Goal: Task Accomplishment & Management: Complete application form

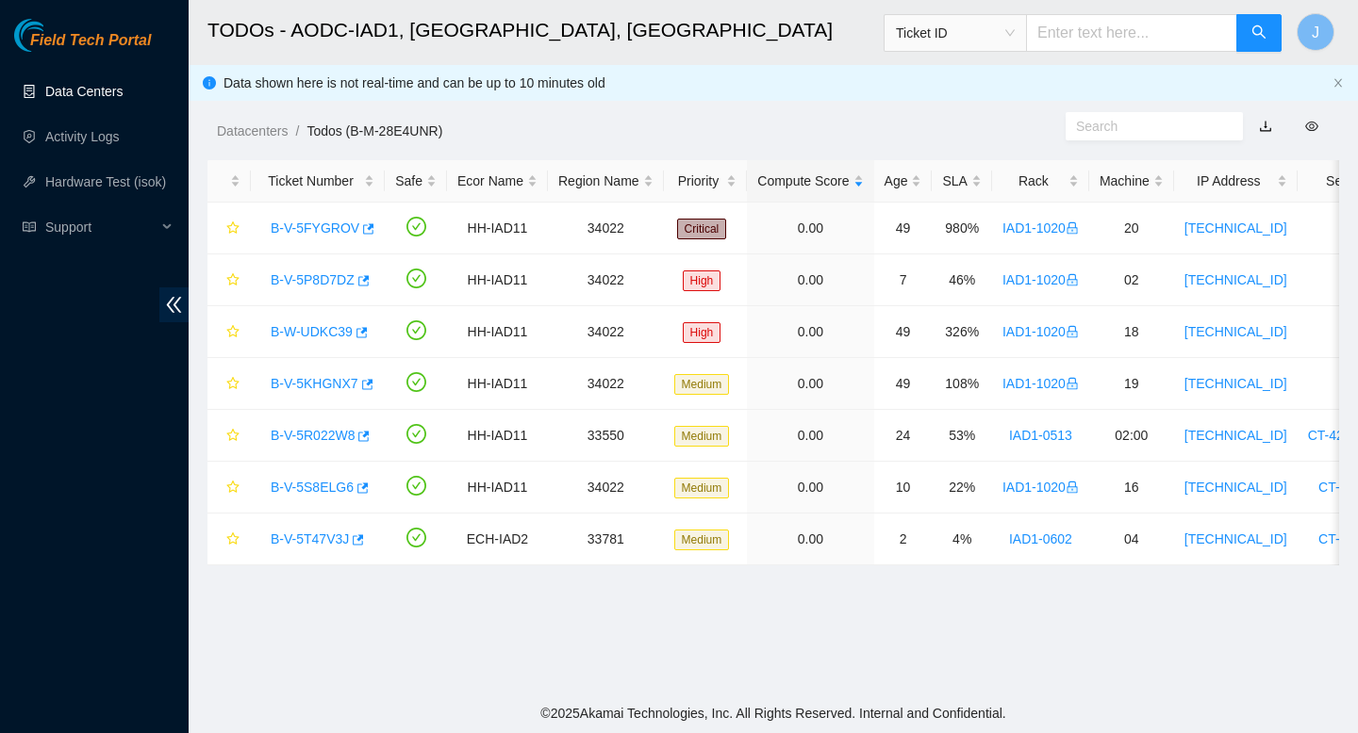
click at [113, 91] on link "Data Centers" at bounding box center [83, 91] width 77 height 15
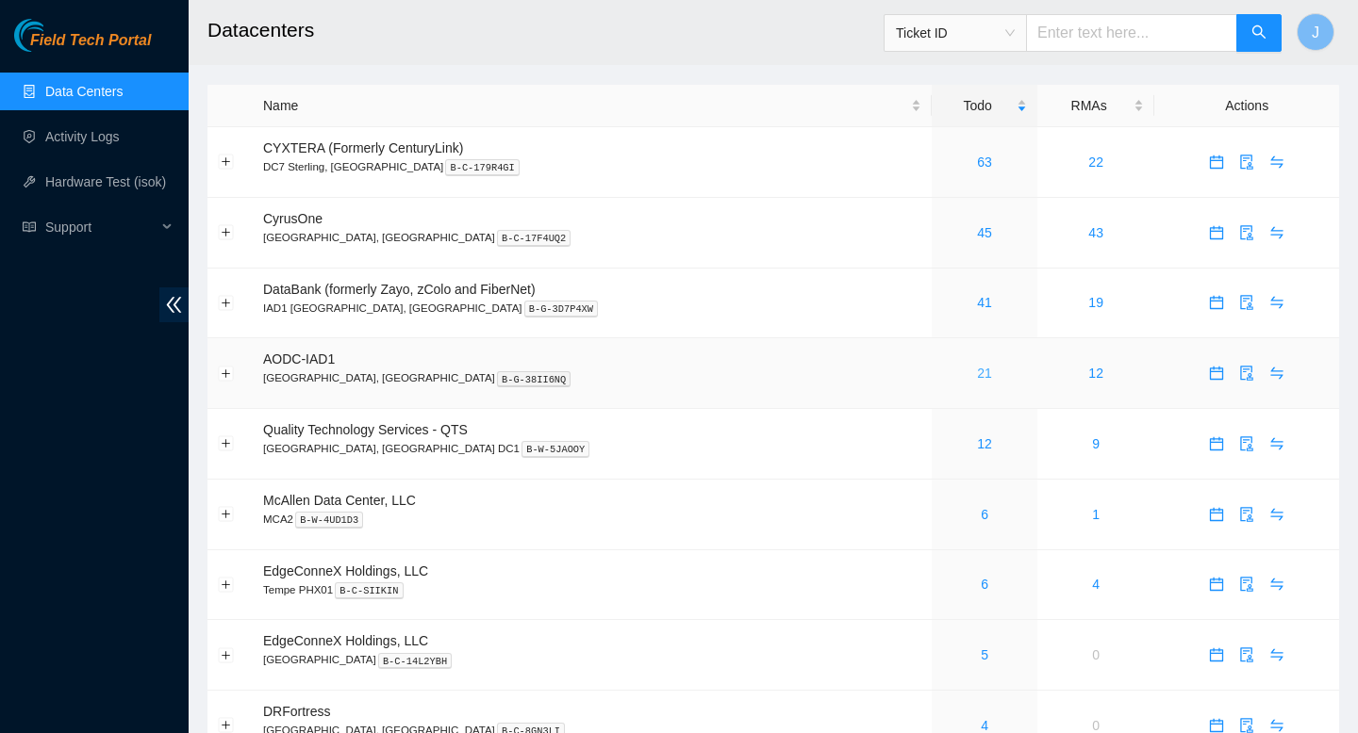
click at [977, 378] on link "21" at bounding box center [984, 373] width 15 height 15
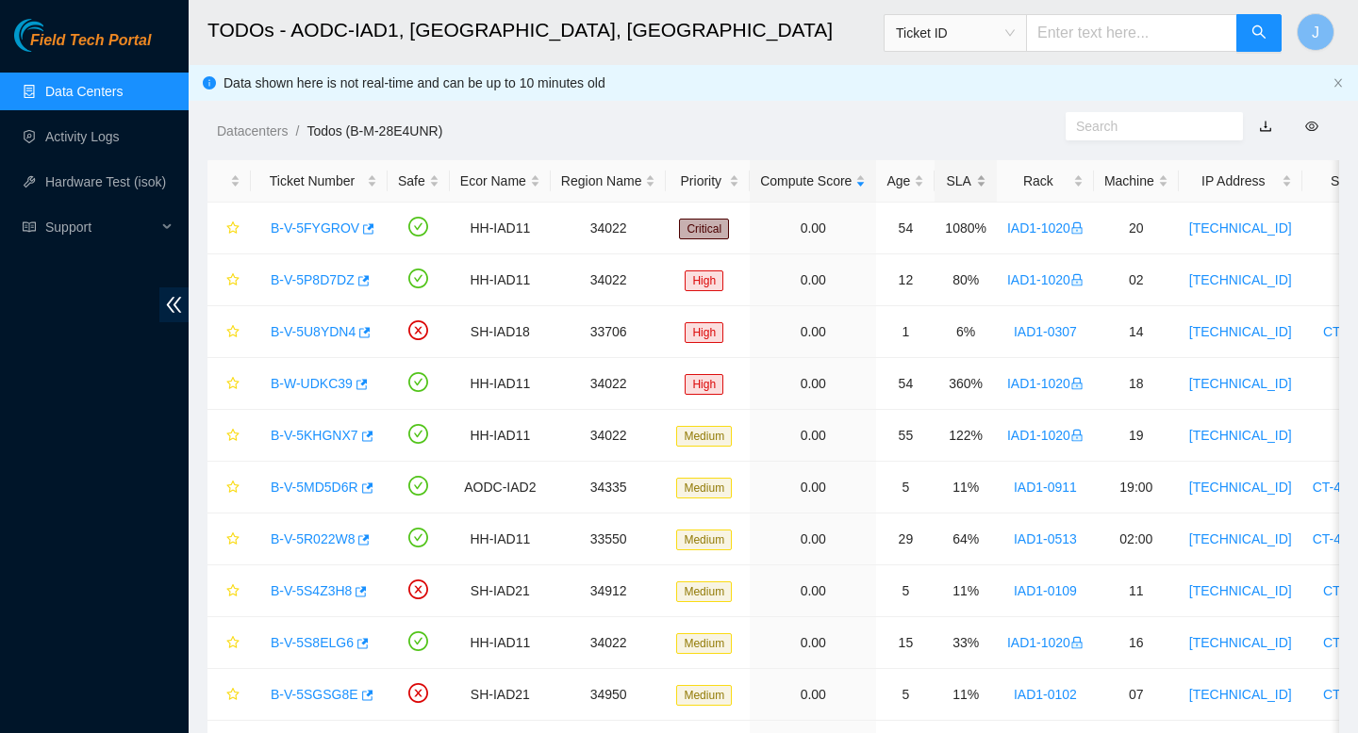
click at [986, 183] on div "SLA" at bounding box center [965, 181] width 41 height 21
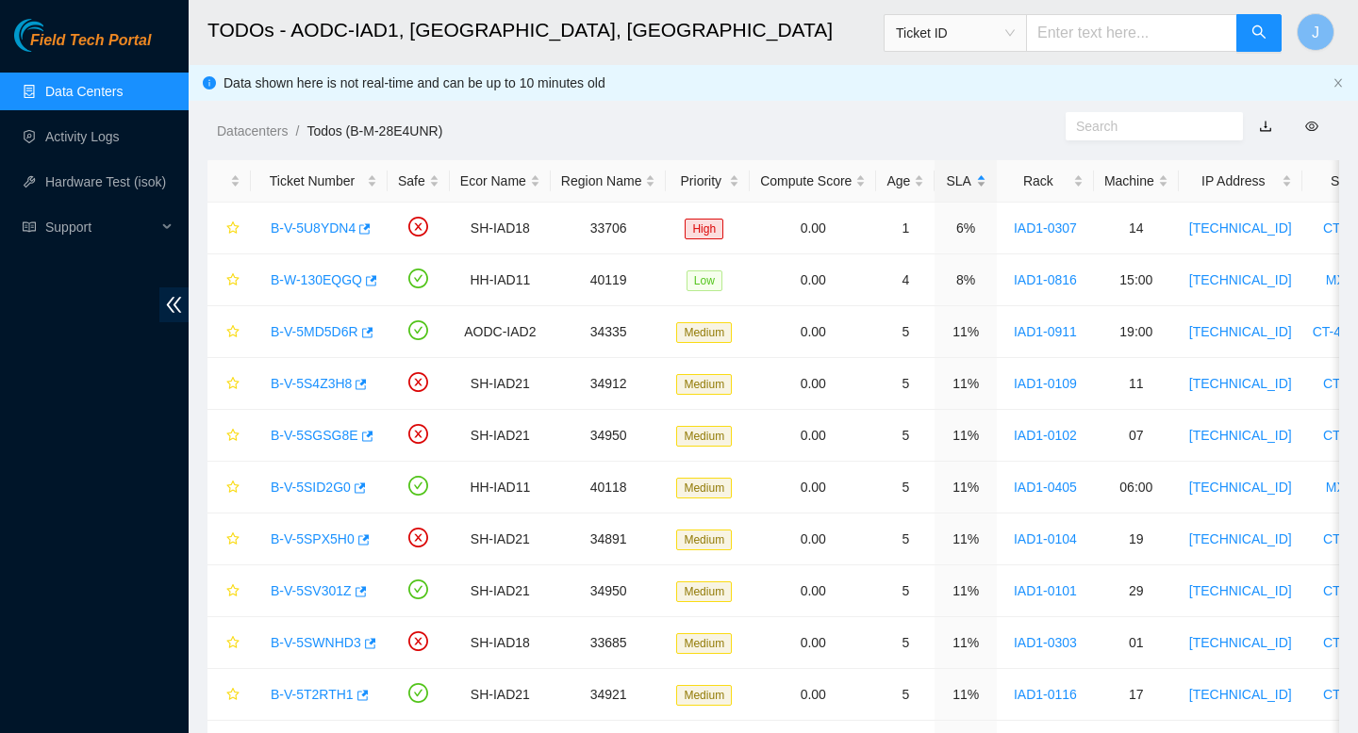
click at [986, 183] on div "SLA" at bounding box center [965, 181] width 41 height 21
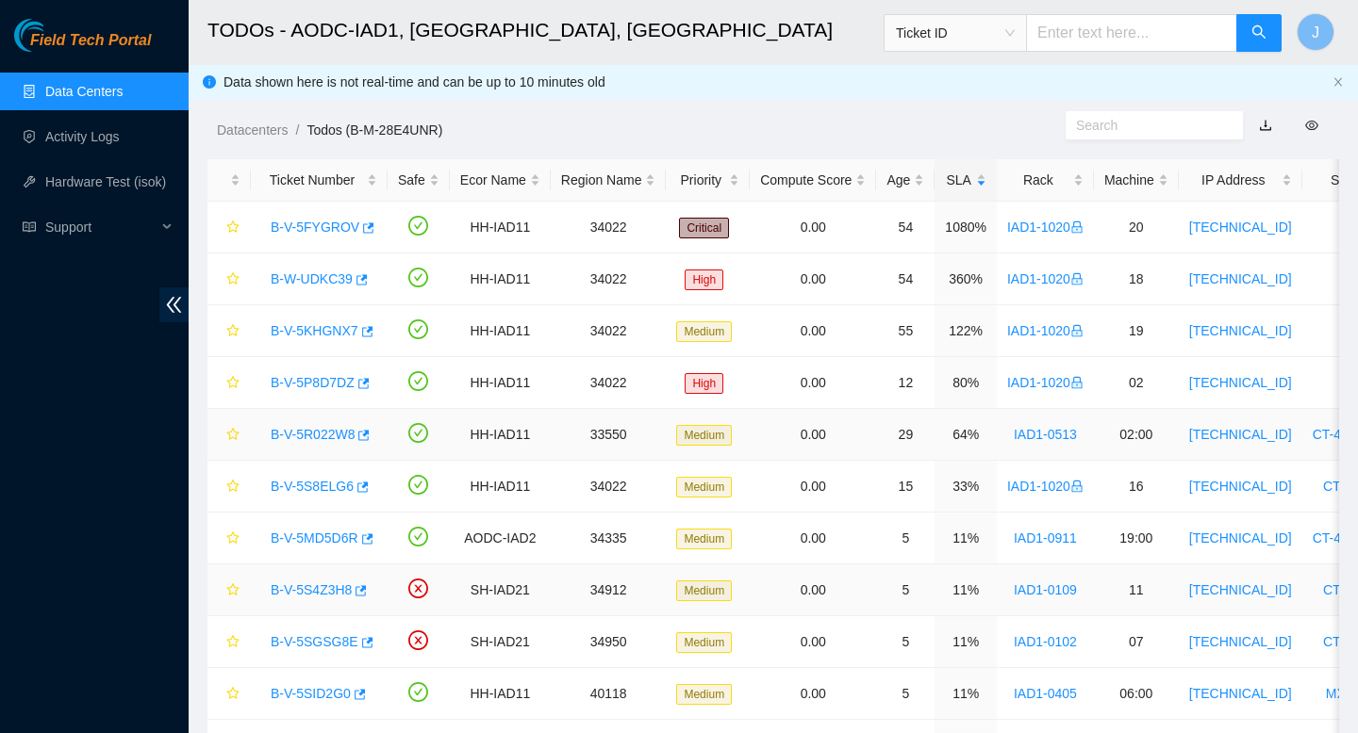
scroll to position [2, 0]
click at [369, 437] on icon "button" at bounding box center [361, 434] width 13 height 13
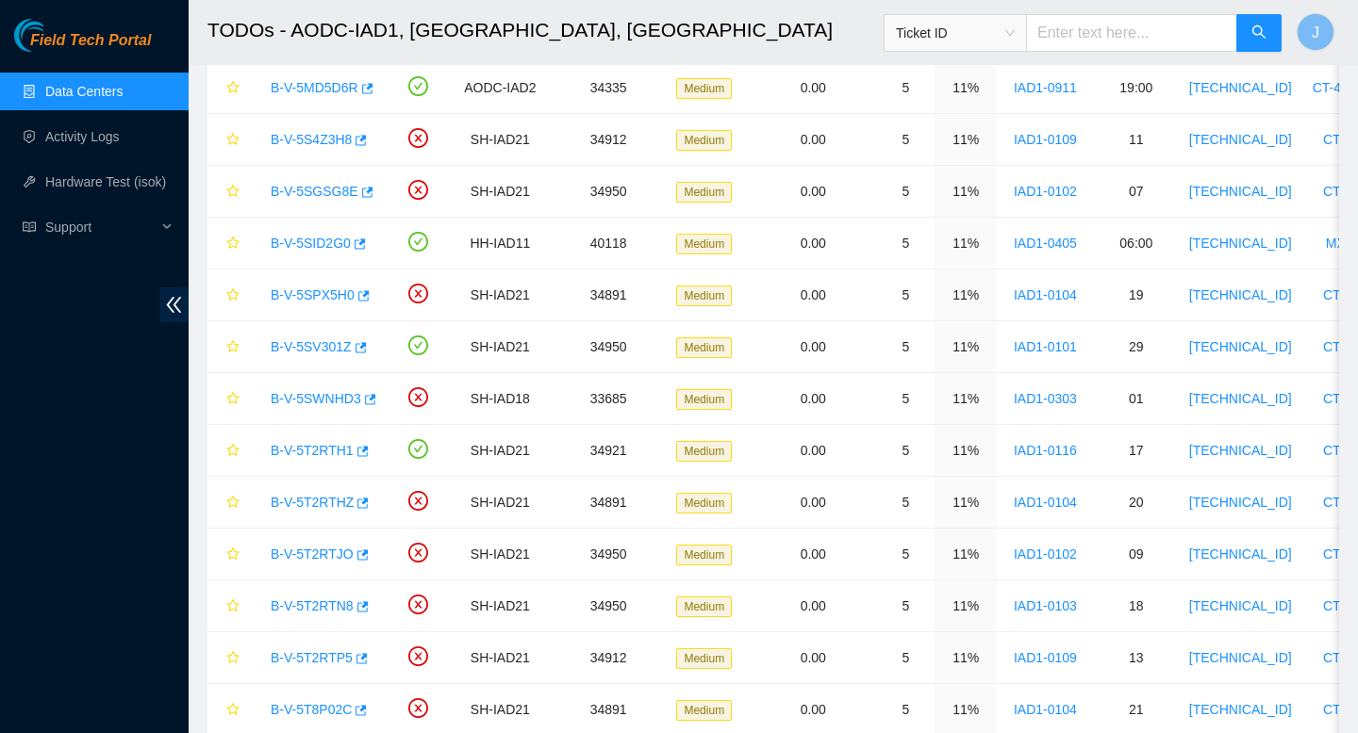
scroll to position [617, 0]
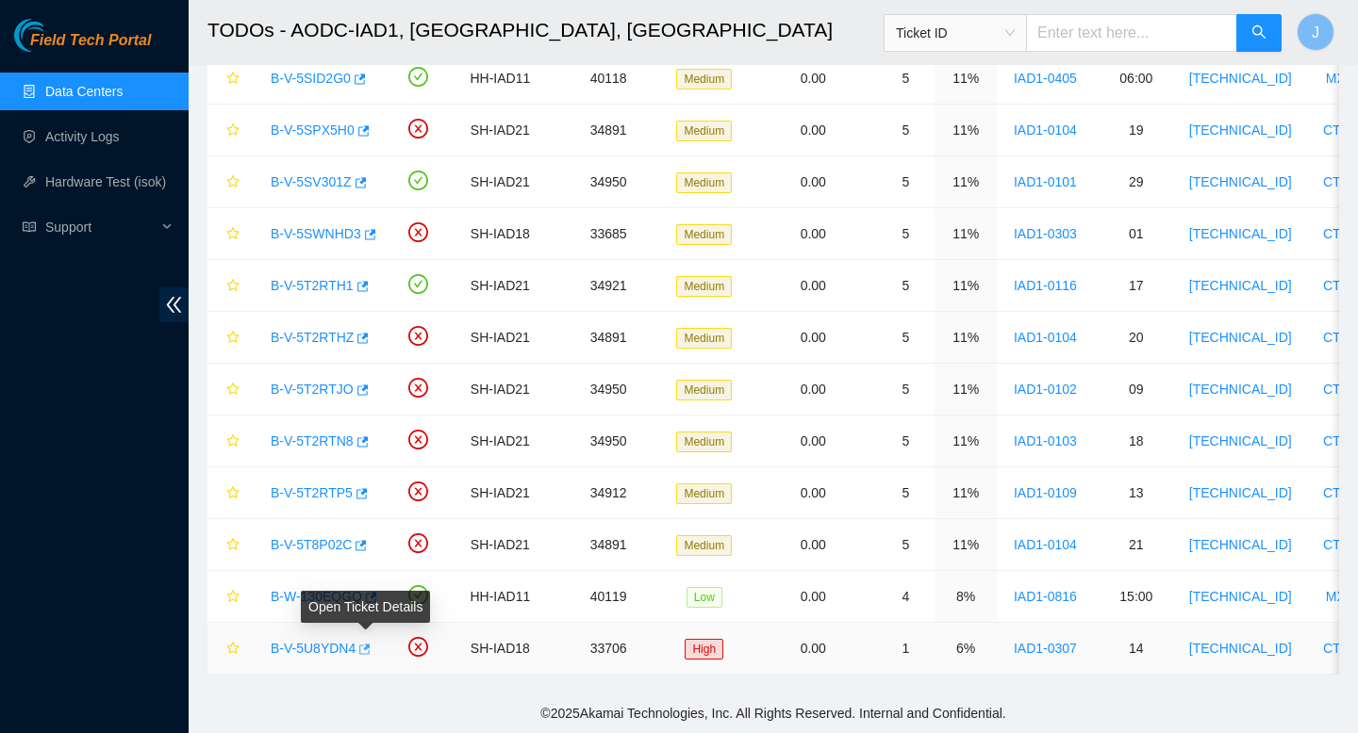
click at [371, 652] on icon "button" at bounding box center [364, 649] width 11 height 10
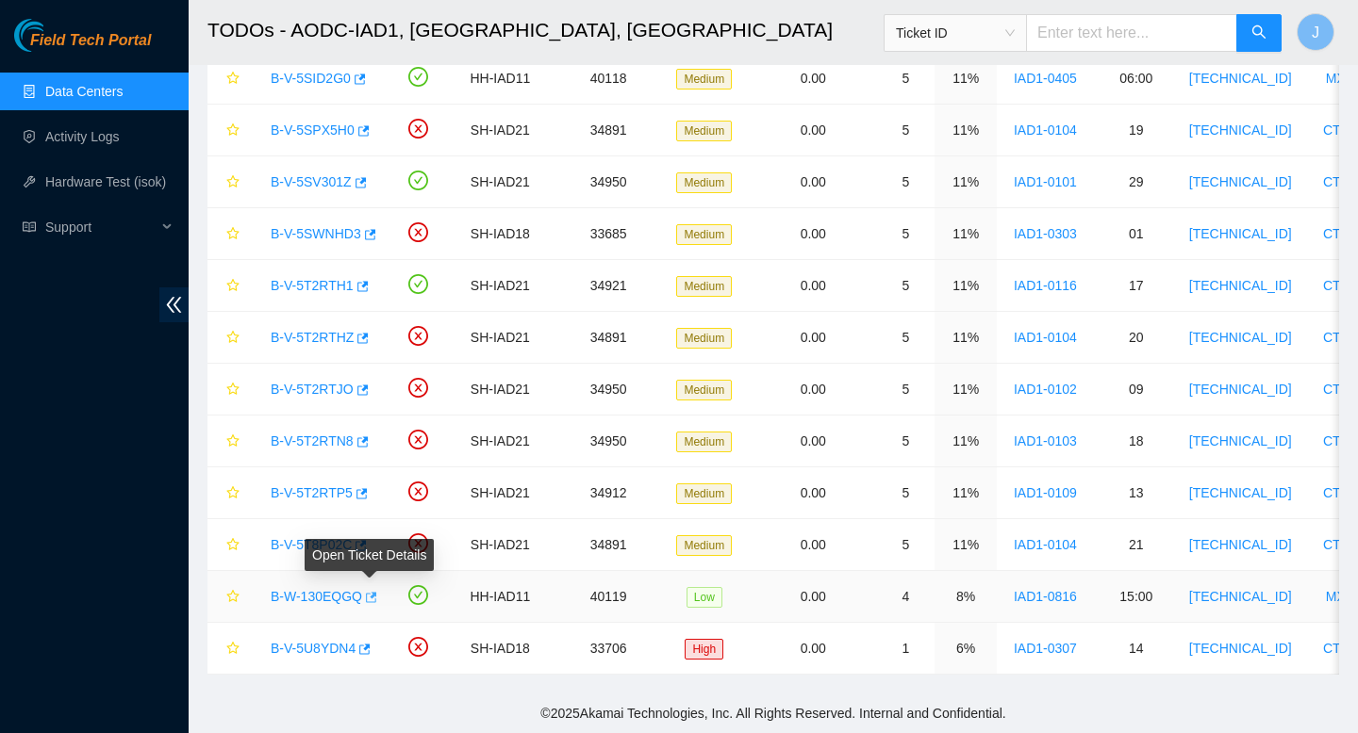
click at [376, 597] on icon "button" at bounding box center [369, 597] width 13 height 13
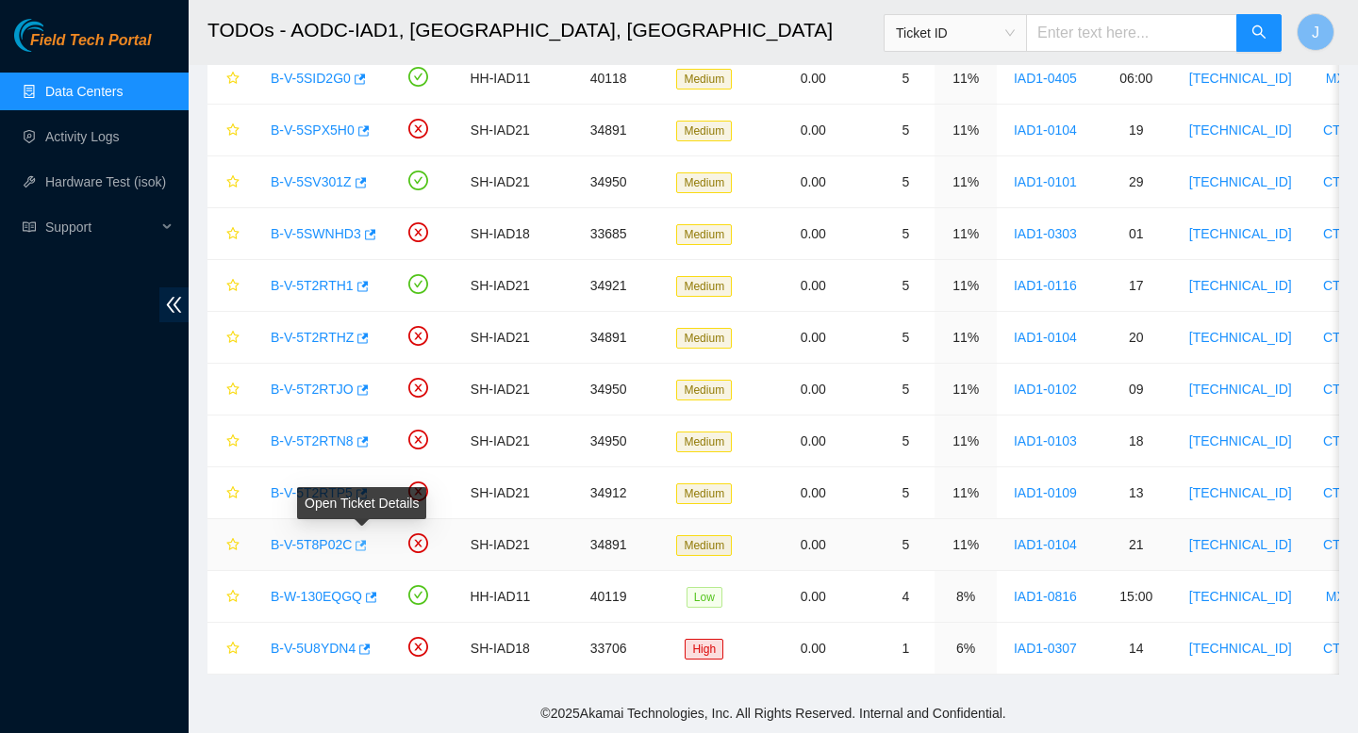
click at [366, 549] on icon "button" at bounding box center [359, 545] width 13 height 13
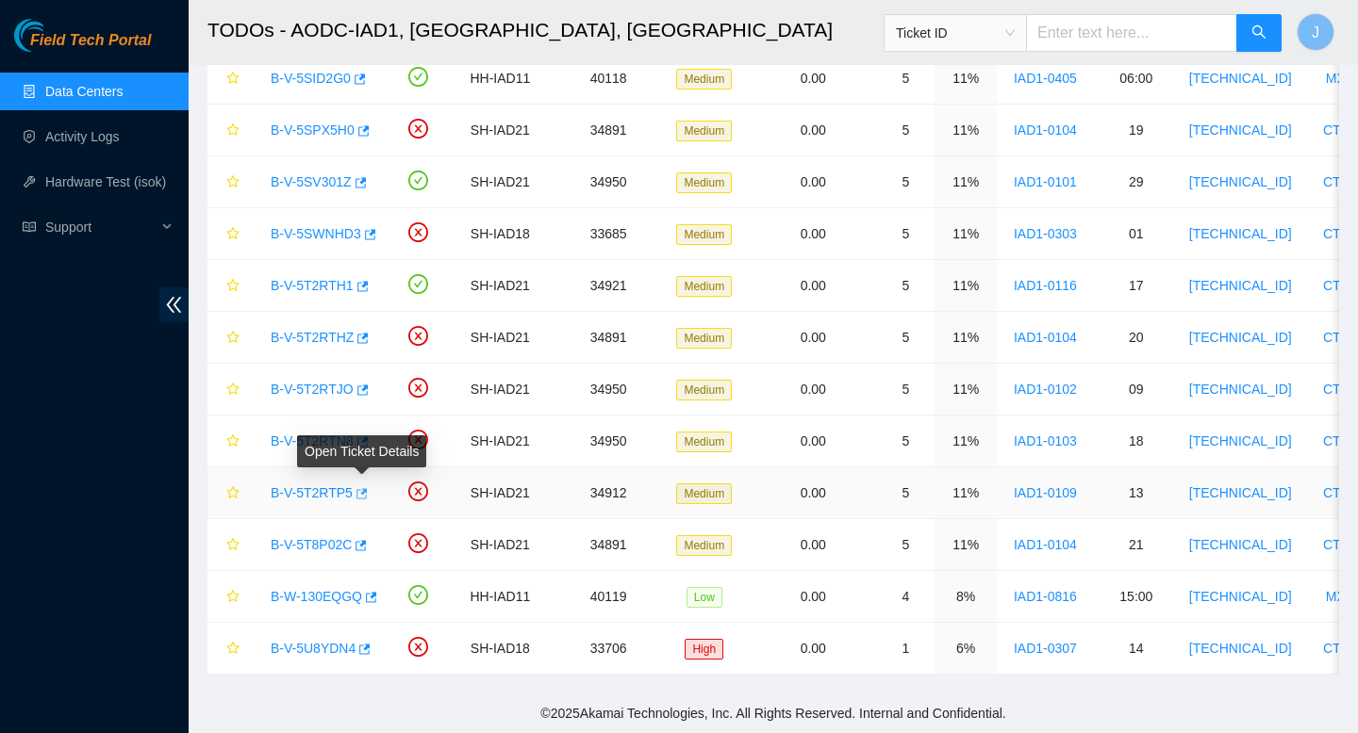
click at [365, 492] on icon "button" at bounding box center [361, 493] width 11 height 10
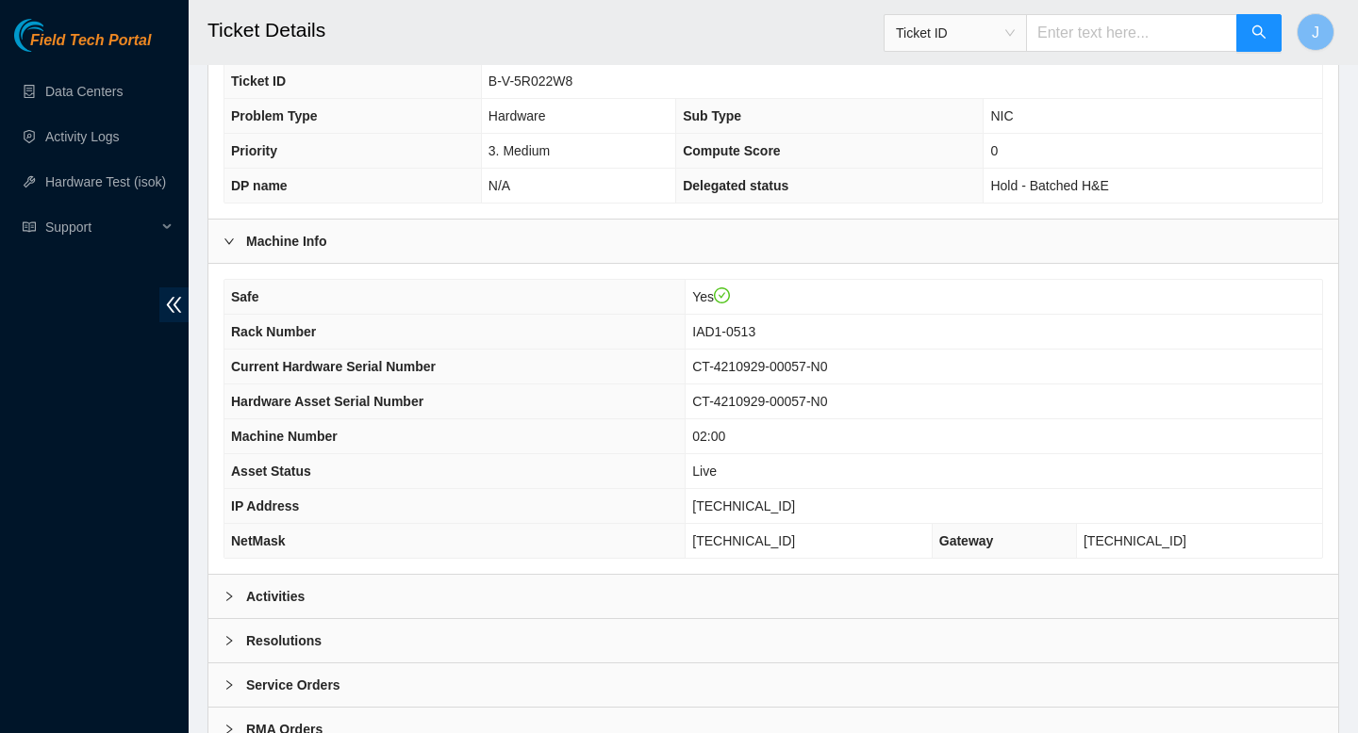
scroll to position [546, 0]
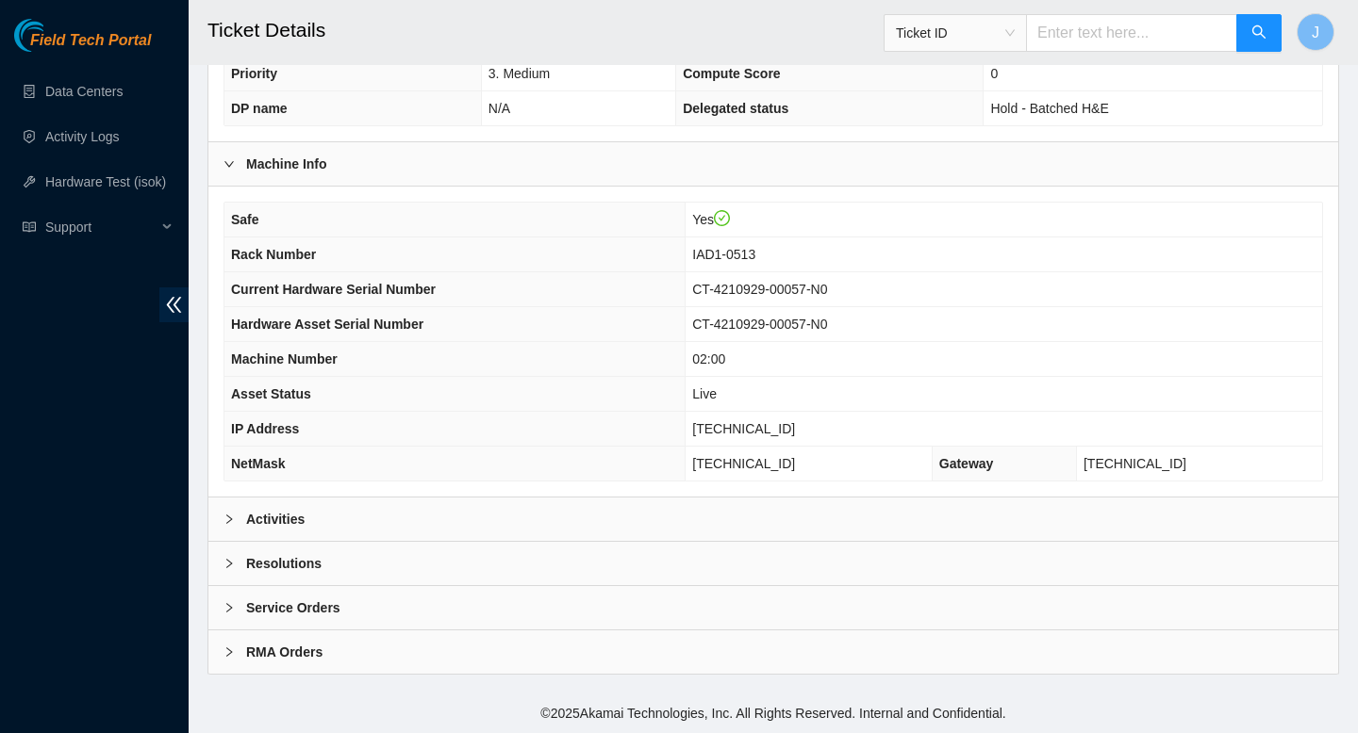
click at [536, 521] on div "Activities" at bounding box center [772, 519] width 1129 height 43
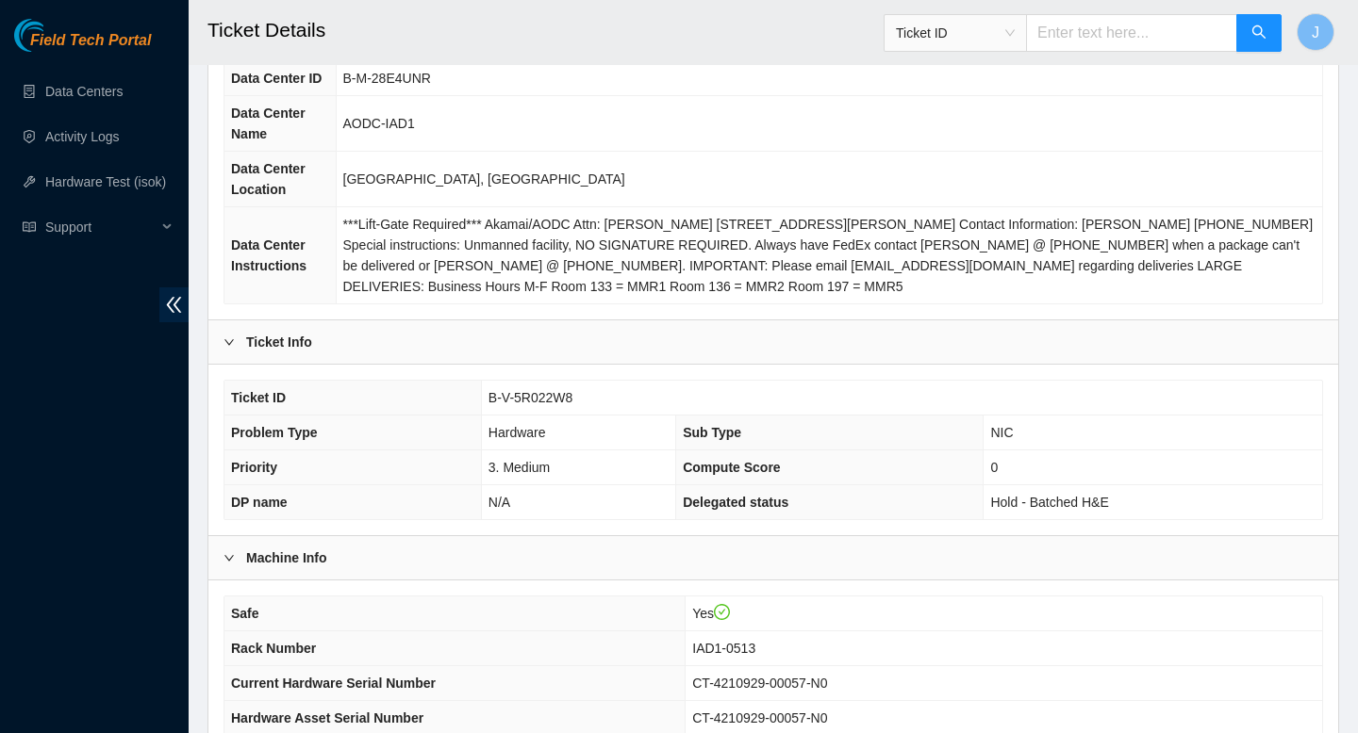
scroll to position [0, 0]
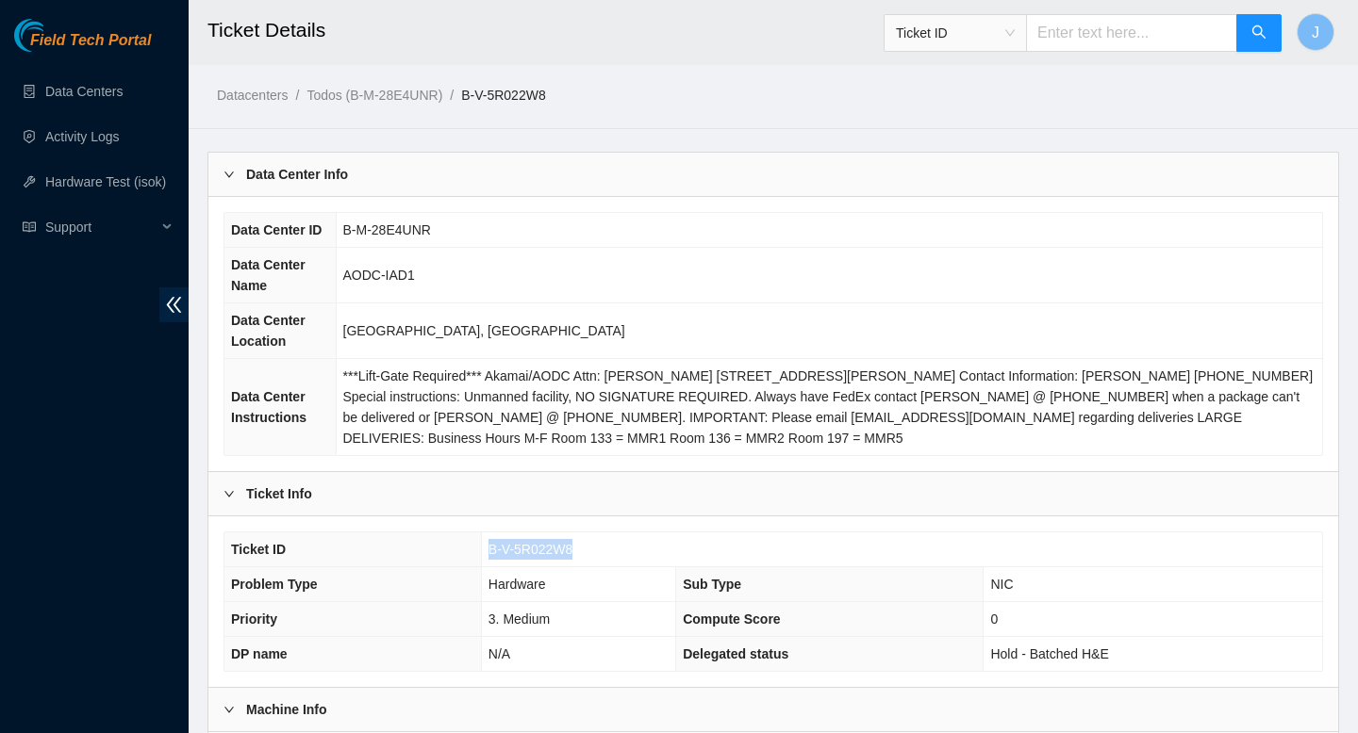
drag, startPoint x: 580, startPoint y: 551, endPoint x: 484, endPoint y: 549, distance: 96.2
click at [484, 549] on td "B-V-5R022W8" at bounding box center [901, 550] width 841 height 35
copy span "B-V-5R022W8"
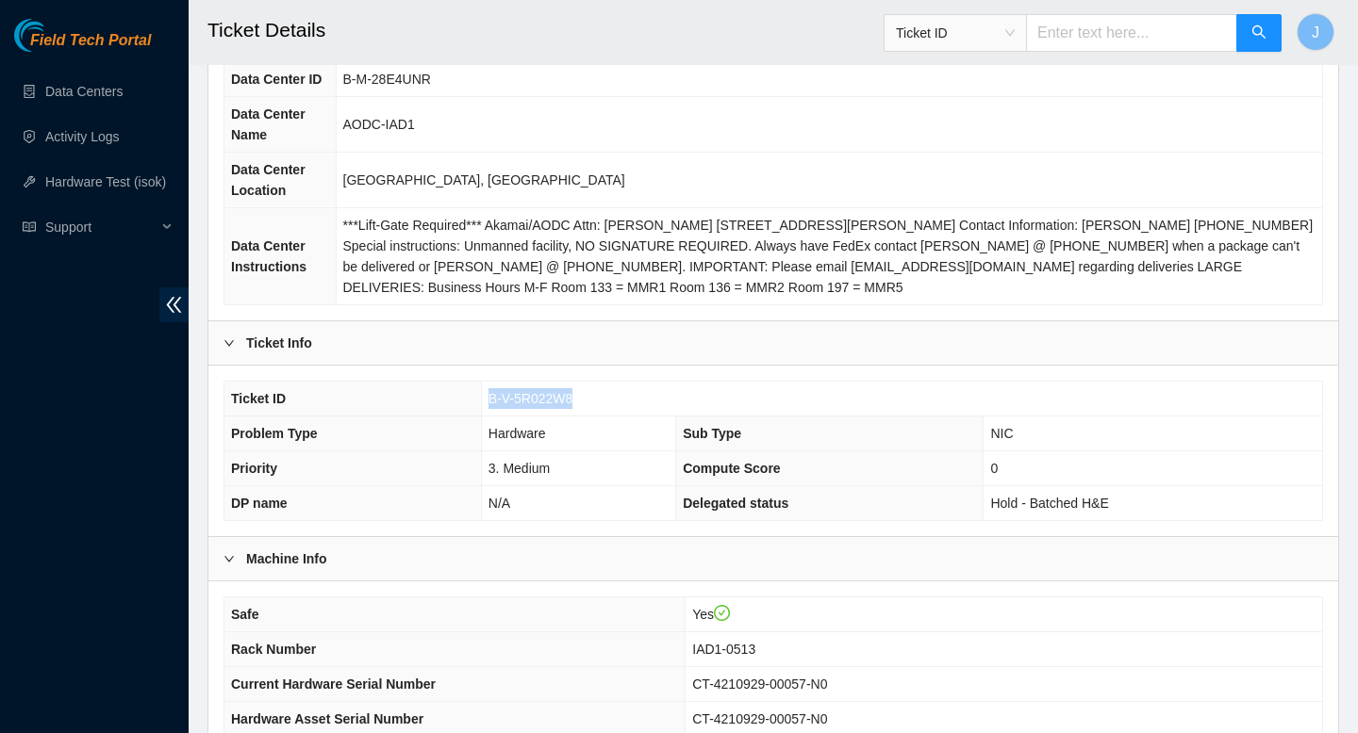
scroll to position [154, 0]
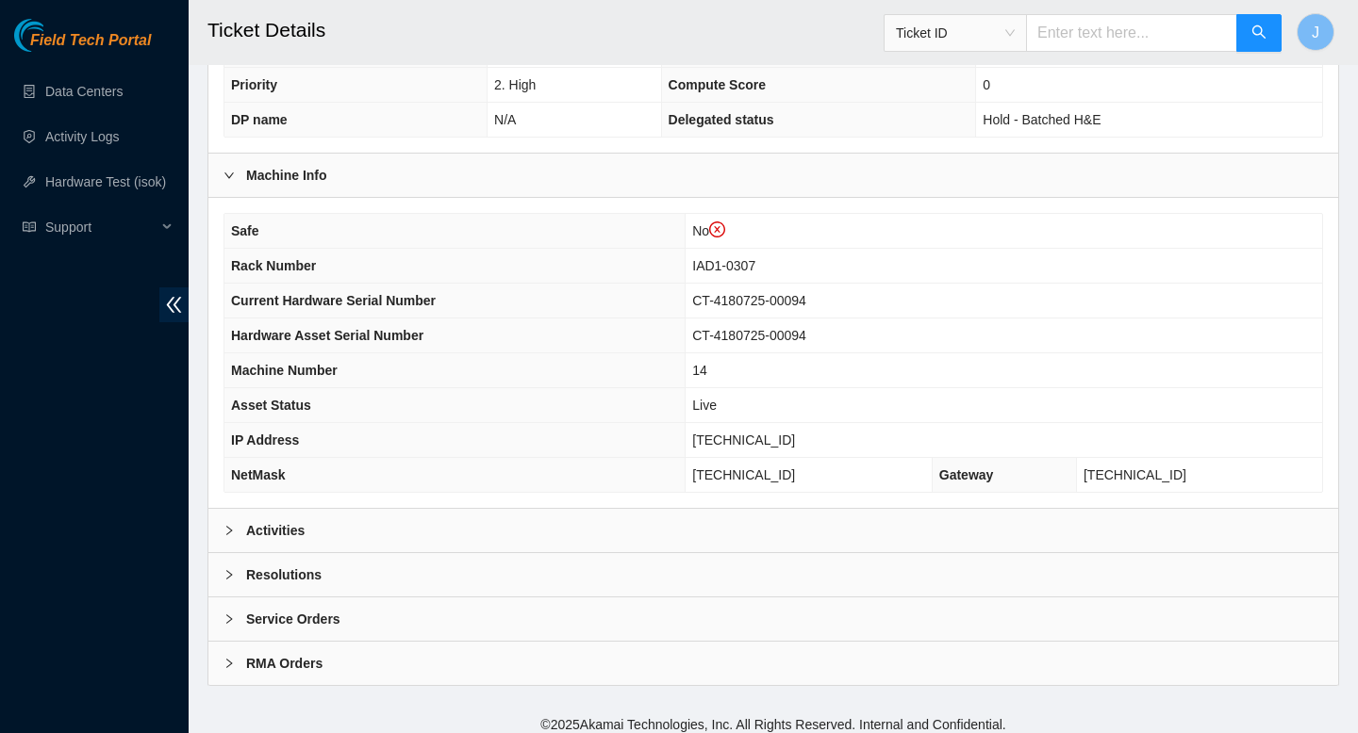
scroll to position [582, 0]
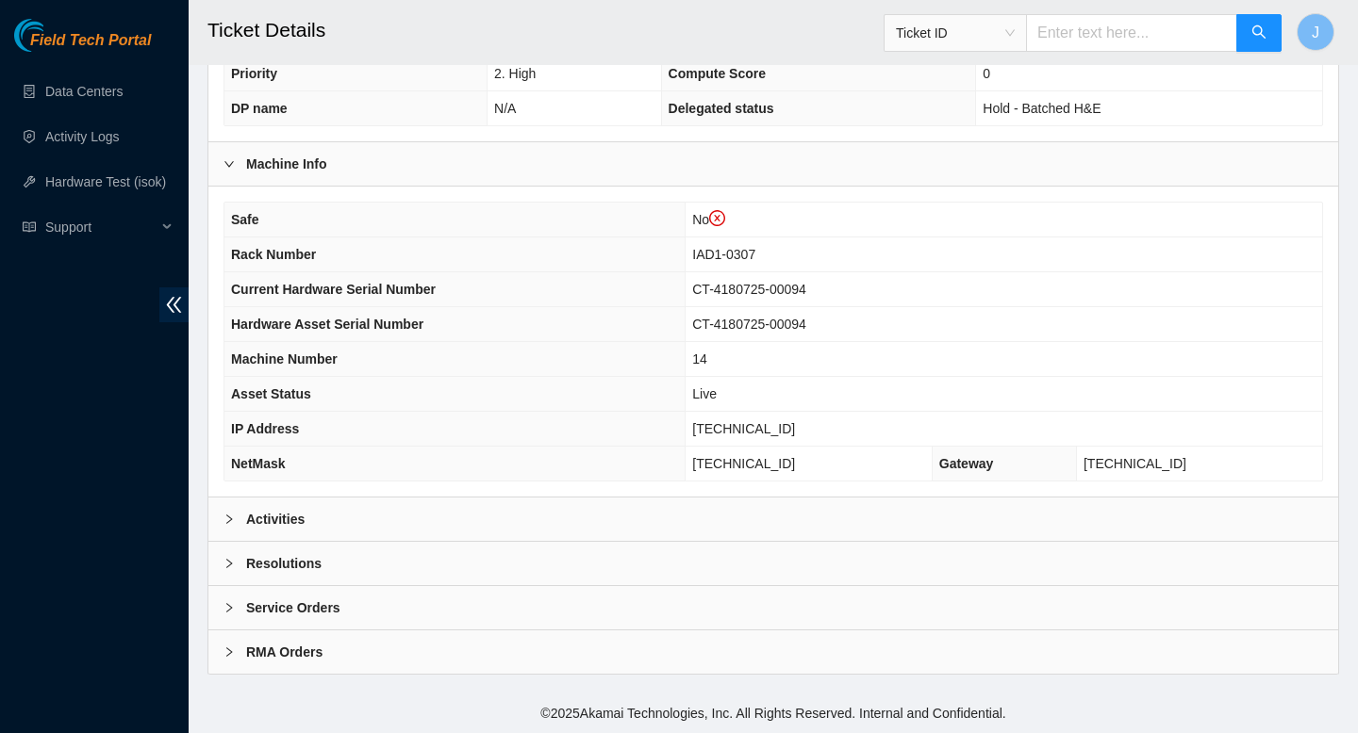
click at [570, 522] on div "Activities" at bounding box center [772, 519] width 1129 height 43
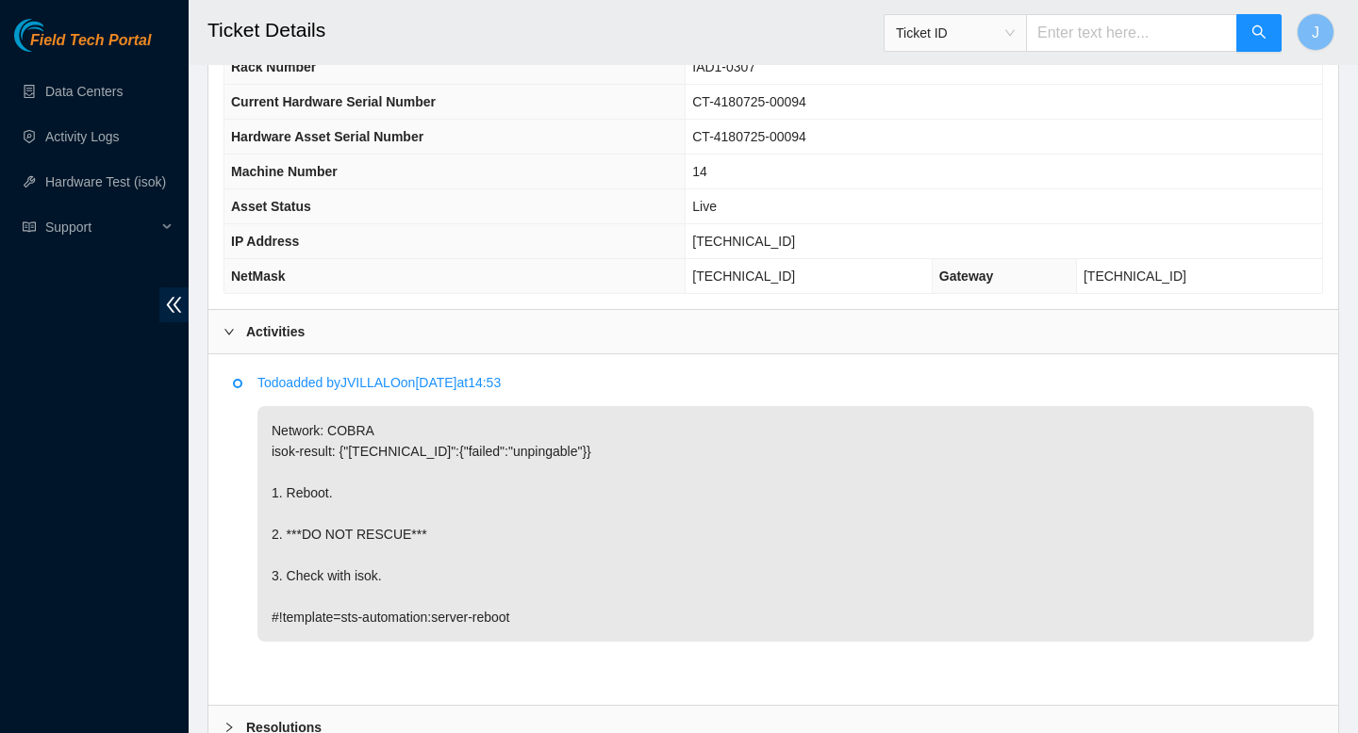
scroll to position [764, 0]
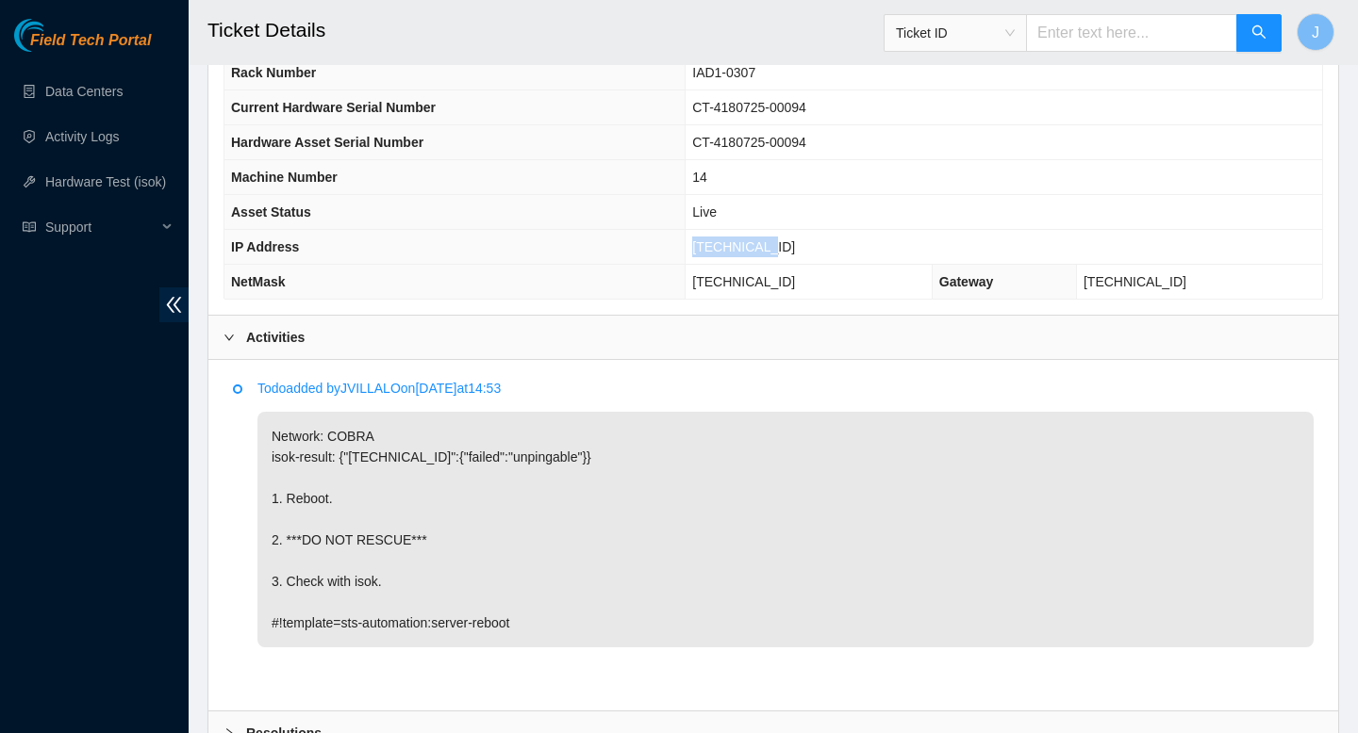
drag, startPoint x: 816, startPoint y: 250, endPoint x: 724, endPoint y: 246, distance: 92.5
click at [724, 245] on td "23.60.99.67" at bounding box center [1003, 247] width 636 height 35
copy span "23.60.99.67"
drag, startPoint x: 862, startPoint y: 516, endPoint x: 864, endPoint y: 398, distance: 117.9
click at [864, 474] on p "Network: COBRA isok-result: {"23.60.99.67":{"failed":"unpingable"}} 1. Reboot. …" at bounding box center [785, 530] width 1056 height 236
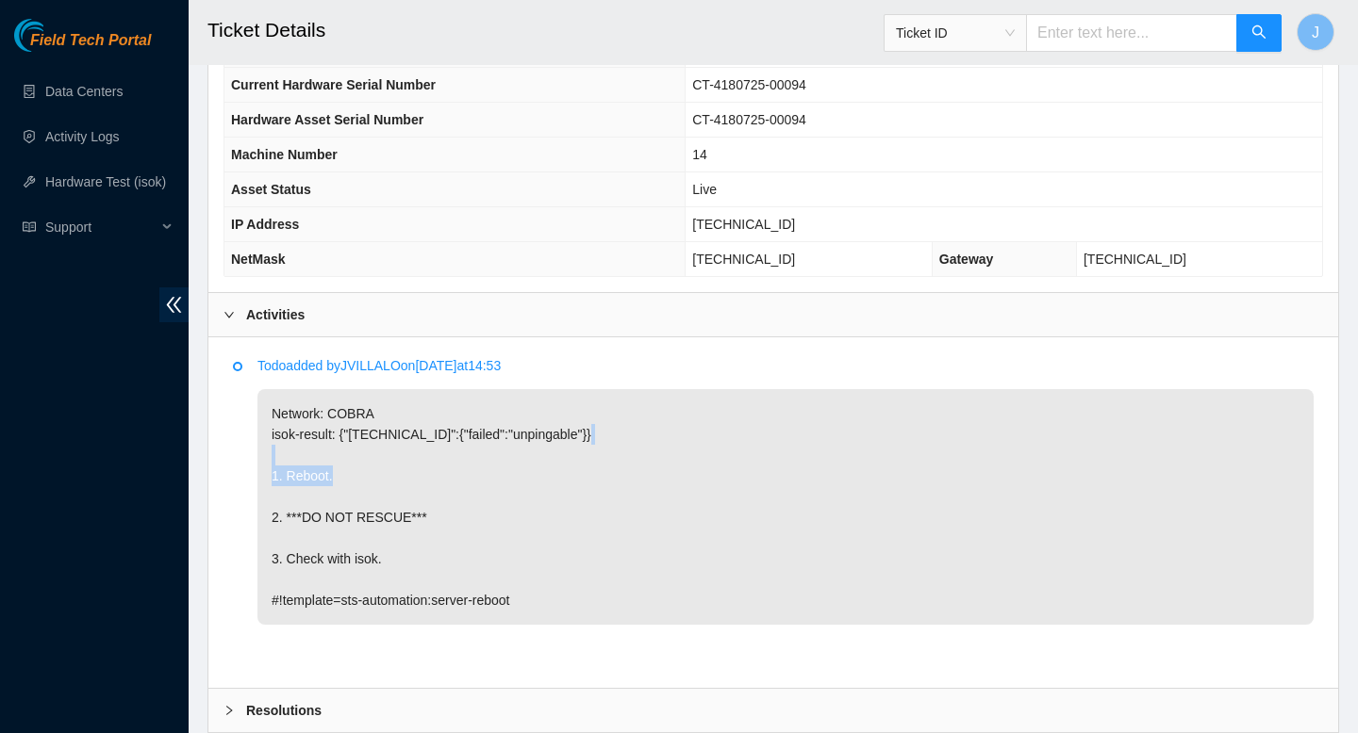
scroll to position [933, 0]
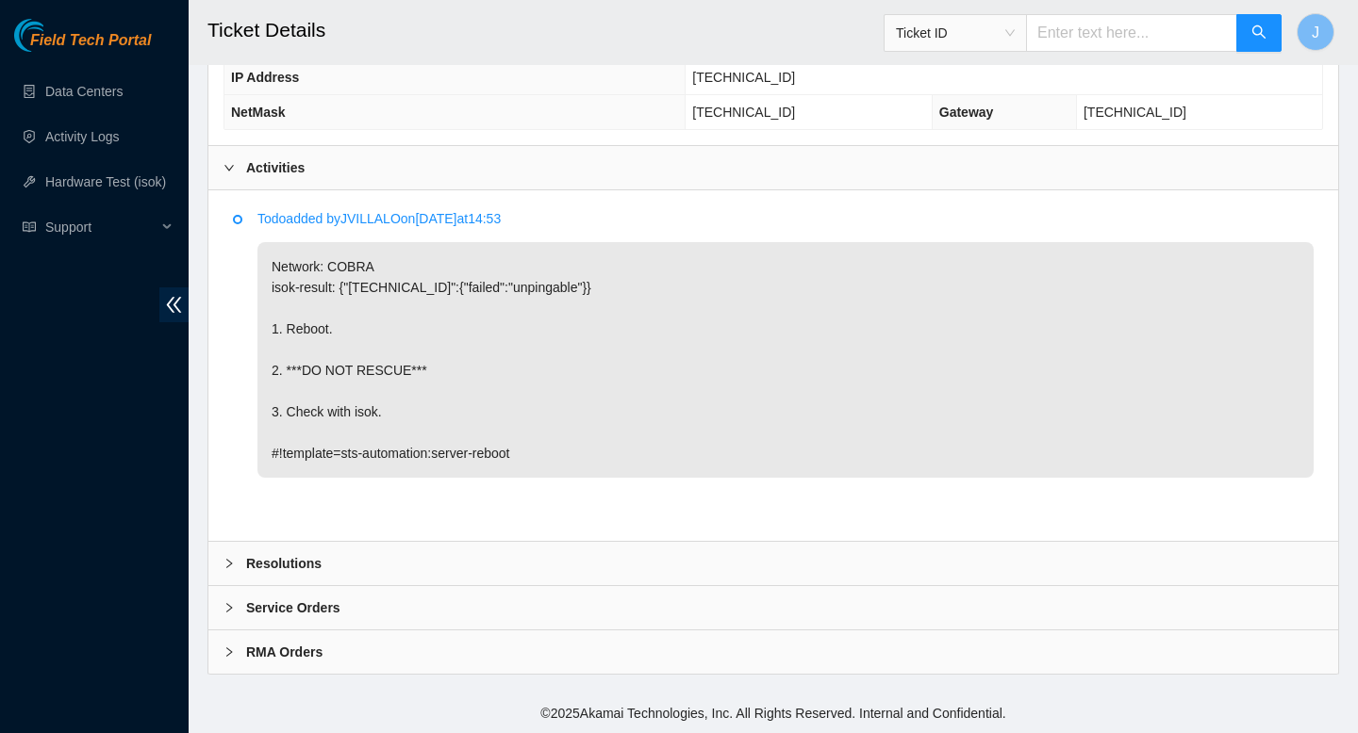
click at [272, 564] on b "Resolutions" at bounding box center [283, 563] width 75 height 21
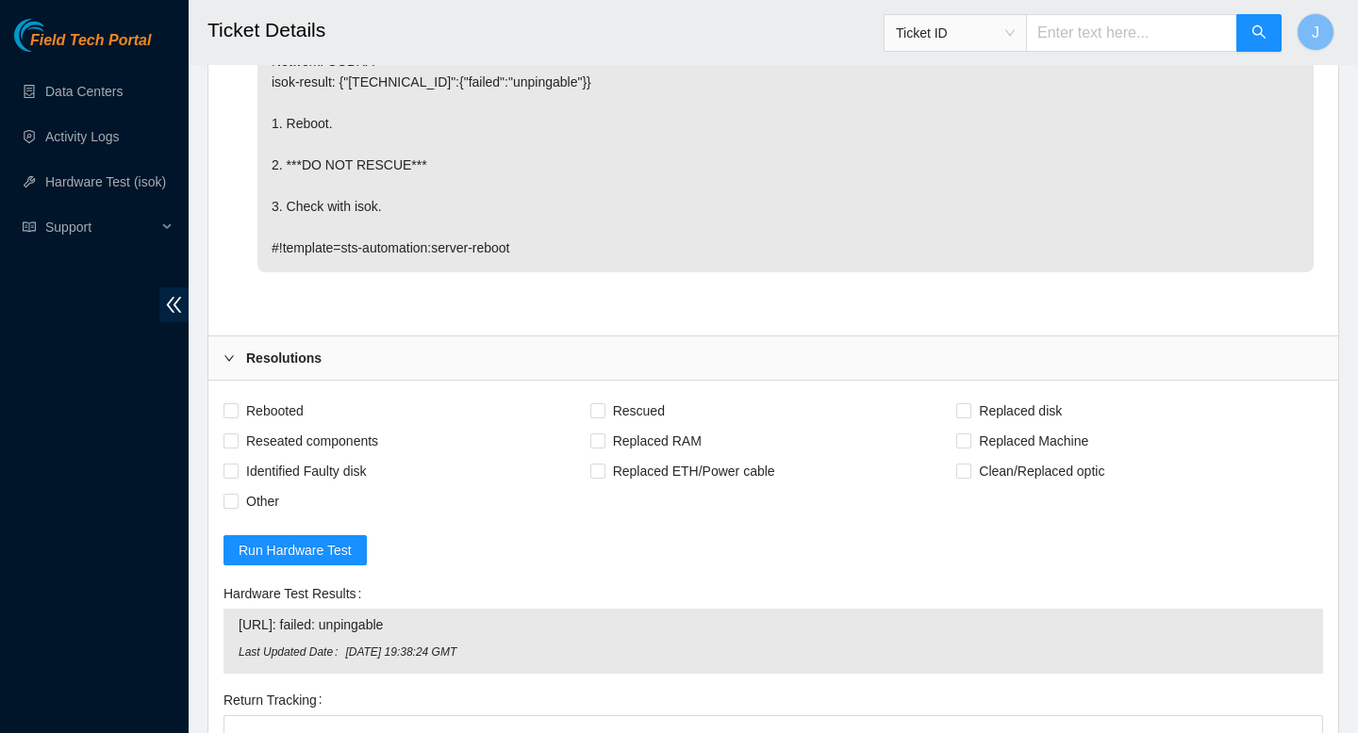
scroll to position [1197, 0]
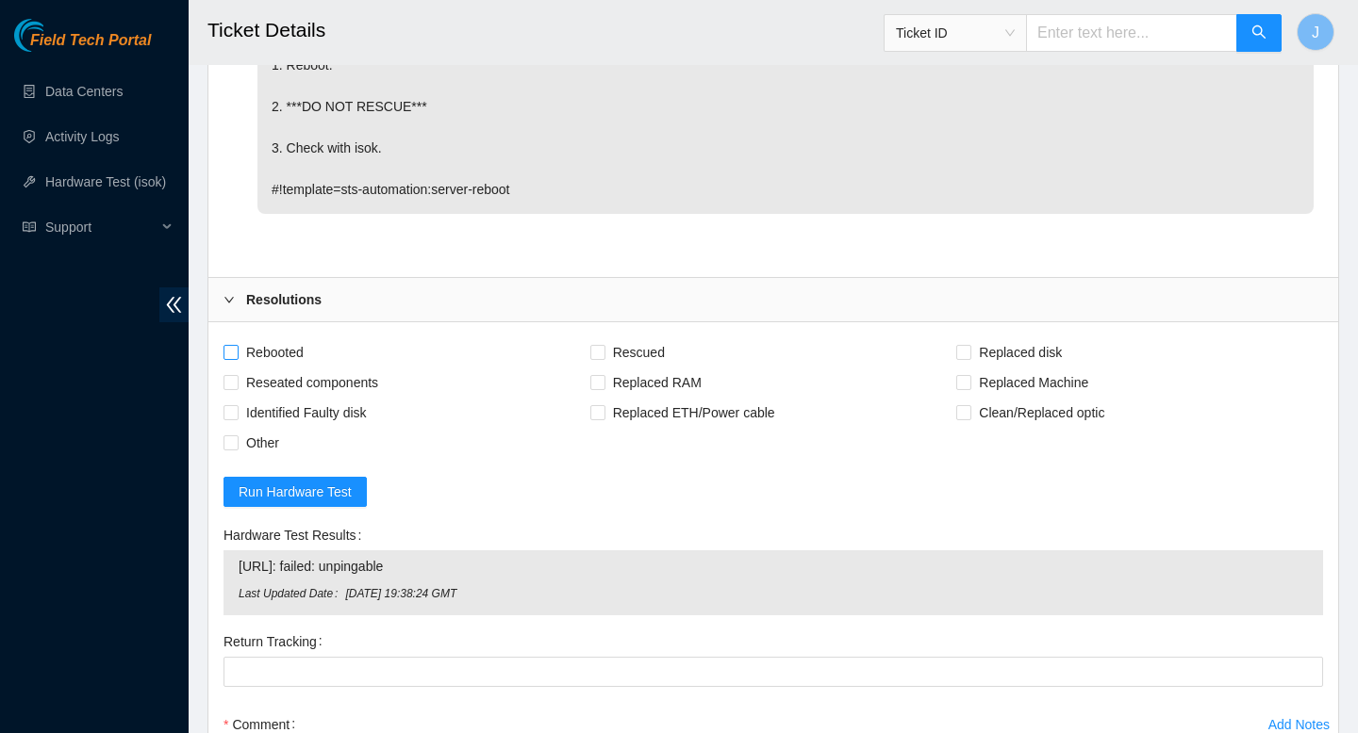
click at [227, 350] on input "Rebooted" at bounding box center [229, 351] width 13 height 13
checkbox input "true"
click at [237, 380] on span at bounding box center [230, 382] width 15 height 15
click at [237, 380] on input "Reseated components" at bounding box center [229, 381] width 13 height 13
checkbox input "true"
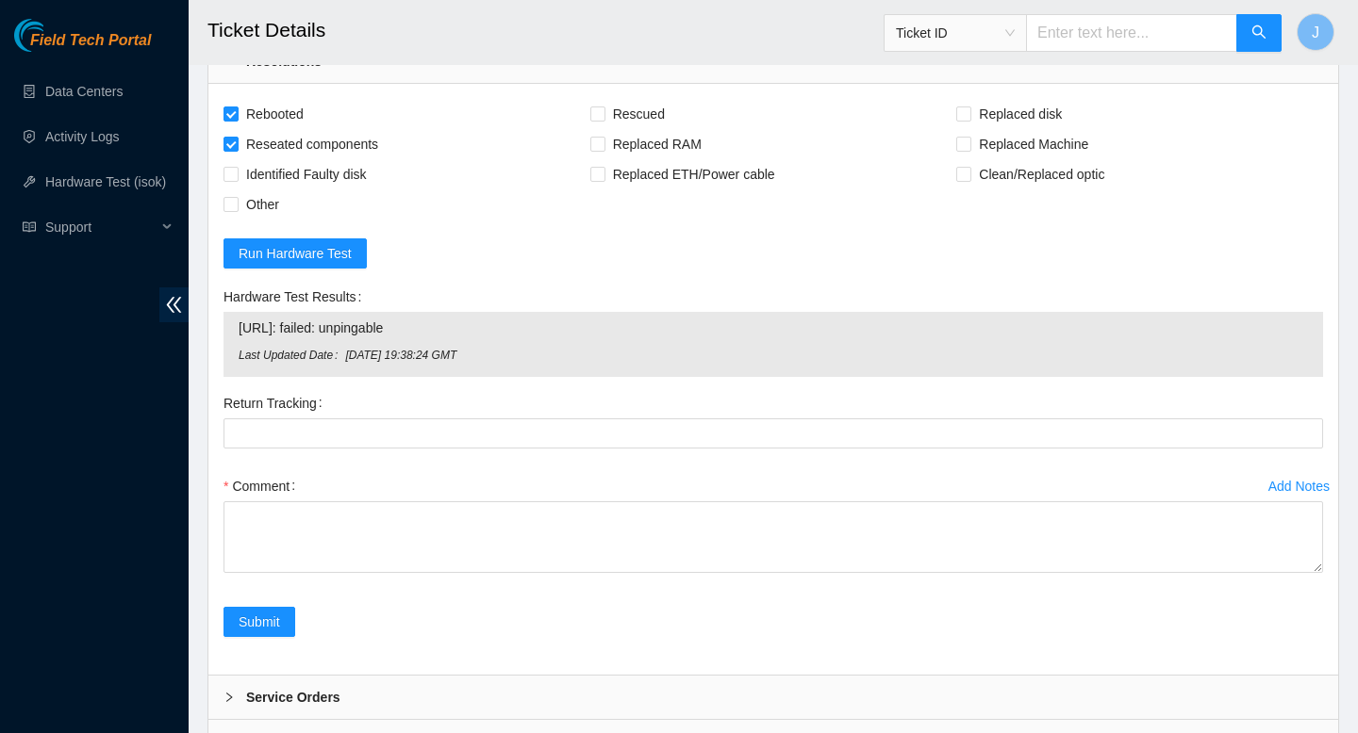
scroll to position [1525, 0]
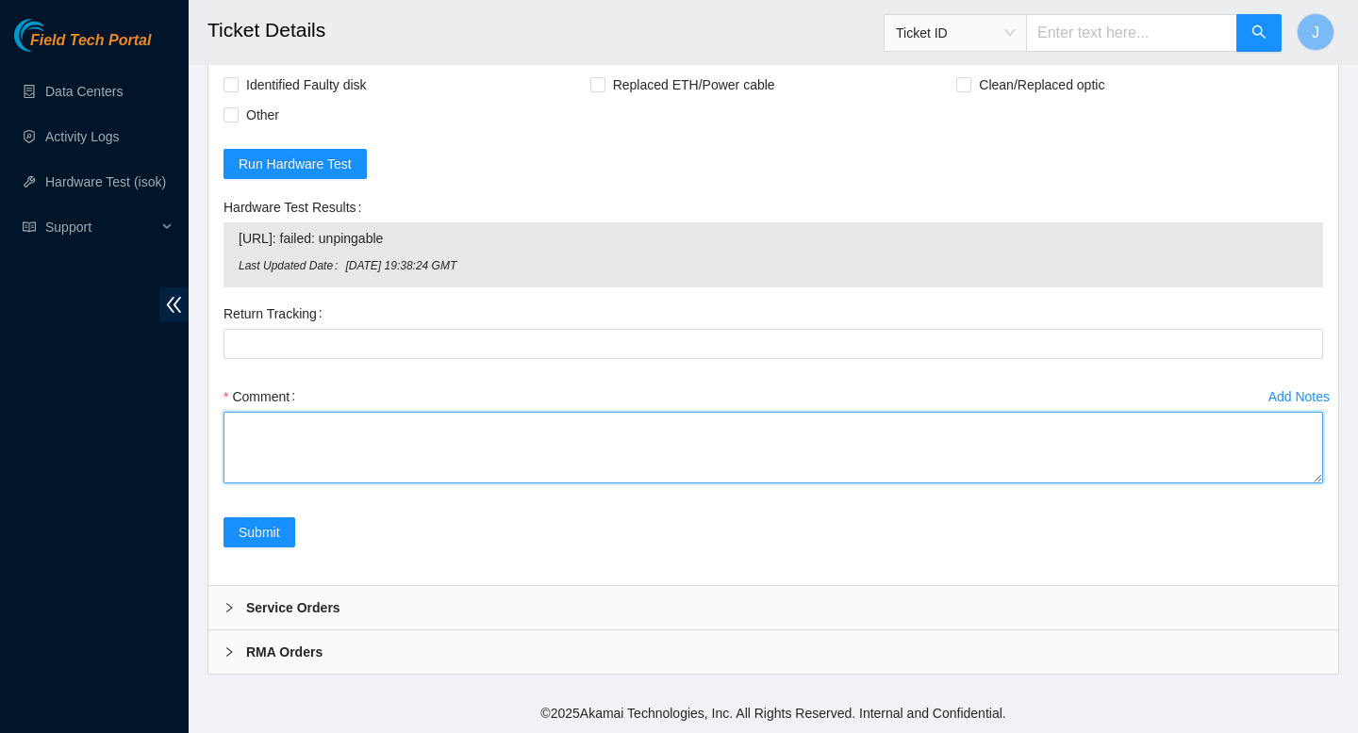
click at [355, 443] on textarea "Comment" at bounding box center [772, 448] width 1099 height 72
paste textarea "324928 20-08-2025 11:27:19 23.60.99.67 COMPLETE Result Detail Message Ticket ID…"
type textarea "verified SN powered down powered on booted properly ran isok 324928 20-08-2025 …"
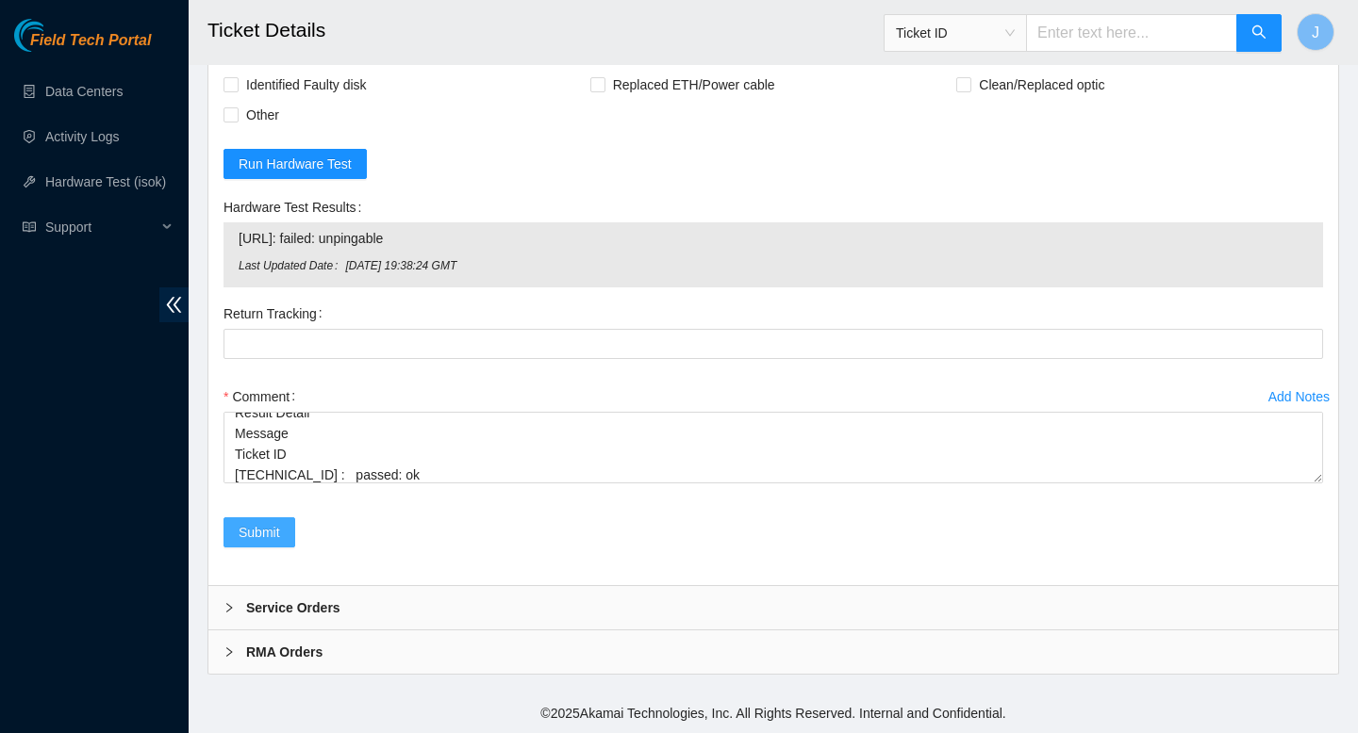
click at [244, 529] on span "Submit" at bounding box center [259, 532] width 41 height 21
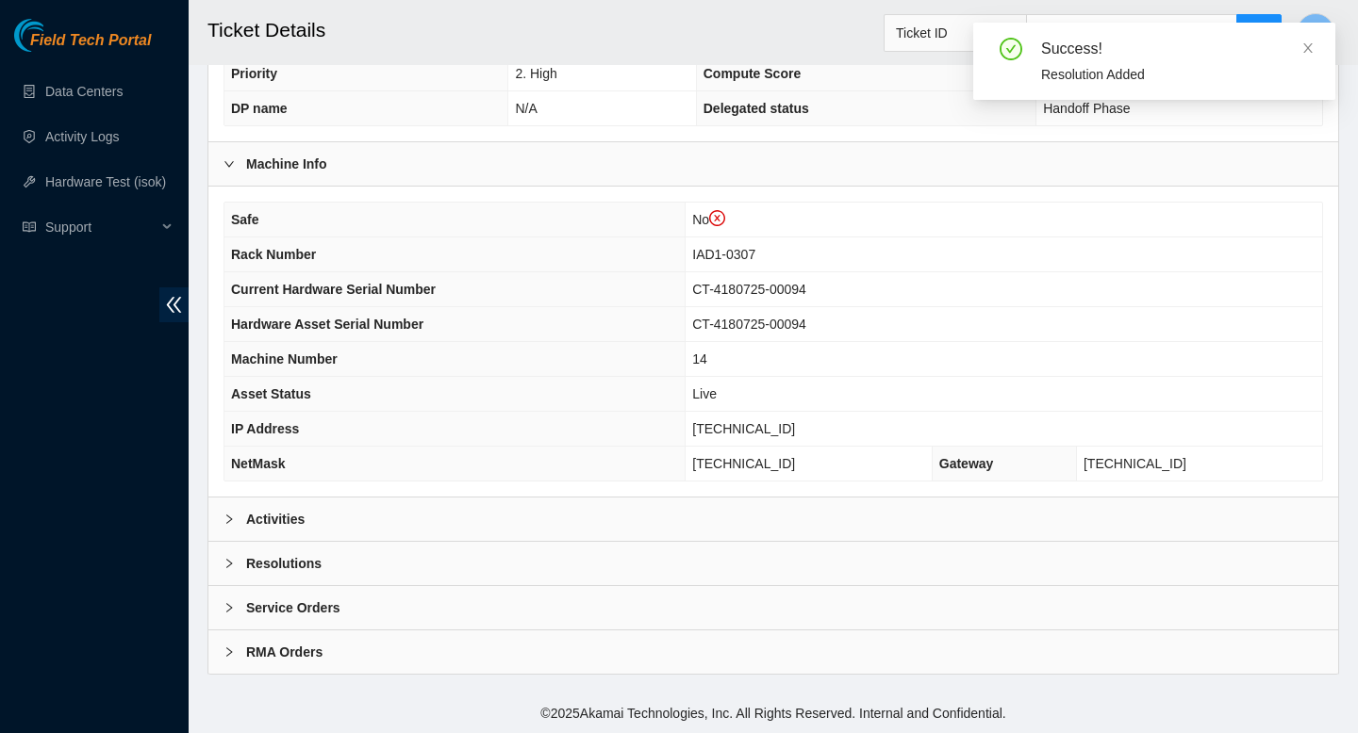
scroll to position [582, 0]
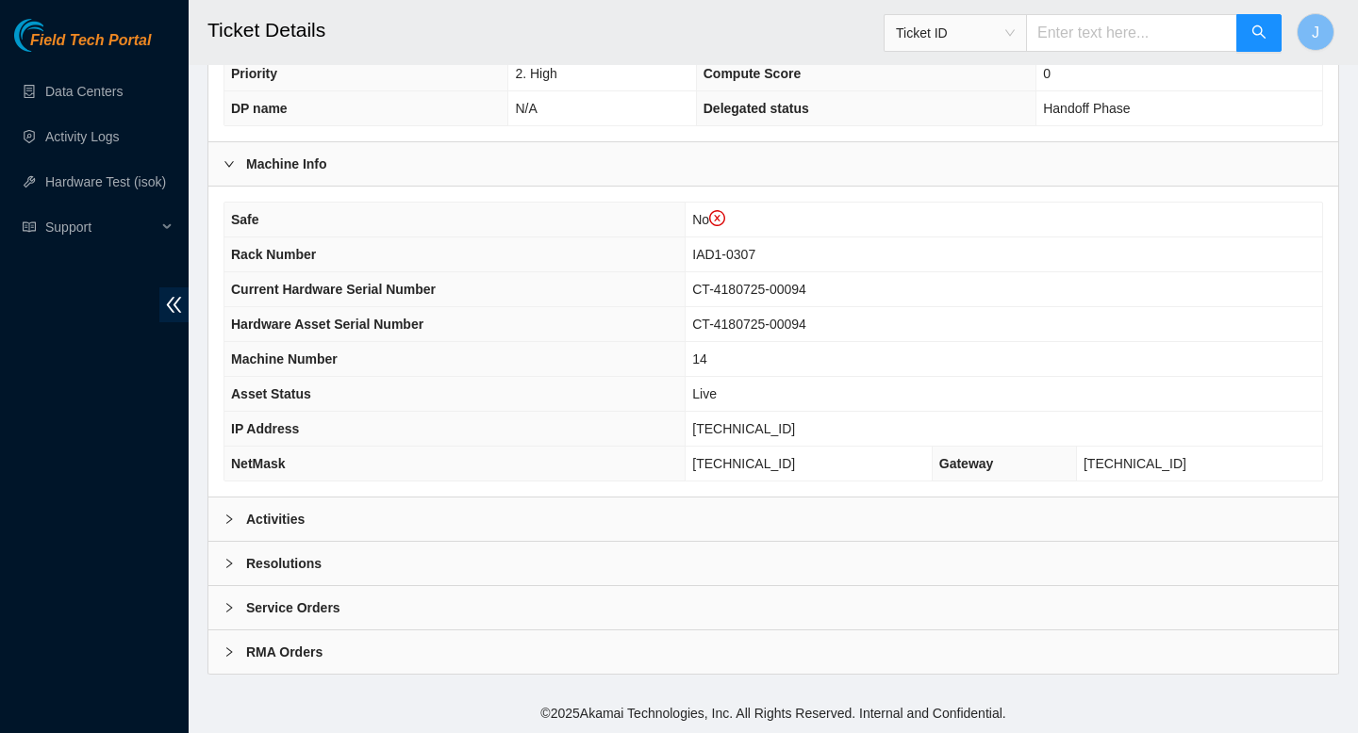
click at [725, 517] on div "Activities" at bounding box center [772, 519] width 1129 height 43
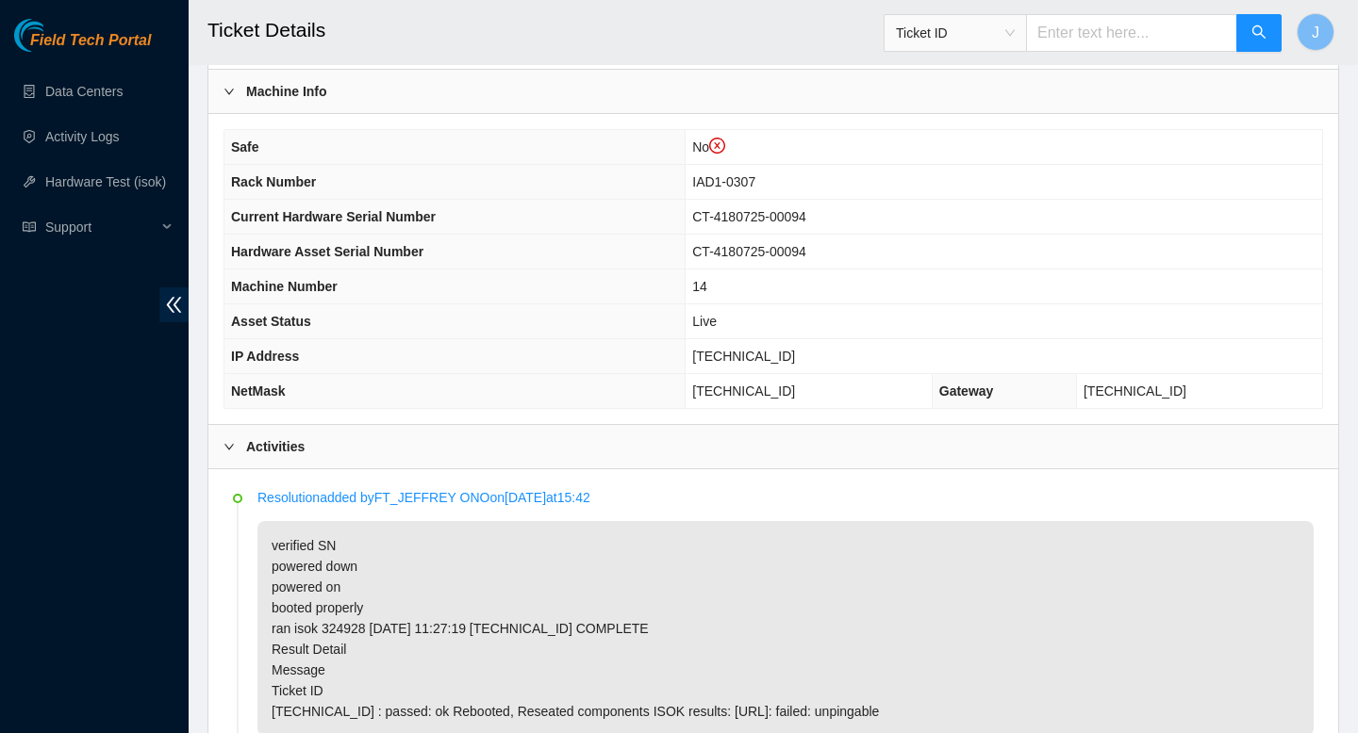
scroll to position [660, 0]
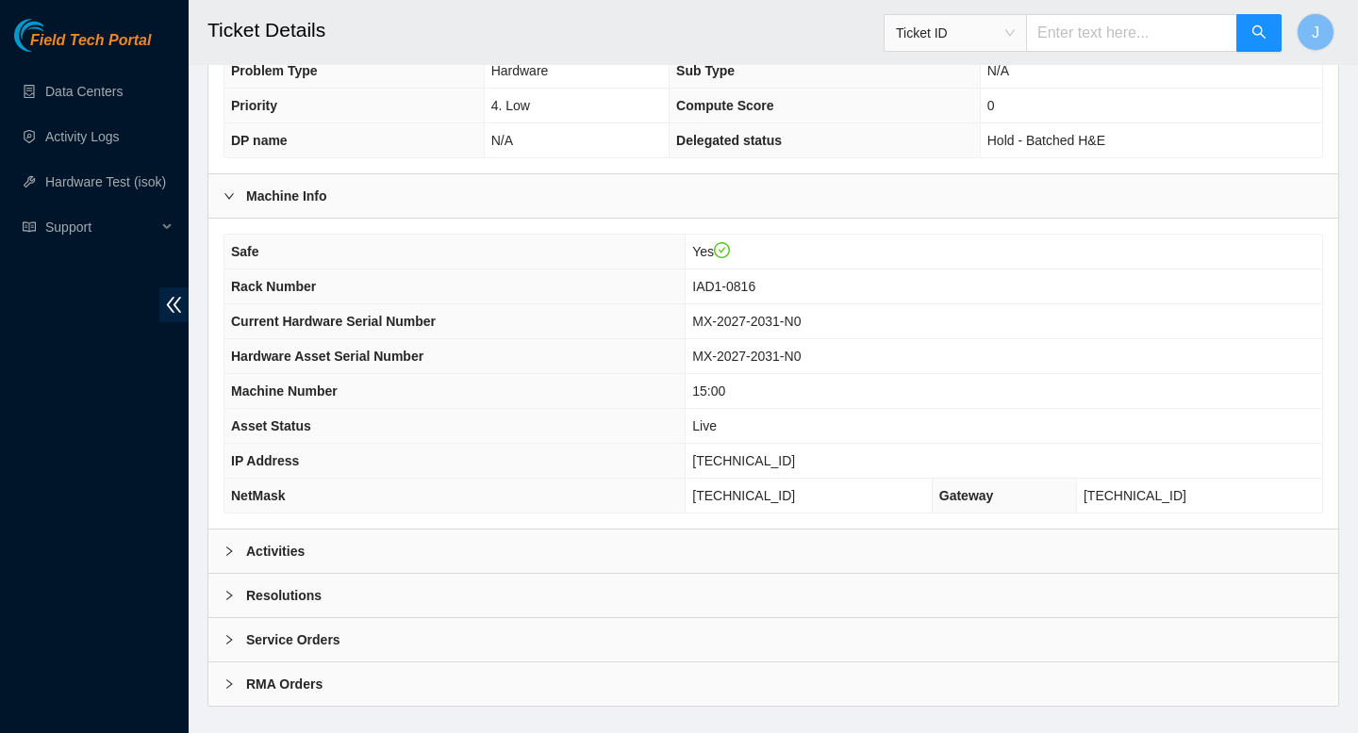
scroll to position [546, 0]
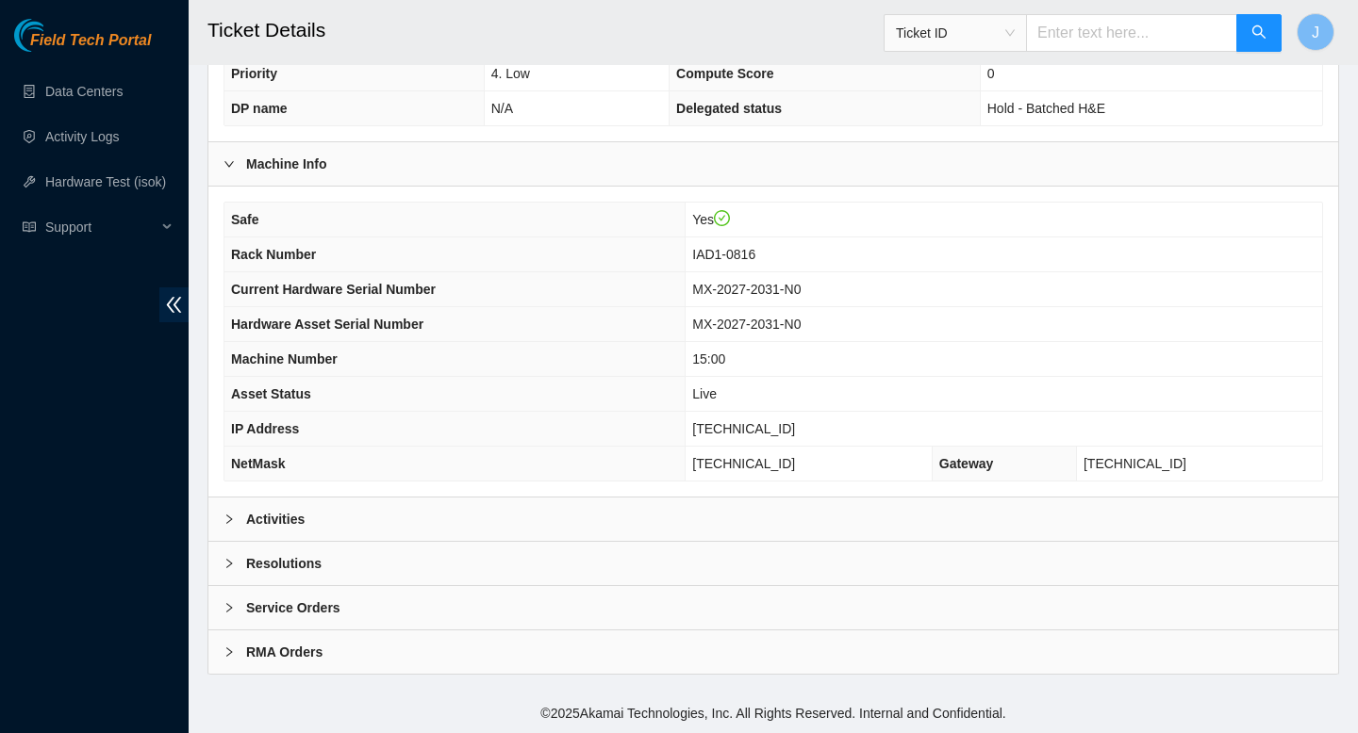
click at [408, 528] on div "Activities" at bounding box center [772, 519] width 1129 height 43
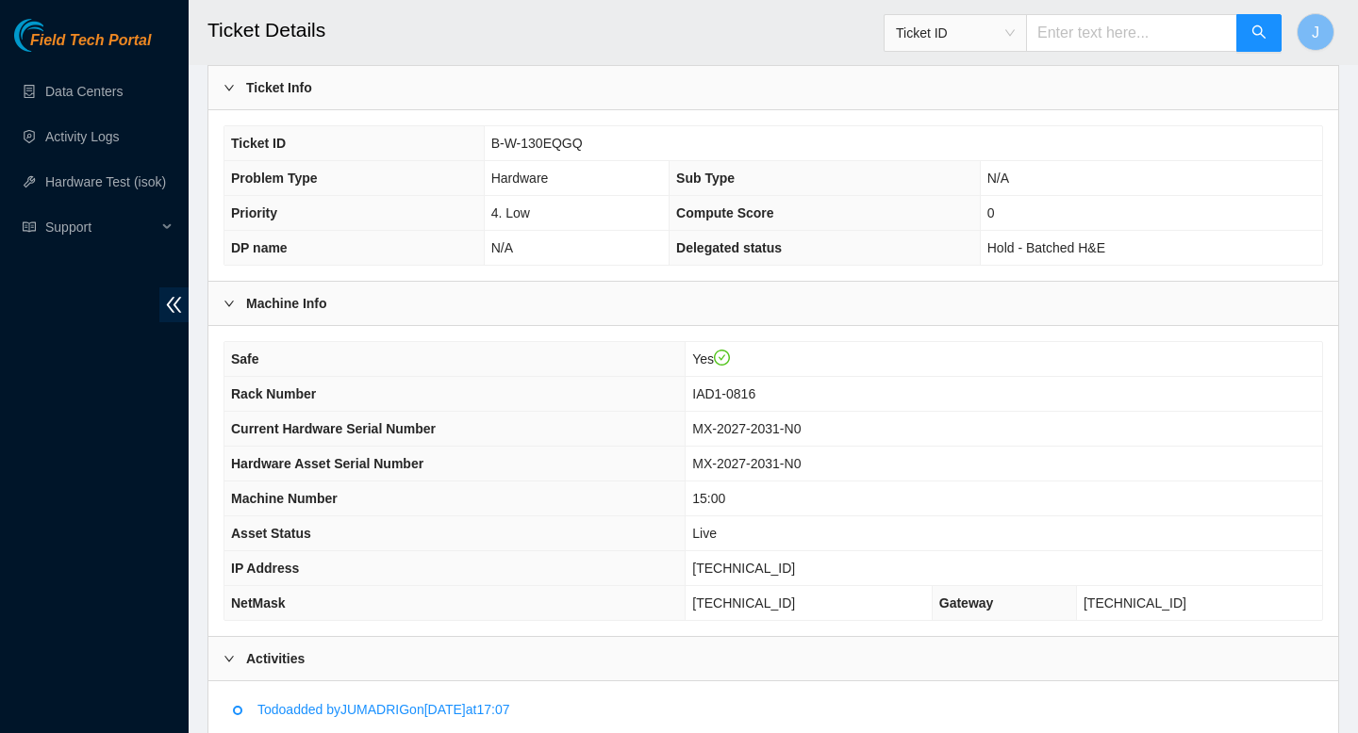
scroll to position [404, 0]
drag, startPoint x: 591, startPoint y: 147, endPoint x: 467, endPoint y: 136, distance: 125.0
click at [467, 136] on tr "Ticket ID B-W-130EQGQ" at bounding box center [772, 145] width 1097 height 35
copy tr "B-W-130EQGQ"
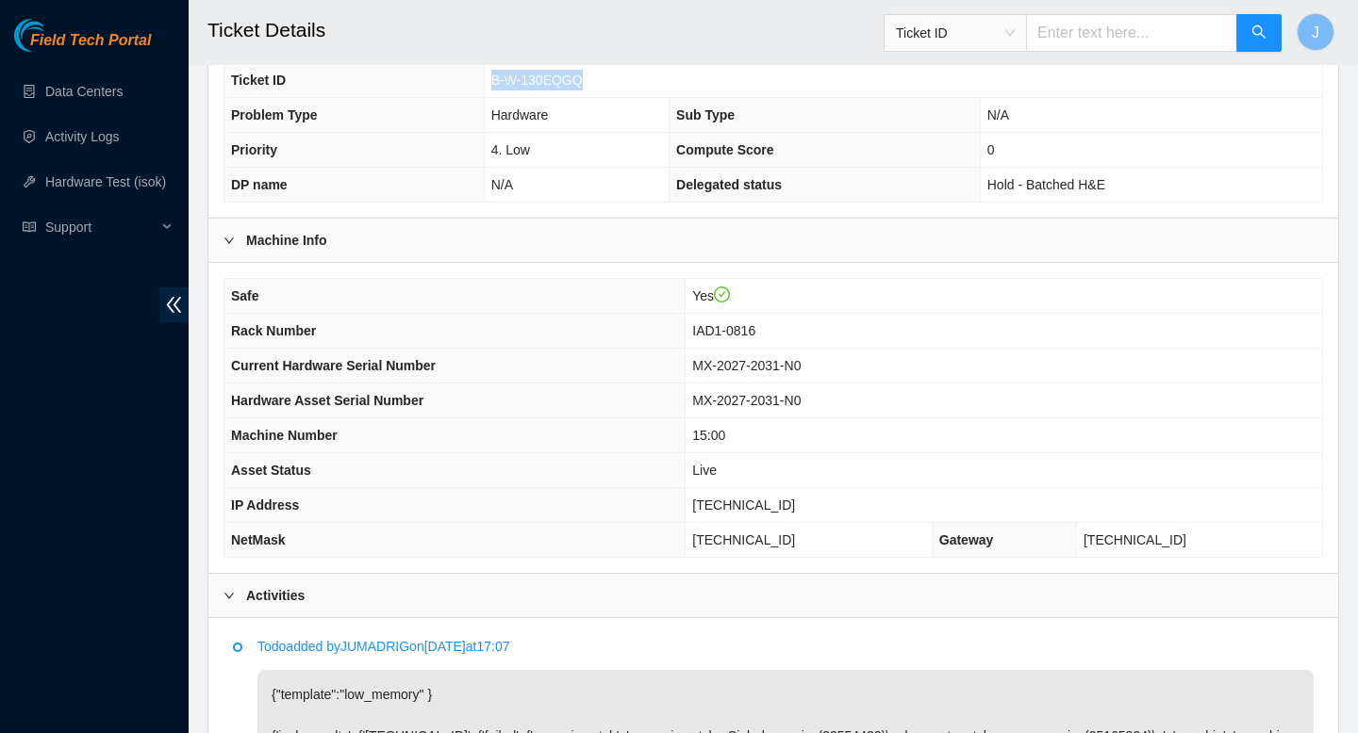
scroll to position [453, 0]
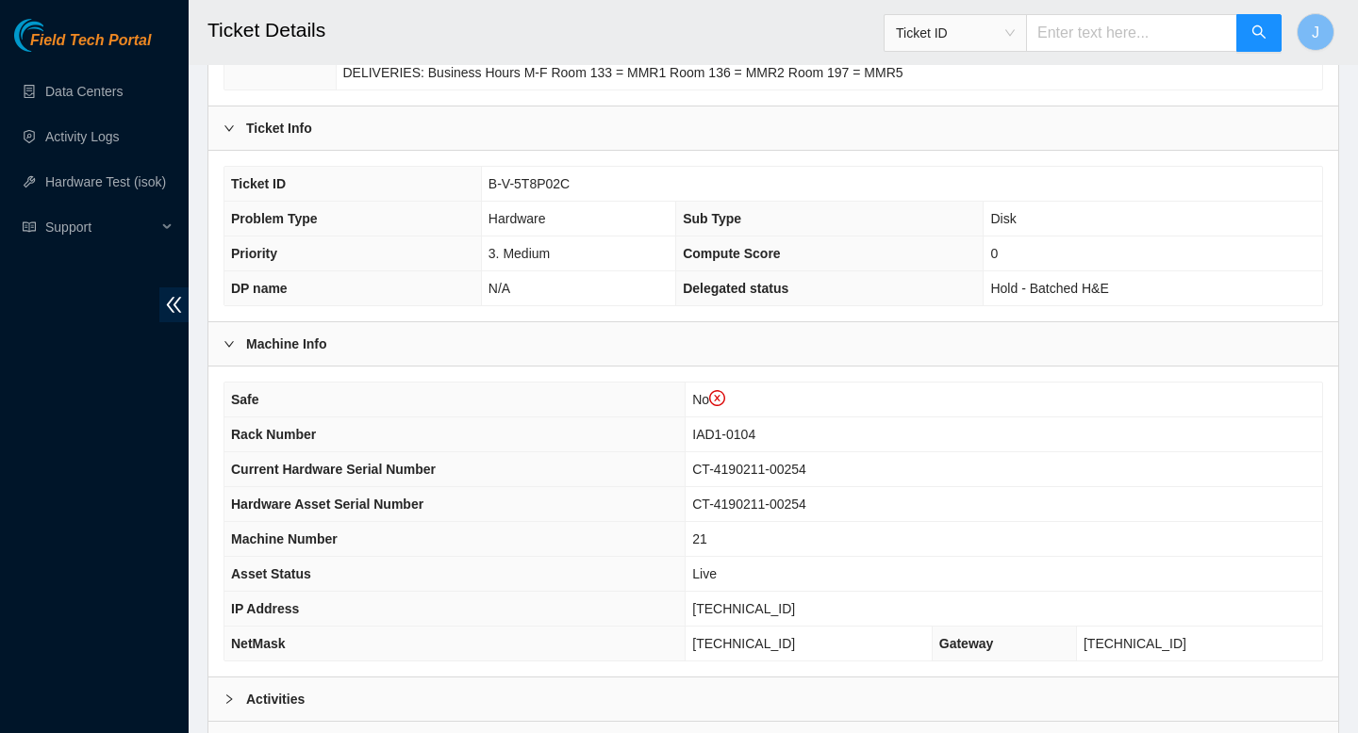
scroll to position [582, 0]
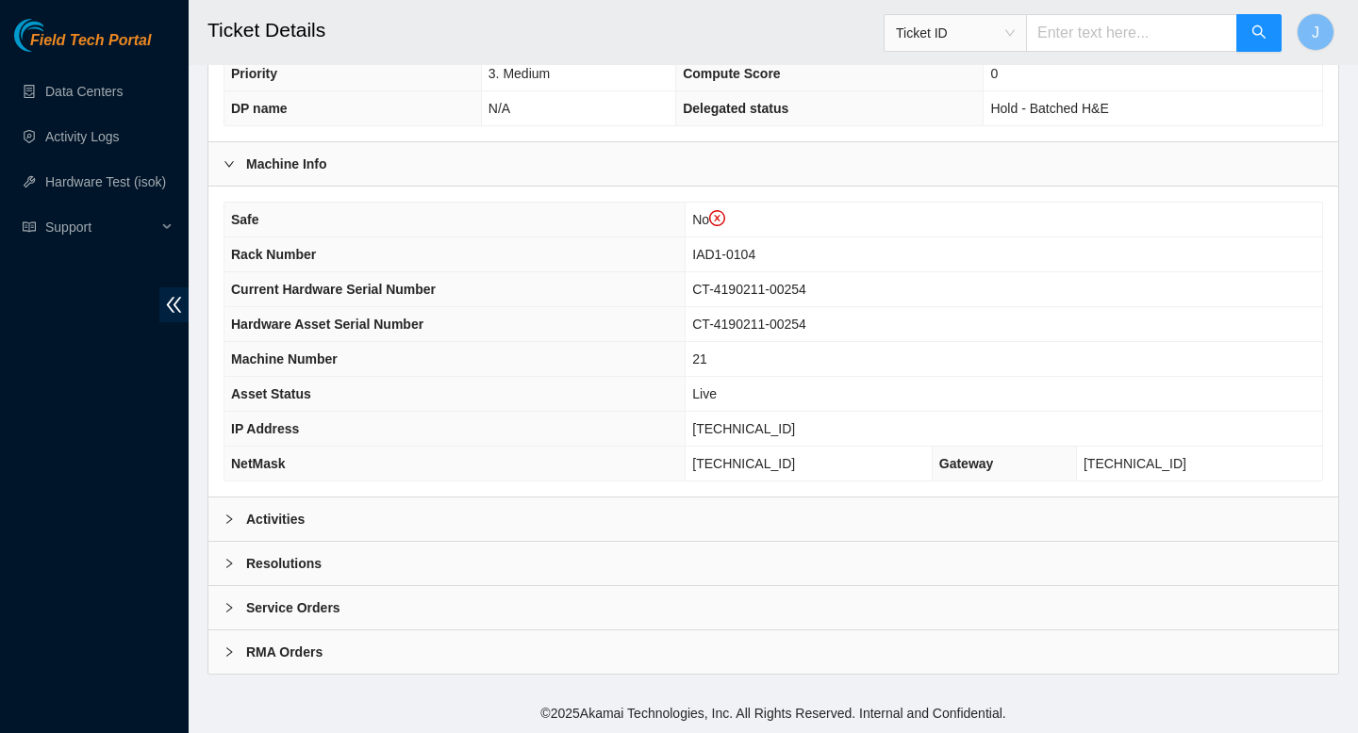
click at [478, 522] on div "Activities" at bounding box center [772, 519] width 1129 height 43
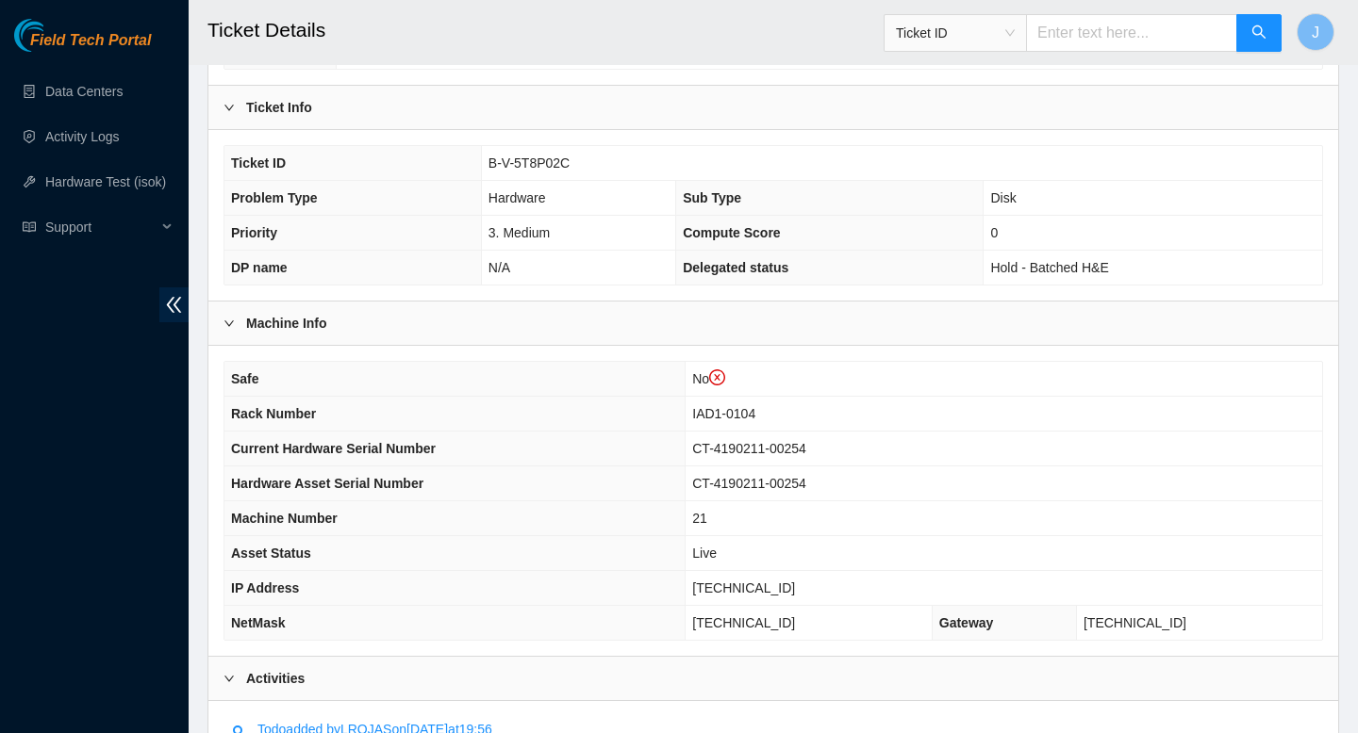
scroll to position [405, 0]
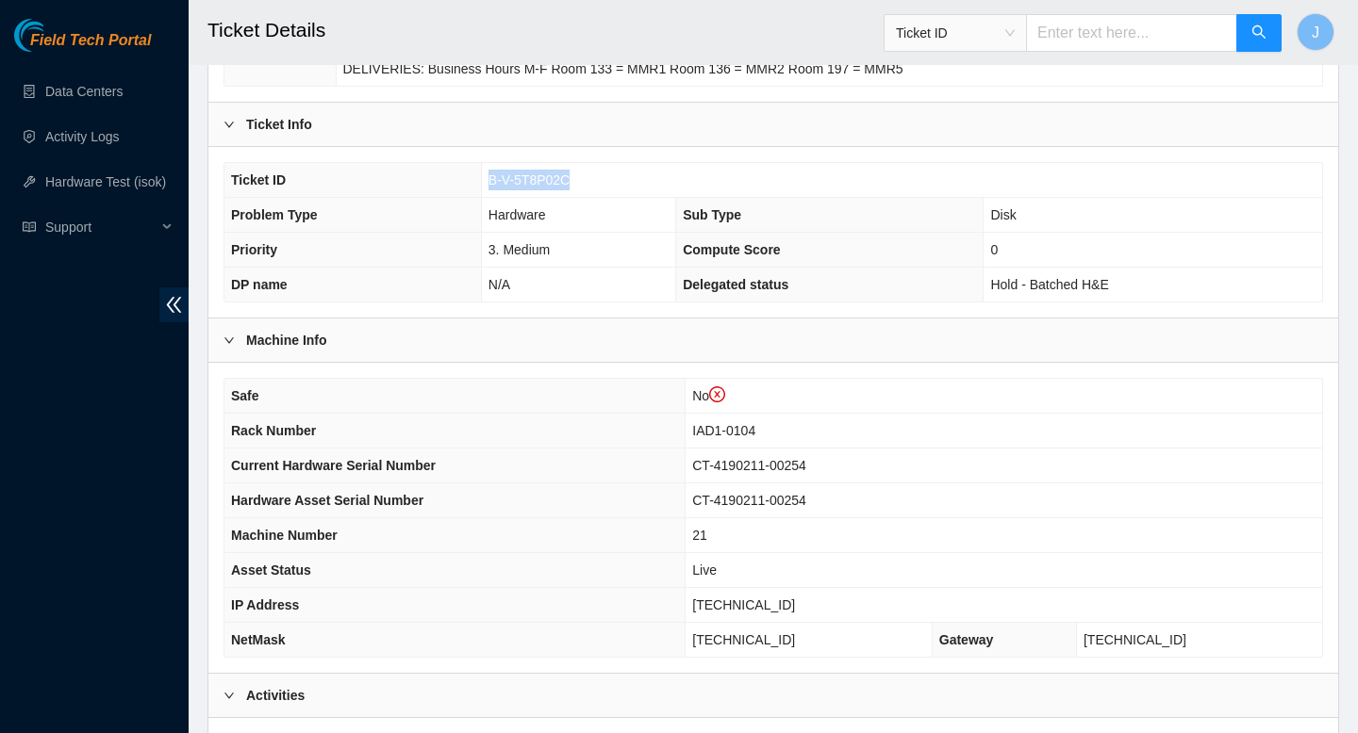
drag, startPoint x: 581, startPoint y: 185, endPoint x: 485, endPoint y: 179, distance: 96.3
click at [483, 179] on td "B-V-5T8P02C" at bounding box center [901, 180] width 841 height 35
copy span "B-V-5T8P02C"
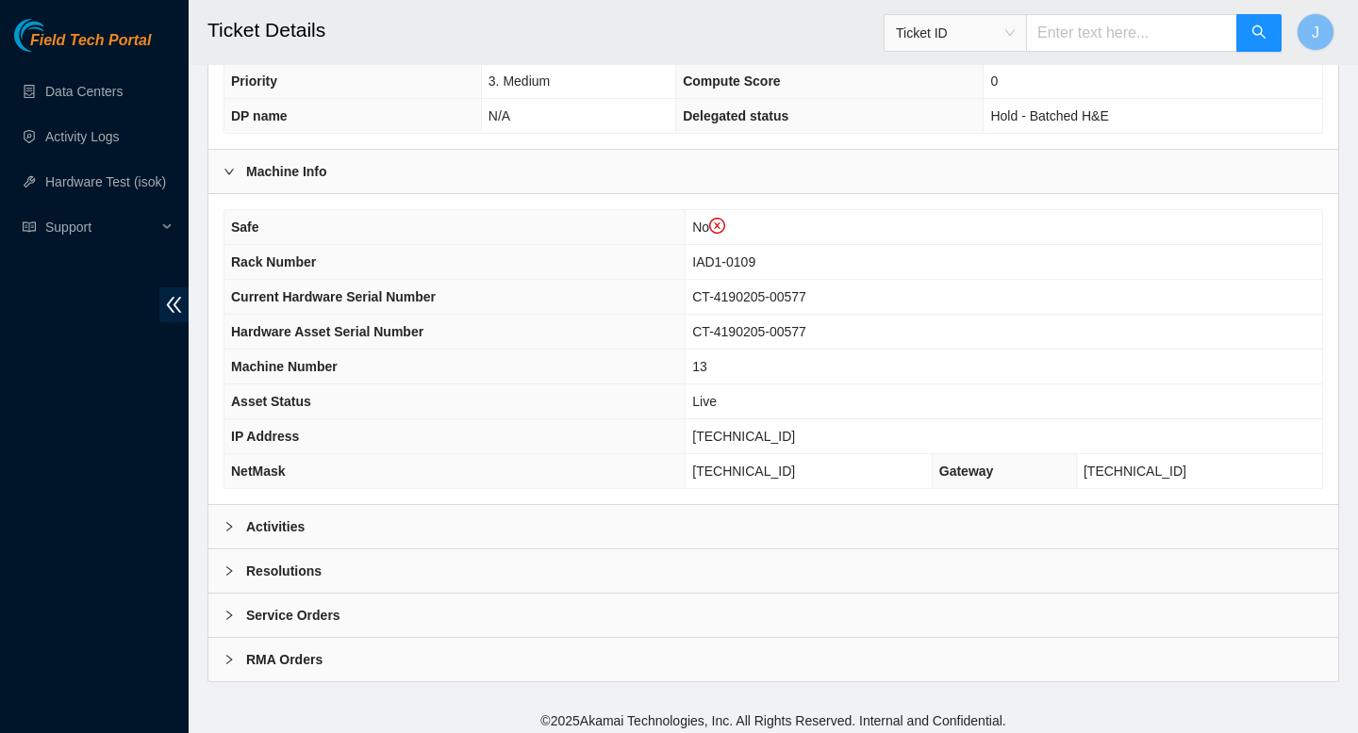
scroll to position [582, 0]
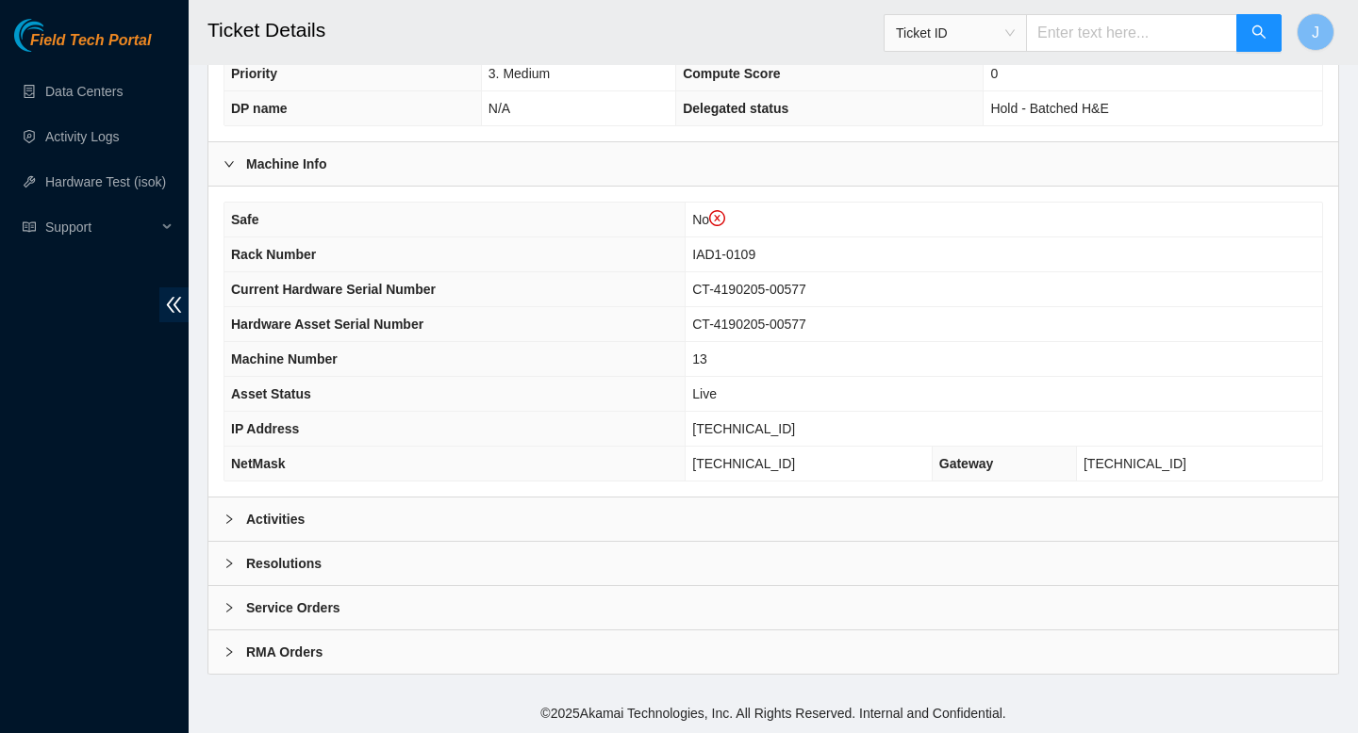
click at [672, 520] on div "Activities" at bounding box center [772, 519] width 1129 height 43
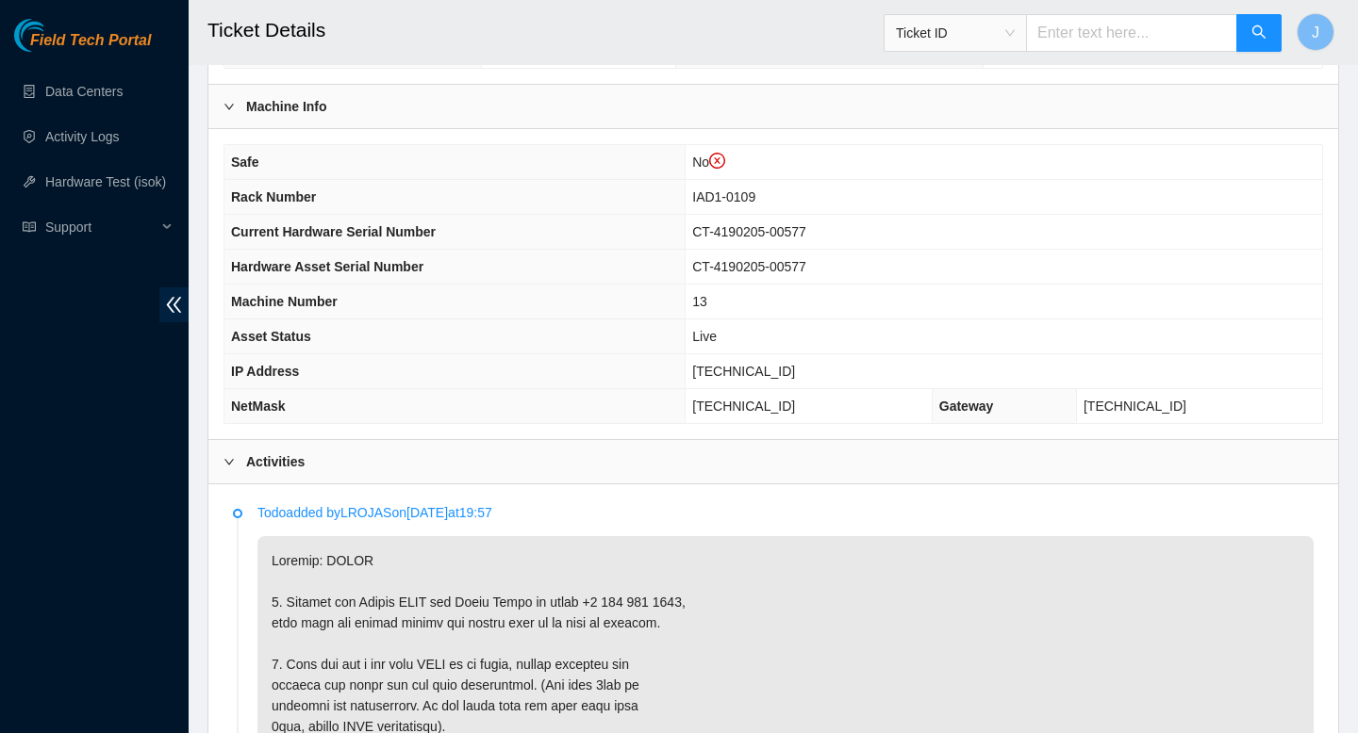
scroll to position [0, 0]
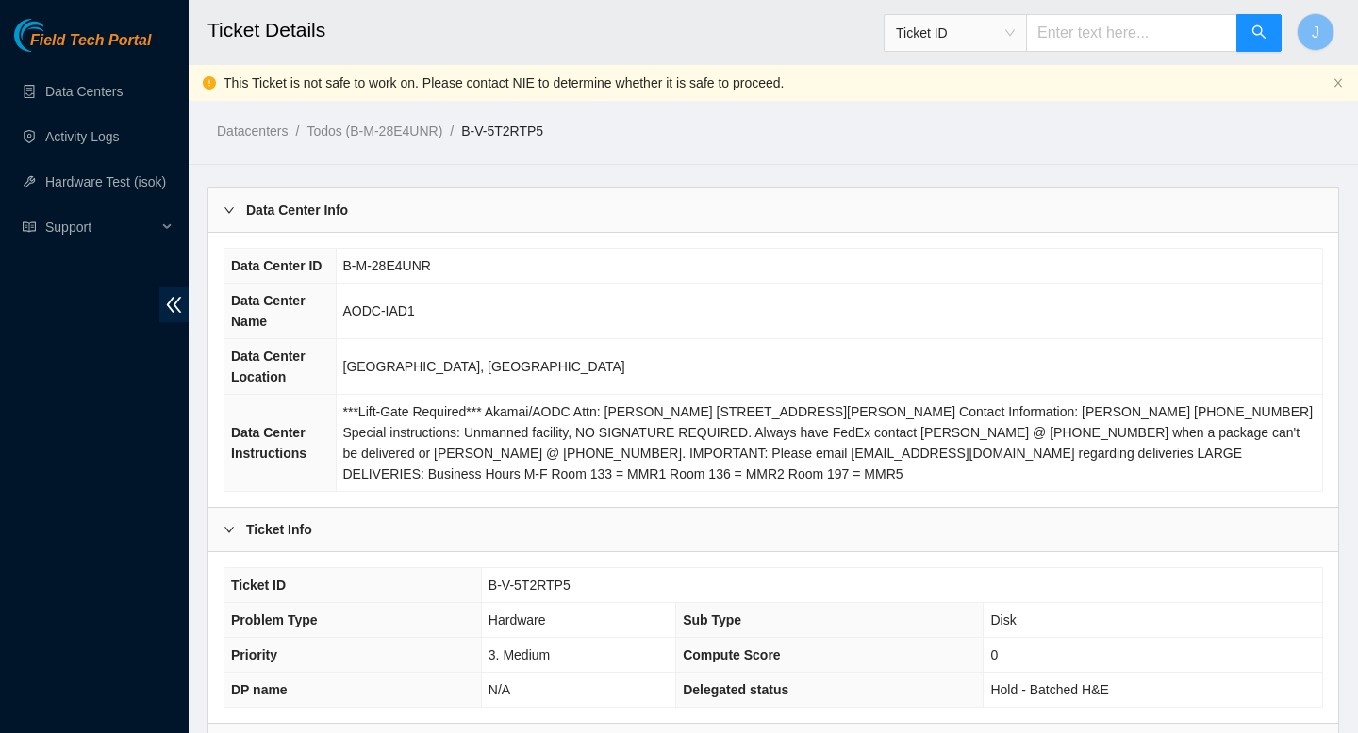
click at [538, 584] on span "B-V-5T2RTP5" at bounding box center [529, 585] width 82 height 15
copy span "5T2RTP5"
click at [601, 598] on td "B-V-5T2RTP5" at bounding box center [901, 585] width 841 height 35
drag, startPoint x: 585, startPoint y: 581, endPoint x: 472, endPoint y: 593, distance: 112.9
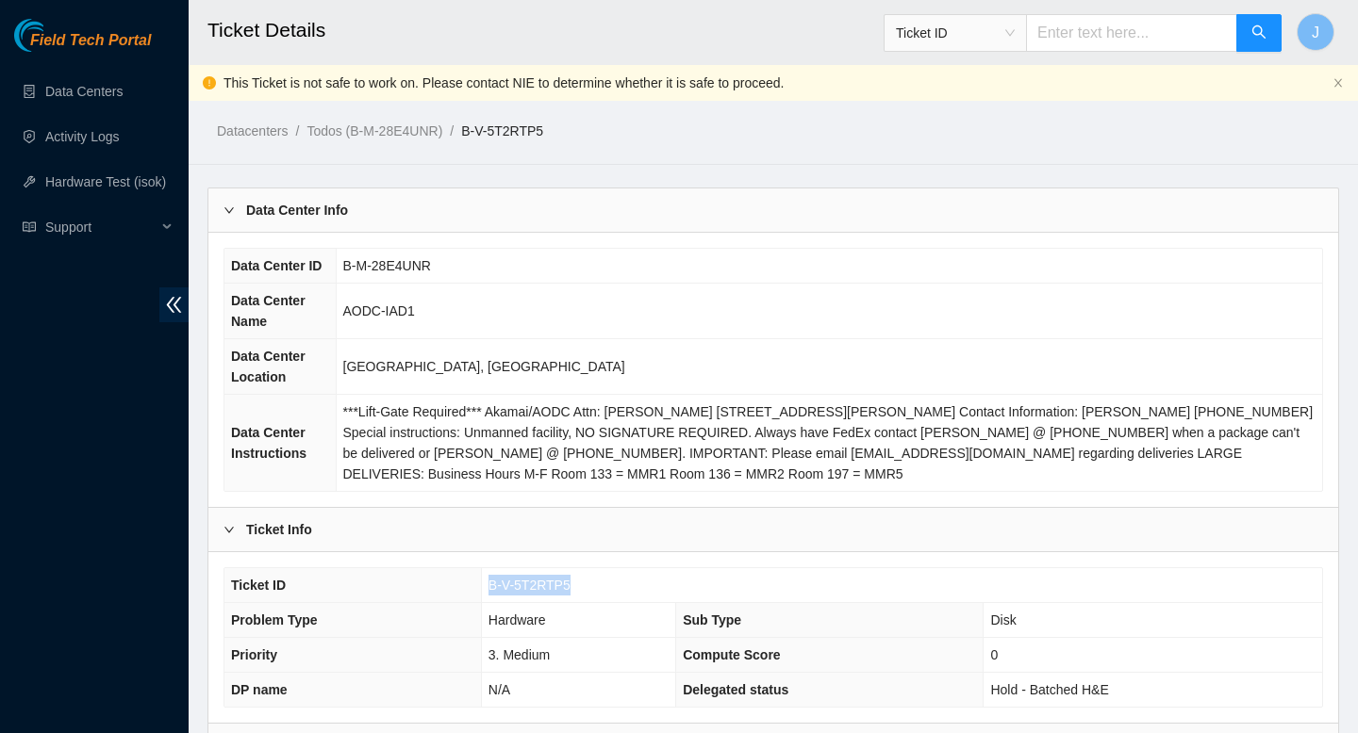
click at [472, 593] on tr "Ticket ID B-V-5T2RTP5" at bounding box center [772, 585] width 1097 height 35
copy tr "B-V-5T2RTP5"
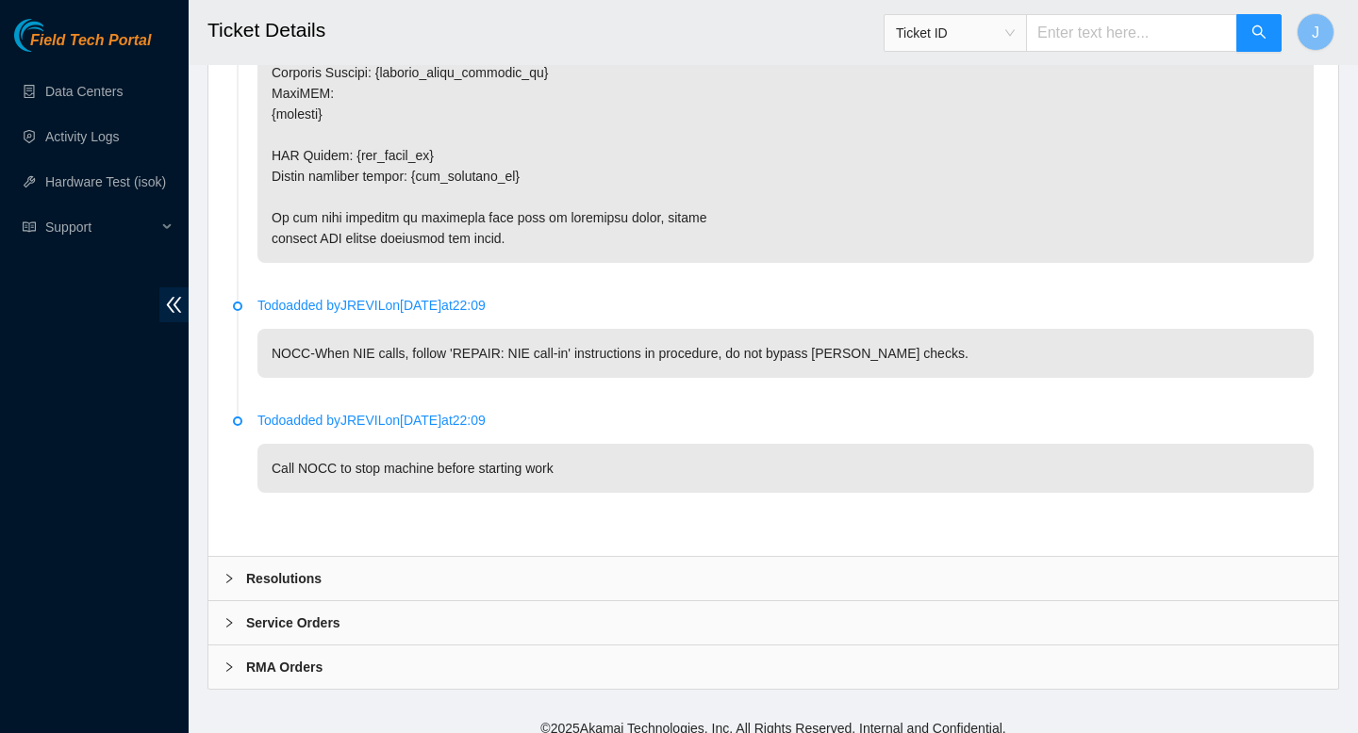
scroll to position [3385, 0]
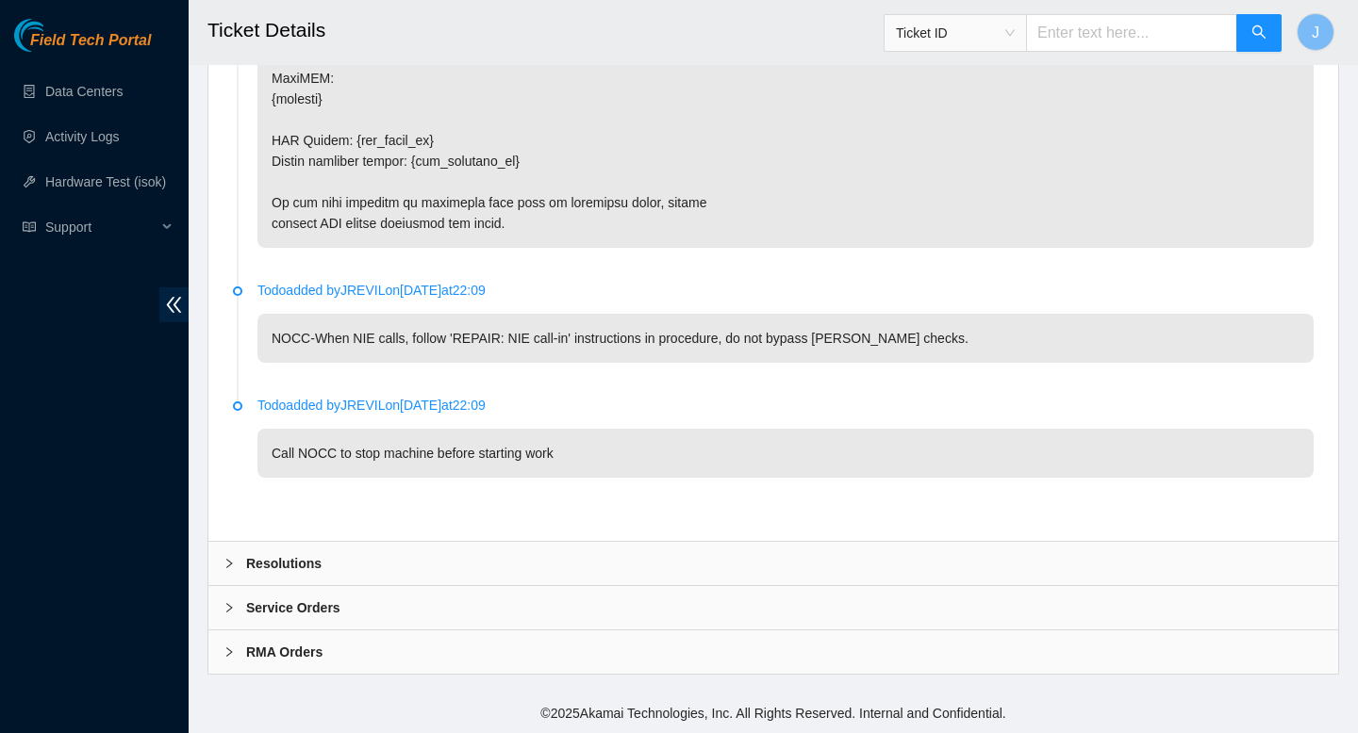
click at [513, 565] on div "Resolutions" at bounding box center [772, 563] width 1129 height 43
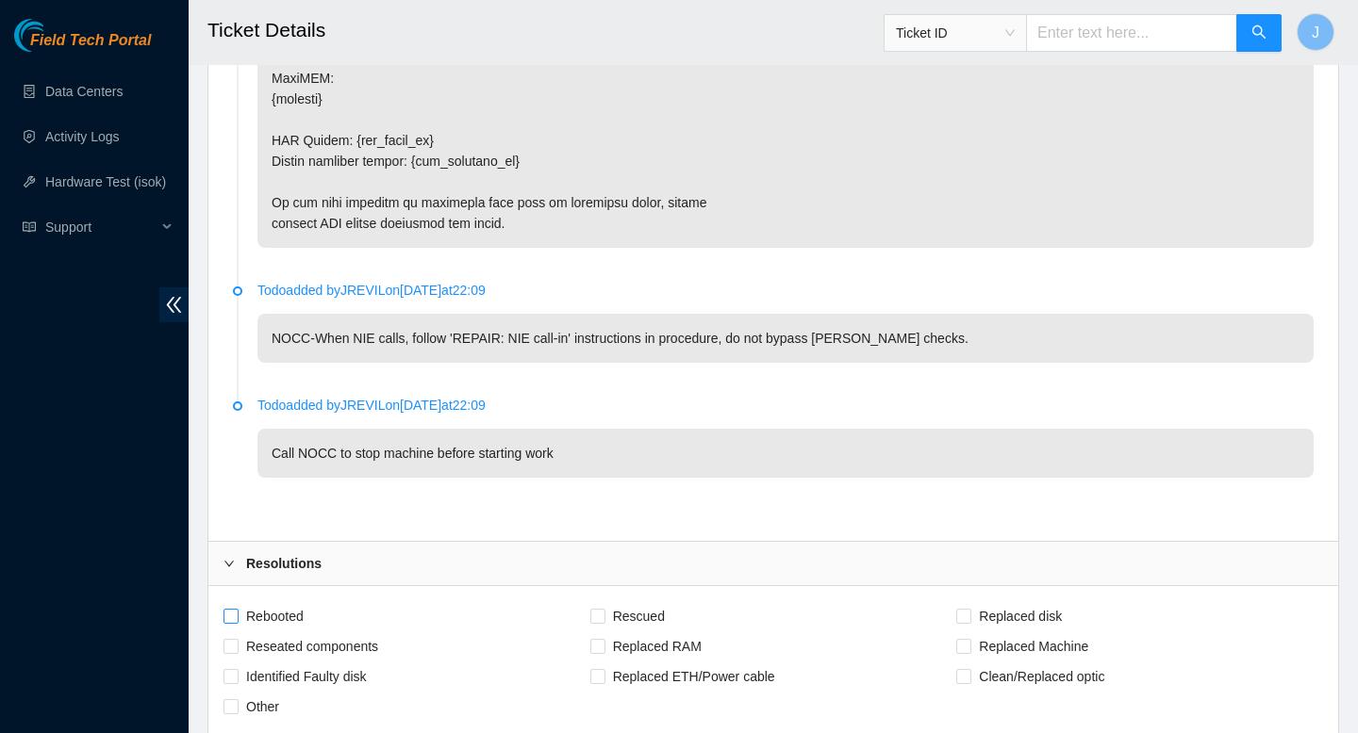
click at [230, 615] on input "Rebooted" at bounding box center [229, 615] width 13 height 13
checkbox input "true"
click at [230, 644] on input "Reseated components" at bounding box center [229, 645] width 13 height 13
checkbox input "true"
click at [600, 617] on input "Rescued" at bounding box center [596, 615] width 13 height 13
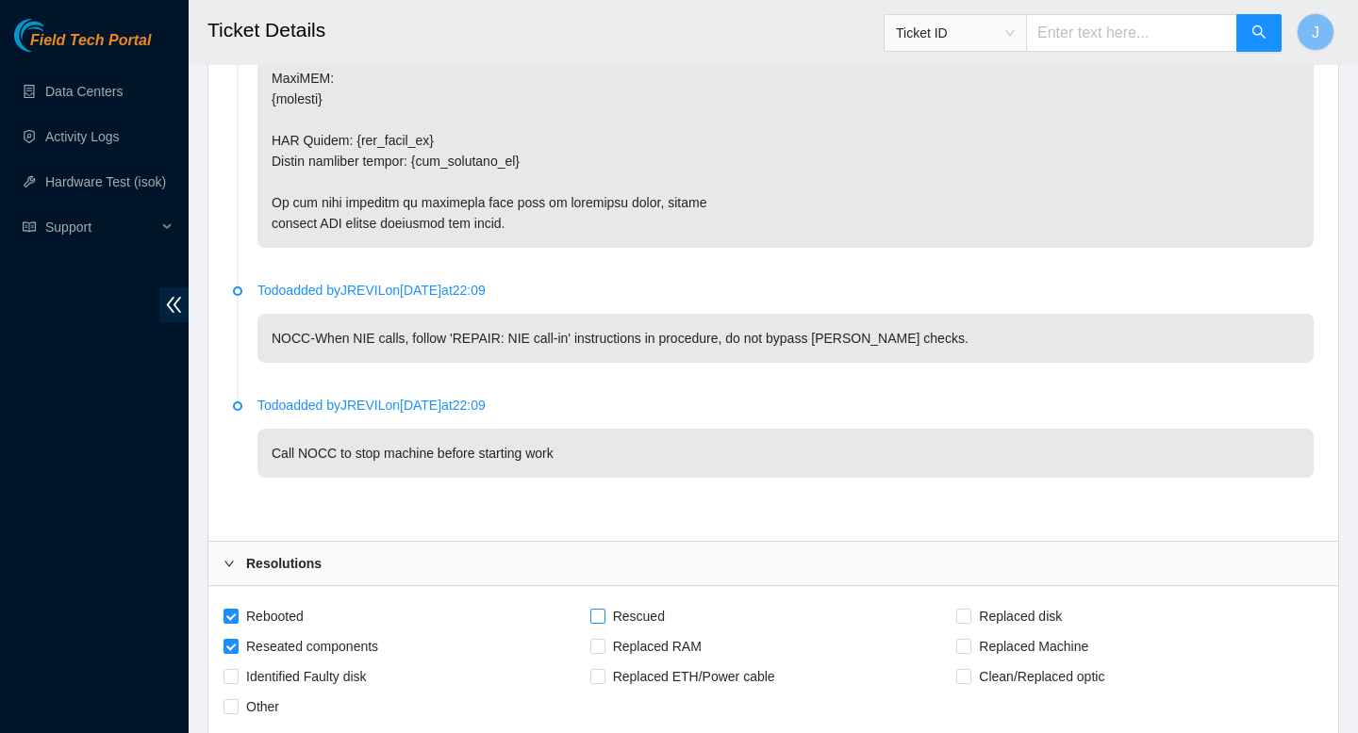
checkbox input "true"
click at [969, 620] on span at bounding box center [963, 616] width 15 height 15
click at [969, 620] on input "Replaced disk" at bounding box center [962, 615] width 13 height 13
checkbox input "true"
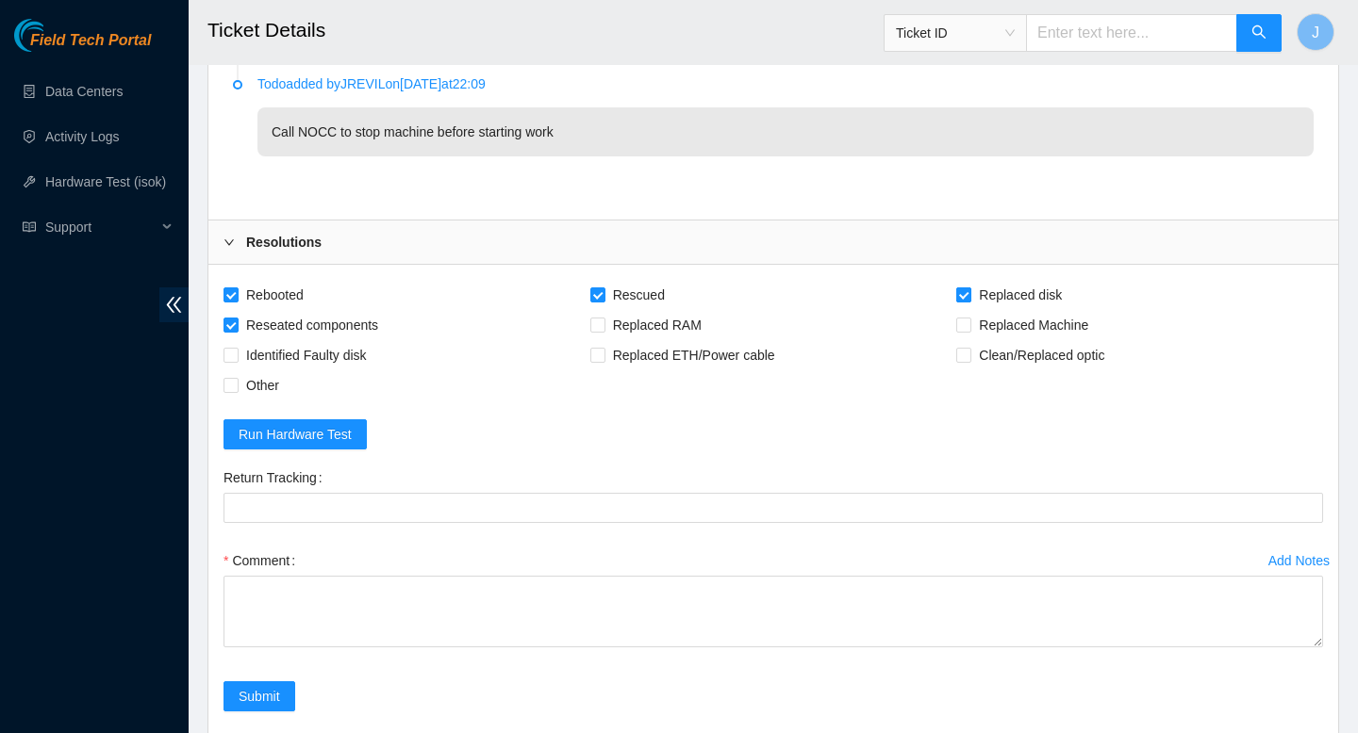
scroll to position [3870, 0]
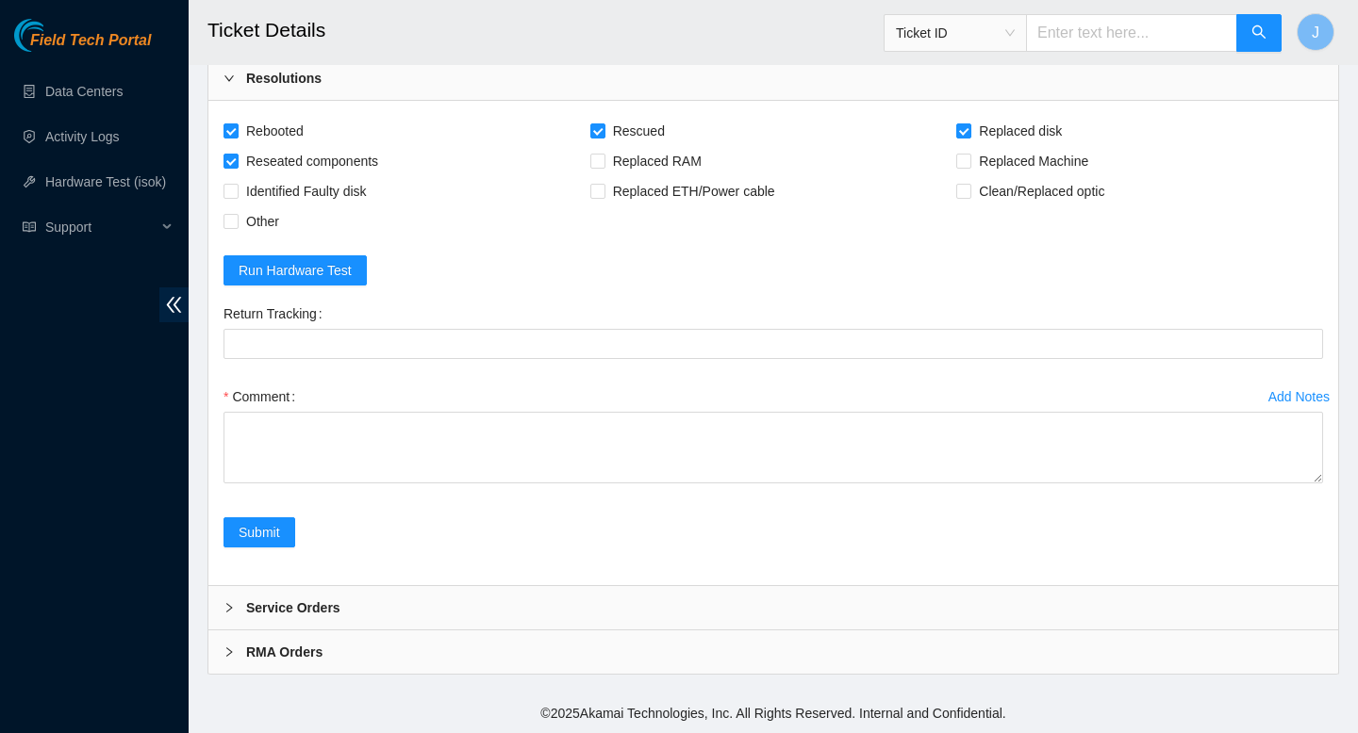
click at [821, 513] on div "Add Notes Comment" at bounding box center [773, 450] width 1114 height 136
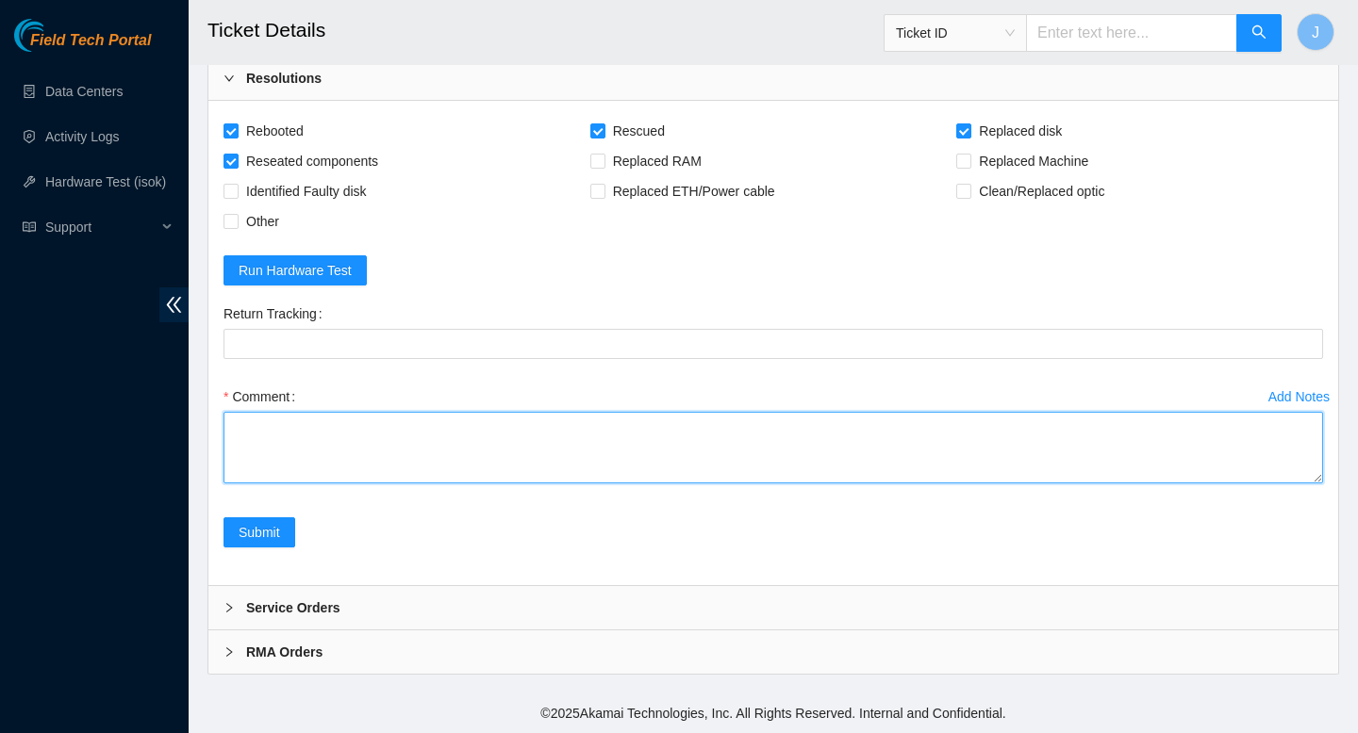
click at [829, 460] on textarea "Comment" at bounding box center [772, 448] width 1099 height 72
paste textarea "gained safe access from NOCC via webex verified SN powered down removed sd w/ s…"
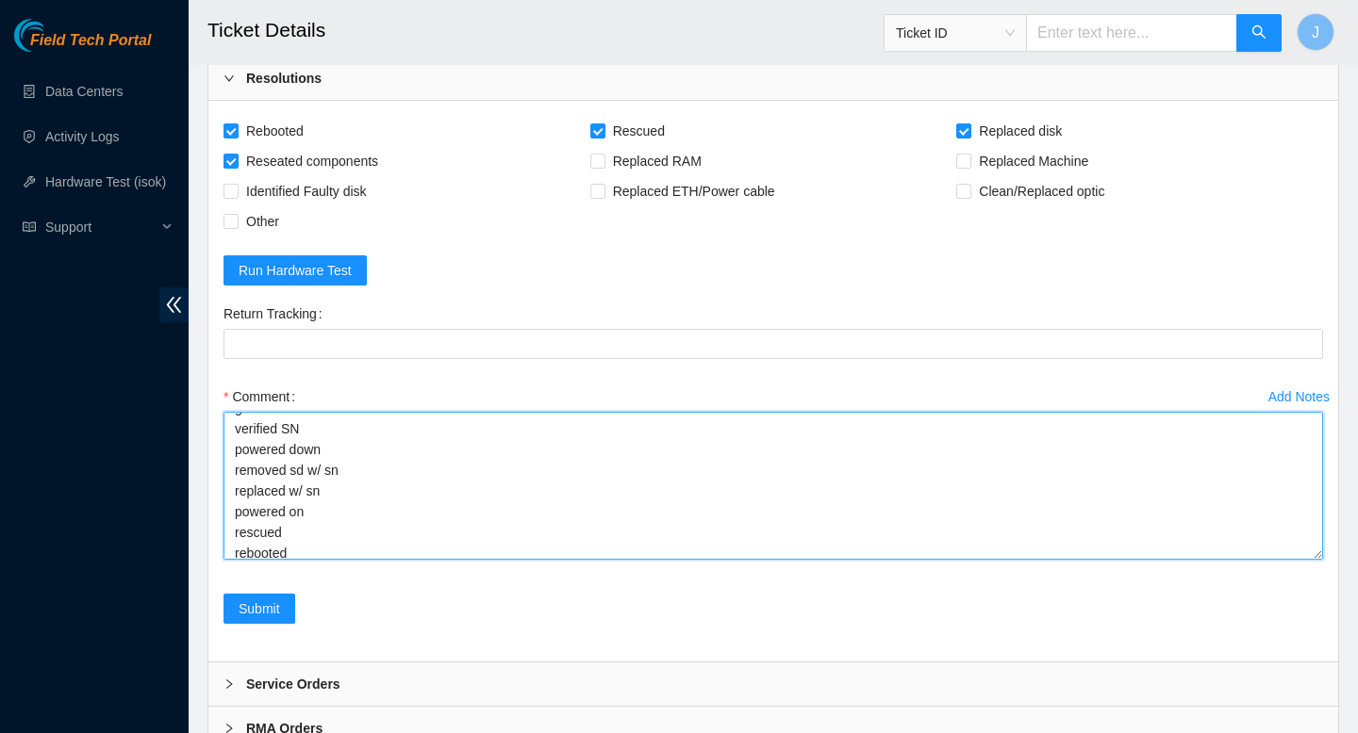
scroll to position [0, 0]
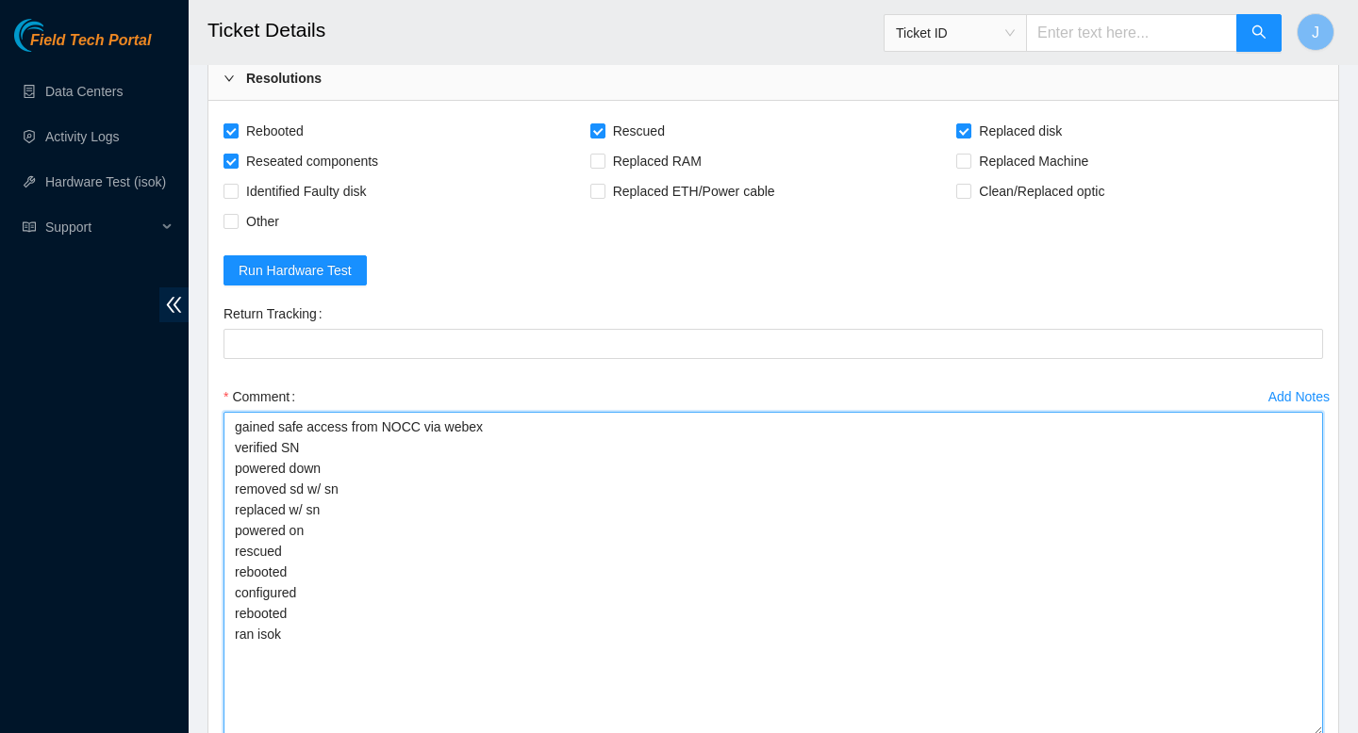
drag, startPoint x: 1315, startPoint y: 480, endPoint x: 1306, endPoint y: 732, distance: 251.9
click at [1306, 733] on textarea "gained safe access from NOCC via webex verified SN powered down removed sd w/ s…" at bounding box center [772, 574] width 1099 height 324
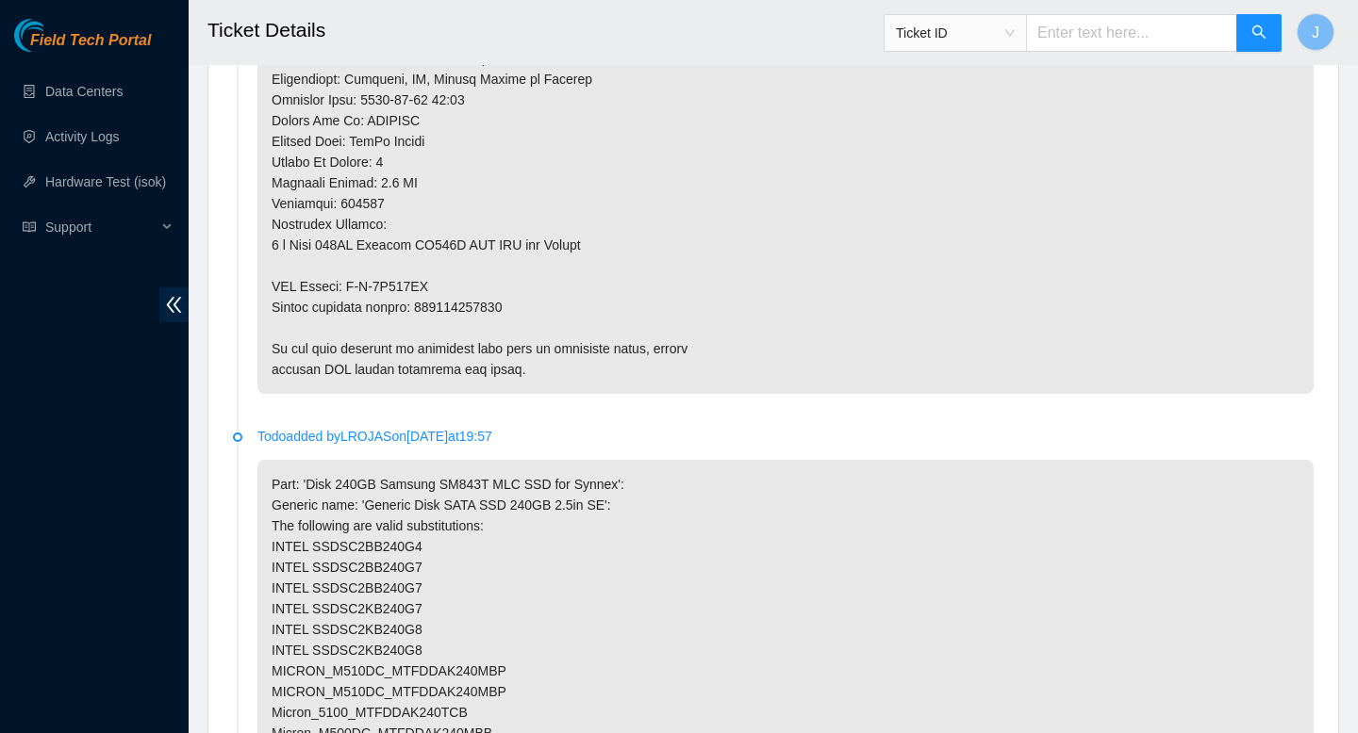
scroll to position [1784, 0]
type textarea "gained safe access from NOCC via webex verified SN powered down removed sd w/ s…"
copy p "473665204869"
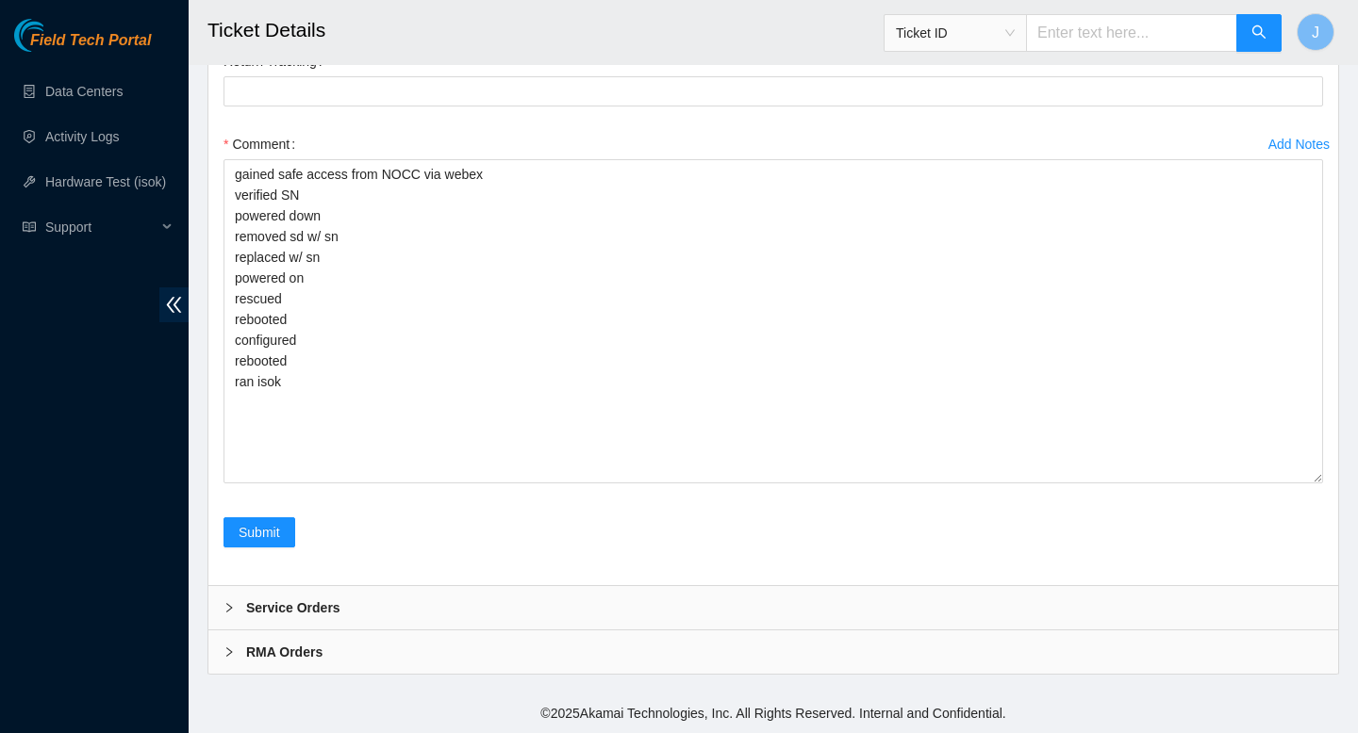
scroll to position [4009, 0]
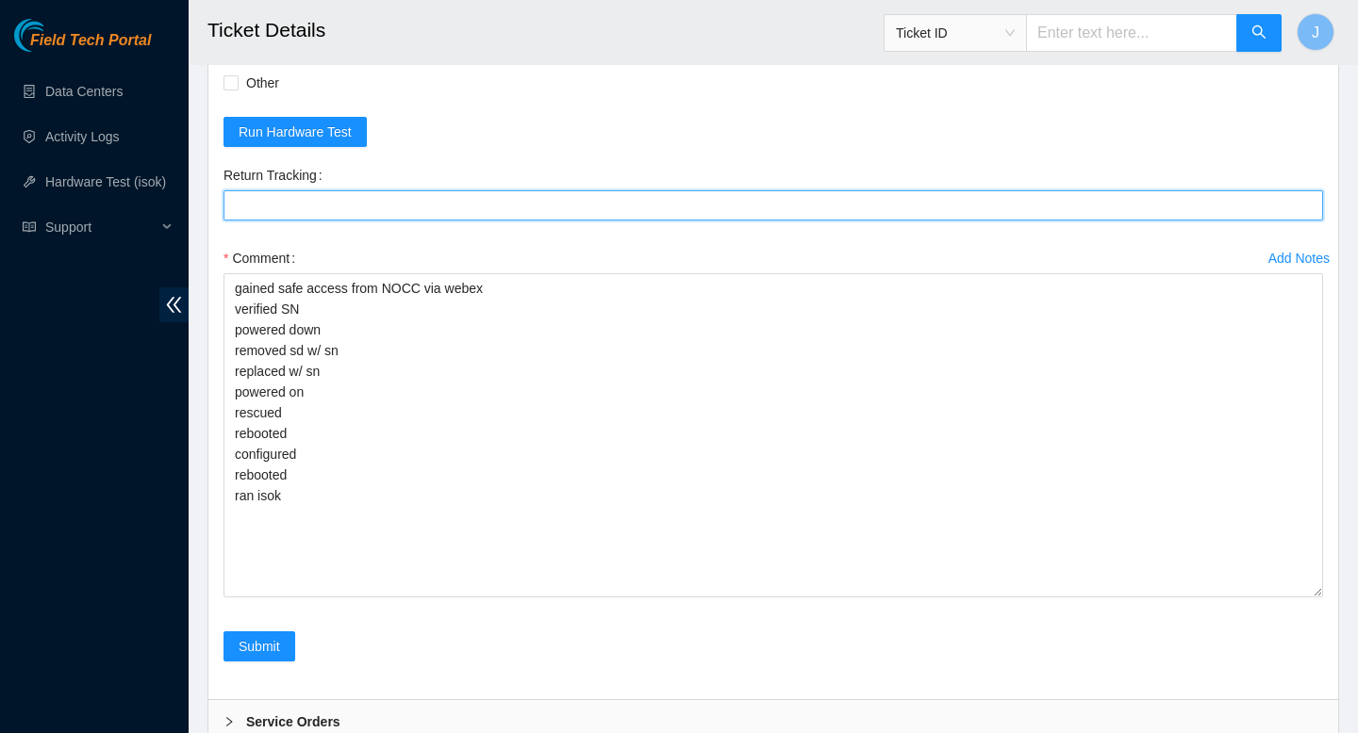
click at [380, 208] on Tracking "Return Tracking" at bounding box center [772, 205] width 1099 height 30
paste Tracking "473665204869"
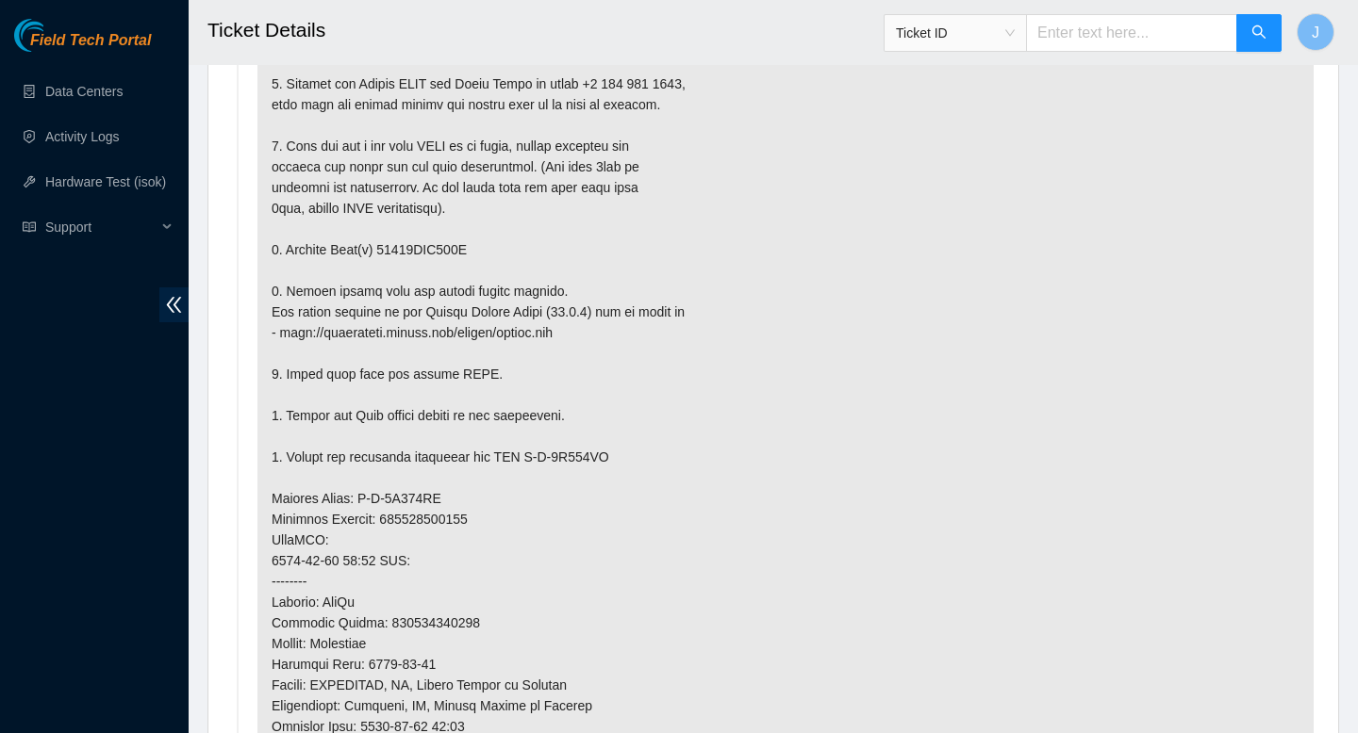
scroll to position [1157, 0]
type Tracking "473665204869"
click at [454, 254] on p at bounding box center [785, 520] width 1056 height 1003
copy p "18521FDC342B"
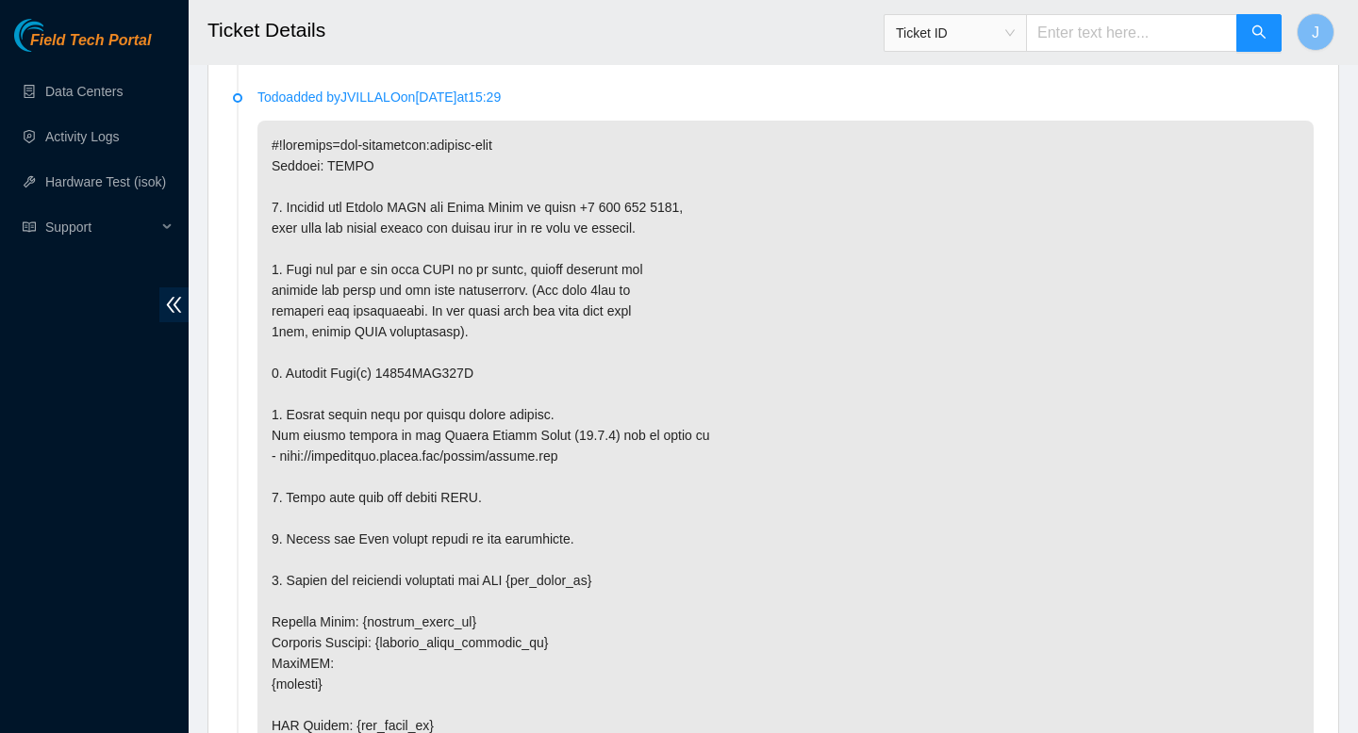
scroll to position [4123, 0]
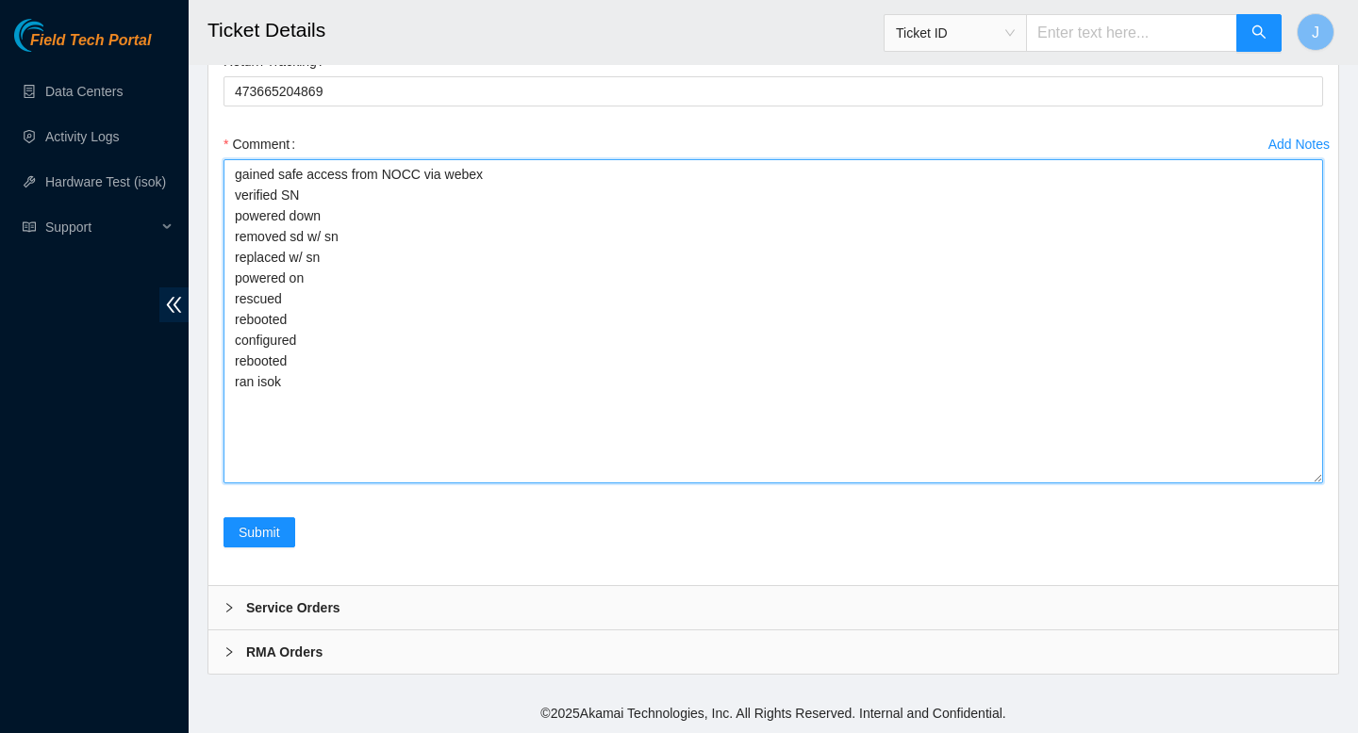
click at [417, 247] on textarea "gained safe access from NOCC via webex verified SN powered down removed sd w/ s…" at bounding box center [772, 321] width 1099 height 324
click at [422, 234] on textarea "gained safe access from NOCC via webex verified SN powered down removed sd w/ s…" at bounding box center [772, 321] width 1099 height 324
paste textarea "18521FDC342B"
click at [419, 258] on textarea "gained safe access from NOCC via webex verified SN powered down removed sd w/ s…" at bounding box center [772, 321] width 1099 height 324
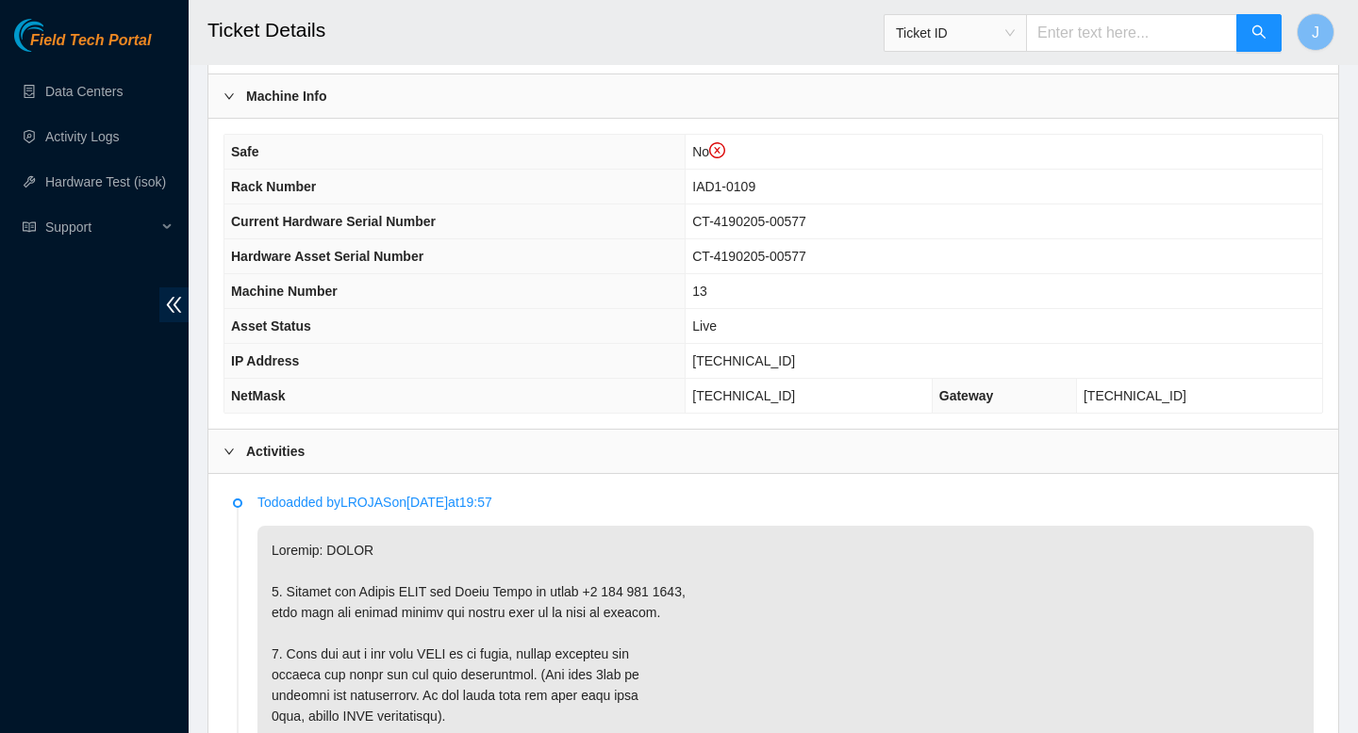
scroll to position [647, 0]
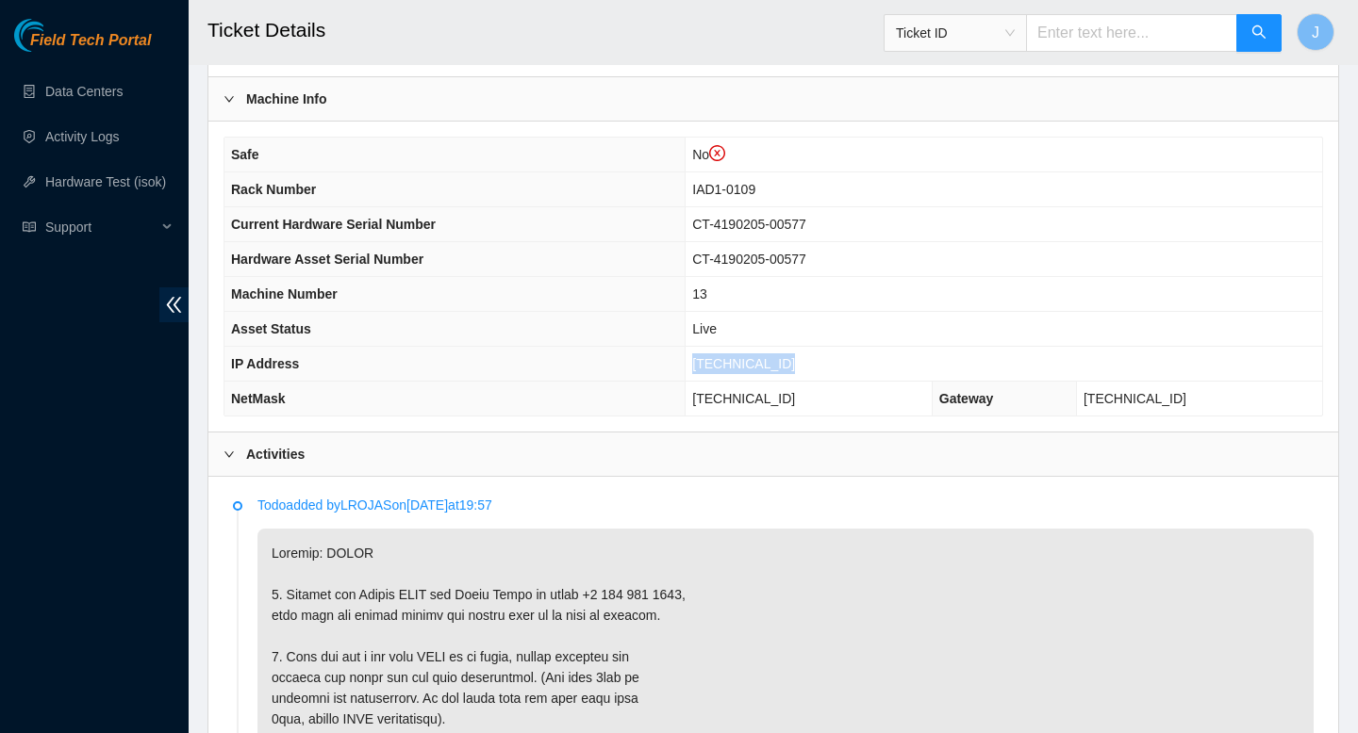
drag, startPoint x: 801, startPoint y: 364, endPoint x: 673, endPoint y: 369, distance: 128.3
click at [673, 369] on tr "IP Address 104.84.155.164" at bounding box center [772, 364] width 1097 height 35
copy tr "104.84.155.164"
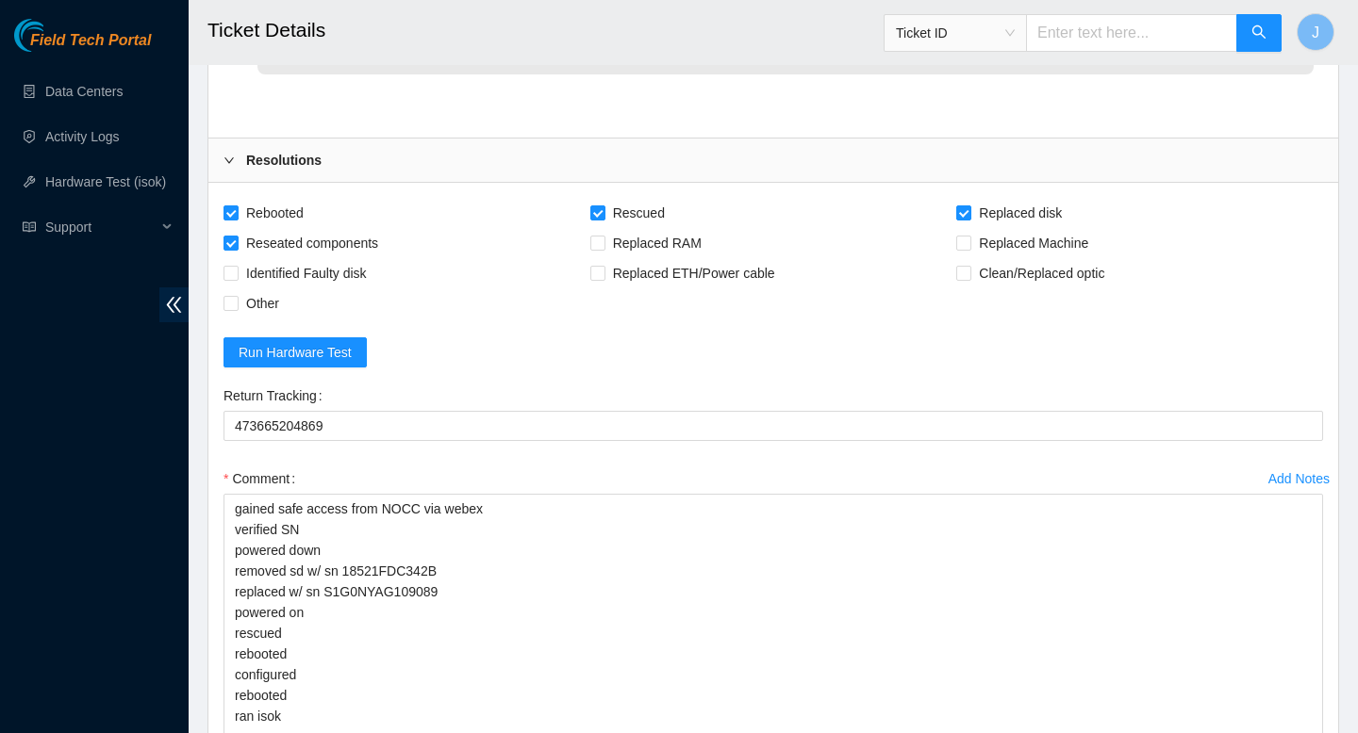
scroll to position [4123, 0]
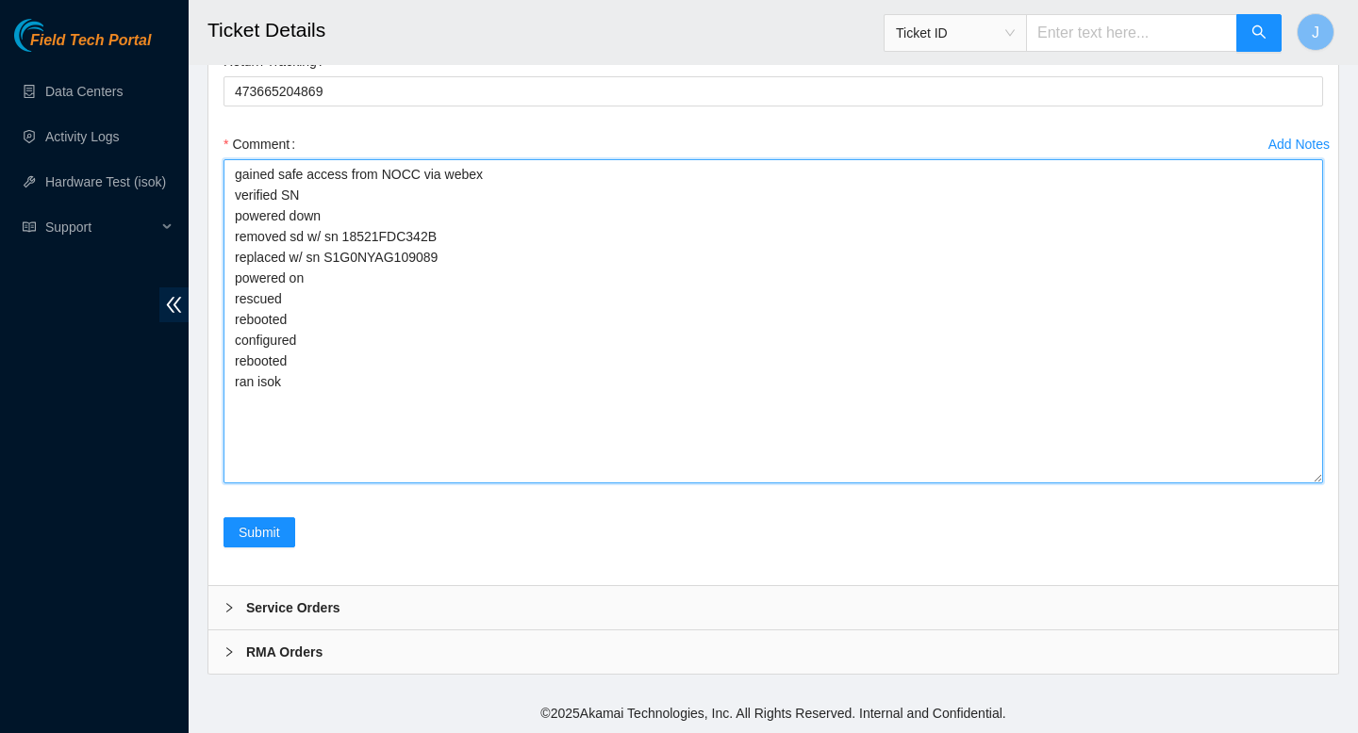
click at [504, 411] on textarea "gained safe access from NOCC via webex verified SN powered down removed sd w/ s…" at bounding box center [772, 321] width 1099 height 324
paste textarea "324956 20-08-2025 12:06:36 104.84.155.164 COMPLETE Result Detail Message Ticket…"
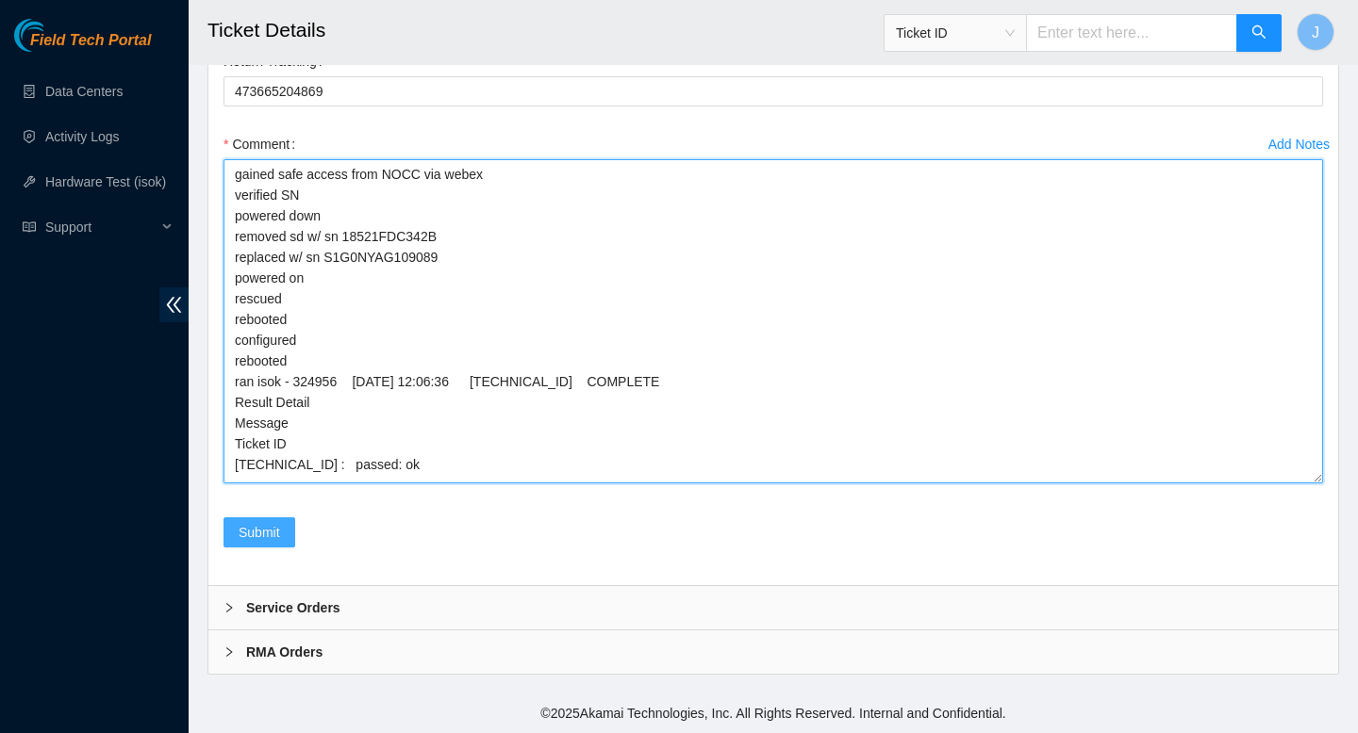
type textarea "gained safe access from NOCC via webex verified SN powered down removed sd w/ s…"
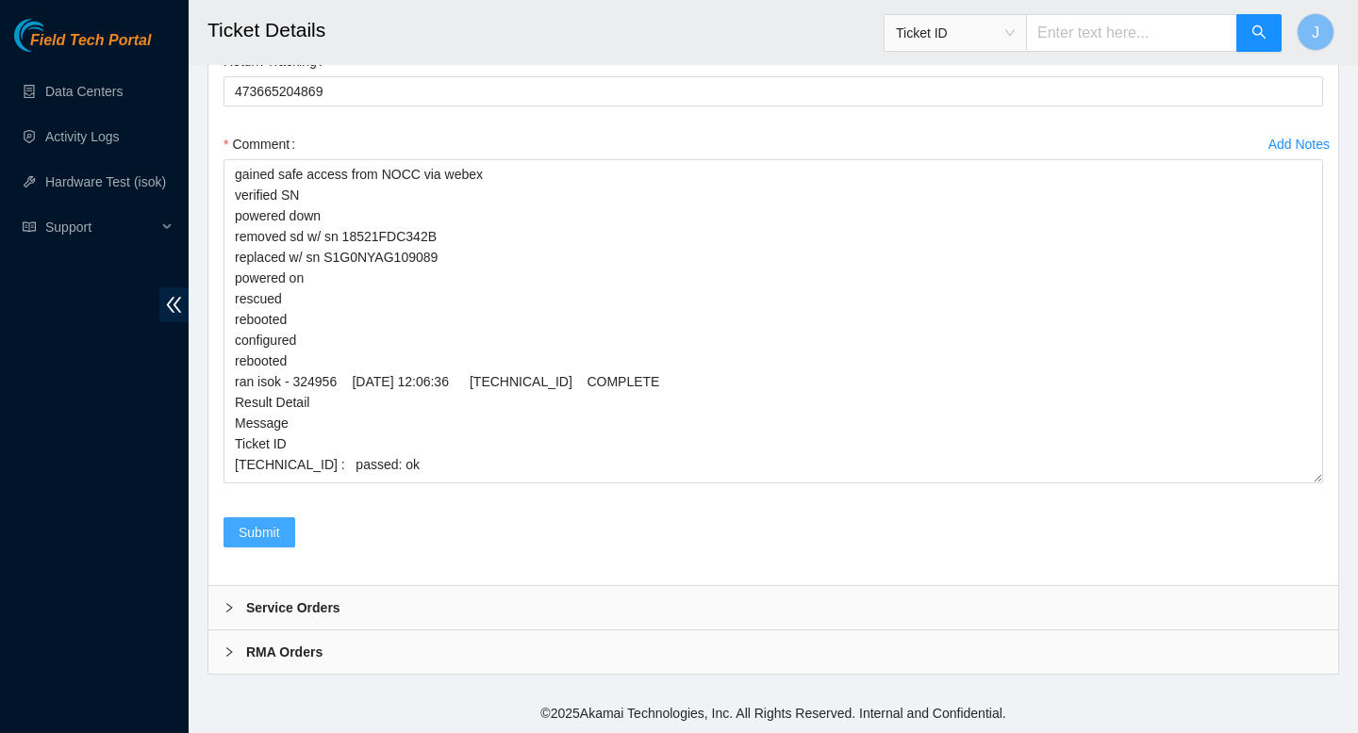
click at [246, 532] on span "Submit" at bounding box center [259, 532] width 41 height 21
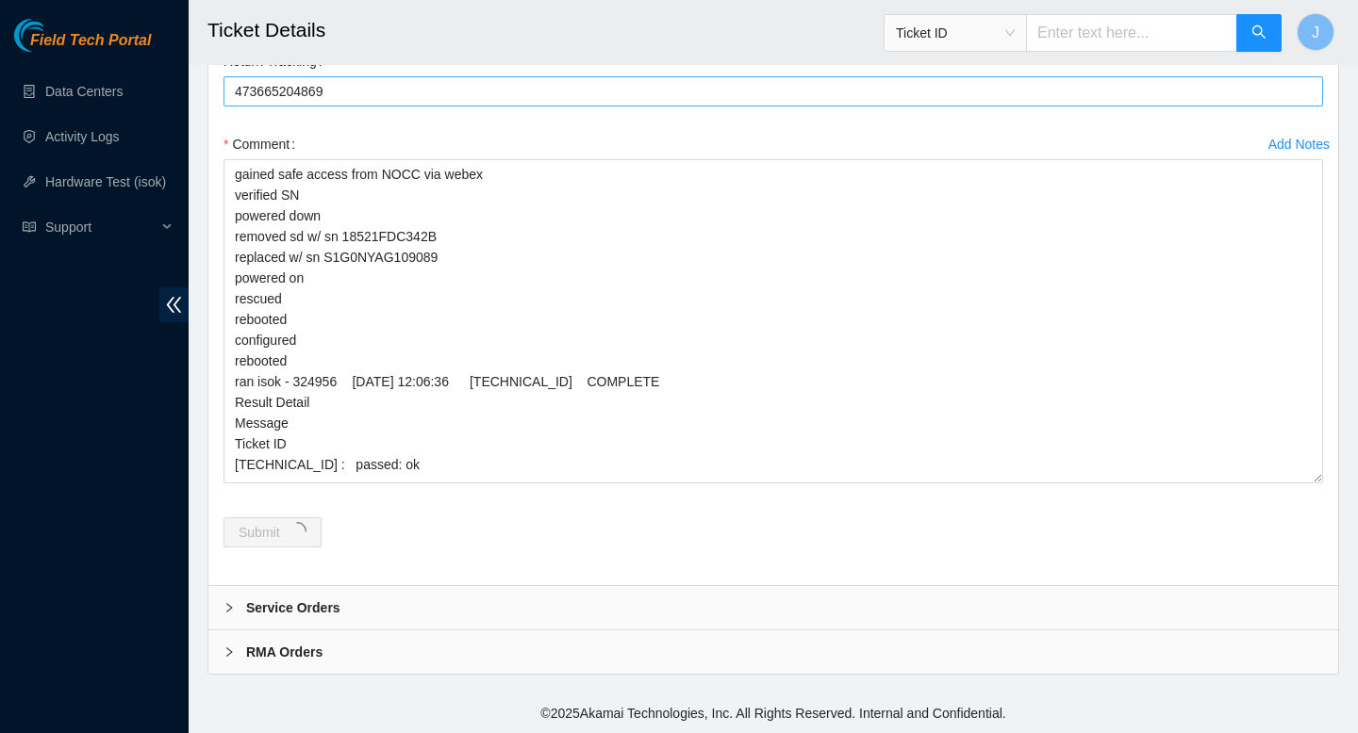
scroll to position [0, 0]
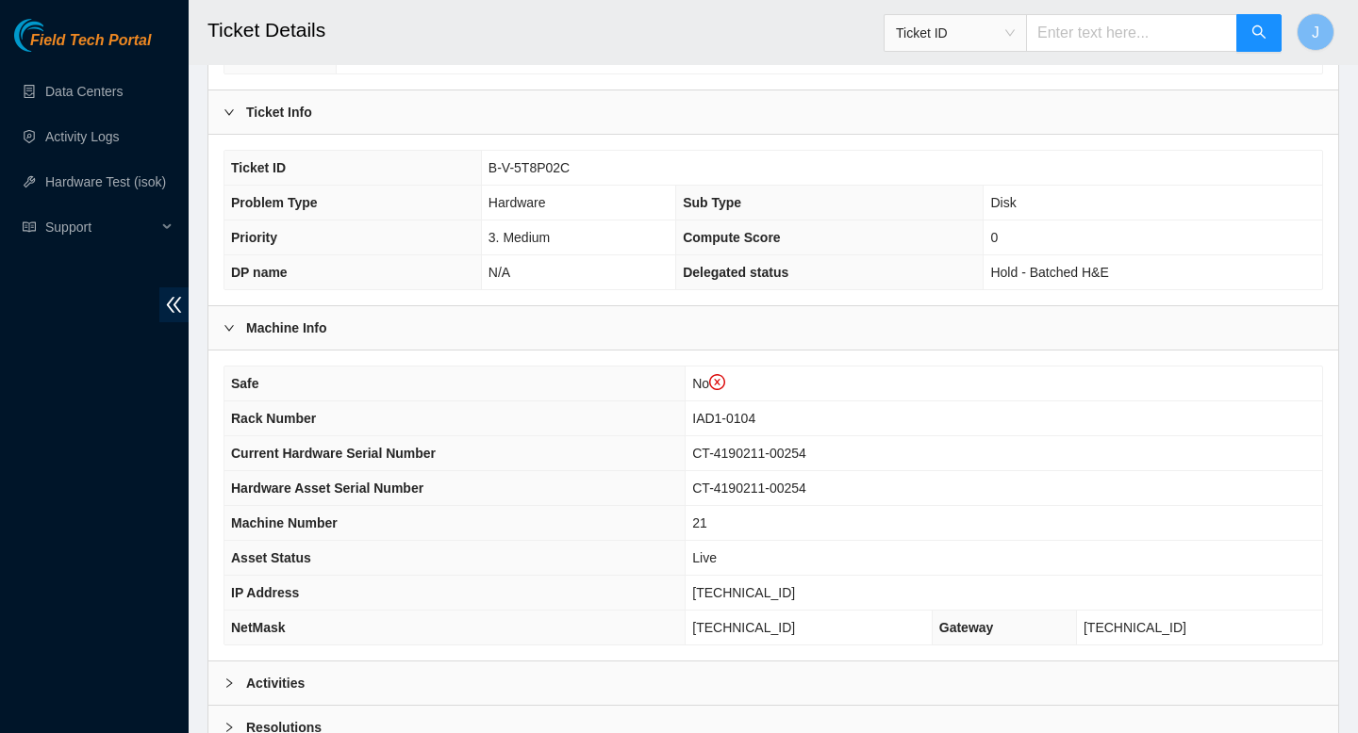
scroll to position [582, 0]
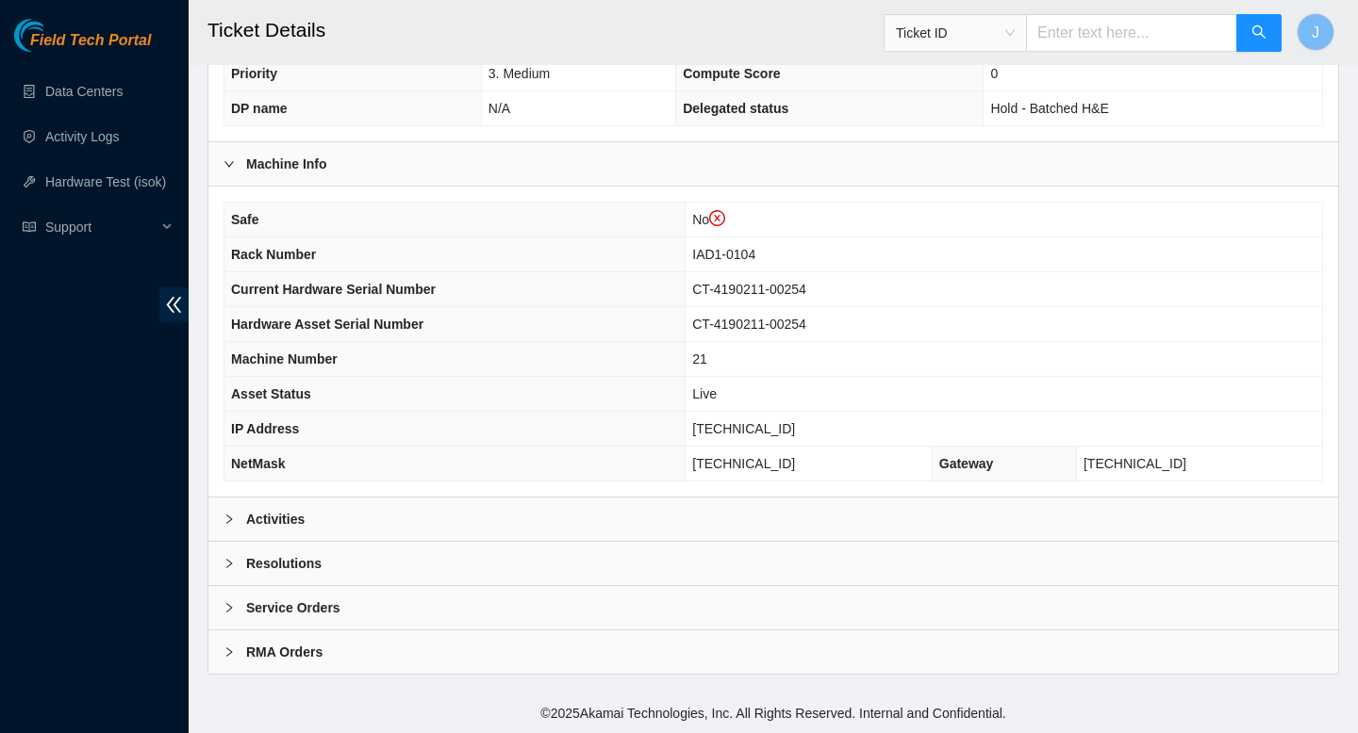
click at [628, 535] on div "Activities" at bounding box center [772, 519] width 1129 height 43
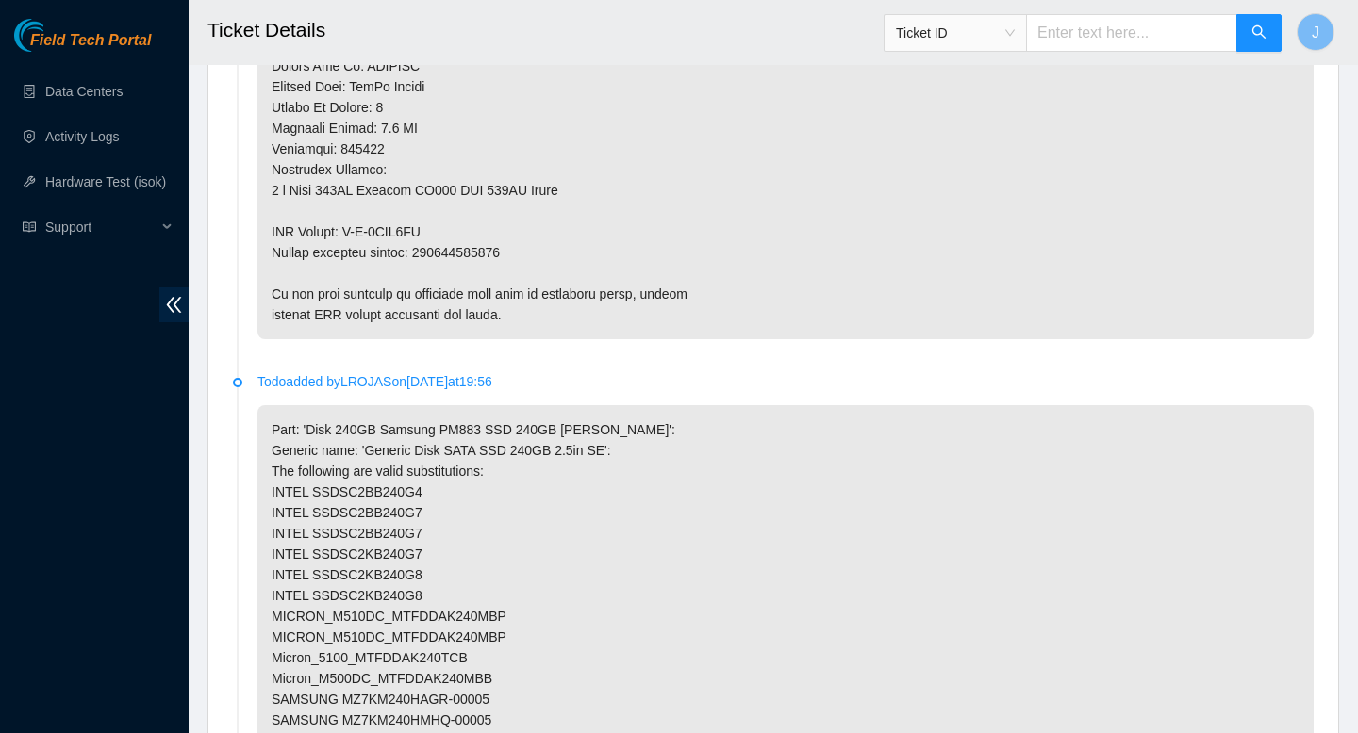
scroll to position [3385, 0]
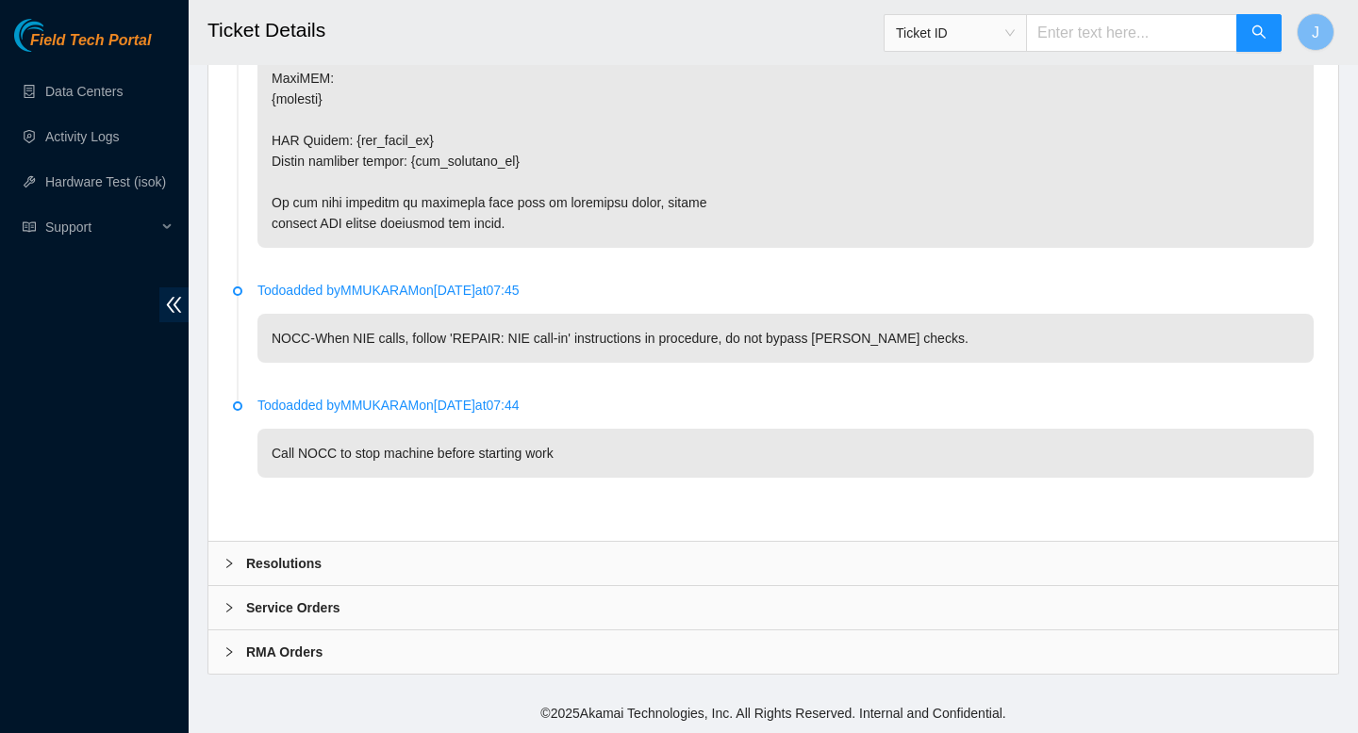
click at [395, 568] on div "Resolutions" at bounding box center [772, 563] width 1129 height 43
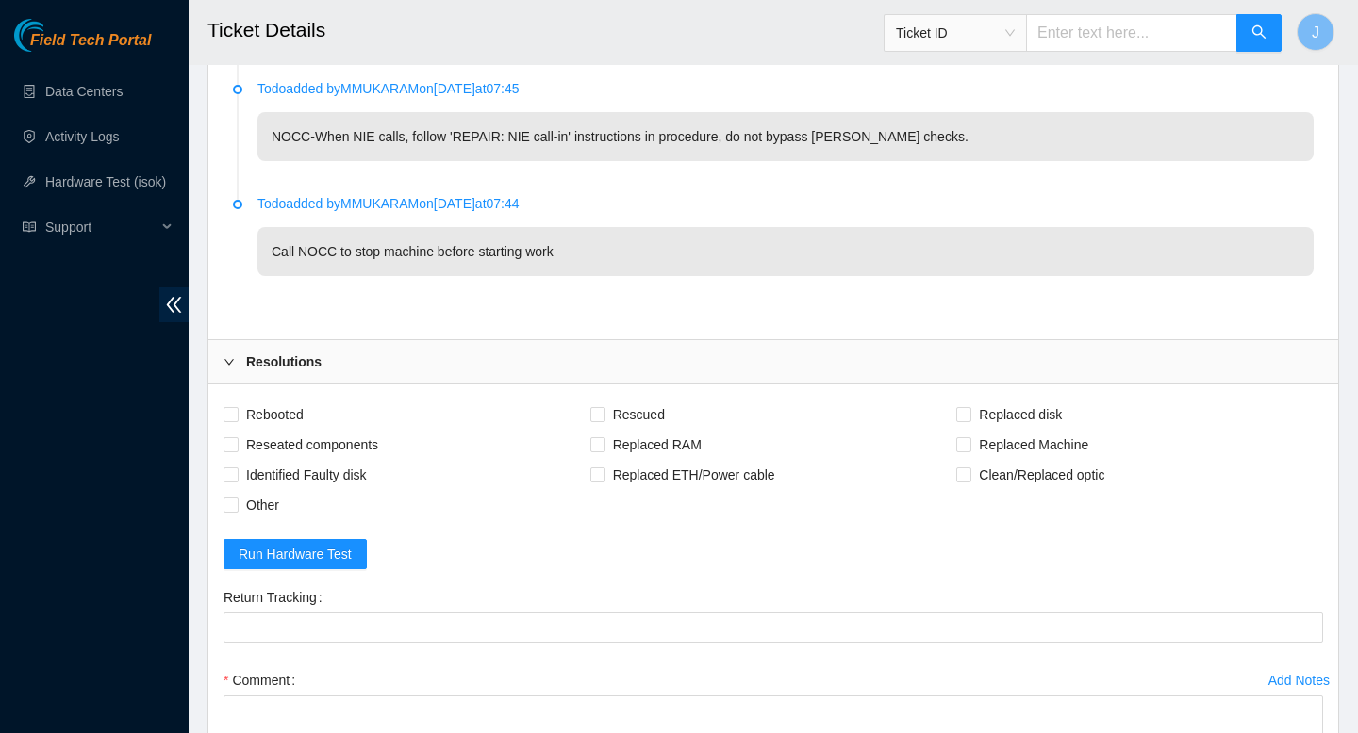
scroll to position [3594, 0]
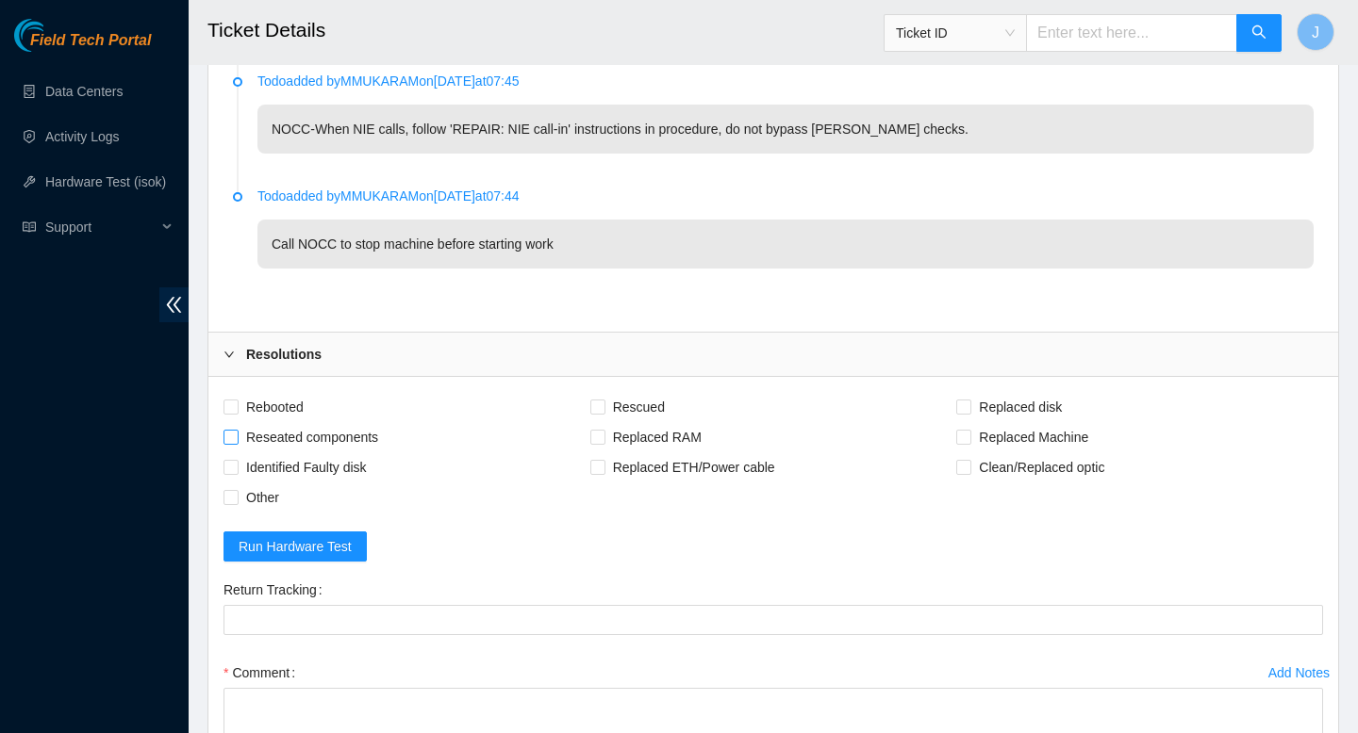
click at [240, 422] on span "Reseated components" at bounding box center [312, 437] width 147 height 30
click at [237, 430] on input "Reseated components" at bounding box center [229, 436] width 13 height 13
checkbox input "true"
click at [232, 404] on input "Rebooted" at bounding box center [229, 406] width 13 height 13
checkbox input "true"
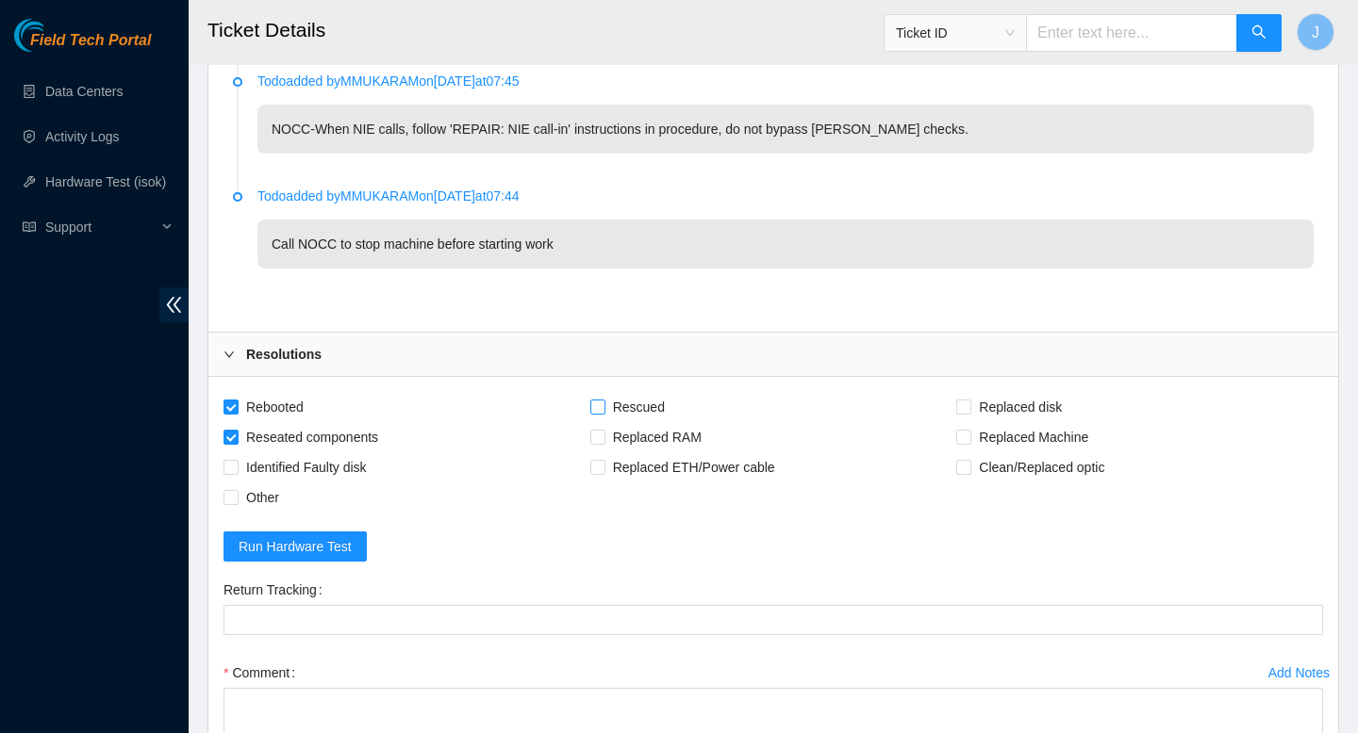
click at [601, 411] on input "Rescued" at bounding box center [596, 406] width 13 height 13
checkbox input "true"
click at [962, 404] on input "Replaced disk" at bounding box center [962, 406] width 13 height 13
checkbox input "true"
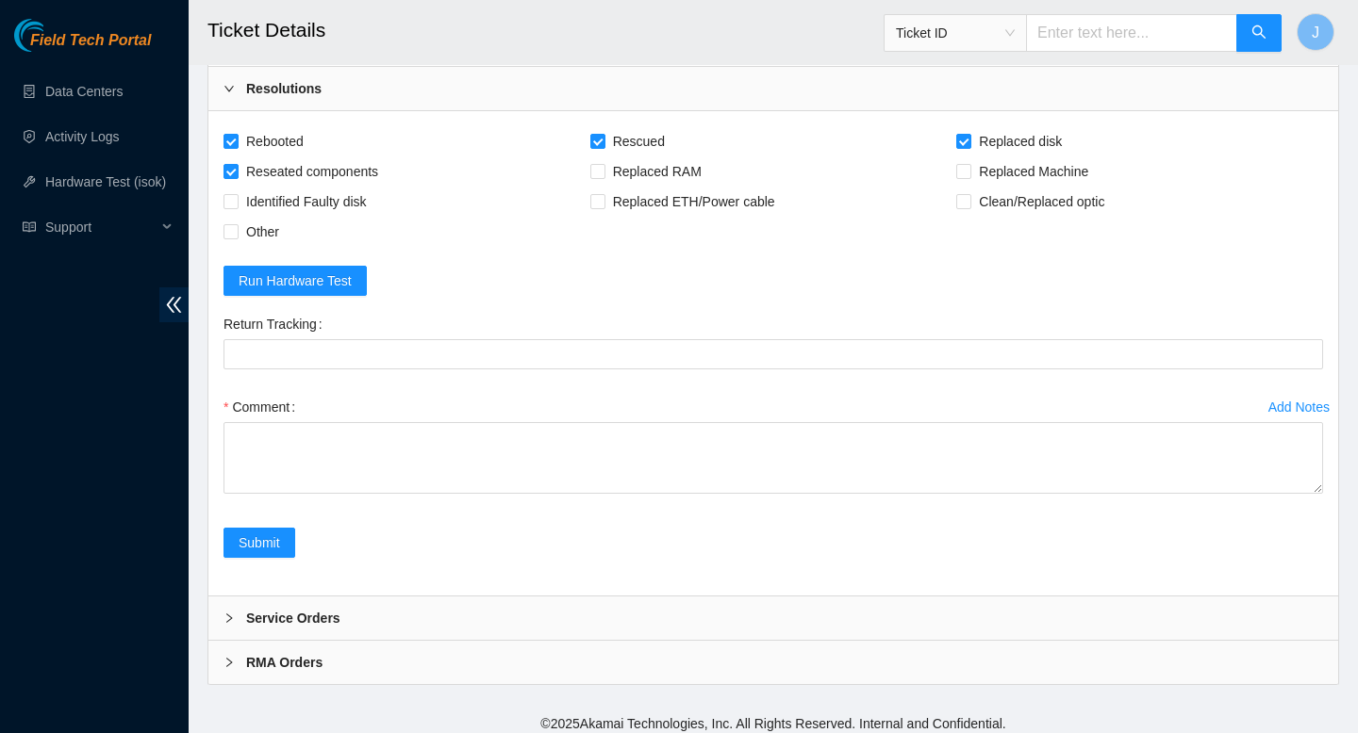
scroll to position [3870, 0]
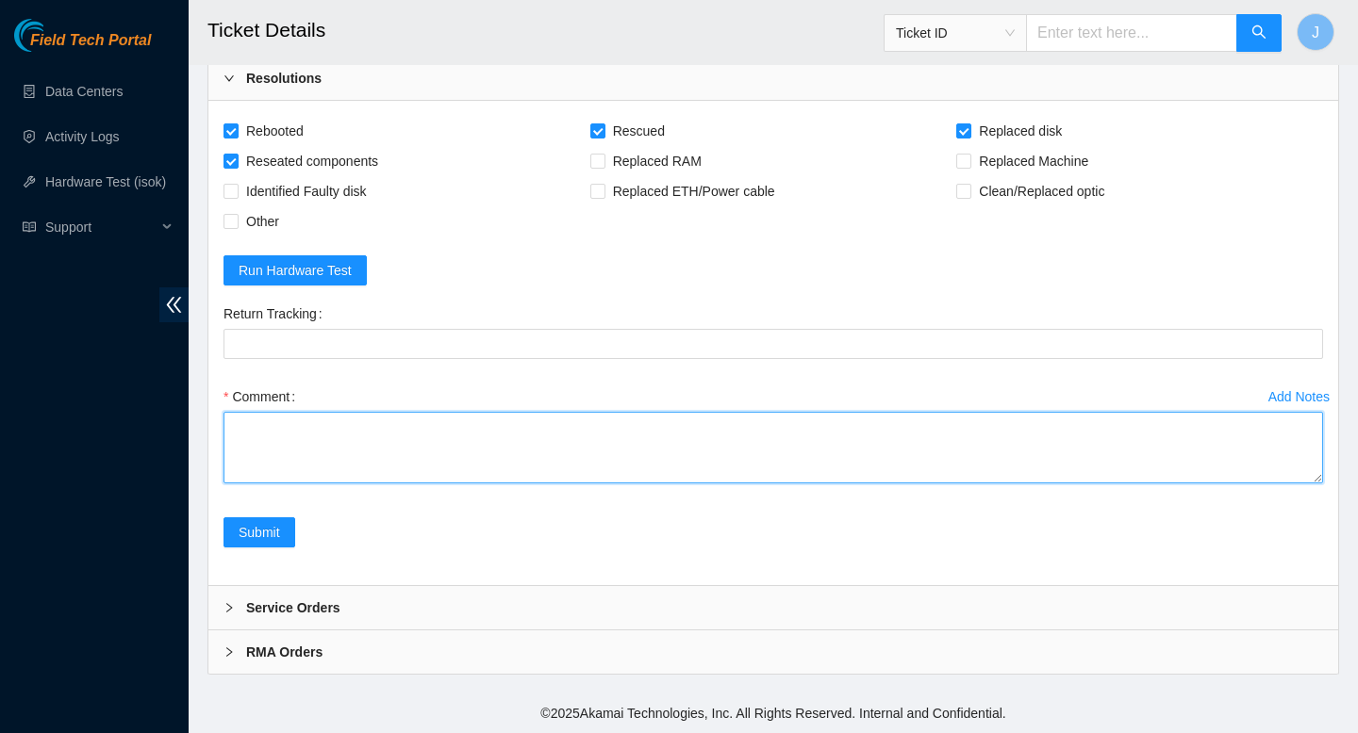
click at [725, 425] on textarea "Comment" at bounding box center [772, 448] width 1099 height 72
type textarea "gained safe access from NOCC via webex verified SN powered down removed sd w/ s…"
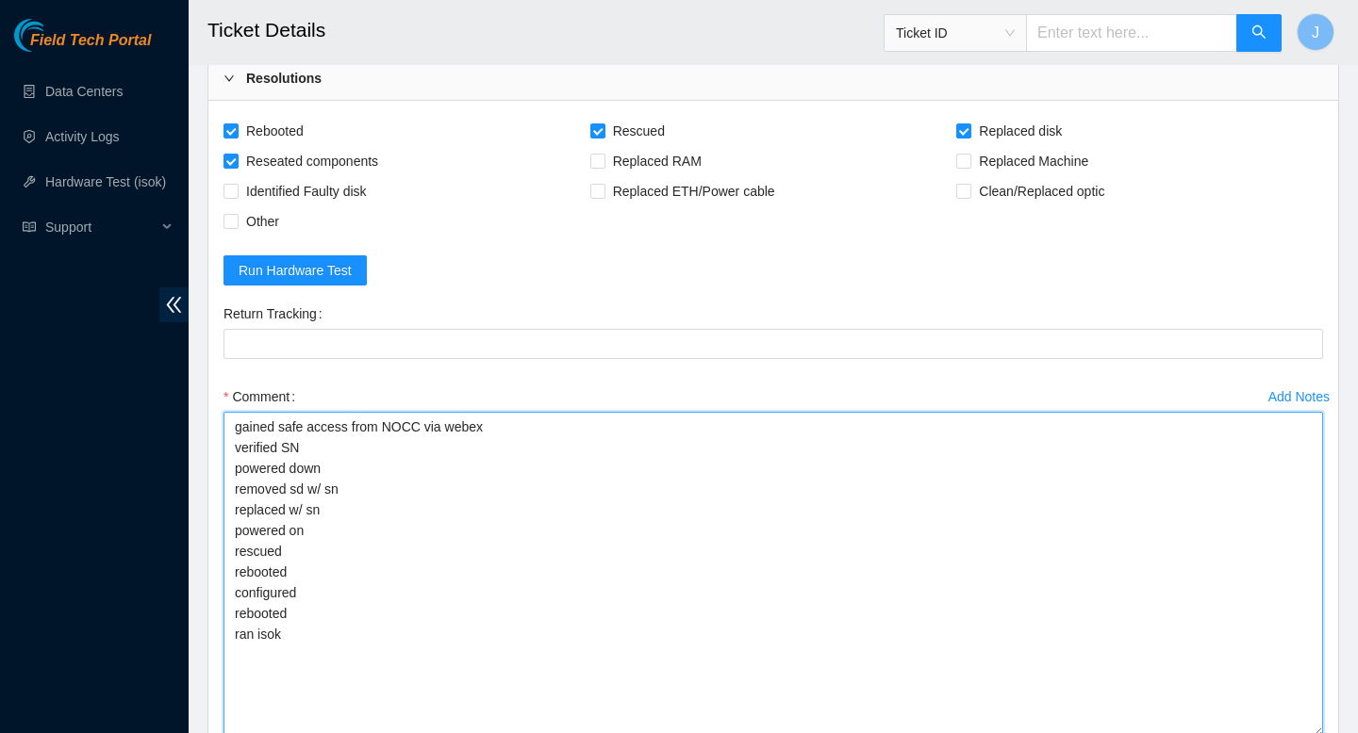
drag, startPoint x: 1319, startPoint y: 479, endPoint x: 1334, endPoint y: 733, distance: 254.1
click at [1334, 733] on div "Rebooted Rescued Replaced disk Reseated components Replaced RAM Replaced Machin…" at bounding box center [772, 470] width 1129 height 738
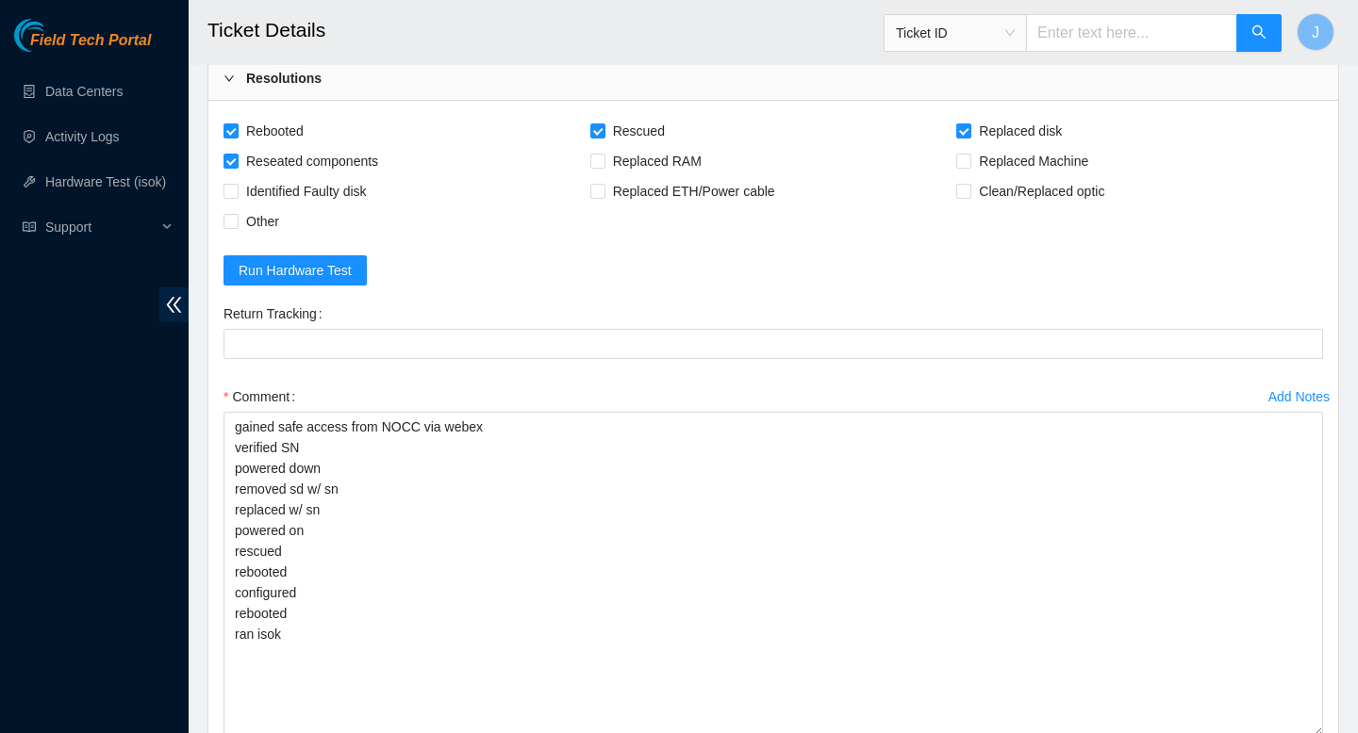
click at [1112, 256] on form "Rebooted Rescued Replaced disk Reseated components Replaced RAM Replaced Machin…" at bounding box center [772, 470] width 1099 height 708
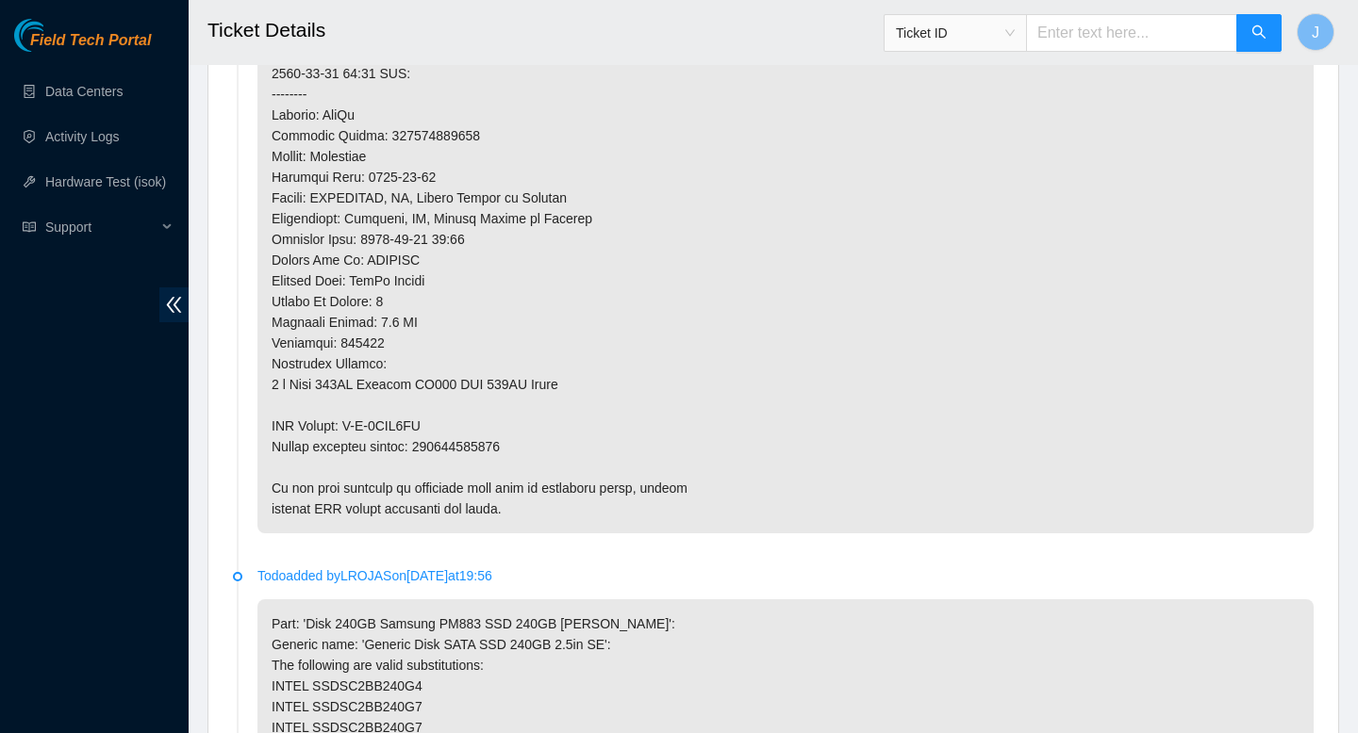
scroll to position [1653, 0]
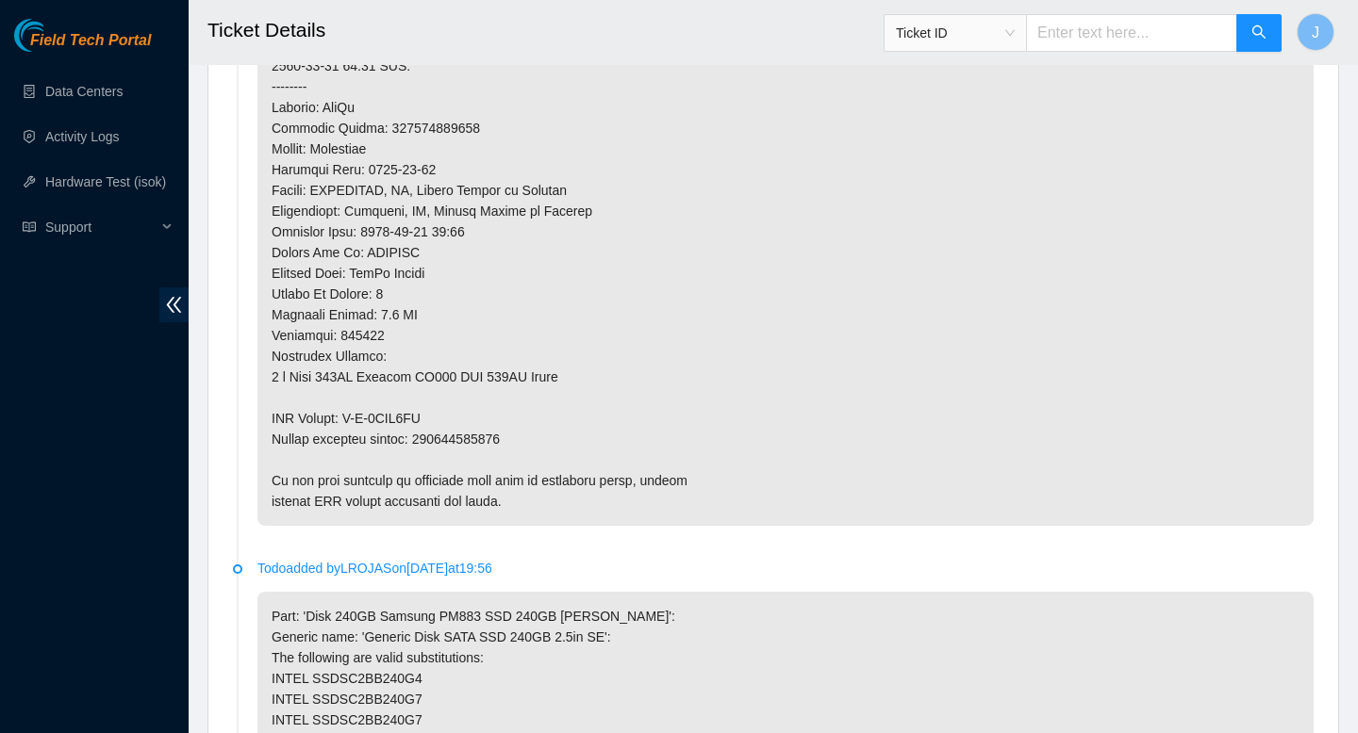
click at [502, 435] on p at bounding box center [785, 24] width 1056 height 1003
copy p "463470042363"
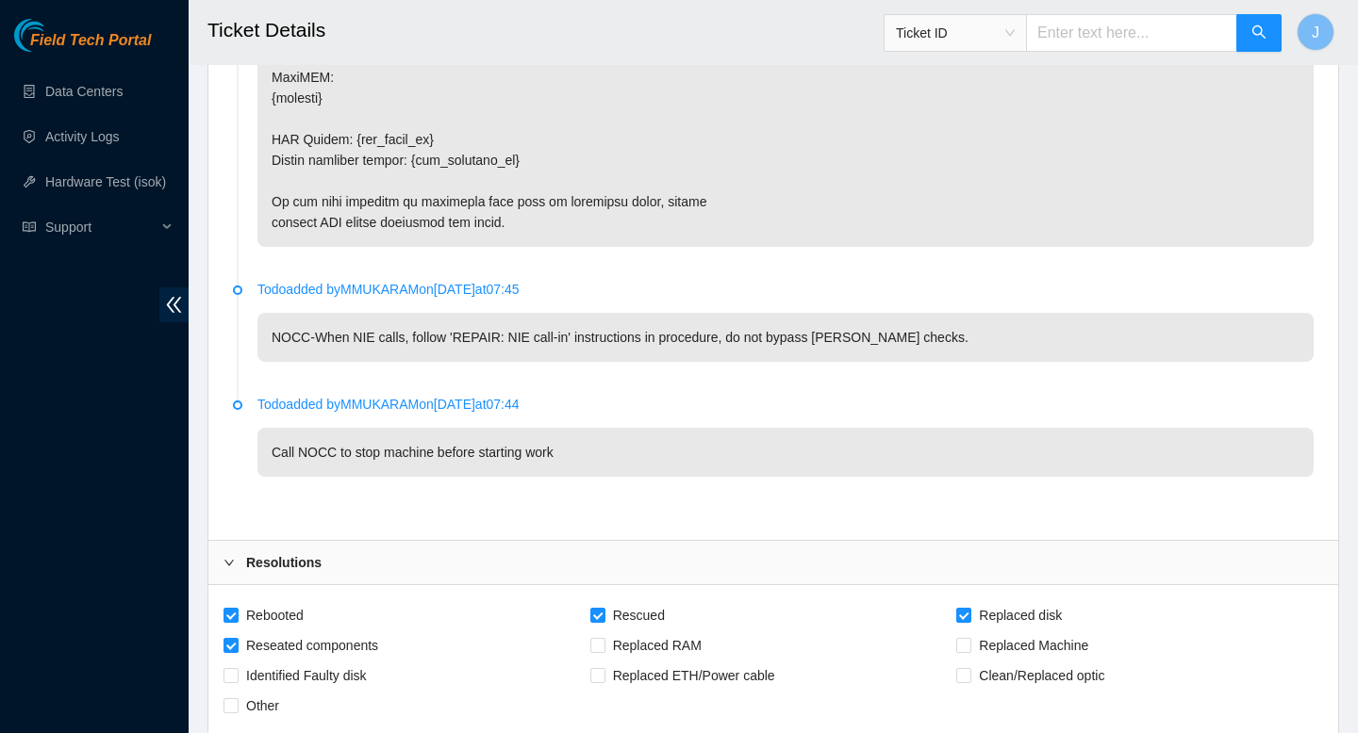
scroll to position [4124, 0]
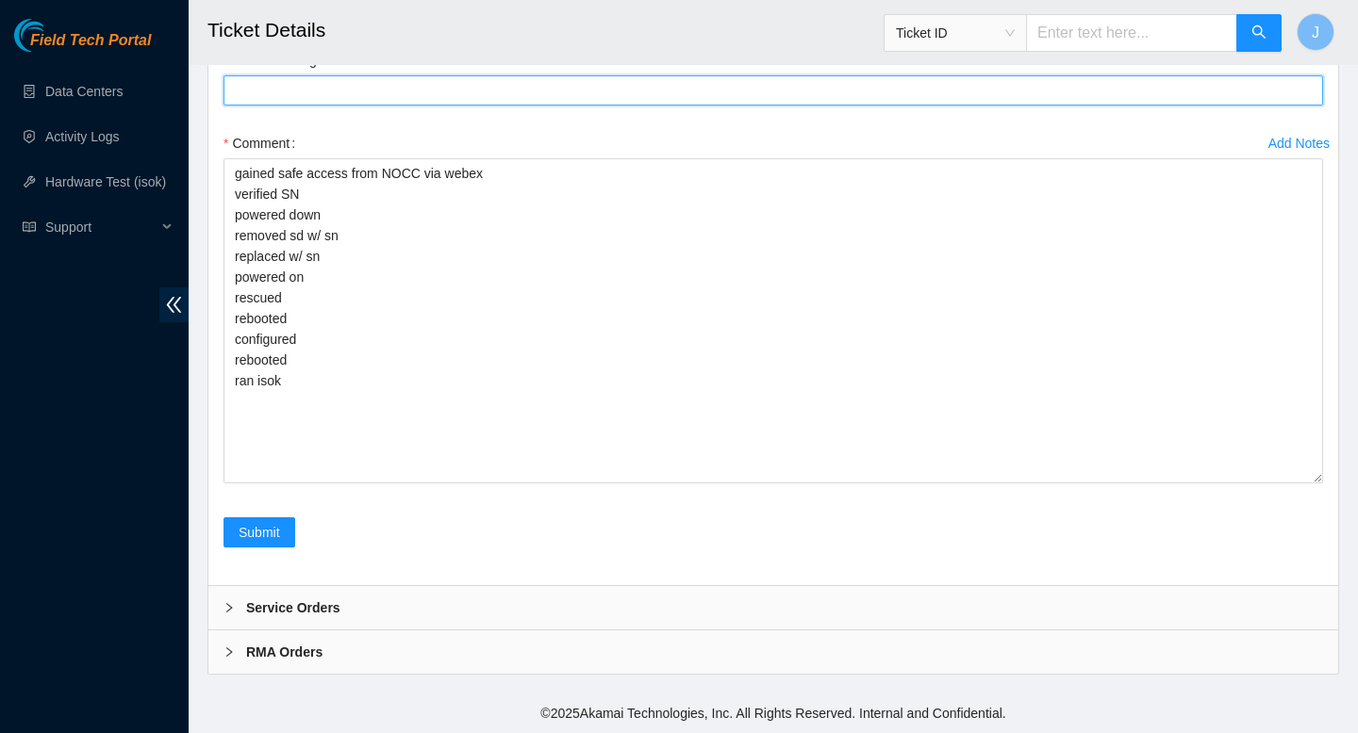
click at [446, 96] on Tracking "Return Tracking" at bounding box center [772, 90] width 1099 height 30
paste Tracking "463470042363"
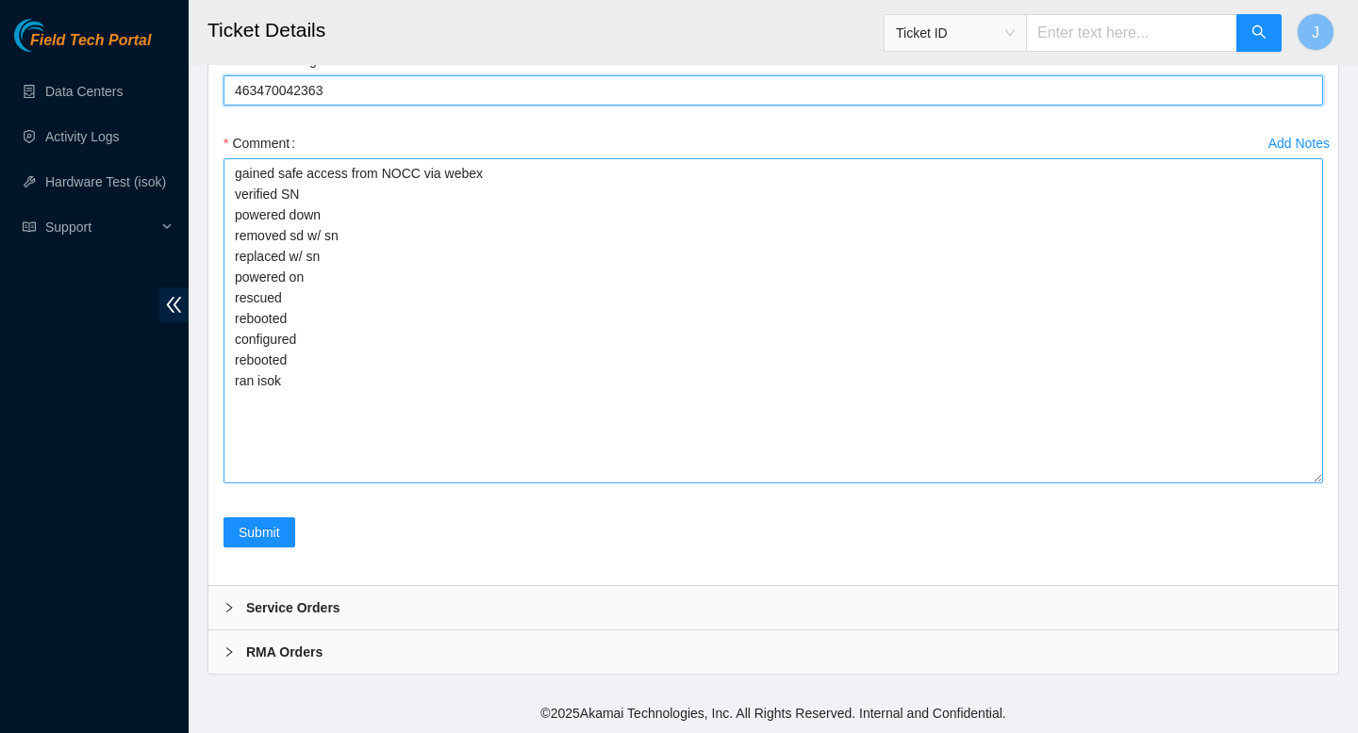
type Tracking "463470042363"
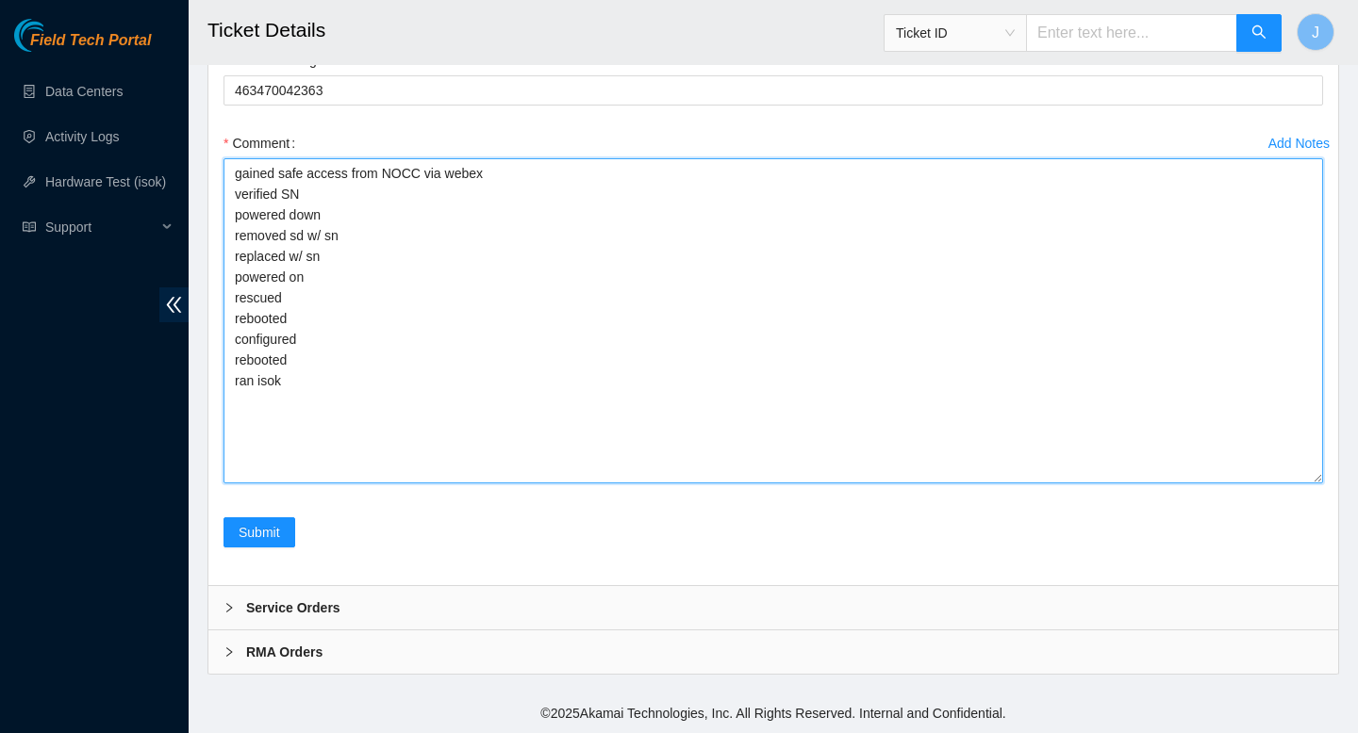
click at [410, 232] on textarea "gained safe access from NOCC via webex verified SN powered down removed sd w/ s…" at bounding box center [772, 320] width 1099 height 325
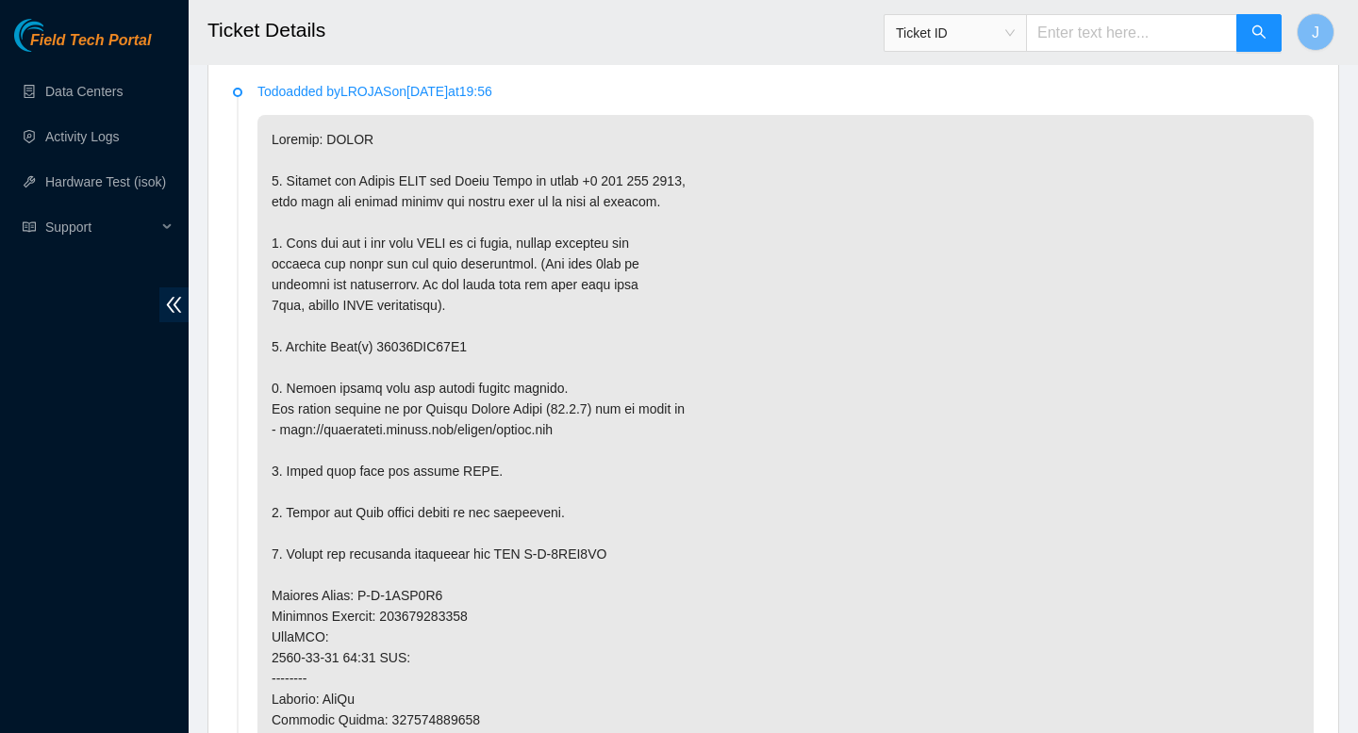
scroll to position [1123, 0]
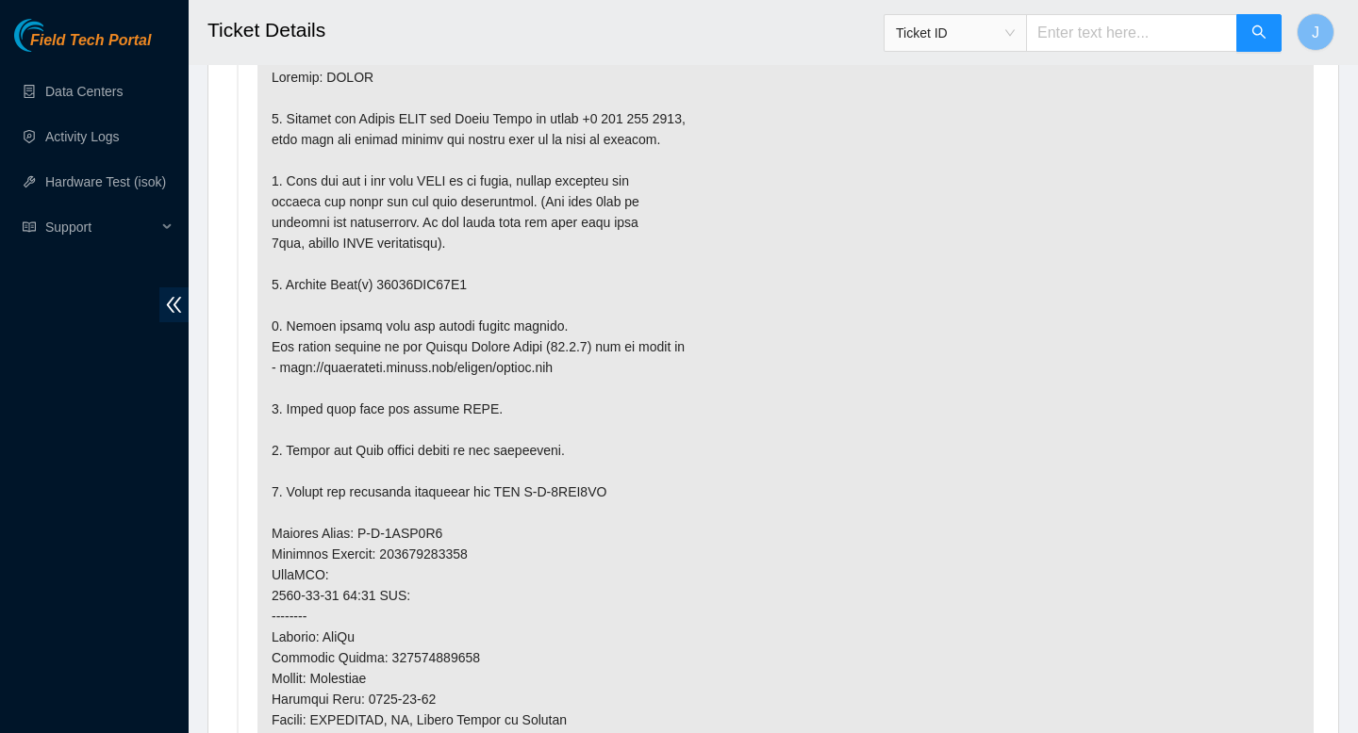
click at [435, 284] on p at bounding box center [785, 554] width 1056 height 1003
copy p "18521FDC28C0"
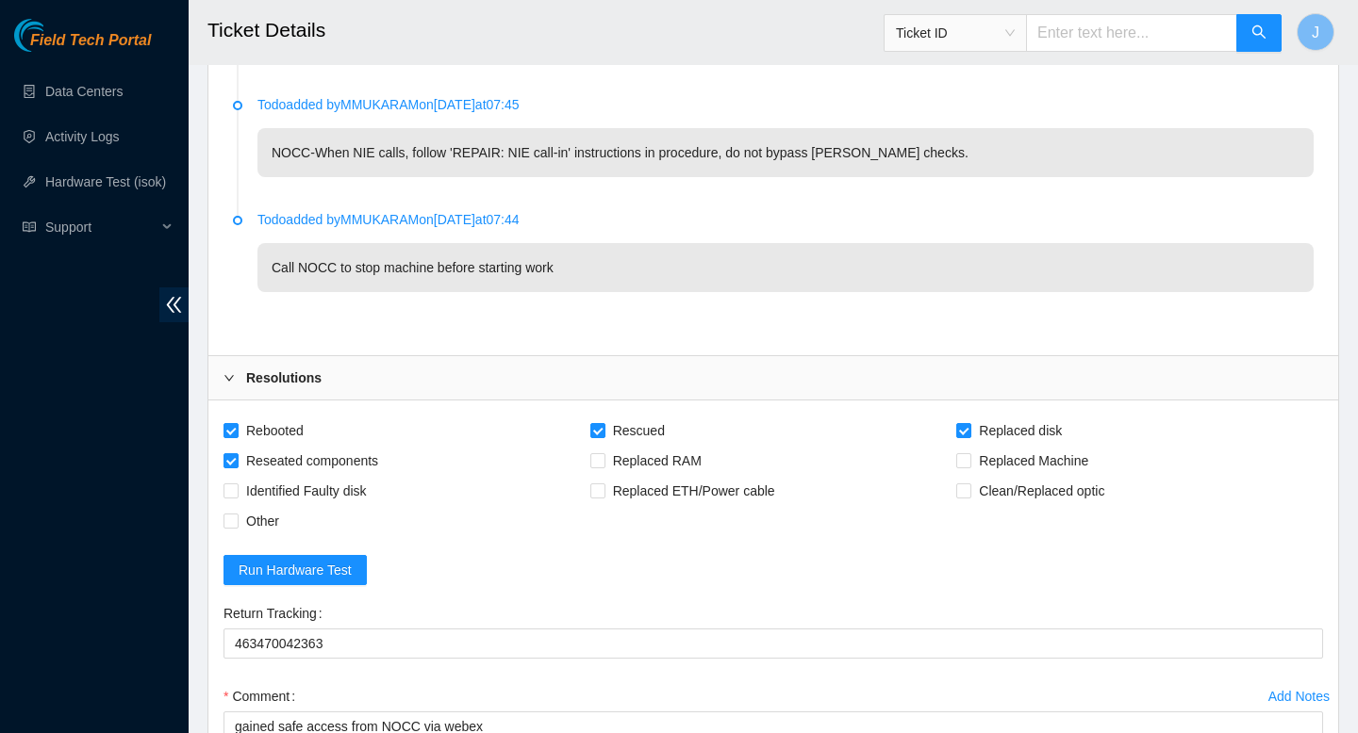
scroll to position [4124, 0]
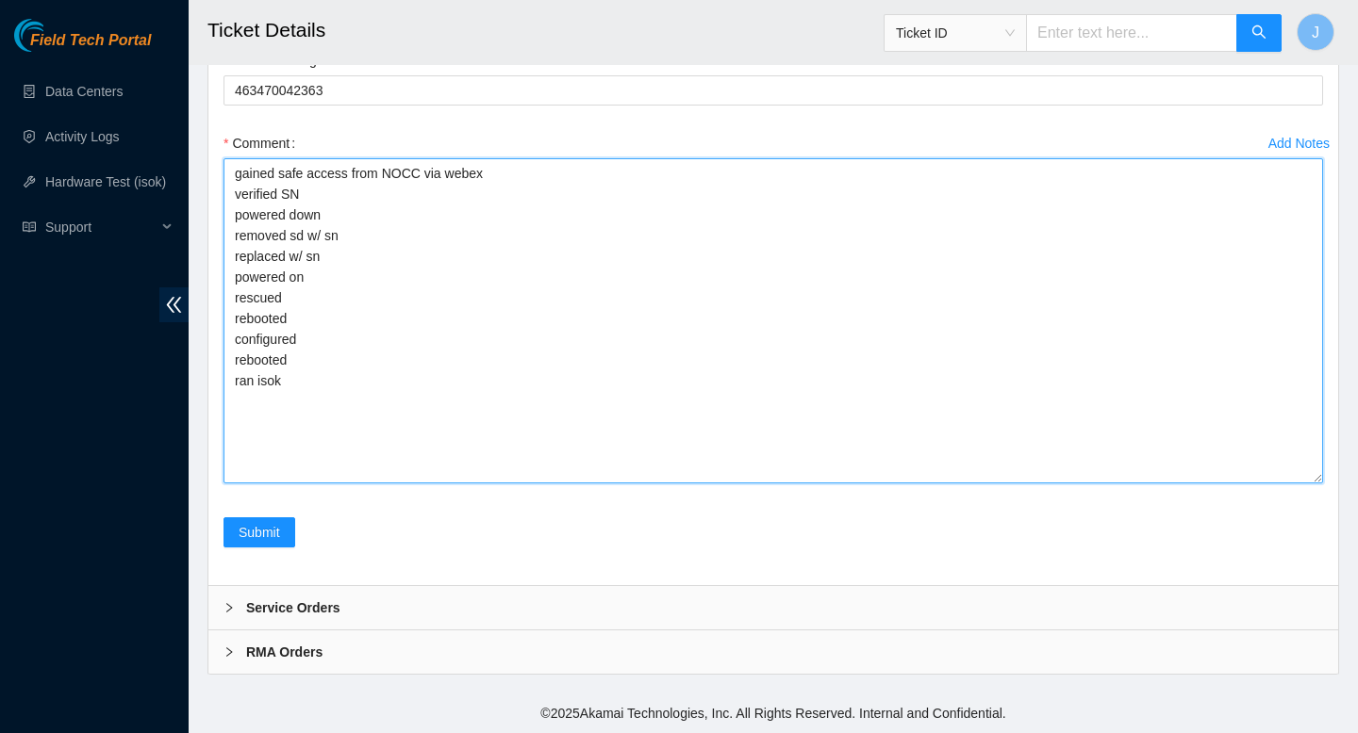
click at [379, 239] on textarea "gained safe access from NOCC via webex verified SN powered down removed sd w/ s…" at bounding box center [772, 320] width 1099 height 325
paste textarea "18521FDC28C0"
click at [371, 263] on textarea "gained safe access from NOCC via webex verified SN powered down removed sd w/ s…" at bounding box center [772, 320] width 1099 height 325
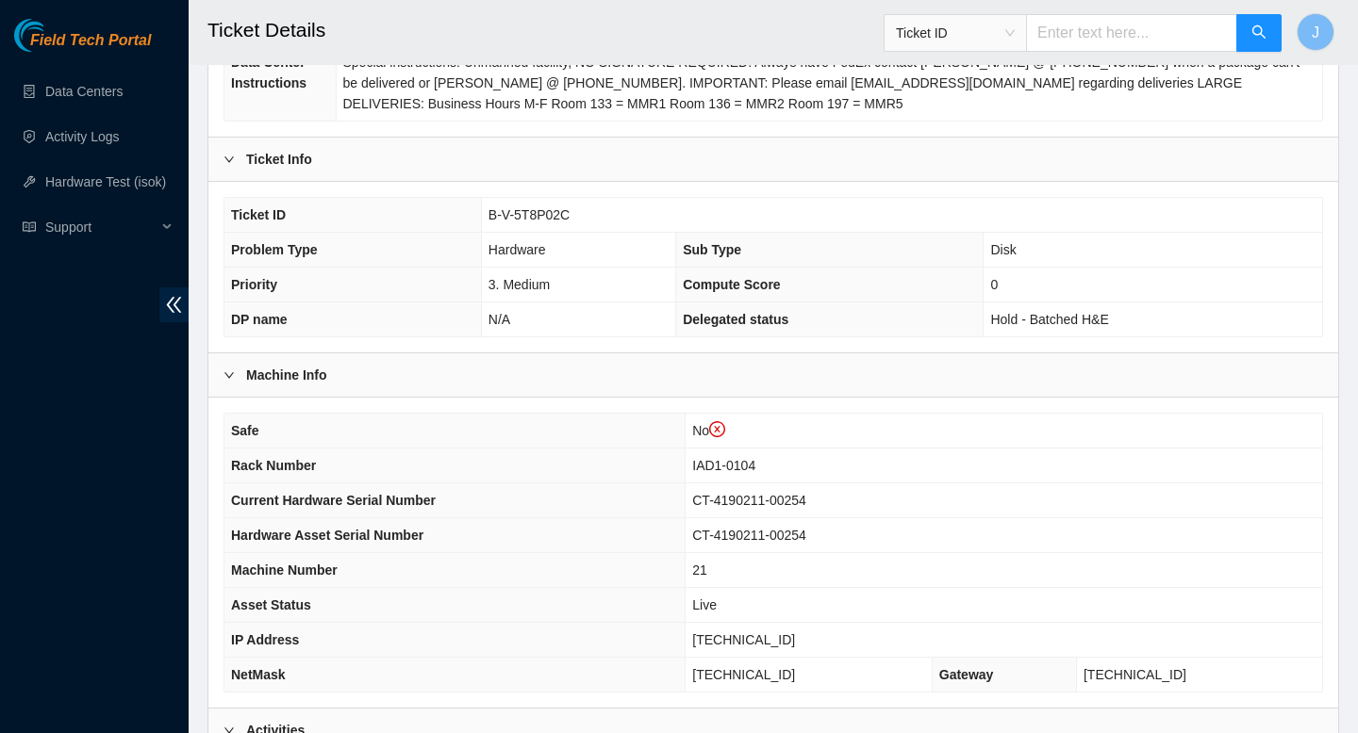
scroll to position [373, 0]
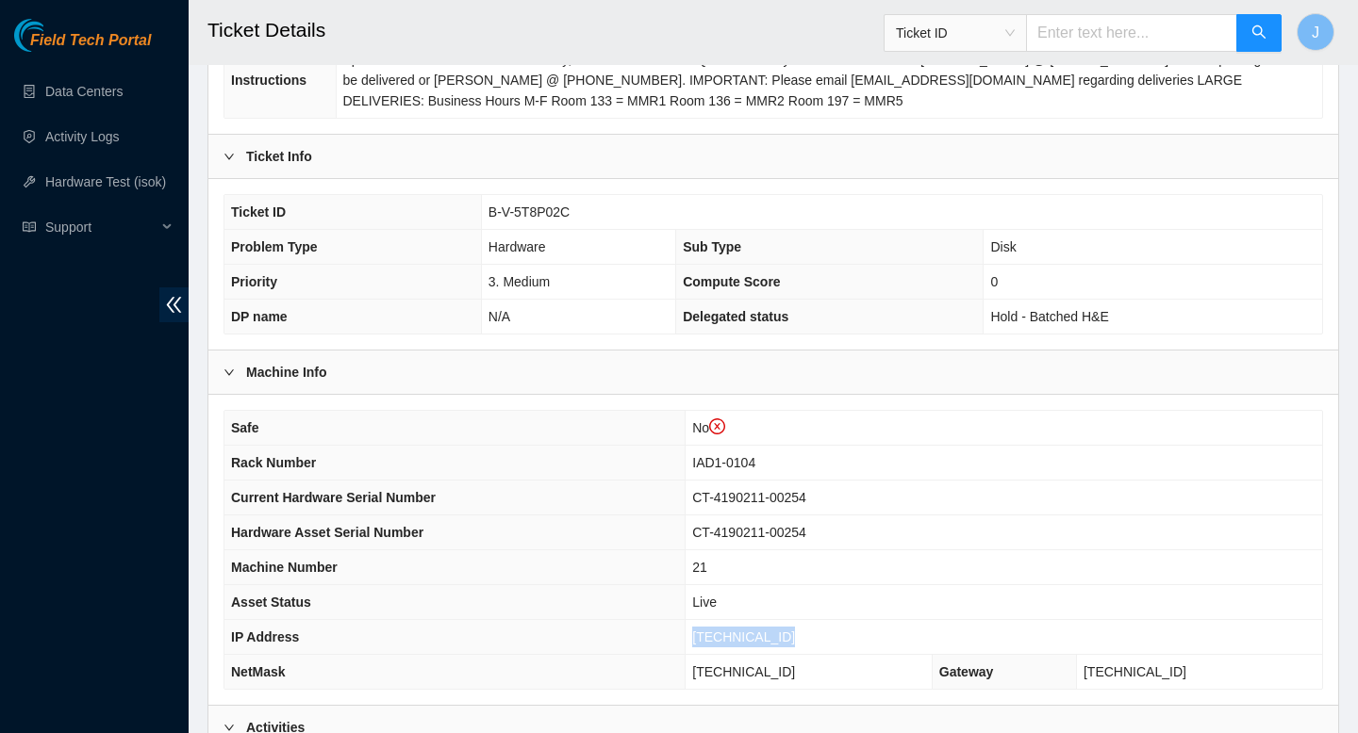
drag, startPoint x: 809, startPoint y: 637, endPoint x: 688, endPoint y: 635, distance: 120.7
click at [688, 635] on td "104.84.154.172" at bounding box center [1003, 637] width 636 height 35
copy span "104.84.154.172"
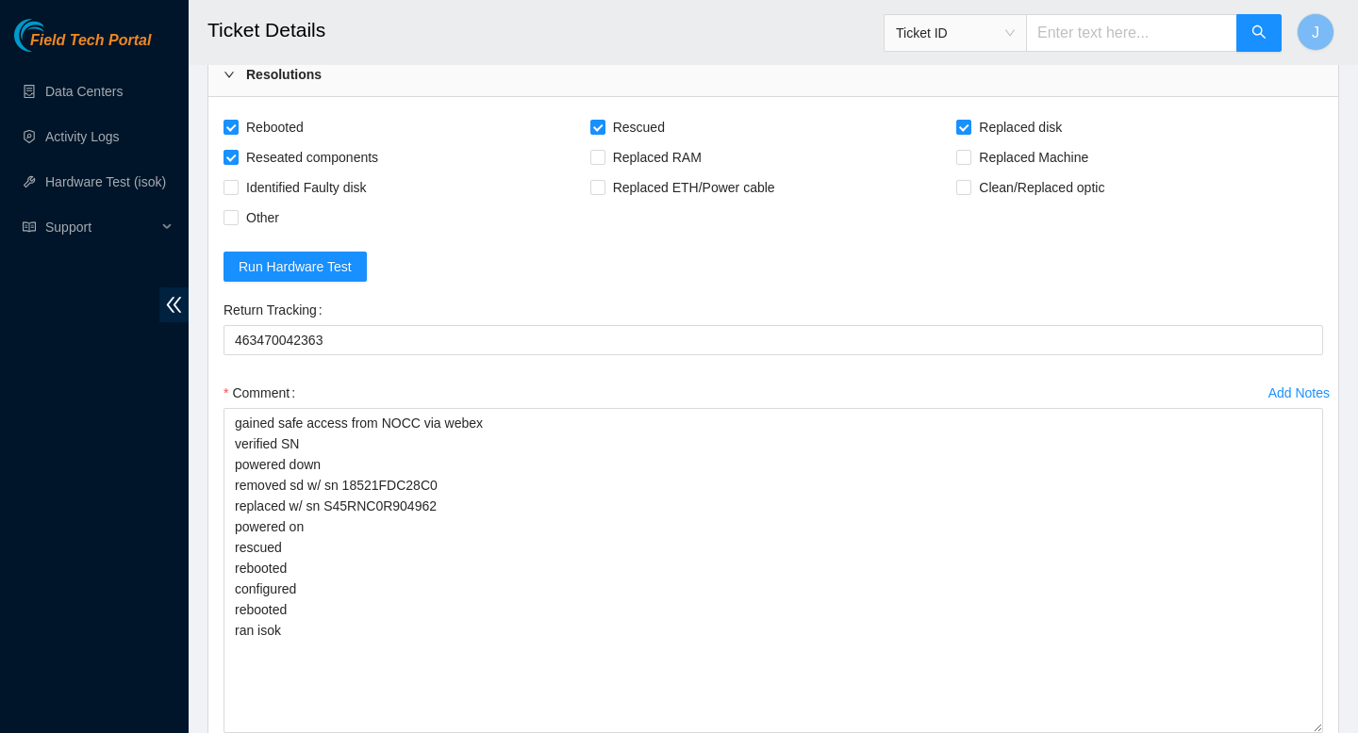
scroll to position [4124, 0]
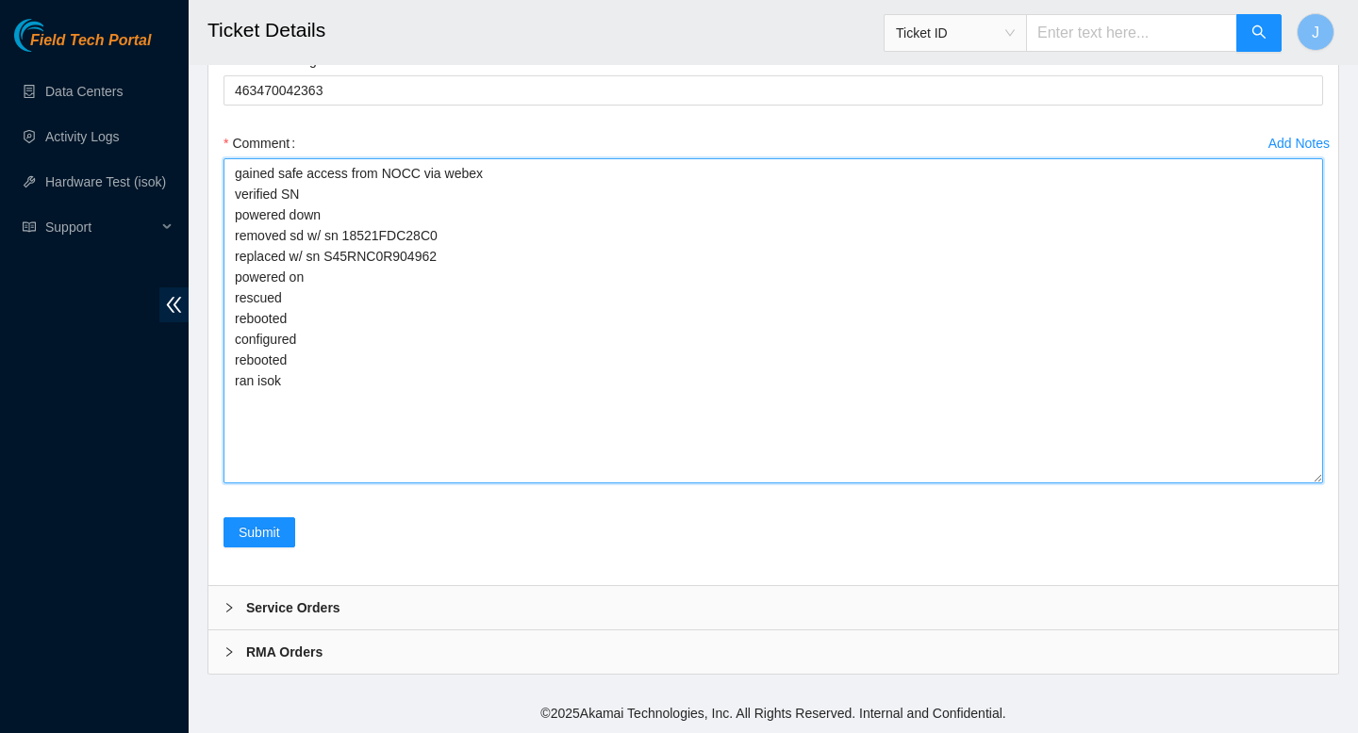
click at [525, 405] on textarea "gained safe access from NOCC via webex verified SN powered down removed sd w/ s…" at bounding box center [772, 320] width 1099 height 325
paste textarea "324955 20-08-2025 12:06:03 104.84.154.172 COMPLETE Result Detail Message Ticket…"
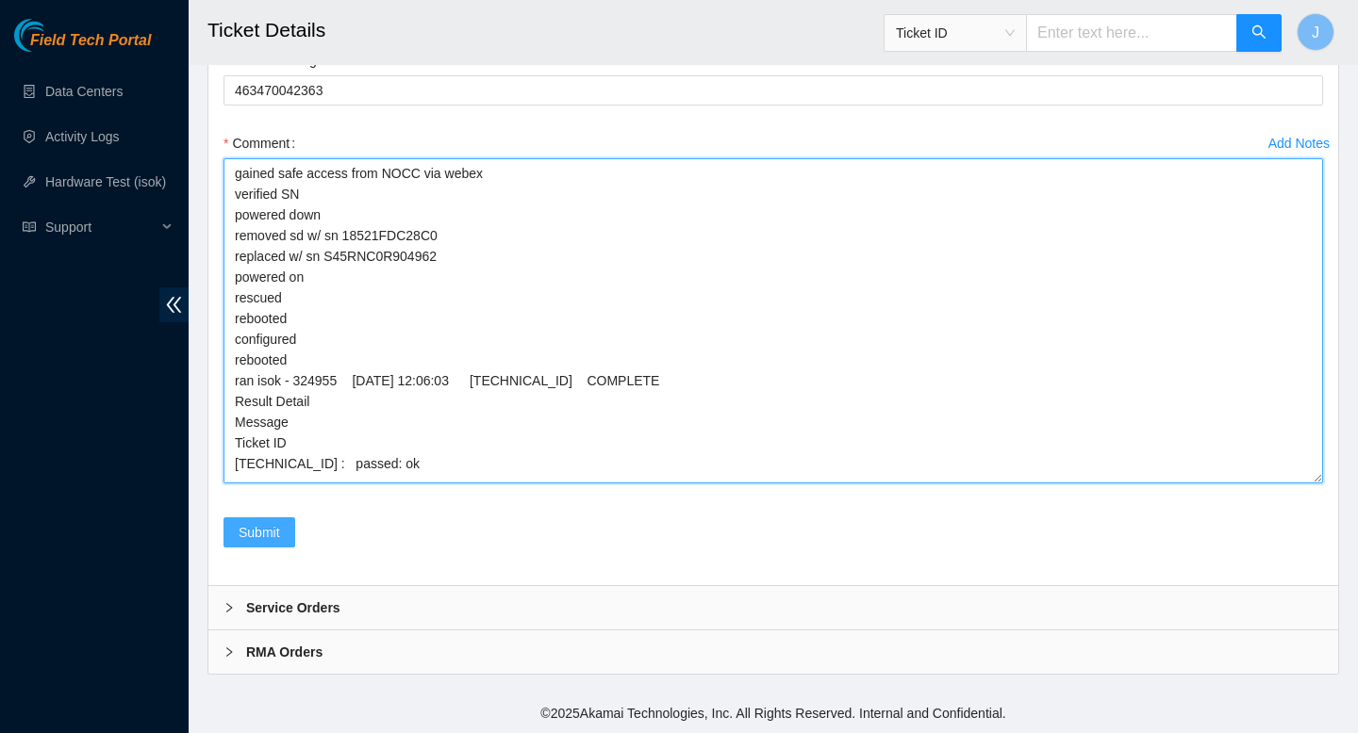
type textarea "gained safe access from NOCC via webex verified SN powered down removed sd w/ s…"
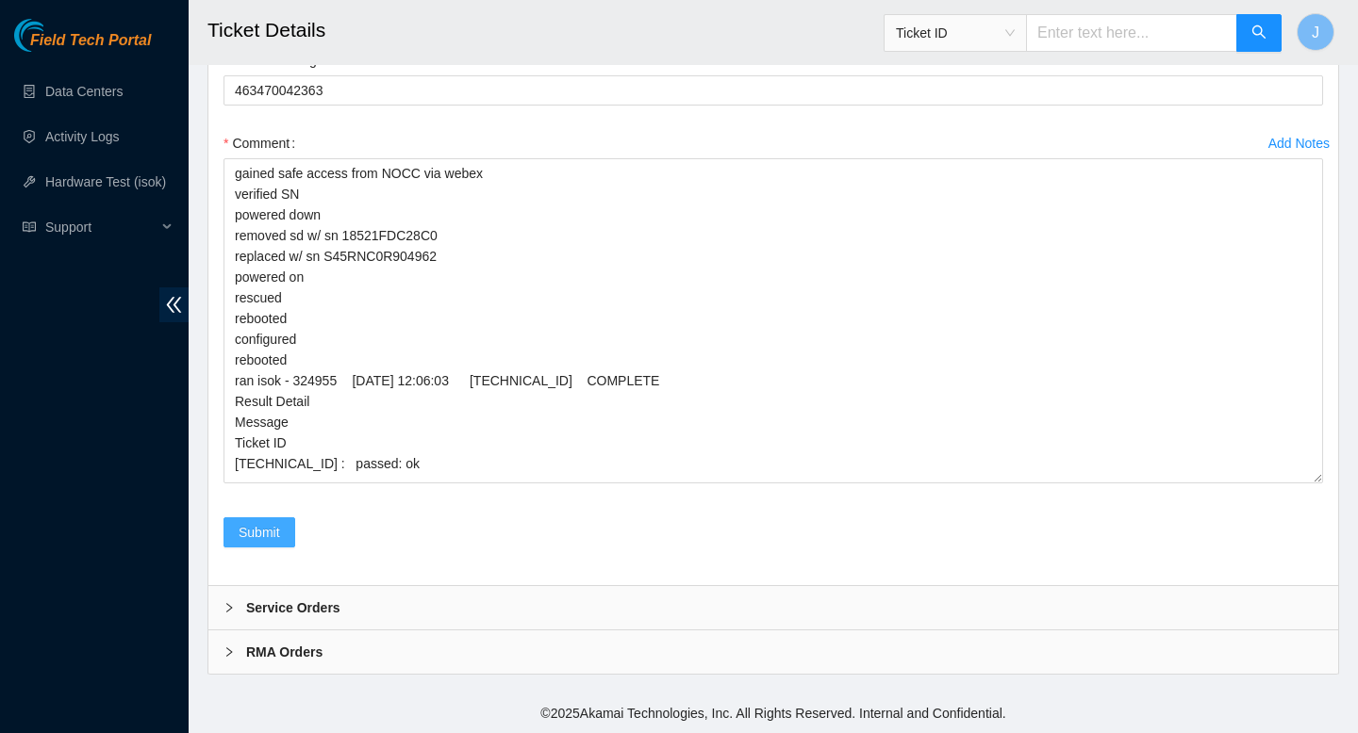
click at [272, 535] on span "Submit" at bounding box center [259, 532] width 41 height 21
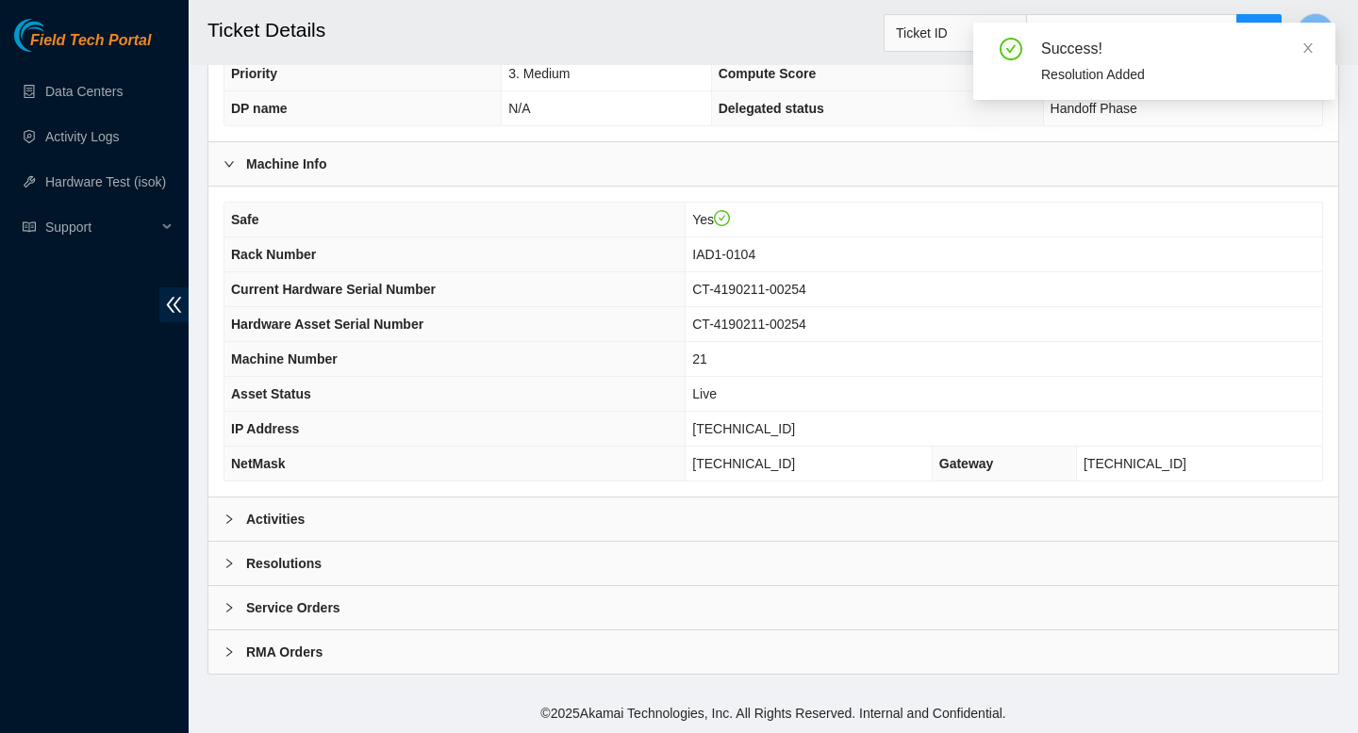
scroll to position [546, 0]
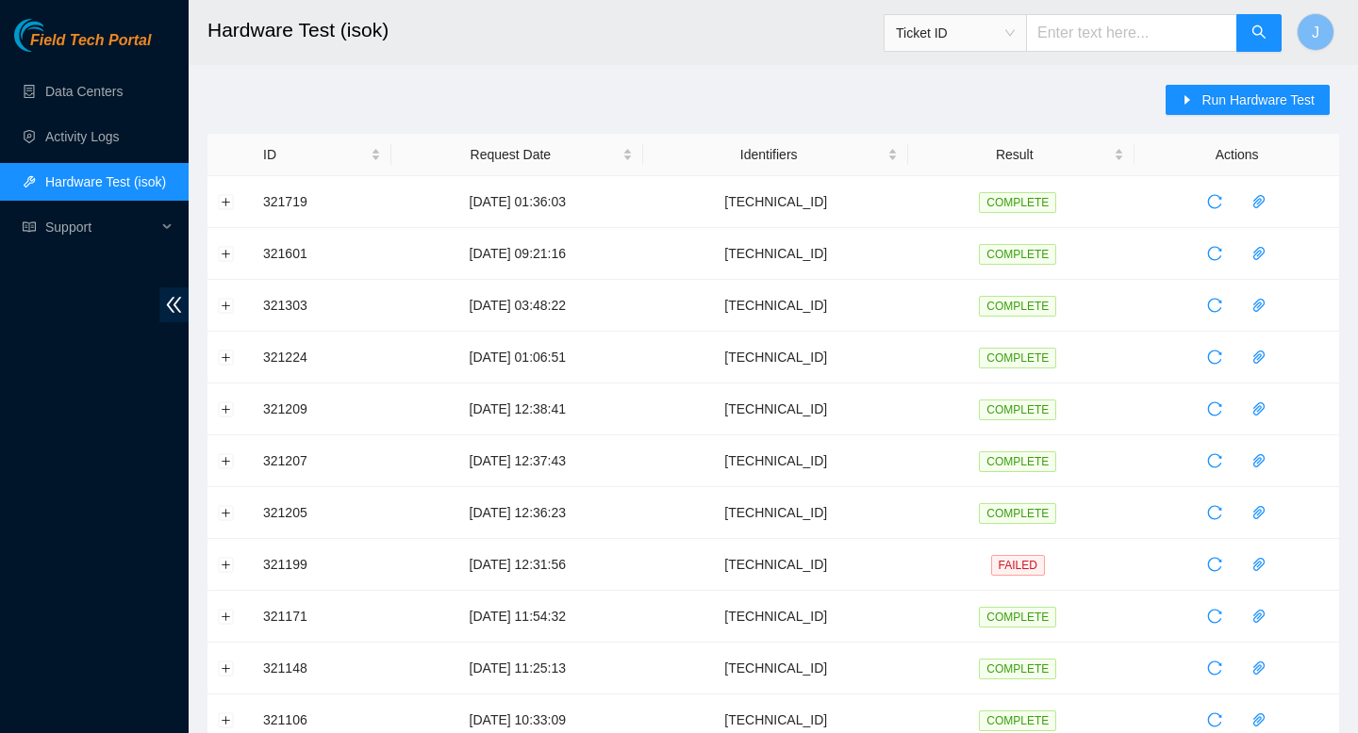
click at [1209, 98] on span "Run Hardware Test" at bounding box center [1257, 100] width 113 height 21
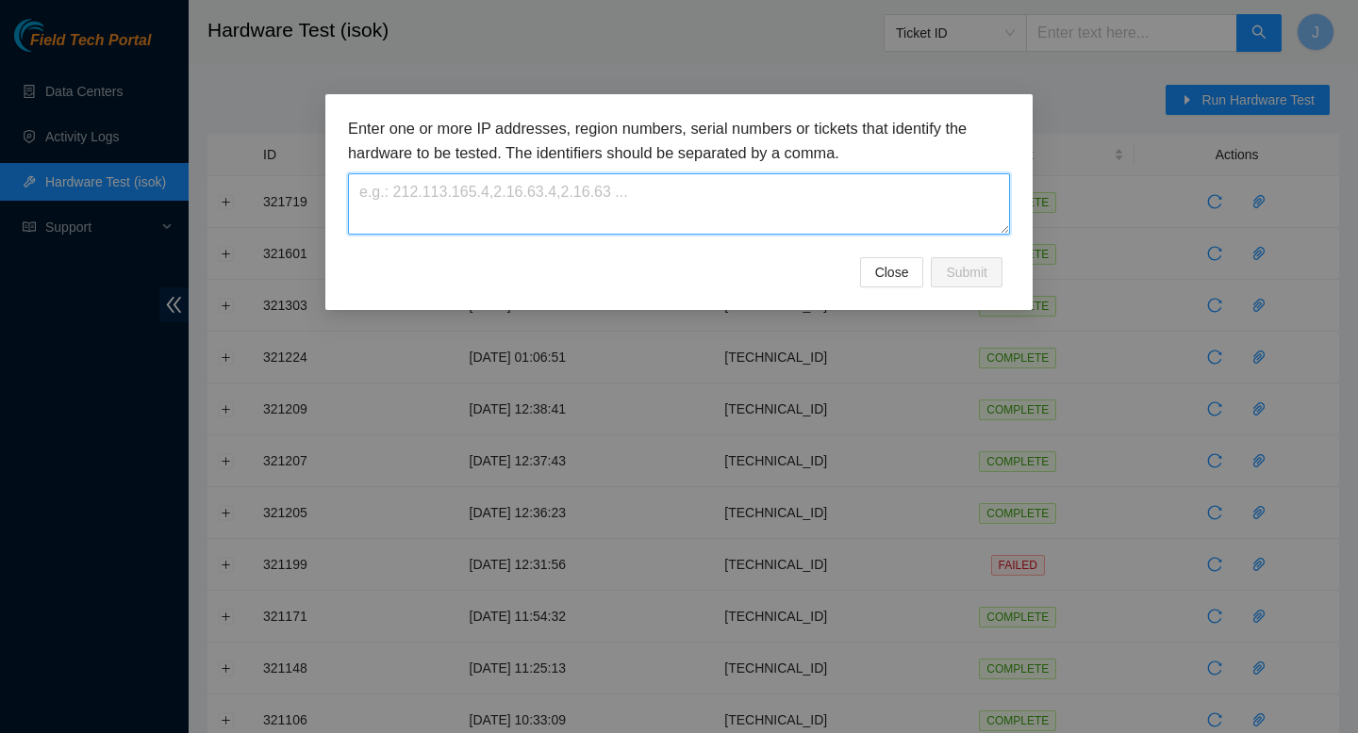
click at [716, 189] on textarea at bounding box center [679, 203] width 662 height 61
paste textarea "23.60.99.67"
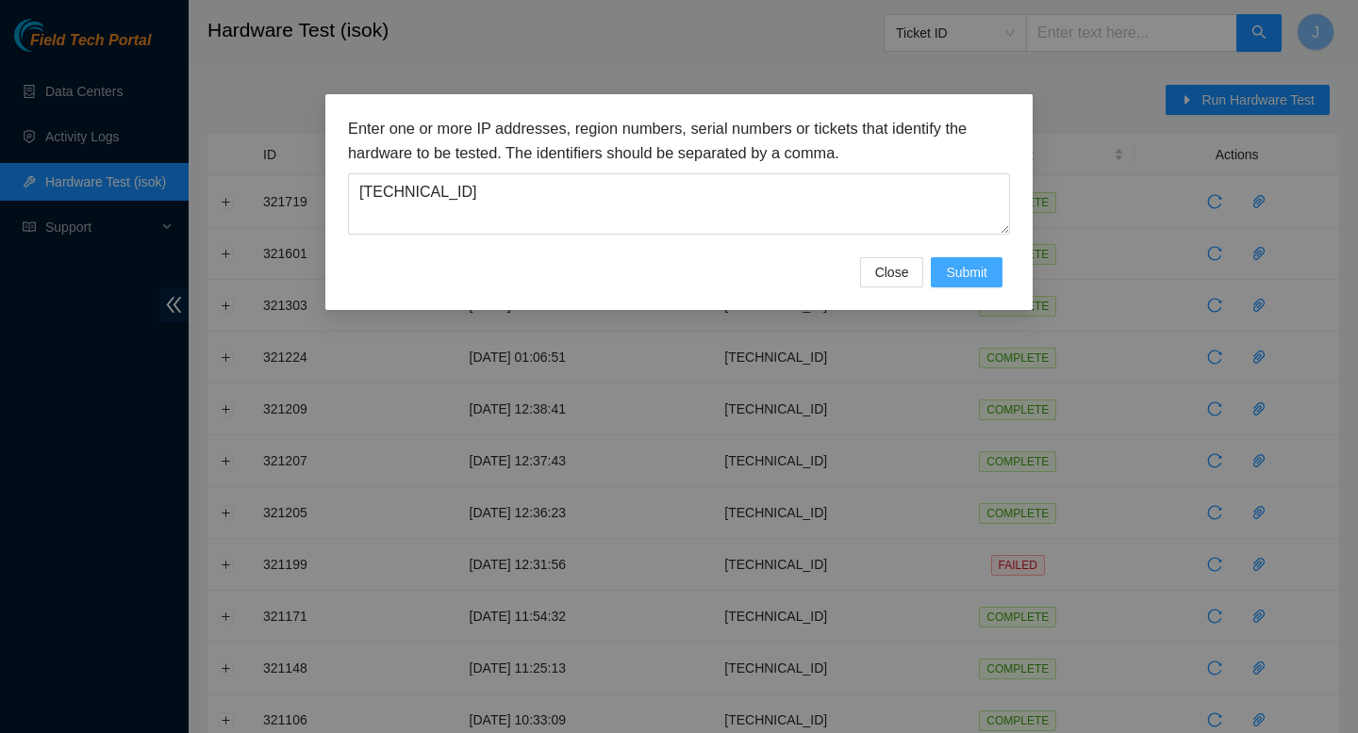
click at [947, 273] on span "Submit" at bounding box center [966, 272] width 41 height 21
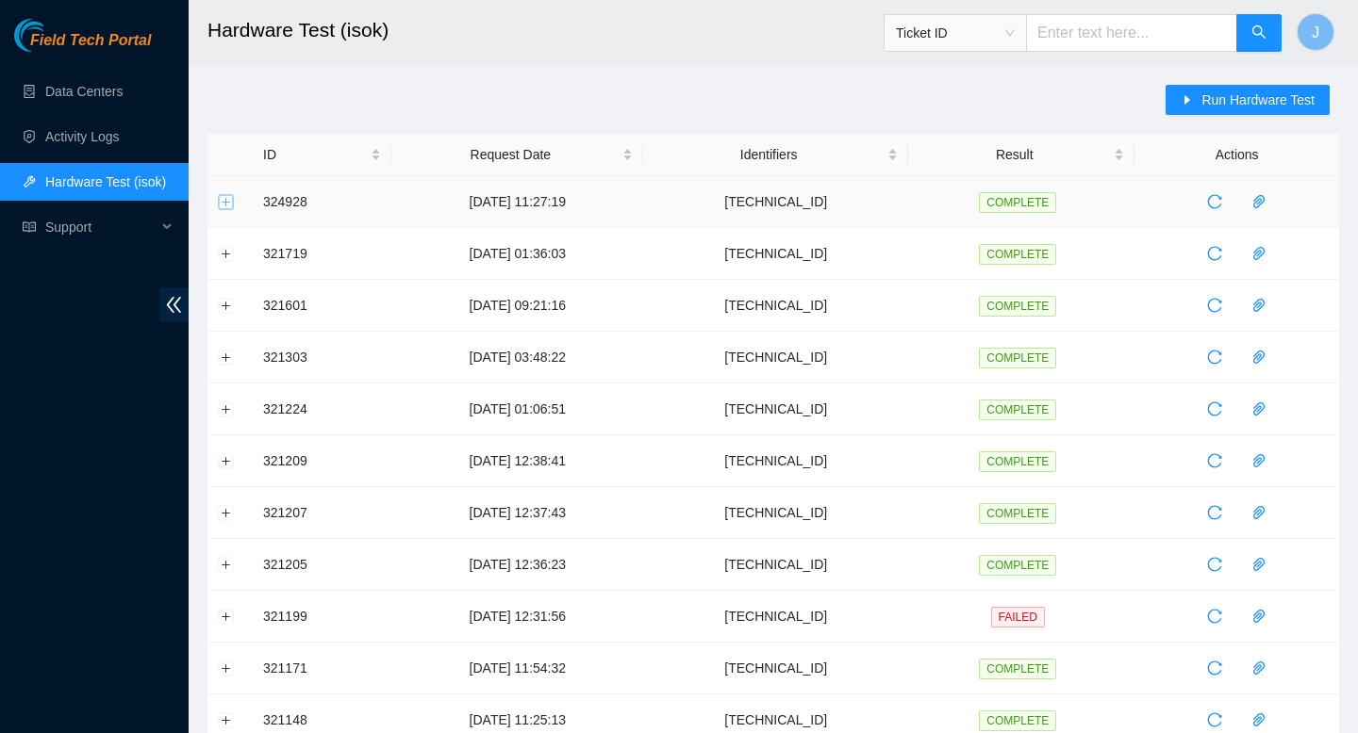
click at [224, 201] on button "Expand row" at bounding box center [226, 201] width 15 height 15
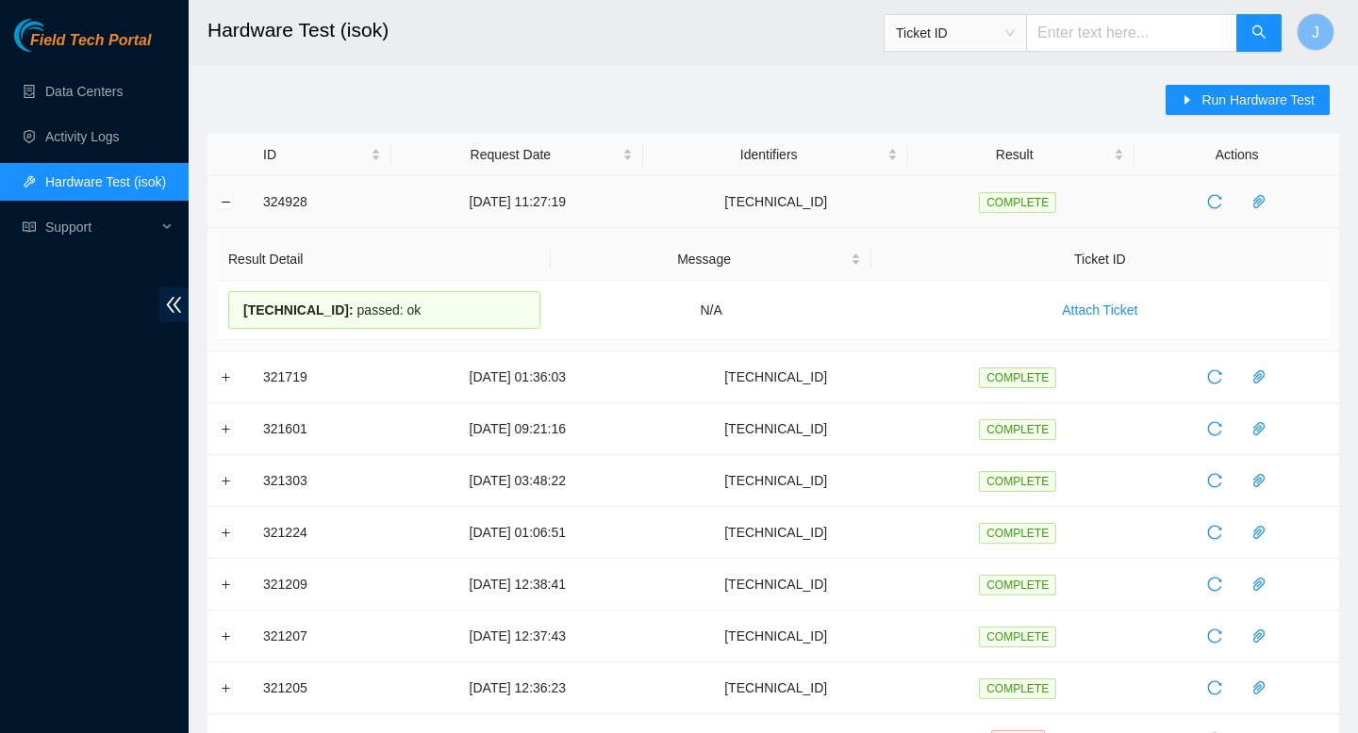
drag, startPoint x: 413, startPoint y: 316, endPoint x: 238, endPoint y: 195, distance: 212.9
copy tbody "324928 20-08-2025 11:27:19 23.60.99.67 COMPLETE Result Detail Message Ticket ID…"
click at [1215, 97] on span "Run Hardware Test" at bounding box center [1257, 100] width 113 height 21
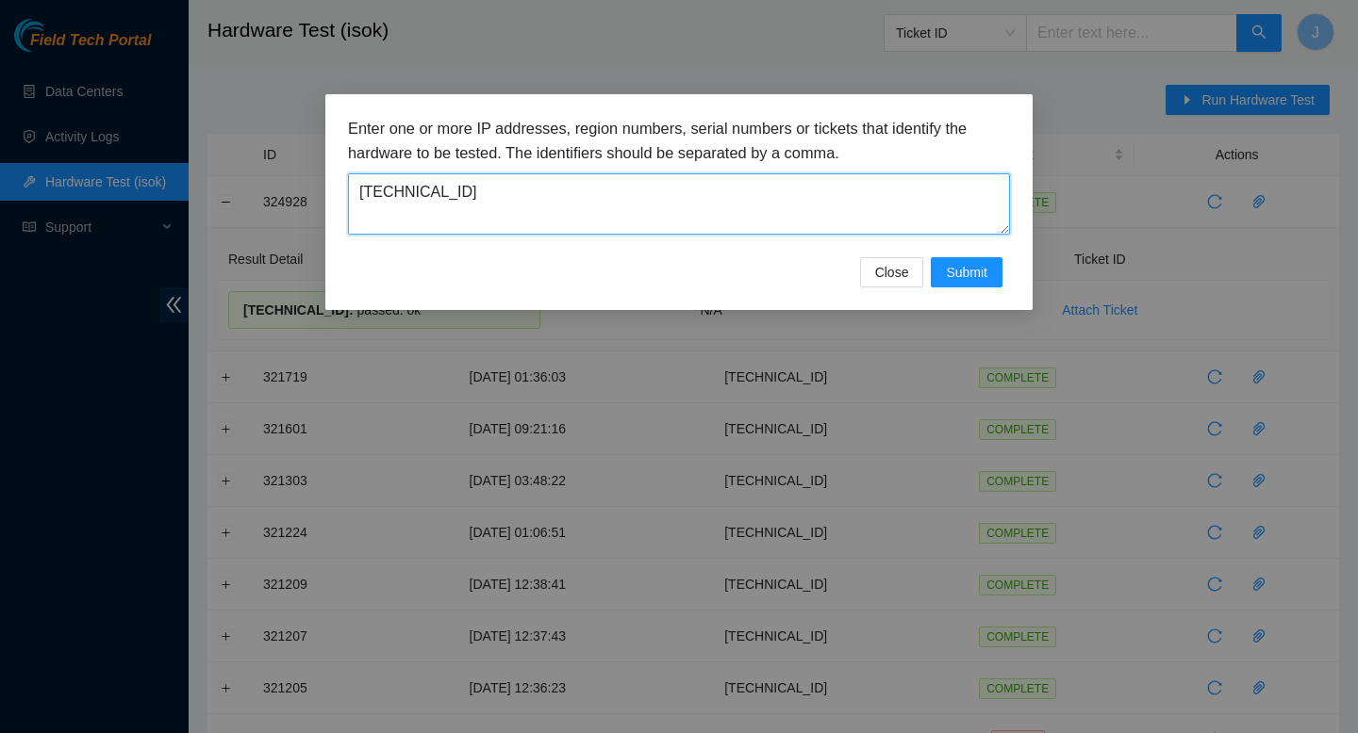
click at [807, 184] on textarea "23.60.99.67" at bounding box center [679, 203] width 662 height 61
paste textarea "104.84.154.172"
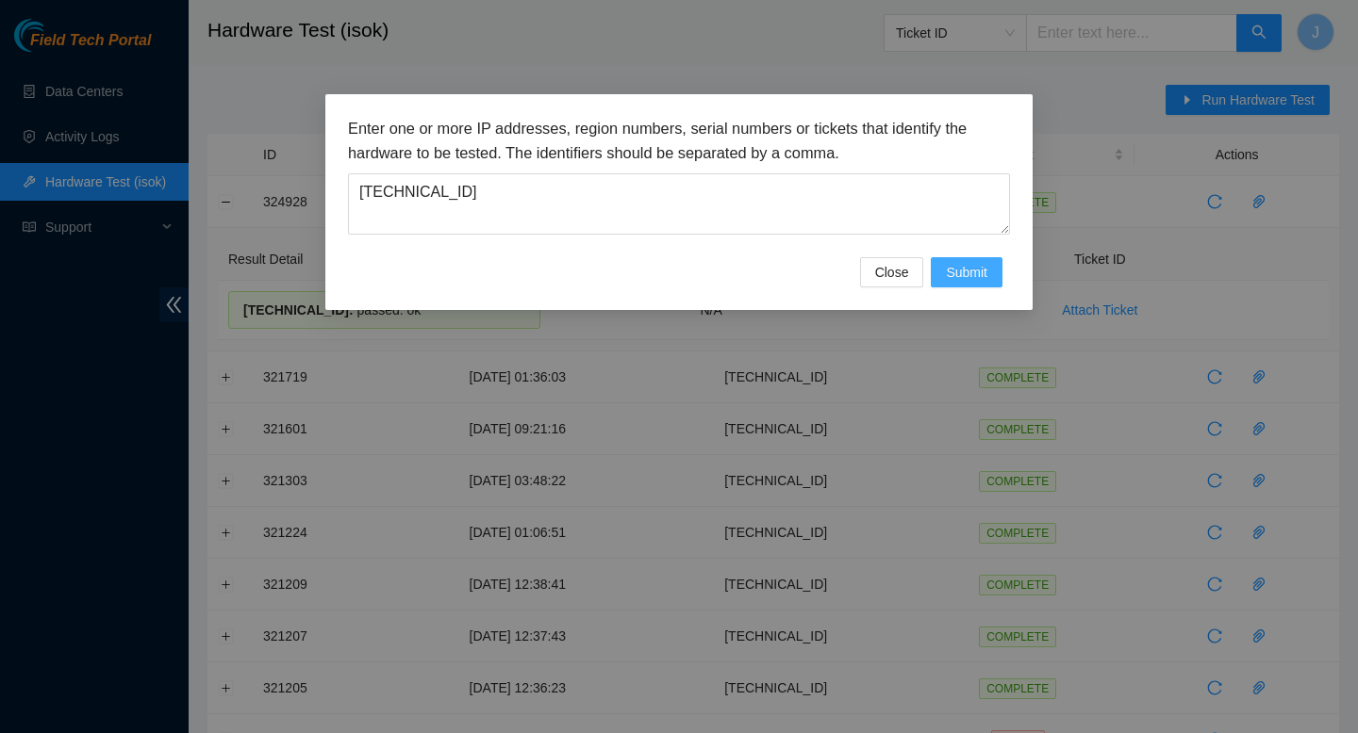
click at [954, 277] on span "Submit" at bounding box center [966, 272] width 41 height 21
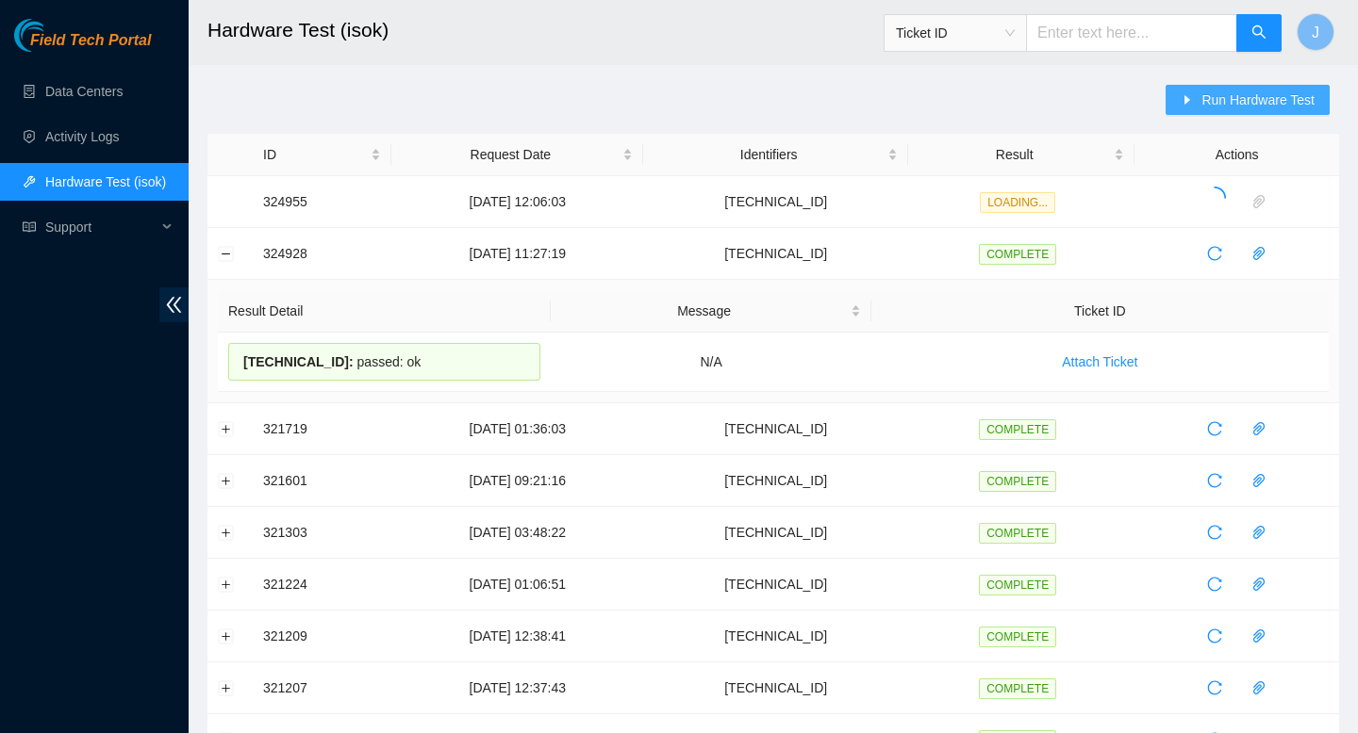
click at [1212, 110] on button "Run Hardware Test" at bounding box center [1247, 100] width 164 height 30
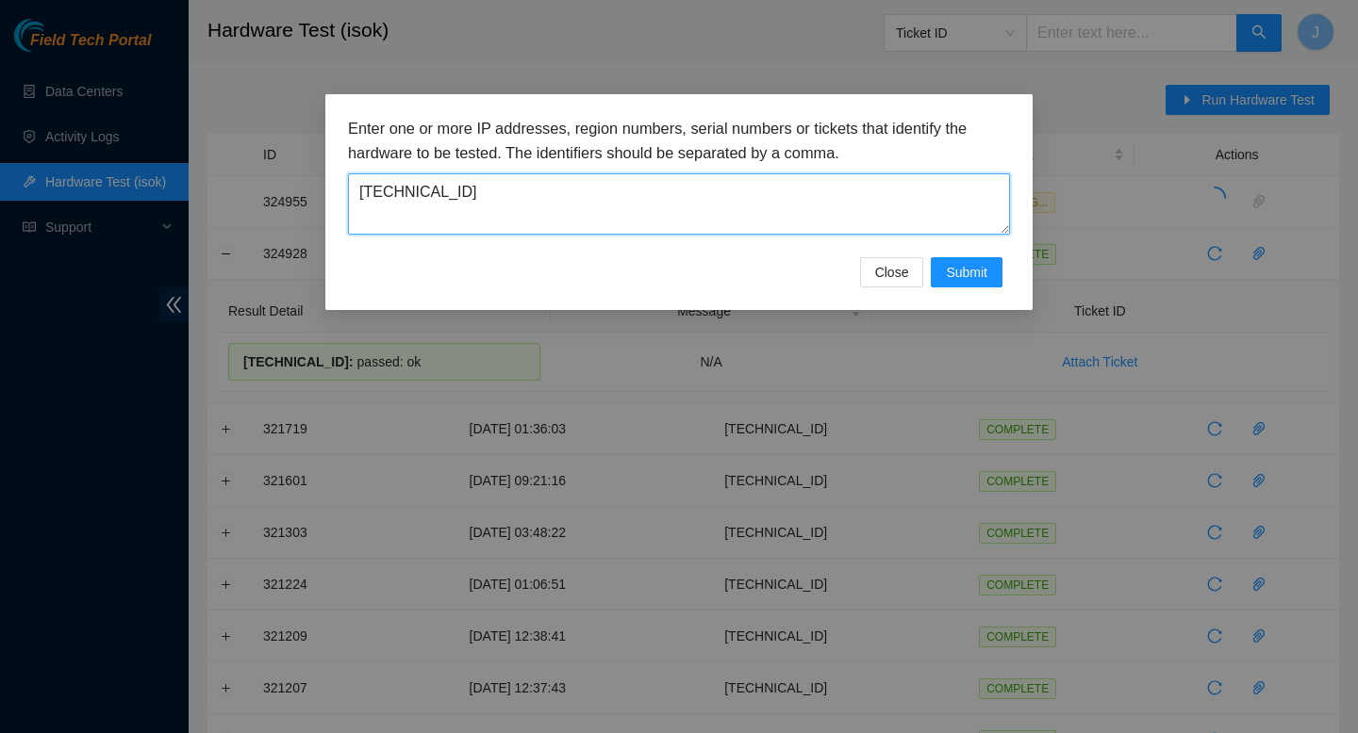
click at [756, 193] on textarea "104.84.154.172" at bounding box center [679, 203] width 662 height 61
paste textarea "104.84.155.164"
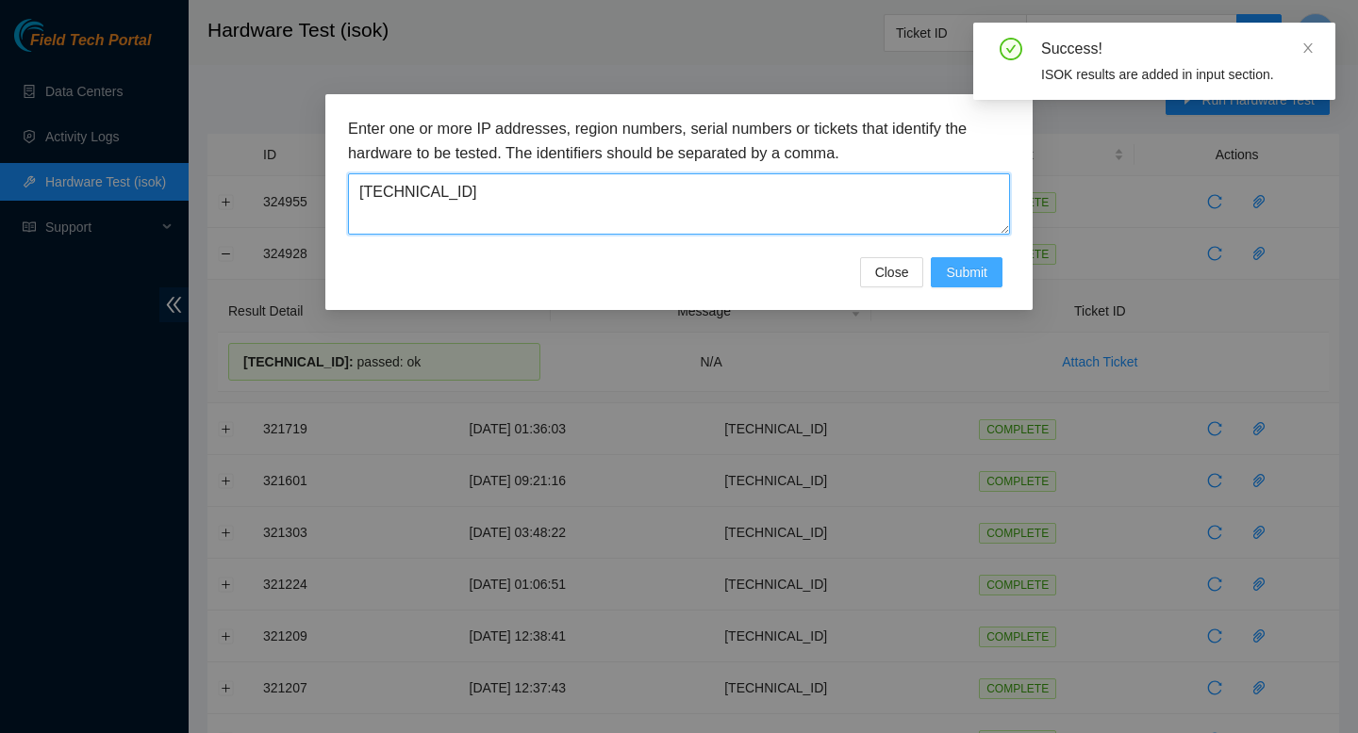
type textarea "104.84.155.164"
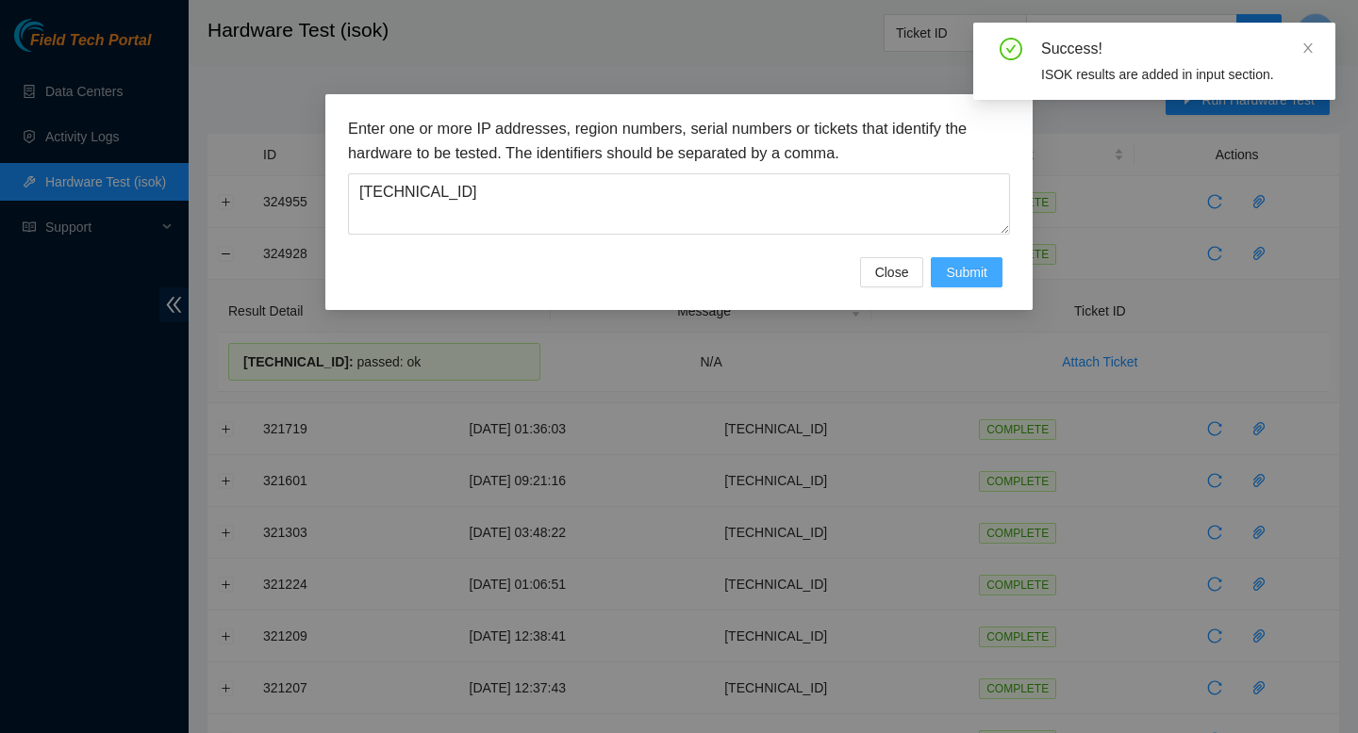
click at [960, 274] on span "Submit" at bounding box center [966, 272] width 41 height 21
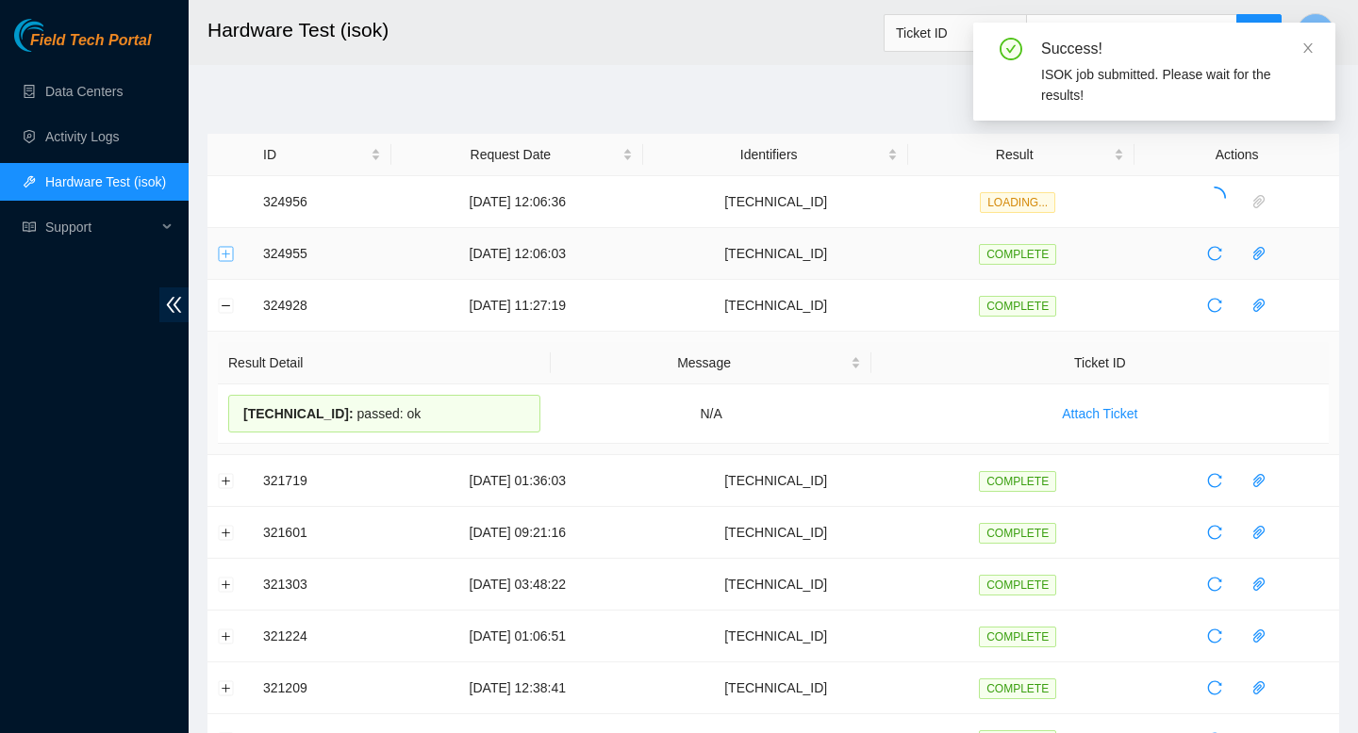
click at [226, 256] on button "Expand row" at bounding box center [226, 253] width 15 height 15
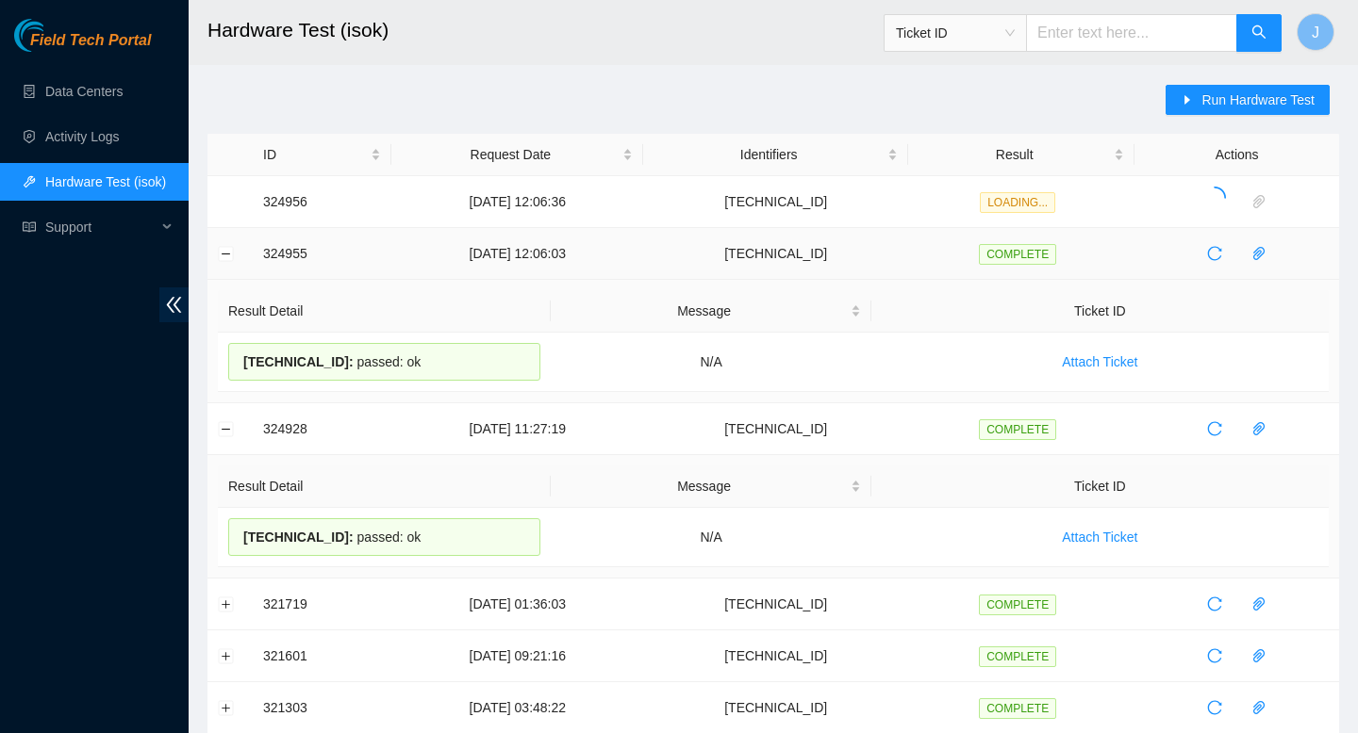
drag, startPoint x: 447, startPoint y: 366, endPoint x: 256, endPoint y: 259, distance: 218.2
copy tbody "324955 20-08-2025 12:06:03 104.84.154.172 COMPLETE Result Detail Message Ticket…"
click at [222, 204] on button "Expand row" at bounding box center [226, 201] width 15 height 15
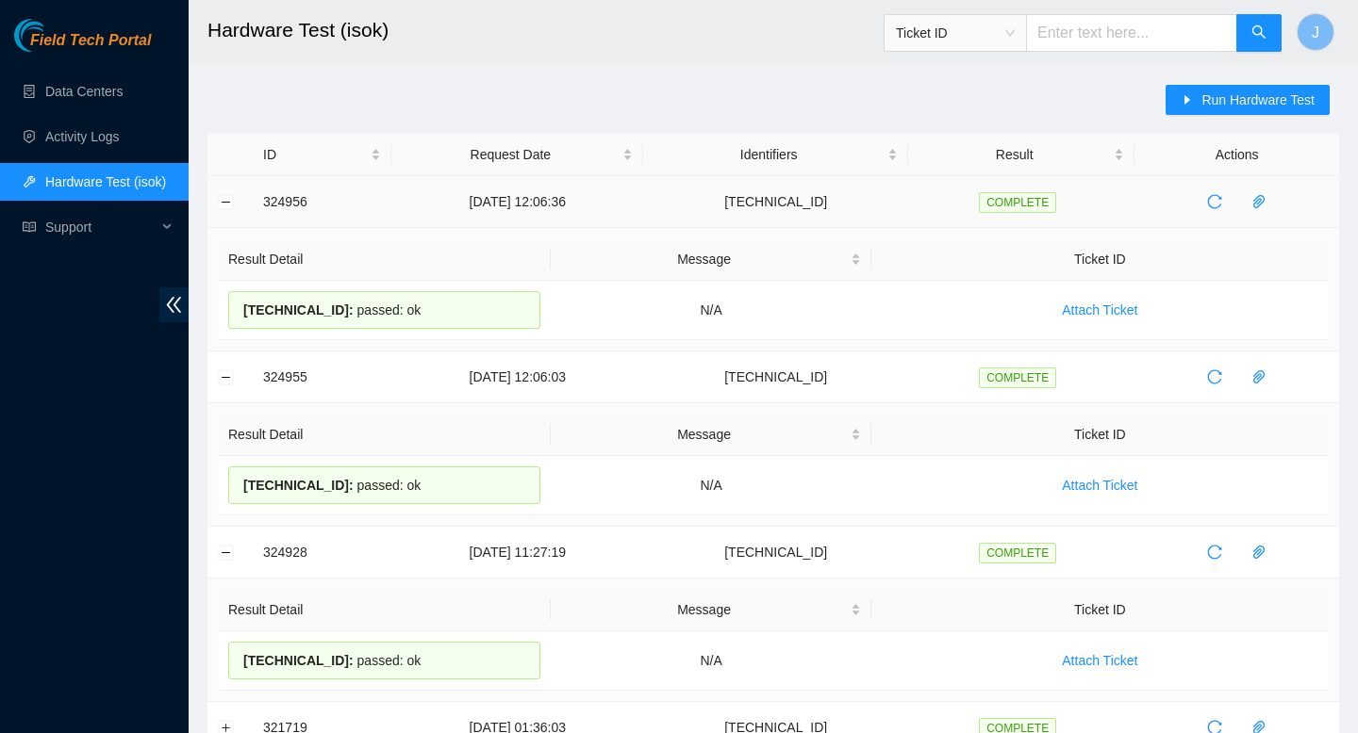
drag, startPoint x: 444, startPoint y: 316, endPoint x: 245, endPoint y: 197, distance: 231.7
copy tbody "324956 20-08-2025 12:06:36 104.84.155.164 COMPLETE Result Detail Message Ticket…"
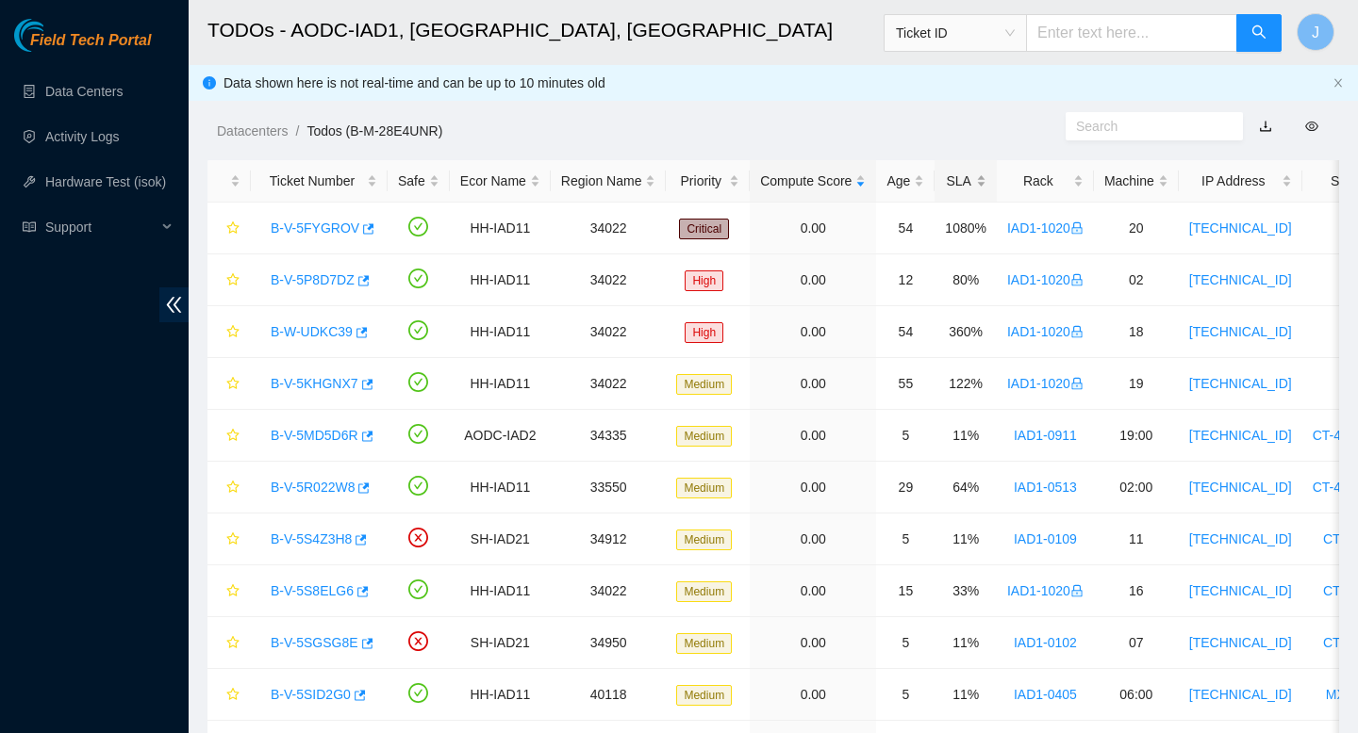
click at [986, 177] on div "SLA" at bounding box center [965, 181] width 41 height 21
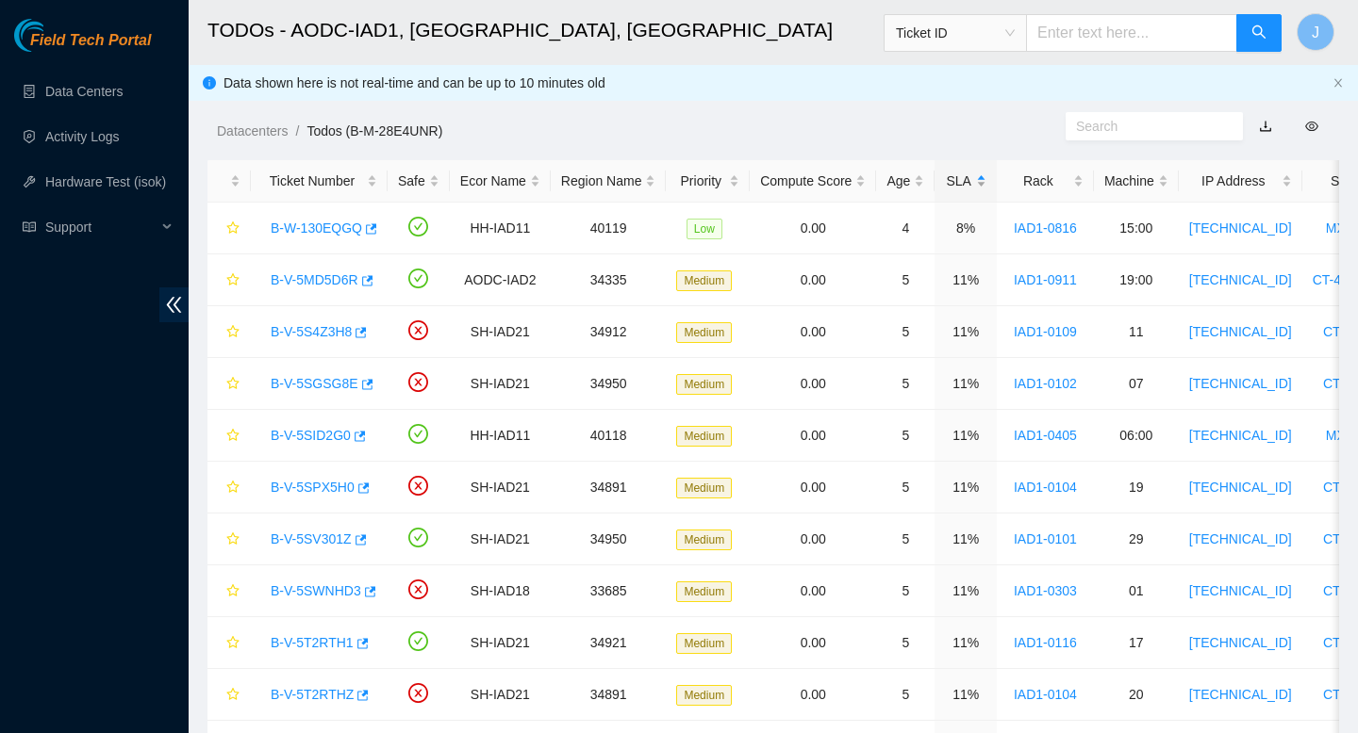
click at [986, 177] on div "SLA" at bounding box center [965, 181] width 41 height 21
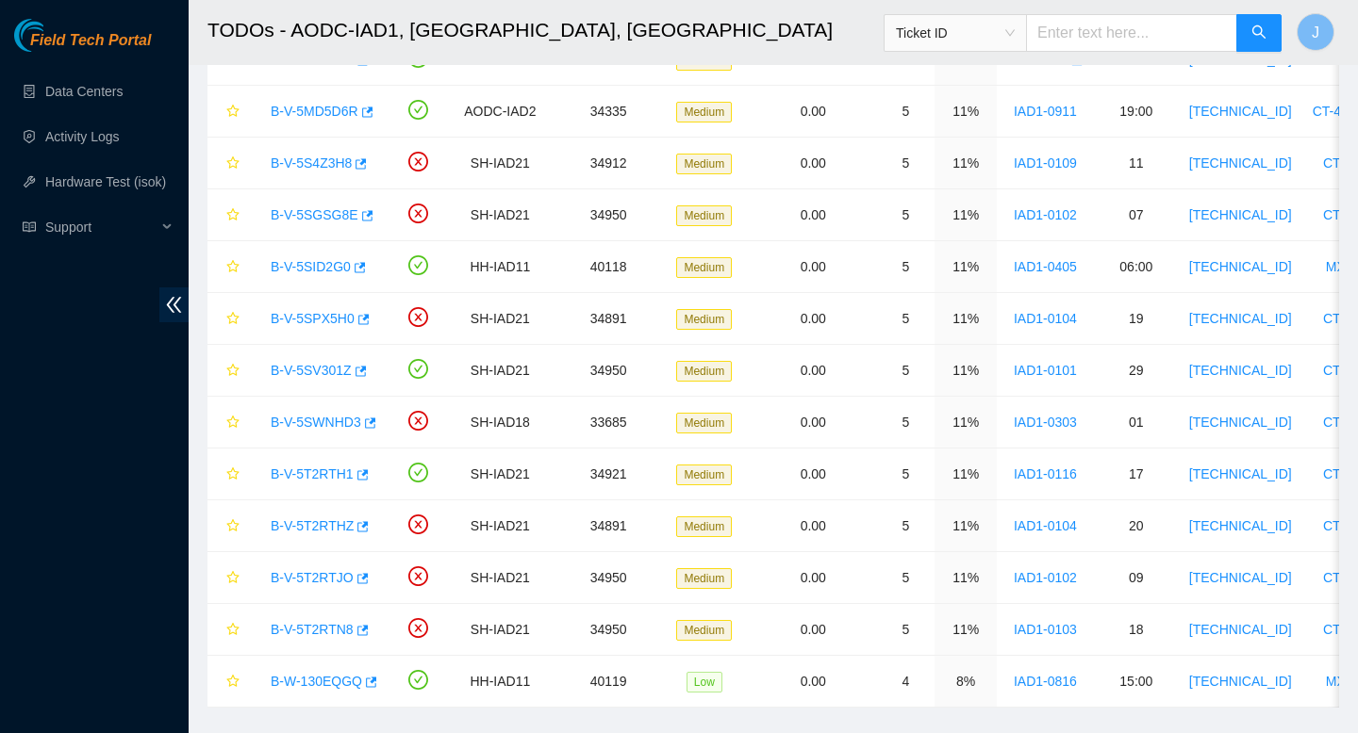
scroll to position [461, 0]
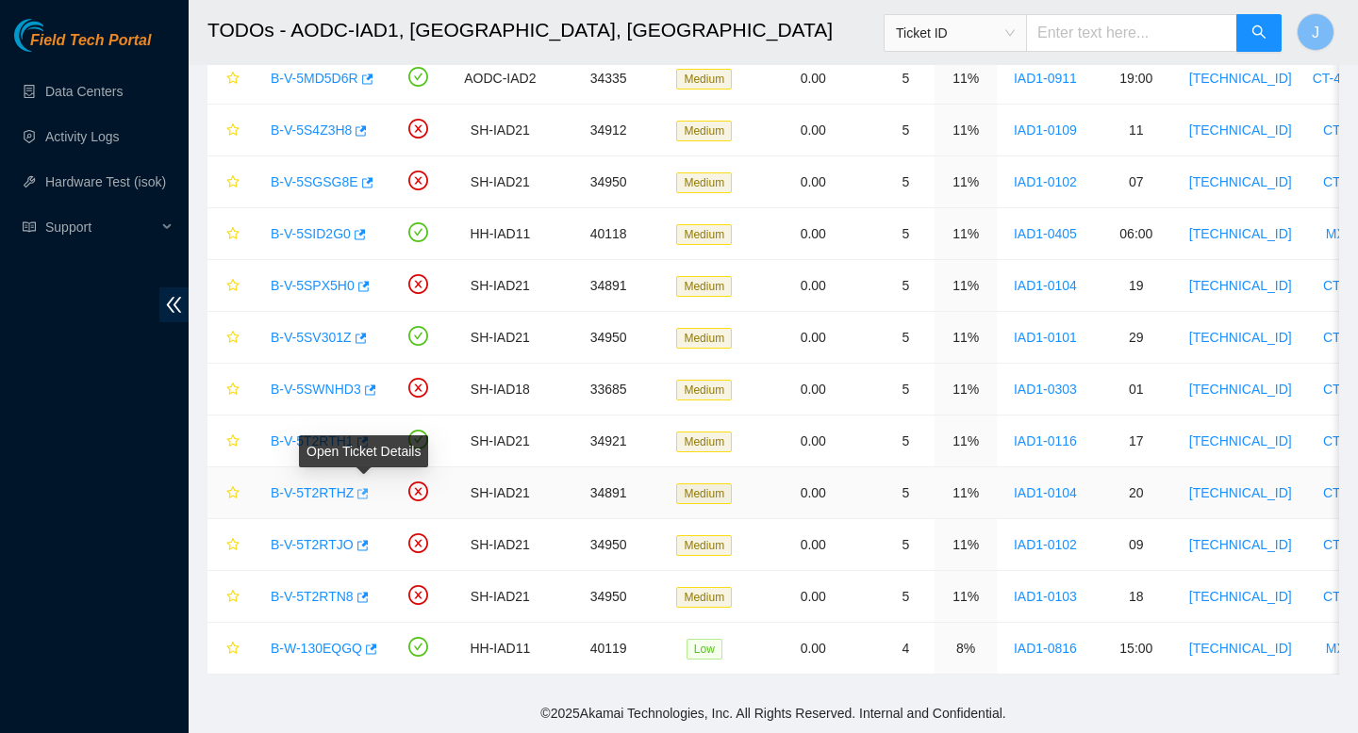
click at [369, 489] on icon "button" at bounding box center [363, 493] width 11 height 10
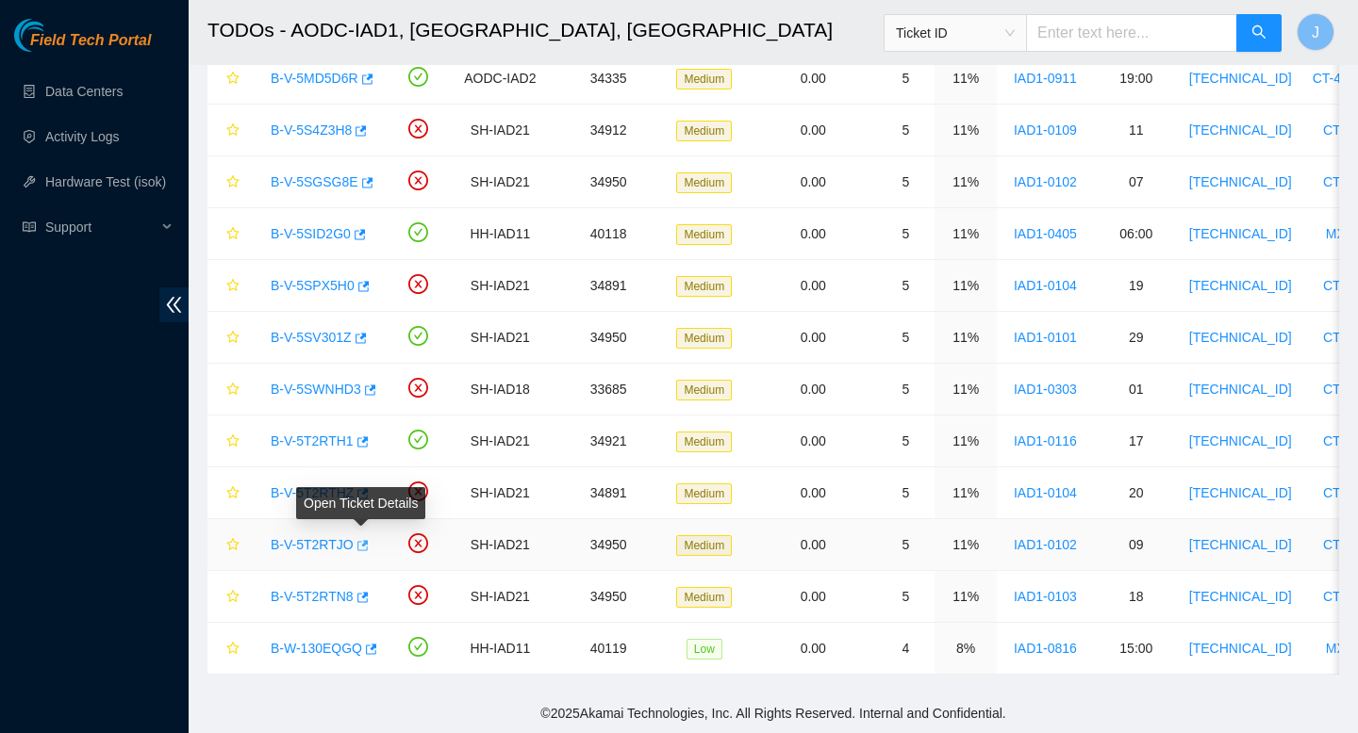
click at [368, 540] on icon "button" at bounding box center [362, 545] width 11 height 10
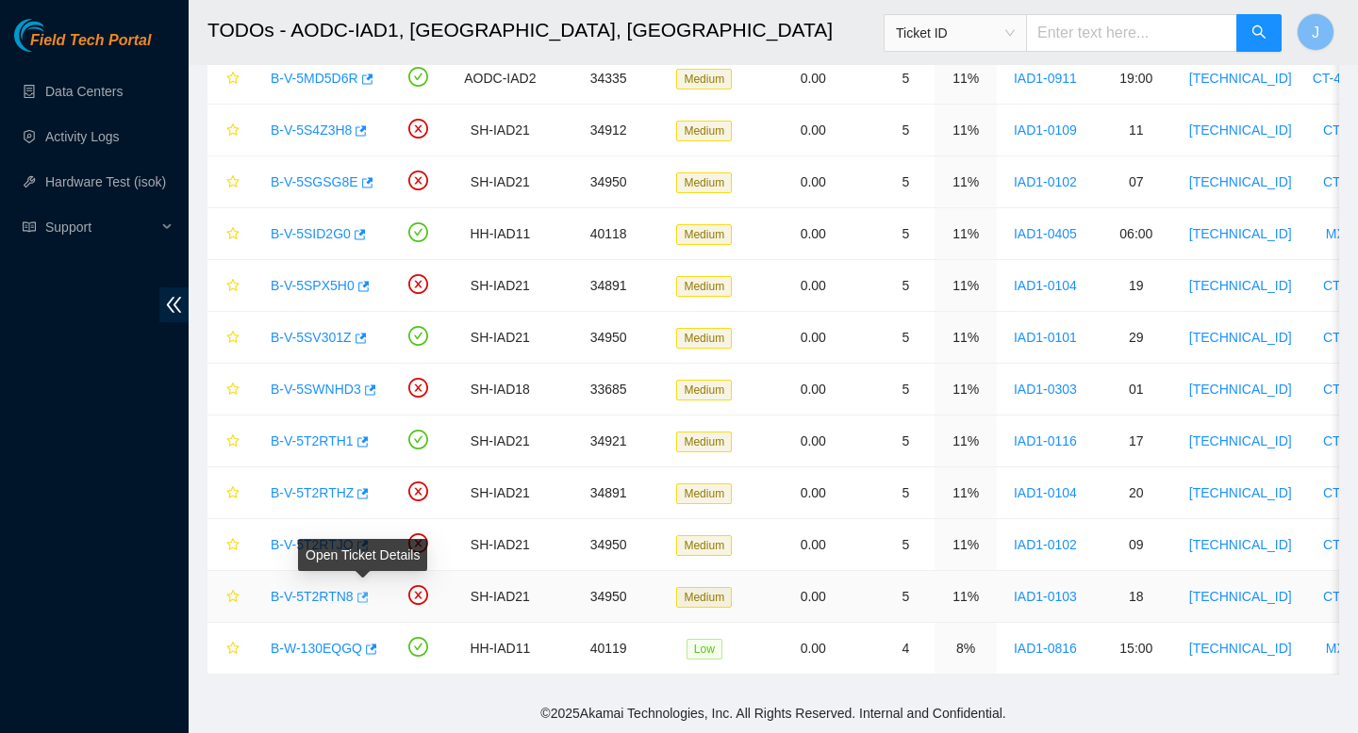
click at [368, 600] on icon "button" at bounding box center [360, 597] width 13 height 13
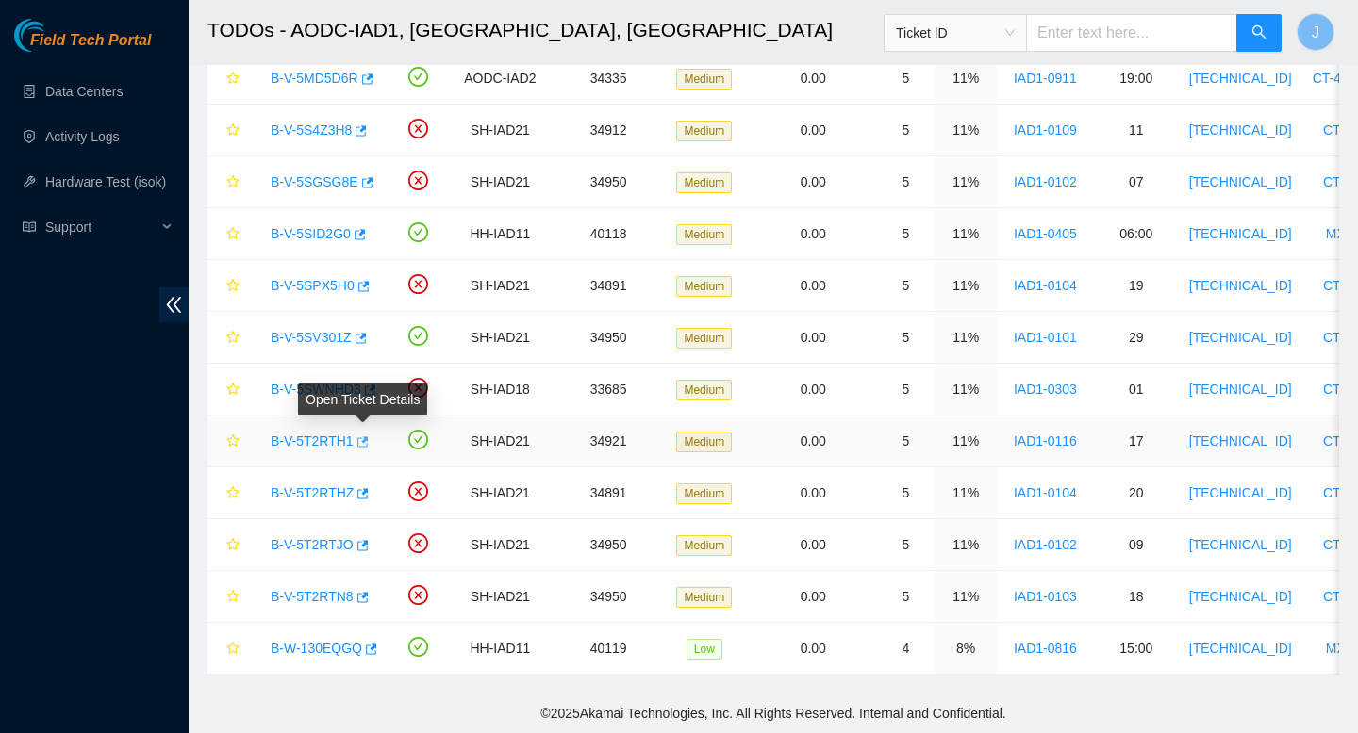
click at [368, 443] on icon "button" at bounding box center [360, 442] width 13 height 13
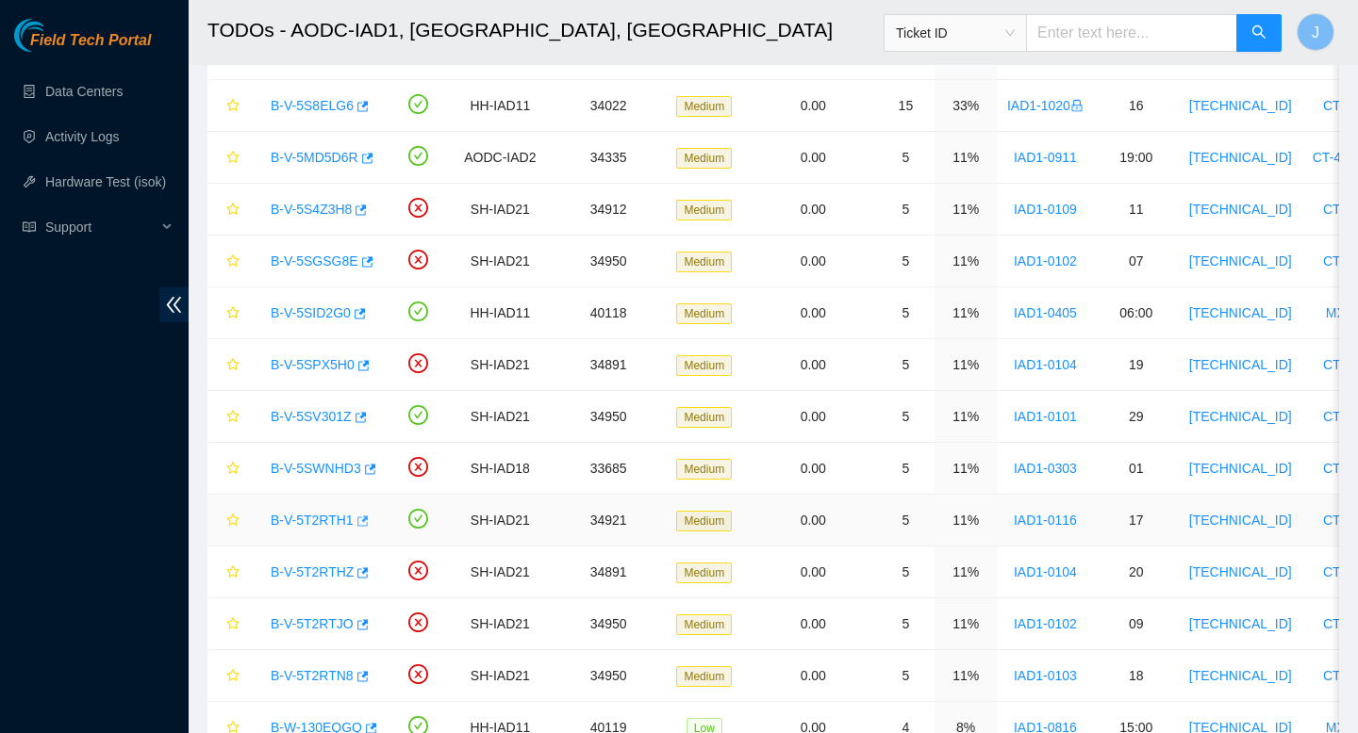
scroll to position [381, 0]
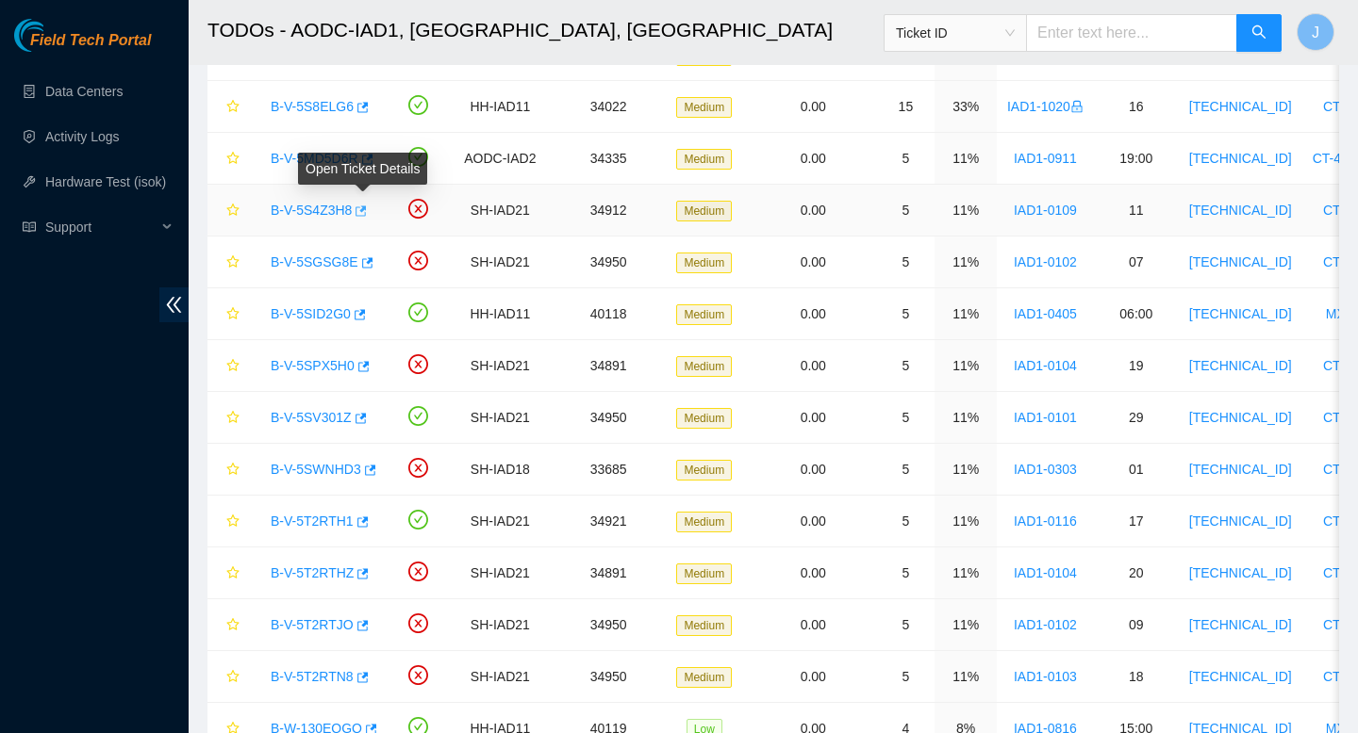
click at [367, 215] on icon "button" at bounding box center [360, 211] width 11 height 10
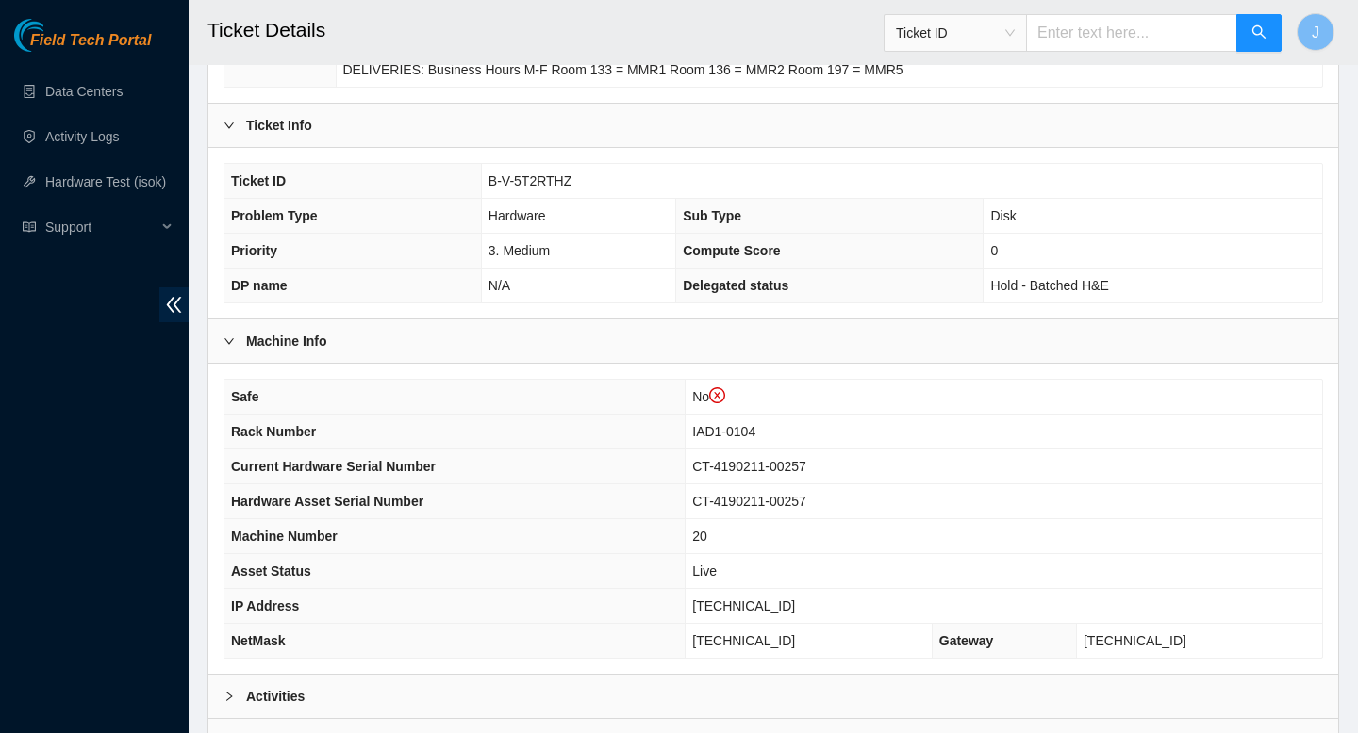
scroll to position [582, 0]
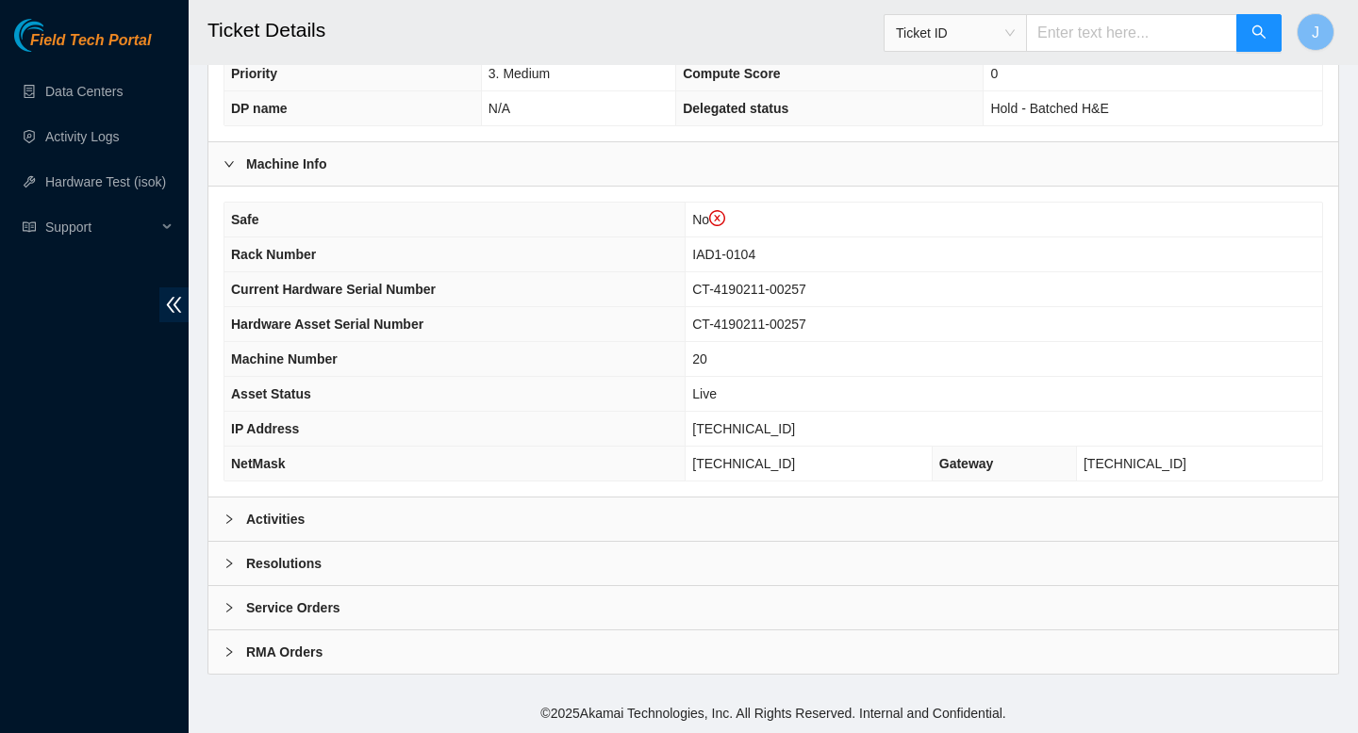
click at [672, 524] on div "Activities" at bounding box center [772, 519] width 1129 height 43
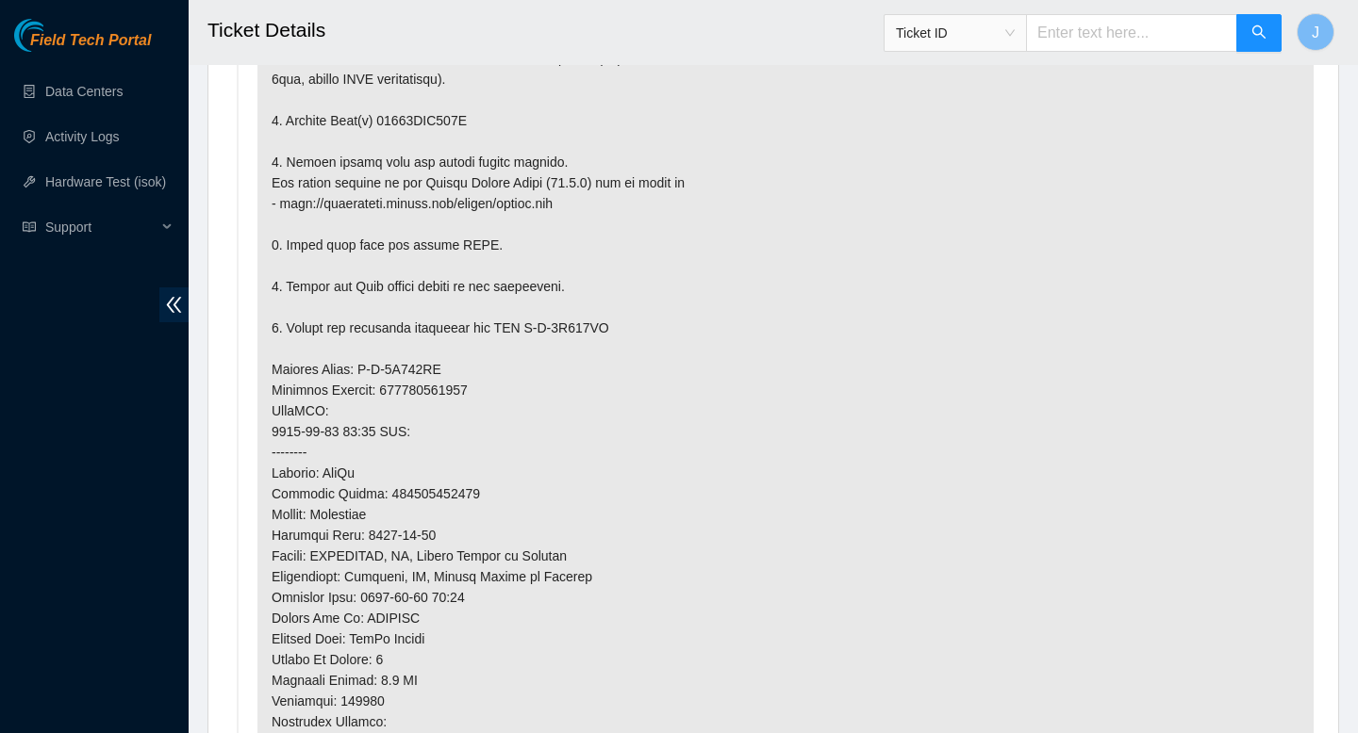
scroll to position [0, 0]
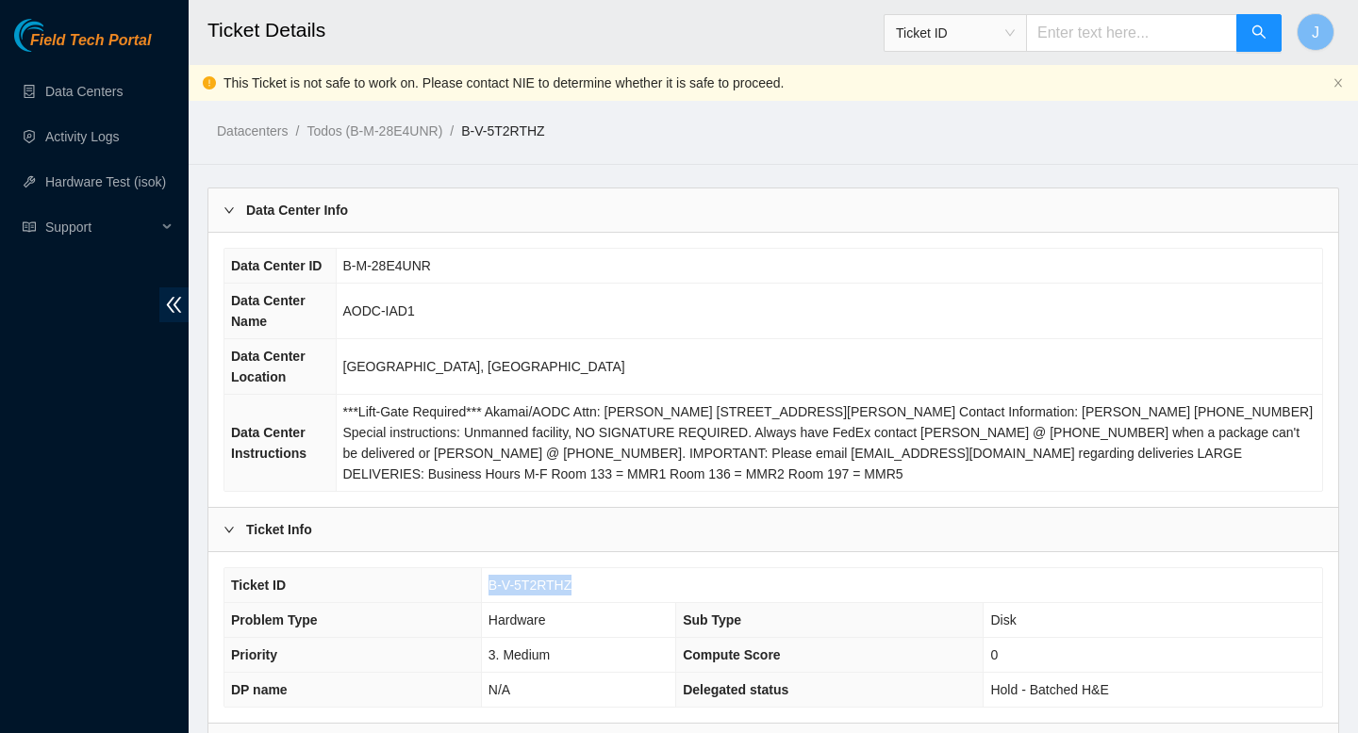
drag, startPoint x: 588, startPoint y: 590, endPoint x: 479, endPoint y: 585, distance: 109.5
click at [479, 585] on tr "Ticket ID B-V-5T2RTHZ" at bounding box center [772, 585] width 1097 height 35
copy tr "B-V-5T2RTHZ"
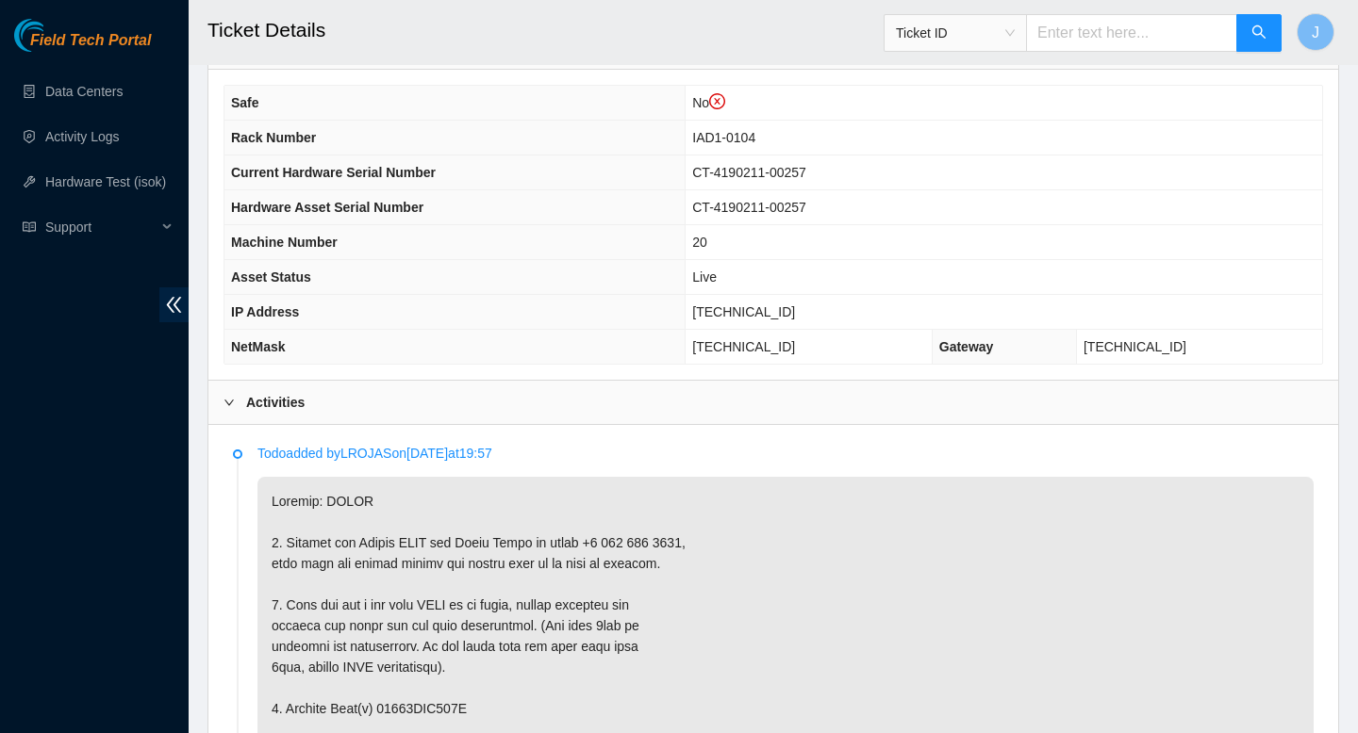
scroll to position [700, 0]
drag, startPoint x: 805, startPoint y: 307, endPoint x: 700, endPoint y: 299, distance: 105.0
click at [700, 299] on td "104.84.154.171" at bounding box center [1003, 310] width 636 height 35
copy span "104.84.154.171"
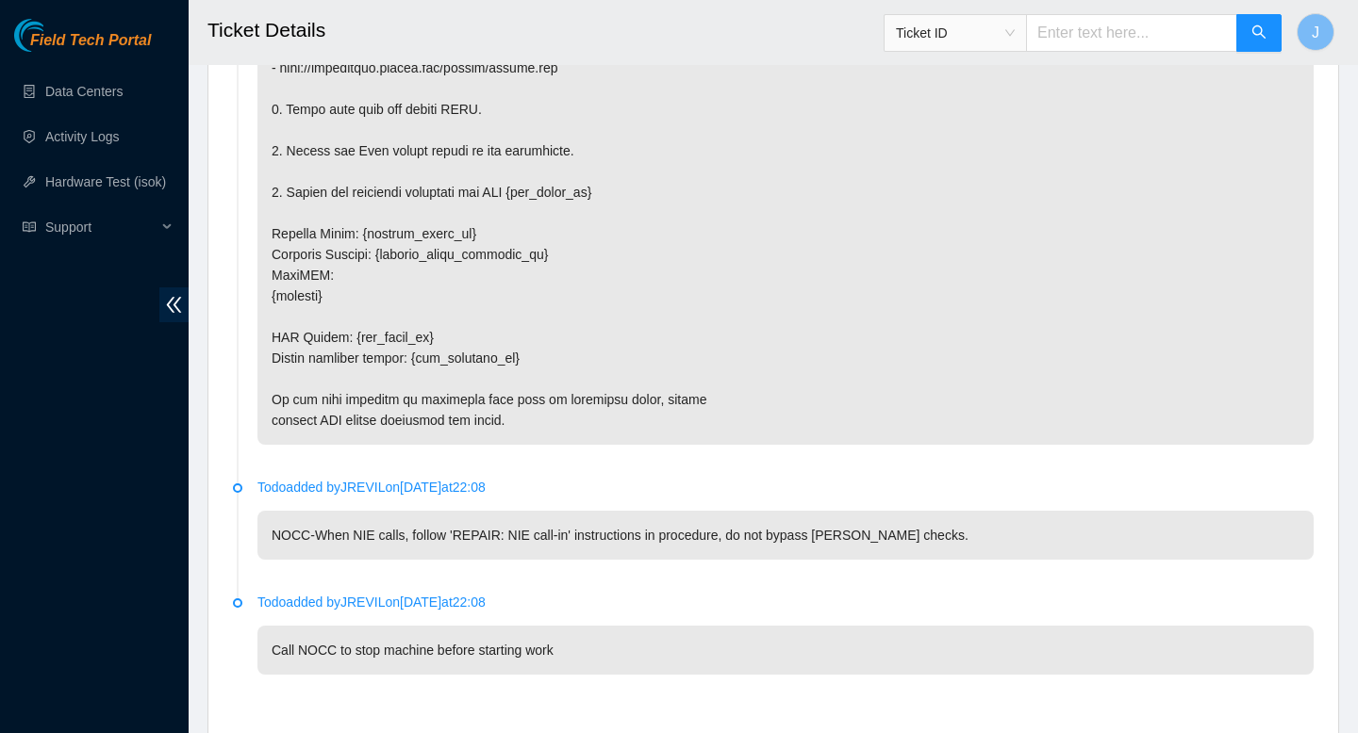
scroll to position [3385, 0]
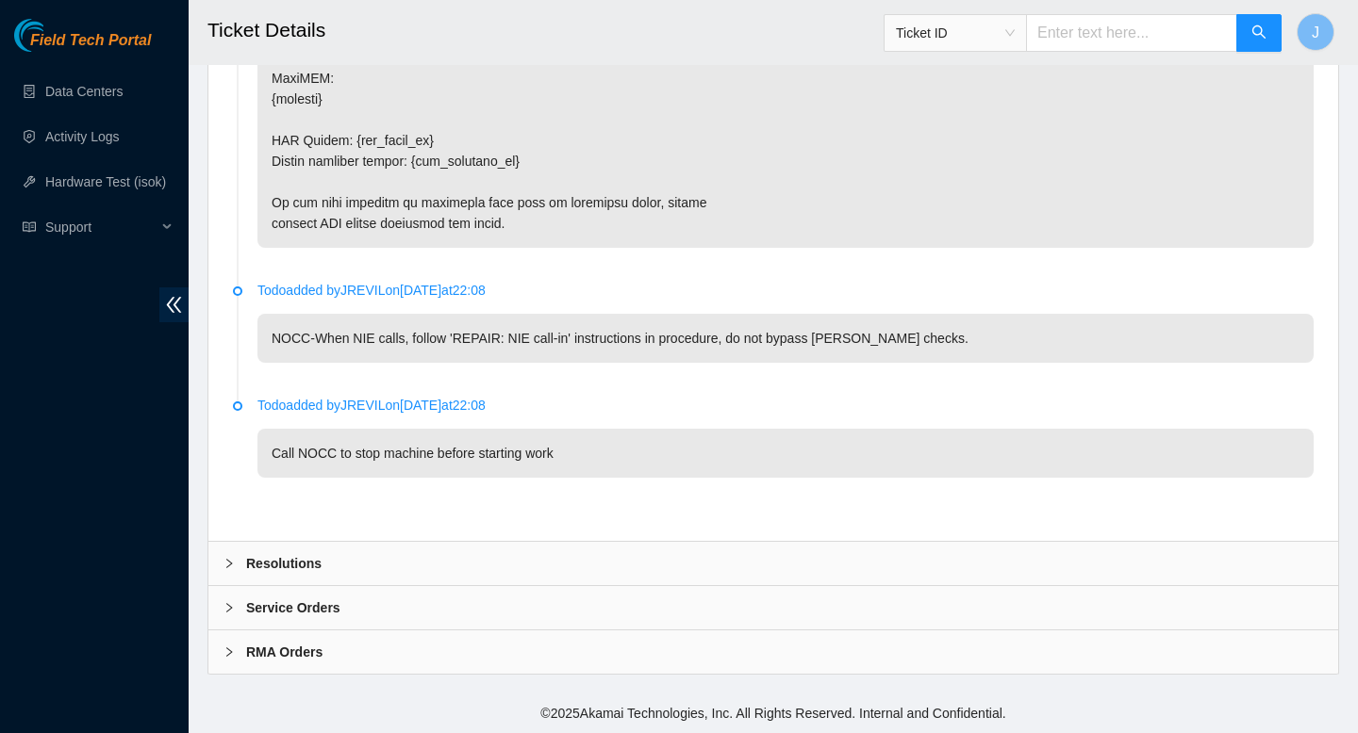
click at [811, 575] on div "Resolutions" at bounding box center [772, 563] width 1129 height 43
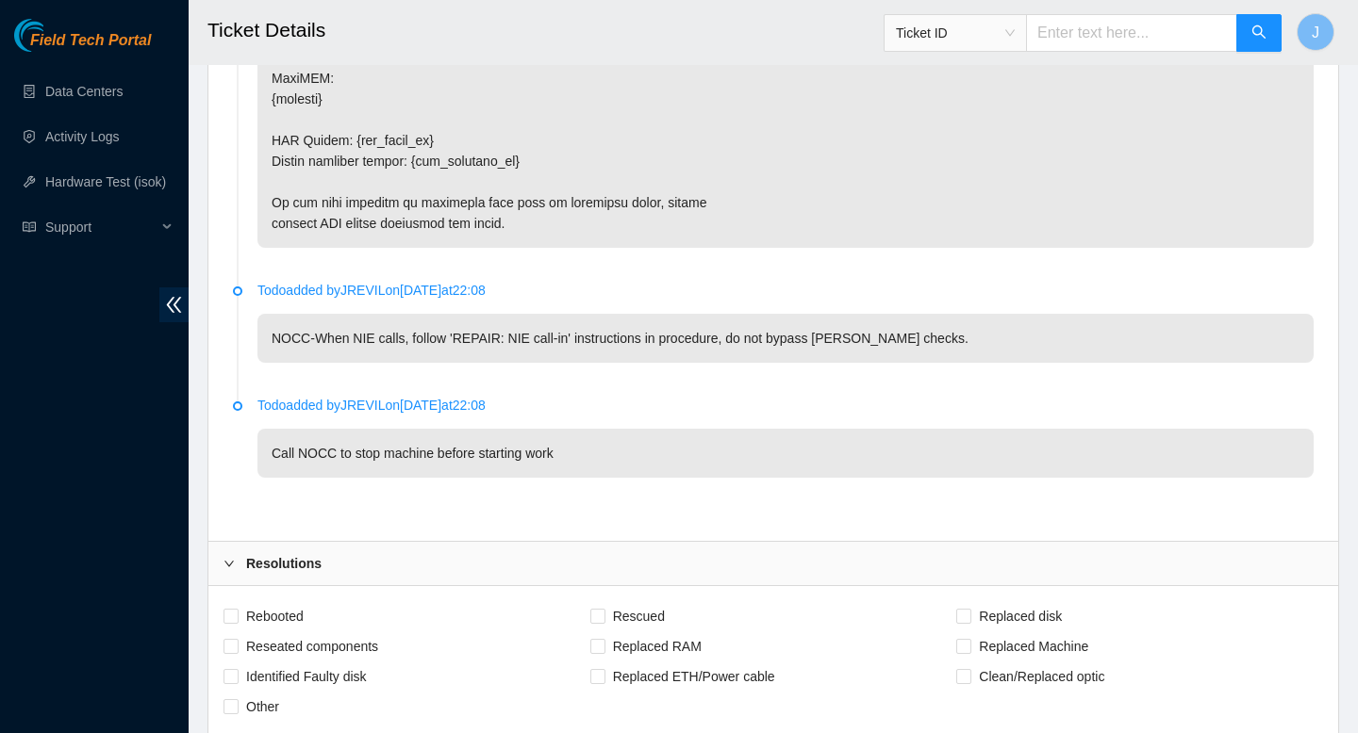
scroll to position [3870, 0]
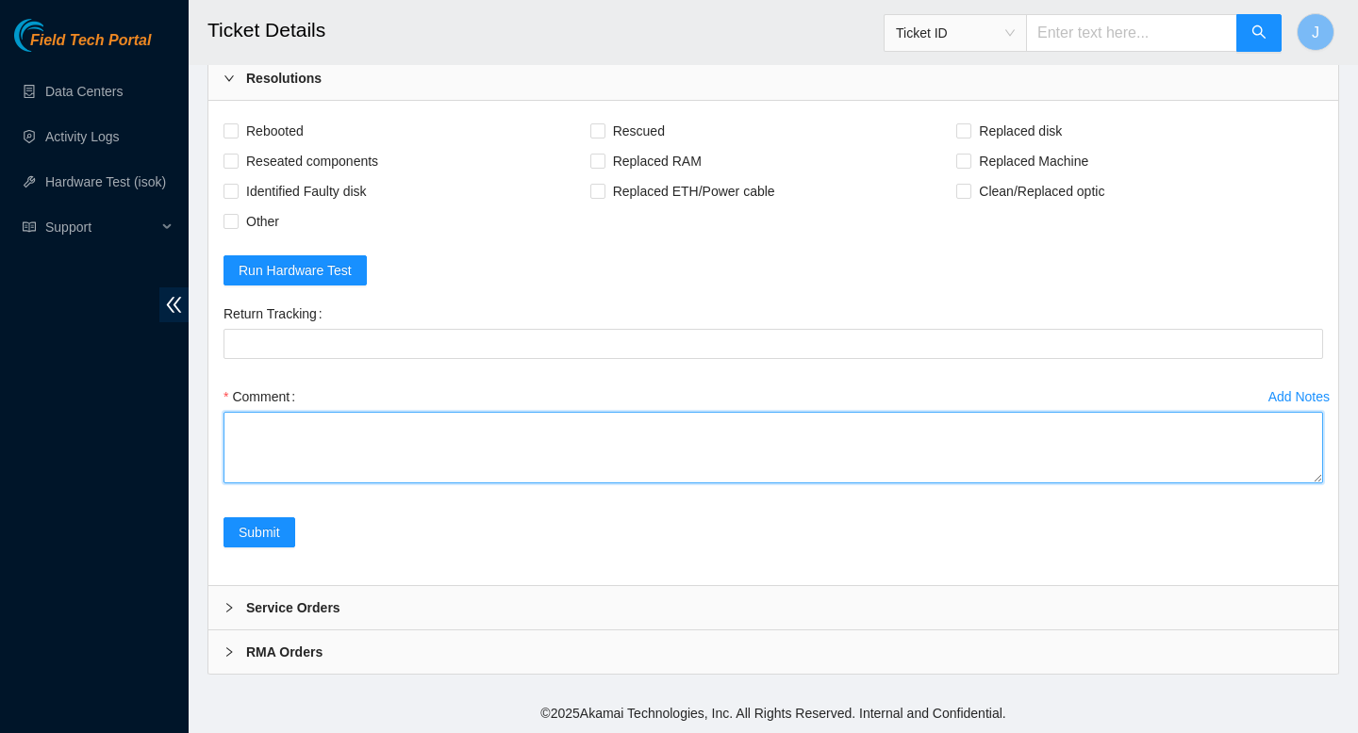
click at [690, 443] on textarea "Comment" at bounding box center [772, 448] width 1099 height 72
paste textarea "324987 20-08-2025 01:09:00 104.84.154.171 COMPLETE Result Detail Message Ticket…"
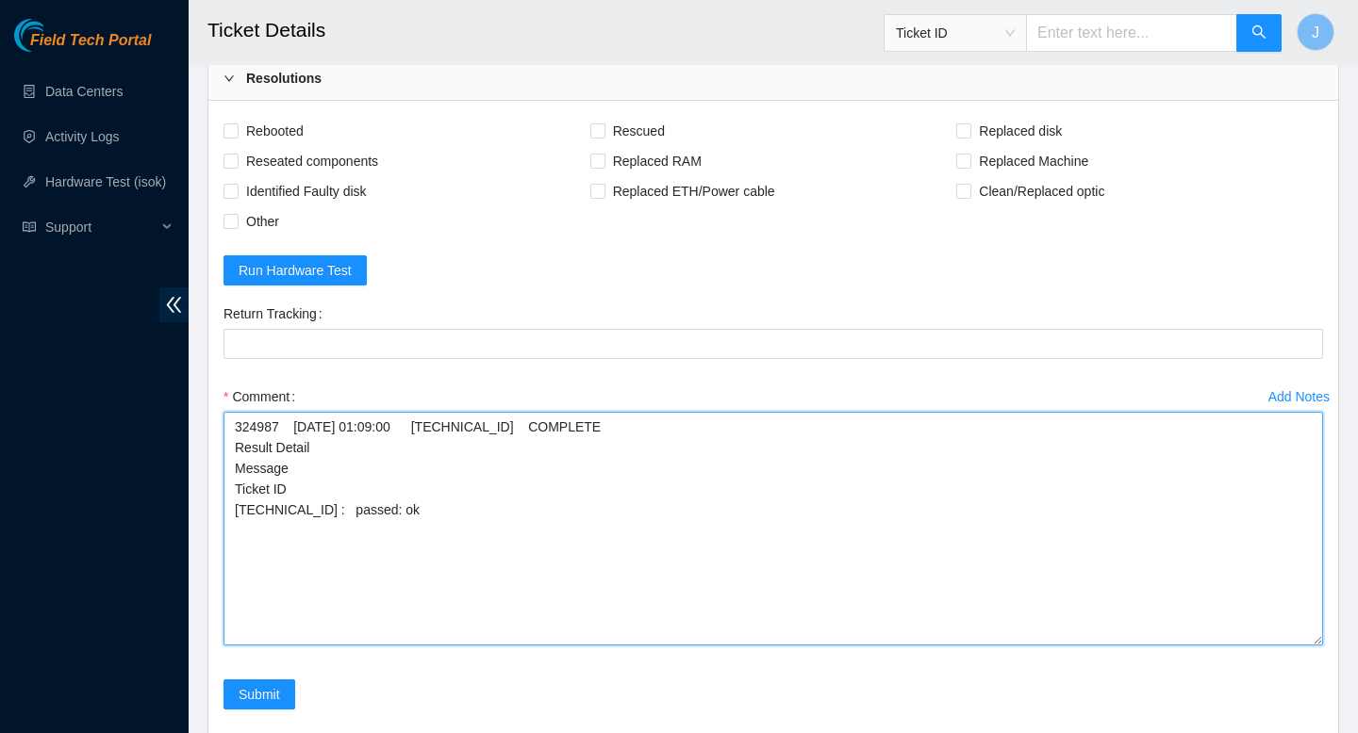
scroll to position [0, 0]
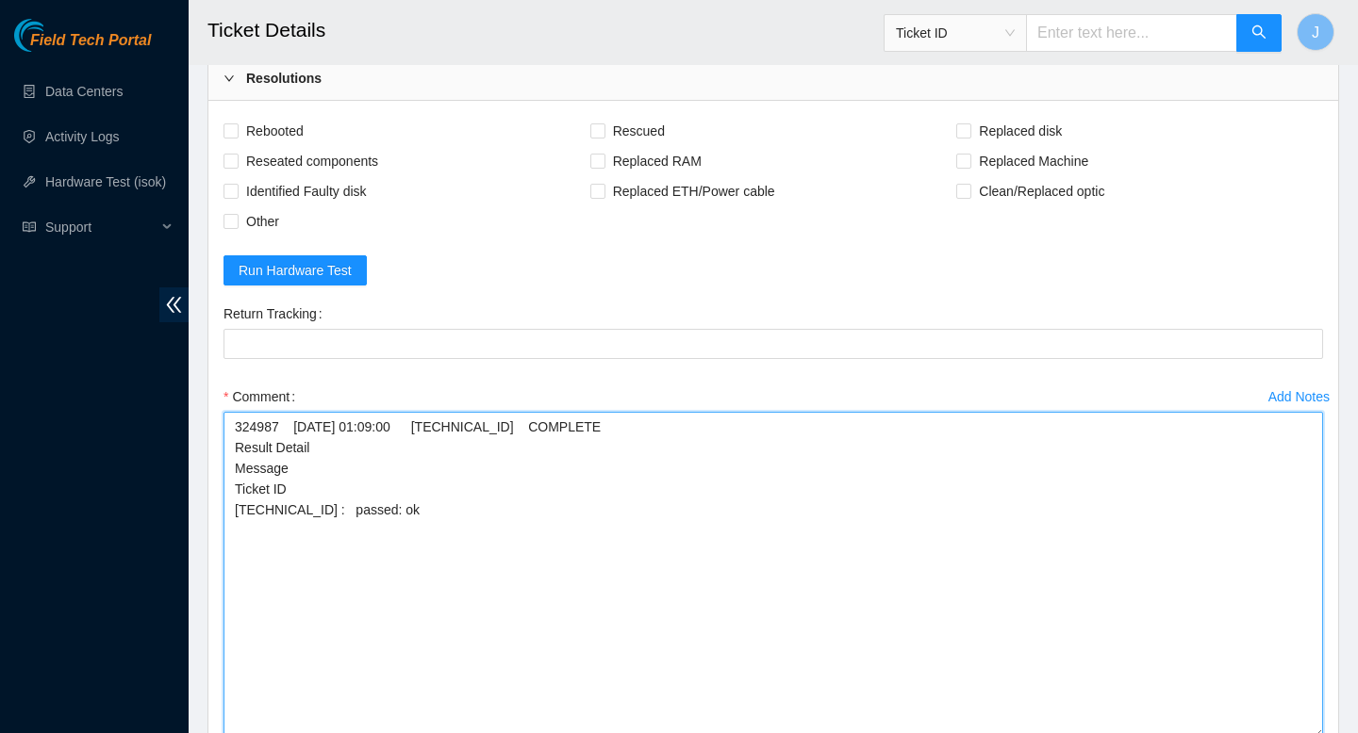
drag, startPoint x: 1316, startPoint y: 477, endPoint x: 1330, endPoint y: 733, distance: 255.9
click at [1330, 733] on div "Rebooted Rescued Replaced disk Reseated components Replaced RAM Replaced Machin…" at bounding box center [772, 471] width 1129 height 740
click at [232, 427] on textarea "324987 20-08-2025 01:09:00 104.84.154.171 COMPLETE Result Detail Message Ticket…" at bounding box center [772, 575] width 1099 height 327
paste textarea "gained safe access from NOCC via webex verified SN powered down remove sd w/ sn…"
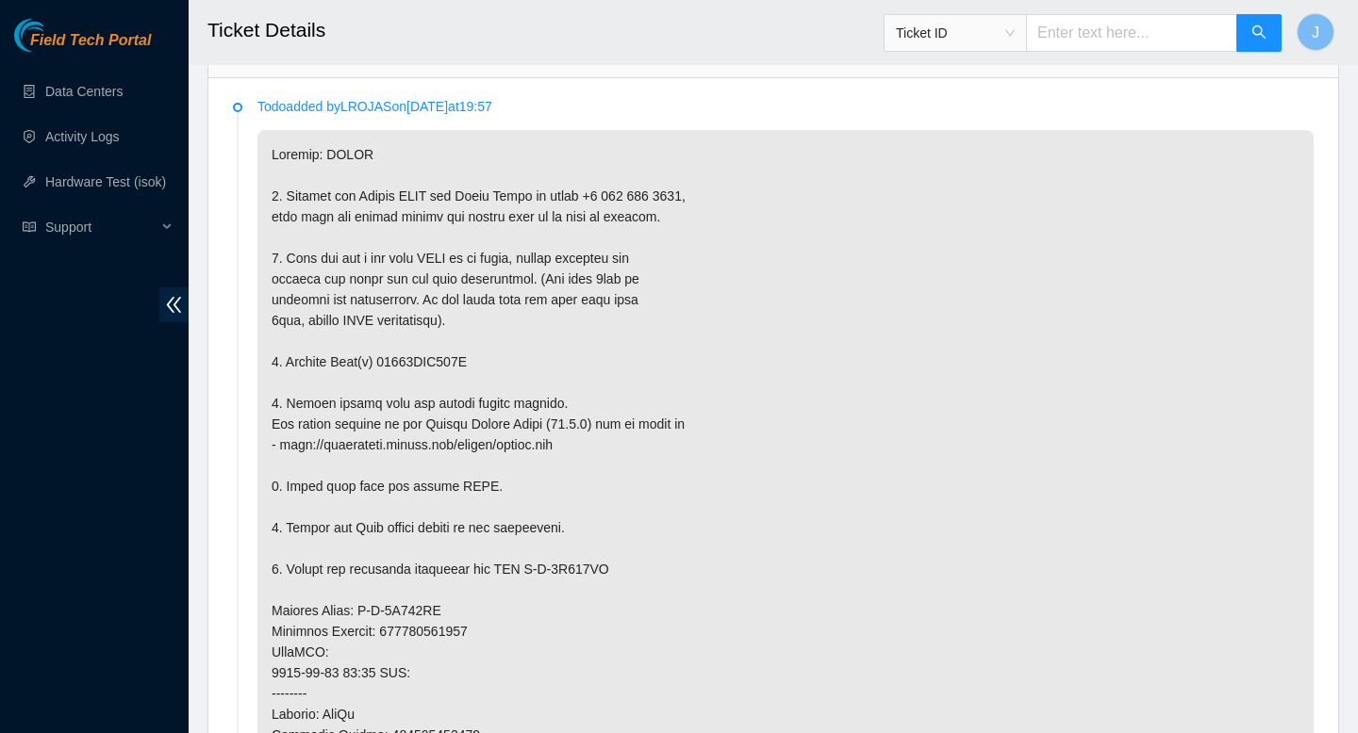
scroll to position [1048, 0]
click at [461, 354] on p at bounding box center [785, 628] width 1056 height 1003
copy p "18521FDB518C"
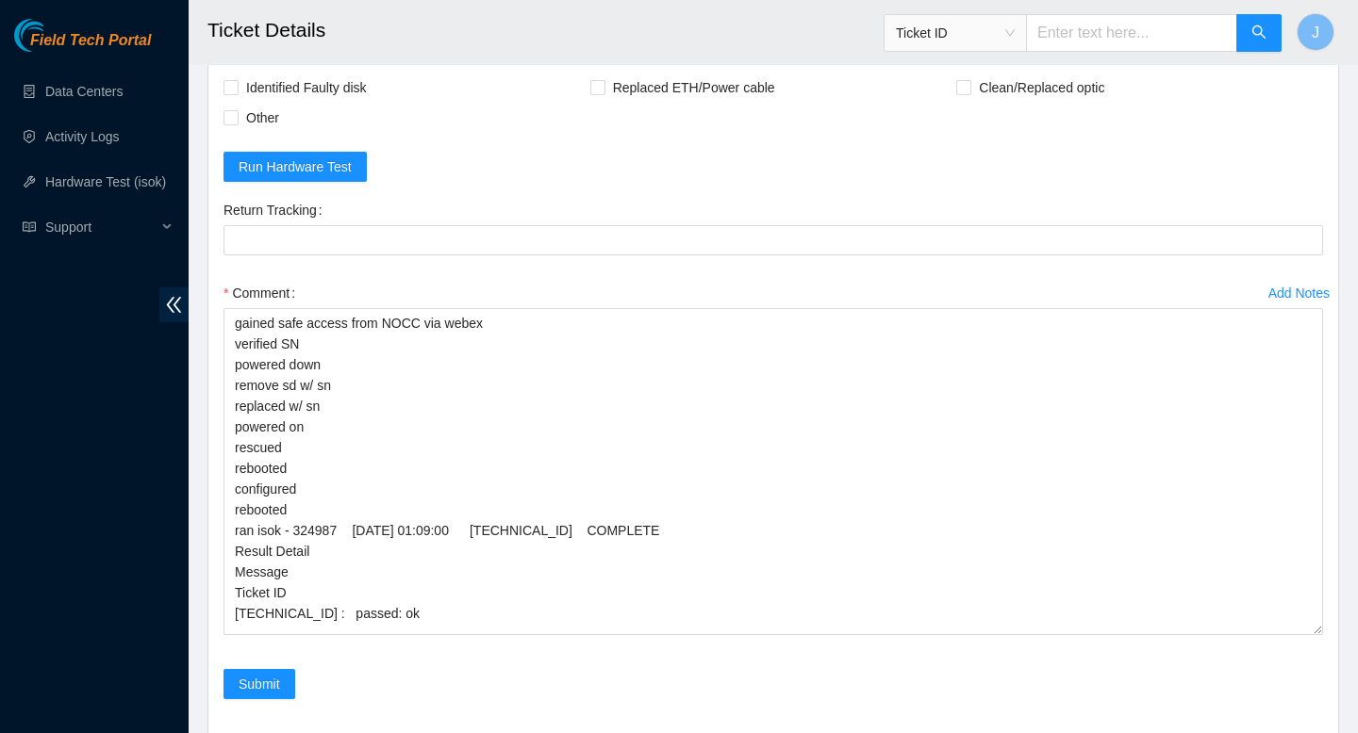
scroll to position [3977, 0]
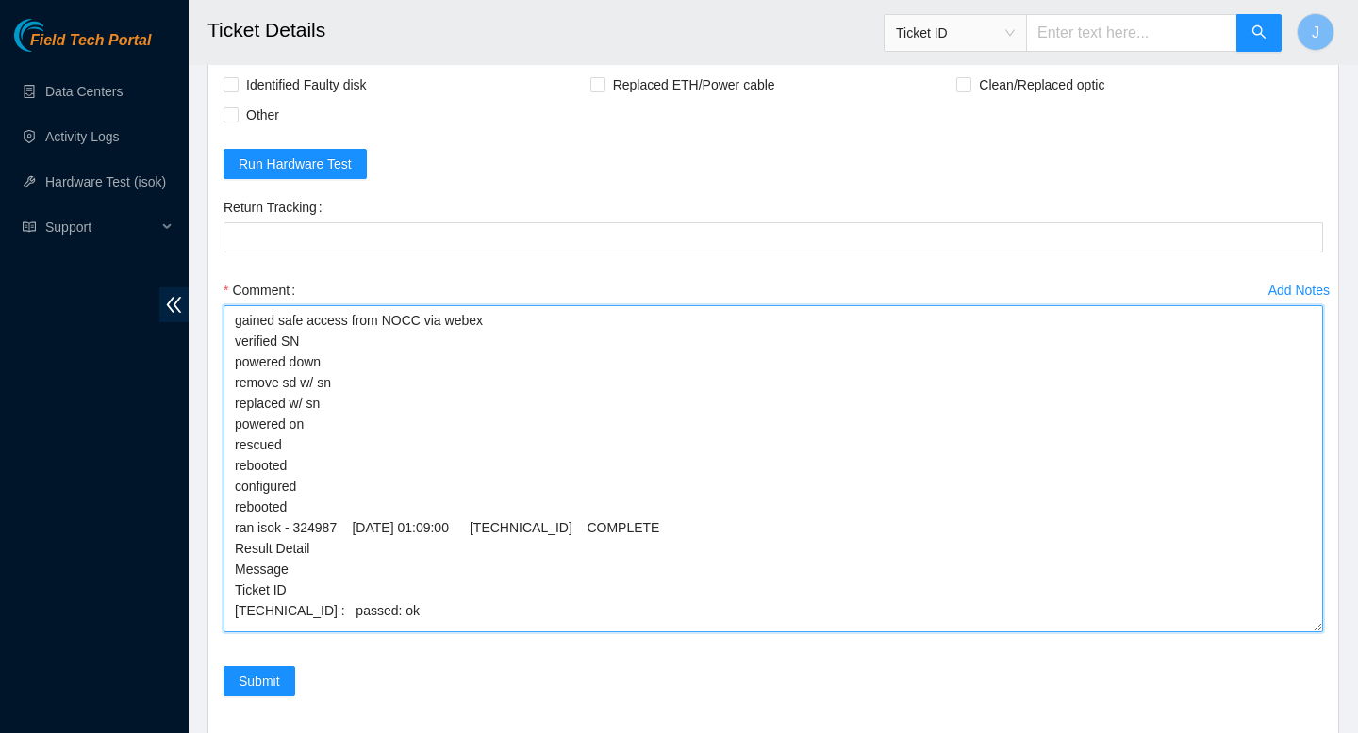
click at [430, 382] on textarea "gained safe access from NOCC via webex verified SN powered down remove sd w/ sn…" at bounding box center [772, 468] width 1099 height 327
paste textarea "18521FDB518C"
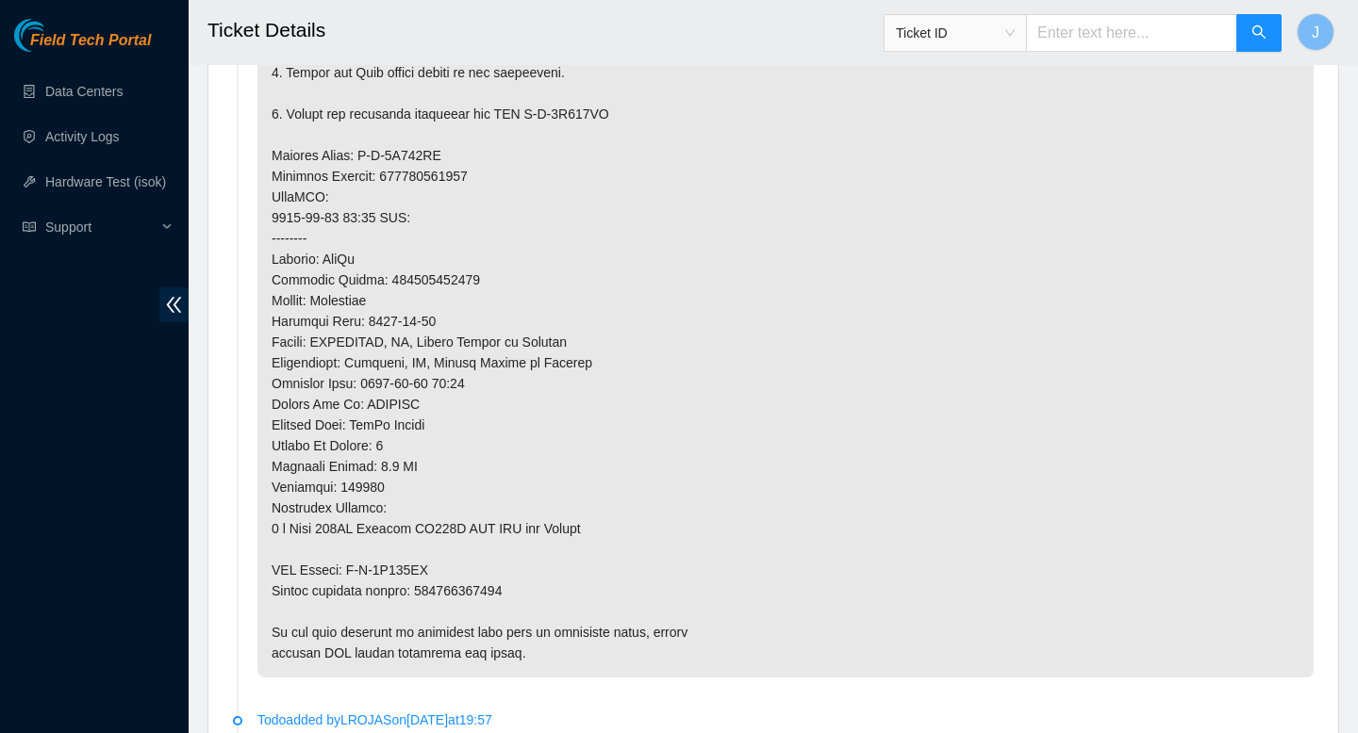
scroll to position [1526, 0]
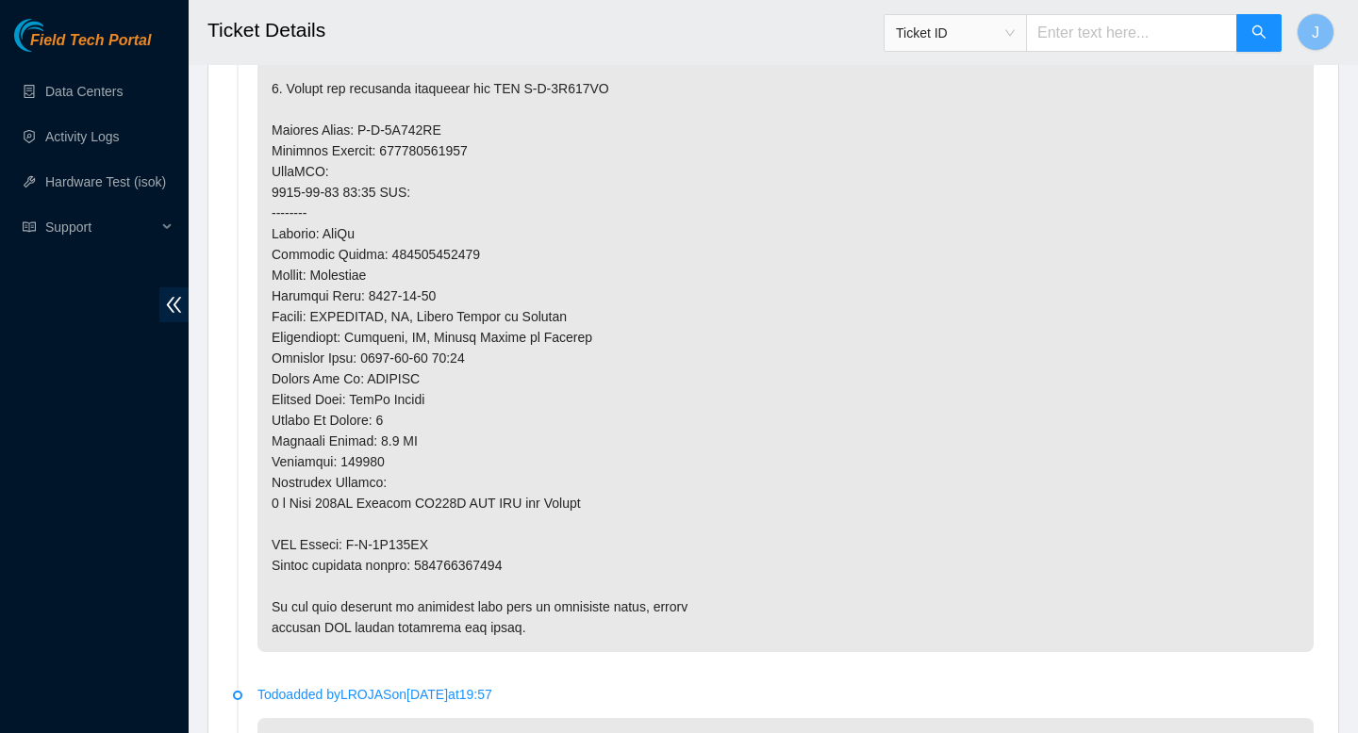
type textarea "gained safe access from NOCC via webex verified SN powered down remove sd w/ sn…"
click at [503, 563] on p at bounding box center [785, 150] width 1056 height 1003
copy p "473665204880"
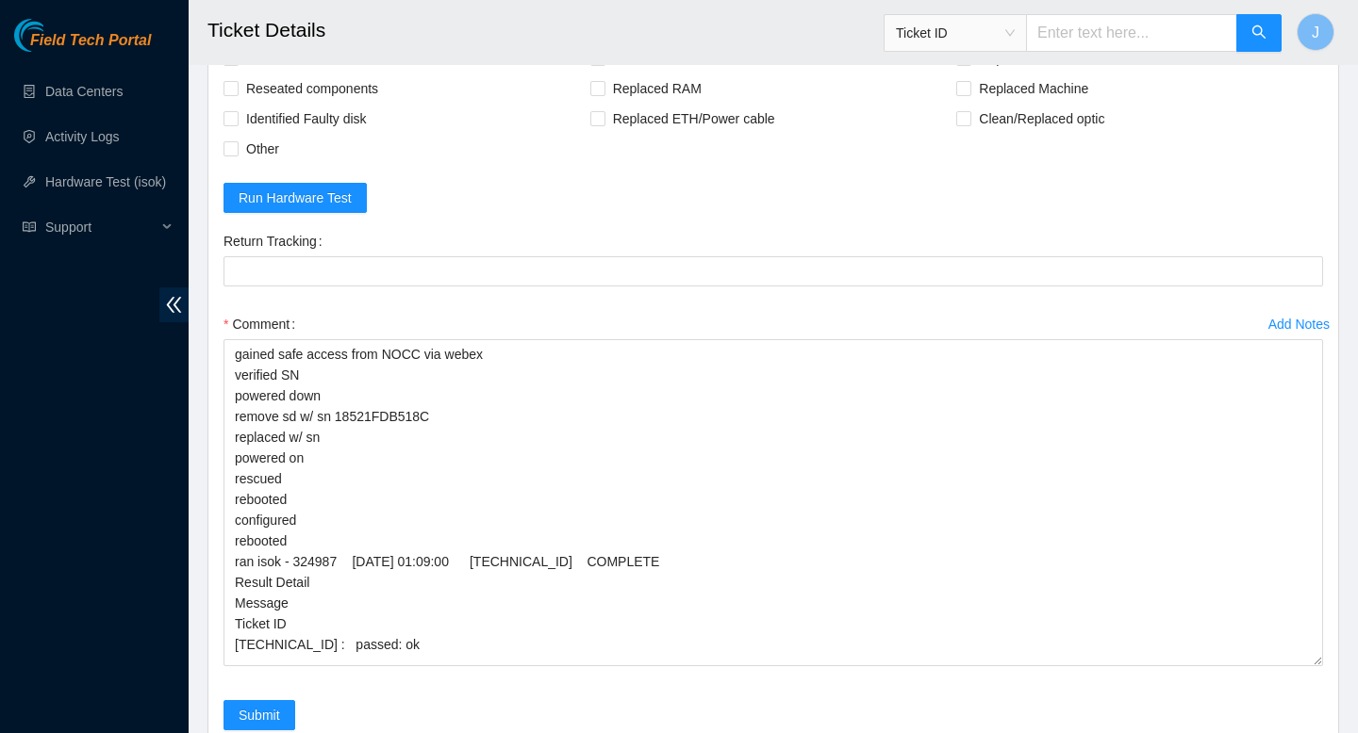
scroll to position [3935, 0]
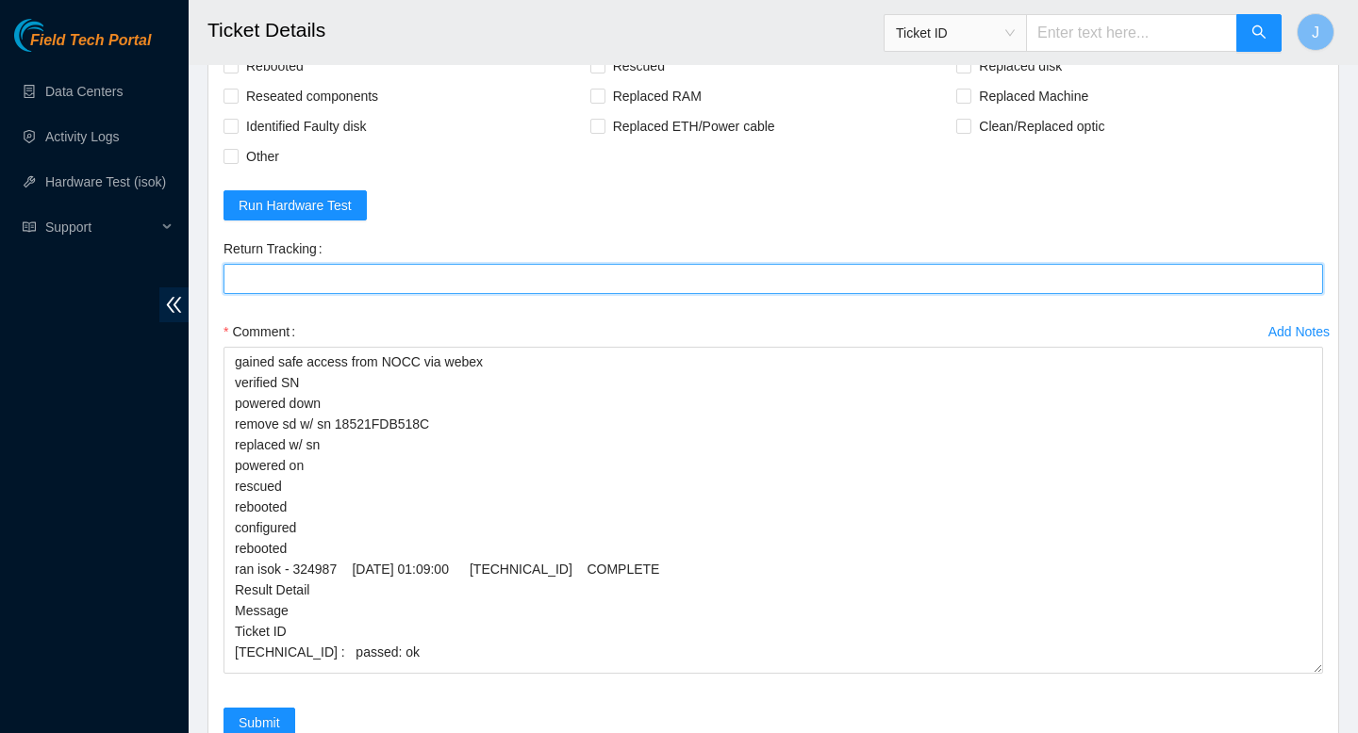
click at [445, 286] on Tracking "Return Tracking" at bounding box center [772, 279] width 1099 height 30
paste Tracking "473665204880"
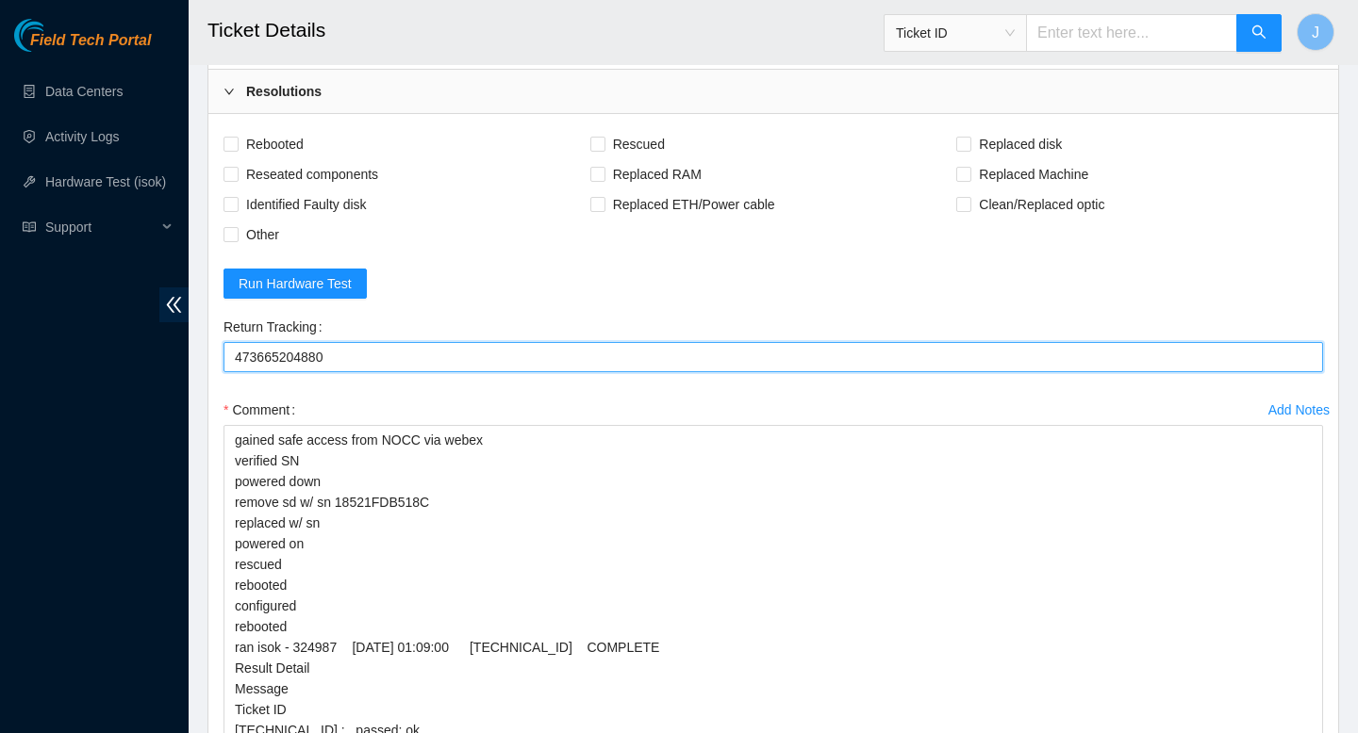
scroll to position [3831, 0]
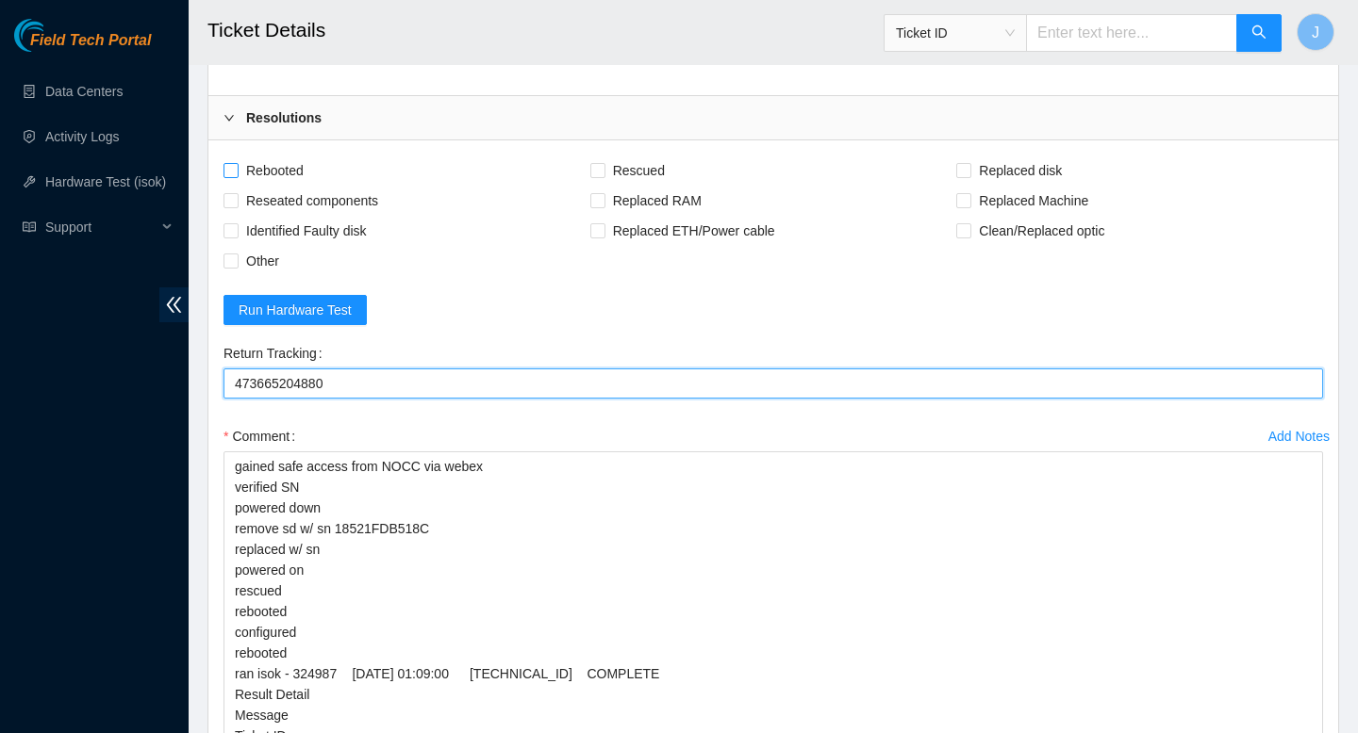
type Tracking "473665204880"
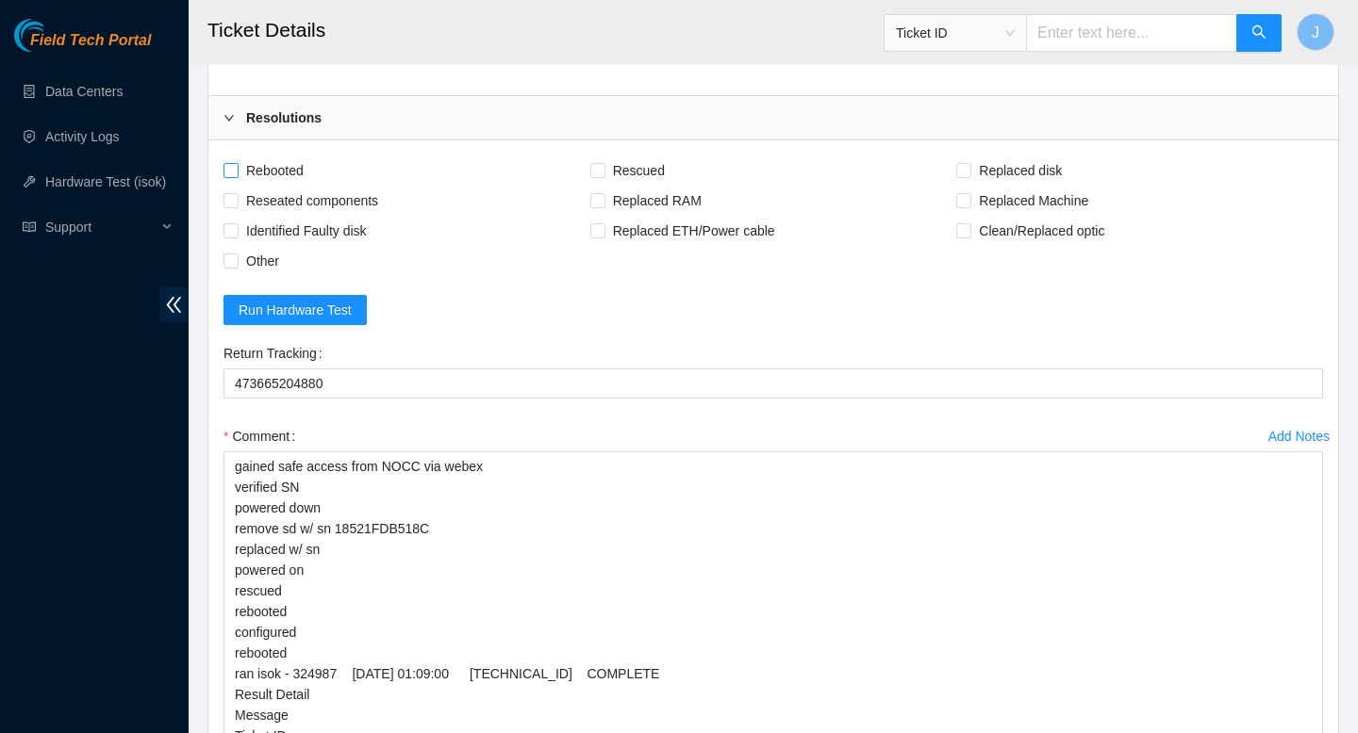
click at [229, 172] on input "Rebooted" at bounding box center [229, 169] width 13 height 13
checkbox input "true"
click at [234, 202] on input "Reseated components" at bounding box center [229, 199] width 13 height 13
checkbox input "true"
click at [596, 163] on input "Rescued" at bounding box center [596, 169] width 13 height 13
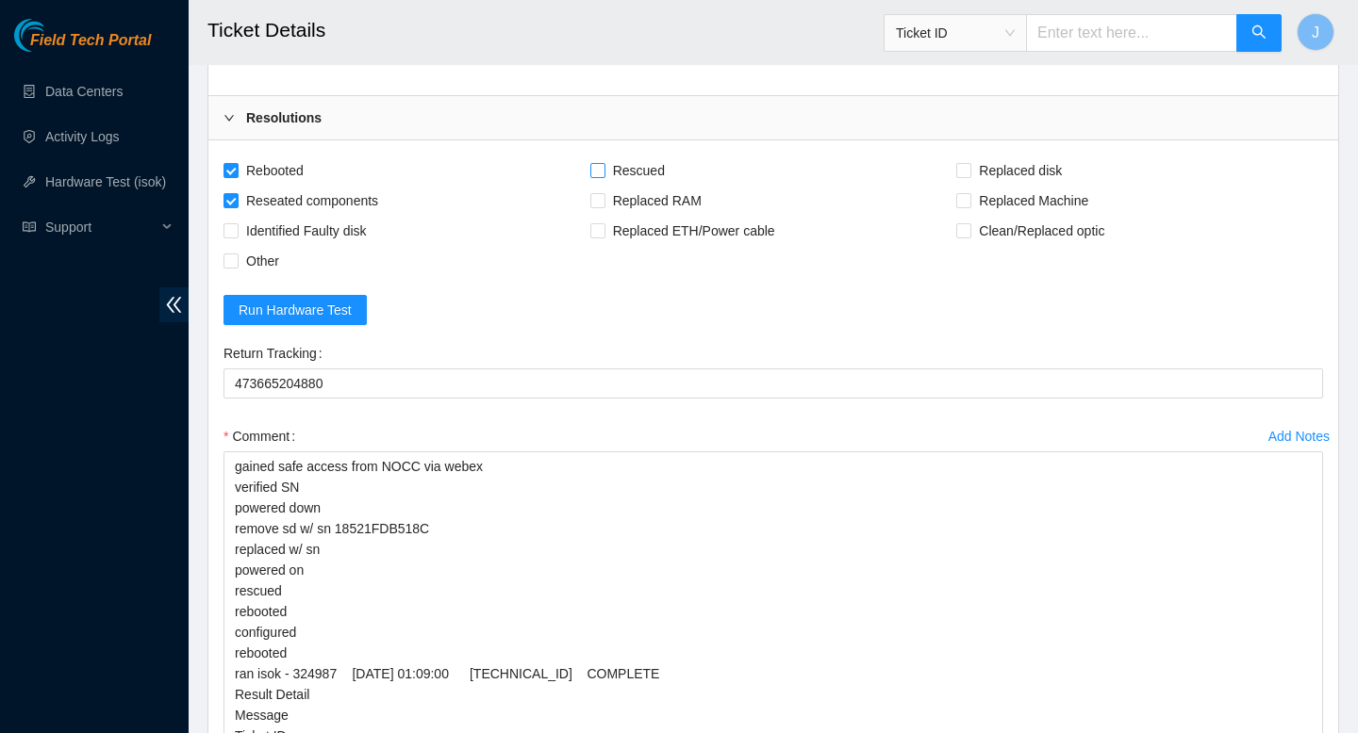
checkbox input "true"
click at [965, 169] on input "Replaced disk" at bounding box center [962, 169] width 13 height 13
checkbox input "true"
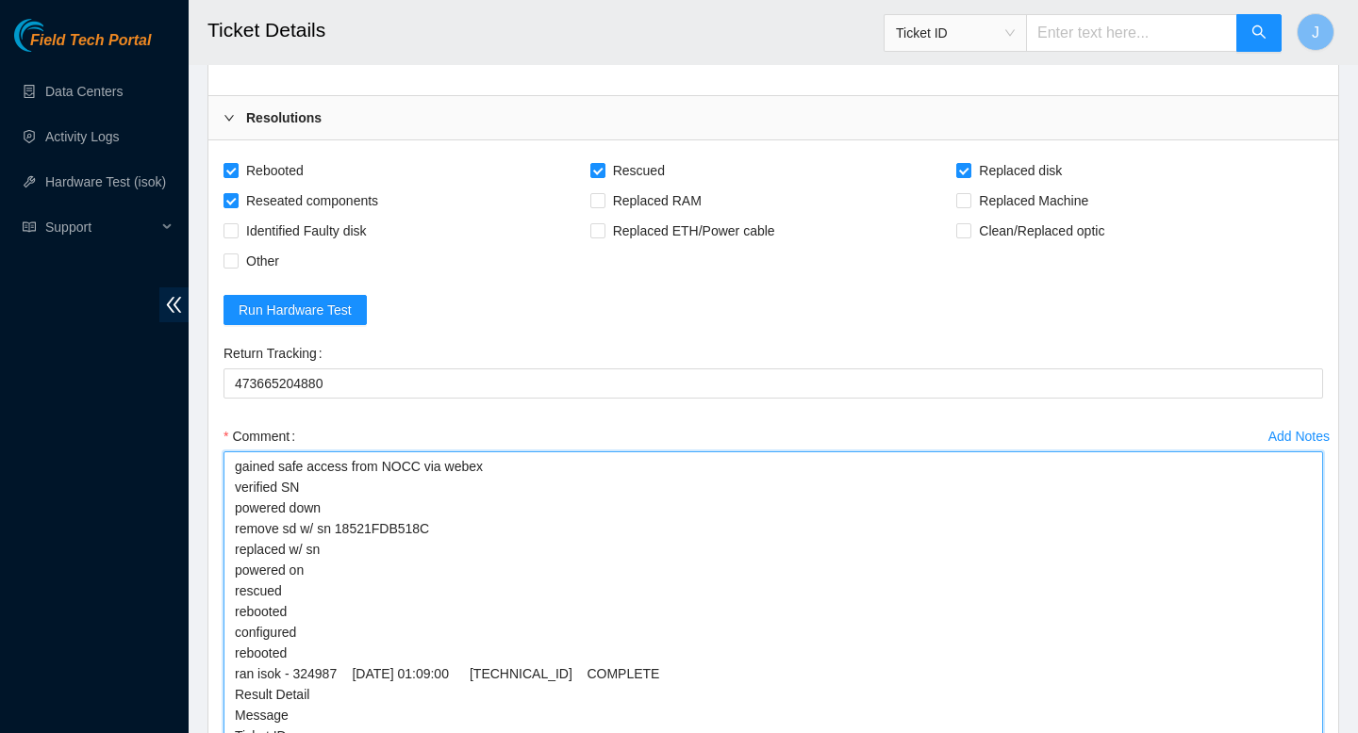
click at [376, 557] on textarea "gained safe access from NOCC via webex verified SN powered down remove sd w/ sn…" at bounding box center [772, 615] width 1099 height 327
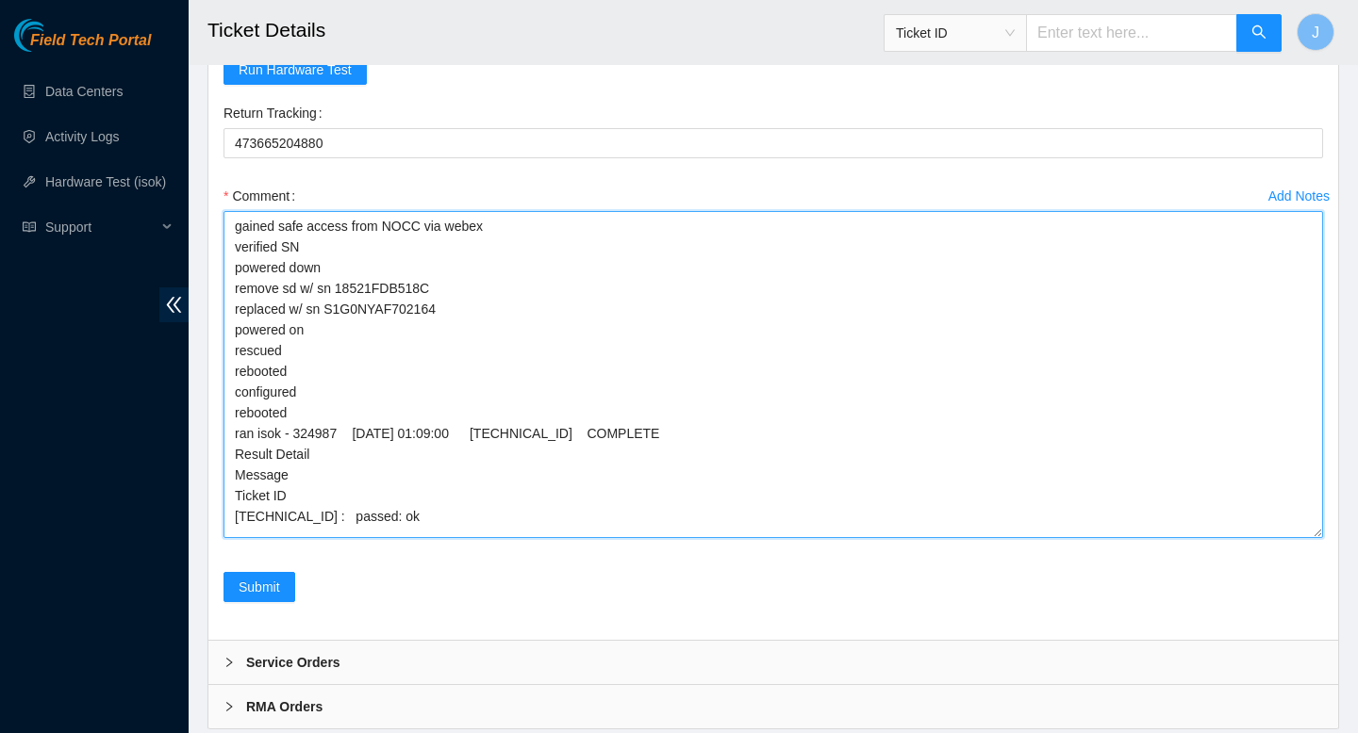
scroll to position [4126, 0]
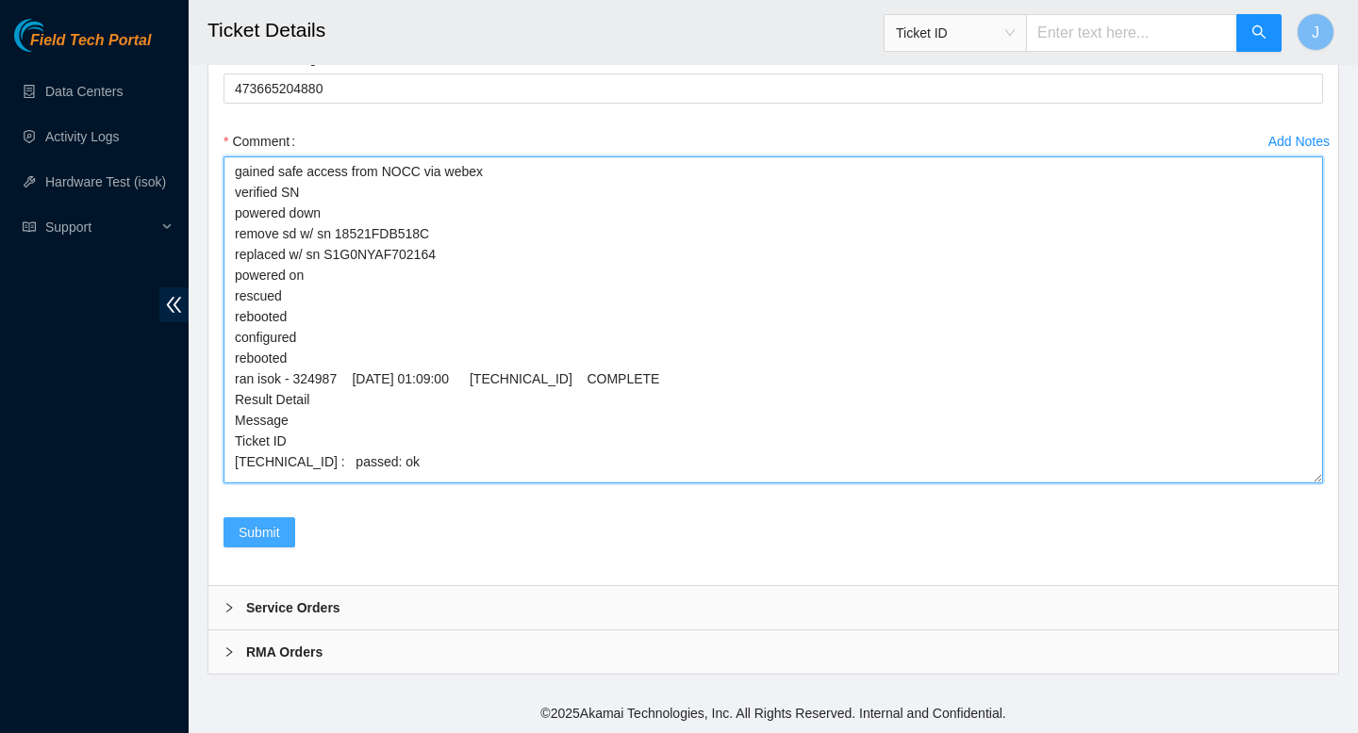
type textarea "gained safe access from NOCC via webex verified SN powered down remove sd w/ sn…"
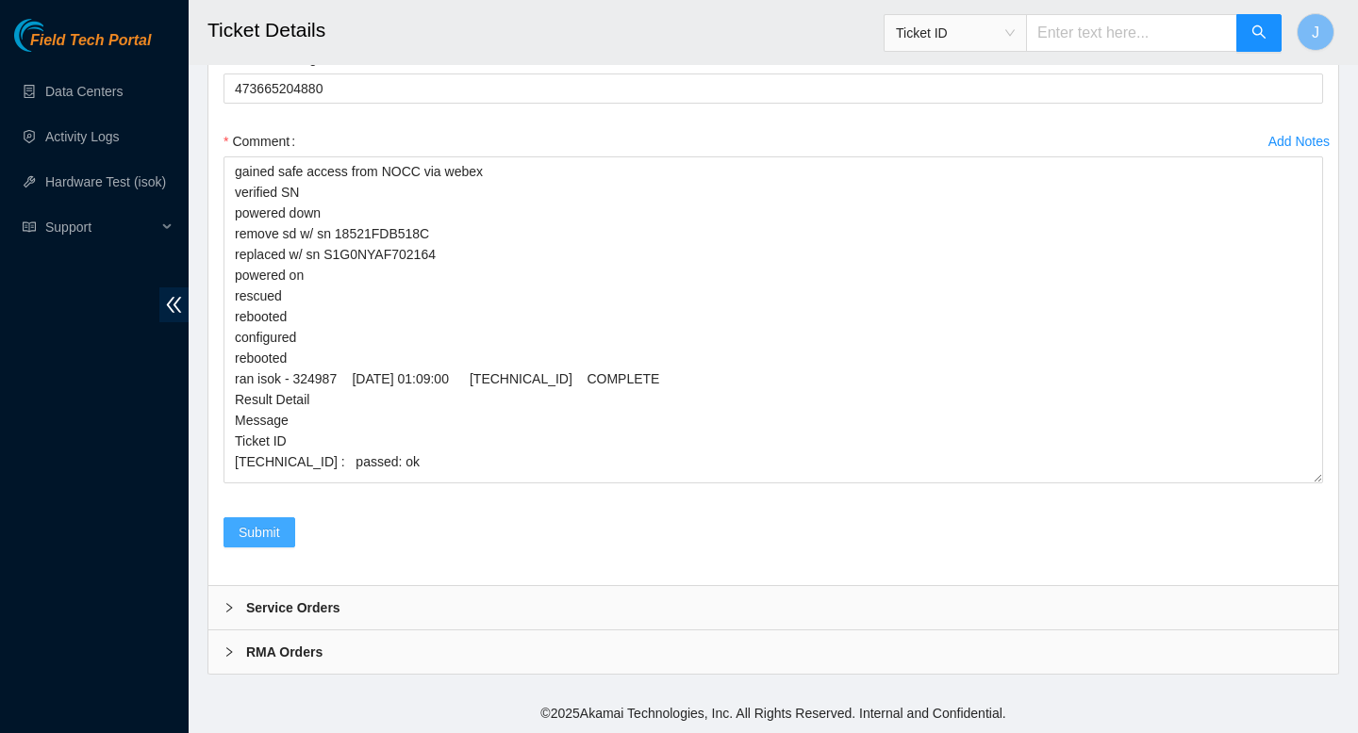
click at [277, 529] on span "Submit" at bounding box center [259, 532] width 41 height 21
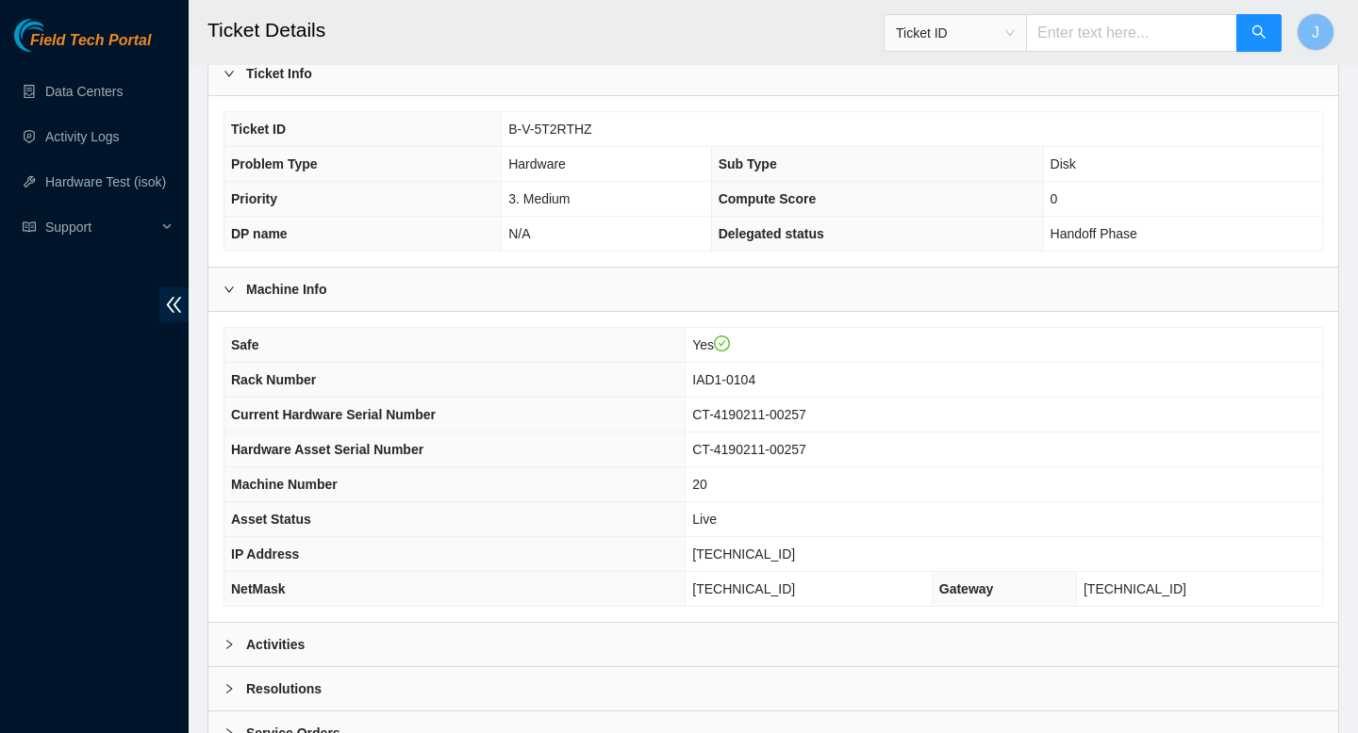
scroll to position [546, 0]
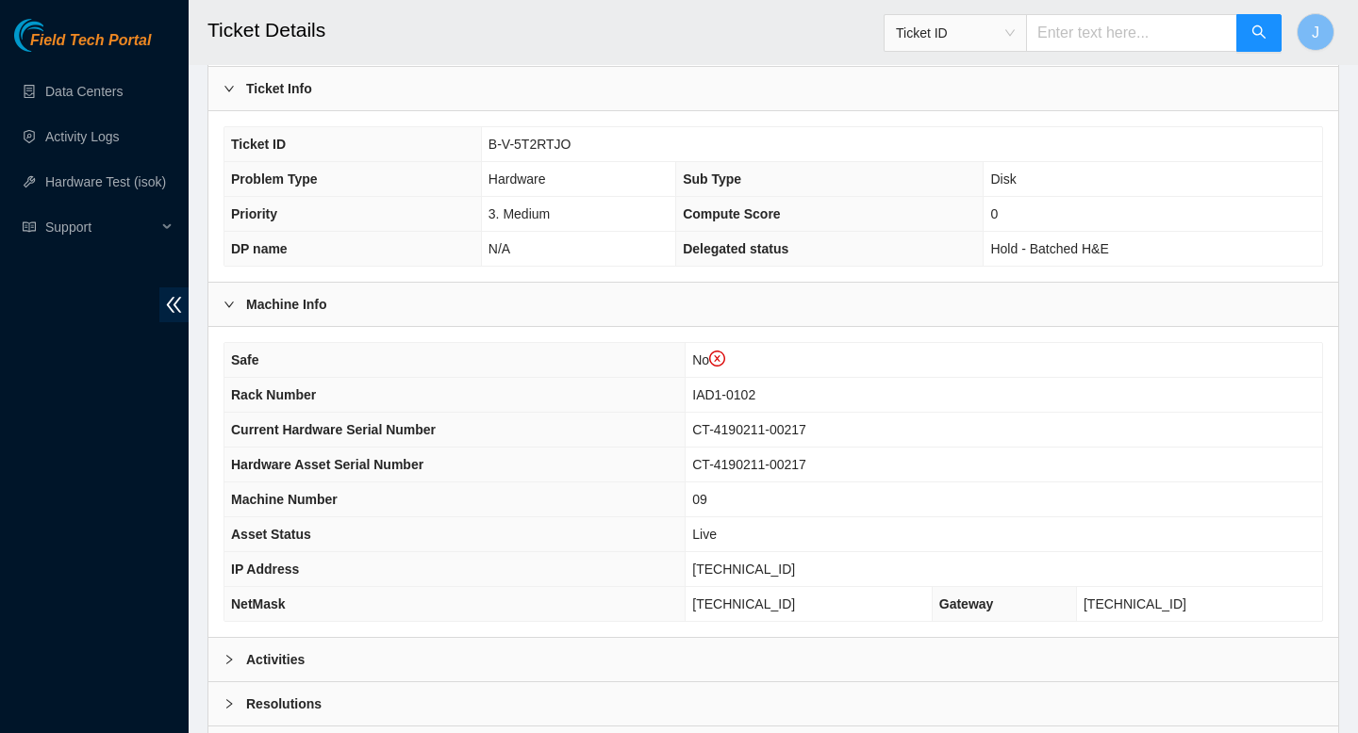
scroll to position [582, 0]
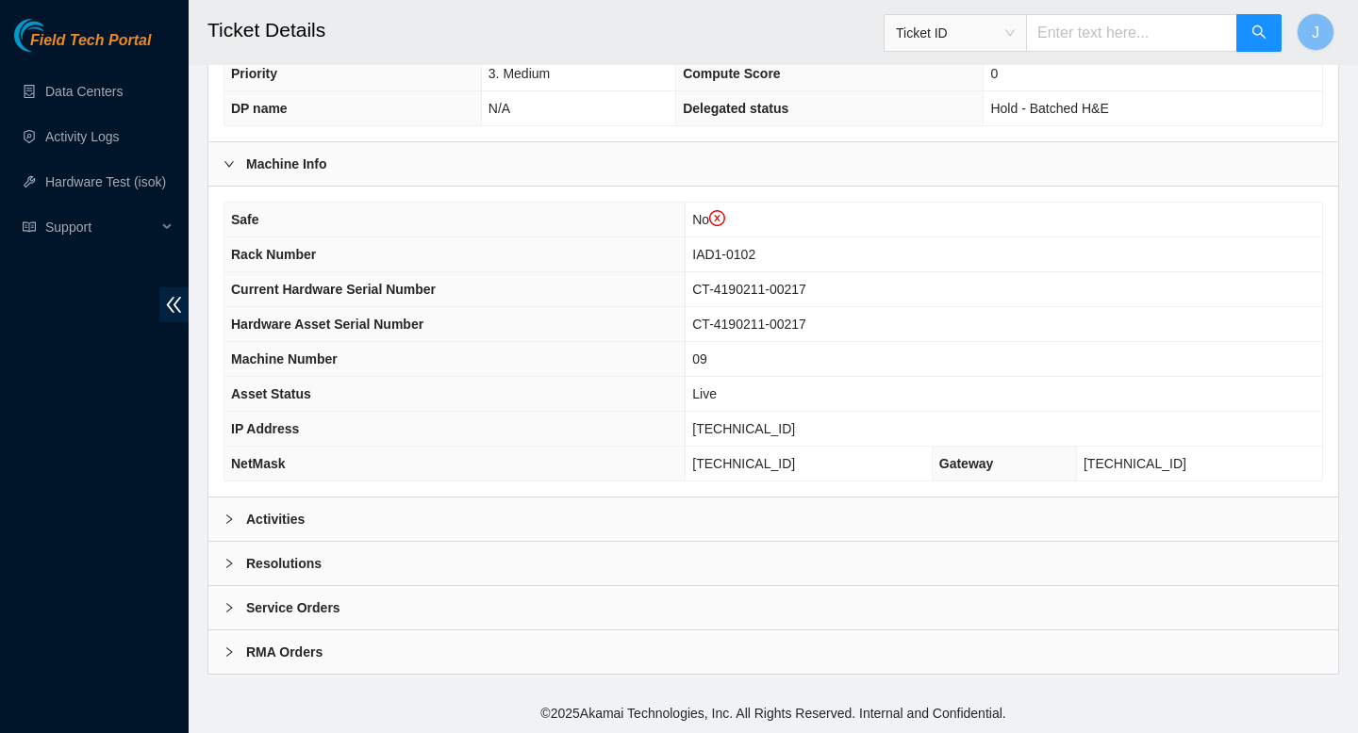
click at [722, 530] on div "Activities" at bounding box center [772, 519] width 1129 height 43
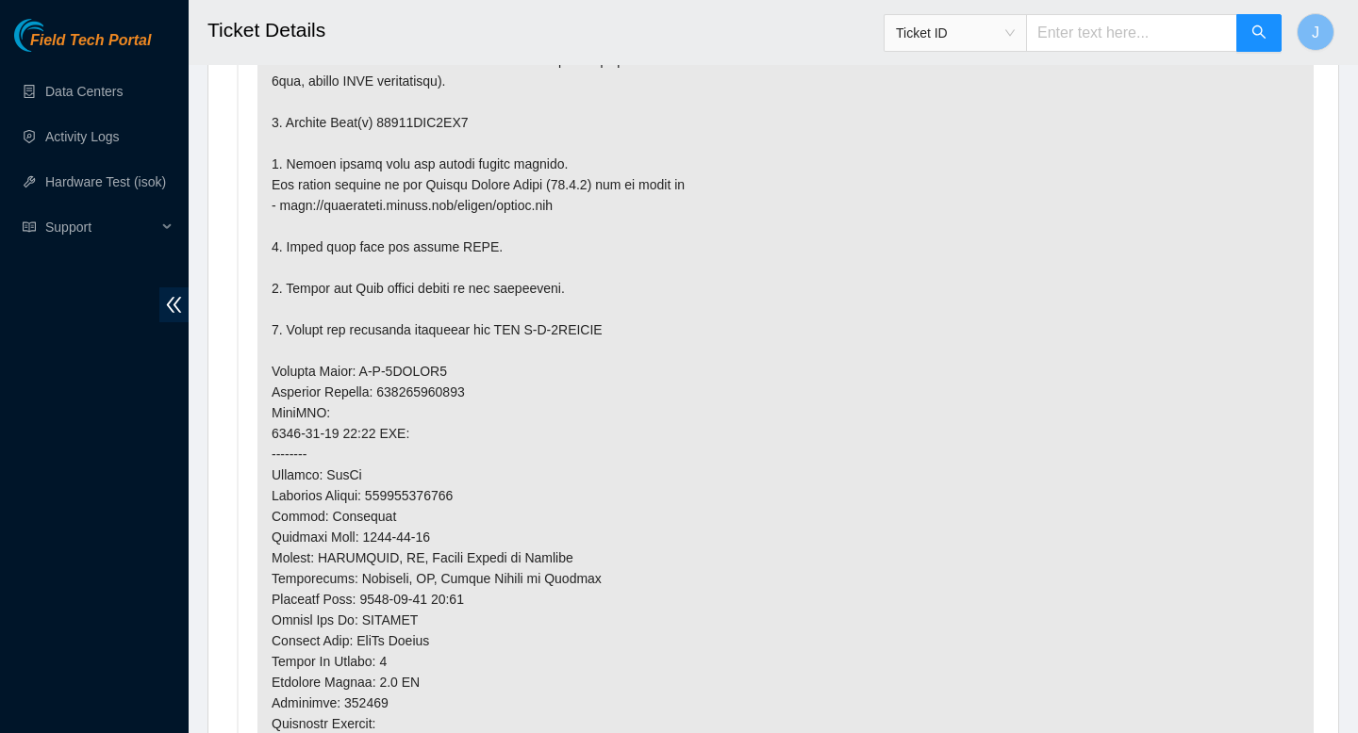
scroll to position [0, 0]
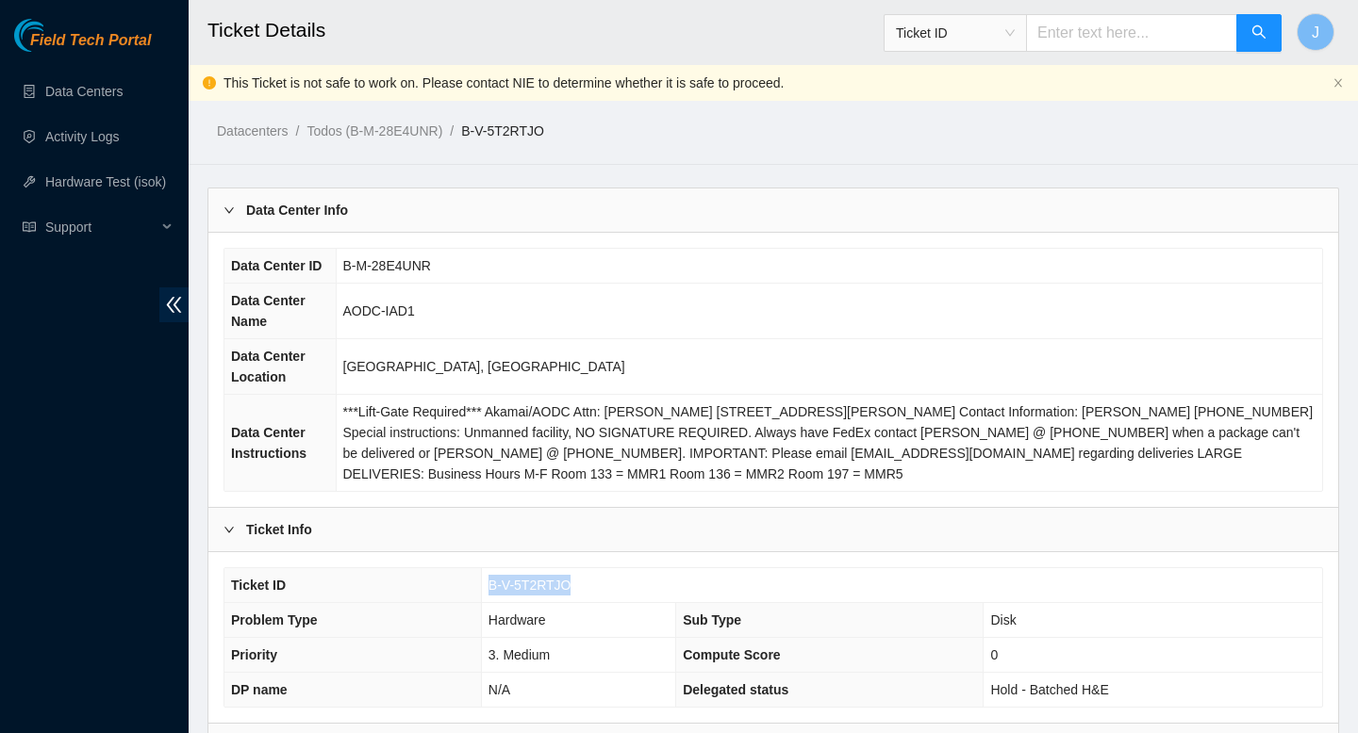
drag, startPoint x: 584, startPoint y: 586, endPoint x: 450, endPoint y: 594, distance: 134.1
click at [450, 594] on tr "Ticket ID B-V-5T2RTJO" at bounding box center [772, 585] width 1097 height 35
copy tr "B-V-5T2RTJO"
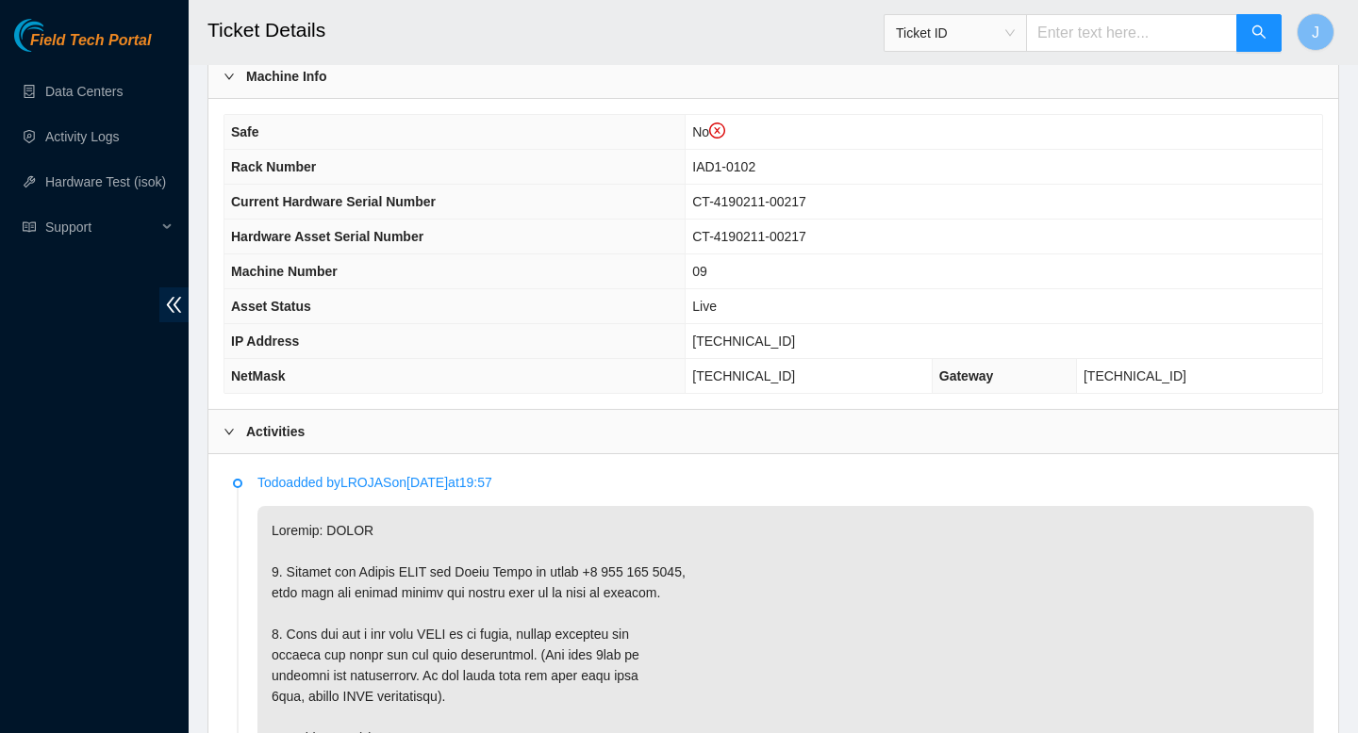
scroll to position [668, 0]
drag, startPoint x: 815, startPoint y: 339, endPoint x: 705, endPoint y: 338, distance: 109.4
click at [704, 338] on td "104.84.154.28" at bounding box center [1003, 342] width 636 height 35
copy span "104.84.154.28"
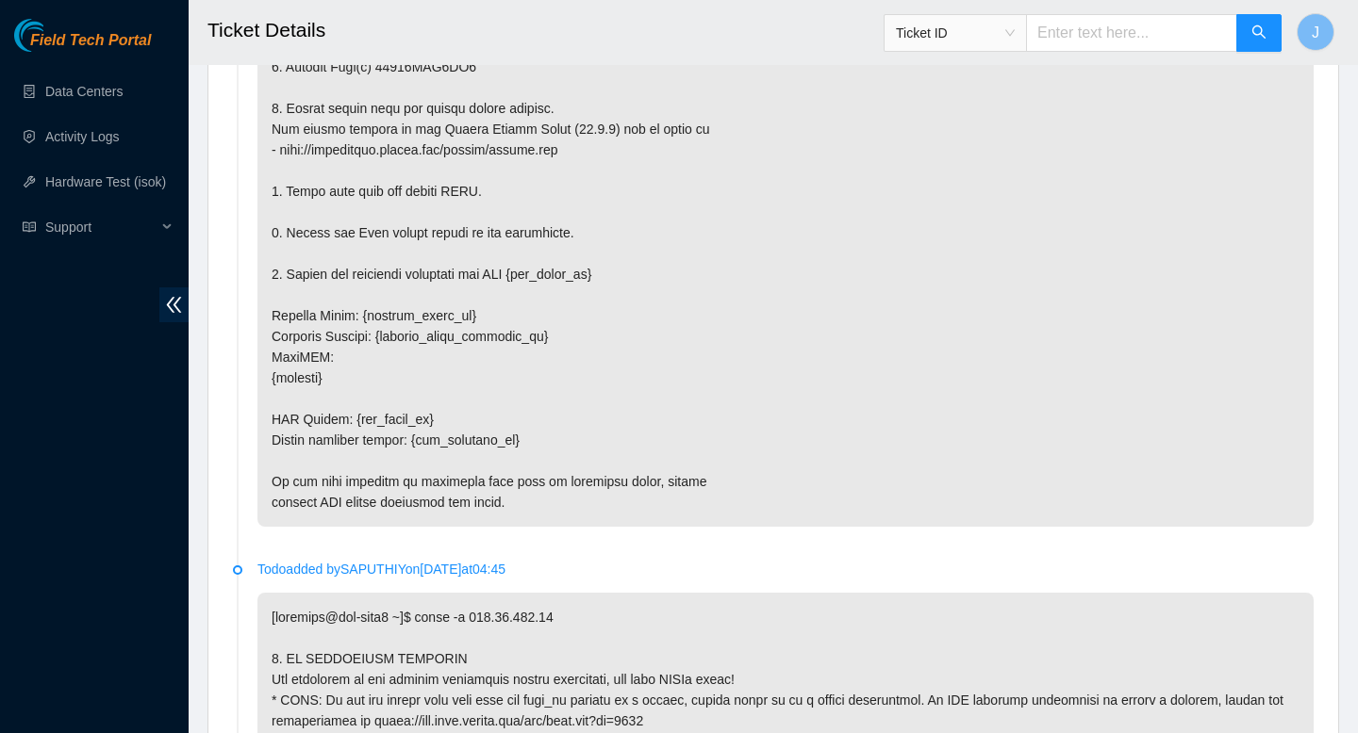
scroll to position [4039, 0]
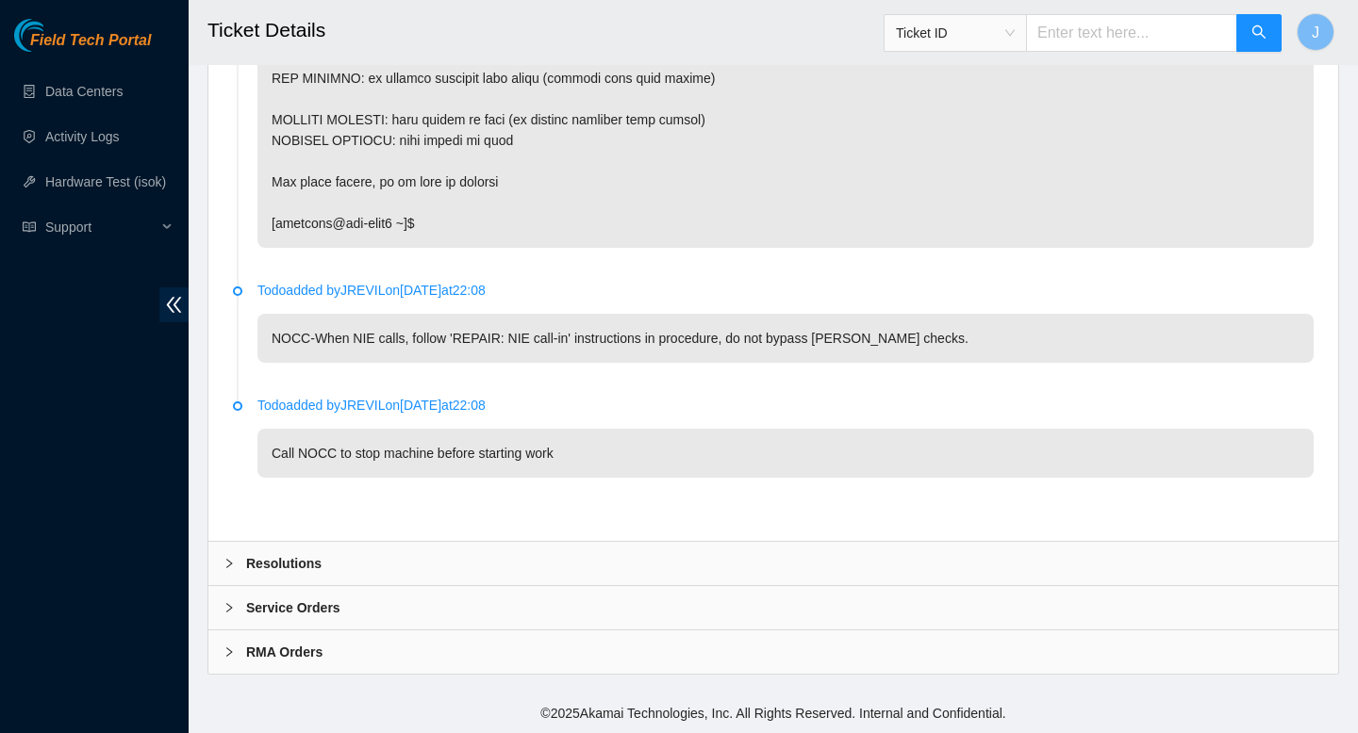
click at [663, 569] on div "Resolutions" at bounding box center [772, 563] width 1129 height 43
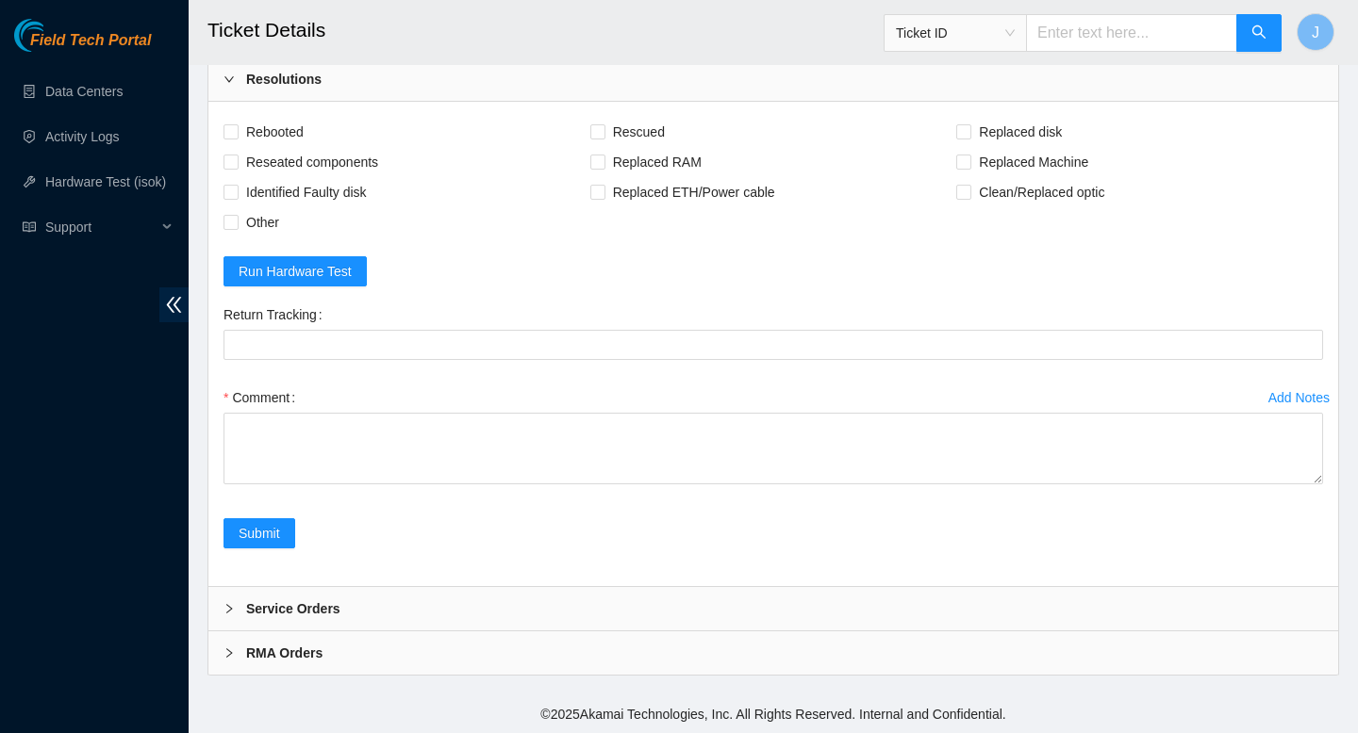
scroll to position [4524, 0]
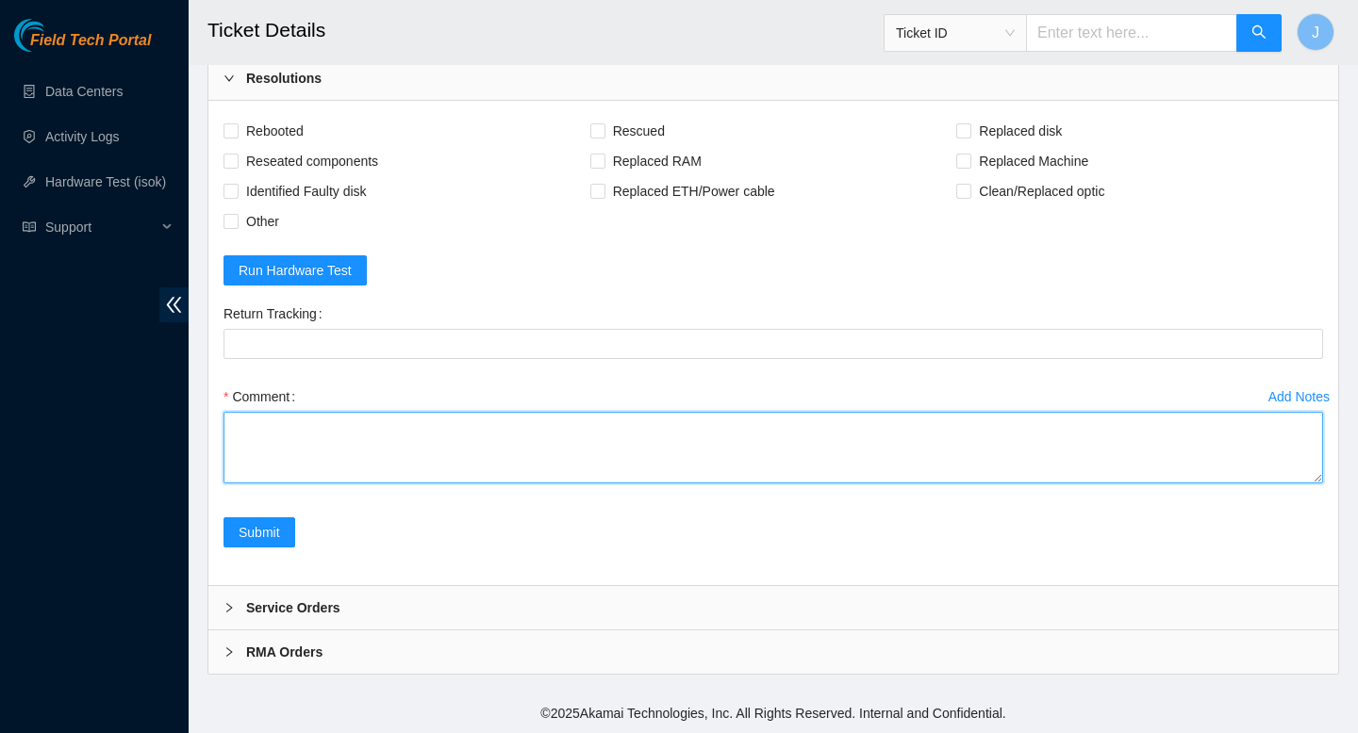
click at [671, 456] on textarea "Comment" at bounding box center [772, 448] width 1099 height 72
paste textarea "324989 20-08-2025 01:09:39 104.84.154.28 COMPLETE Result Detail Message Ticket …"
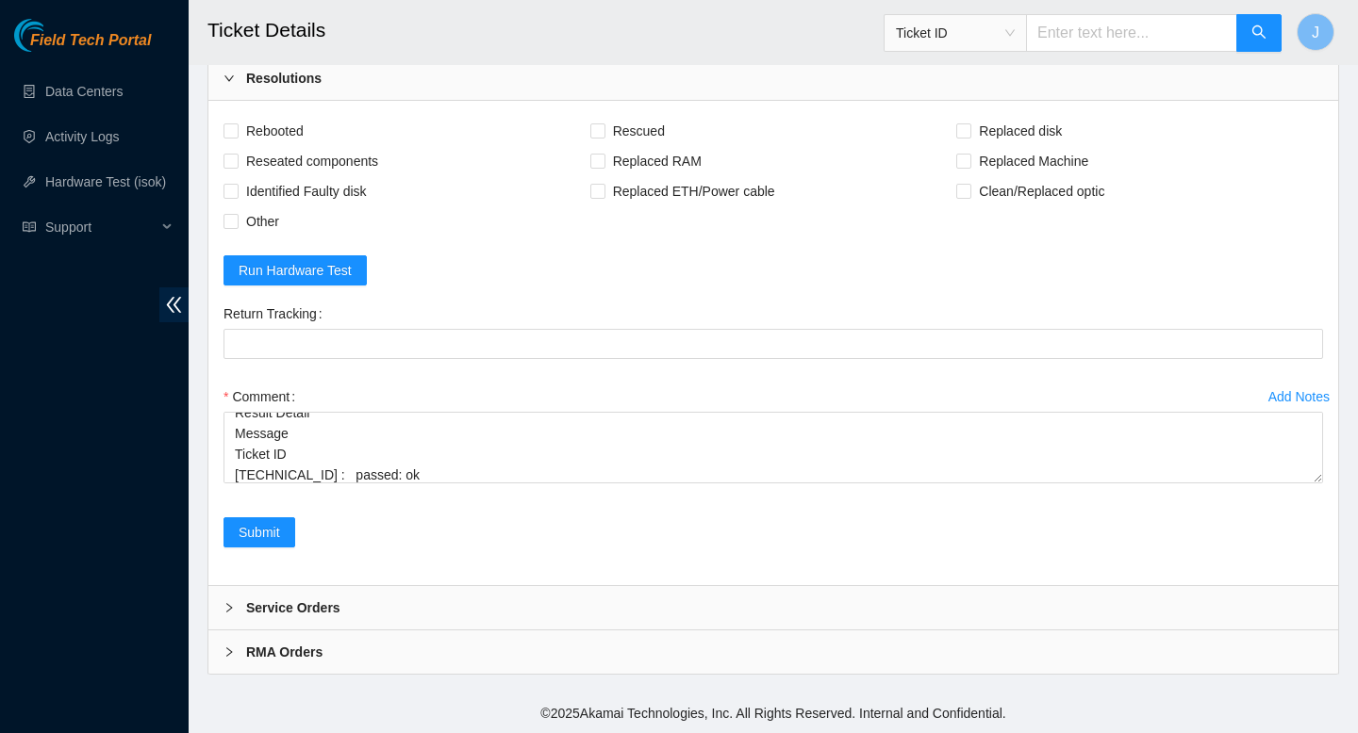
click at [1318, 485] on div "Comment 324989 20-08-2025 01:09:39 104.84.154.28 COMPLETE Result Detail Message…" at bounding box center [772, 438] width 1099 height 113
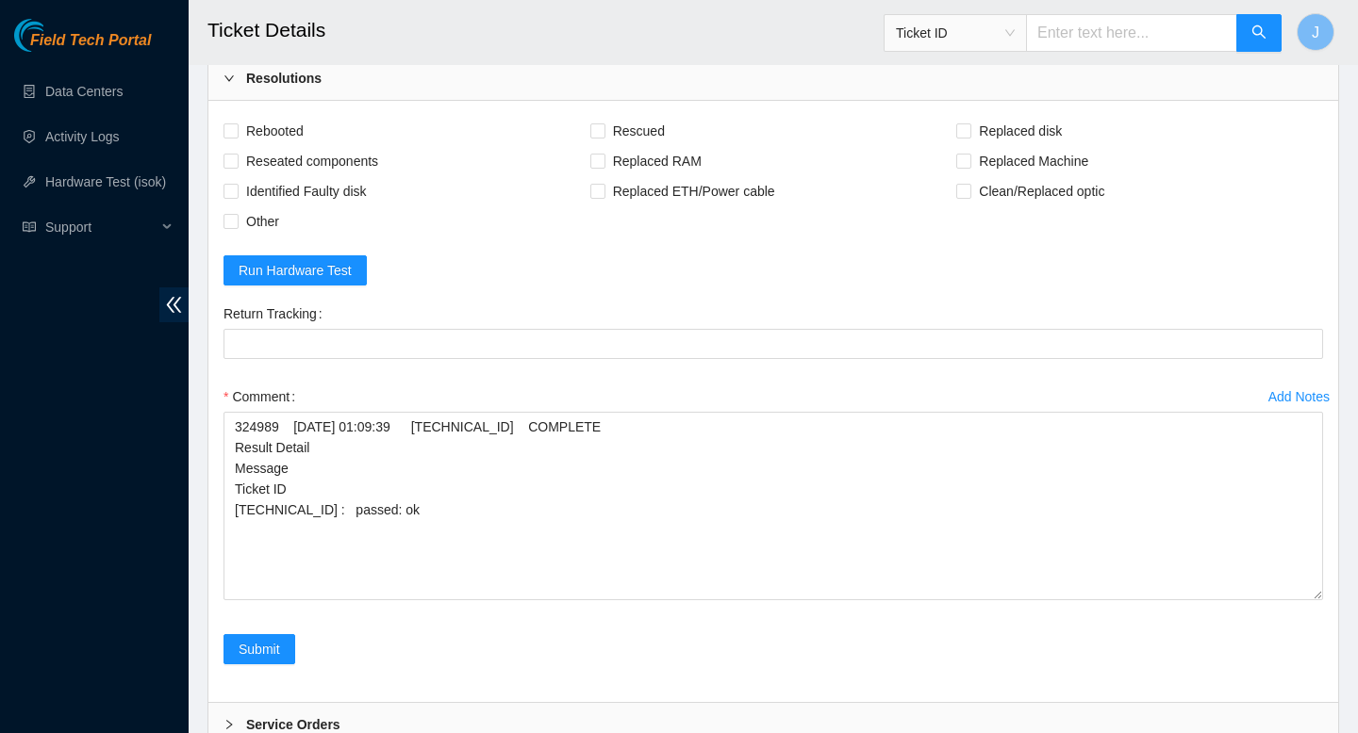
scroll to position [0, 0]
drag, startPoint x: 1312, startPoint y: 476, endPoint x: 1242, endPoint y: 418, distance: 91.7
click at [1330, 733] on div "Rebooted Rescued Replaced disk Reseated components Replaced RAM Replaced Machin…" at bounding box center [772, 471] width 1129 height 741
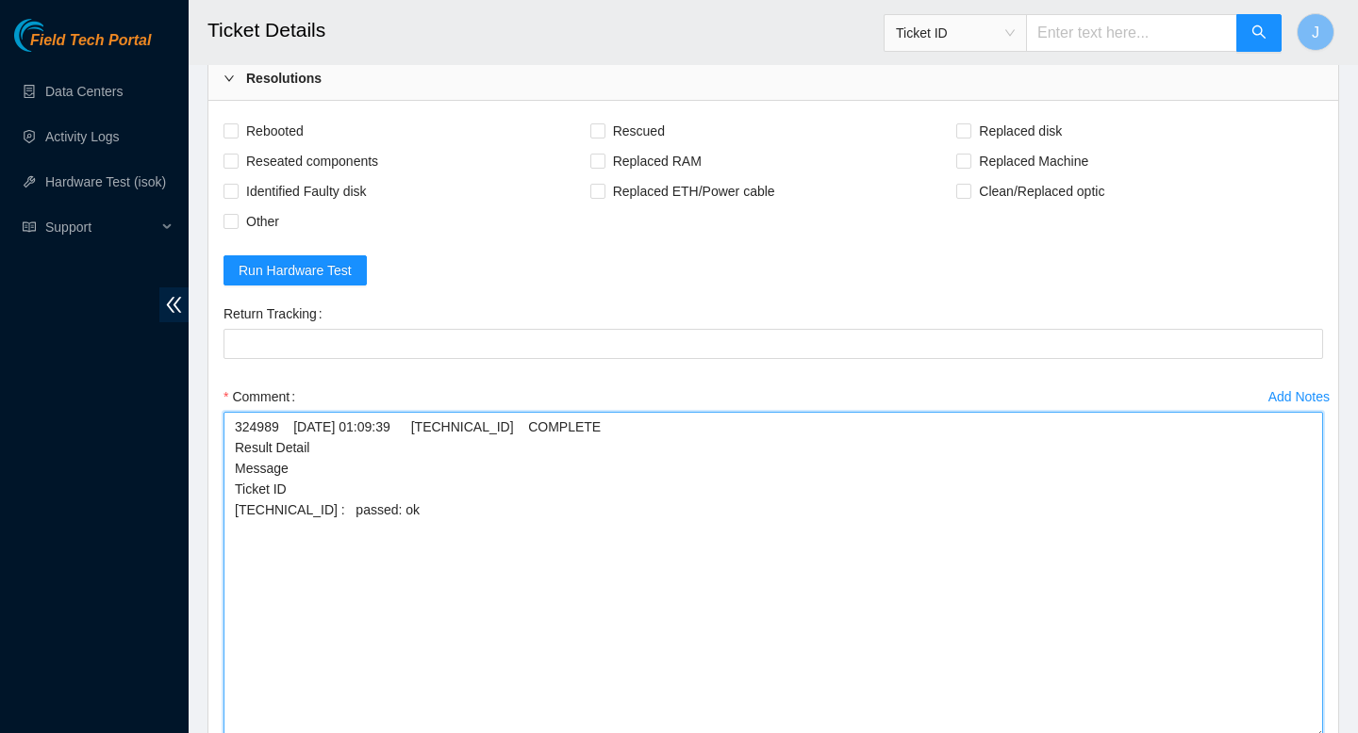
click at [230, 425] on textarea "324989 20-08-2025 01:09:39 104.84.154.28 COMPLETE Result Detail Message Ticket …" at bounding box center [772, 576] width 1099 height 328
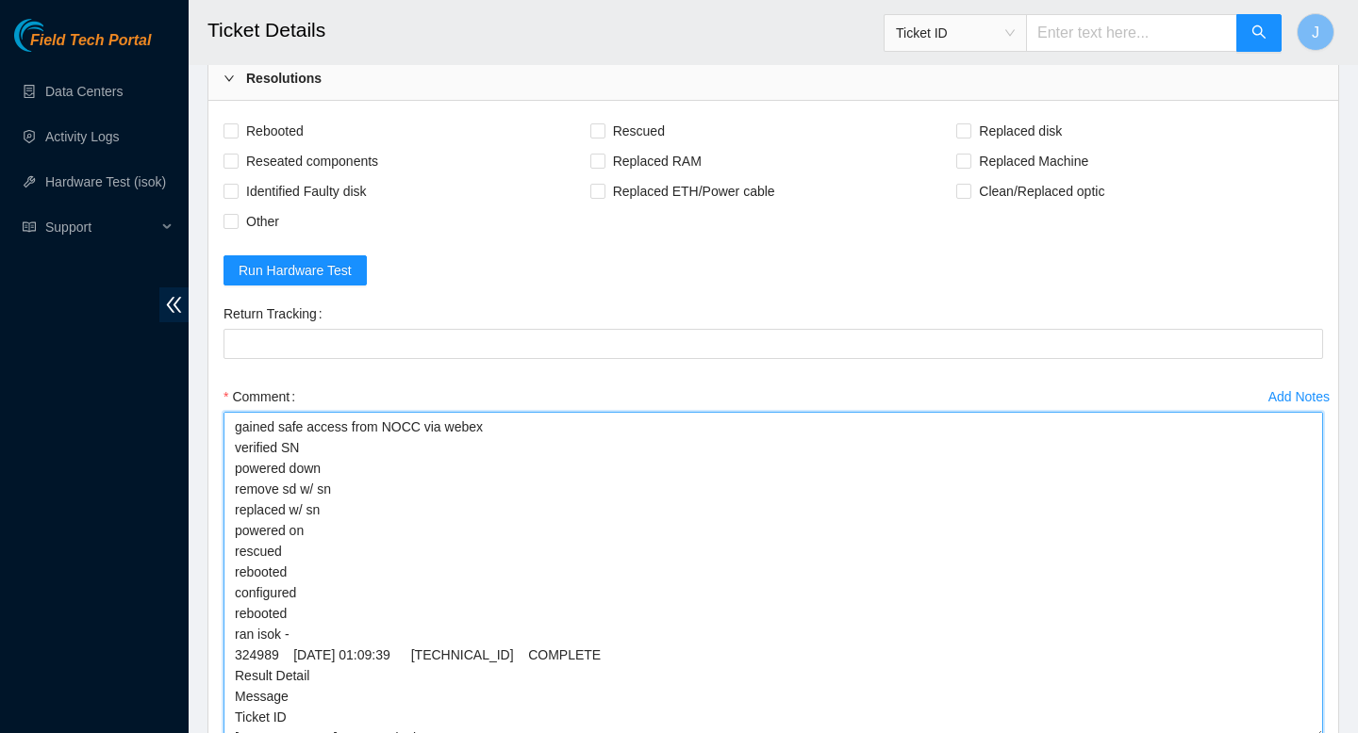
click at [793, 535] on textarea "gained safe access from NOCC via webex verified SN powered down remove sd w/ sn…" at bounding box center [772, 576] width 1099 height 328
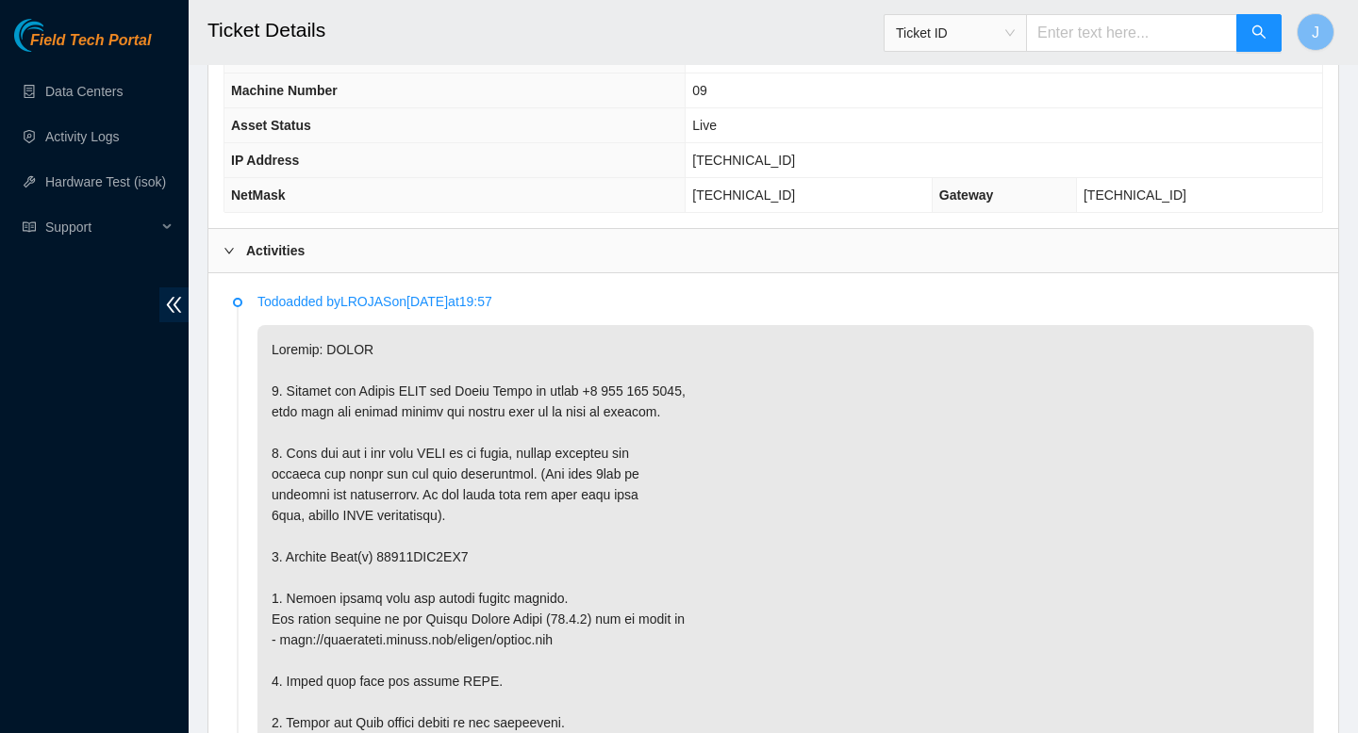
scroll to position [865, 0]
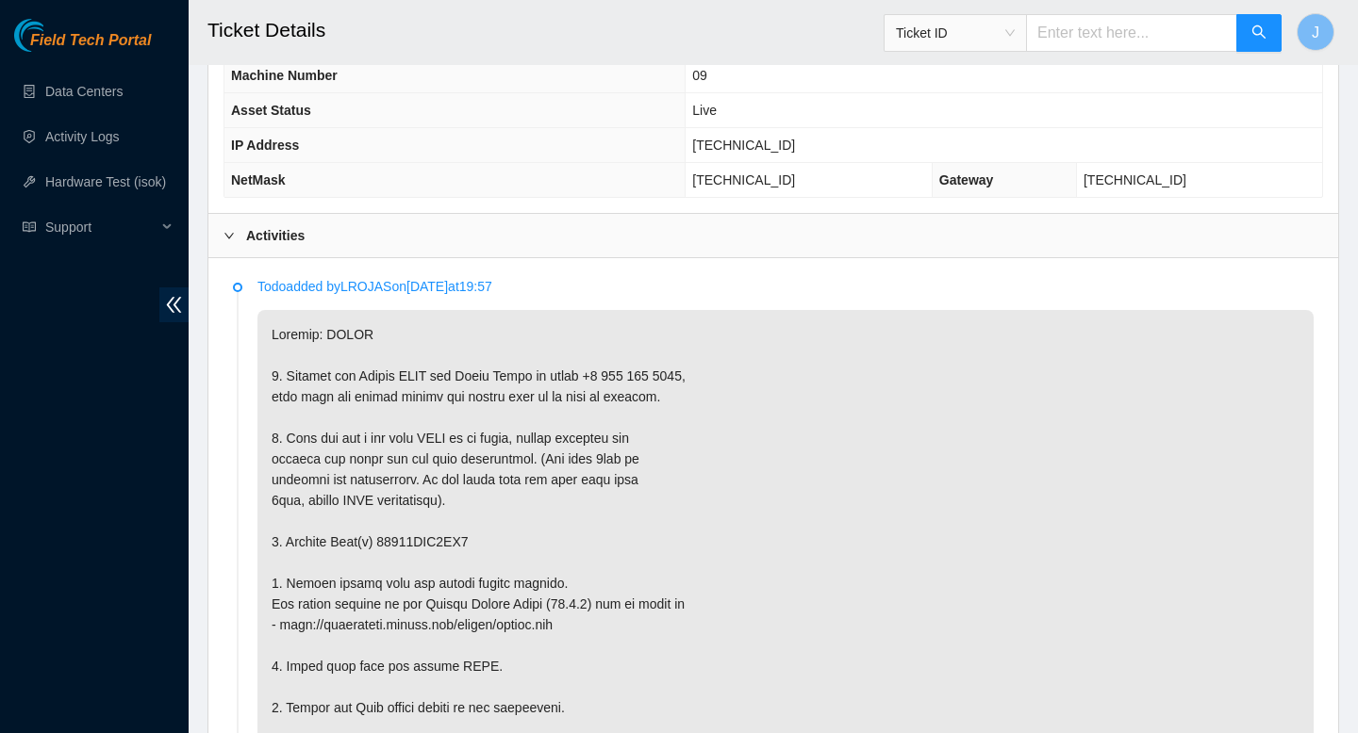
copy p "18521FDB4ED6"
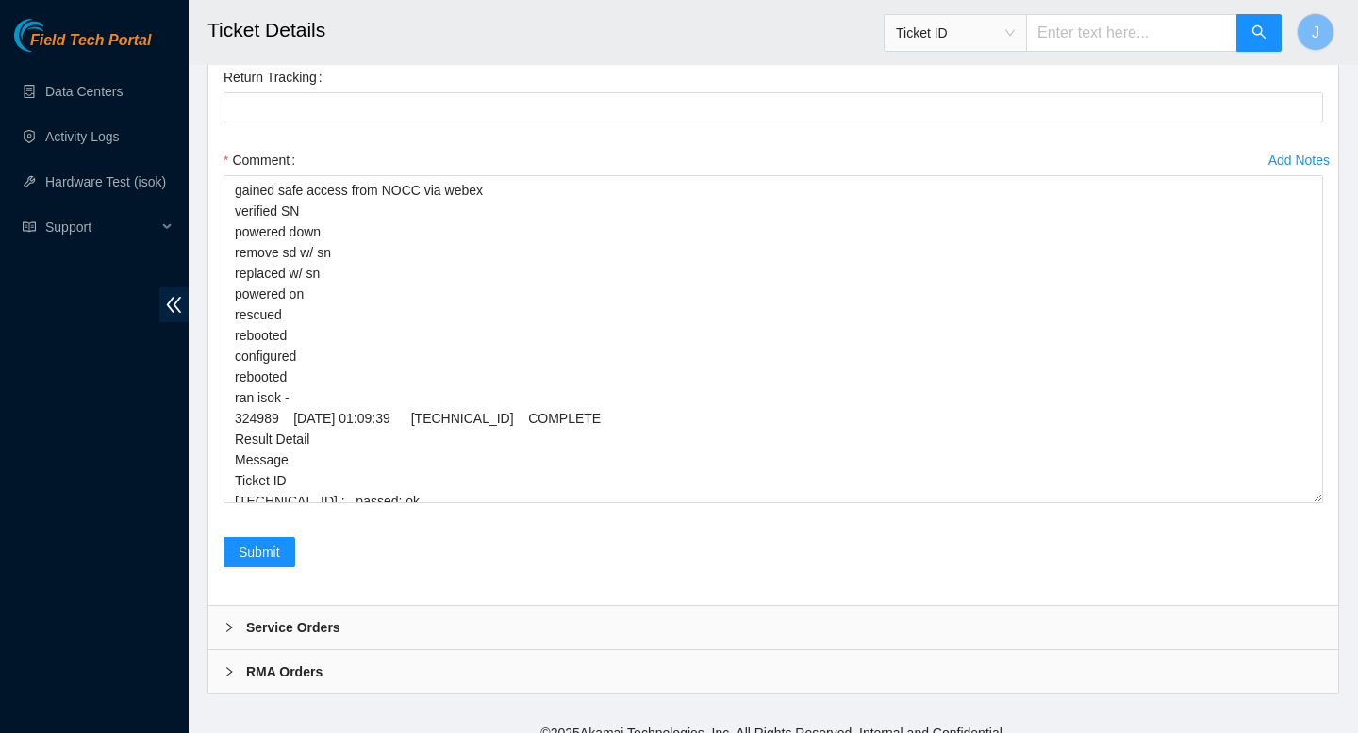
scroll to position [4735, 0]
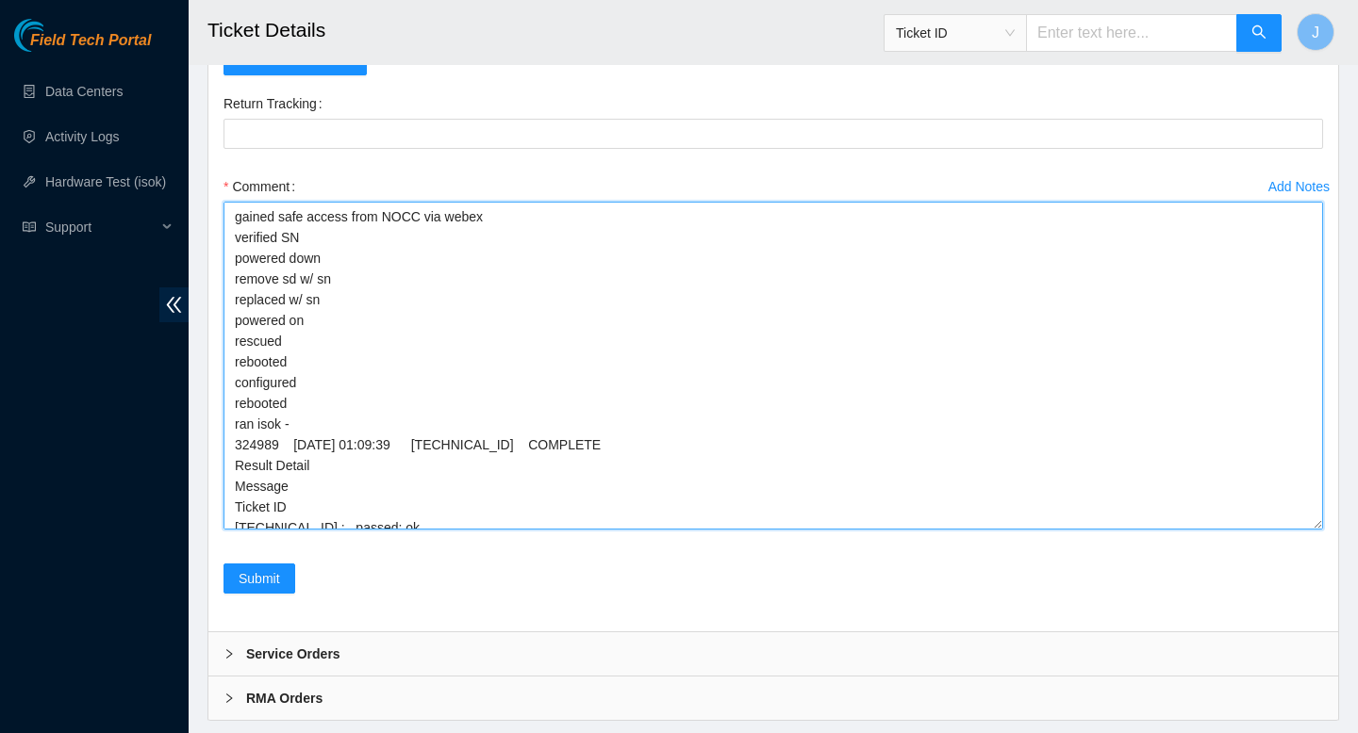
click at [434, 281] on textarea "gained safe access from NOCC via webex verified SN powered down remove sd w/ sn…" at bounding box center [772, 366] width 1099 height 328
paste textarea "18521FDB4ED6"
click at [383, 302] on textarea "gained safe access from NOCC via webex verified SN powered down remove sd w/ sn…" at bounding box center [772, 366] width 1099 height 328
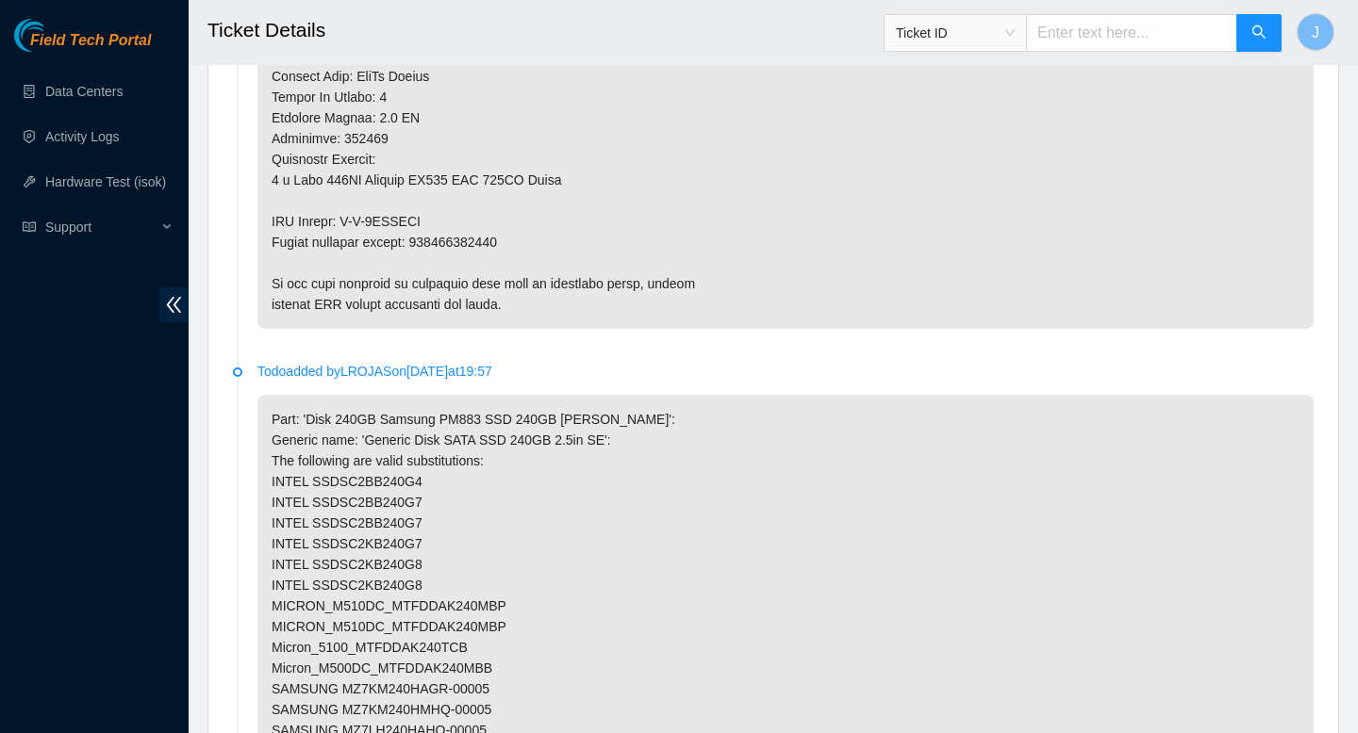
scroll to position [1849, 0]
type textarea "gained safe access from NOCC via webex verified SN powered down remove sd w/ sn…"
copy p "463470042867"
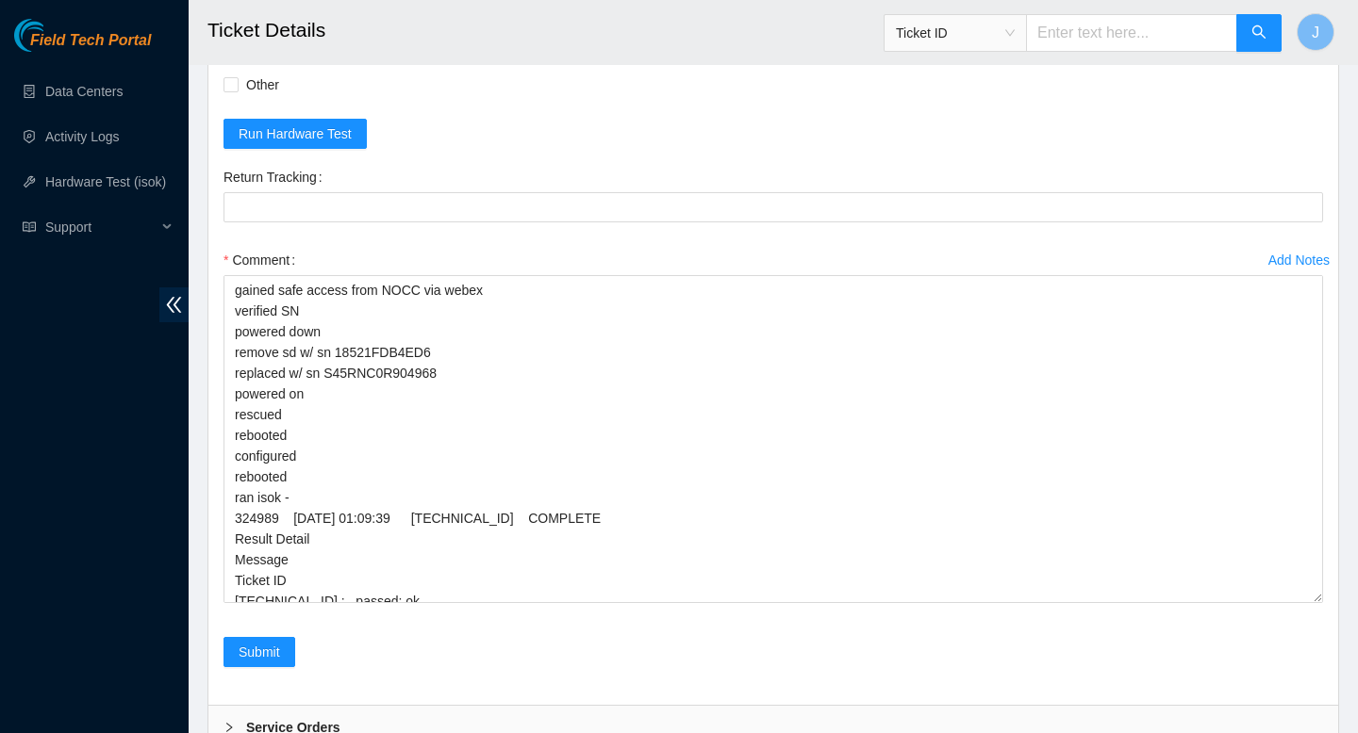
scroll to position [4659, 0]
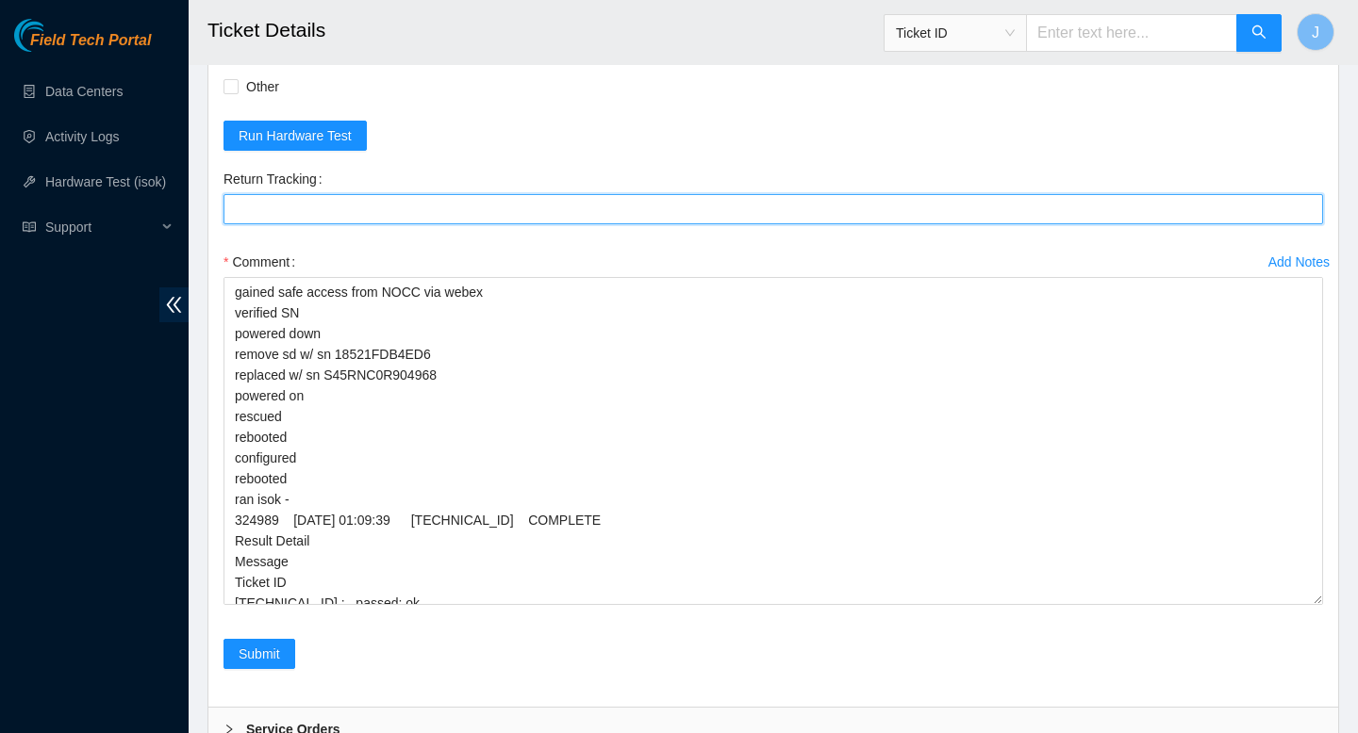
click at [487, 214] on Tracking "Return Tracking" at bounding box center [772, 209] width 1099 height 30
paste Tracking "463470042867"
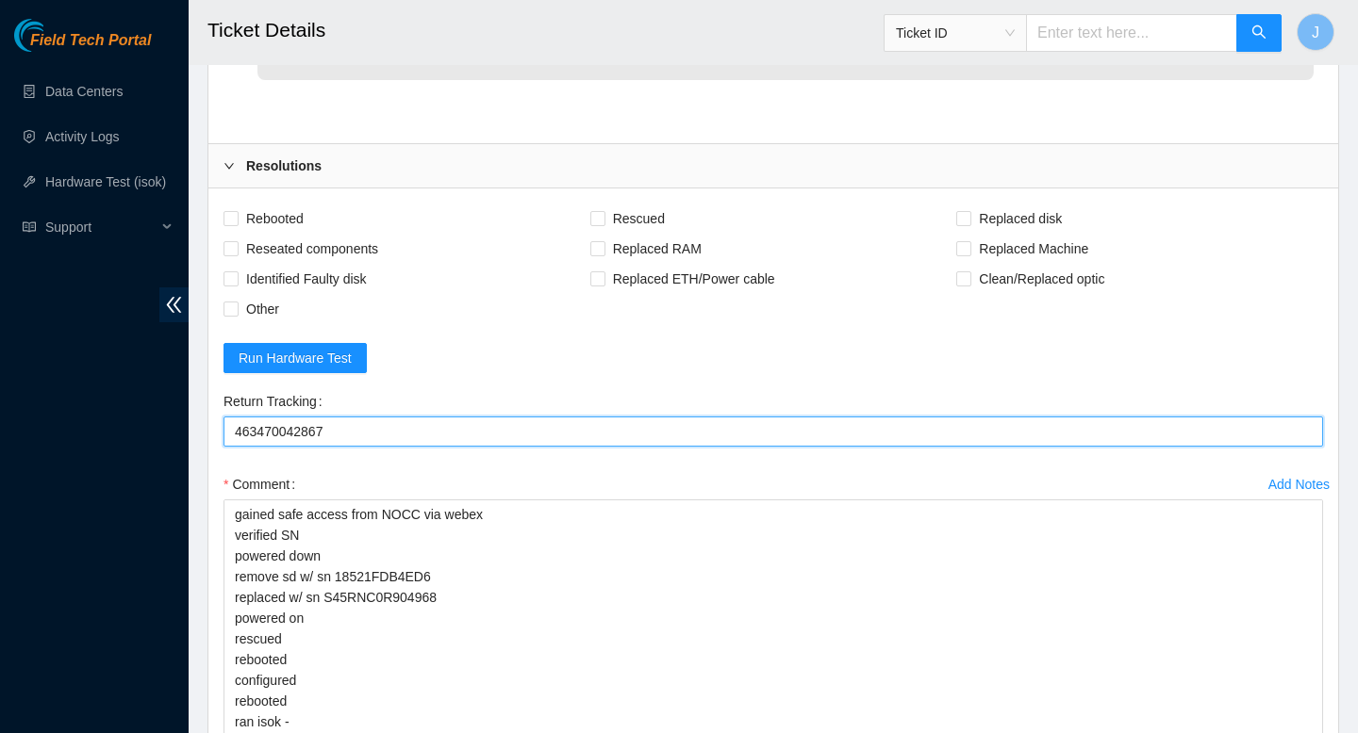
scroll to position [4429, 0]
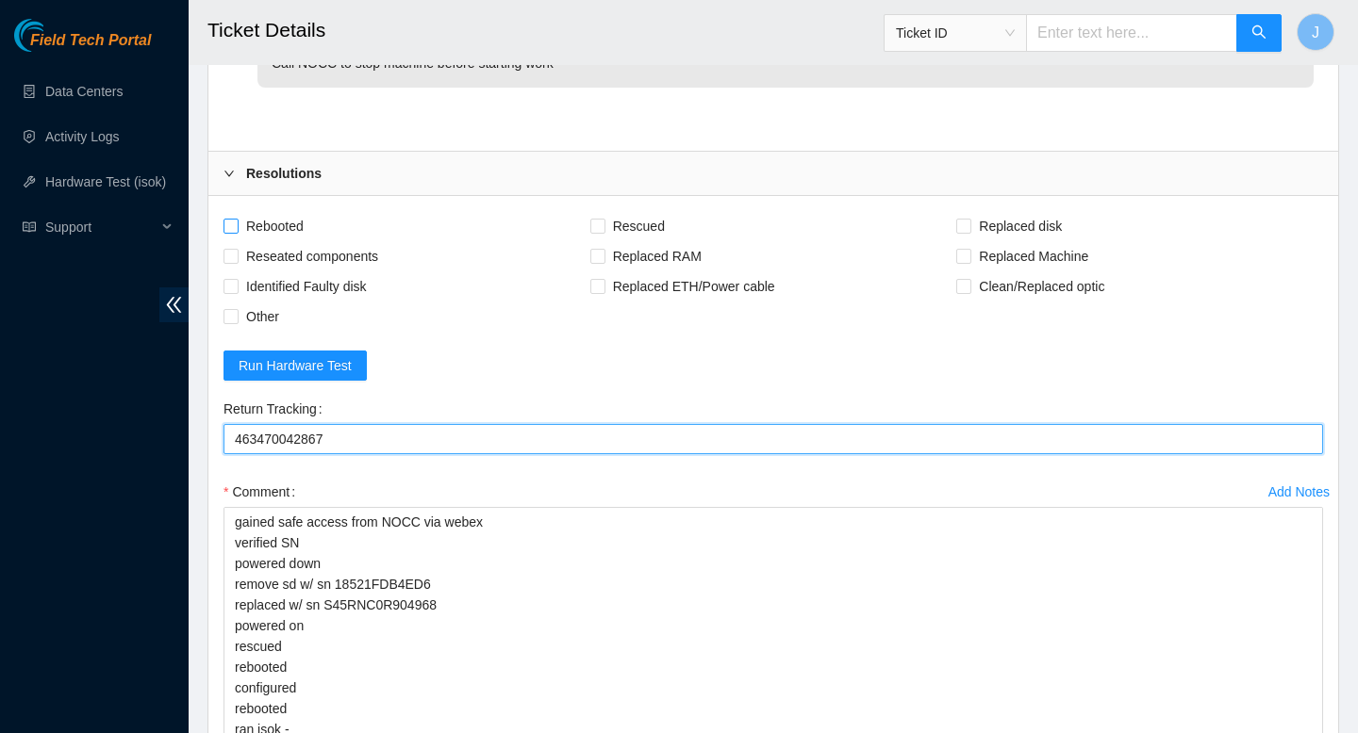
type Tracking "463470042867"
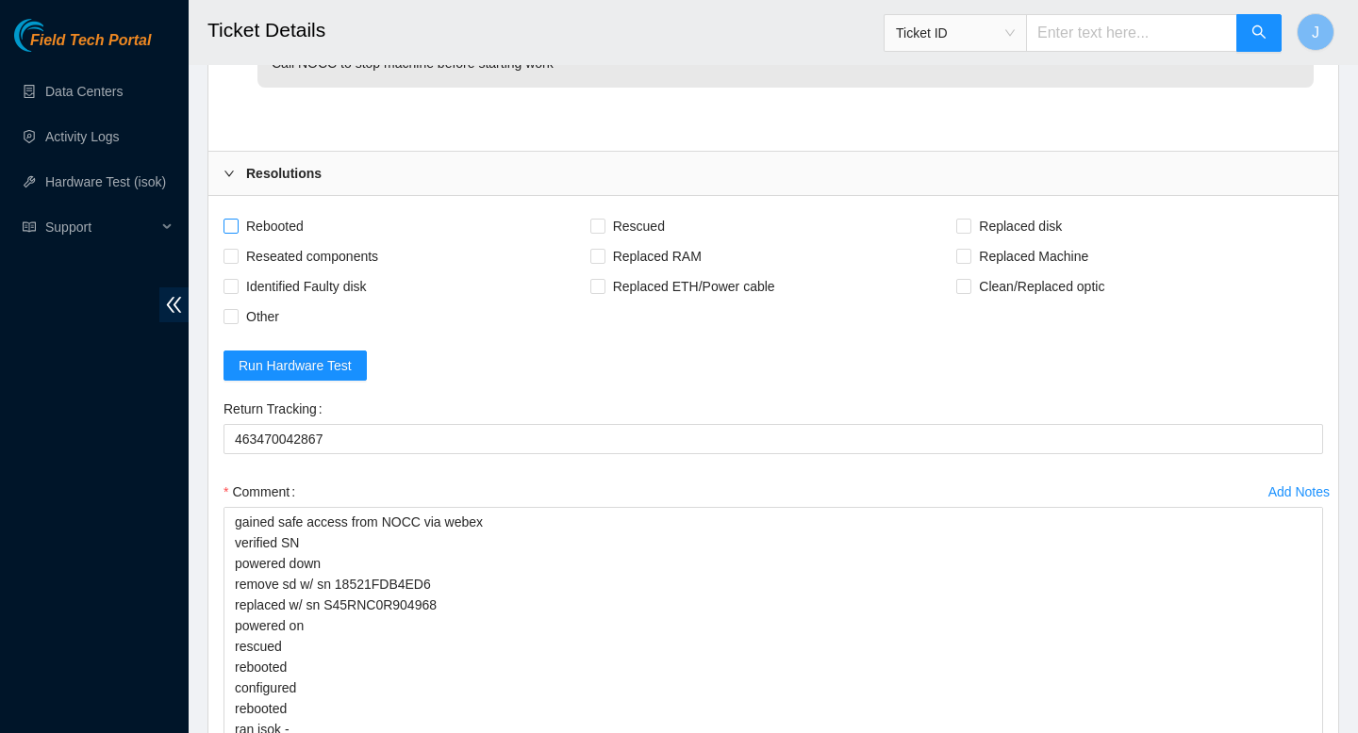
click at [232, 225] on input "Rebooted" at bounding box center [229, 225] width 13 height 13
checkbox input "true"
click at [229, 255] on input "Reseated components" at bounding box center [229, 255] width 13 height 13
checkbox input "true"
click at [594, 227] on input "Rescued" at bounding box center [596, 225] width 13 height 13
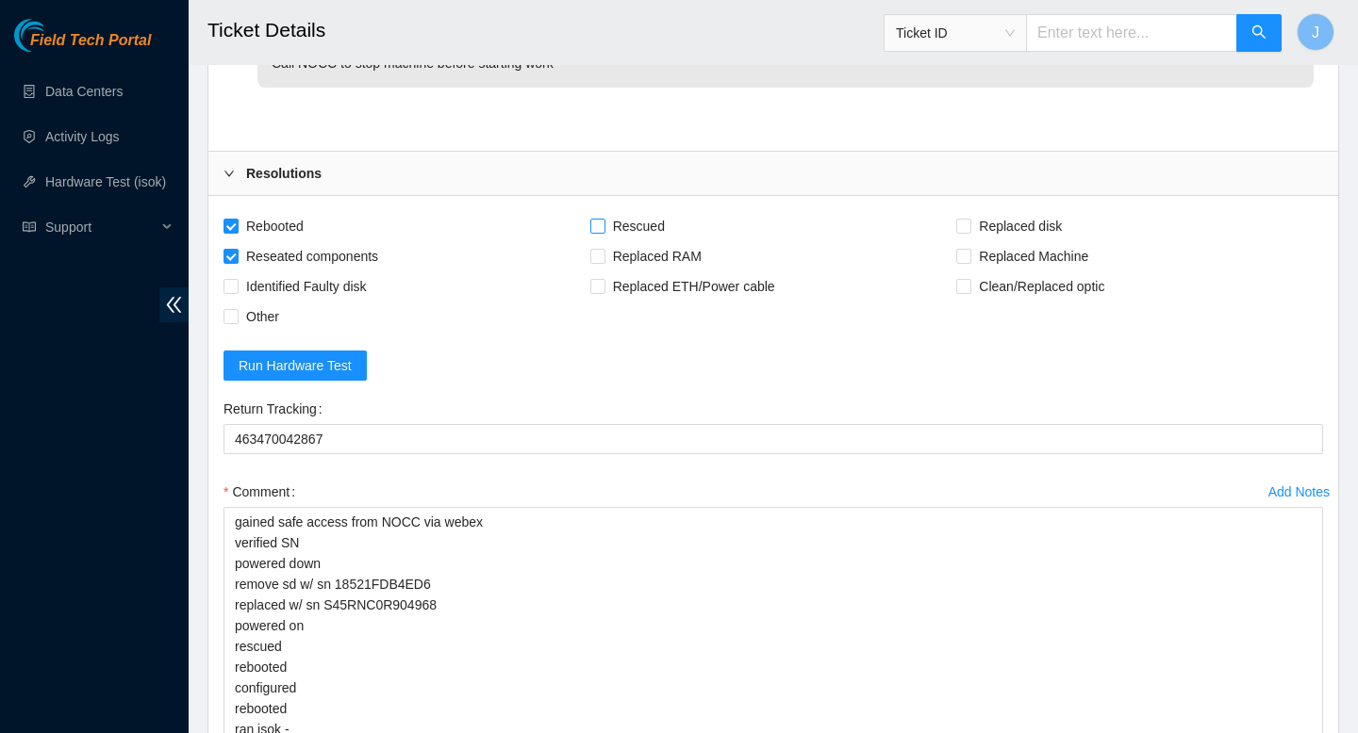
checkbox input "true"
drag, startPoint x: 967, startPoint y: 225, endPoint x: 847, endPoint y: 239, distance: 121.4
click at [940, 225] on div "Rebooted Rescued Replaced disk Reseated components Replaced RAM Replaced Machin…" at bounding box center [772, 271] width 1099 height 121
click at [962, 224] on input "Replaced disk" at bounding box center [962, 225] width 13 height 13
checkbox input "true"
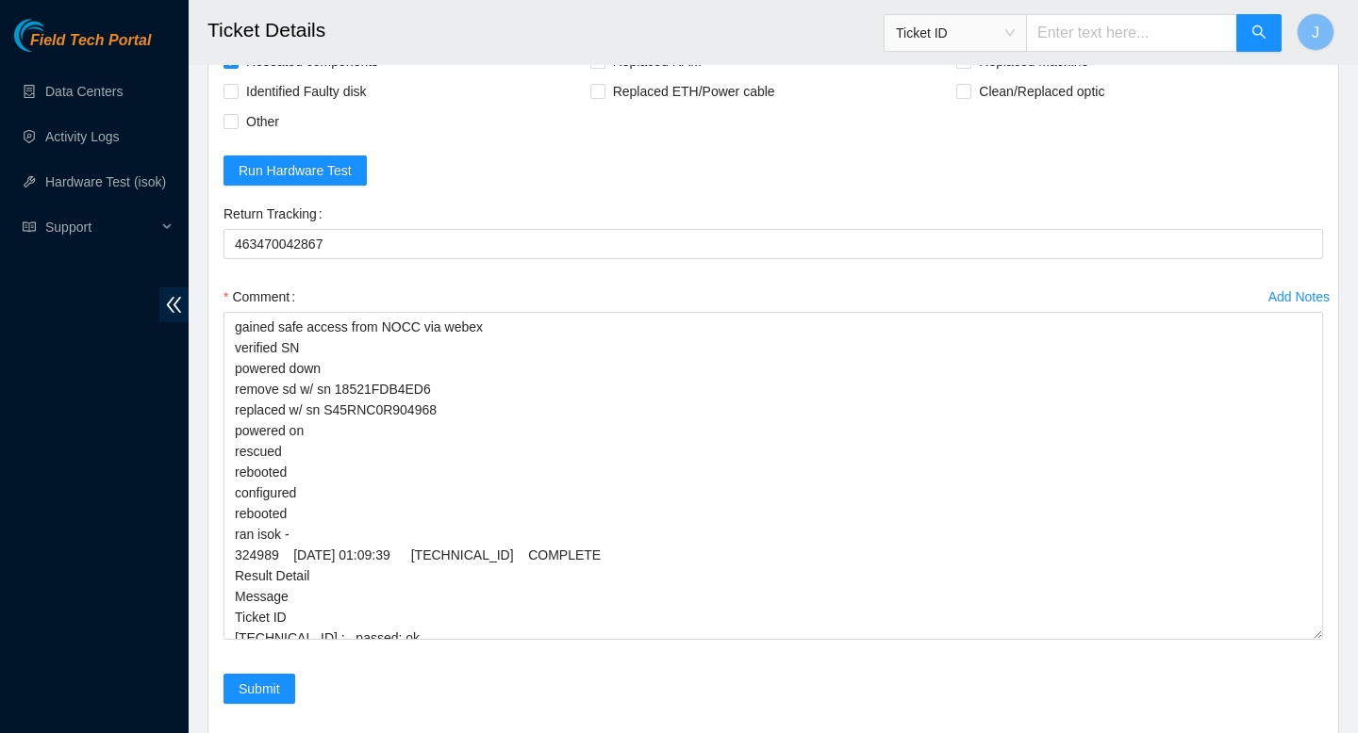
scroll to position [4781, 0]
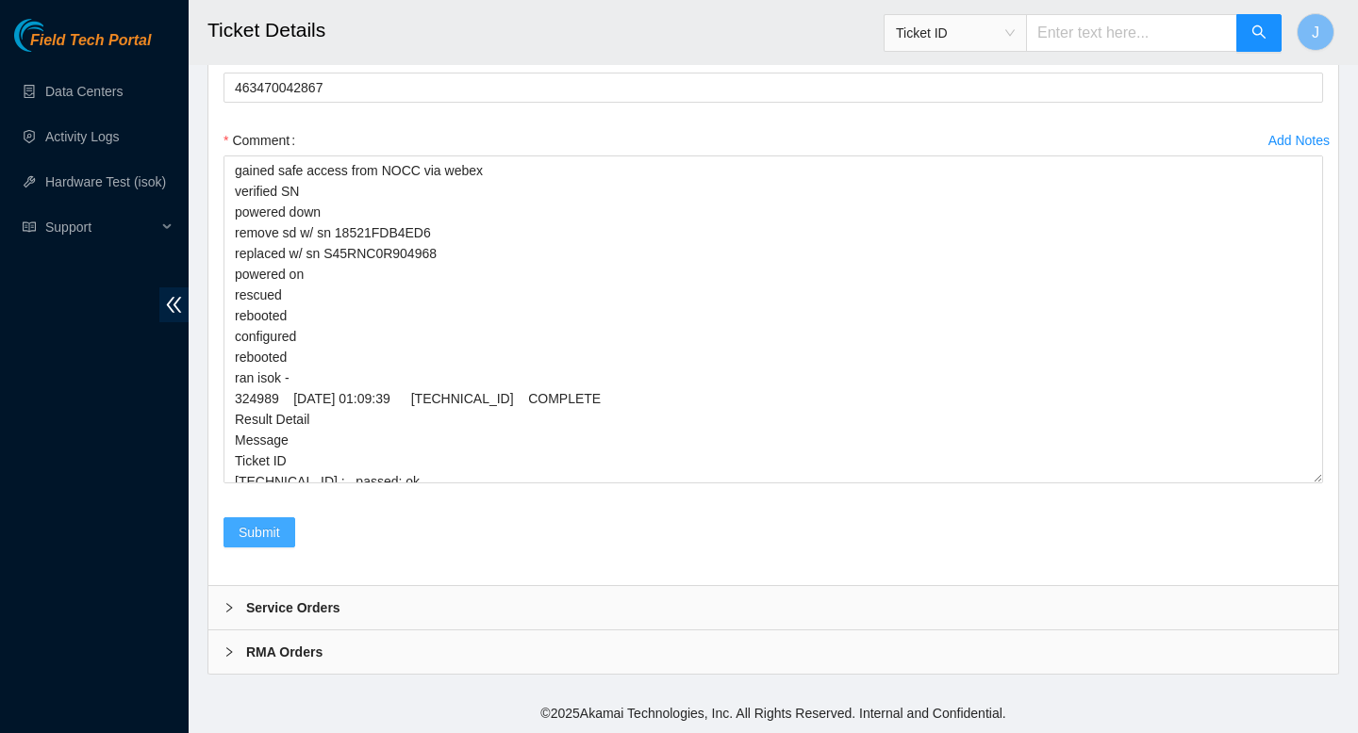
click at [259, 531] on span "Submit" at bounding box center [259, 532] width 41 height 21
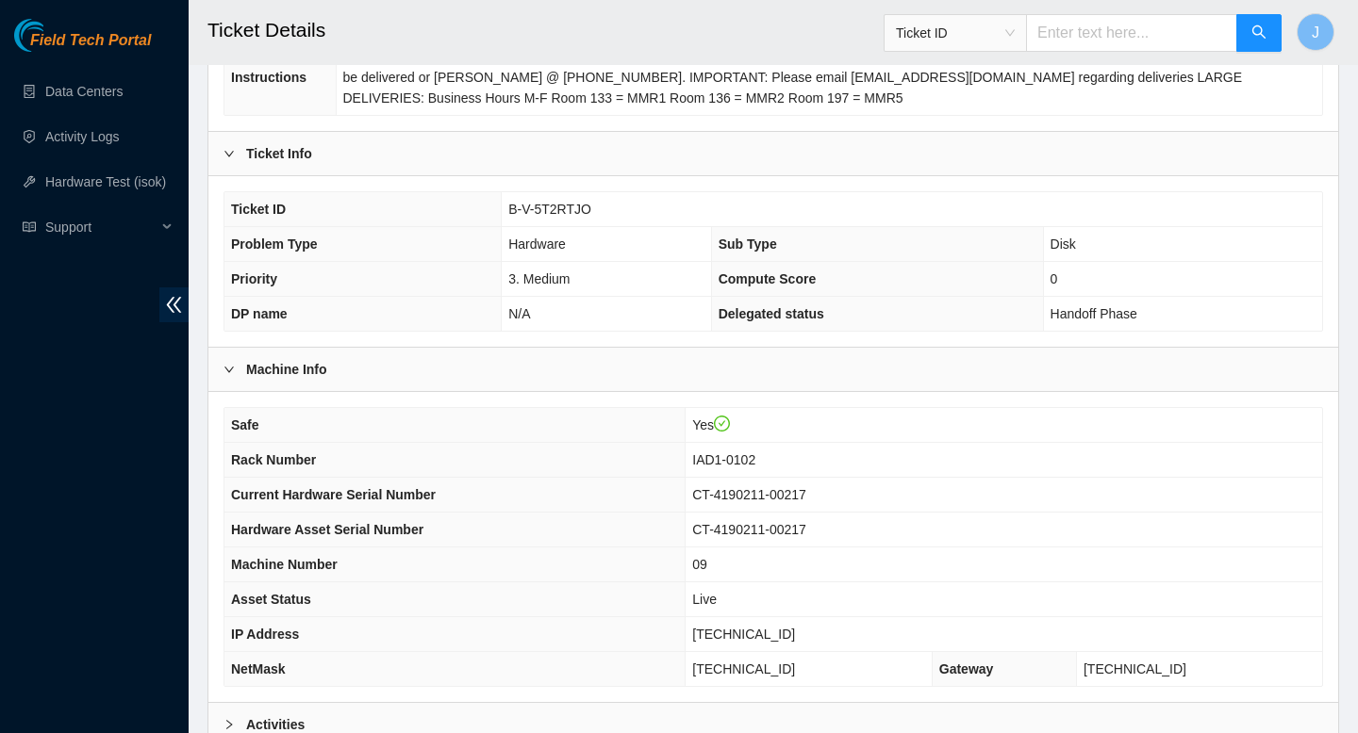
scroll to position [339, 0]
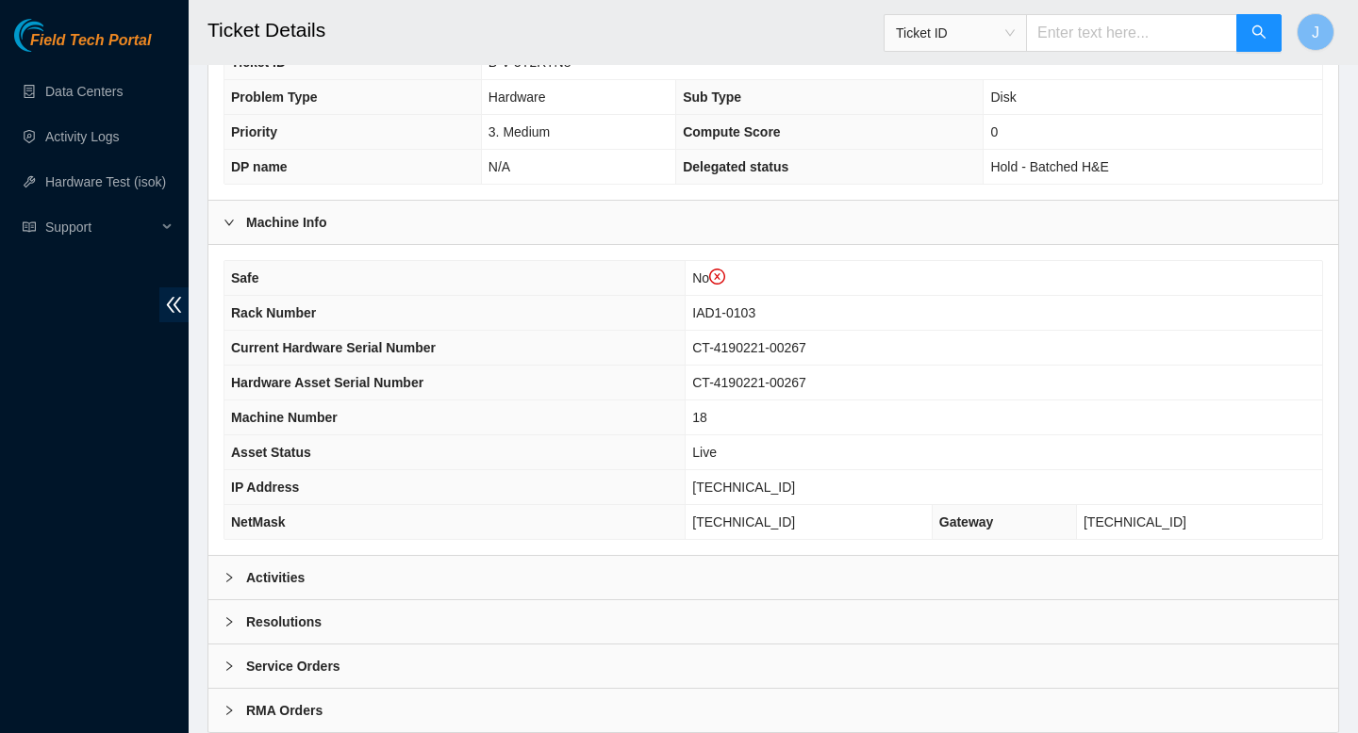
scroll to position [582, 0]
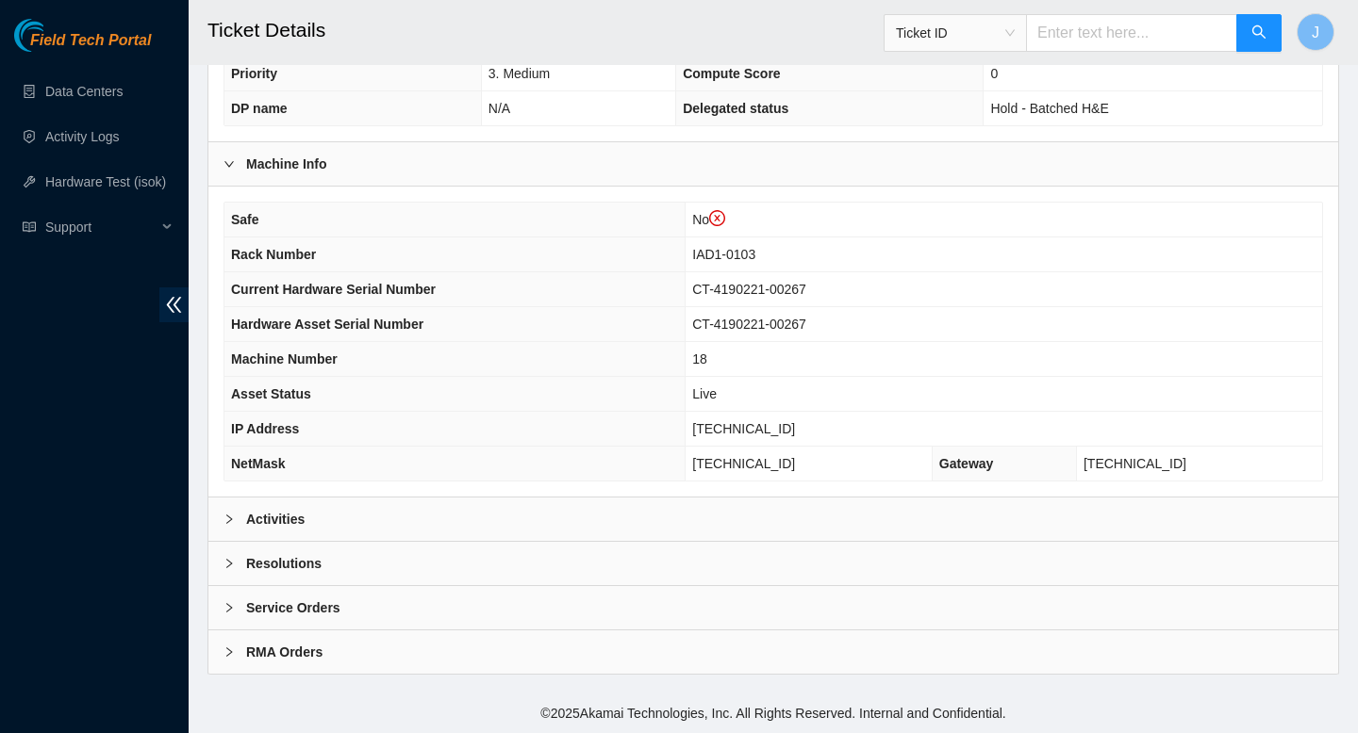
click at [700, 511] on div "Activities" at bounding box center [772, 519] width 1129 height 43
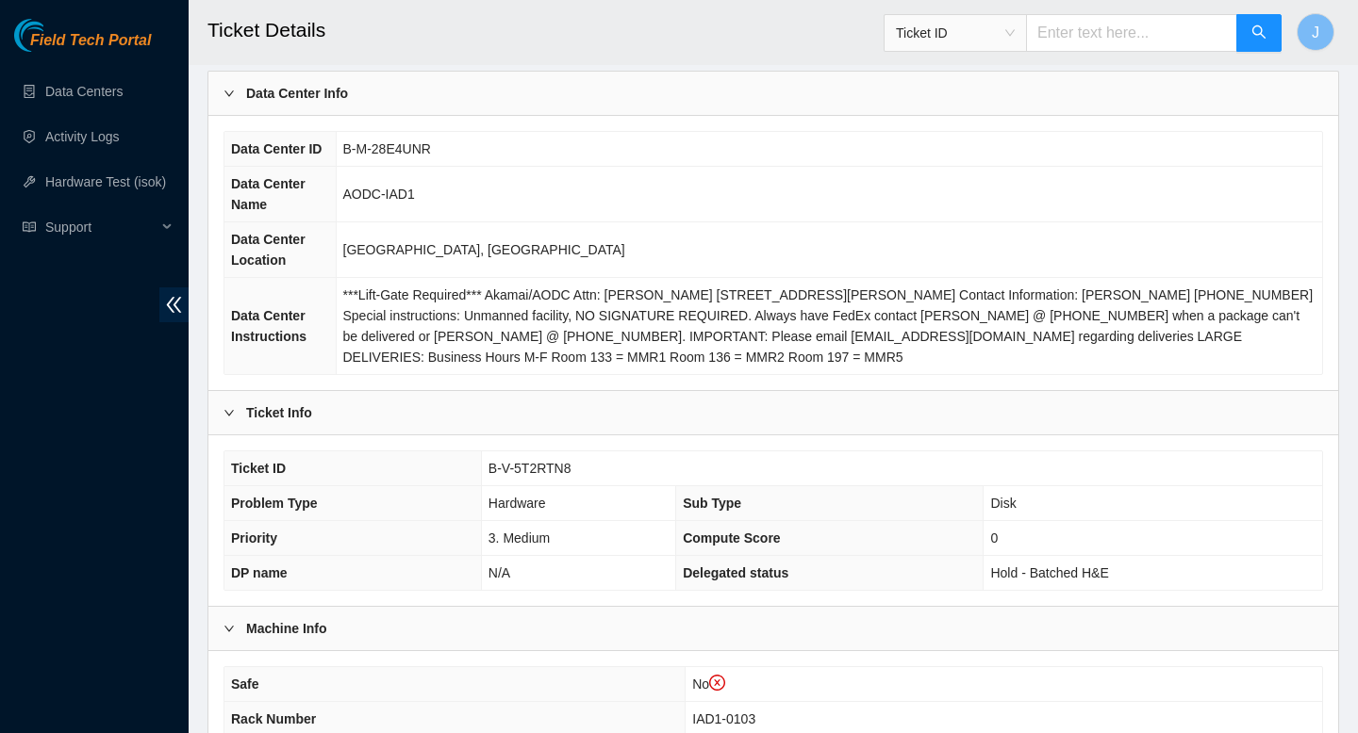
scroll to position [125, 0]
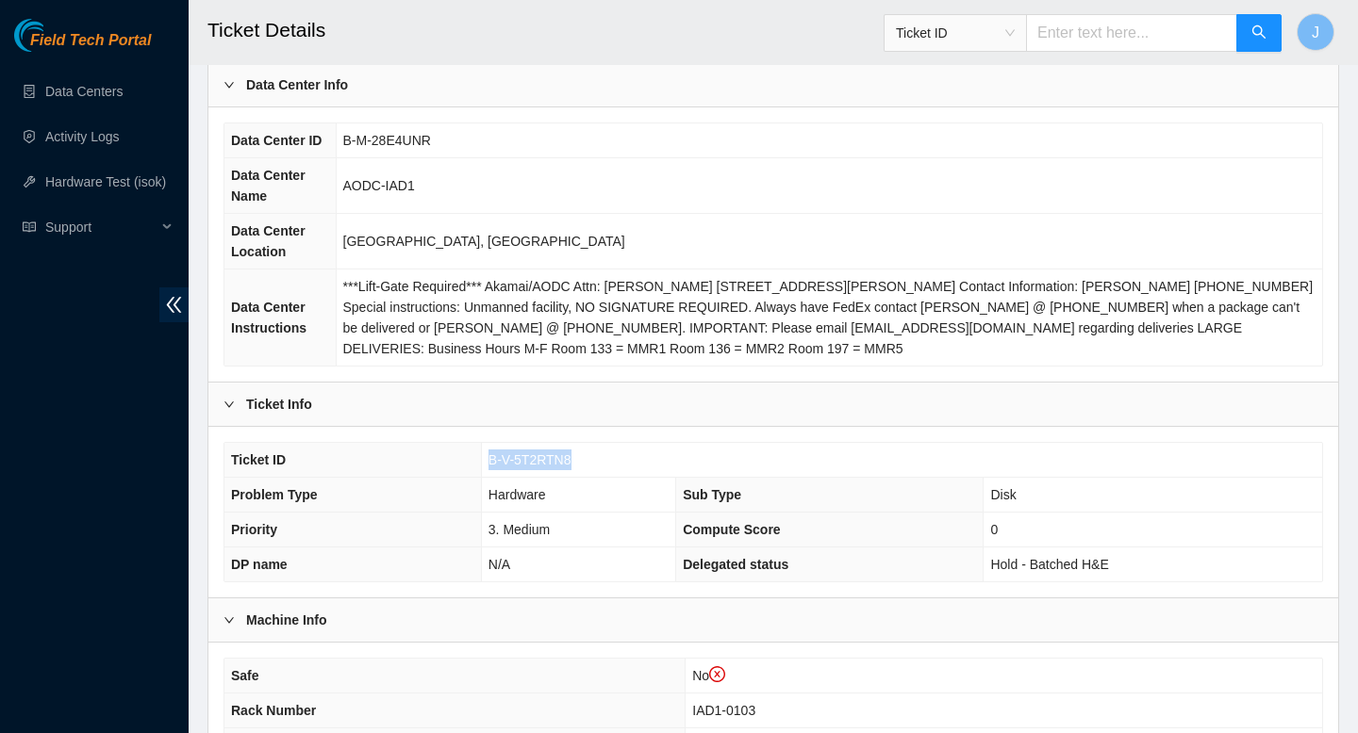
drag, startPoint x: 577, startPoint y: 459, endPoint x: 479, endPoint y: 466, distance: 98.3
click at [479, 466] on tr "Ticket ID B-V-5T2RTN8" at bounding box center [772, 460] width 1097 height 35
copy tr "B-V-5T2RTN8"
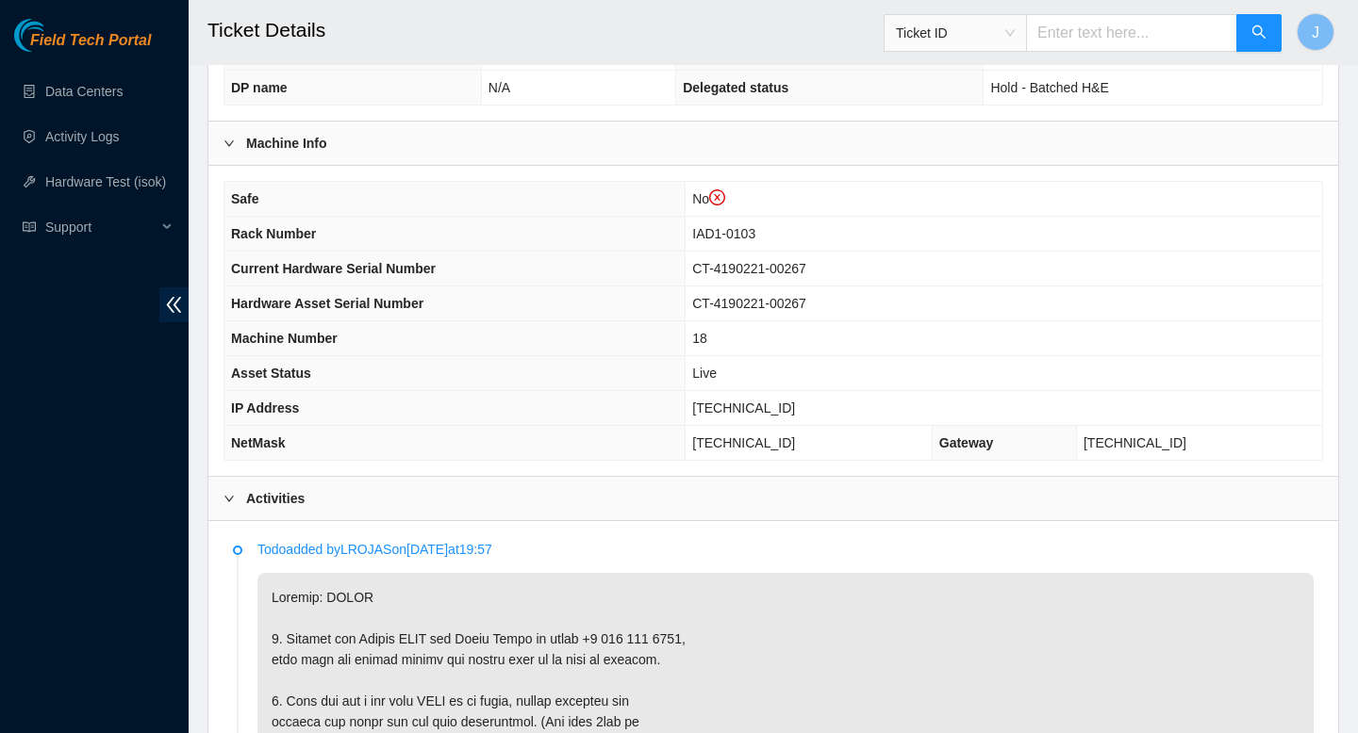
scroll to position [580, 0]
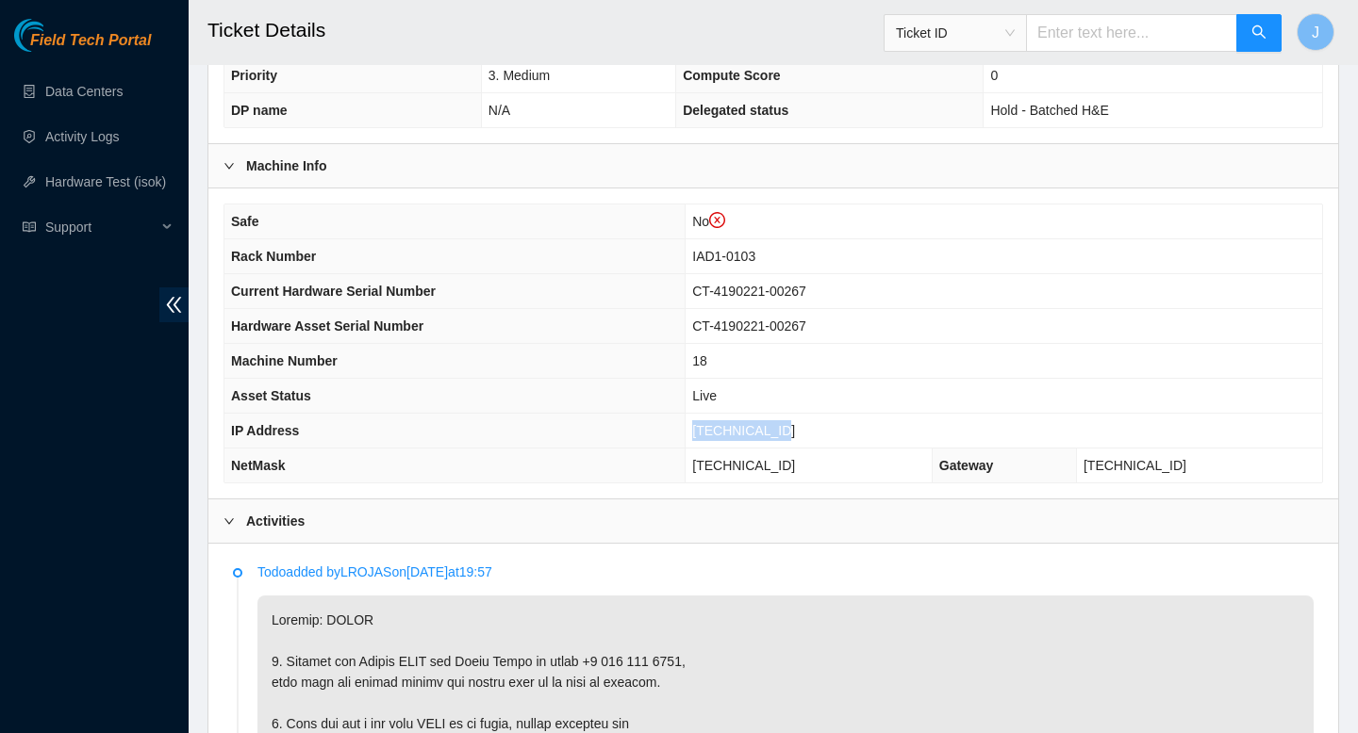
drag, startPoint x: 812, startPoint y: 432, endPoint x: 684, endPoint y: 426, distance: 128.3
click at [684, 426] on tr "IP Address [TECHNICAL_ID]" at bounding box center [772, 431] width 1097 height 35
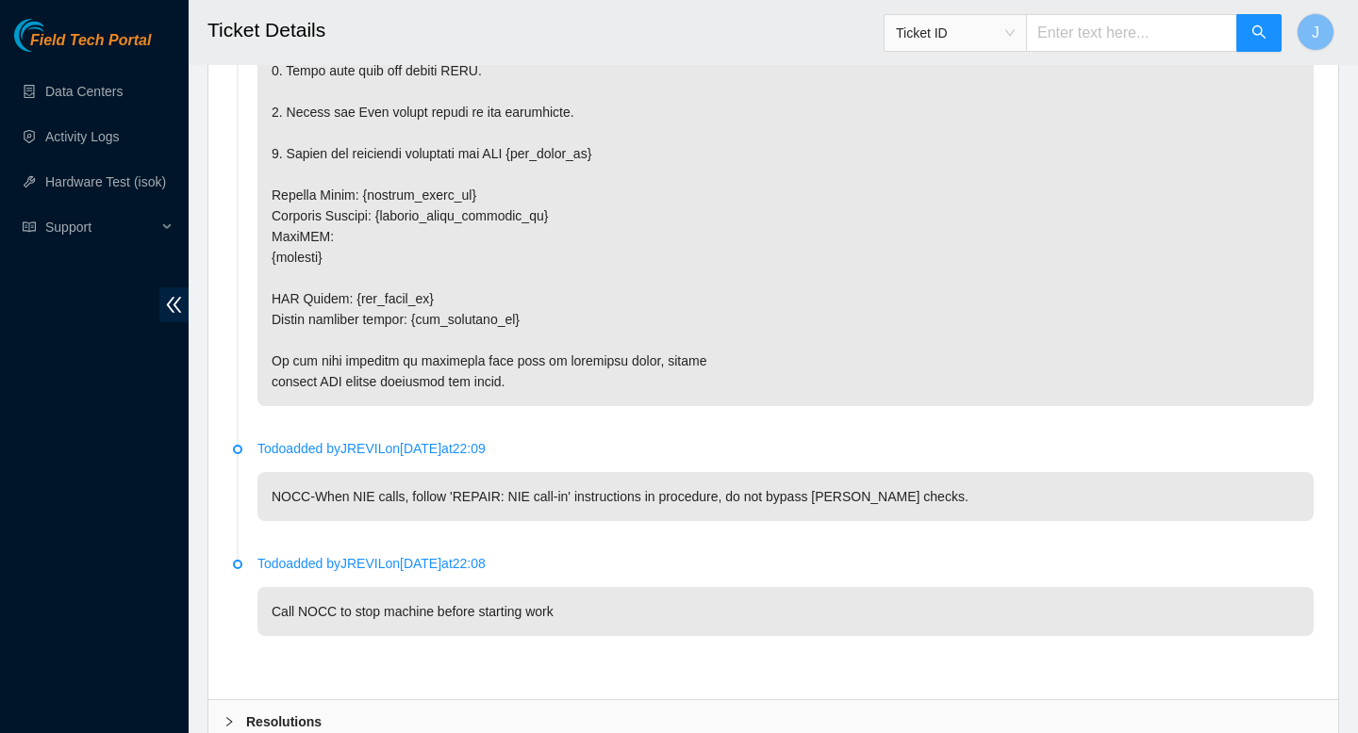
scroll to position [3385, 0]
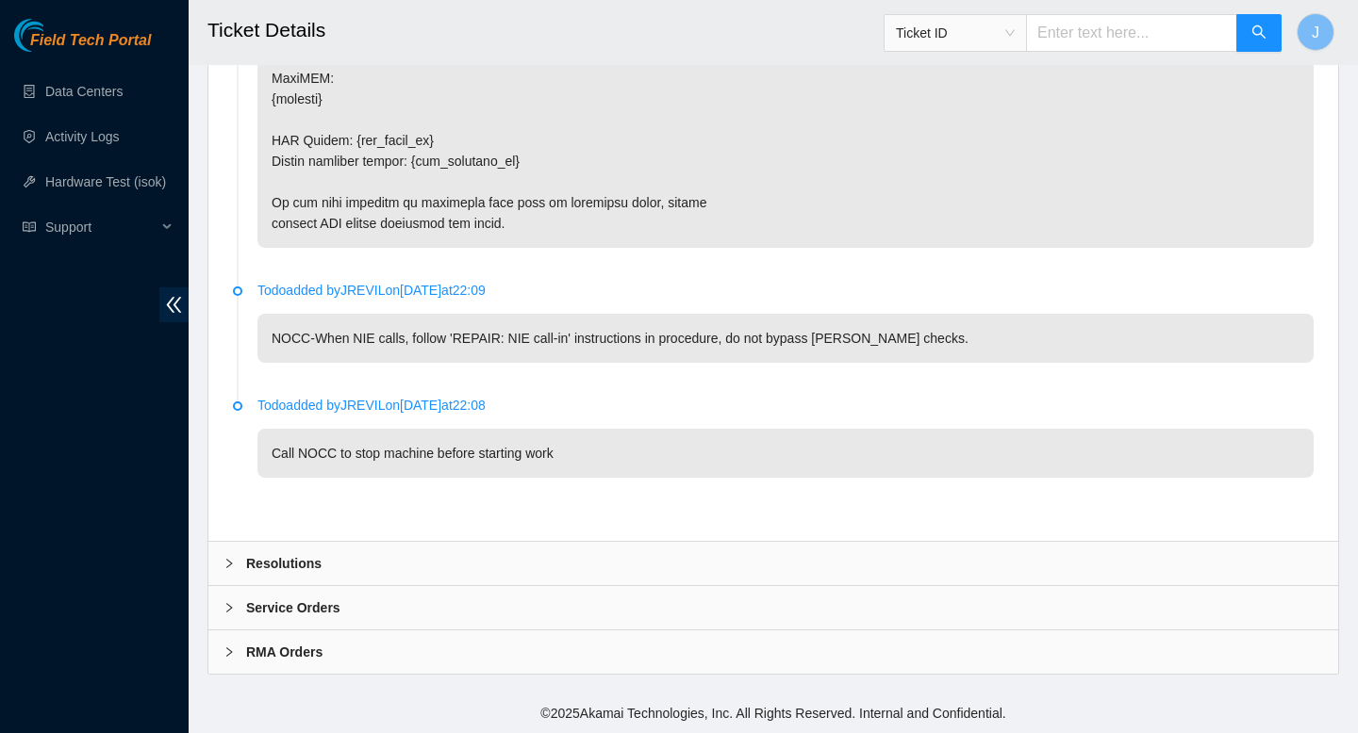
click at [775, 553] on div "Resolutions" at bounding box center [772, 563] width 1129 height 43
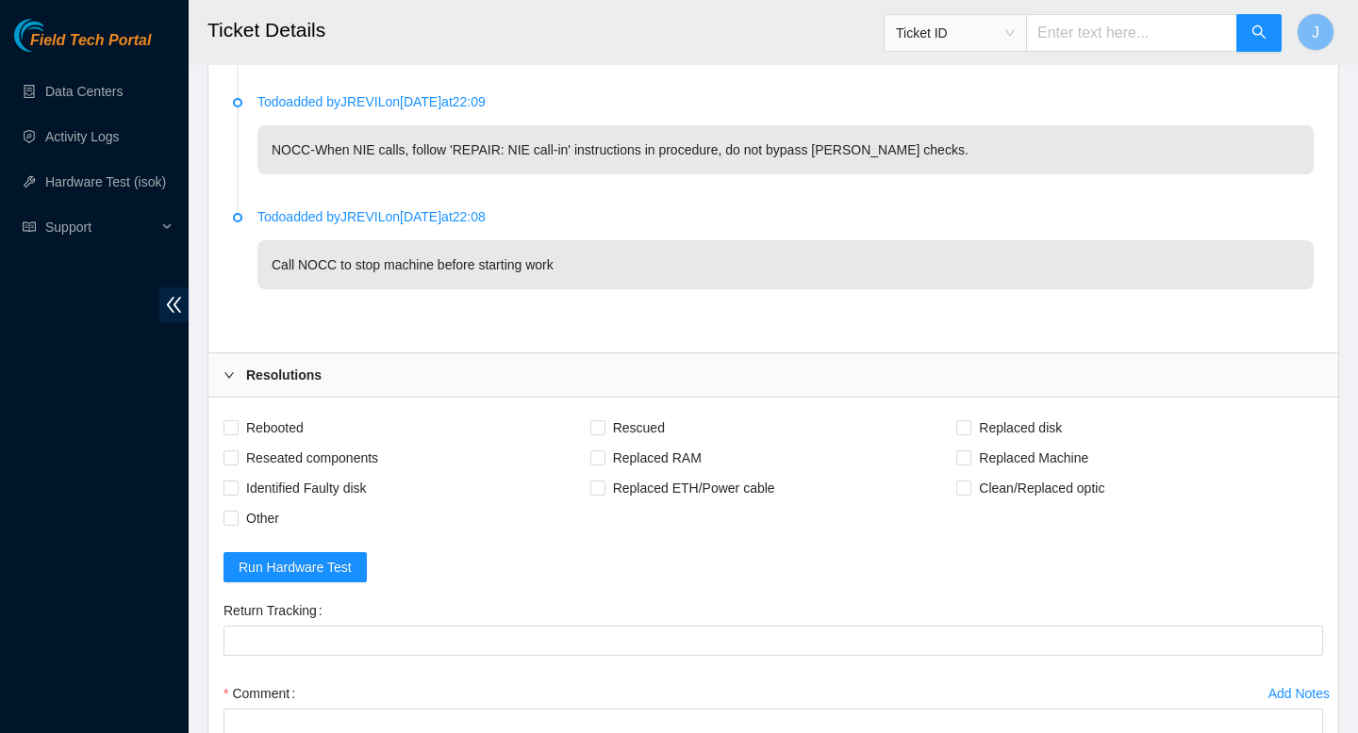
scroll to position [3870, 0]
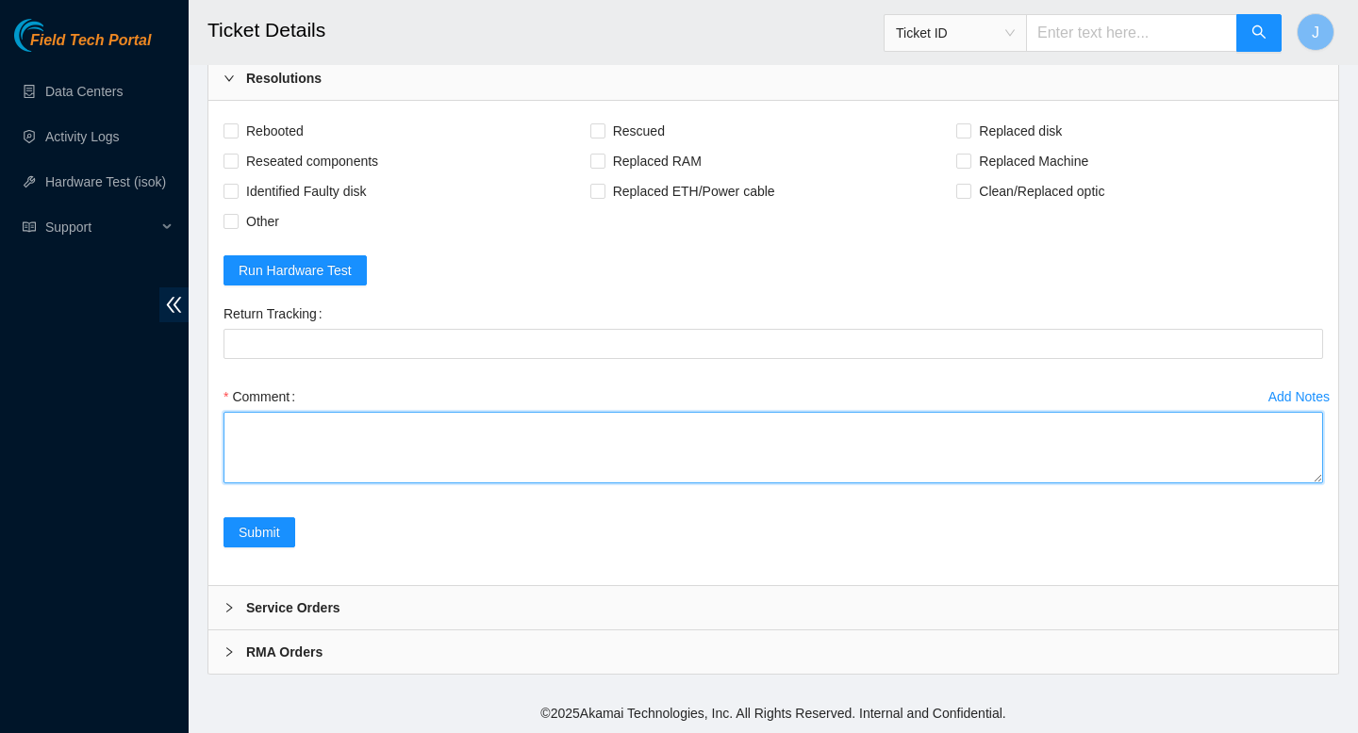
click at [613, 455] on textarea "Comment" at bounding box center [772, 448] width 1099 height 72
paste textarea "gained safe access from NOCC via webex verified SN powered down remove sd w/ sn…"
type textarea "gained safe access from NOCC via webex verified SN powered down remove sd w/ sn…"
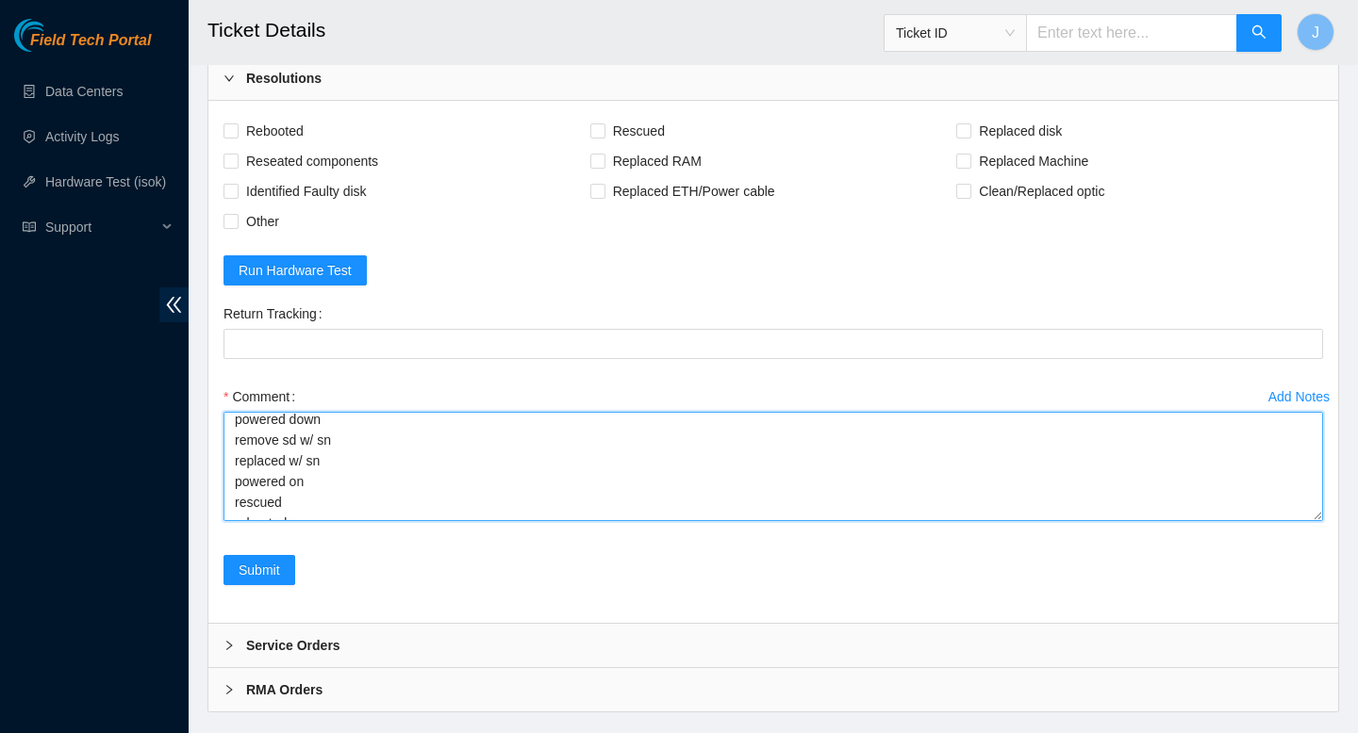
scroll to position [0, 0]
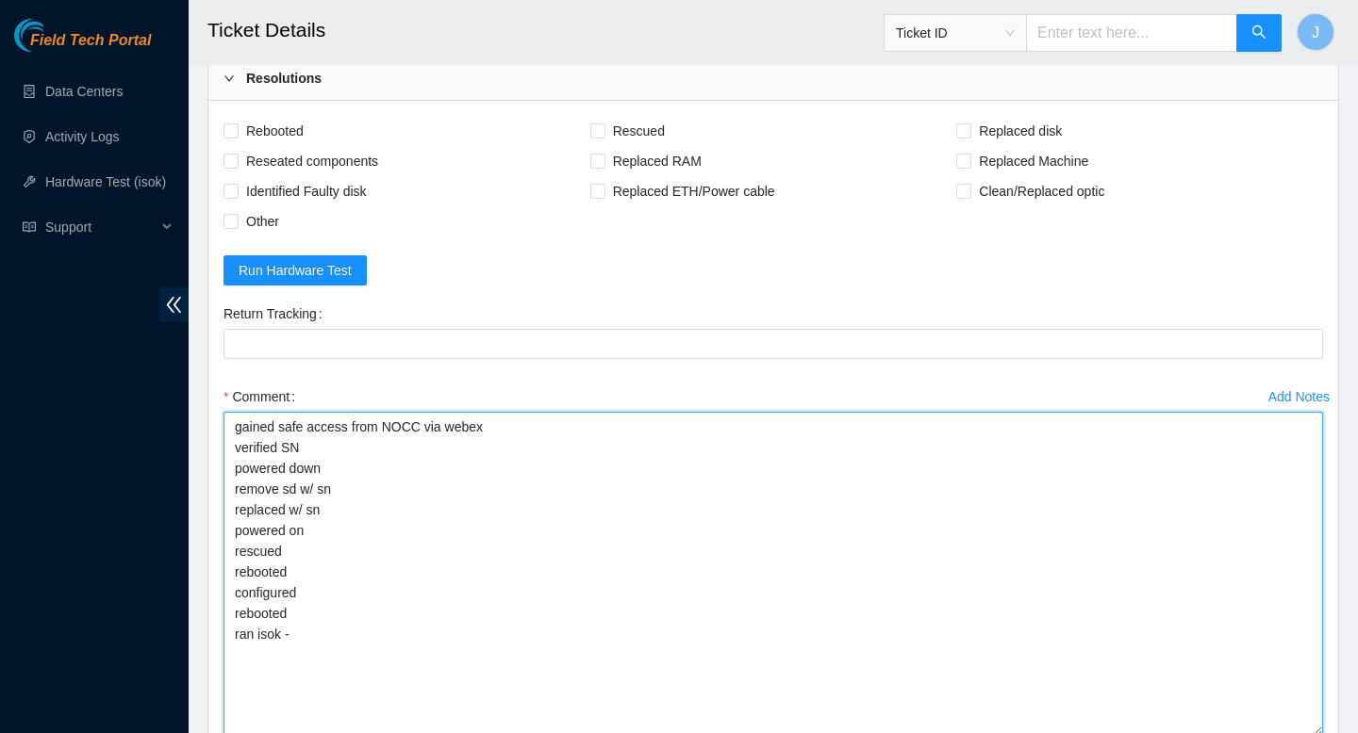
drag, startPoint x: 1317, startPoint y: 480, endPoint x: 1357, endPoint y: 733, distance: 255.8
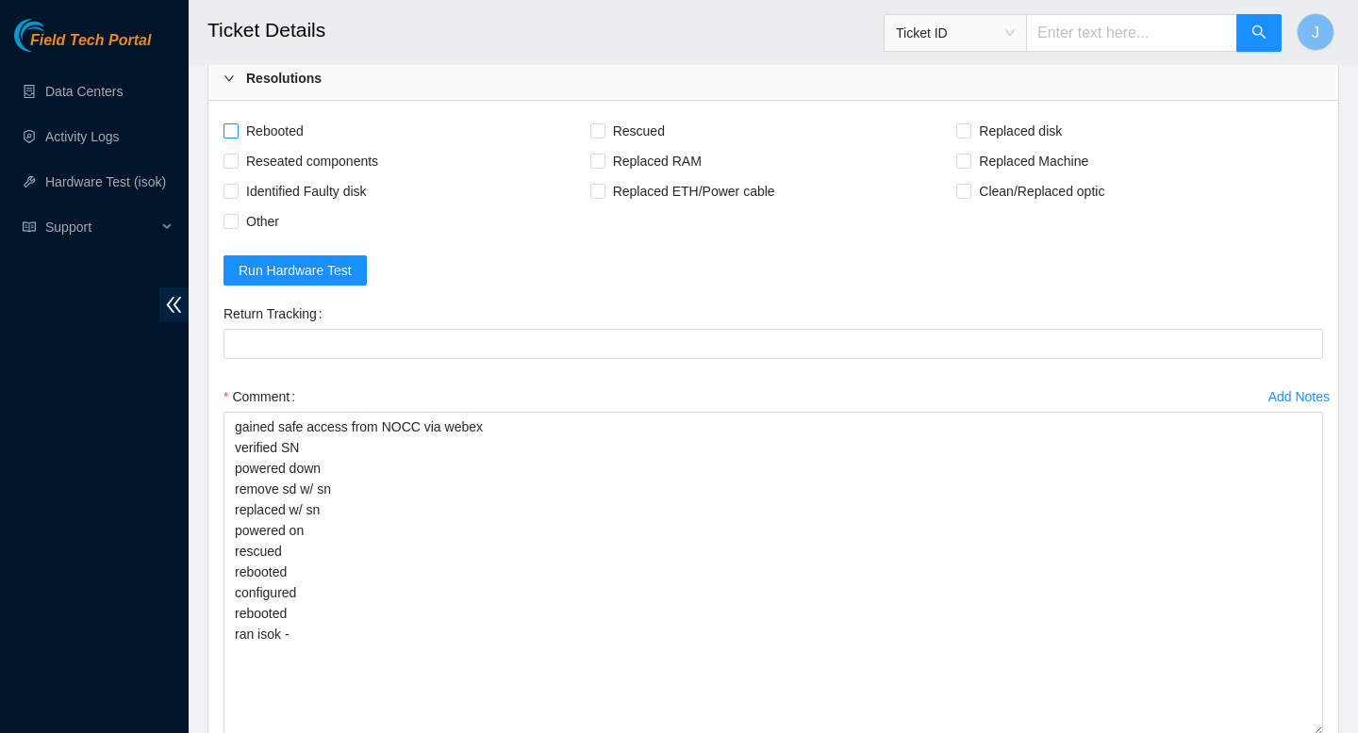
click at [230, 137] on span at bounding box center [230, 131] width 15 height 15
click at [230, 137] on input "Rebooted" at bounding box center [229, 130] width 13 height 13
checkbox input "true"
click at [232, 165] on input "Reseated components" at bounding box center [229, 160] width 13 height 13
checkbox input "true"
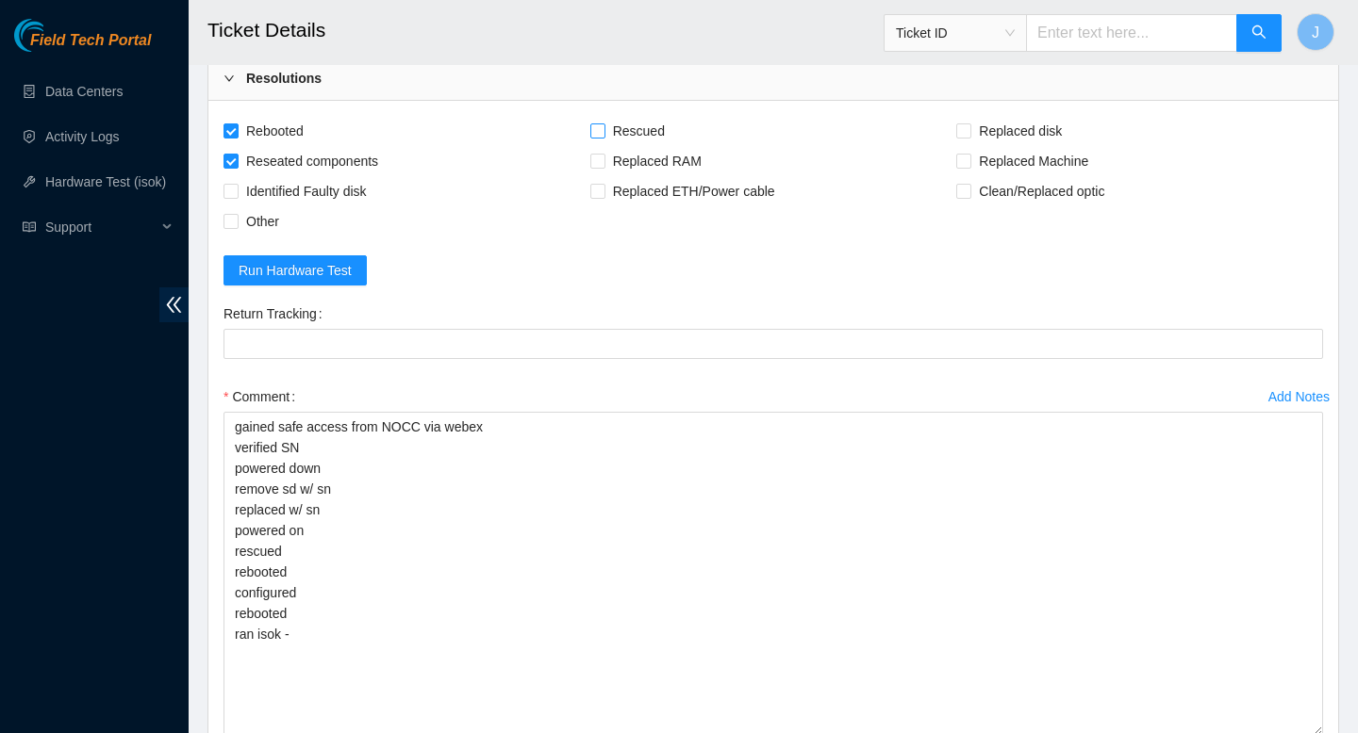
click at [600, 132] on input "Rescued" at bounding box center [596, 130] width 13 height 13
checkbox input "true"
click at [971, 133] on span "Replaced disk" at bounding box center [1020, 131] width 98 height 30
click at [969, 133] on input "Replaced disk" at bounding box center [962, 130] width 13 height 13
checkbox input "true"
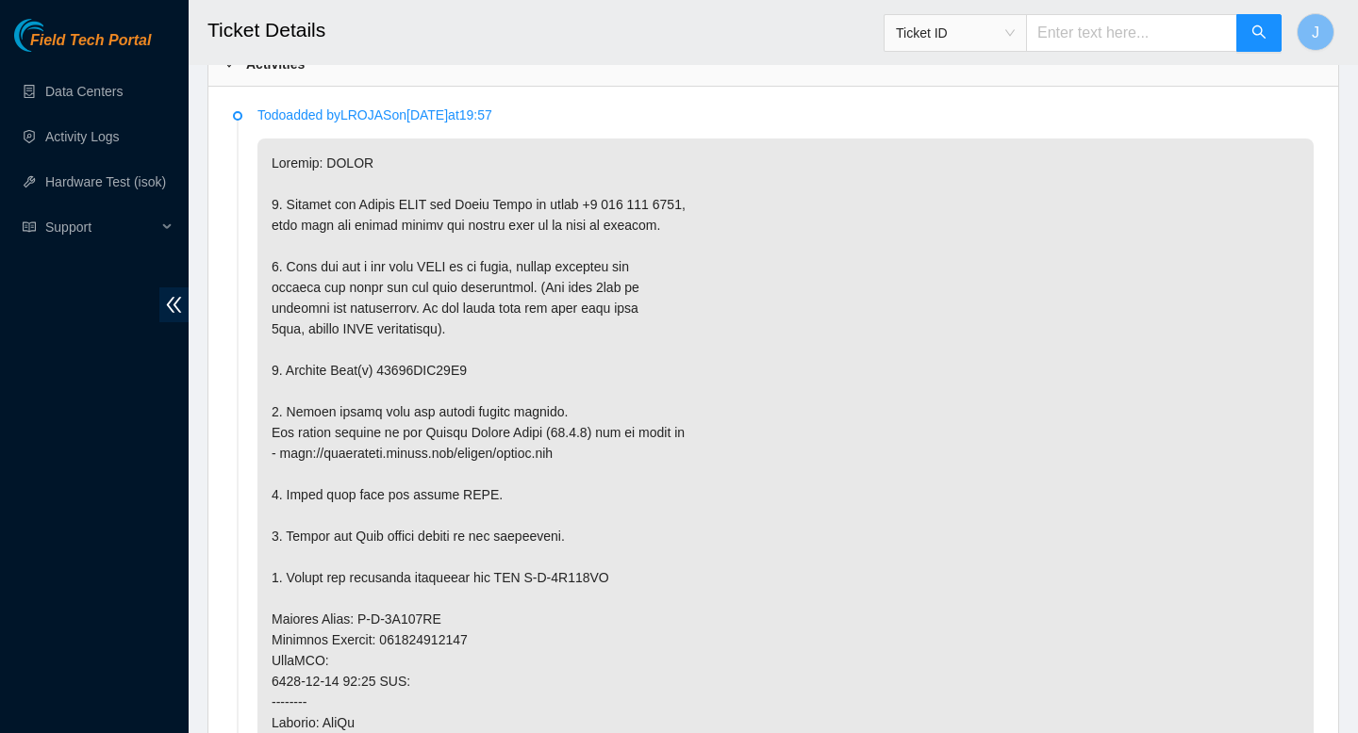
scroll to position [1043, 0]
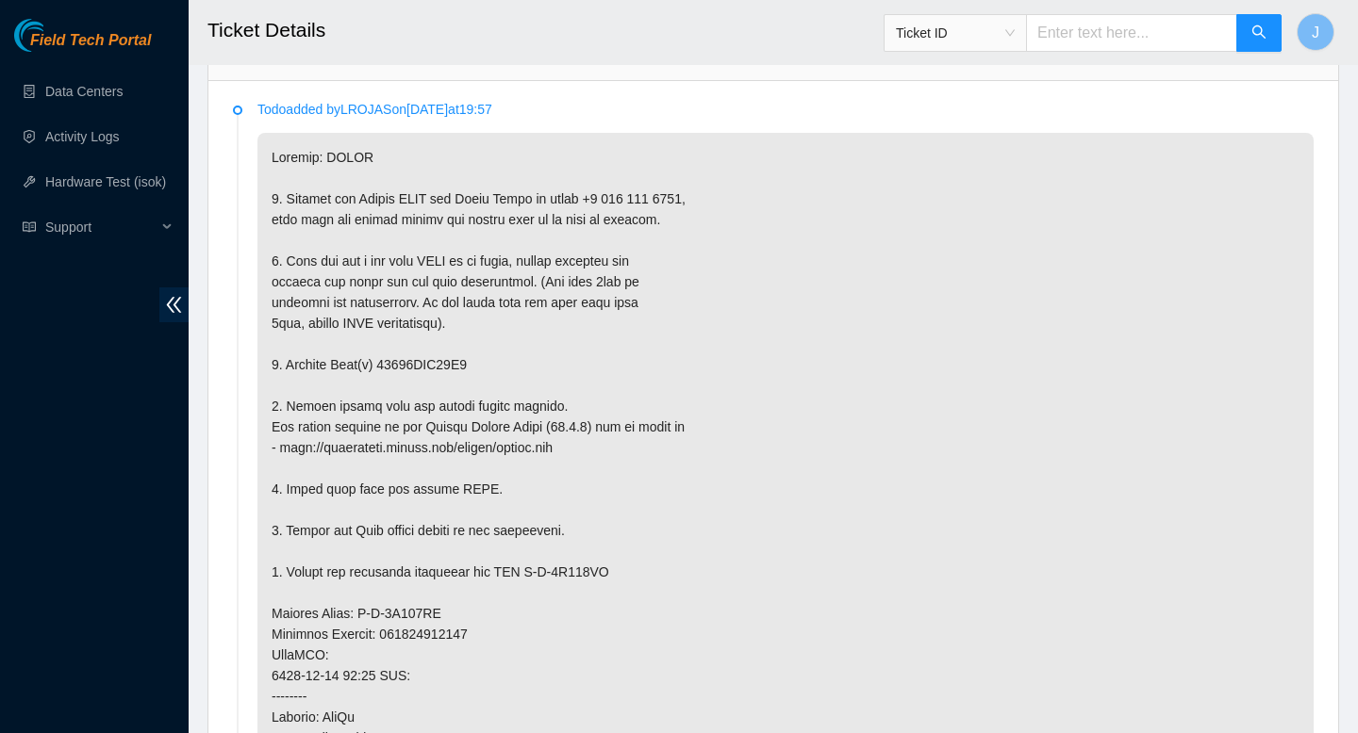
click at [451, 362] on p at bounding box center [785, 634] width 1056 height 1003
copy p "18521FDB50E7"
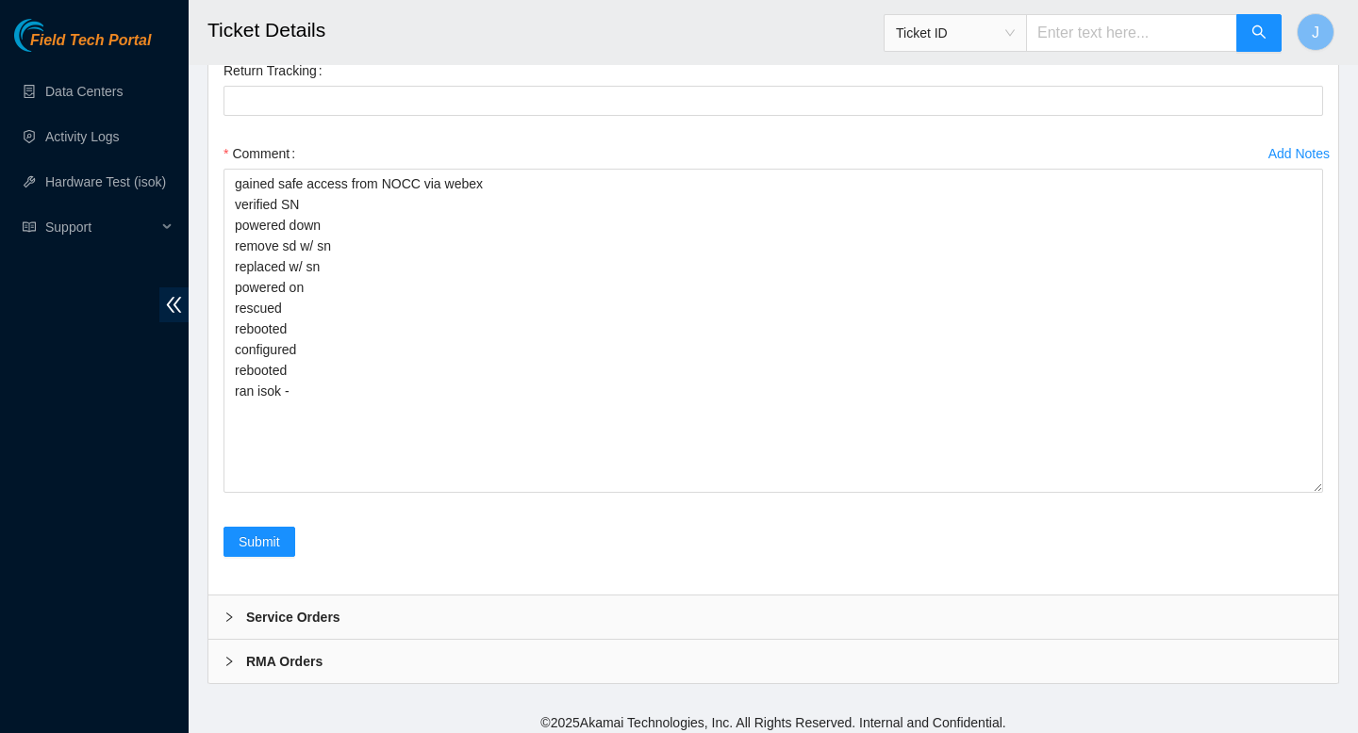
scroll to position [4123, 0]
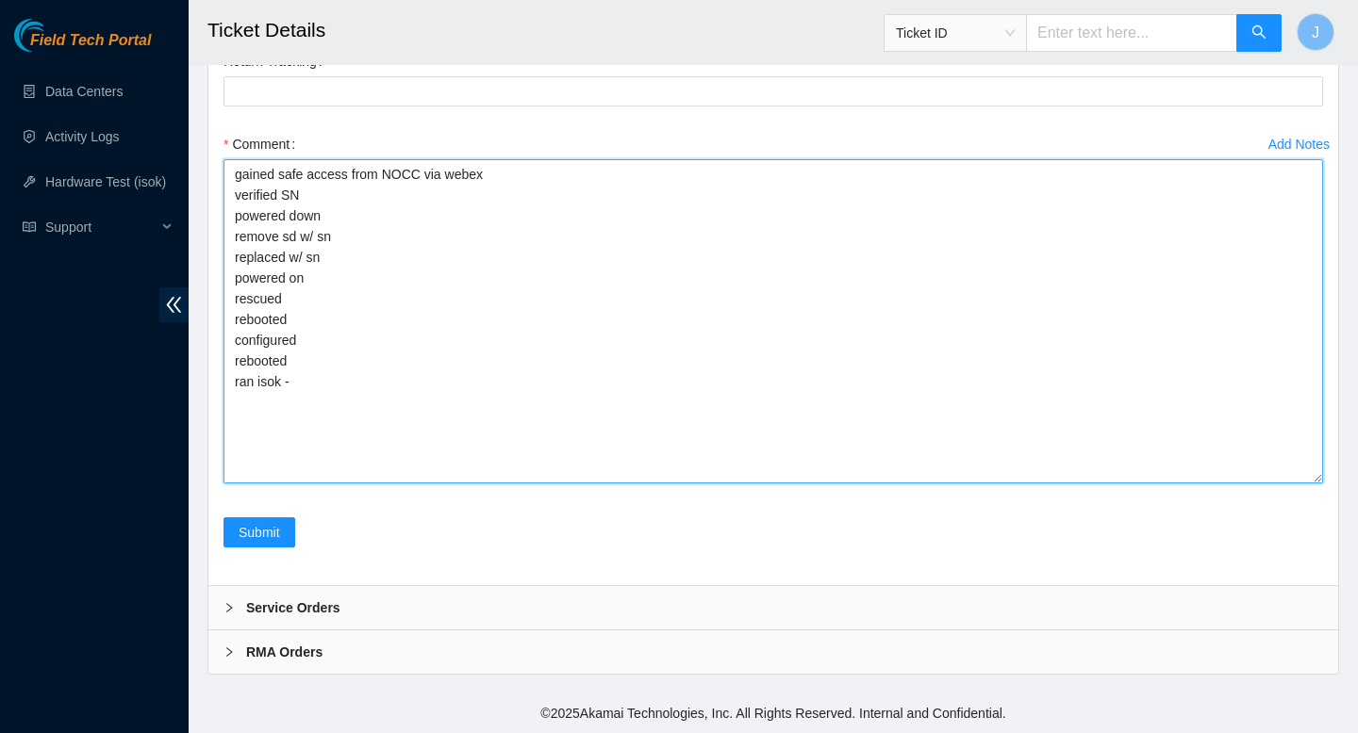
click at [446, 230] on textarea "gained safe access from NOCC via webex verified SN powered down remove sd w/ sn…" at bounding box center [772, 321] width 1099 height 324
paste textarea "18521FDB50E7"
click at [388, 258] on textarea "gained safe access from NOCC via webex verified SN powered down remove sd w/ sn…" at bounding box center [772, 321] width 1099 height 324
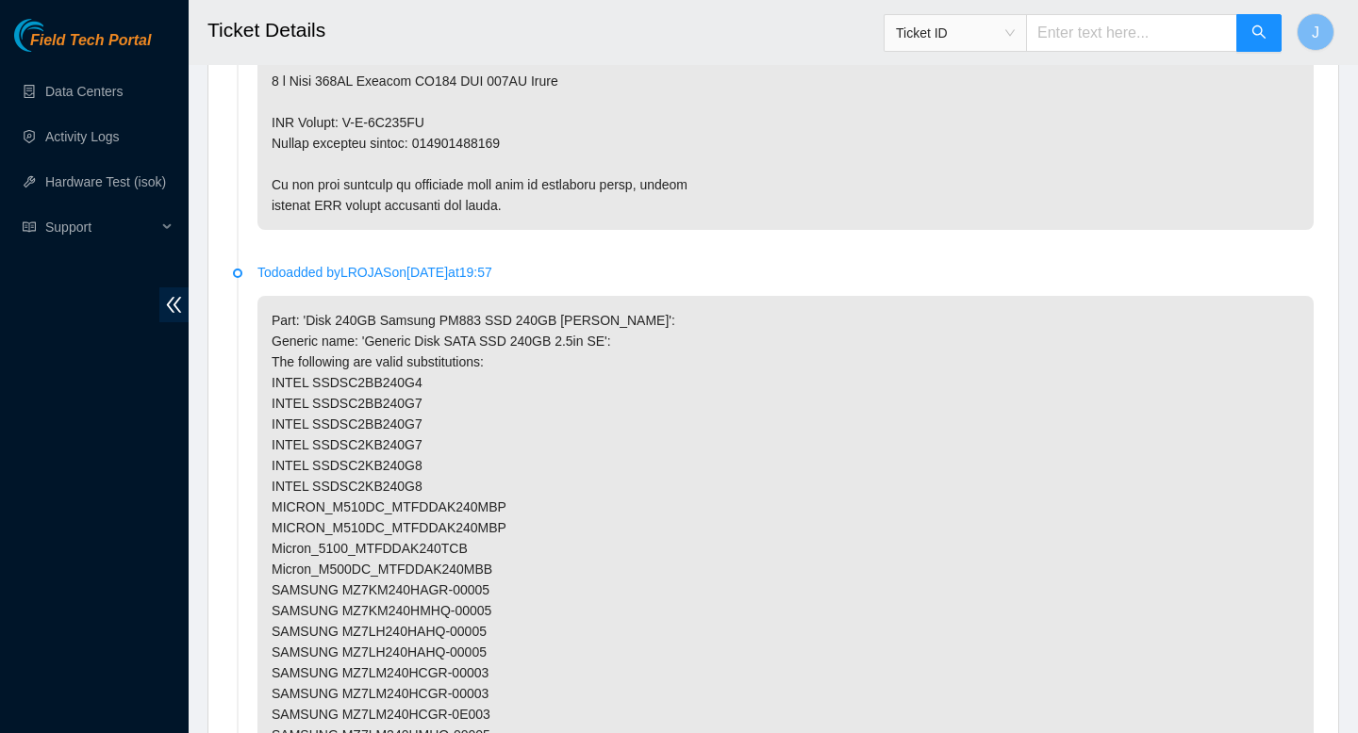
scroll to position [1948, 0]
type textarea "gained safe access from NOCC via webex verified SN powered down remove sd w/ sn…"
copy p "473665204928"
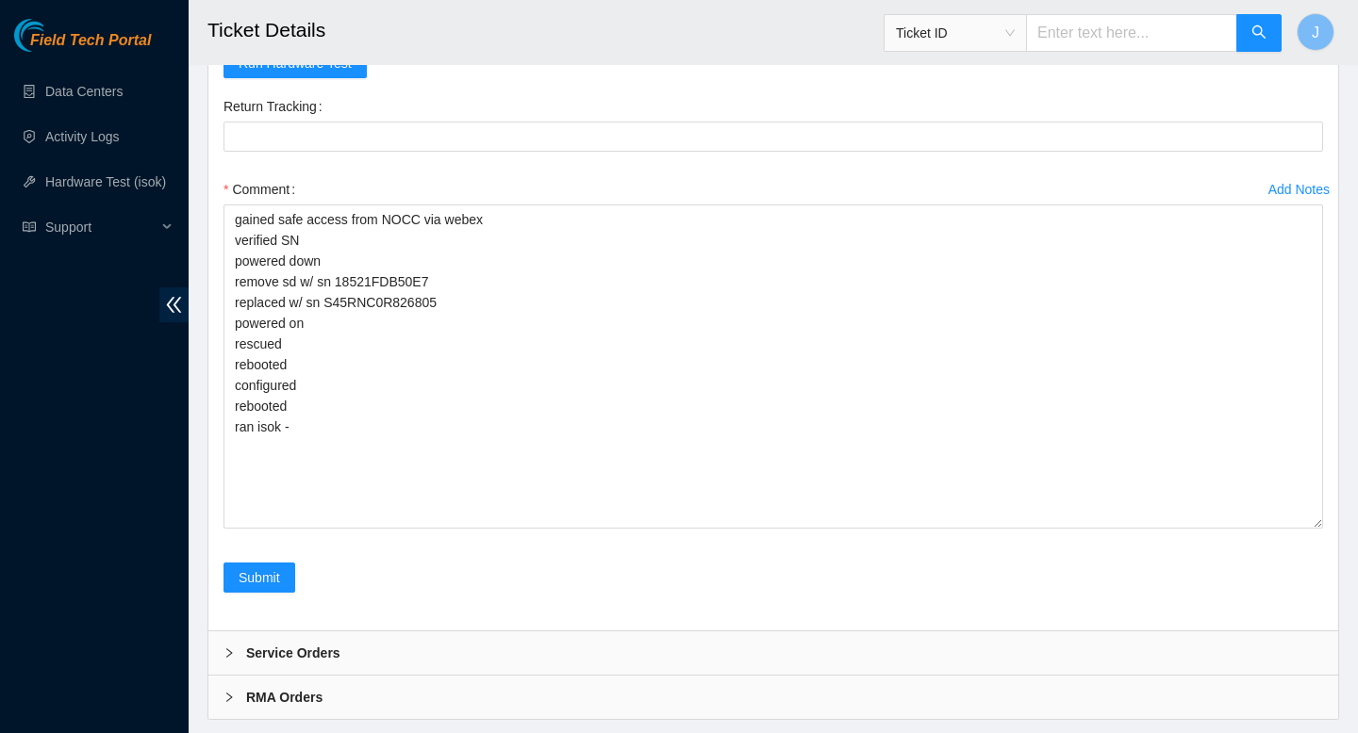
scroll to position [4077, 0]
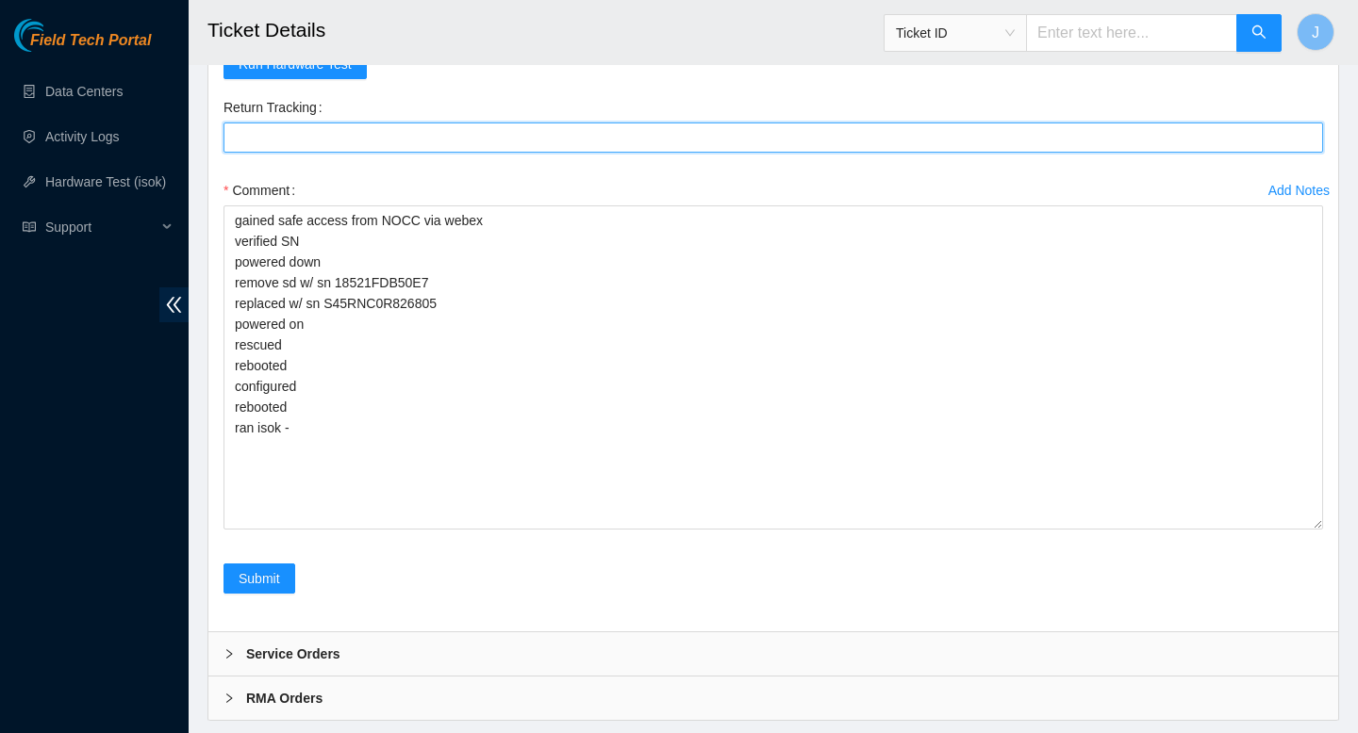
click at [480, 145] on Tracking "Return Tracking" at bounding box center [772, 138] width 1099 height 30
paste Tracking "473665204928"
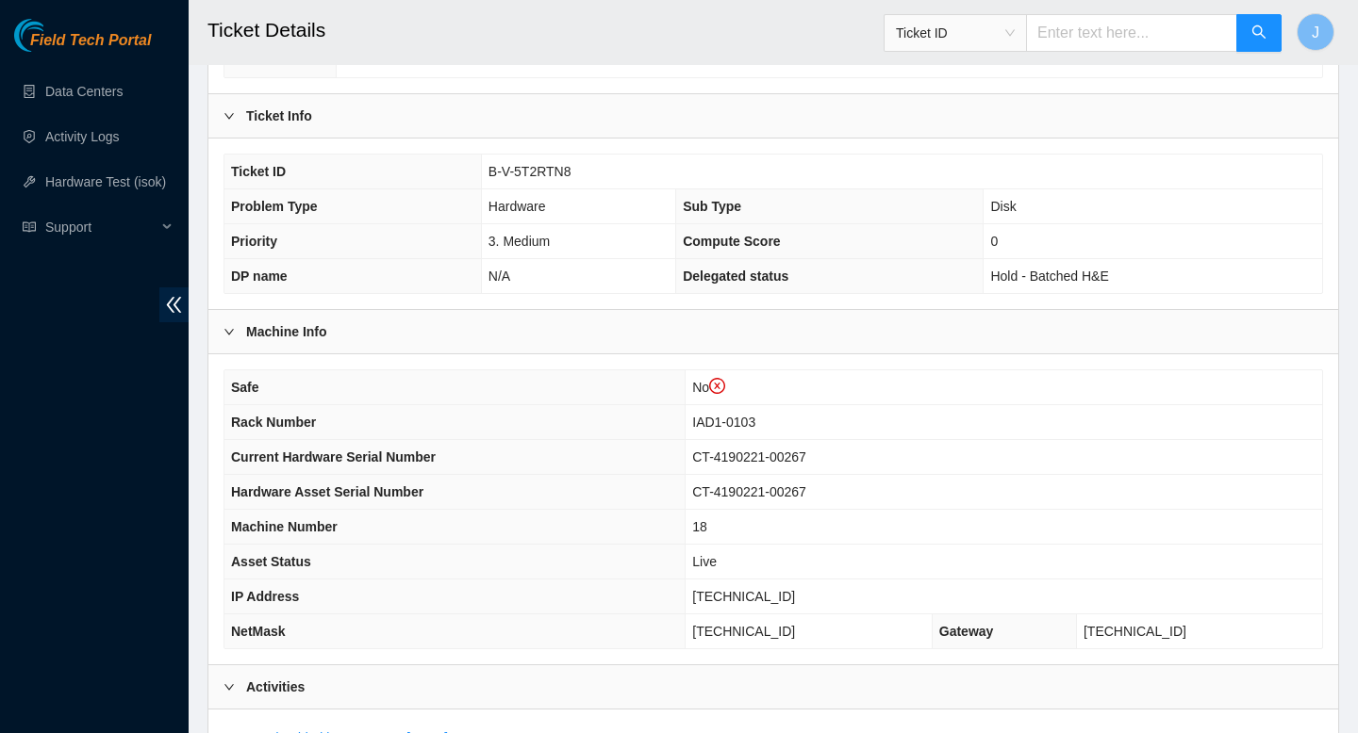
scroll to position [417, 0]
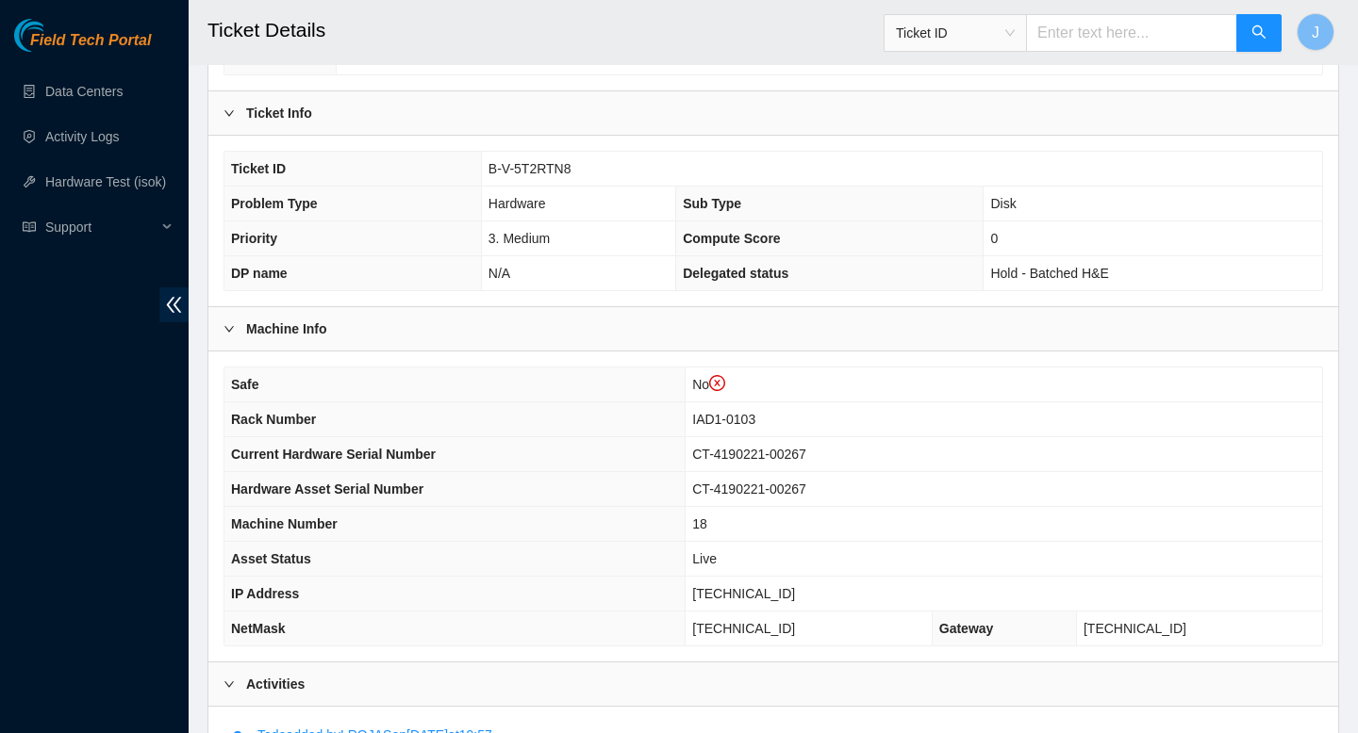
type Tracking "473665204928"
drag, startPoint x: 818, startPoint y: 599, endPoint x: 686, endPoint y: 599, distance: 132.0
click at [686, 599] on tr "IP Address 104.84.154.57" at bounding box center [772, 594] width 1097 height 35
copy tr "104.84.154.57"
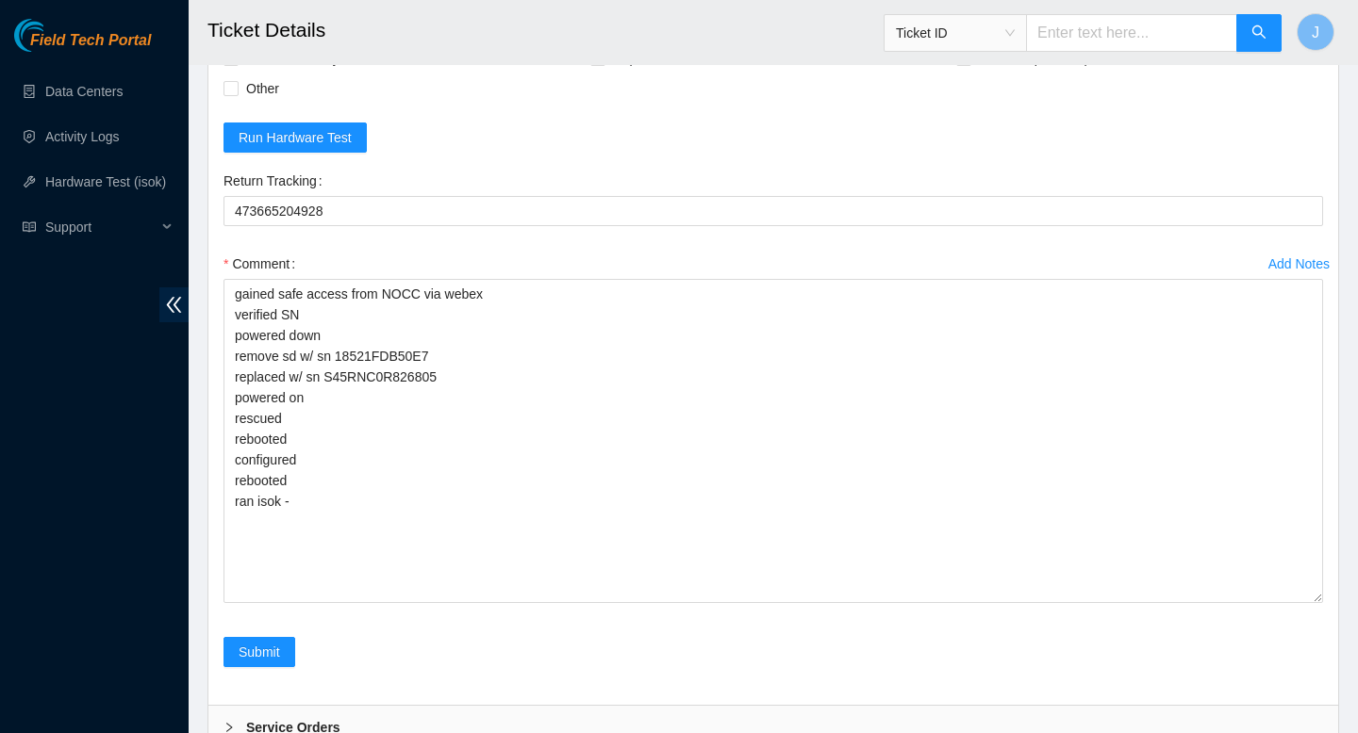
scroll to position [4123, 0]
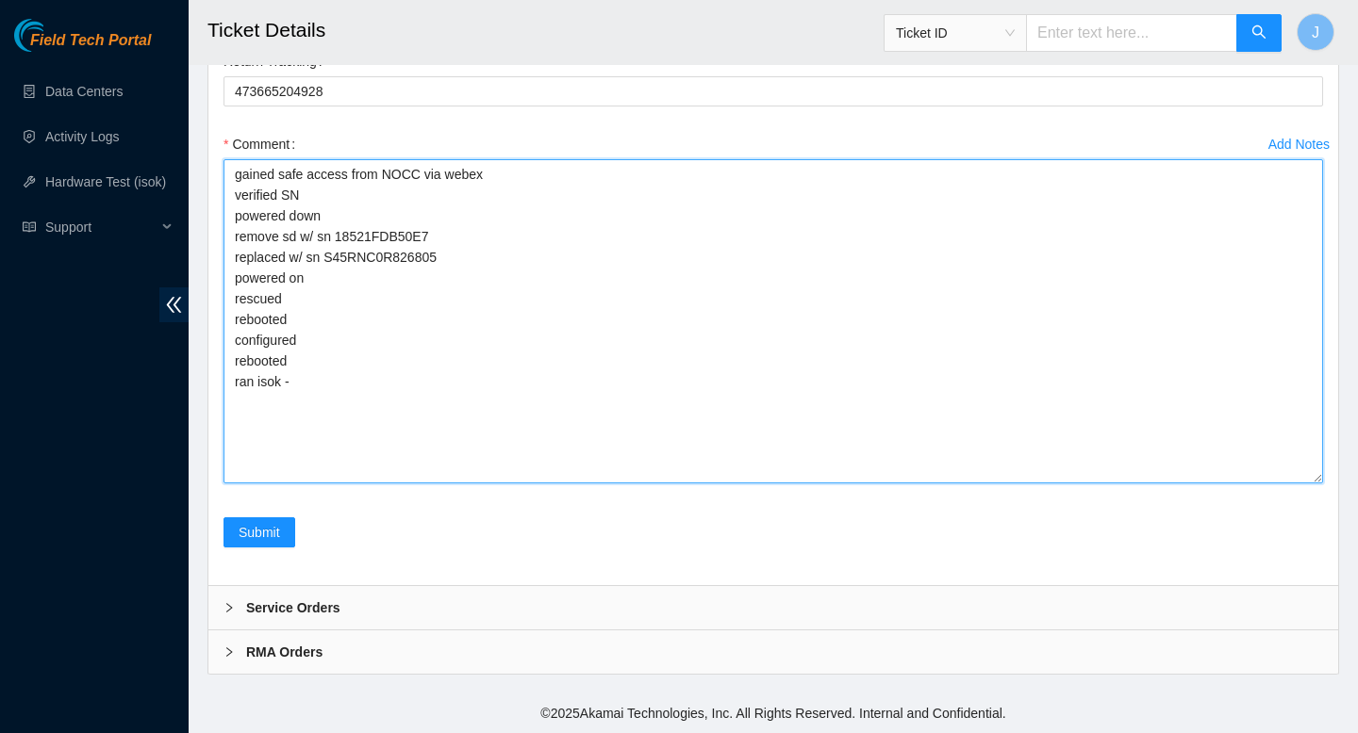
click at [539, 373] on textarea "gained safe access from NOCC via webex verified SN powered down remove sd w/ sn…" at bounding box center [772, 321] width 1099 height 324
paste textarea "324994 20-08-2025 01:30:25 104.84.154.57 COMPLETE Result Detail Message Ticket …"
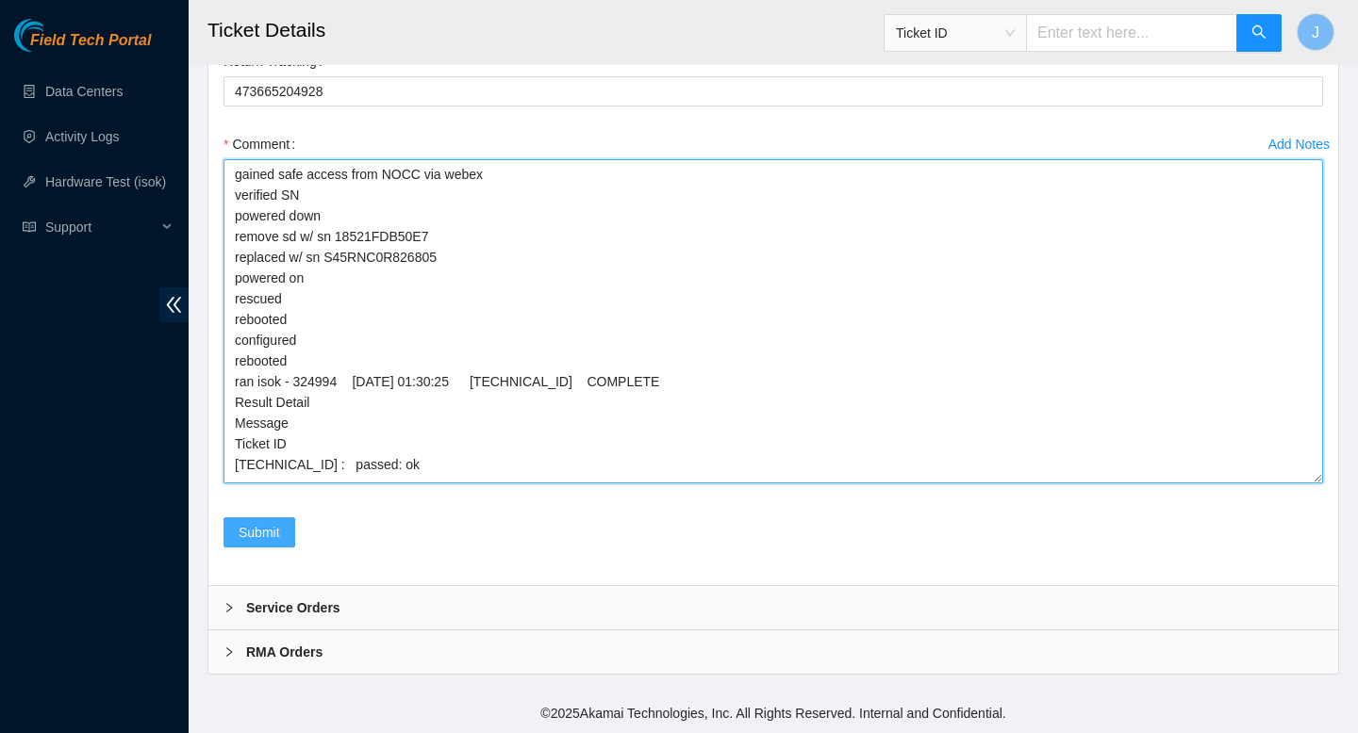
type textarea "gained safe access from NOCC via webex verified SN powered down remove sd w/ sn…"
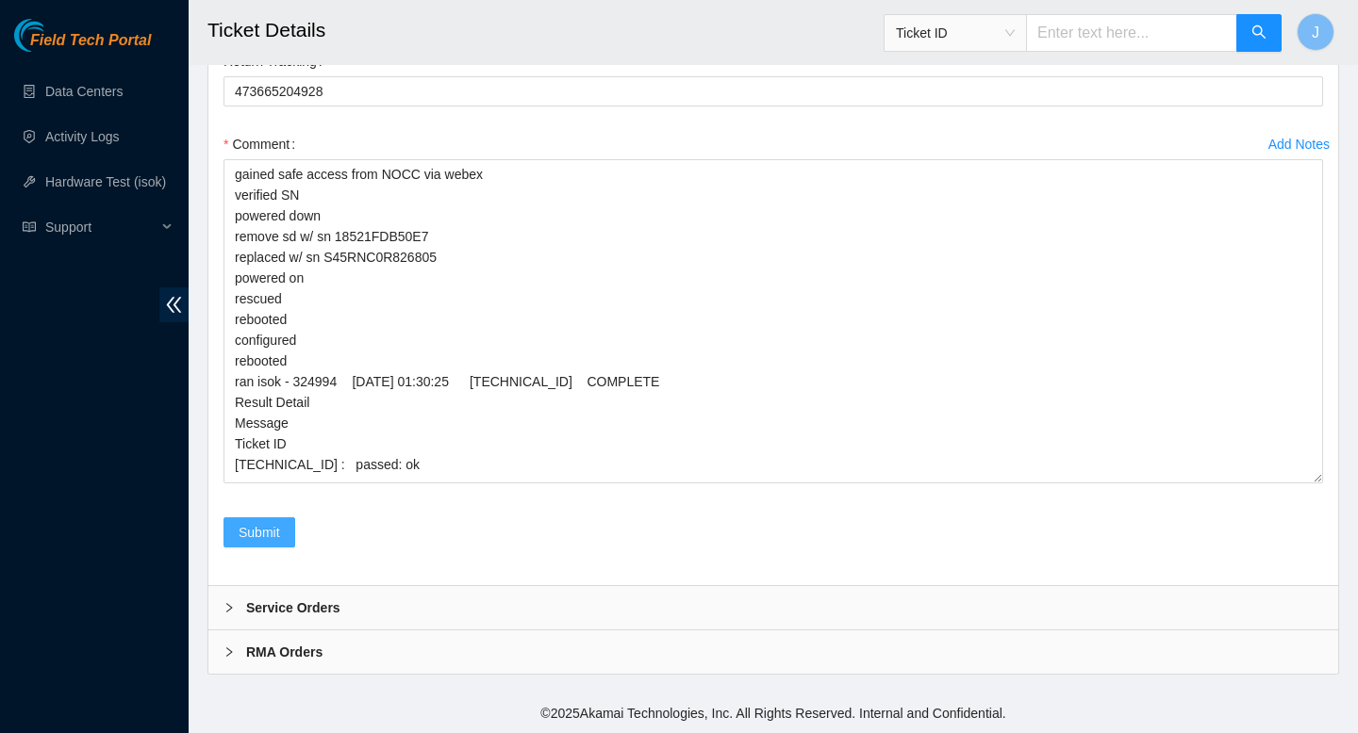
click at [256, 536] on span "Submit" at bounding box center [259, 532] width 41 height 21
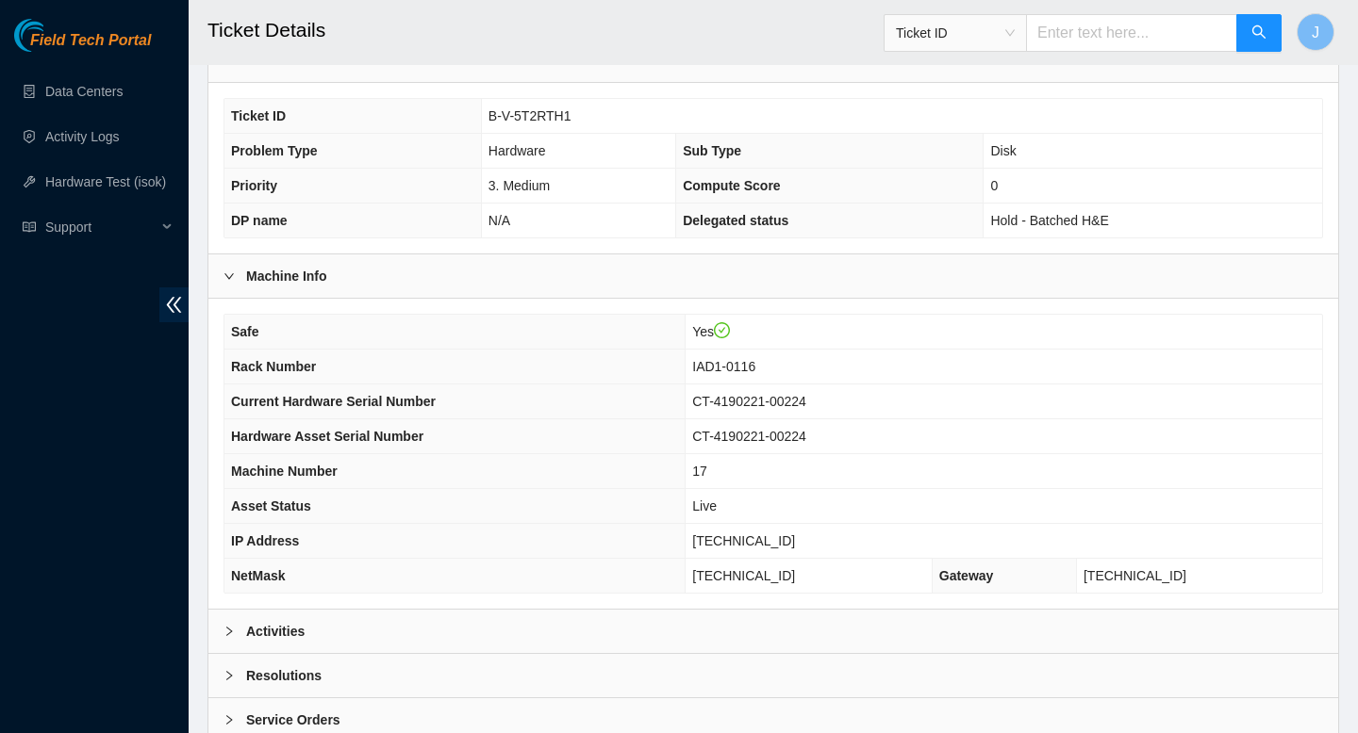
scroll to position [546, 0]
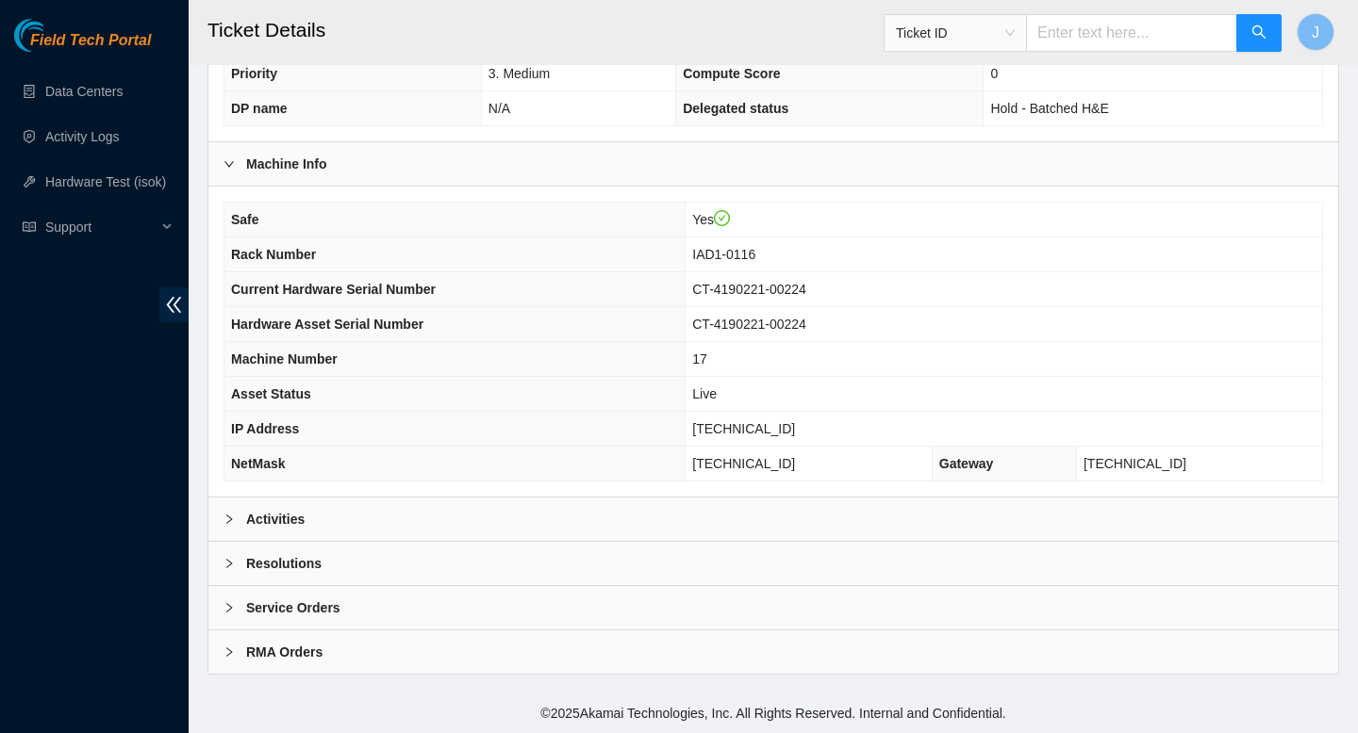
click at [579, 524] on div "Activities" at bounding box center [772, 519] width 1129 height 43
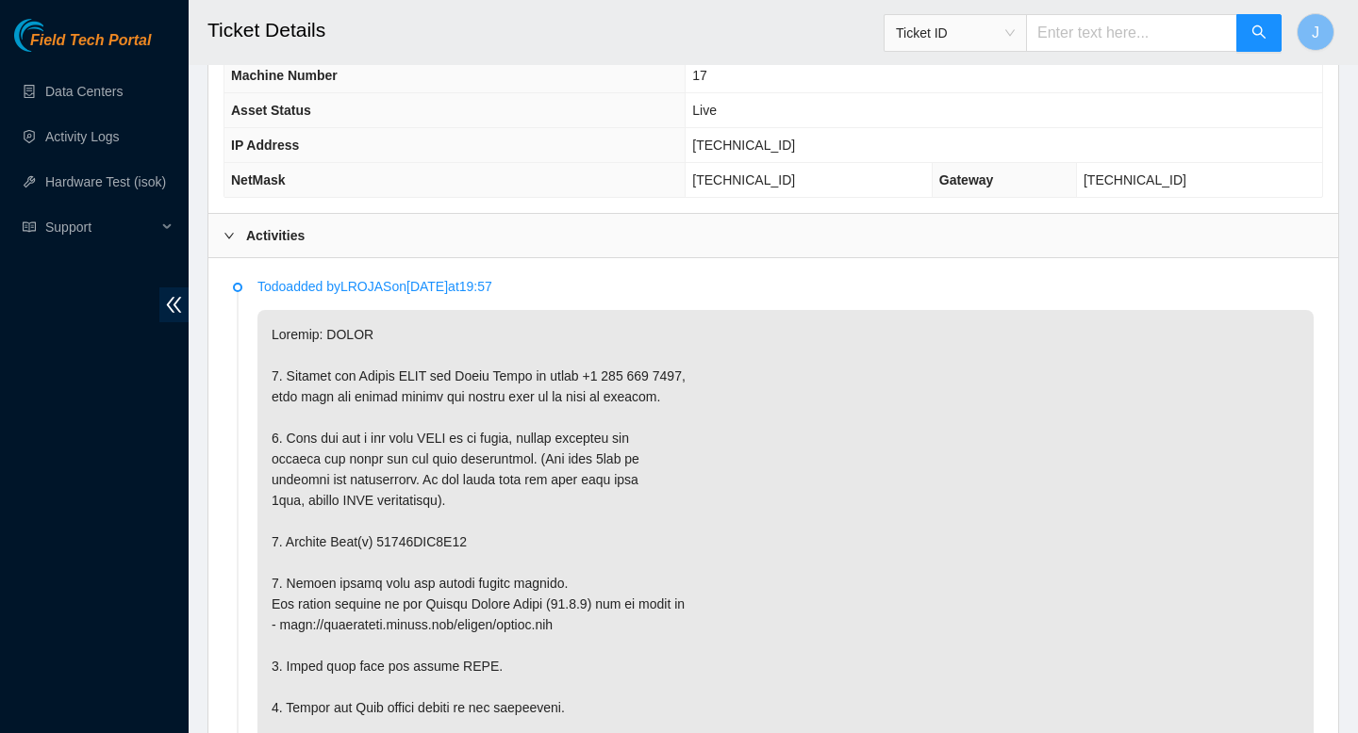
scroll to position [831, 0]
copy p "18521FDB4B72"
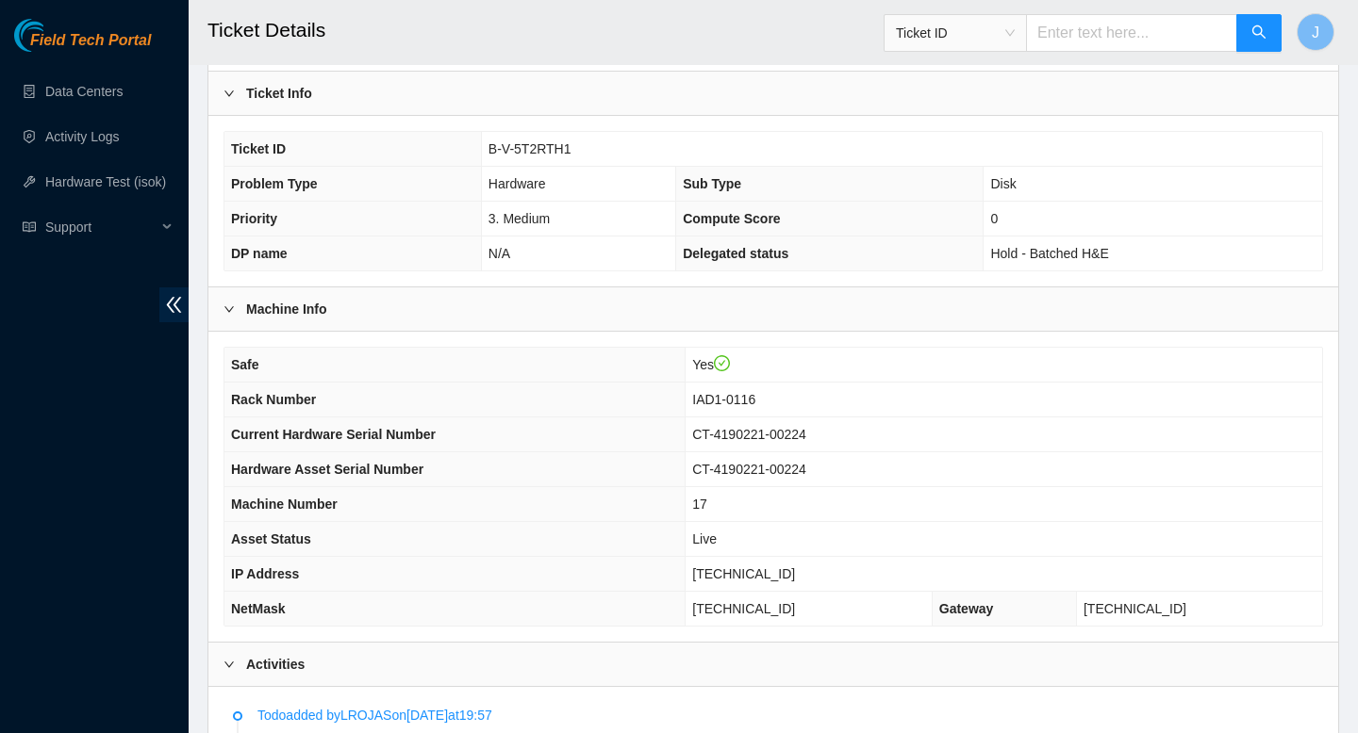
scroll to position [392, 0]
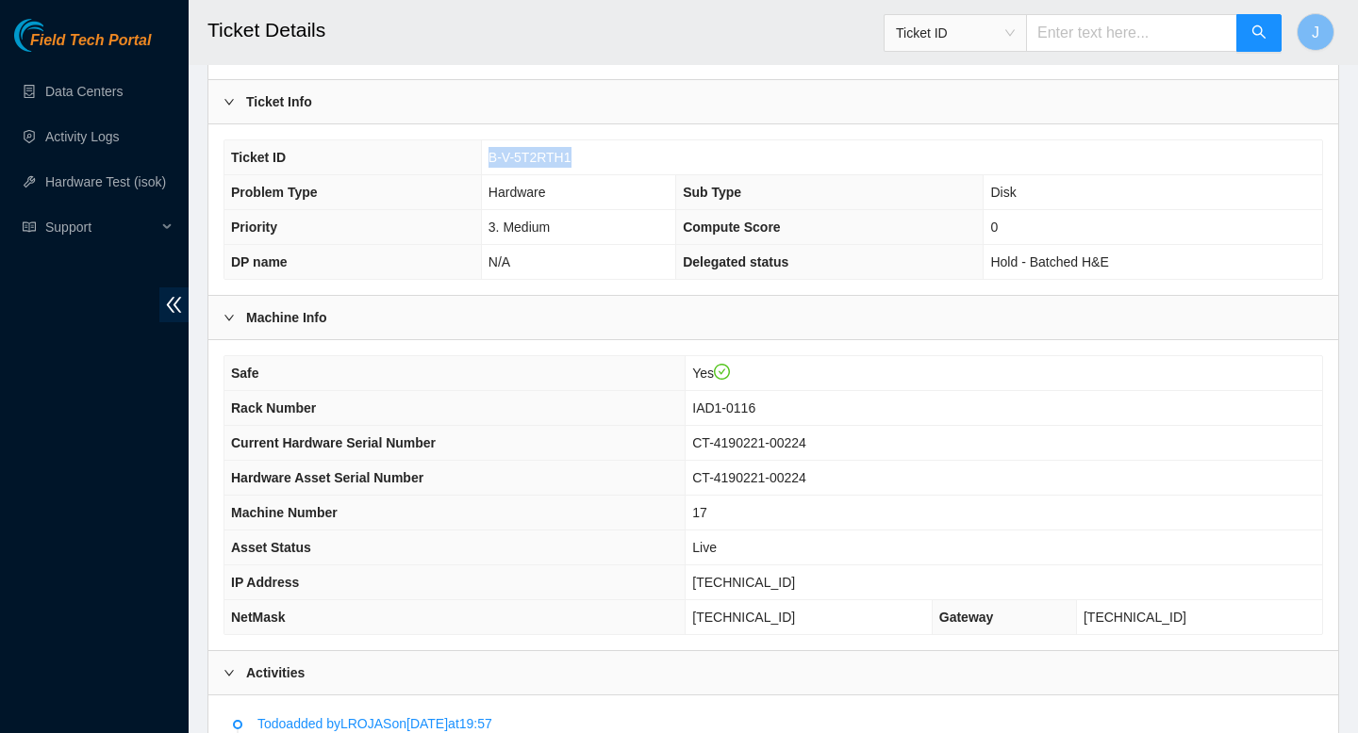
drag, startPoint x: 481, startPoint y: 159, endPoint x: 608, endPoint y: 156, distance: 127.3
click at [608, 156] on td "B-V-5T2RTH1" at bounding box center [901, 157] width 841 height 35
copy span "B-V-5T2RTH1"
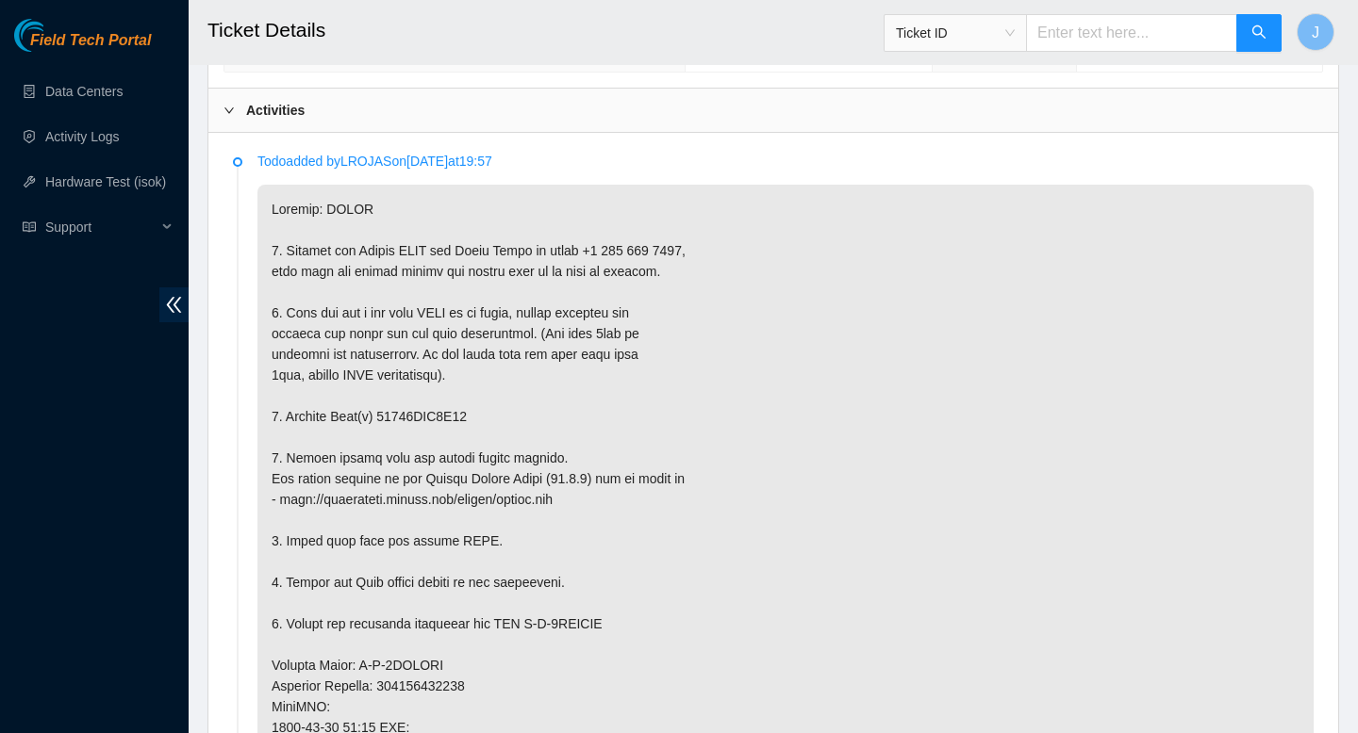
scroll to position [949, 0]
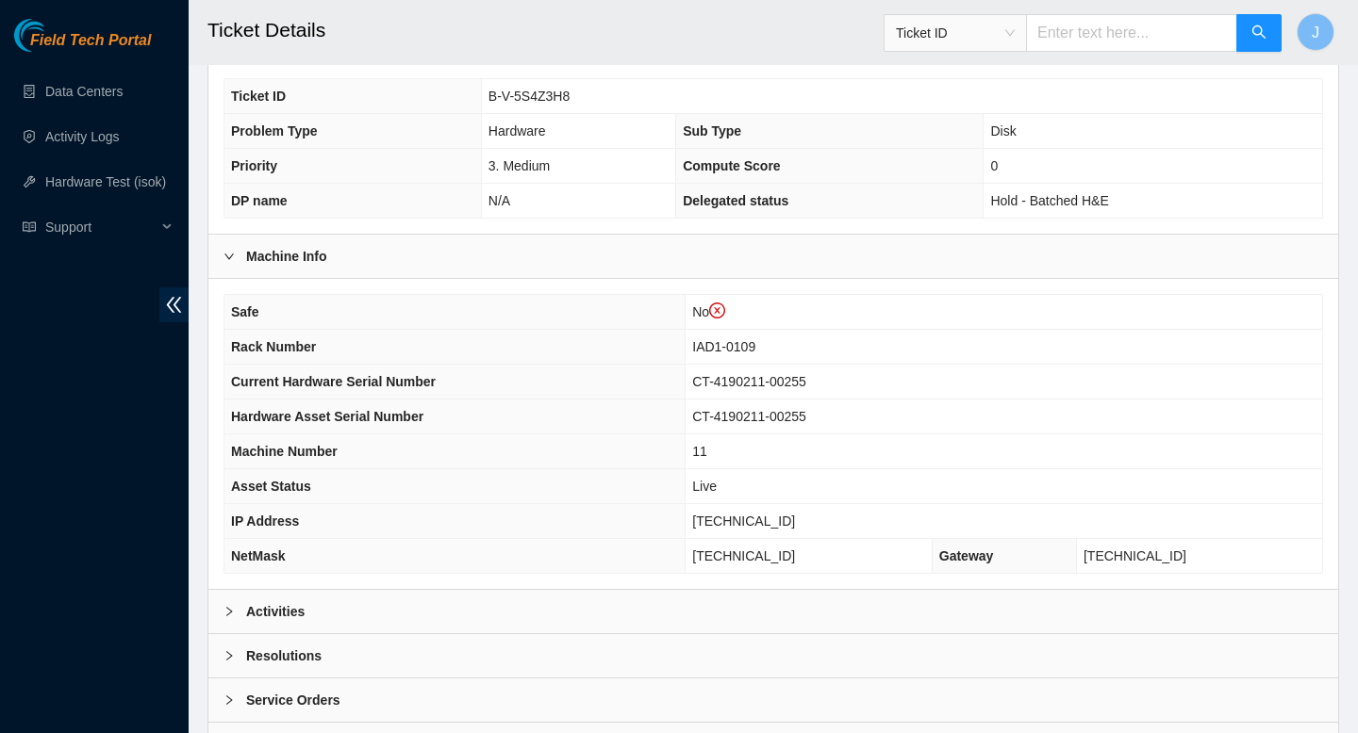
scroll to position [582, 0]
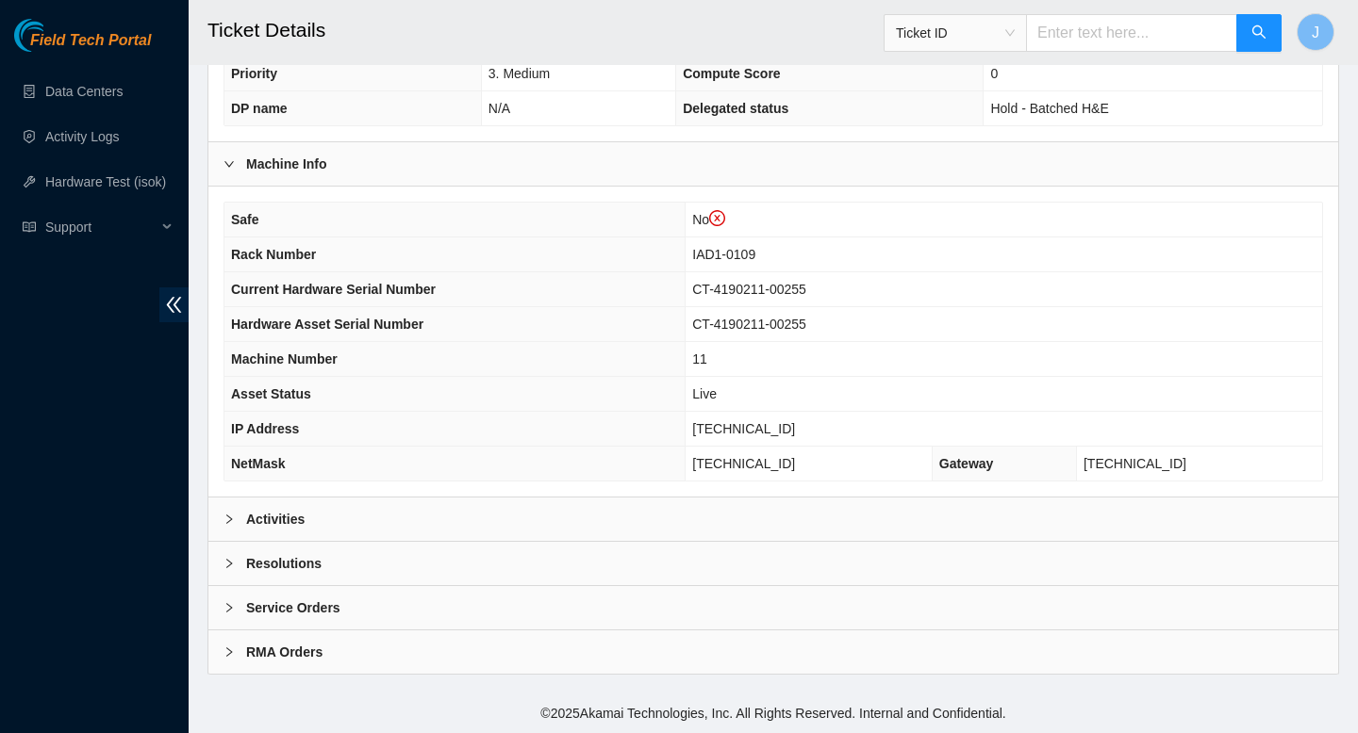
click at [404, 529] on div "Activities" at bounding box center [772, 519] width 1129 height 43
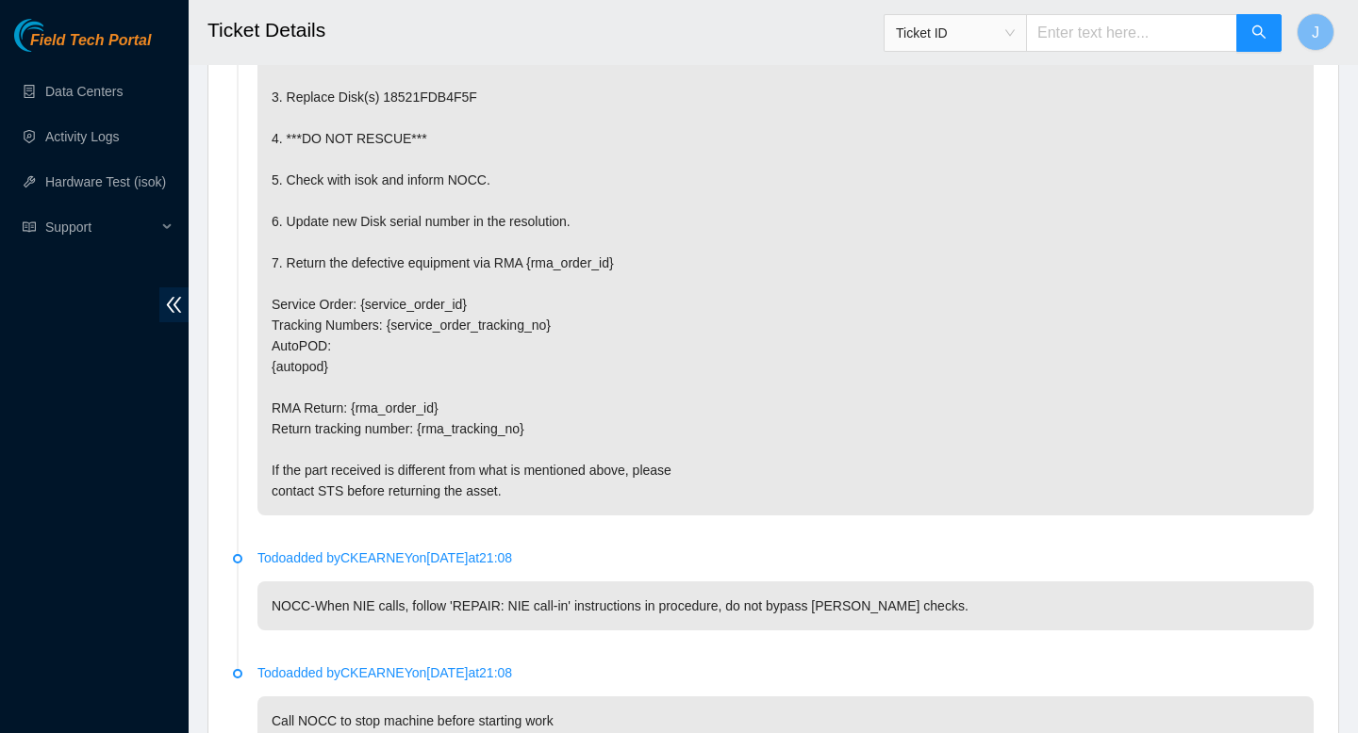
scroll to position [5981, 0]
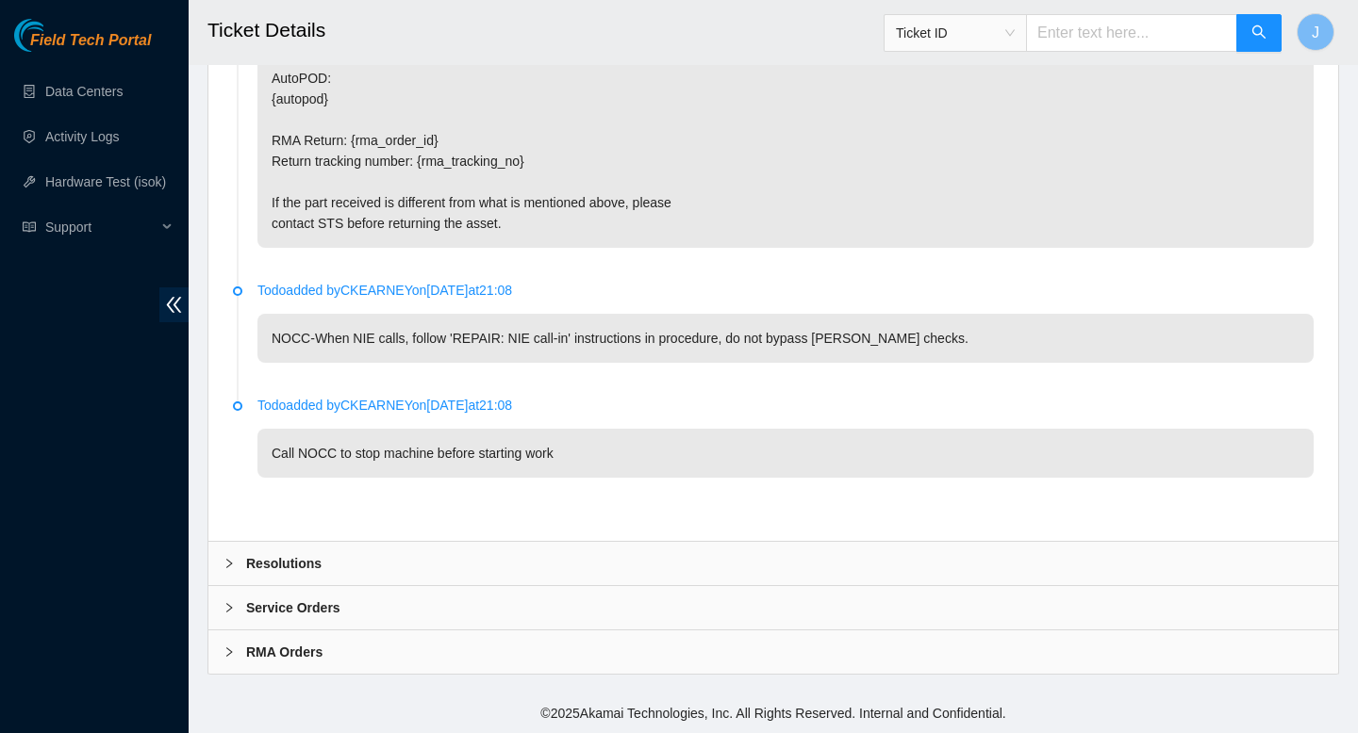
click at [364, 570] on div "Resolutions" at bounding box center [772, 563] width 1129 height 43
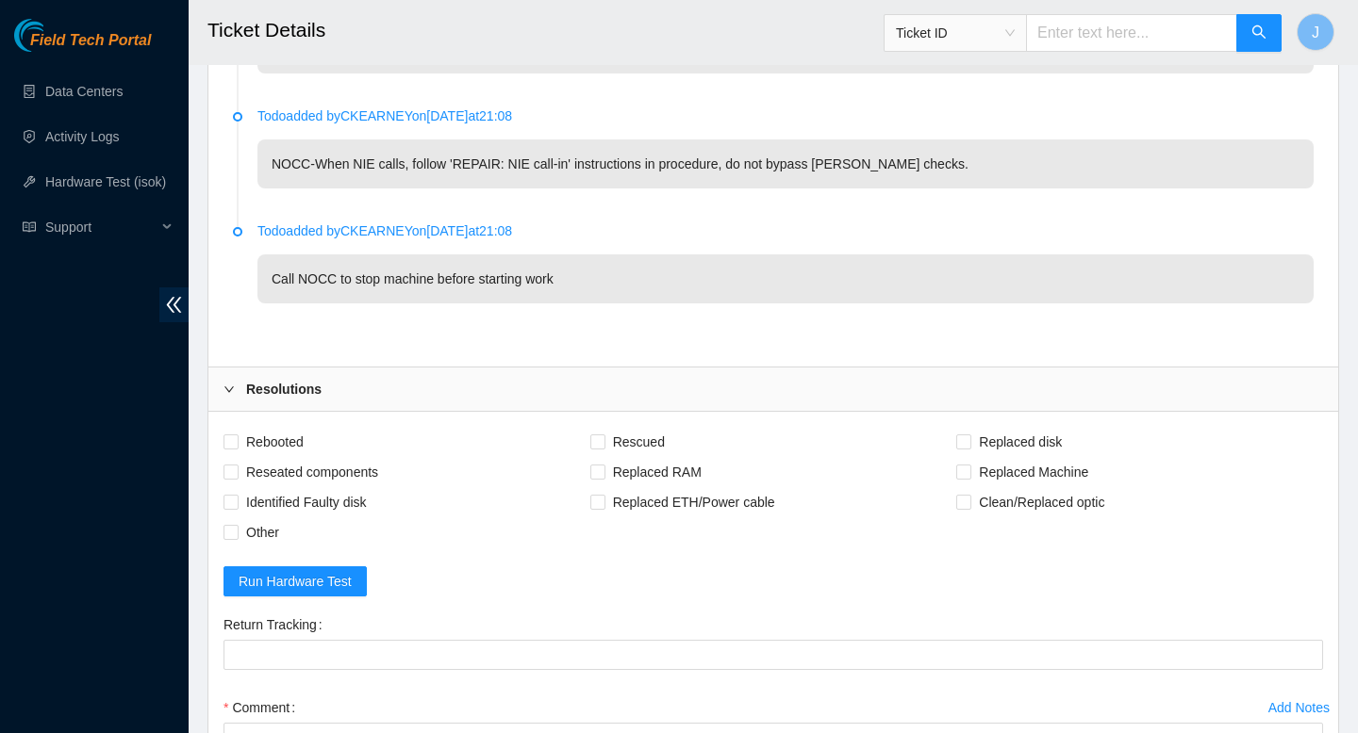
scroll to position [6157, 0]
click at [231, 536] on input "Other" at bounding box center [229, 529] width 13 height 13
checkbox input "true"
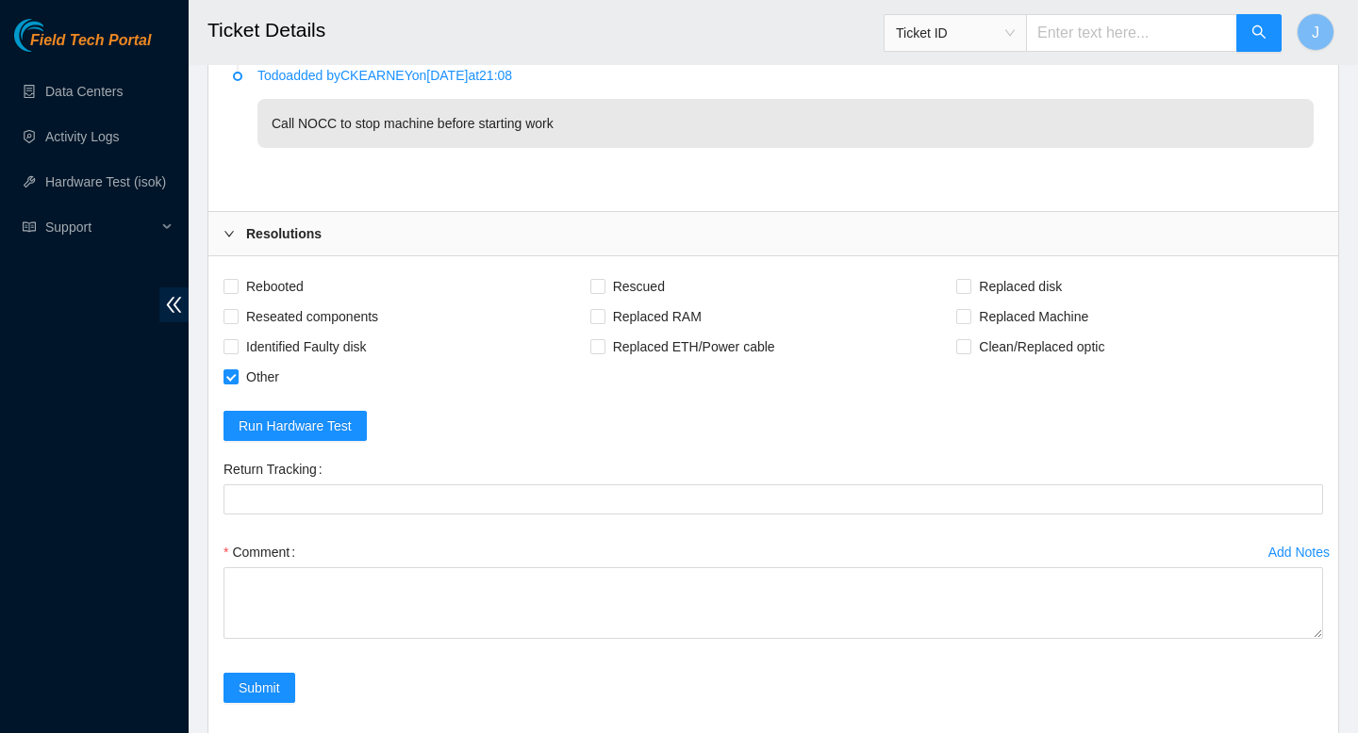
scroll to position [6314, 0]
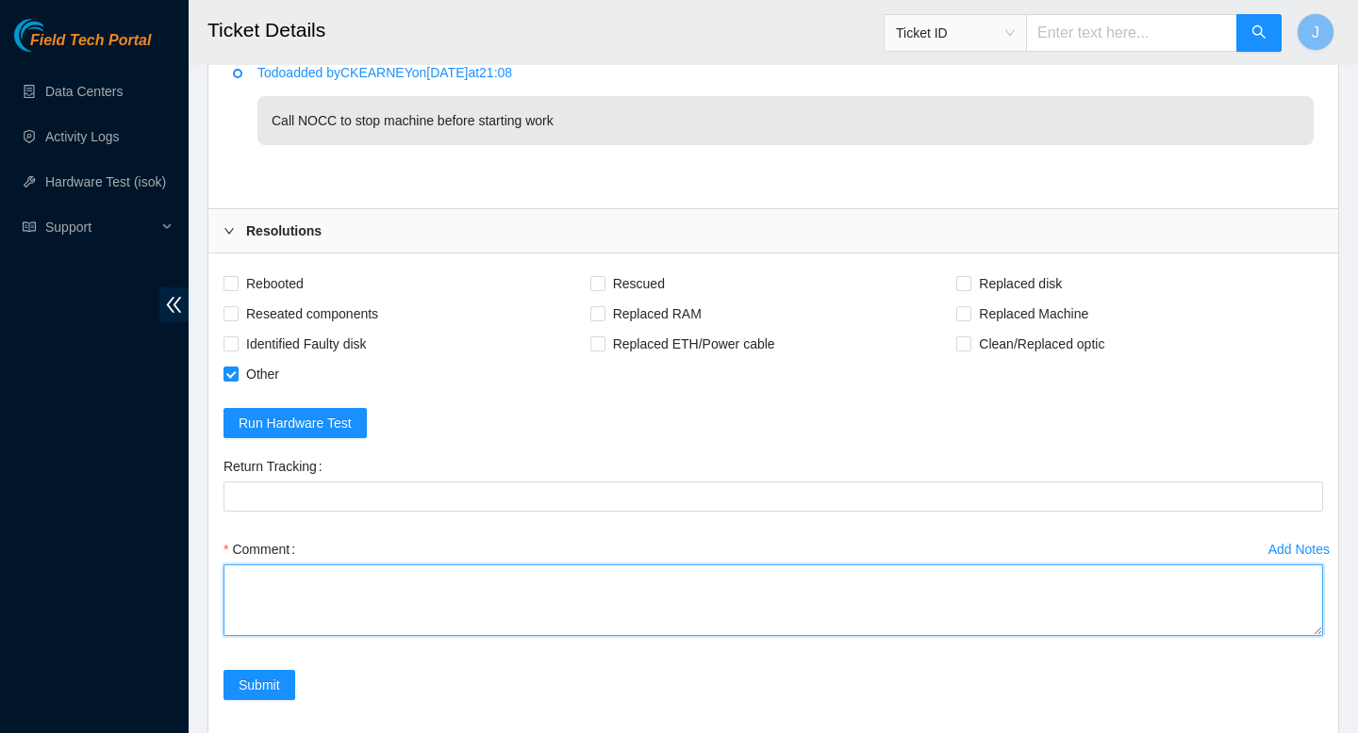
click at [357, 618] on textarea "Comment" at bounding box center [772, 601] width 1099 height 72
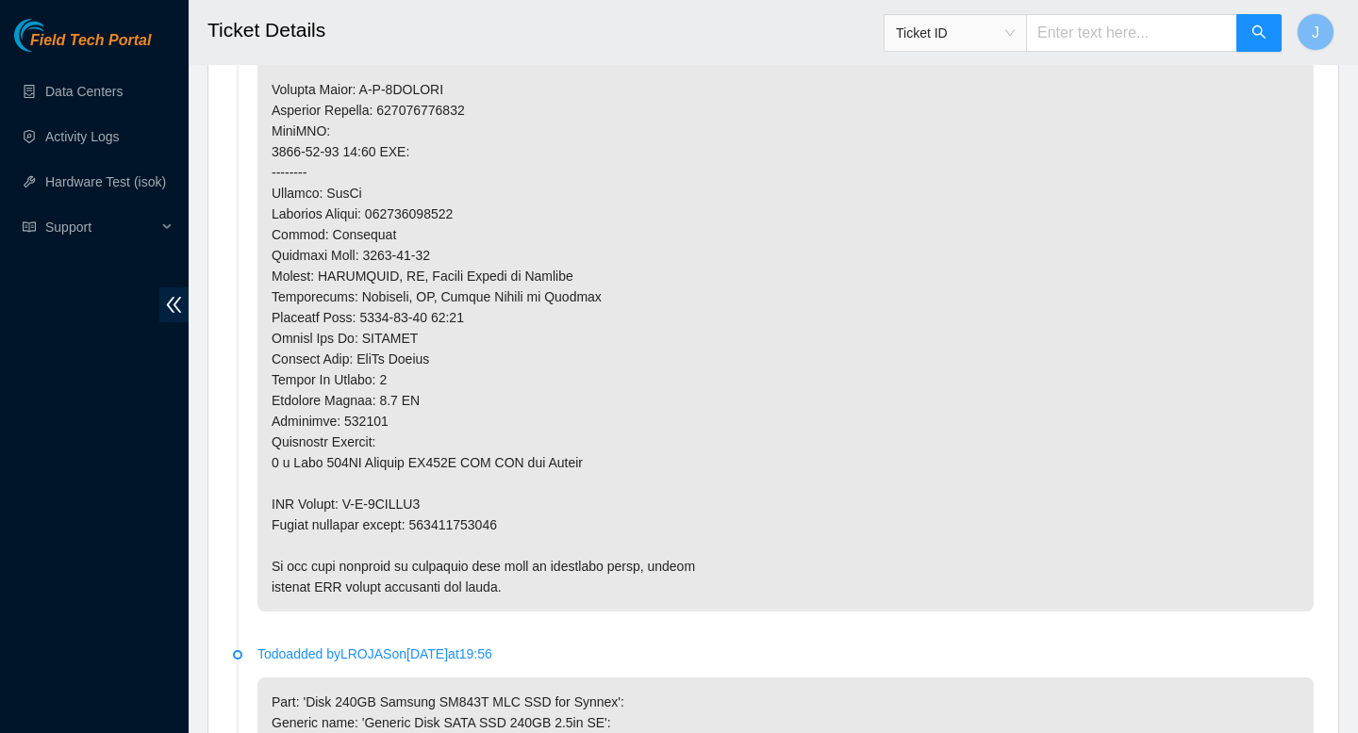
scroll to position [1491, 0]
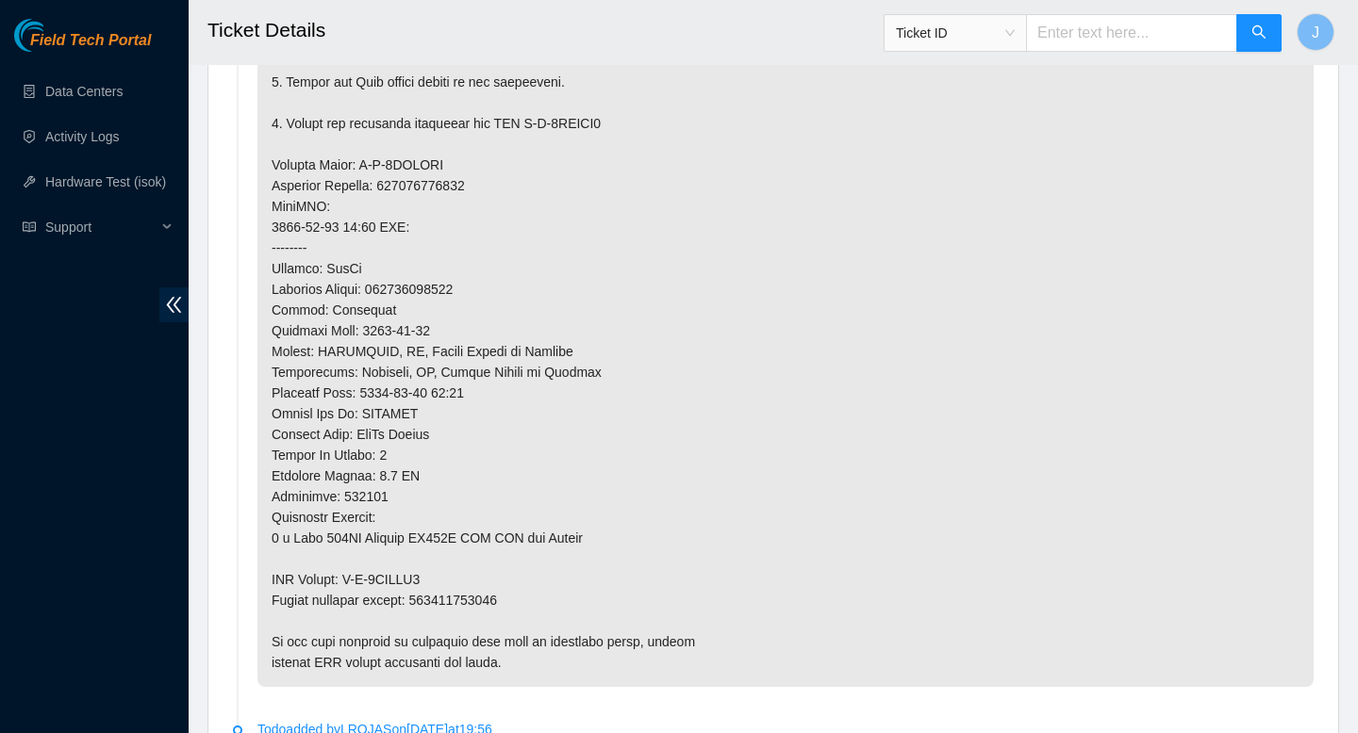
type textarea "disk sent doesnt match form factor from todo, worked with STS, marked incoming …"
click at [502, 603] on p at bounding box center [785, 185] width 1056 height 1003
click at [501, 603] on p at bounding box center [785, 185] width 1056 height 1003
copy p "463470042960"
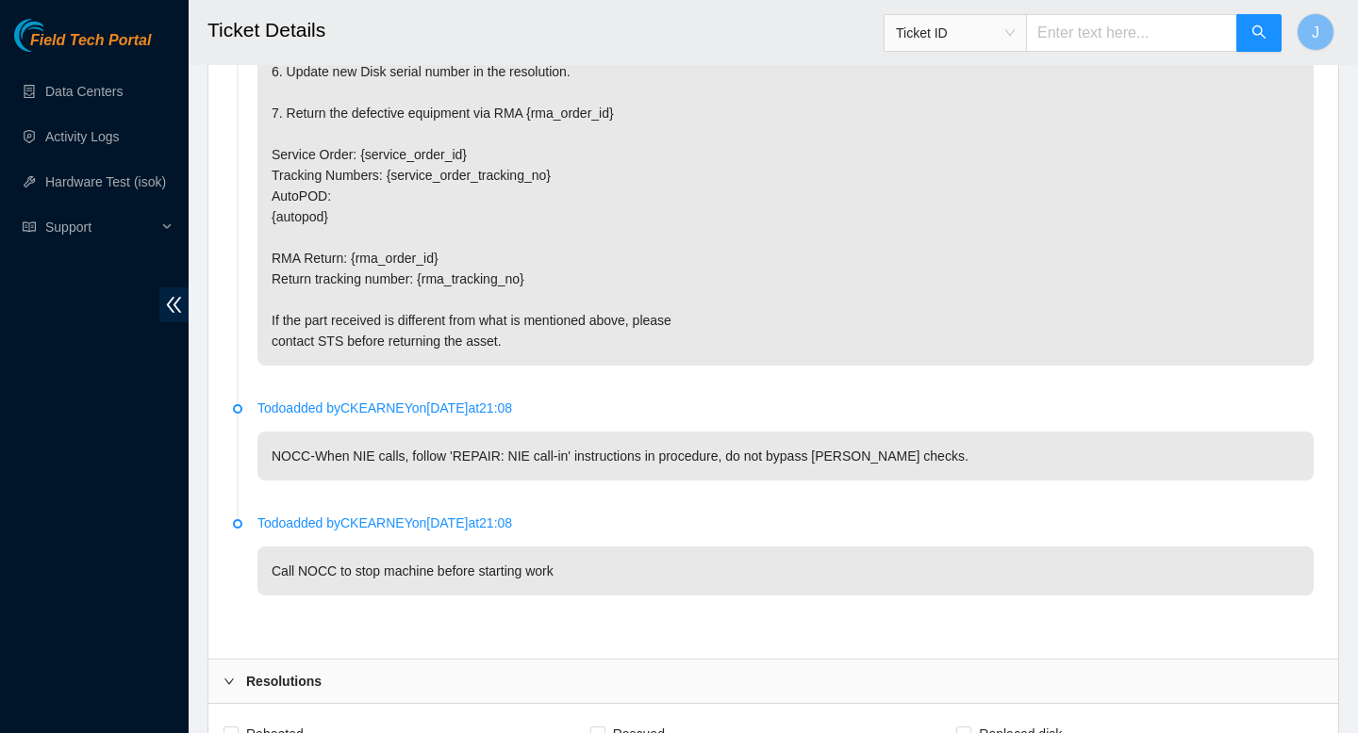
scroll to position [6467, 0]
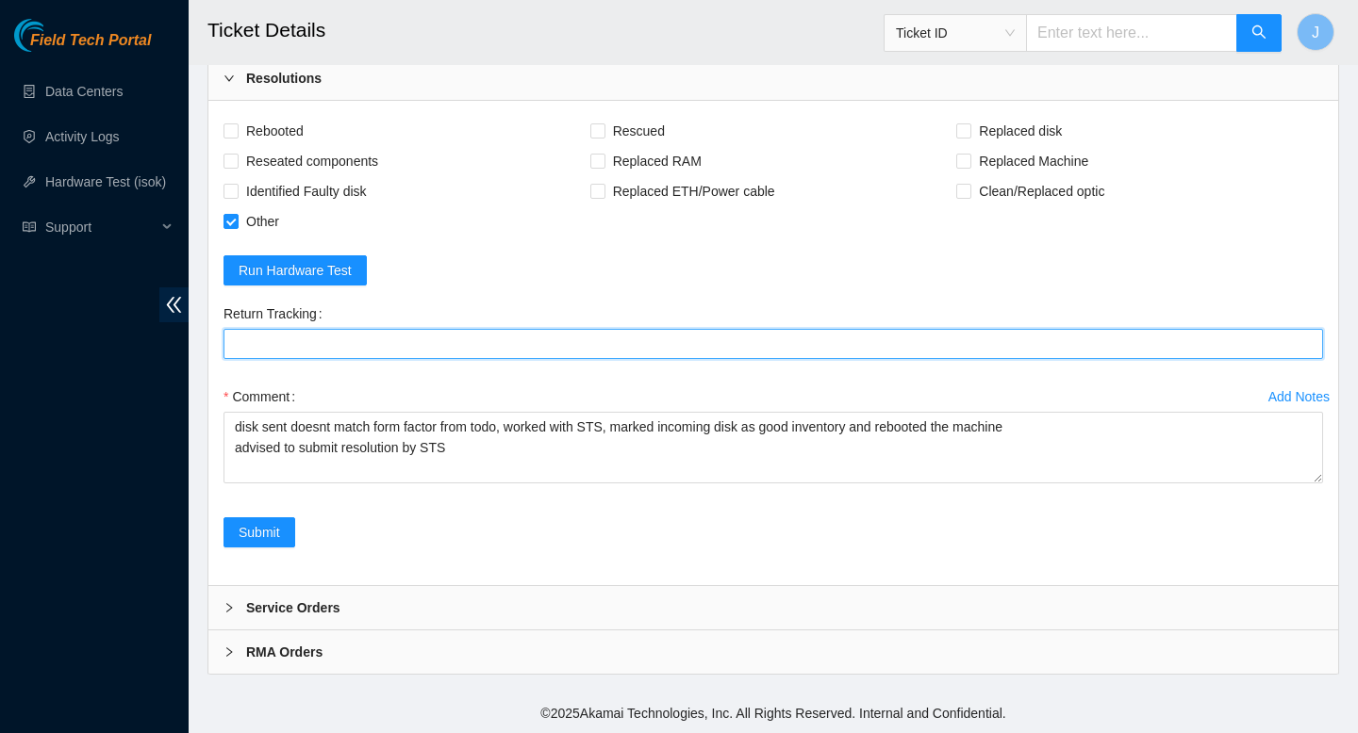
click at [420, 350] on Tracking "Return Tracking" at bounding box center [772, 344] width 1099 height 30
paste Tracking "463470042960"
type Tracking "463470042960"
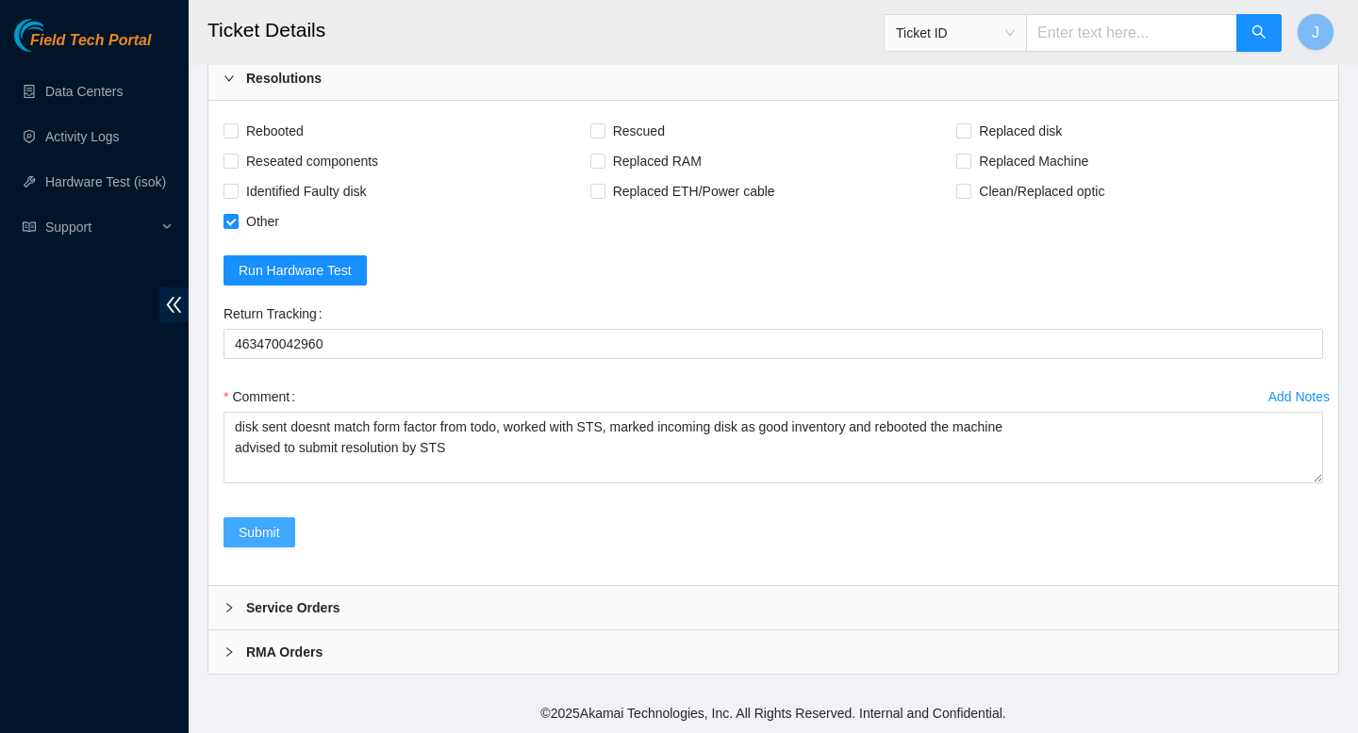
click at [242, 541] on span "Submit" at bounding box center [259, 532] width 41 height 21
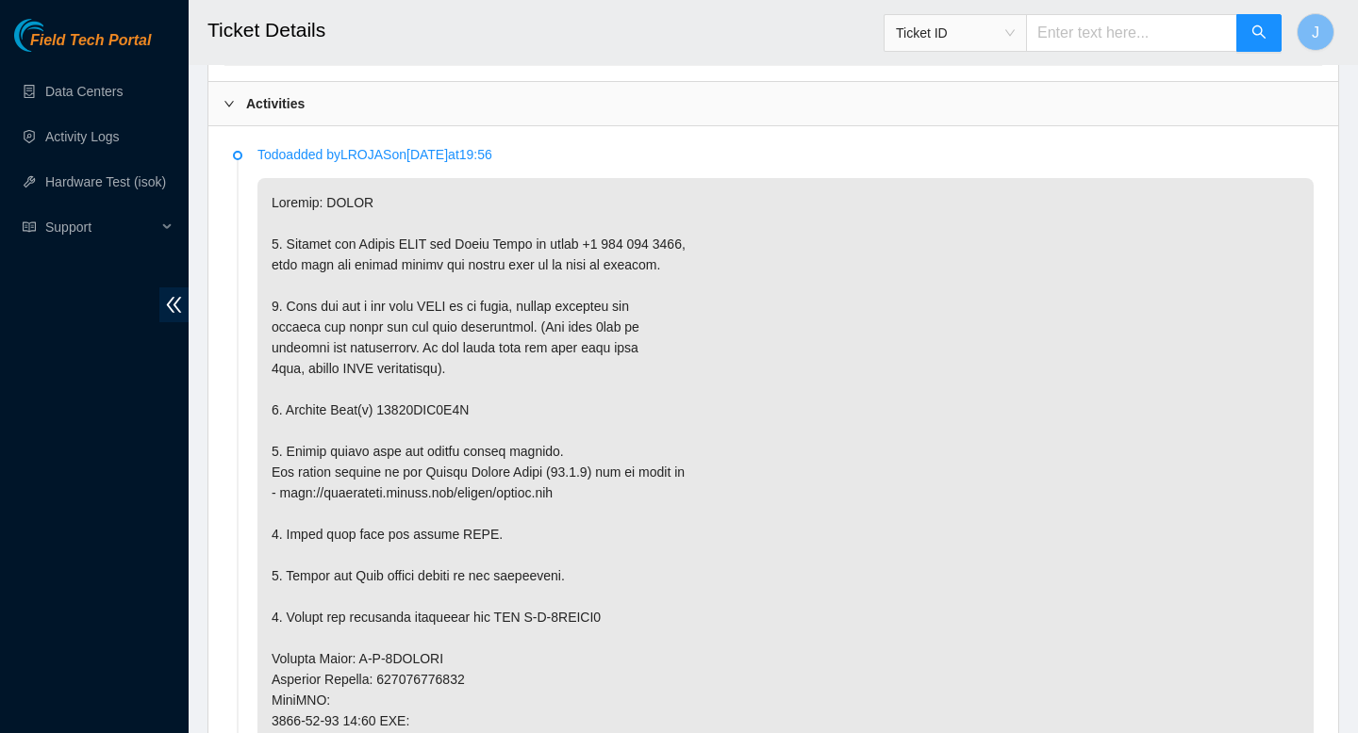
scroll to position [0, 0]
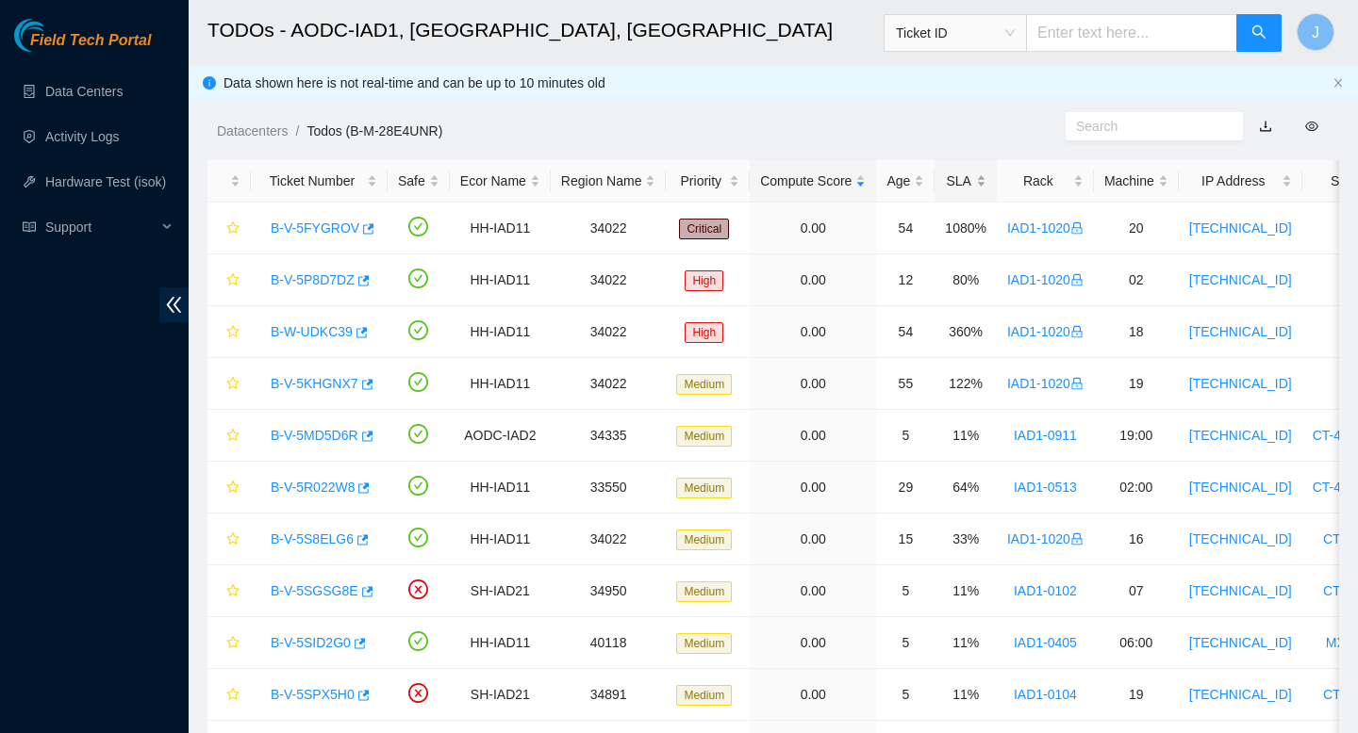
click at [986, 185] on div "SLA" at bounding box center [965, 181] width 41 height 21
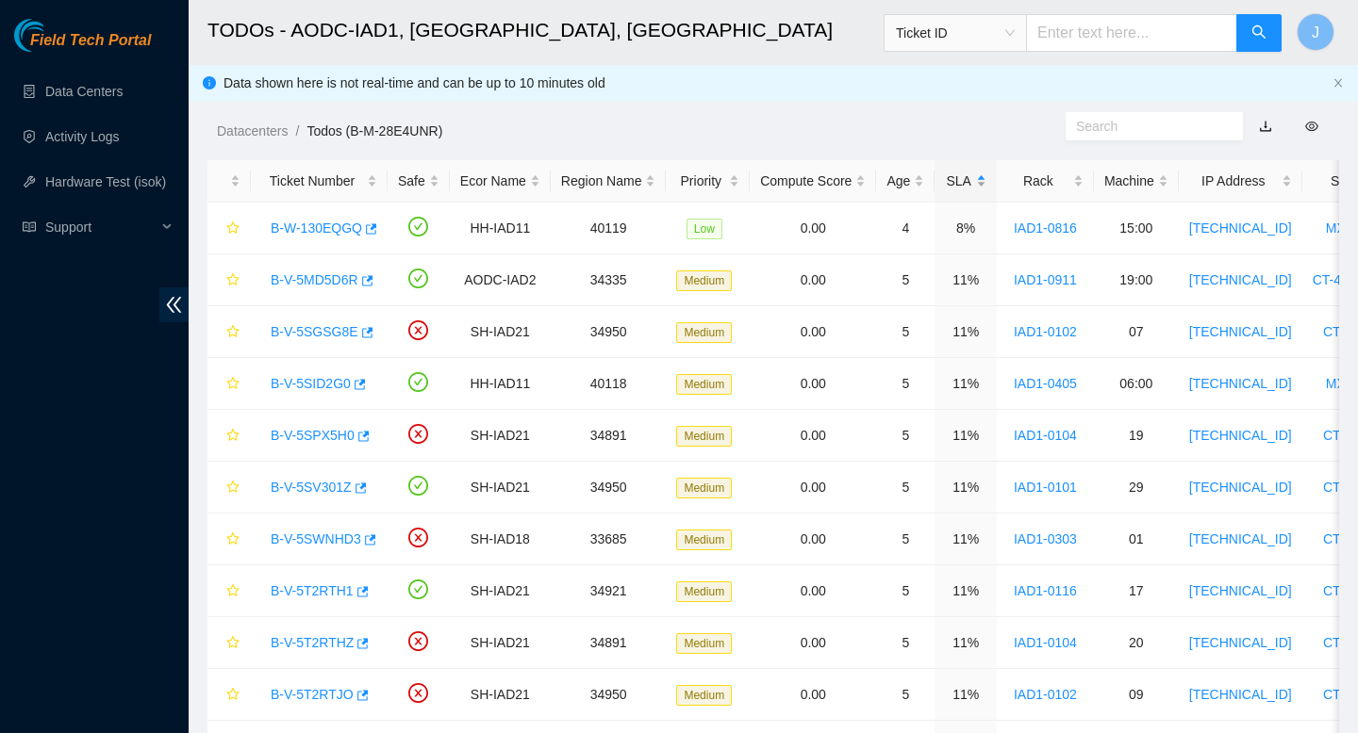
click at [986, 185] on div "SLA" at bounding box center [965, 181] width 41 height 21
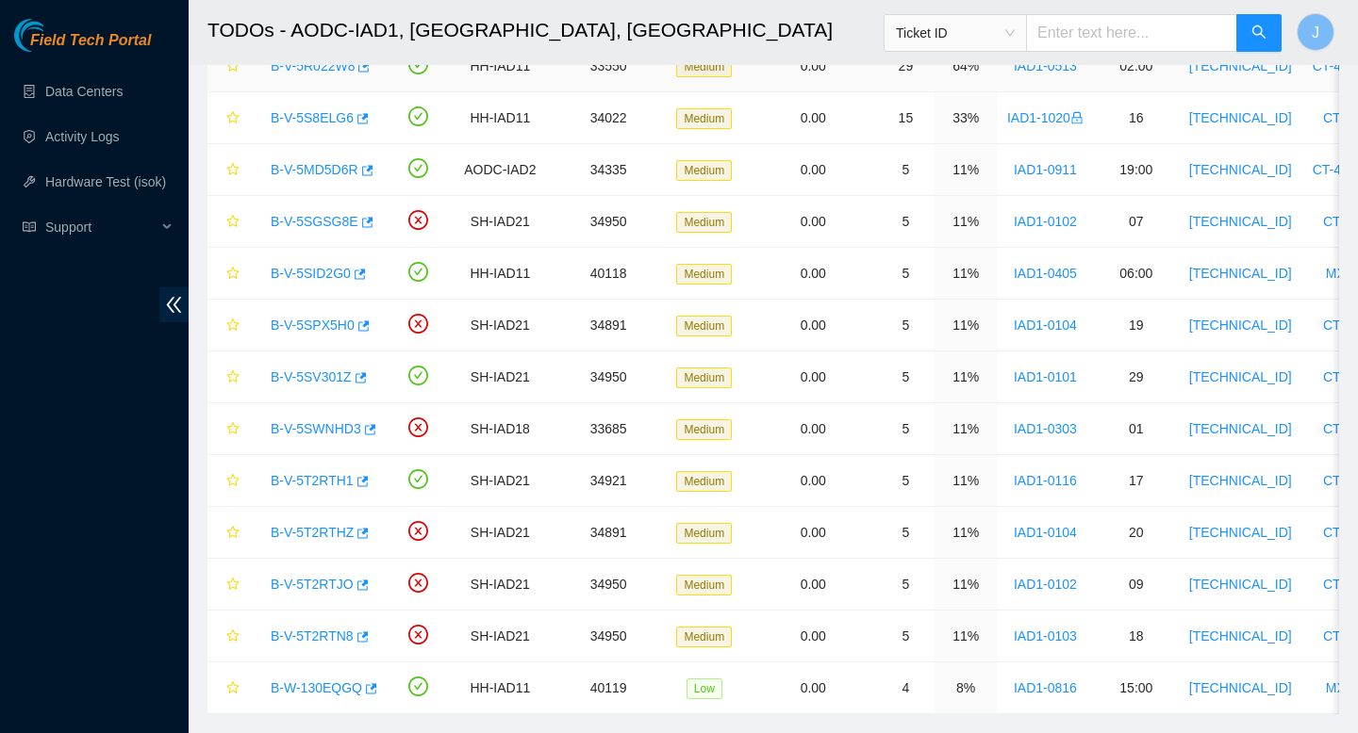
scroll to position [409, 0]
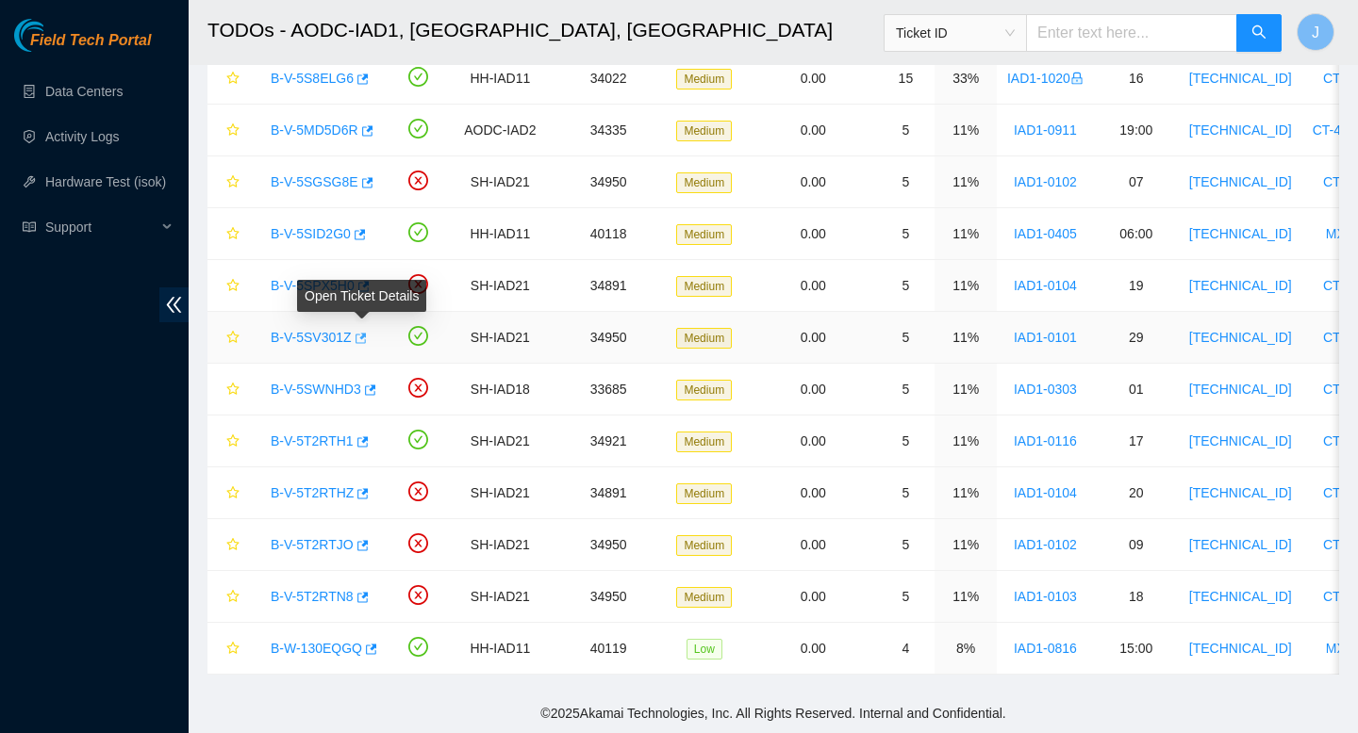
click at [367, 336] on icon "button" at bounding box center [360, 338] width 11 height 10
click at [1063, 190] on td "IAD1-0102" at bounding box center [1045, 183] width 97 height 52
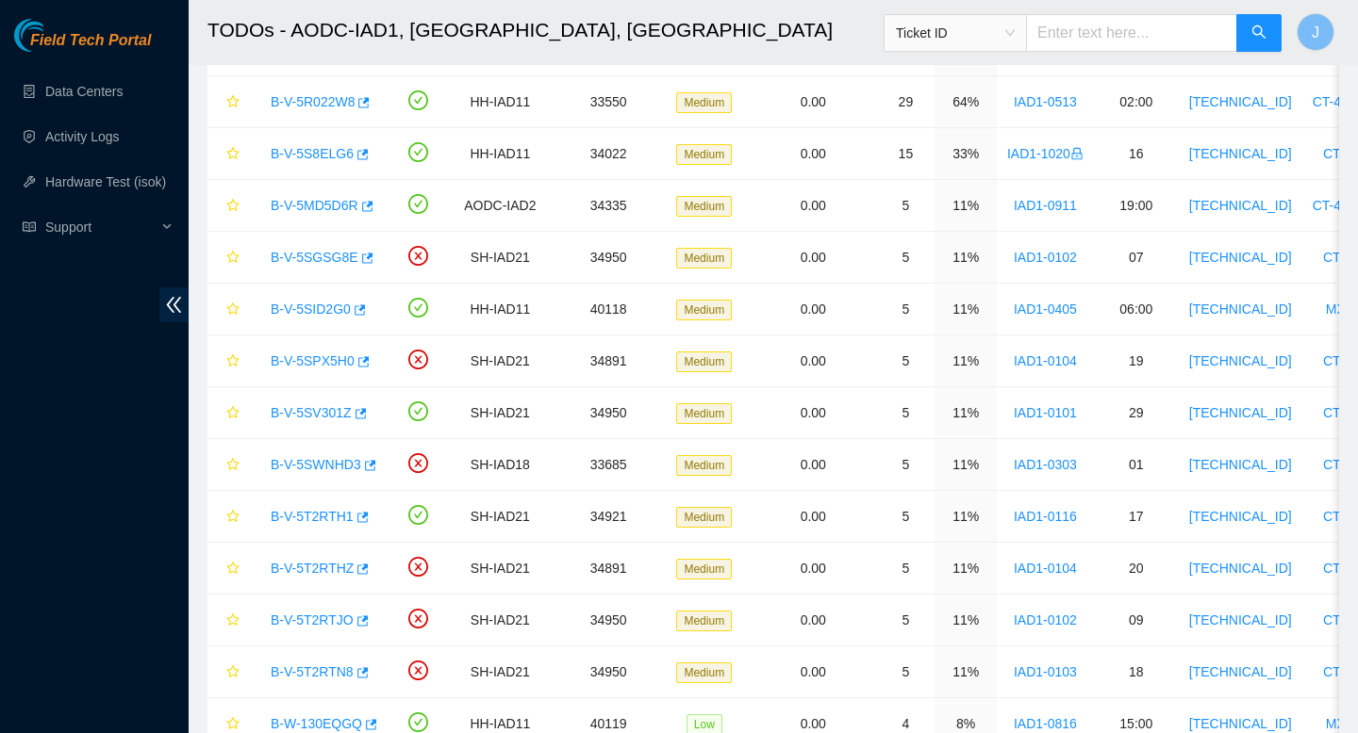
scroll to position [330, 0]
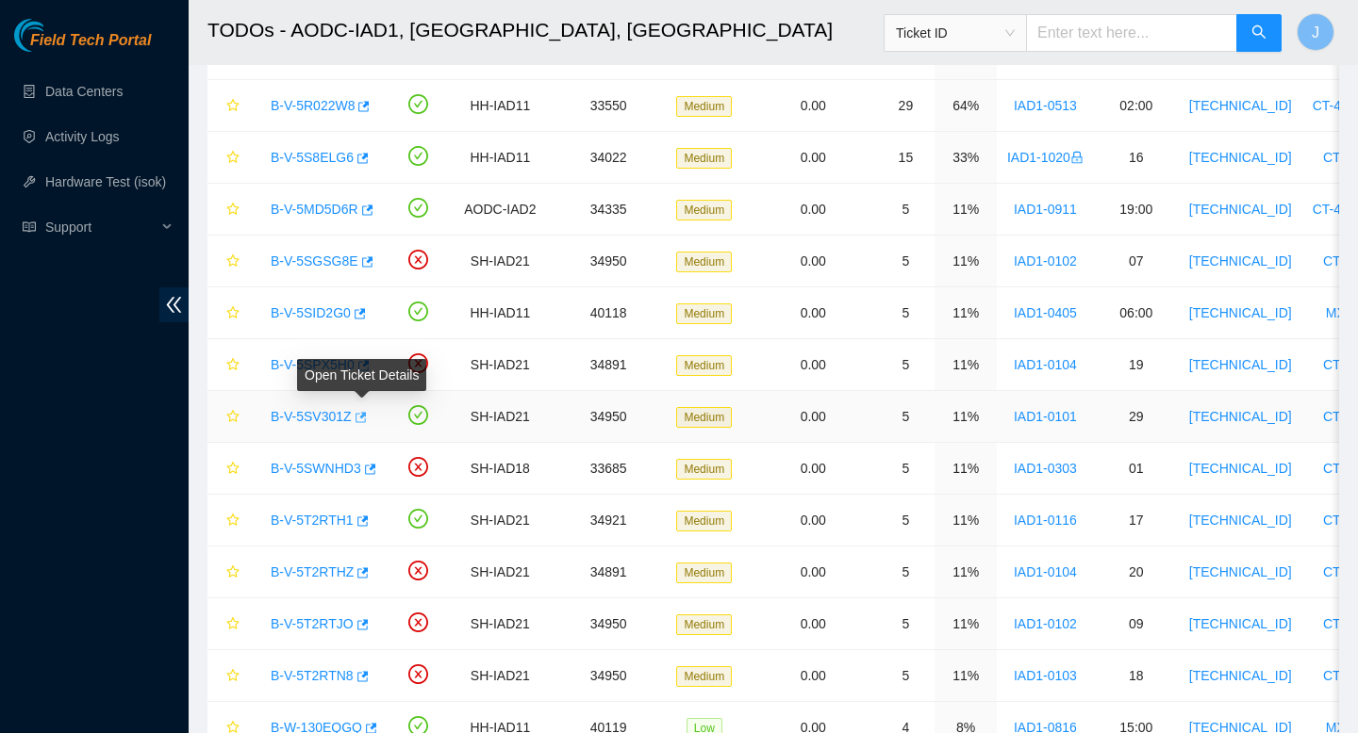
click at [366, 419] on icon "button" at bounding box center [359, 417] width 13 height 13
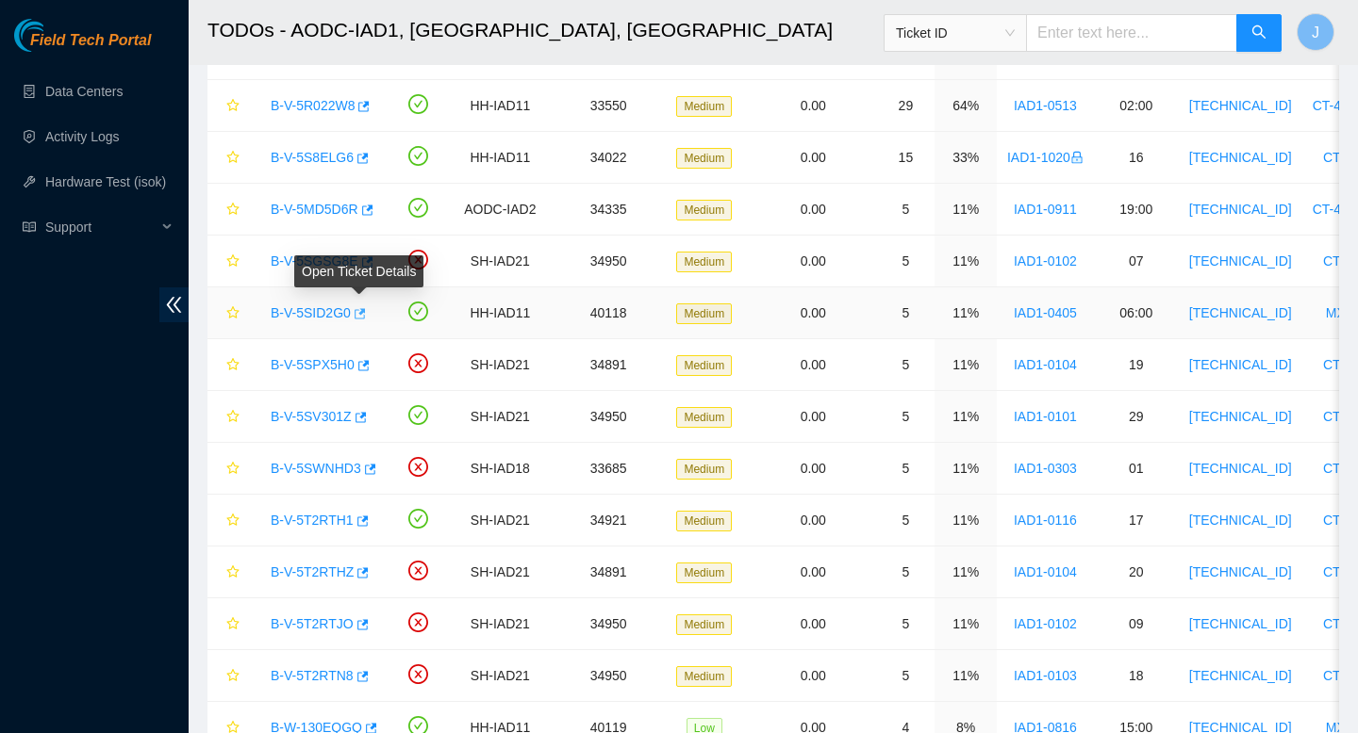
click at [365, 314] on icon "button" at bounding box center [358, 313] width 13 height 13
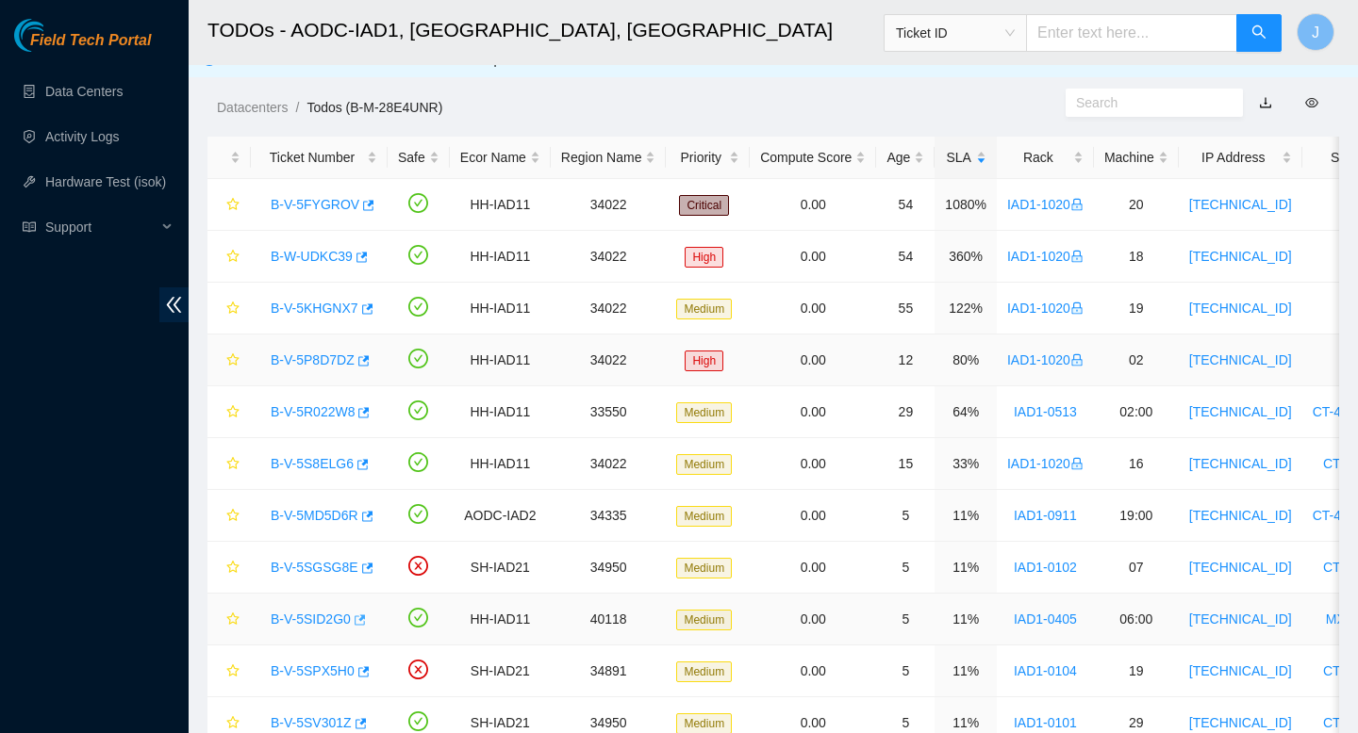
scroll to position [0, 0]
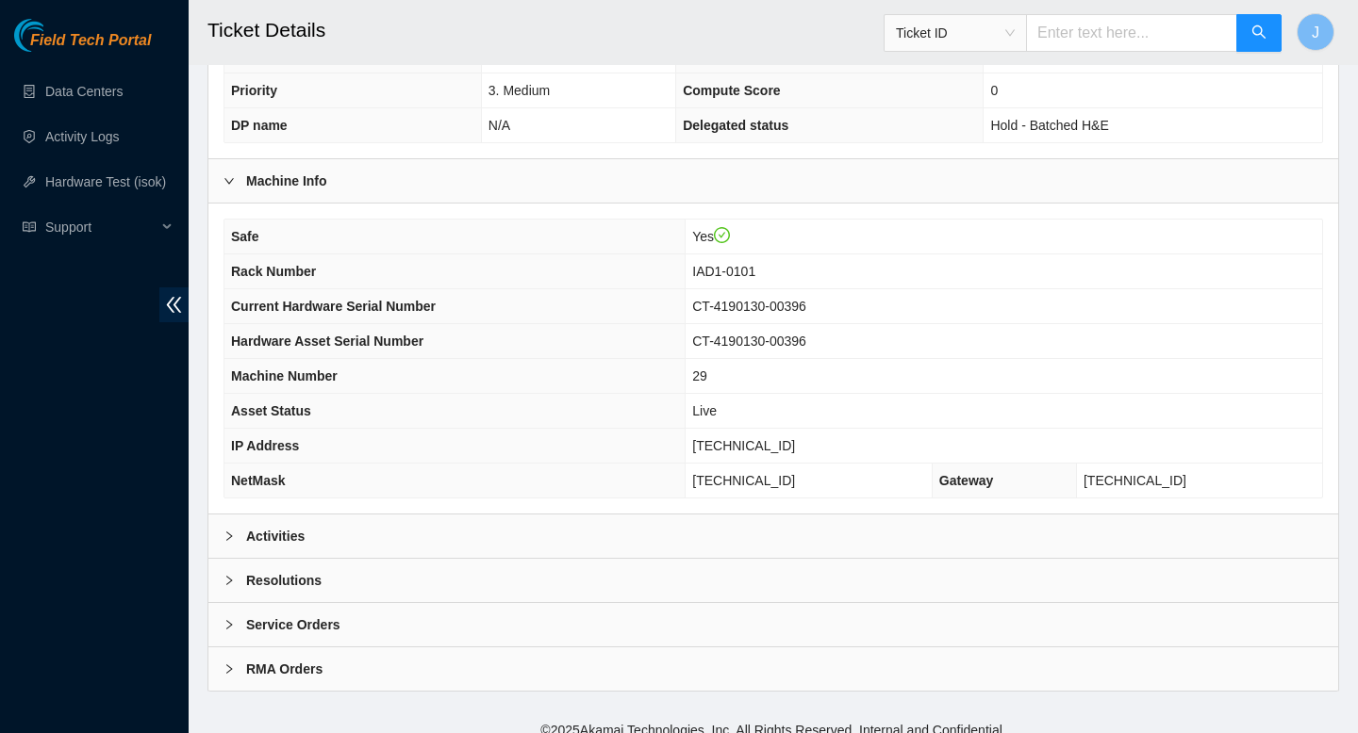
scroll to position [546, 0]
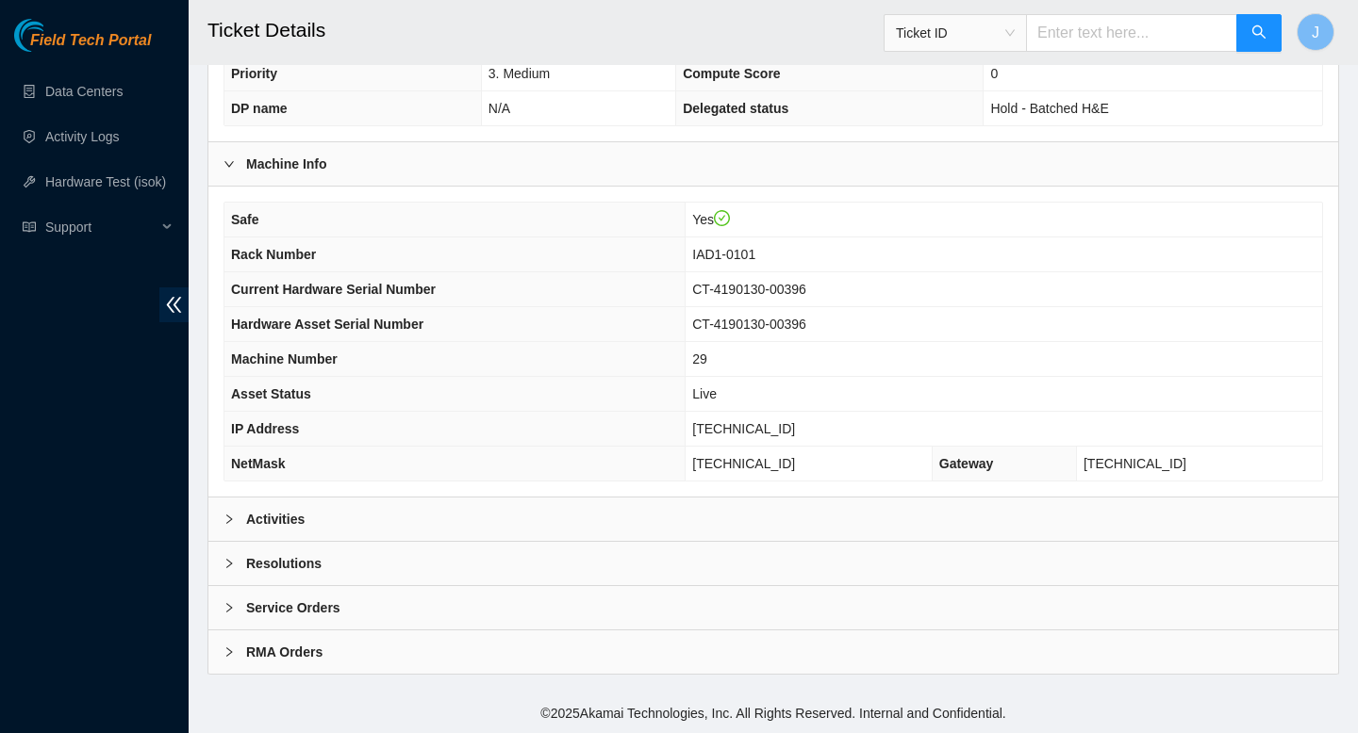
click at [524, 520] on div "Activities" at bounding box center [772, 519] width 1129 height 43
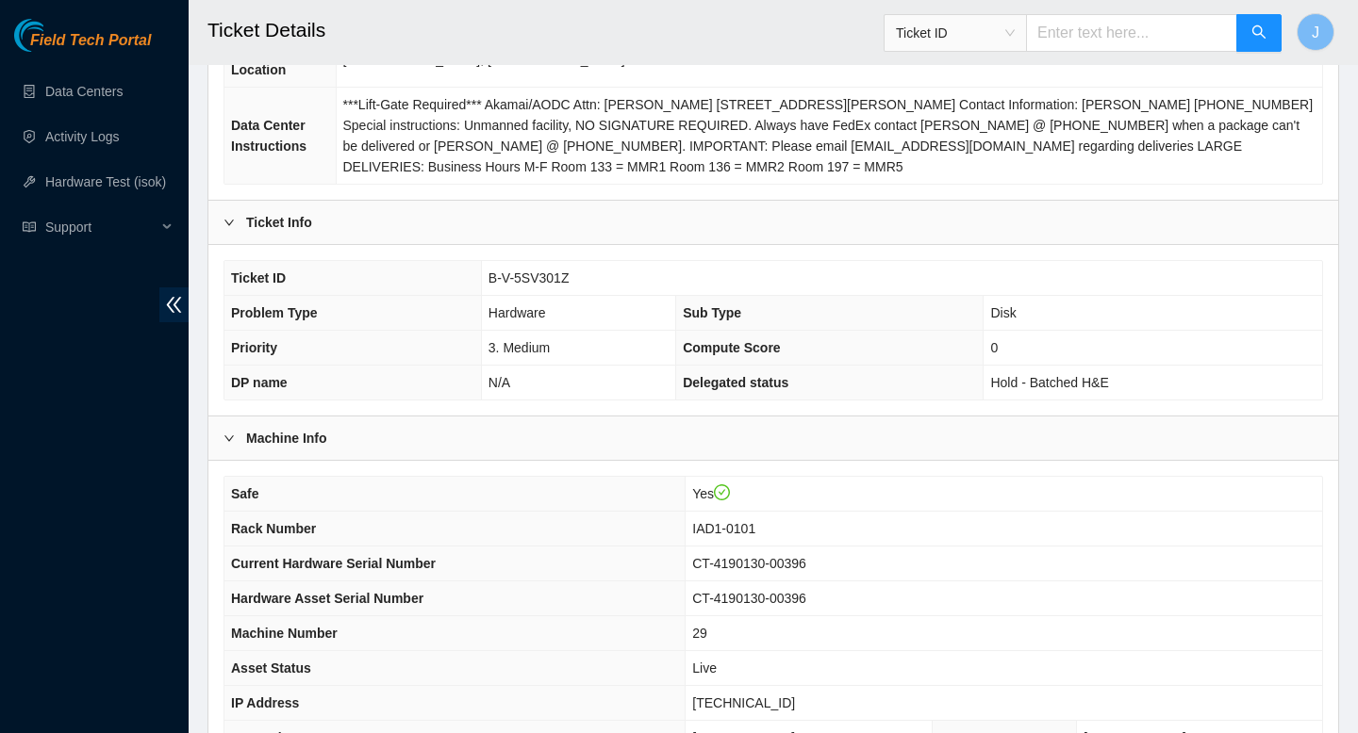
scroll to position [266, 0]
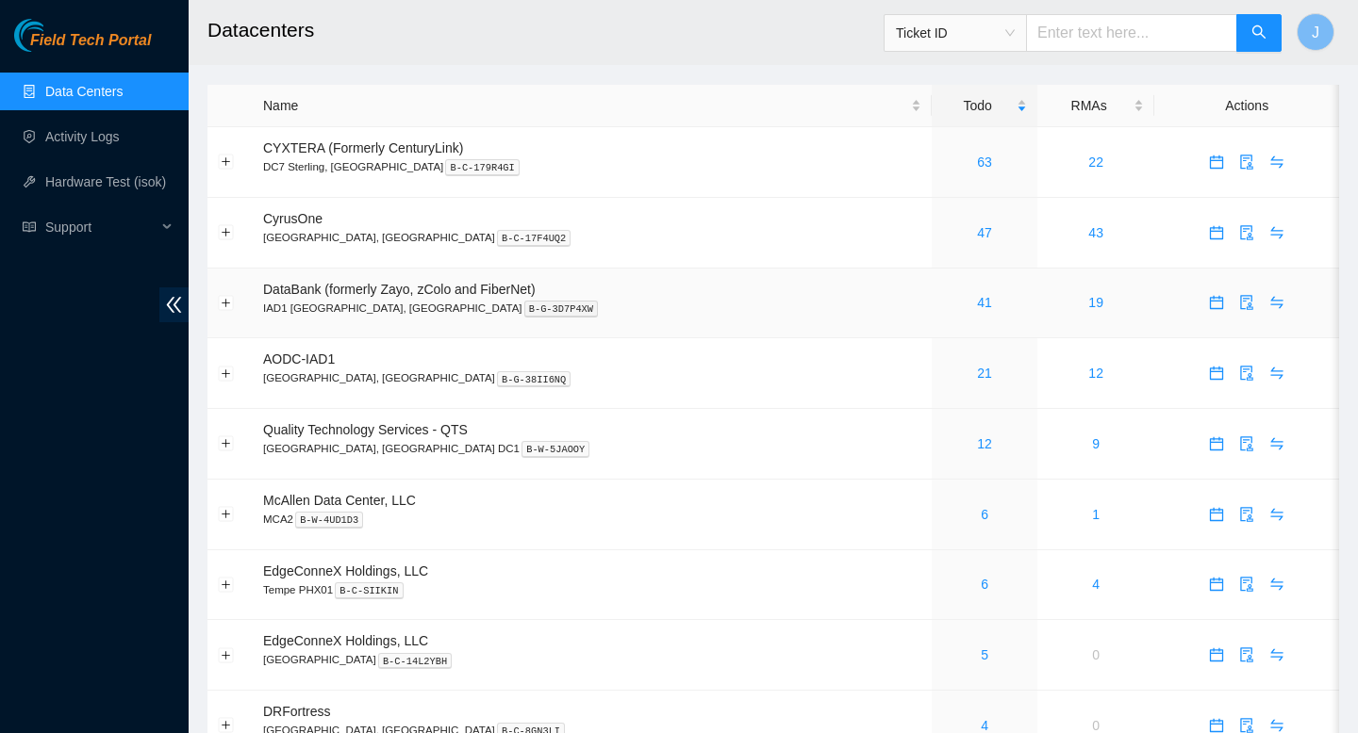
scroll to position [1, 0]
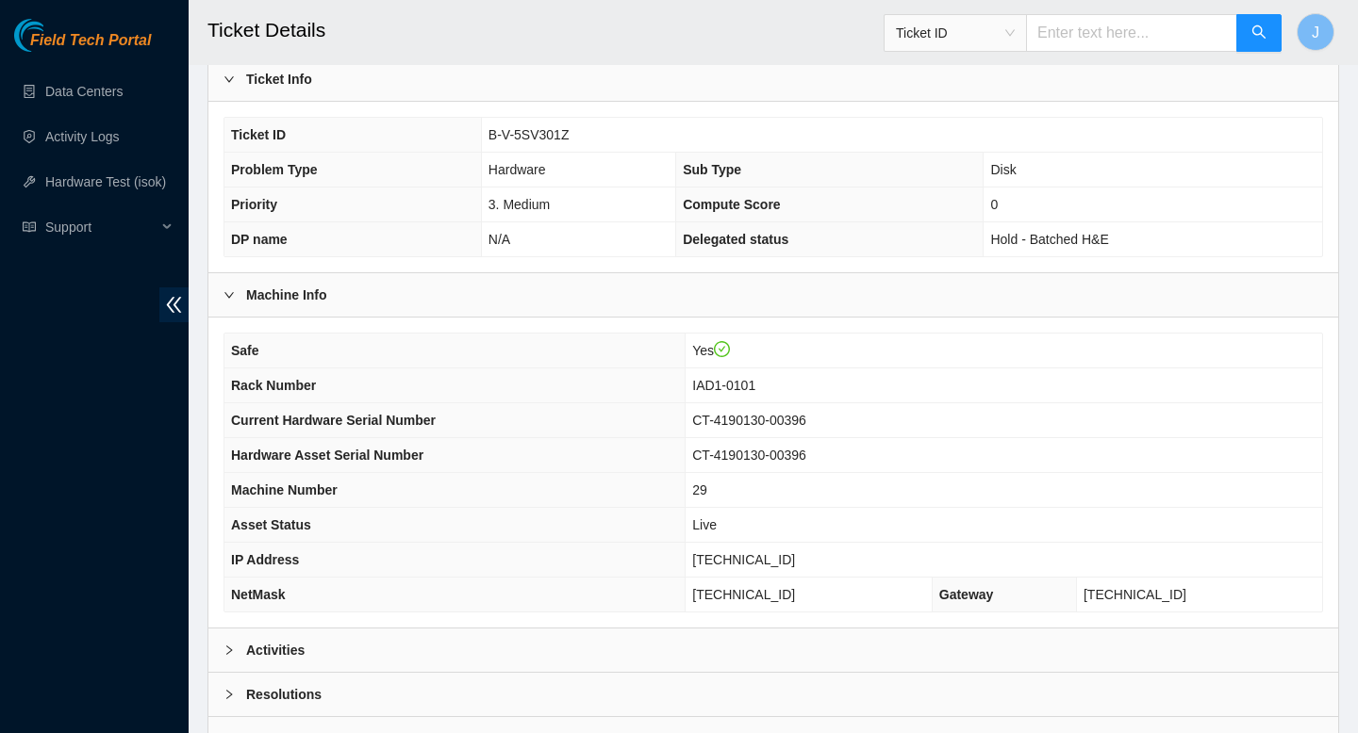
scroll to position [546, 0]
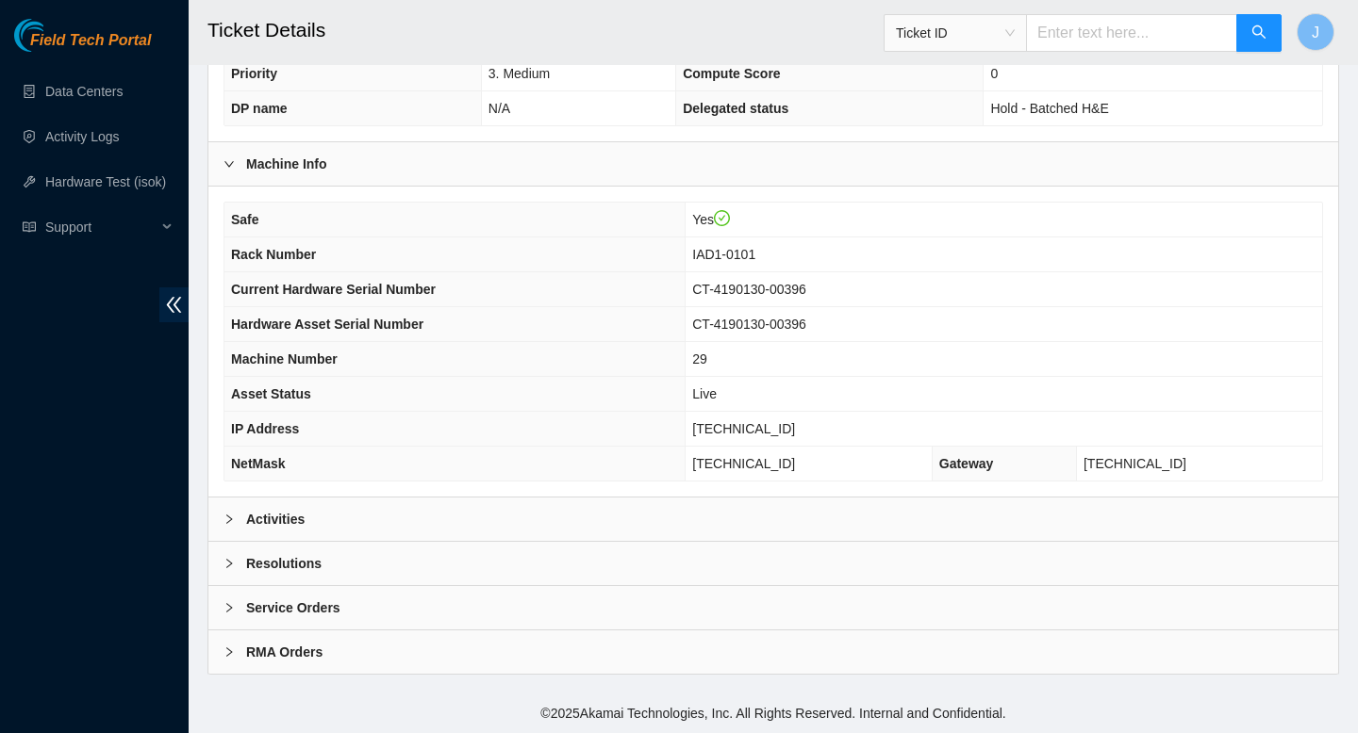
click at [444, 526] on div "Activities" at bounding box center [772, 519] width 1129 height 43
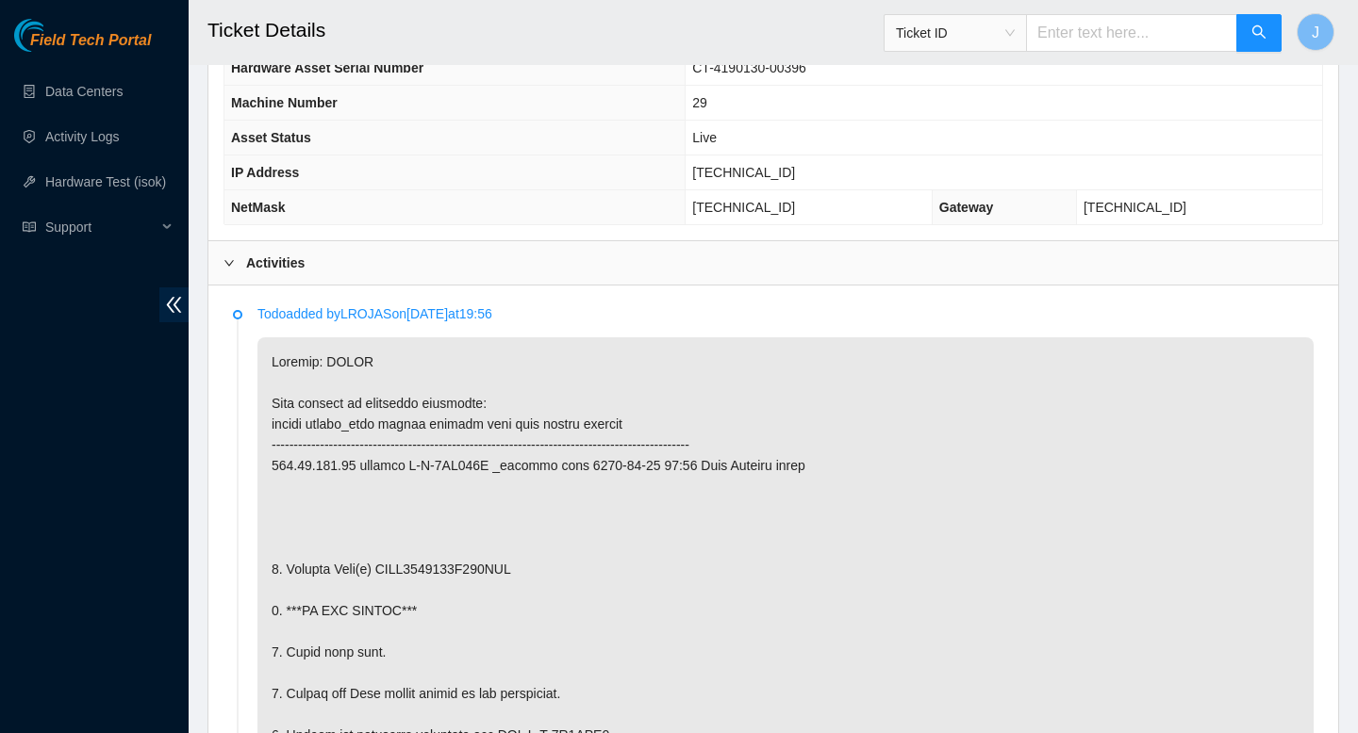
scroll to position [827, 0]
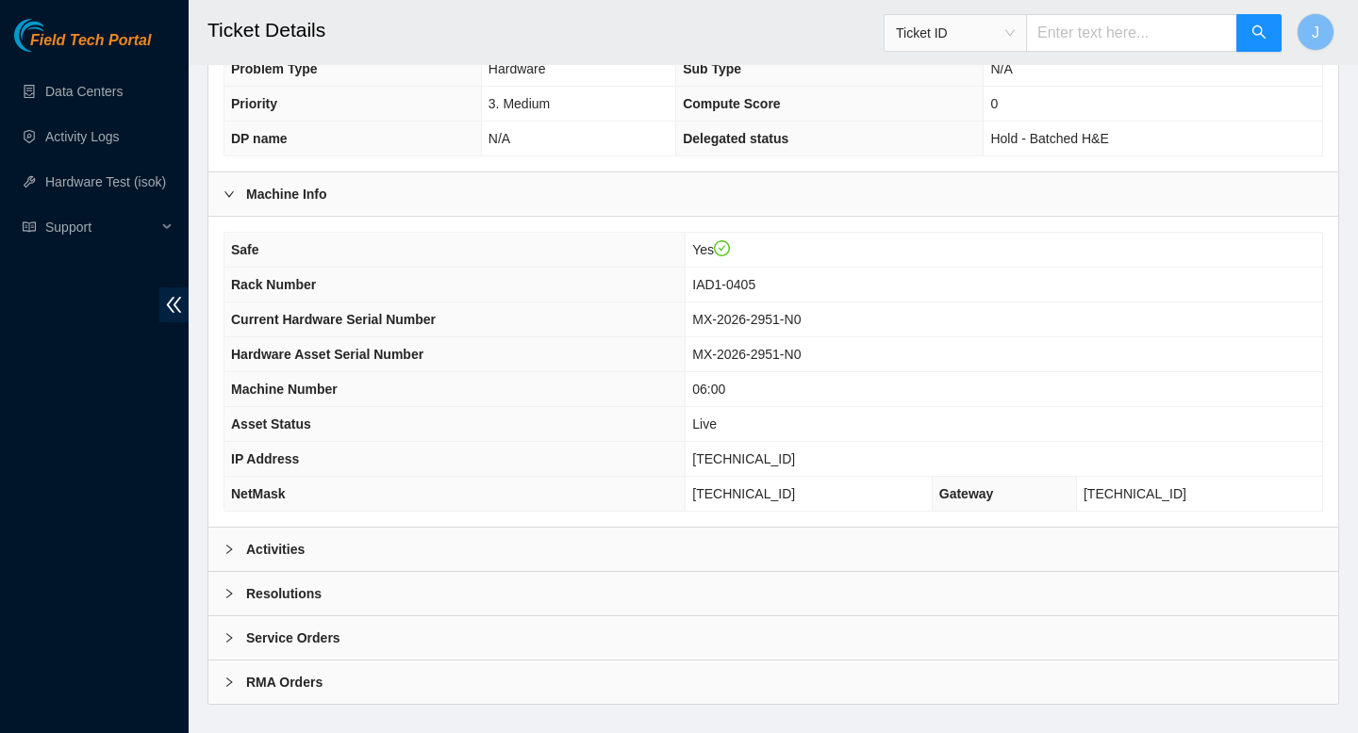
scroll to position [546, 0]
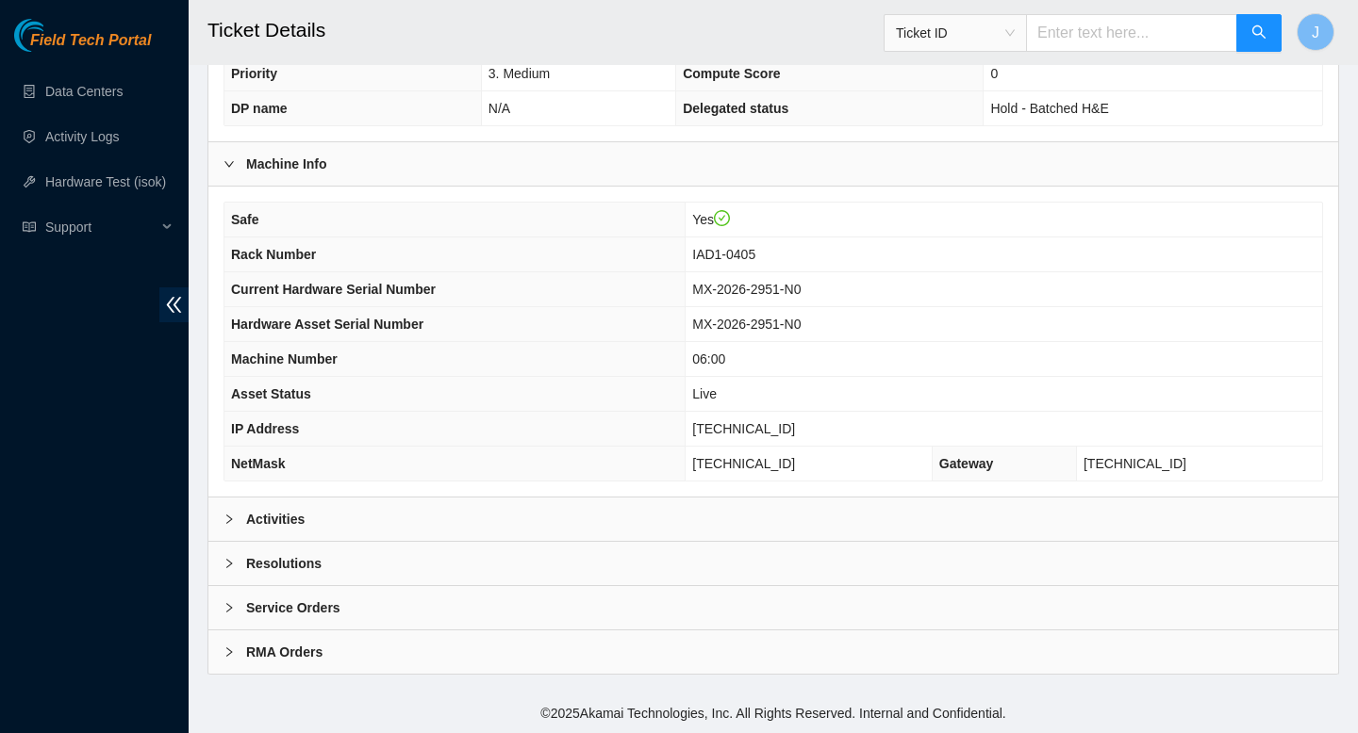
click at [430, 528] on div "Activities" at bounding box center [772, 519] width 1129 height 43
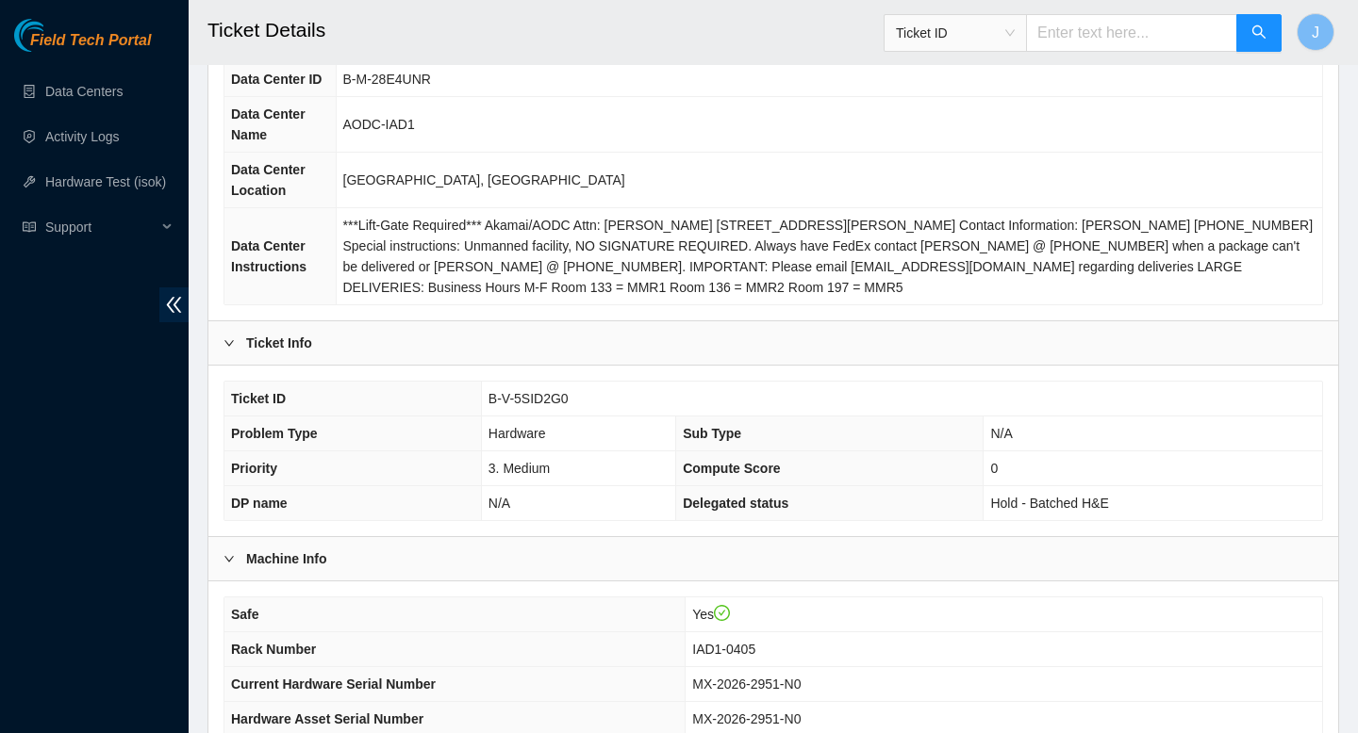
scroll to position [152, 0]
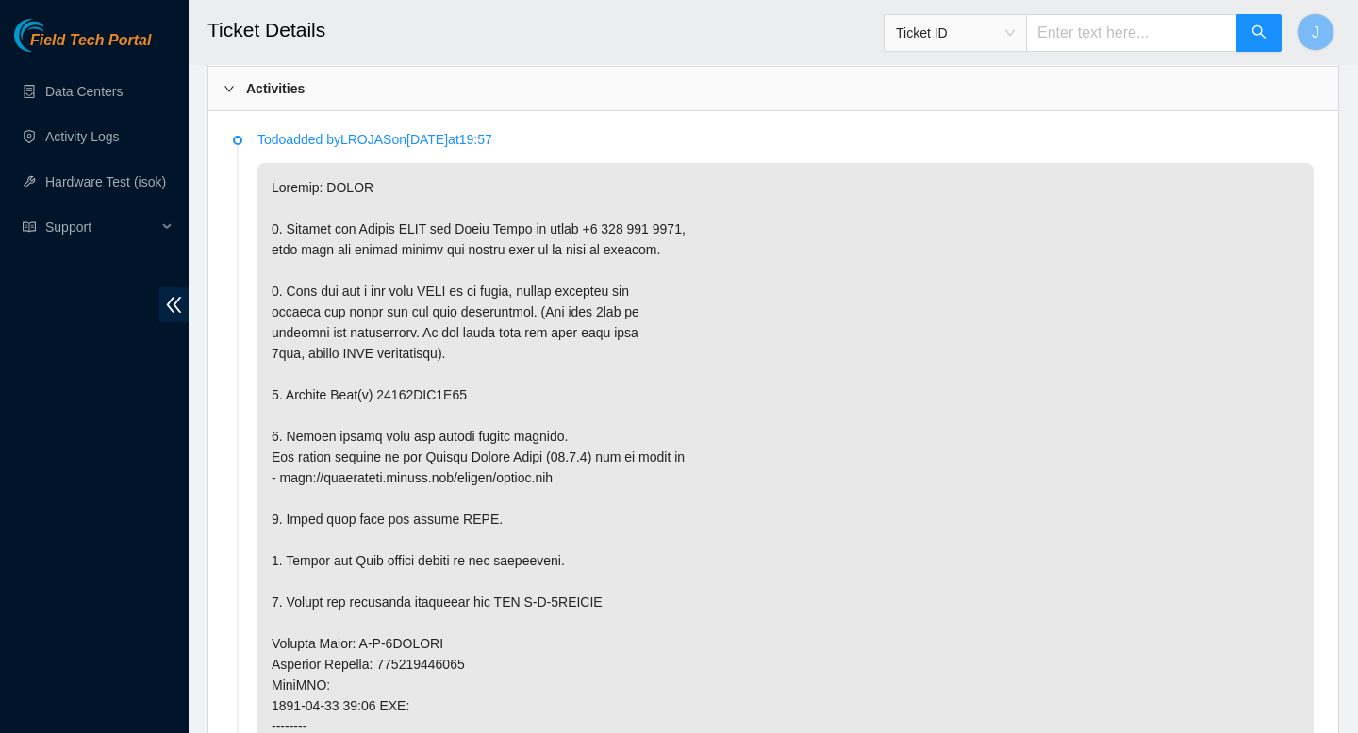
scroll to position [997, 0]
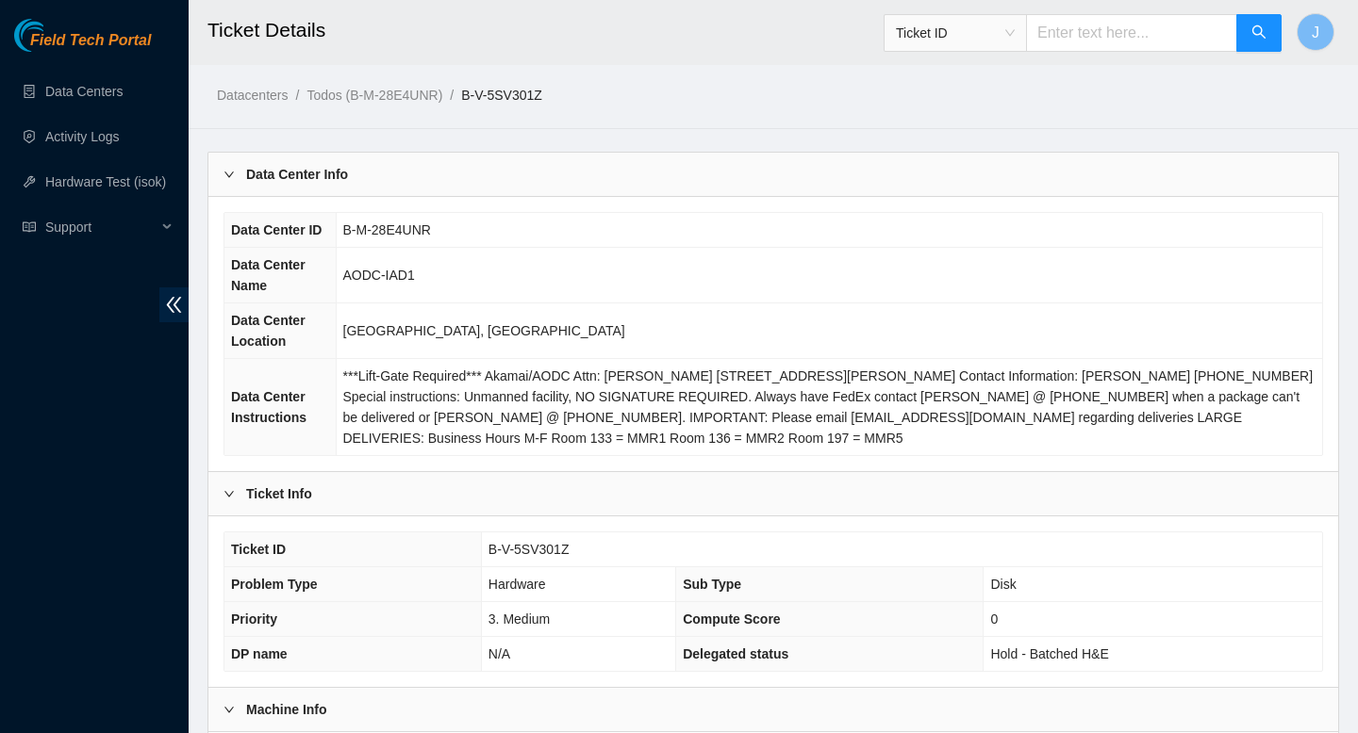
scroll to position [266, 0]
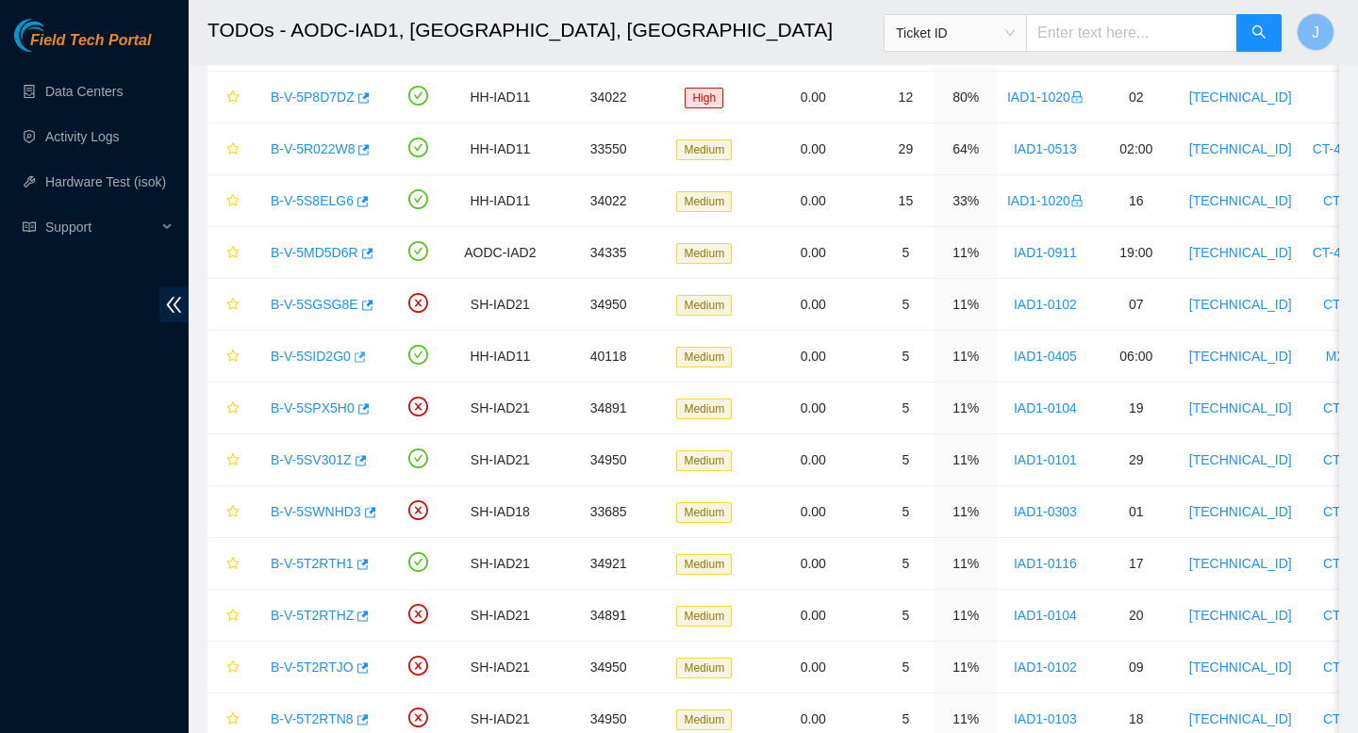
scroll to position [291, 0]
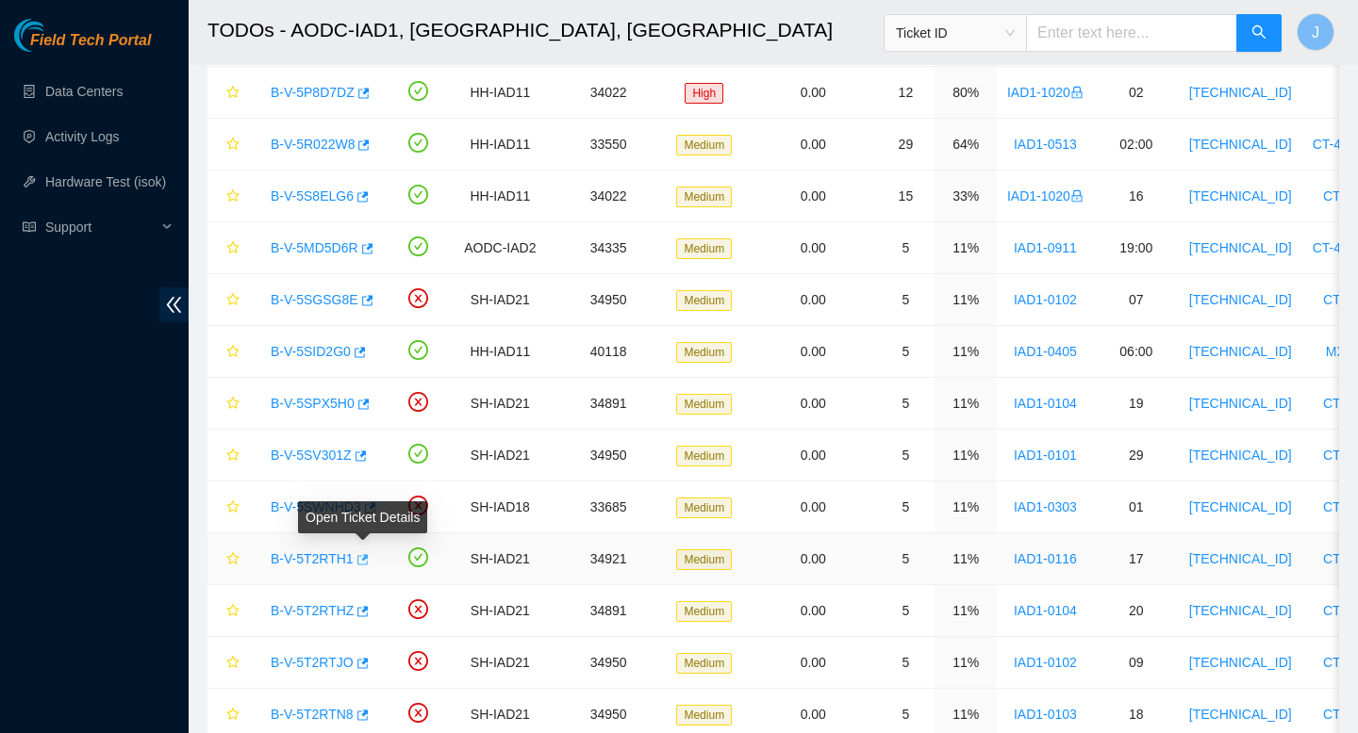
click at [368, 559] on icon "button" at bounding box center [360, 559] width 13 height 13
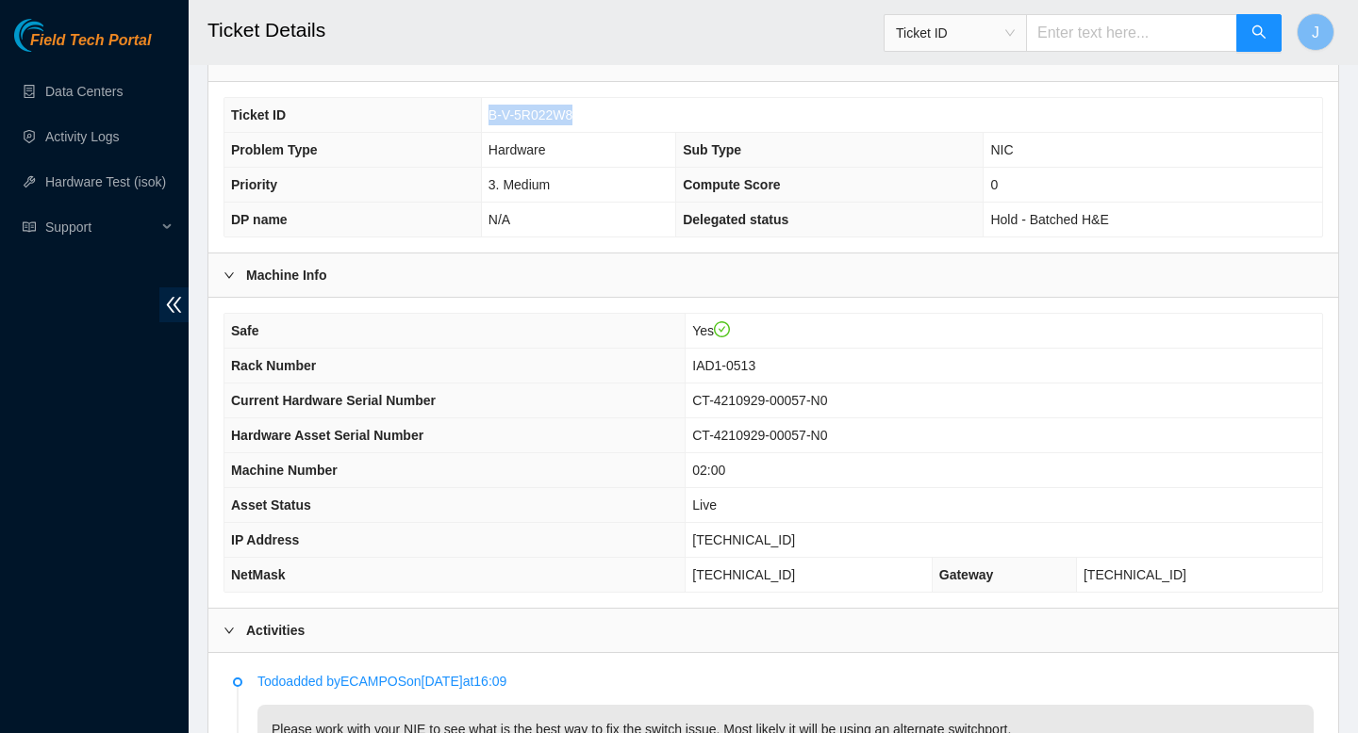
scroll to position [439, 0]
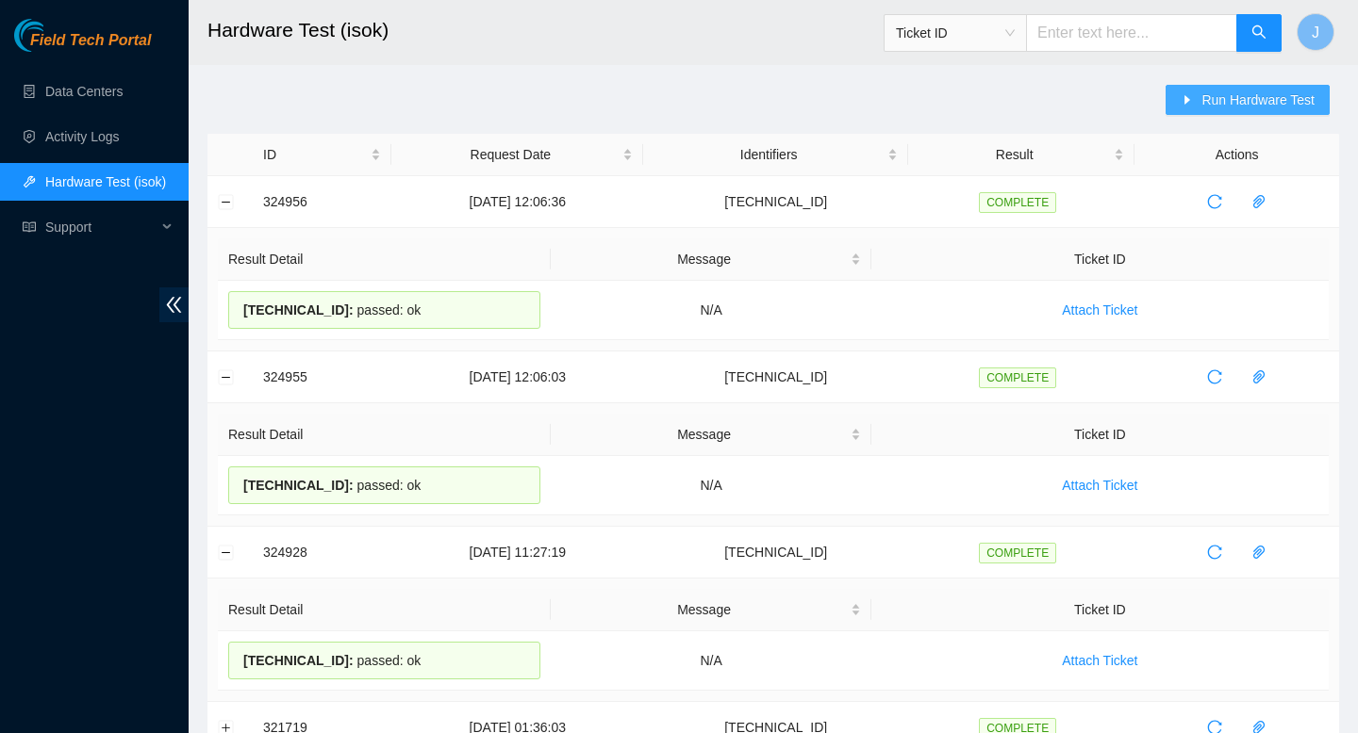
click at [1246, 98] on span "Run Hardware Test" at bounding box center [1257, 100] width 113 height 21
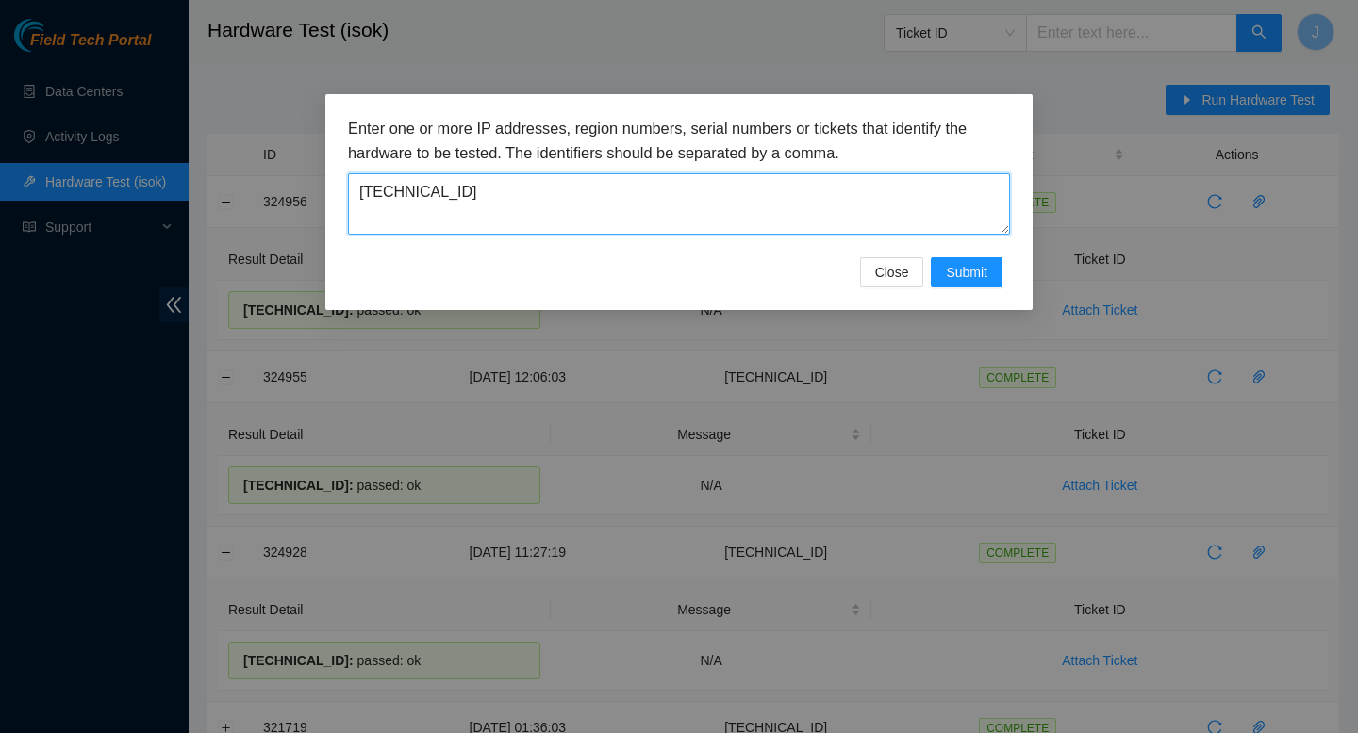
click at [857, 193] on textarea "104.84.155.164" at bounding box center [679, 203] width 662 height 61
paste textarea "[TECHNICAL_ID]"
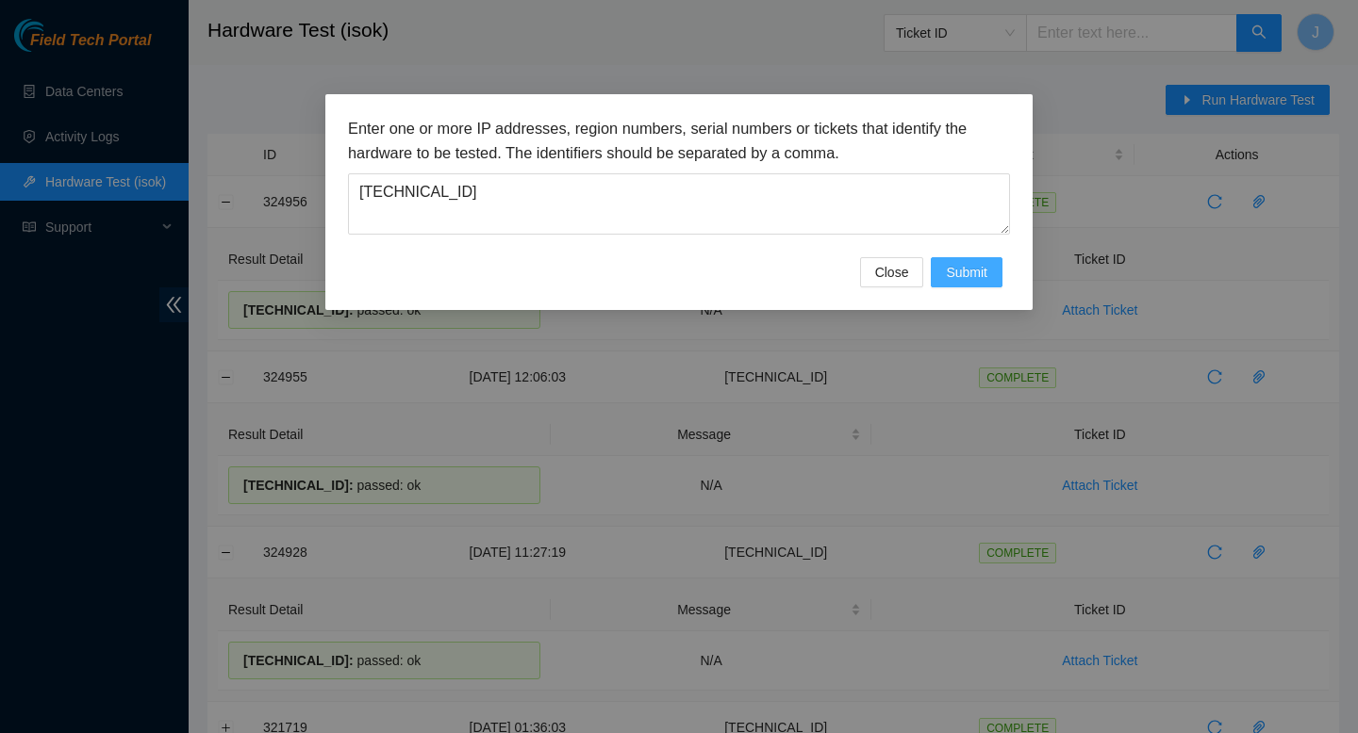
click at [960, 271] on span "Submit" at bounding box center [966, 272] width 41 height 21
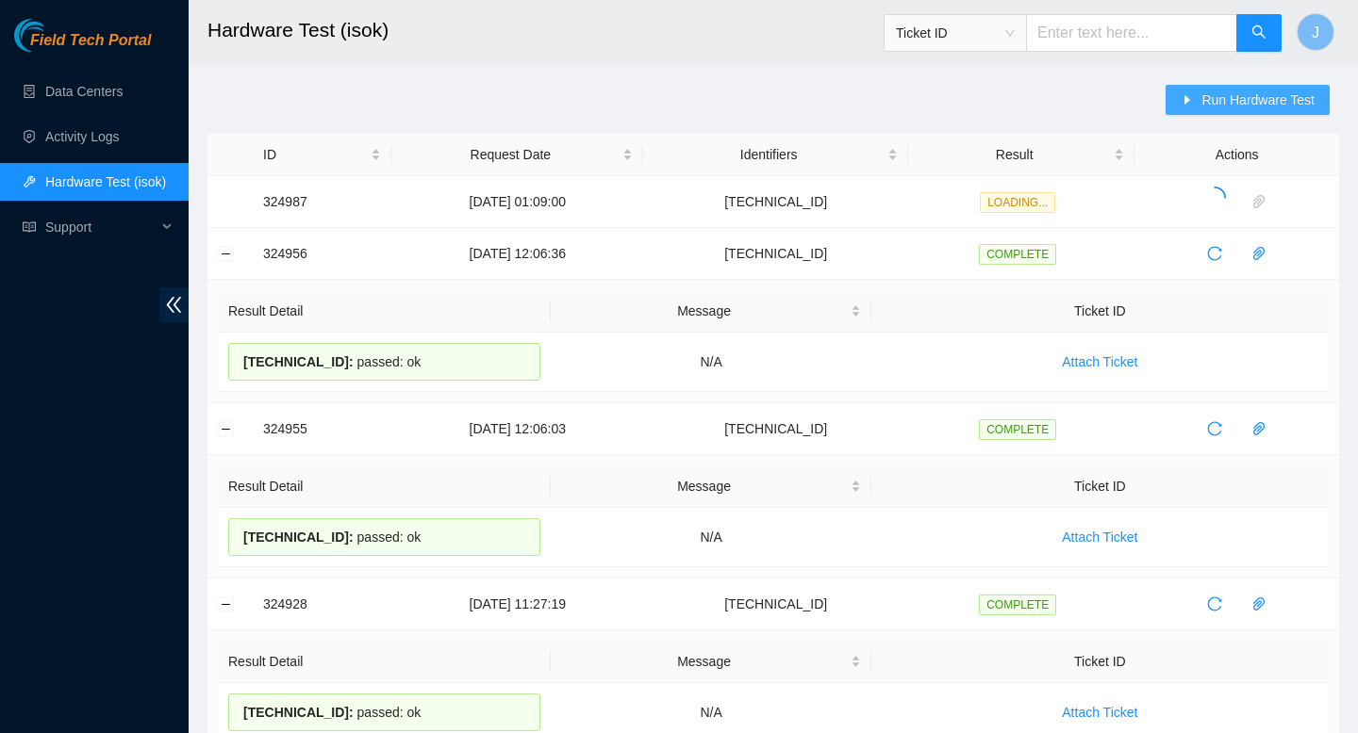
click at [1224, 94] on span "Run Hardware Test" at bounding box center [1257, 100] width 113 height 21
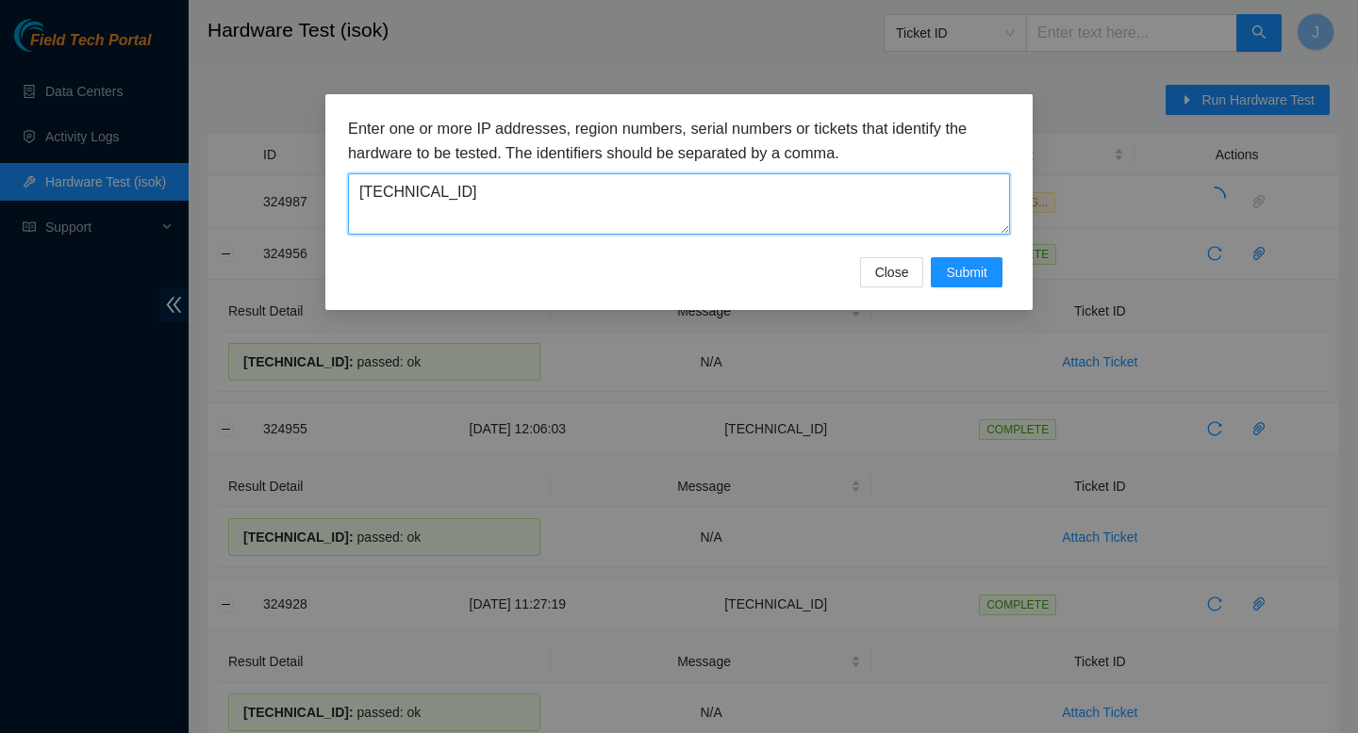
click at [715, 202] on textarea "[TECHNICAL_ID]" at bounding box center [679, 203] width 662 height 61
paste textarea "28"
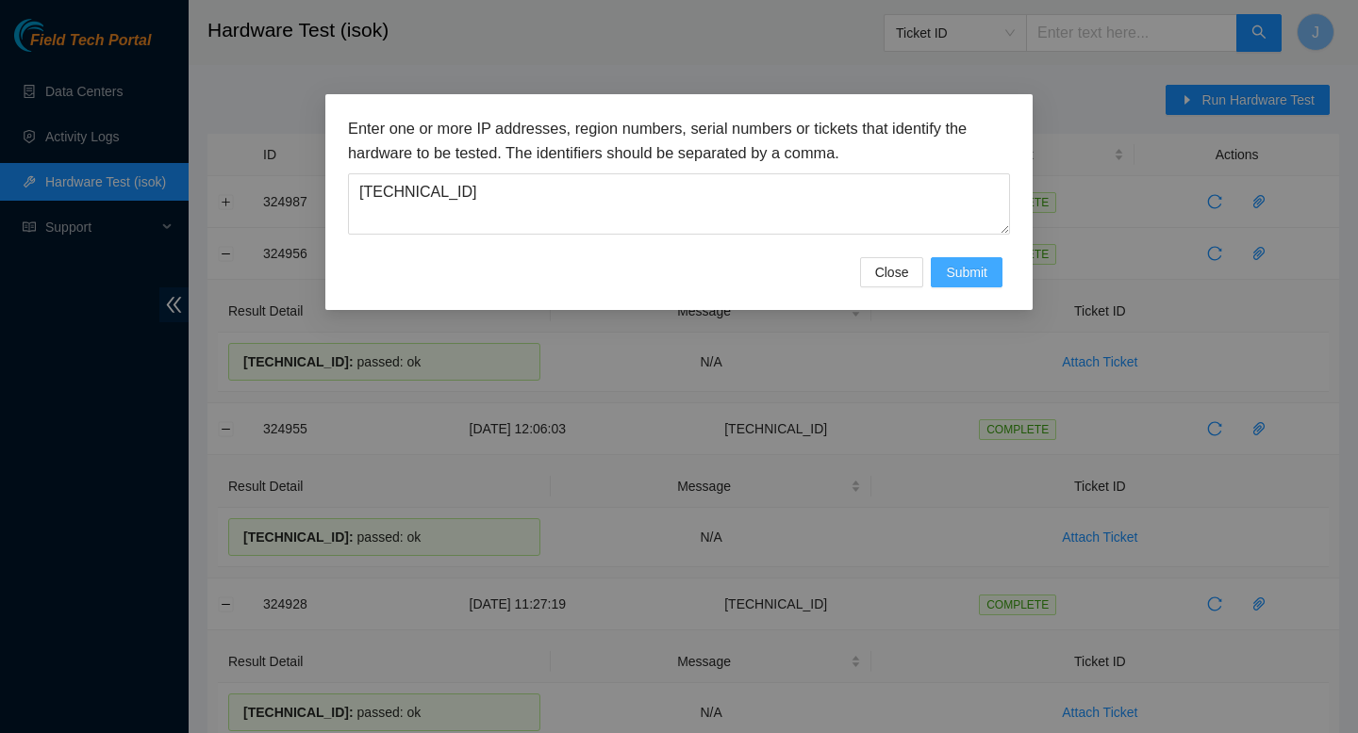
click at [955, 277] on span "Submit" at bounding box center [966, 272] width 41 height 21
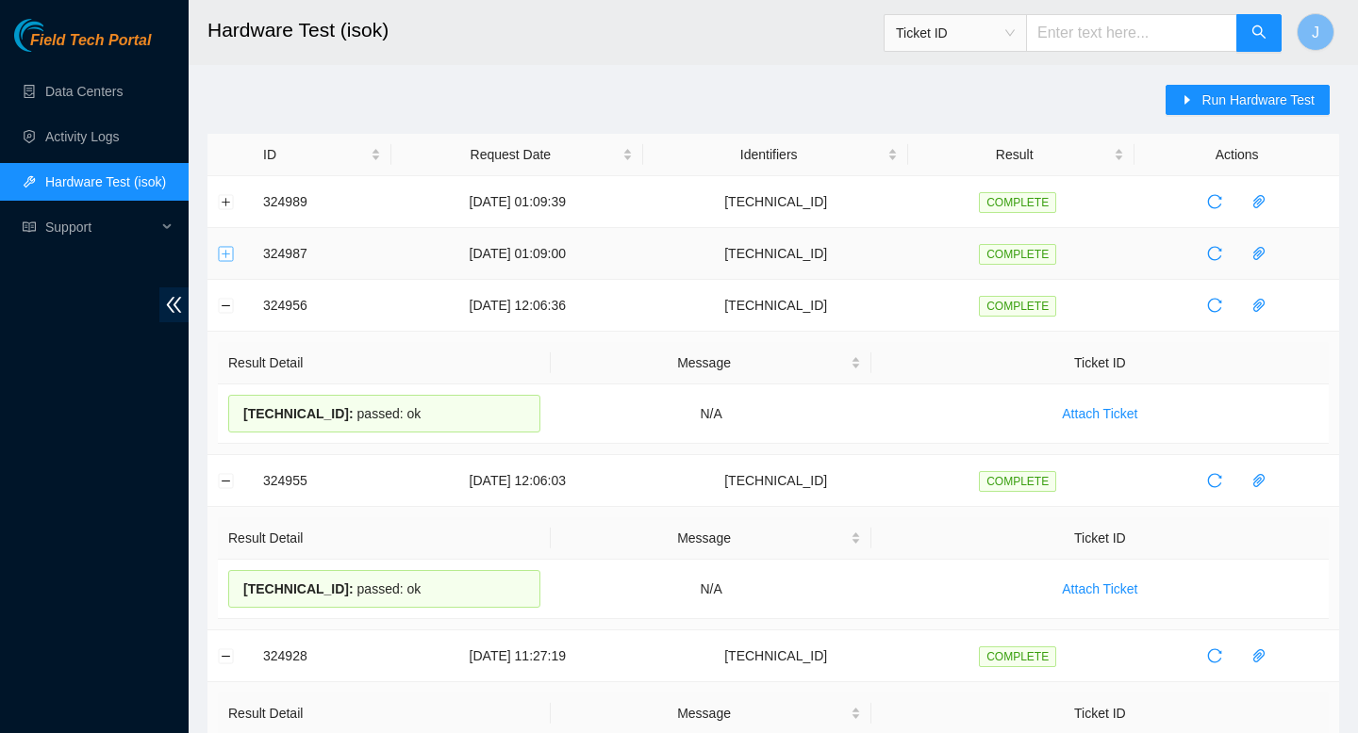
click at [222, 257] on button "Expand row" at bounding box center [226, 253] width 15 height 15
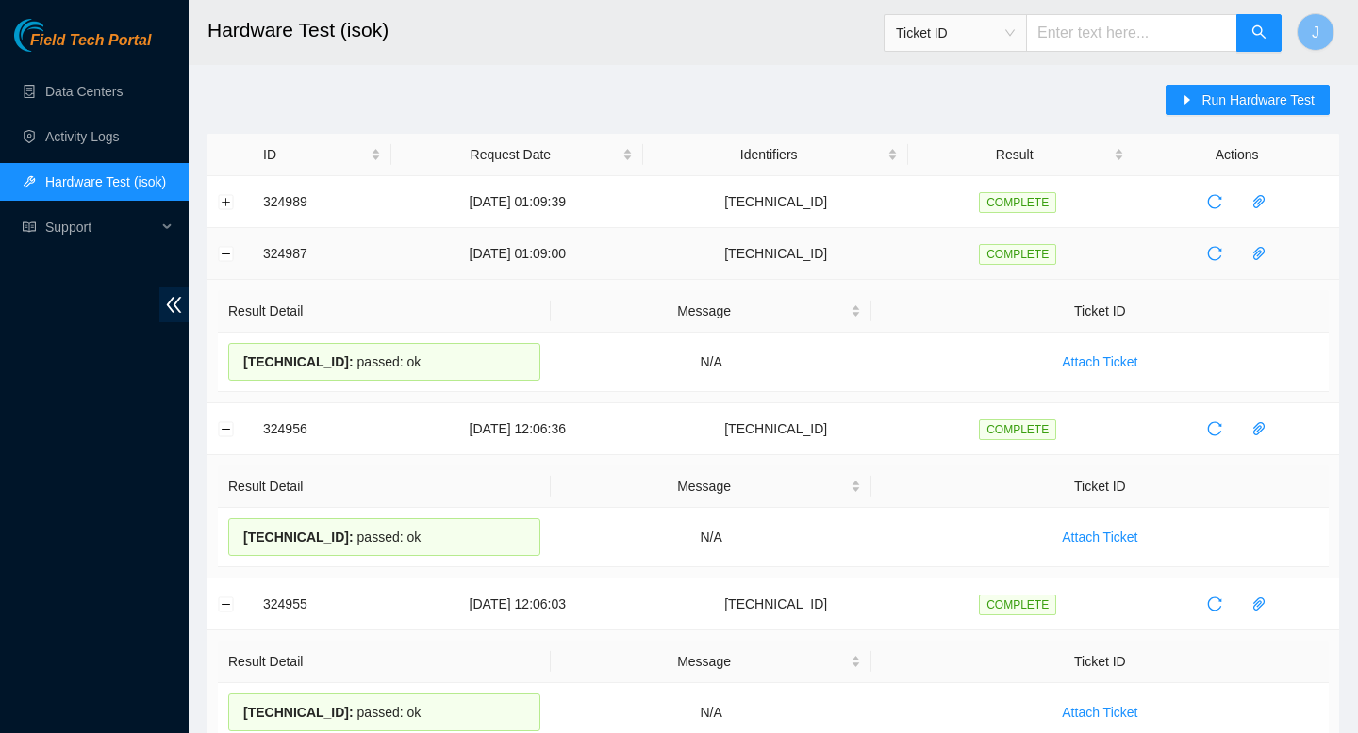
drag, startPoint x: 446, startPoint y: 367, endPoint x: 258, endPoint y: 255, distance: 218.6
copy tbody "324987 20-08-2025 01:09:00 104.84.154.171 COMPLETE Result Detail Message Ticket…"
click at [223, 205] on button "Expand row" at bounding box center [226, 201] width 15 height 15
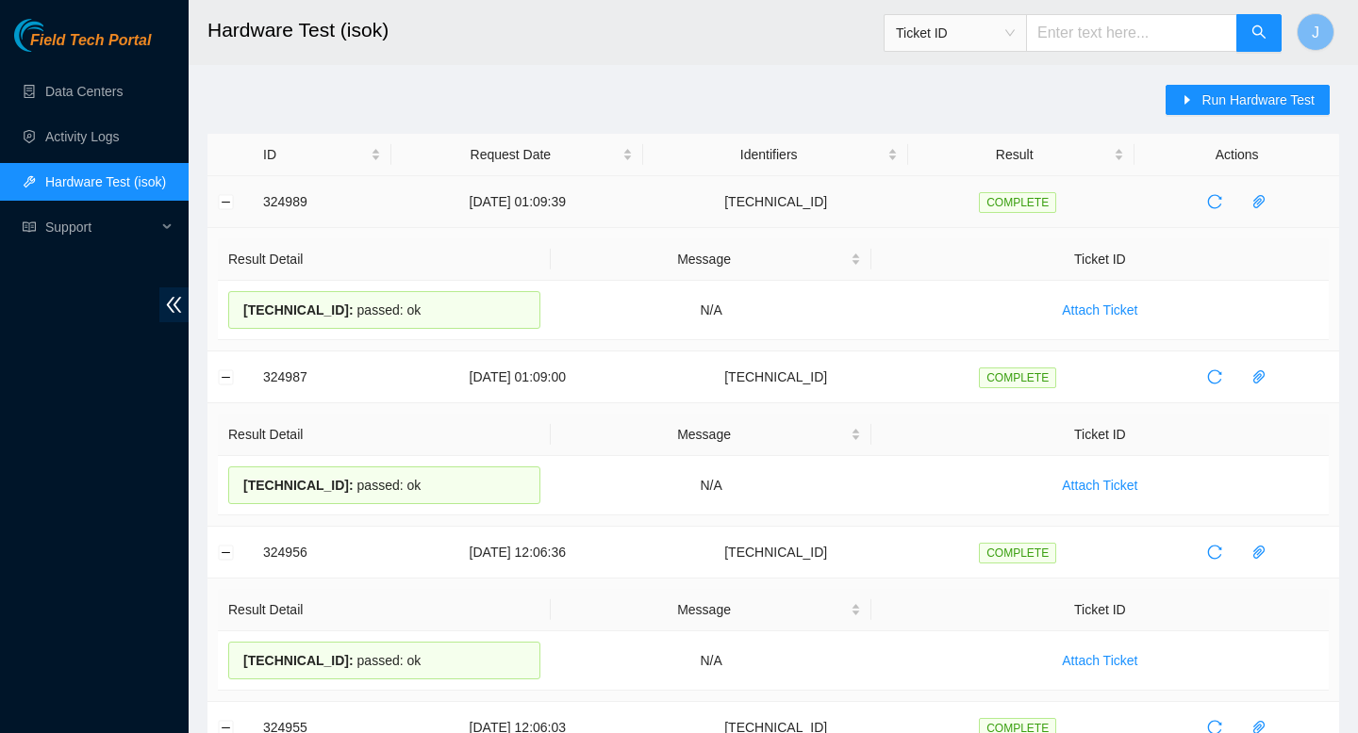
drag, startPoint x: 428, startPoint y: 318, endPoint x: 233, endPoint y: 206, distance: 224.6
copy tbody "324989 20-08-2025 01:09:39 104.84.154.28 COMPLETE Result Detail Message Ticket …"
click at [1214, 101] on span "Run Hardware Test" at bounding box center [1257, 100] width 113 height 21
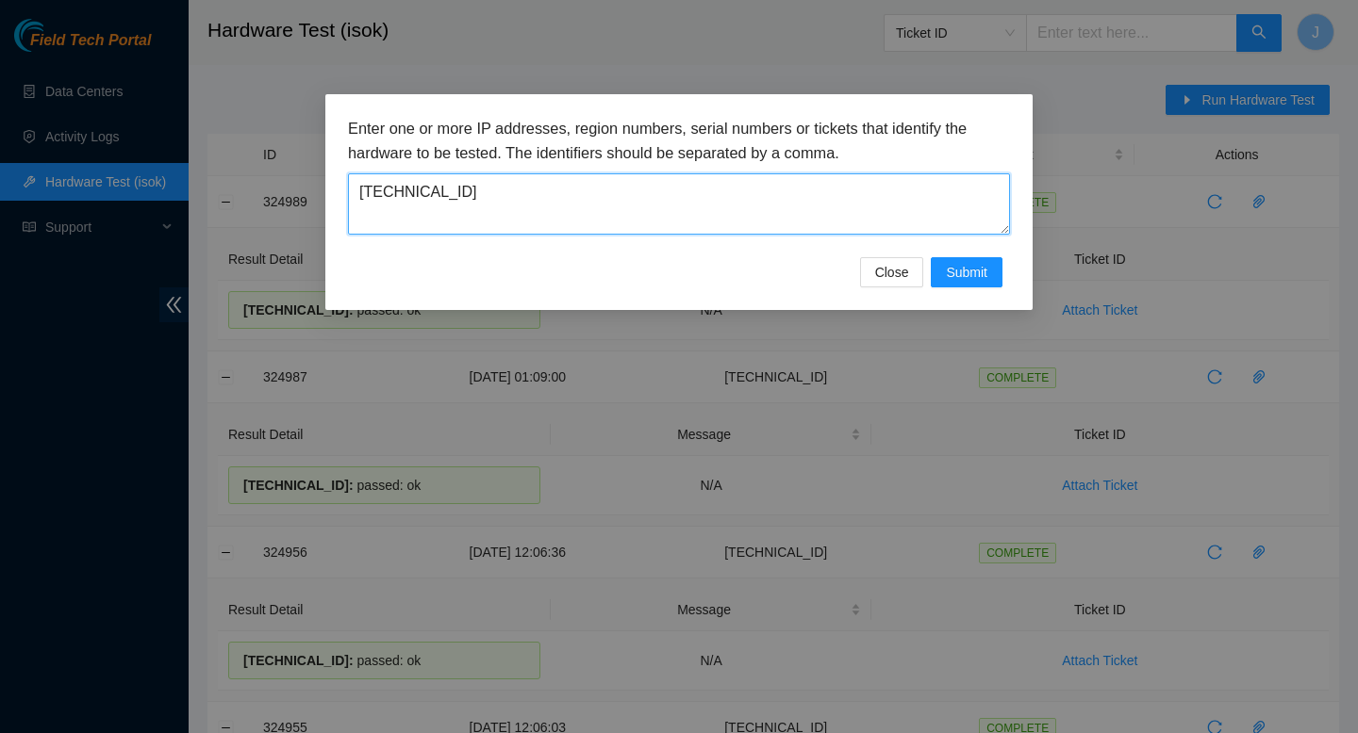
click at [667, 189] on textarea "104.84.154.28" at bounding box center [679, 203] width 662 height 61
paste textarea "104.84.154.57"
type textarea "104.84.154.57"
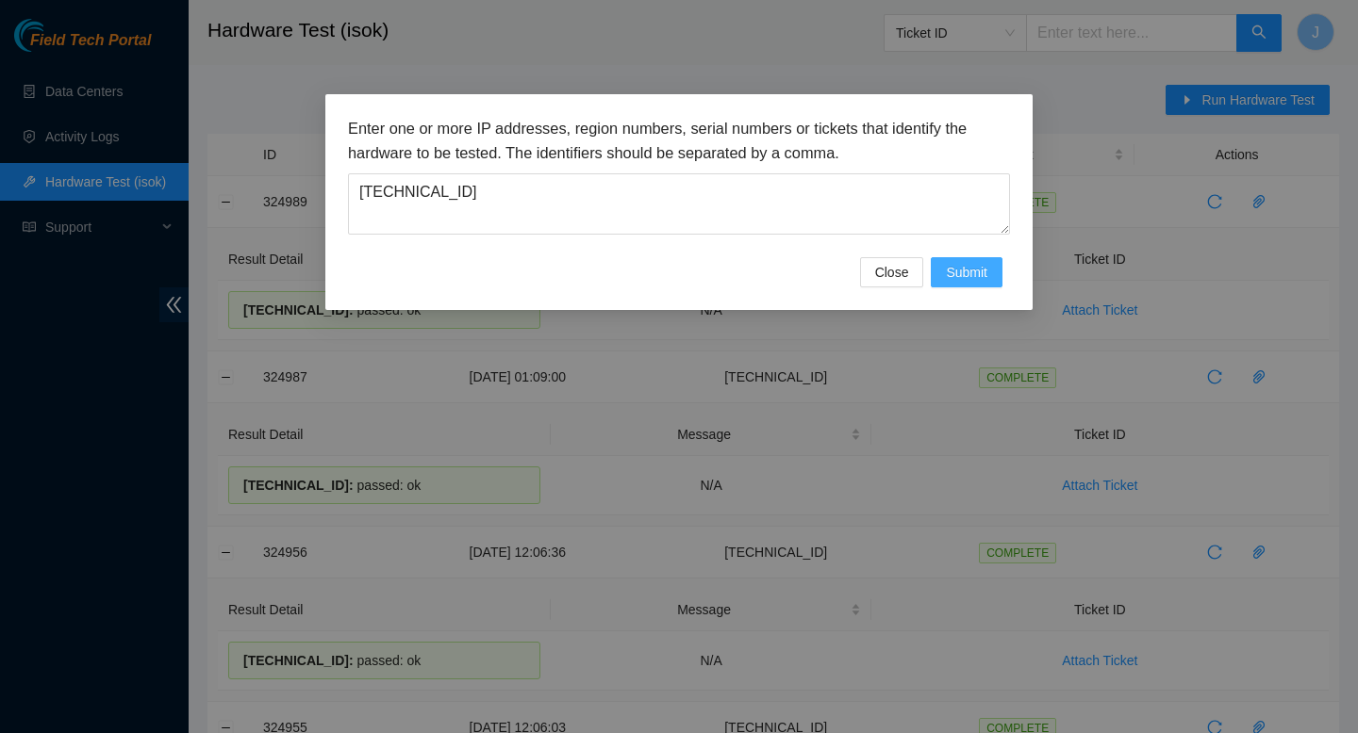
click at [962, 280] on span "Submit" at bounding box center [966, 272] width 41 height 21
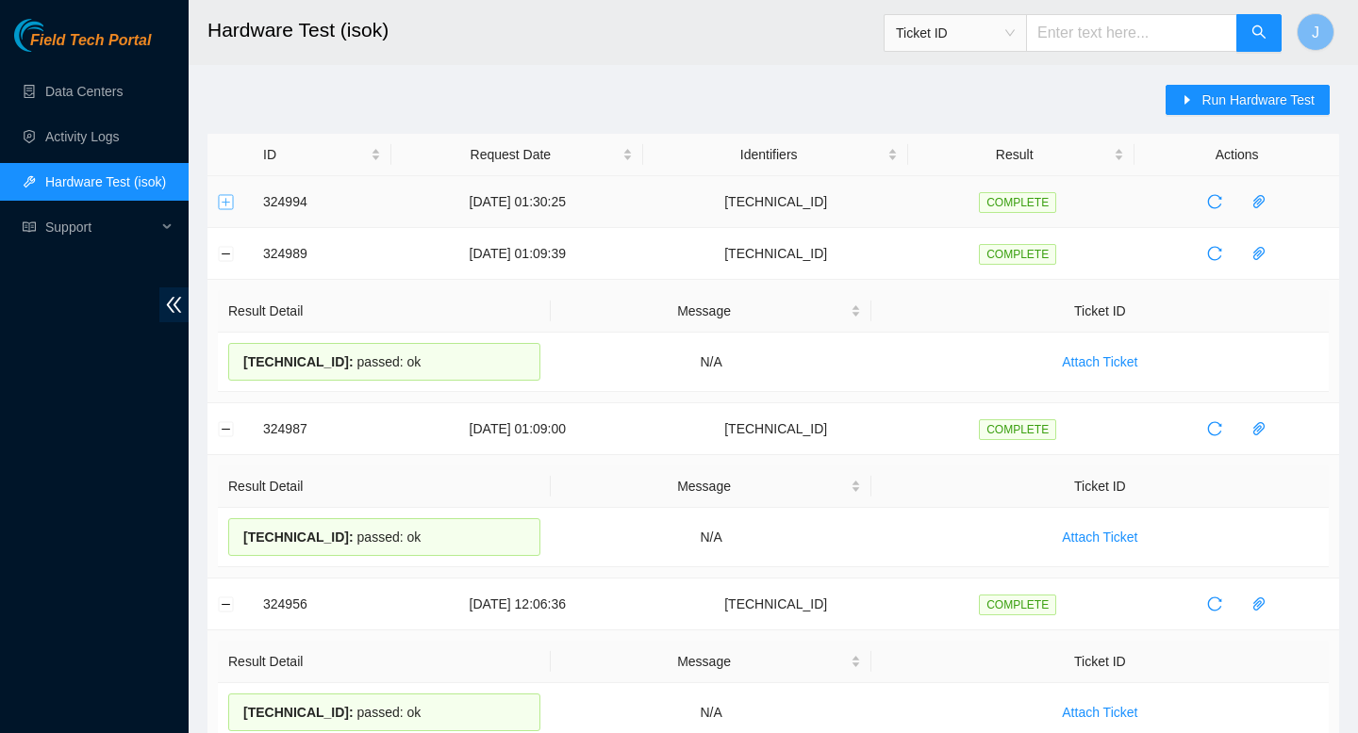
click at [223, 204] on button "Expand row" at bounding box center [226, 201] width 15 height 15
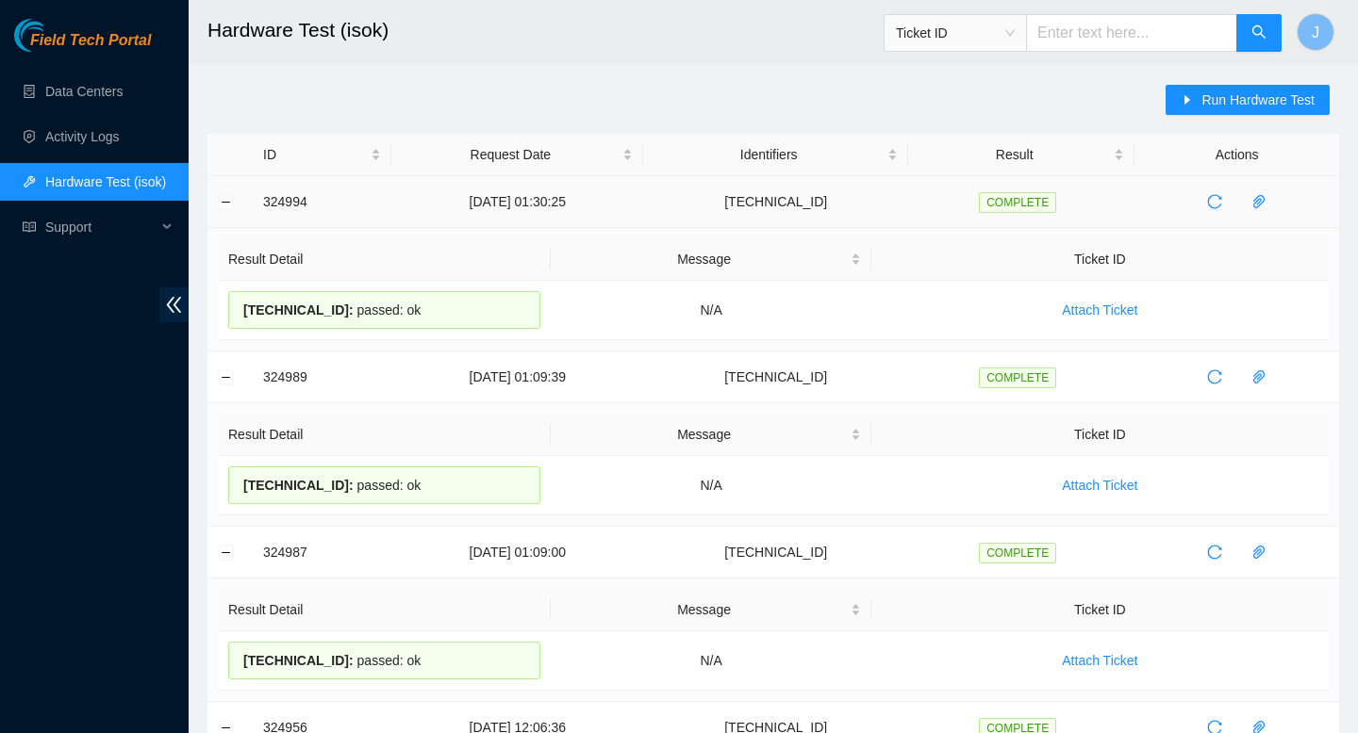
drag, startPoint x: 433, startPoint y: 316, endPoint x: 258, endPoint y: 206, distance: 206.4
copy tbody "324994 20-08-2025 01:30:25 104.84.154.57 COMPLETE Result Detail Message Ticket …"
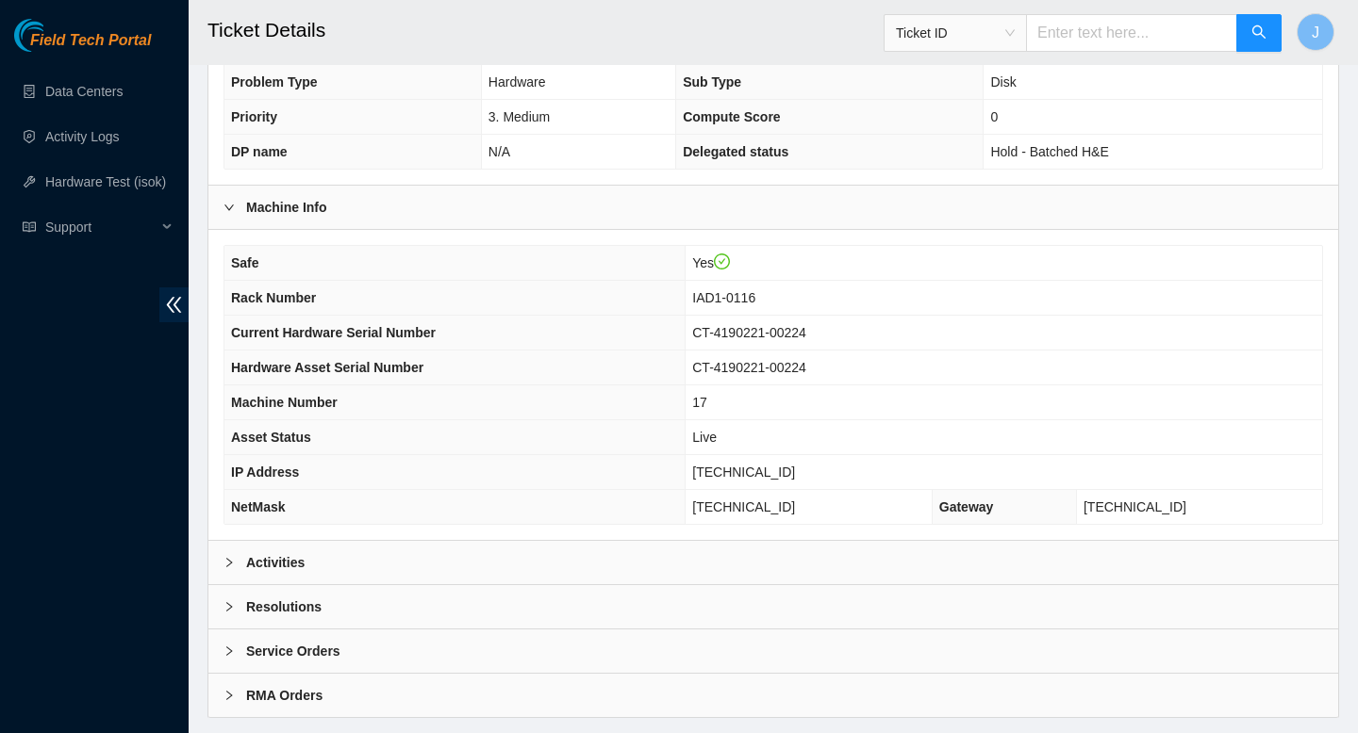
scroll to position [546, 0]
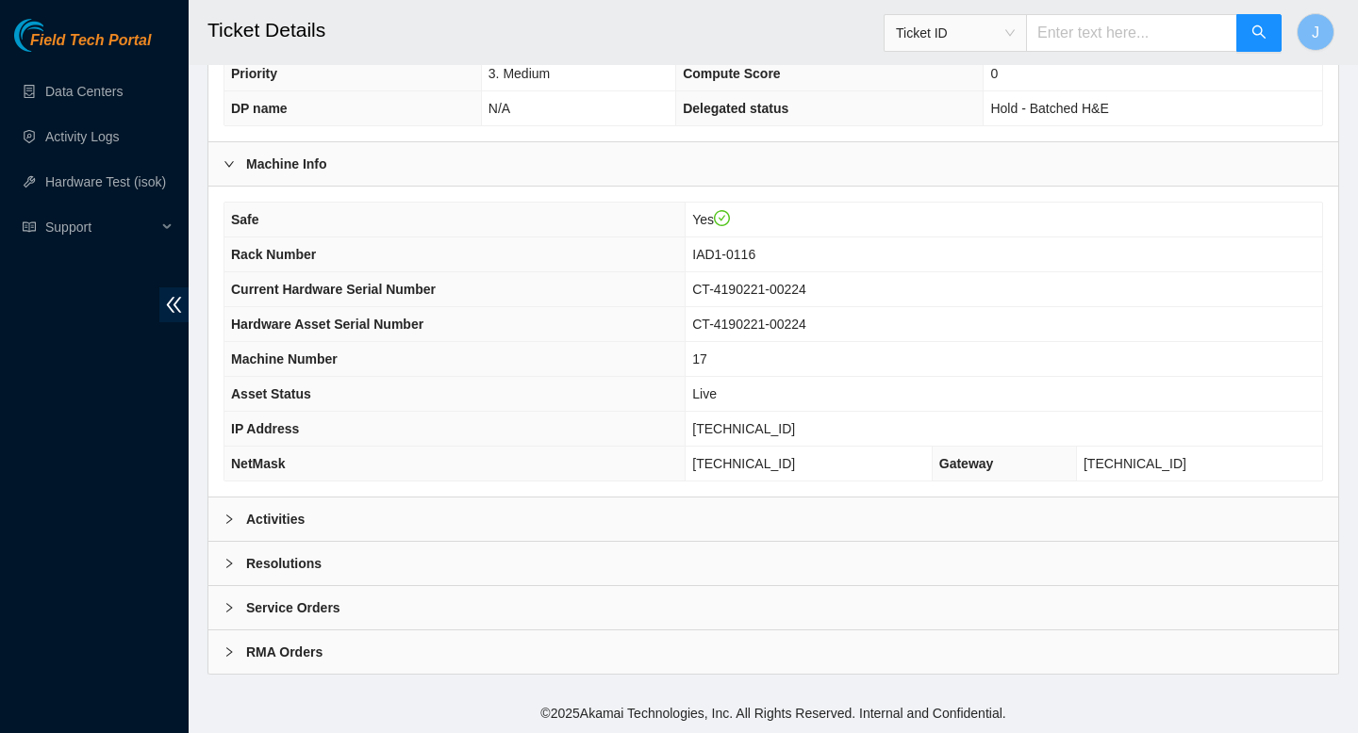
click at [528, 530] on div "Activities" at bounding box center [772, 519] width 1129 height 43
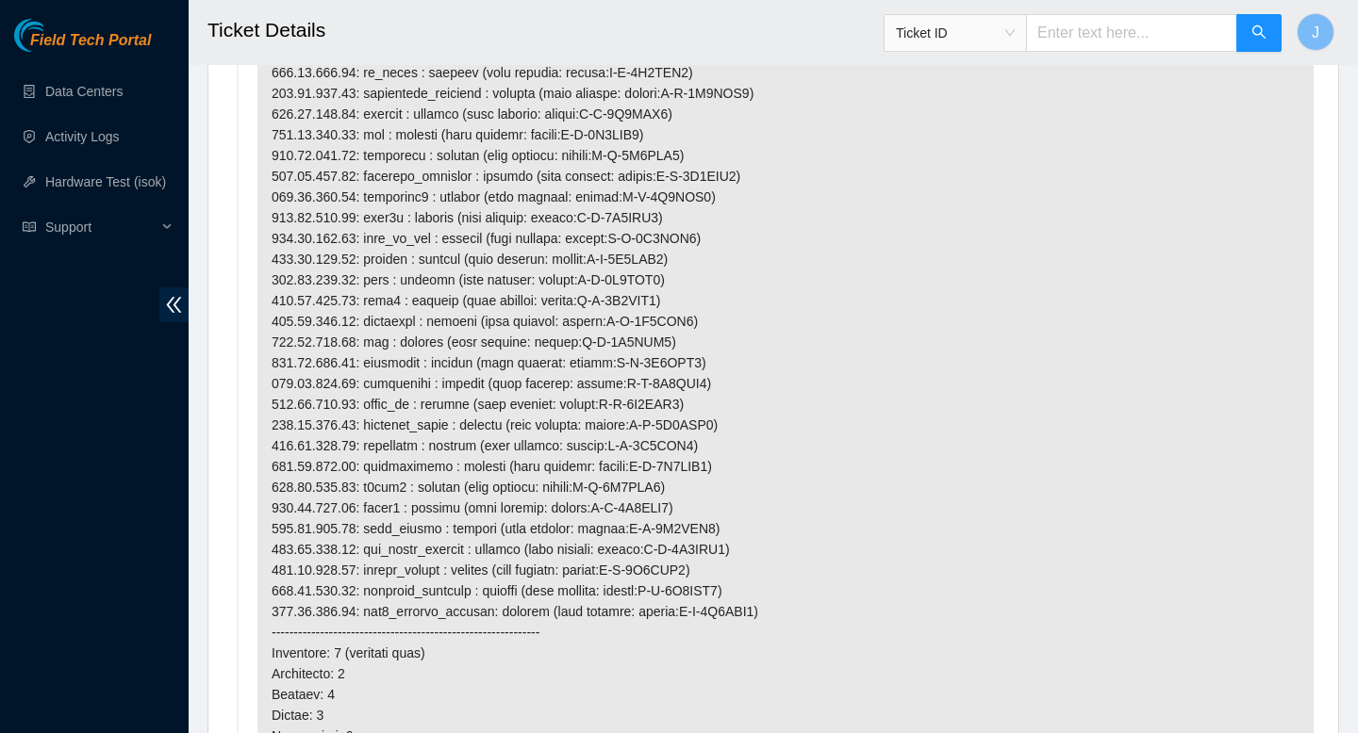
scroll to position [6056, 0]
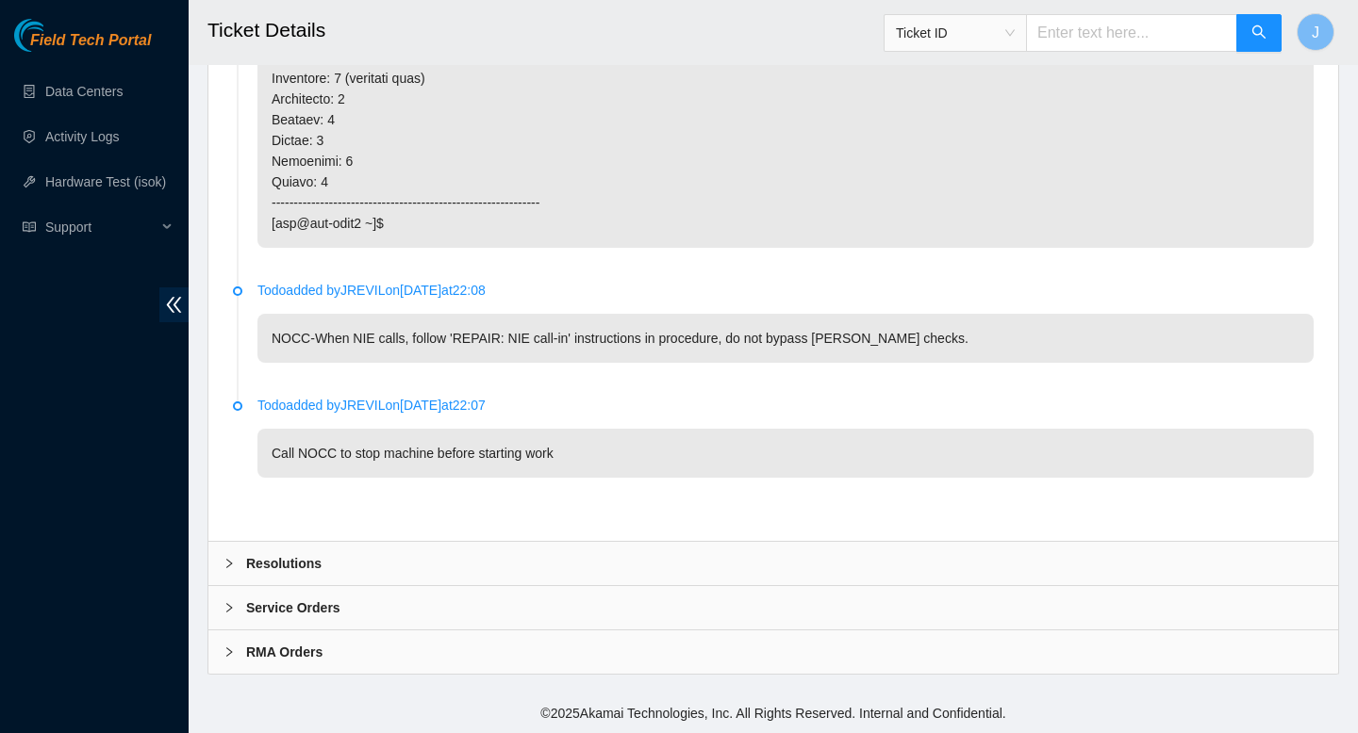
click at [476, 567] on div "Resolutions" at bounding box center [772, 563] width 1129 height 43
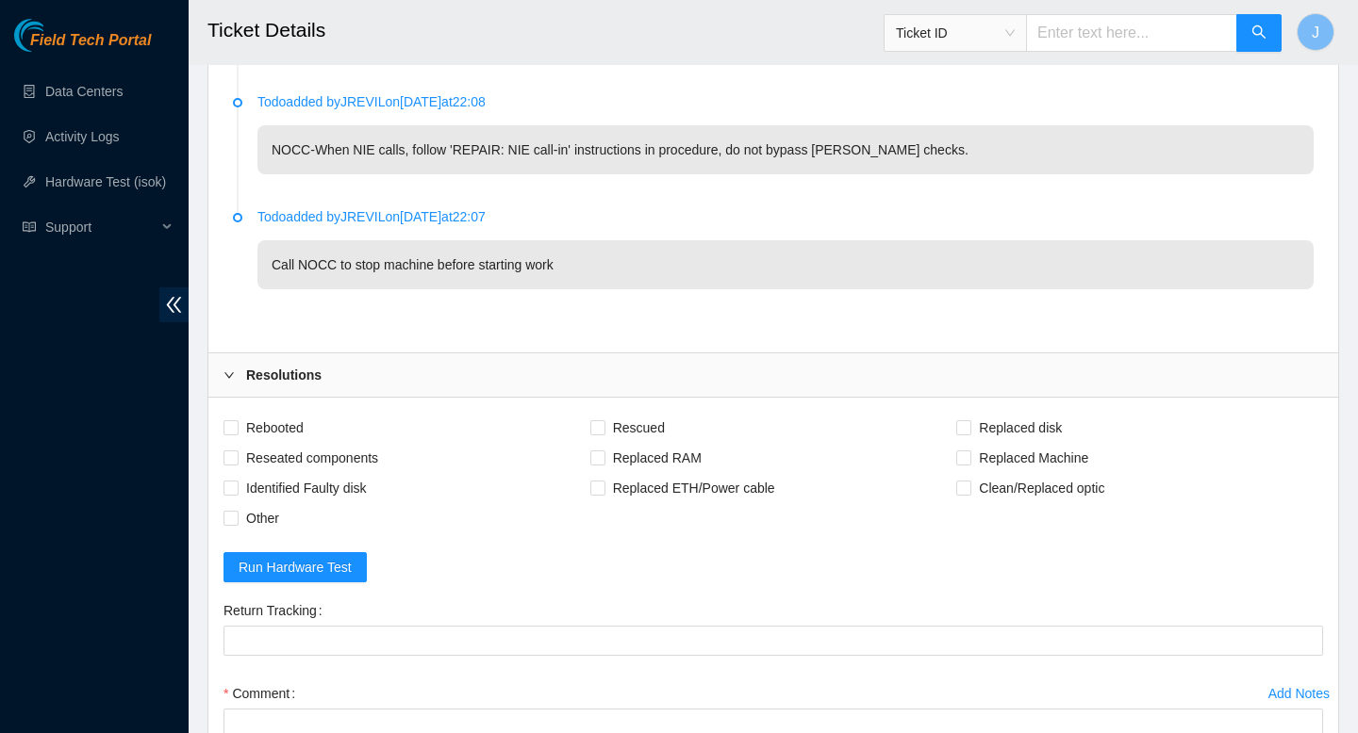
scroll to position [6250, 0]
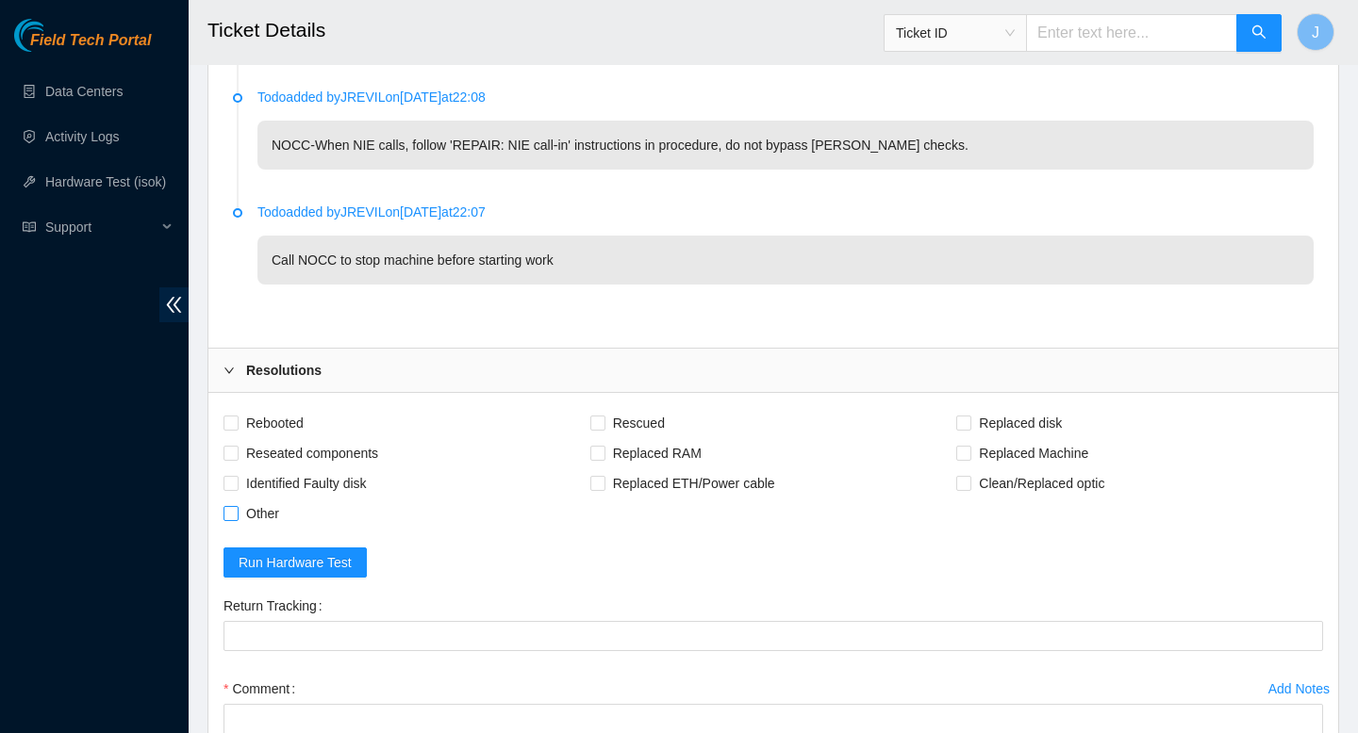
click at [235, 515] on input "Other" at bounding box center [229, 512] width 13 height 13
checkbox input "true"
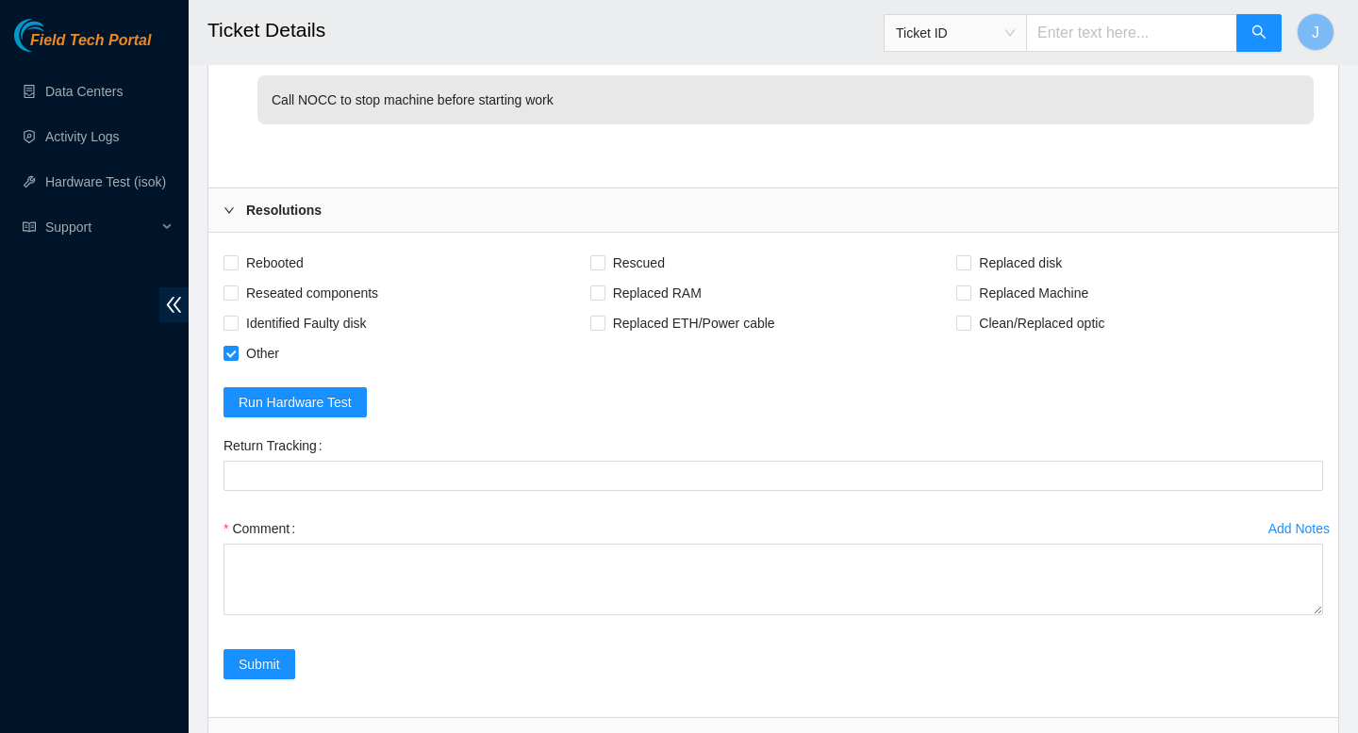
scroll to position [6428, 0]
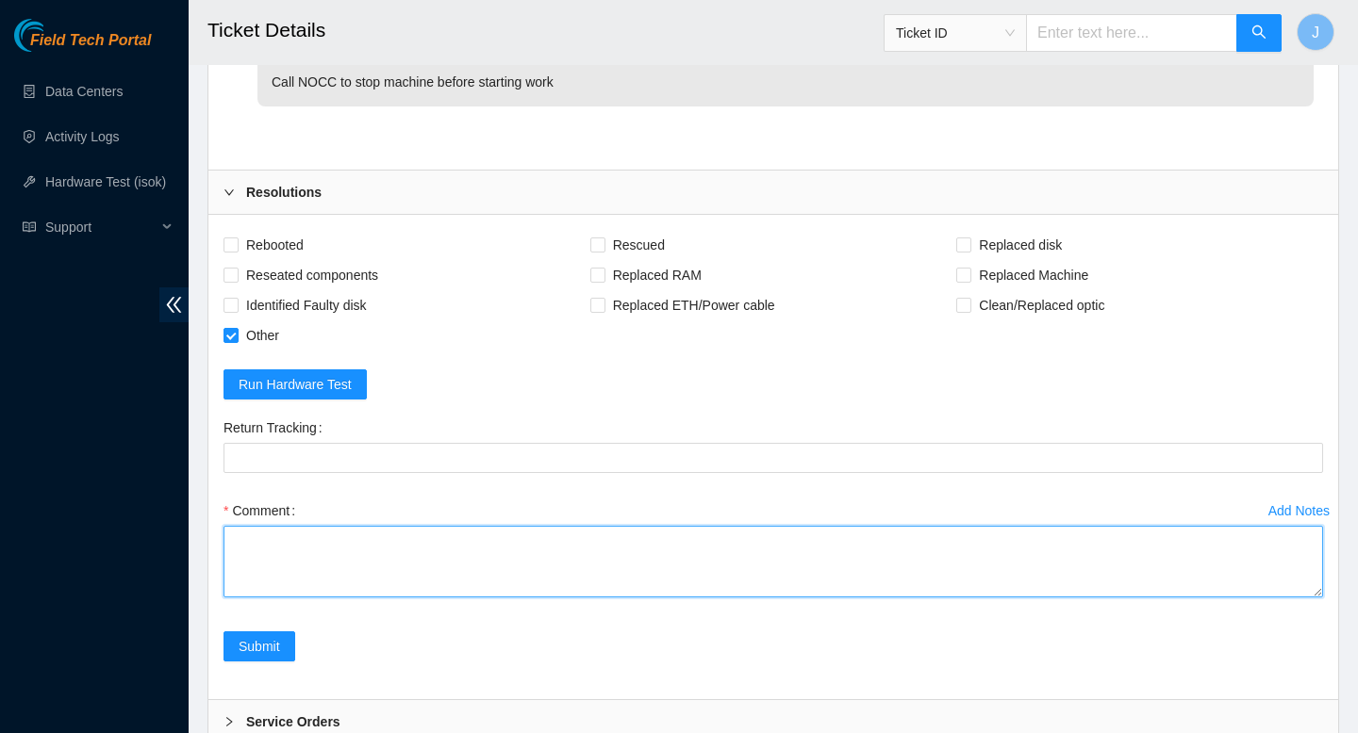
click at [499, 556] on textarea "Comment" at bounding box center [772, 562] width 1099 height 72
type textarea "d"
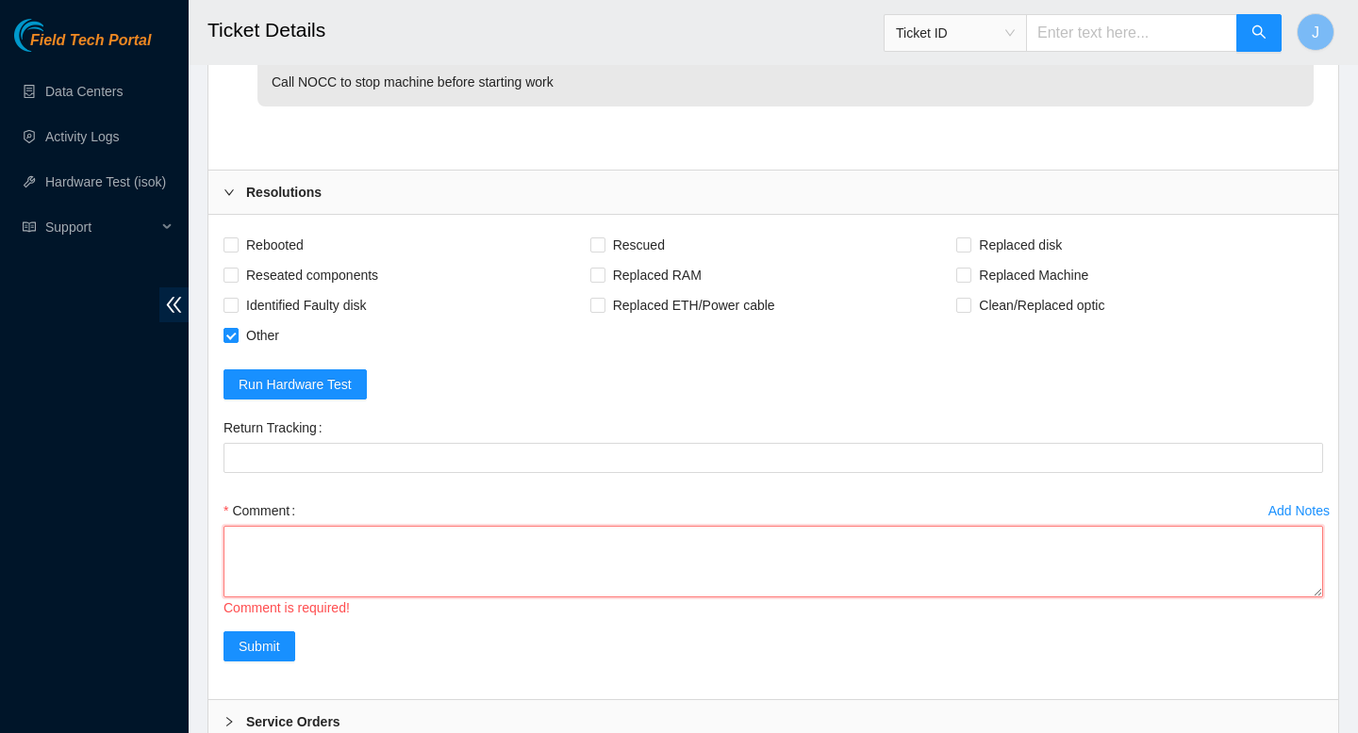
click at [667, 555] on textarea "Comment" at bounding box center [772, 562] width 1099 height 72
paste textarea "ticket instructs to replace, Disk(s) 18521FDB4B72. This SN is for a SSD (slots …"
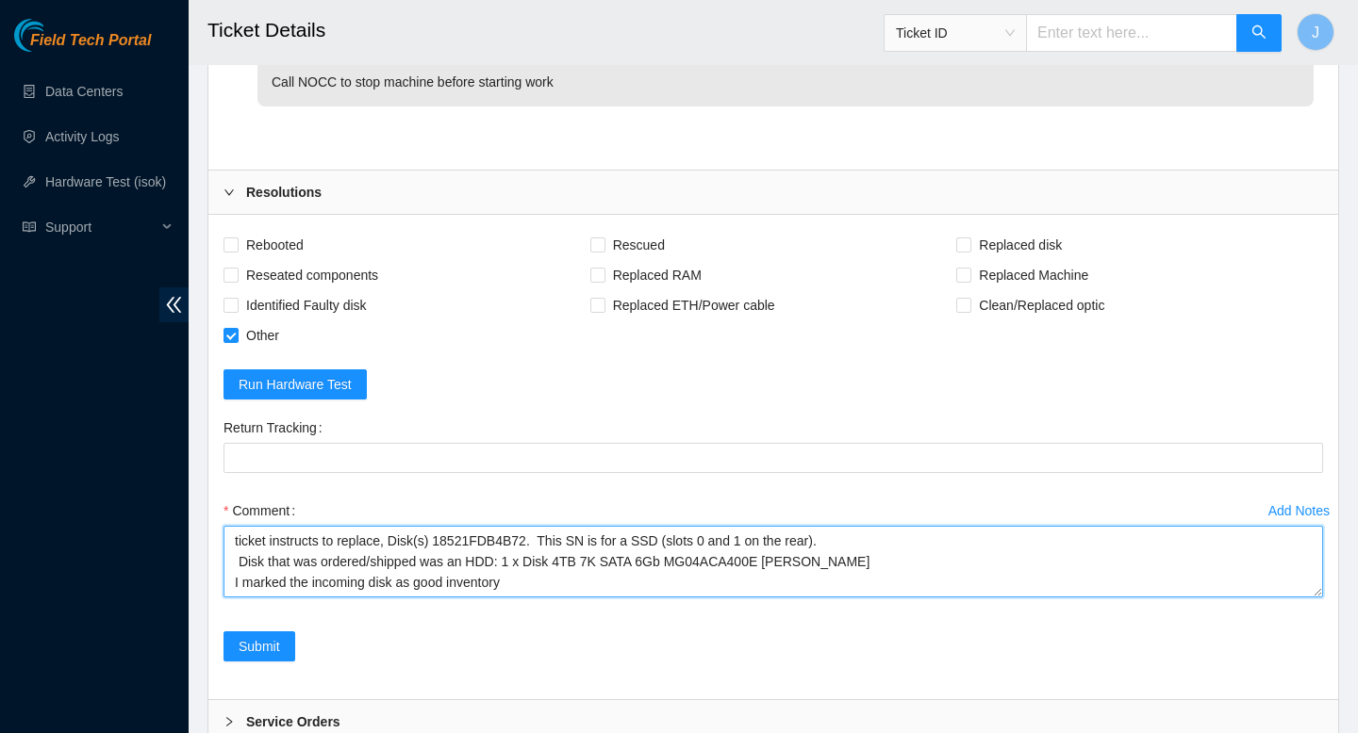
scroll to position [35, 0]
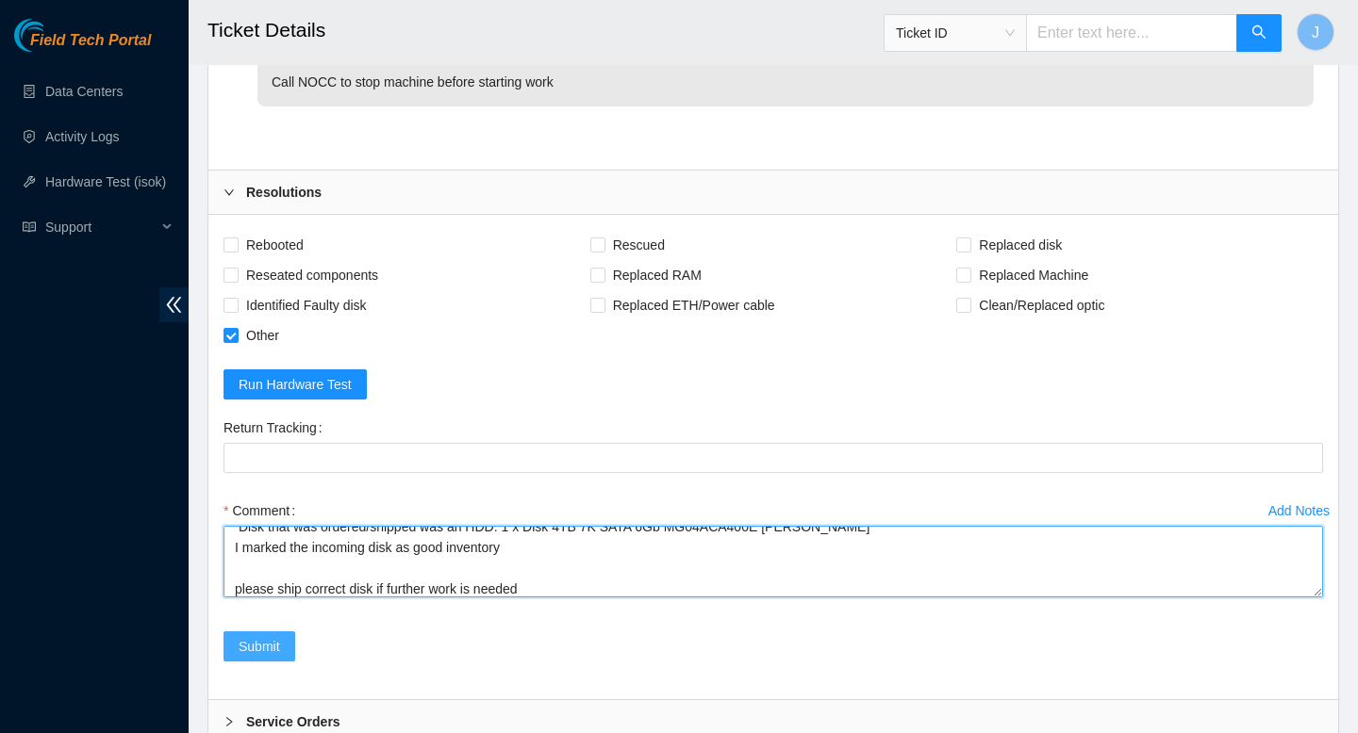
type textarea "ticket instructs to replace, Disk(s) 18521FDB4B72. This SN is for a SSD (slots …"
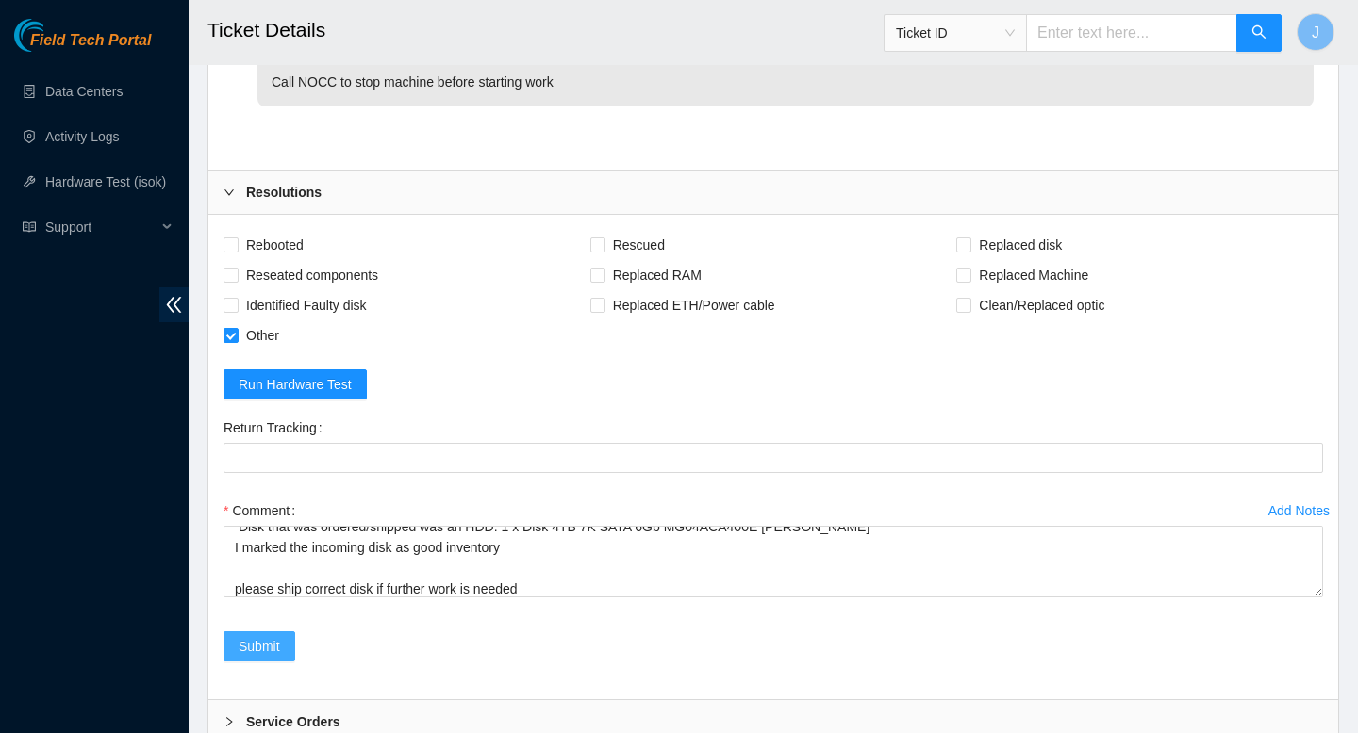
click at [266, 648] on span "Submit" at bounding box center [259, 646] width 41 height 21
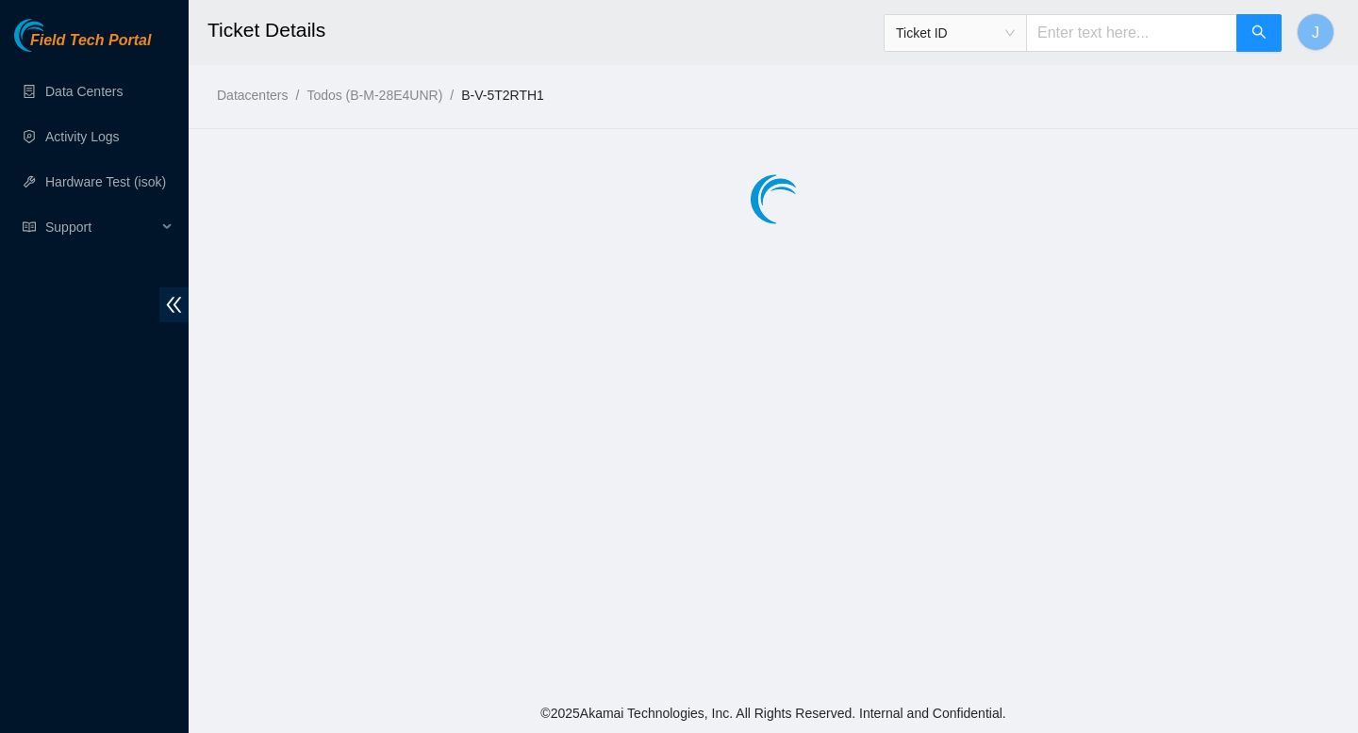
scroll to position [0, 0]
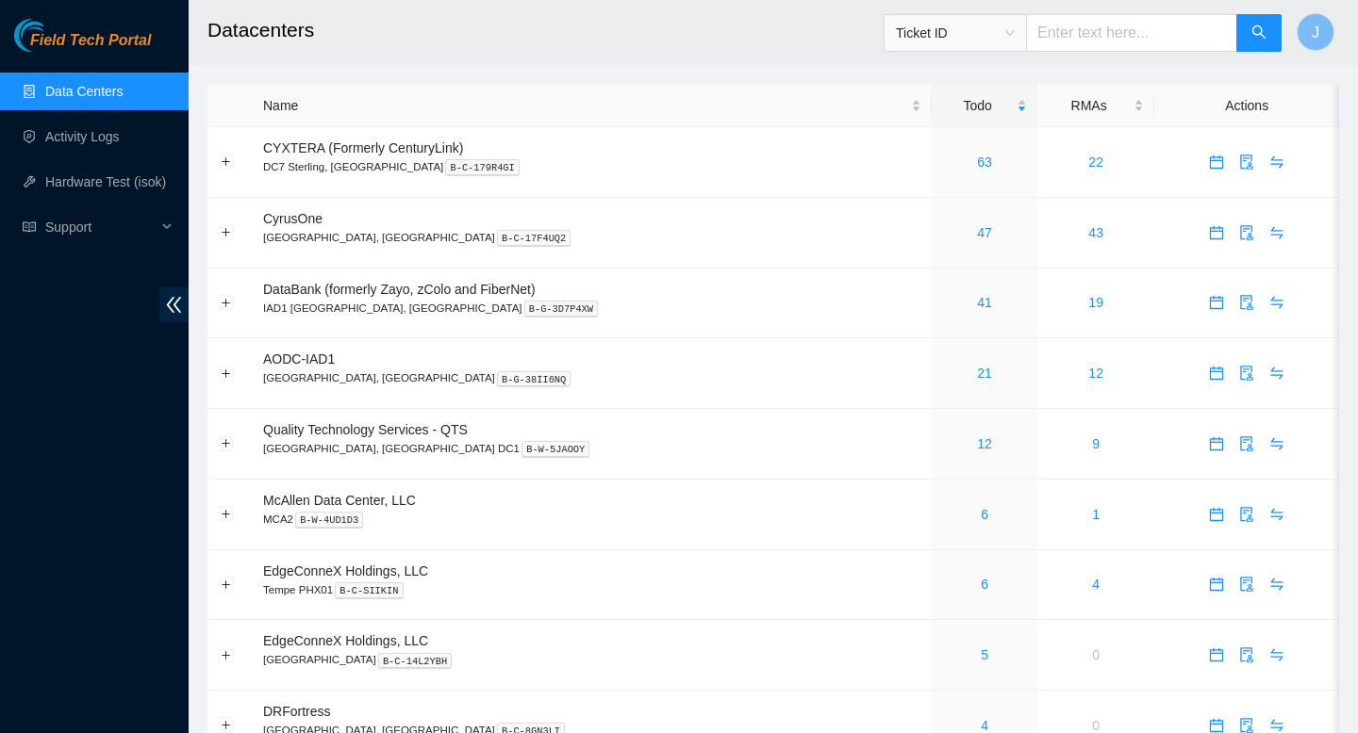
scroll to position [1, 0]
click at [100, 142] on link "Activity Logs" at bounding box center [82, 136] width 74 height 15
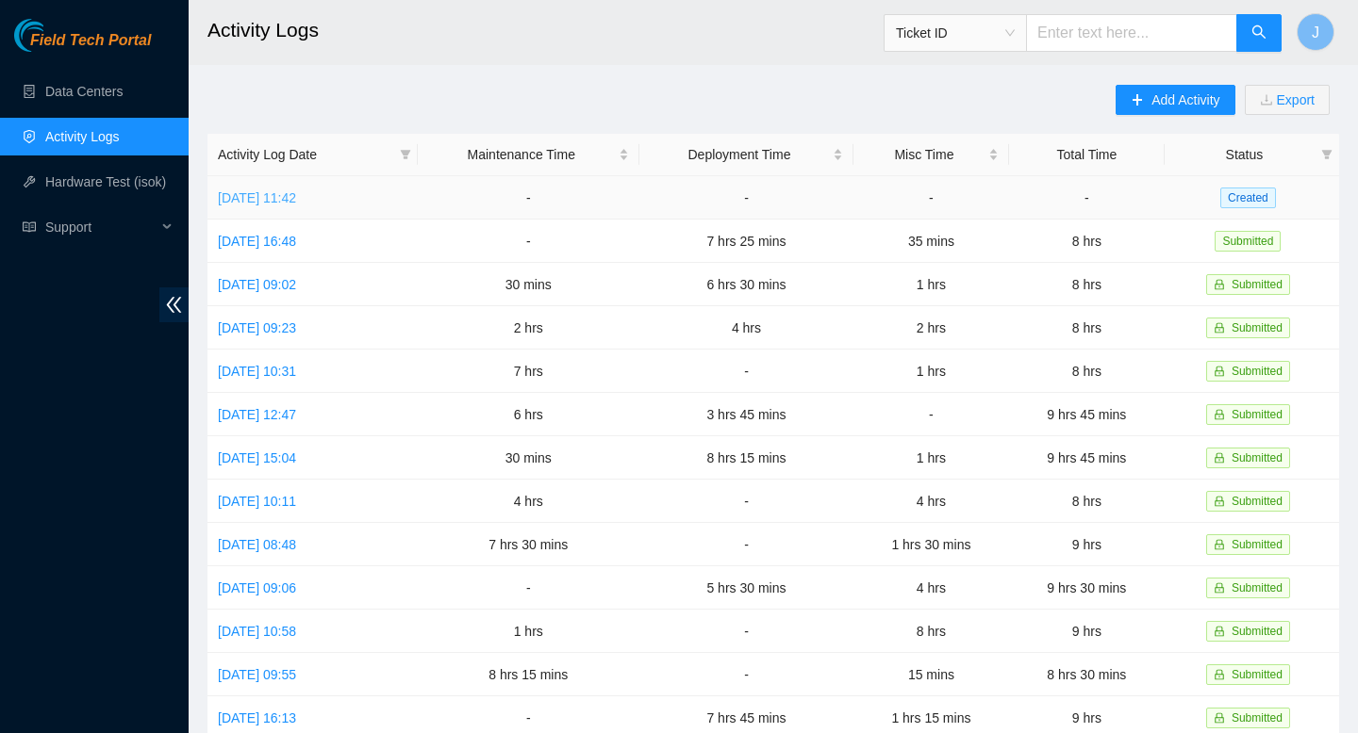
click at [296, 198] on link "Wed, 20 Aug 2025 11:42" at bounding box center [257, 197] width 78 height 15
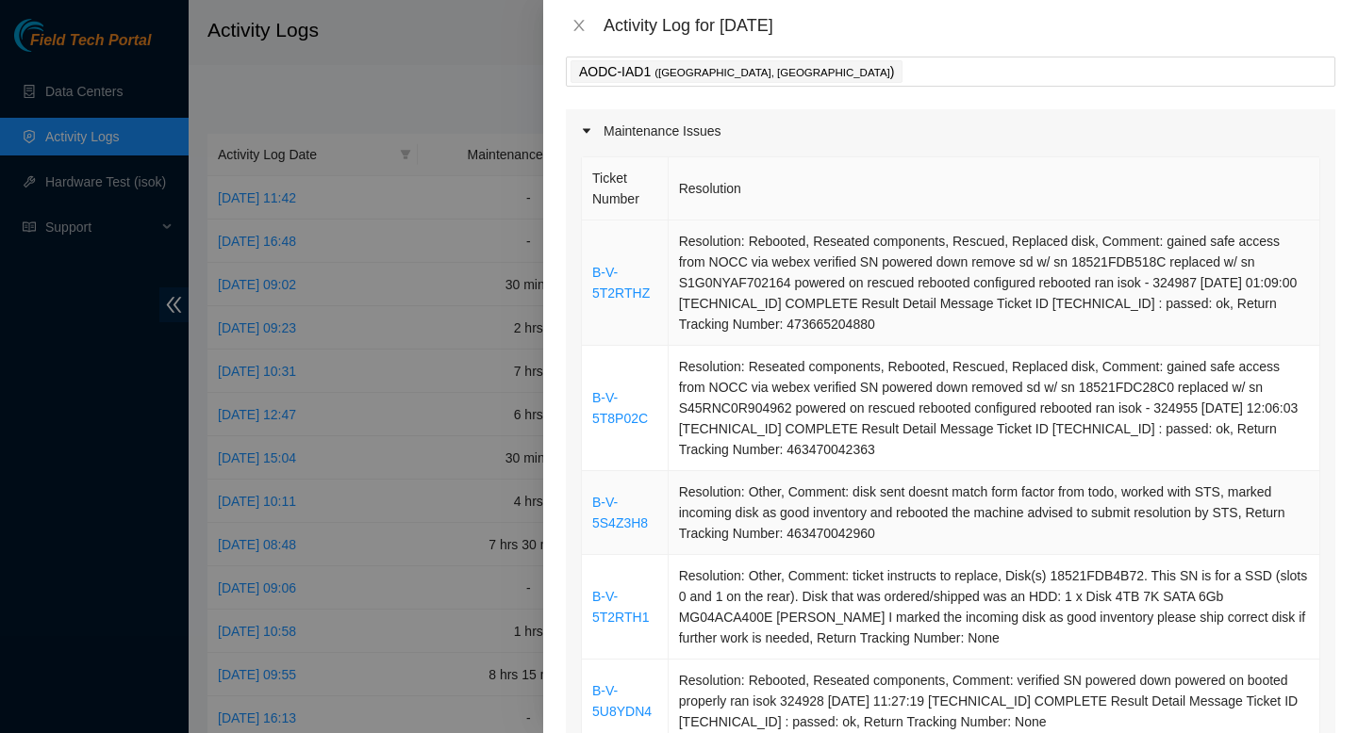
scroll to position [79, 0]
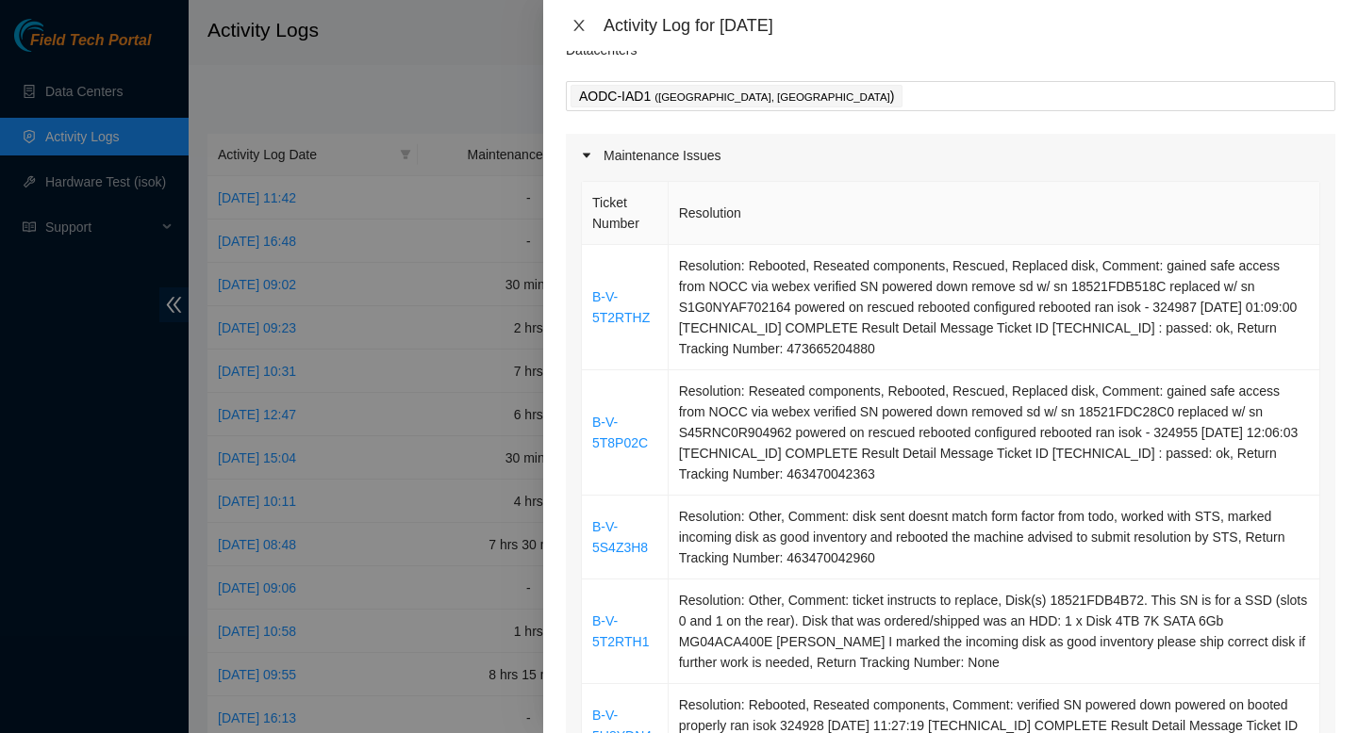
click at [579, 30] on icon "close" at bounding box center [578, 25] width 15 height 15
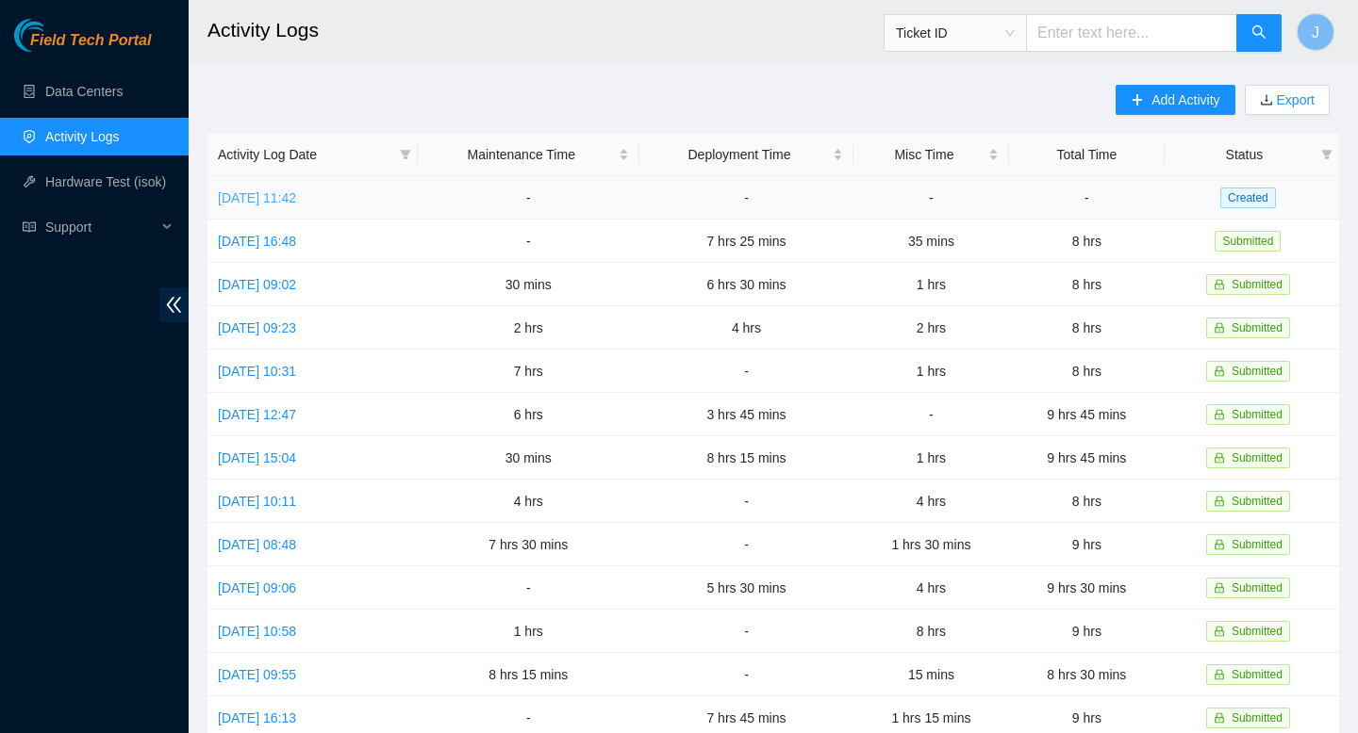
click at [296, 203] on link "Wed, 20 Aug 2025 11:42" at bounding box center [257, 197] width 78 height 15
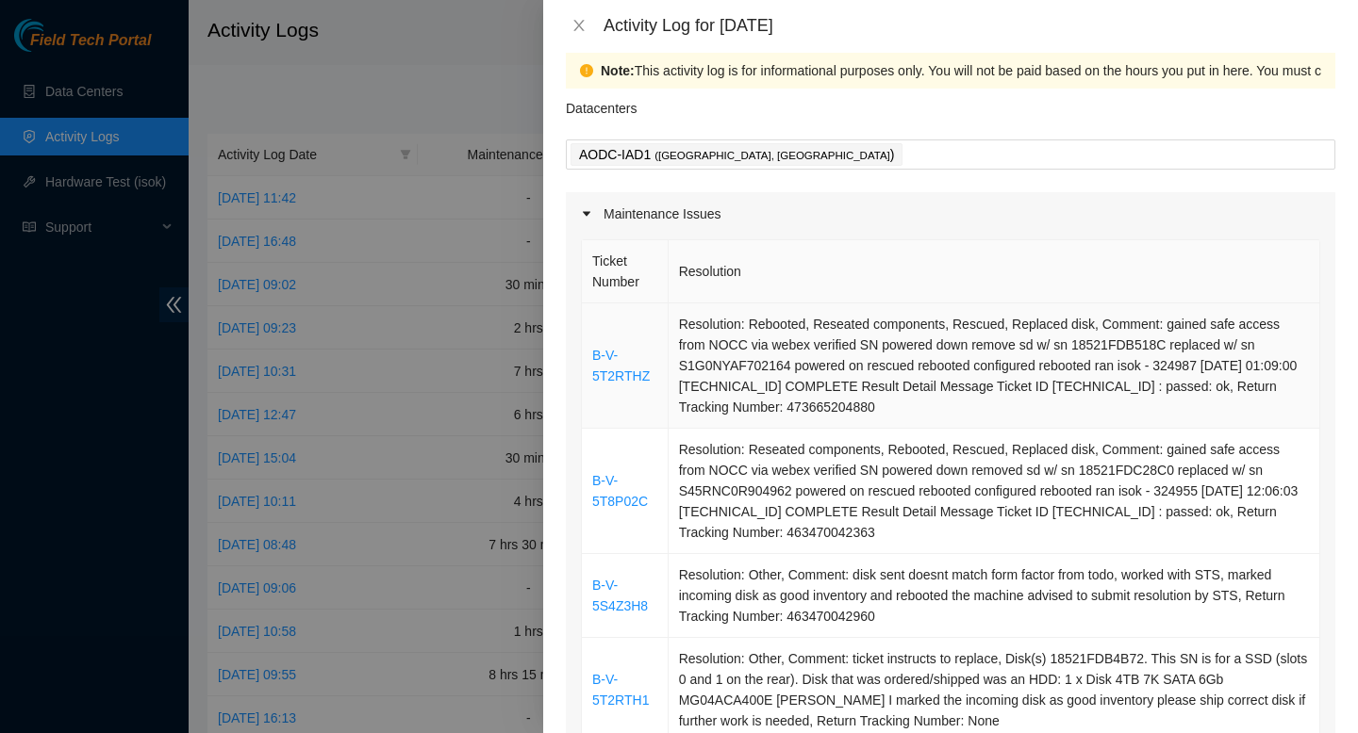
scroll to position [0, 0]
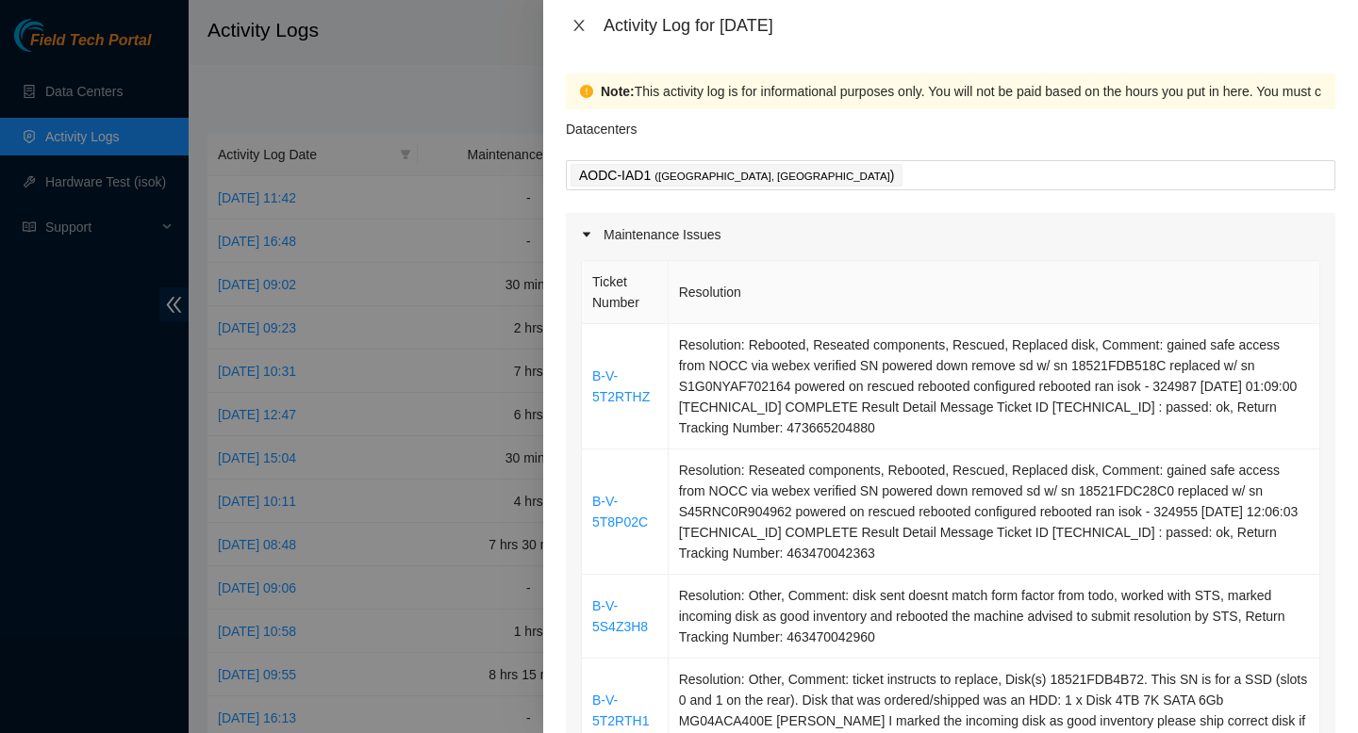
click at [577, 25] on icon "close" at bounding box center [578, 25] width 15 height 15
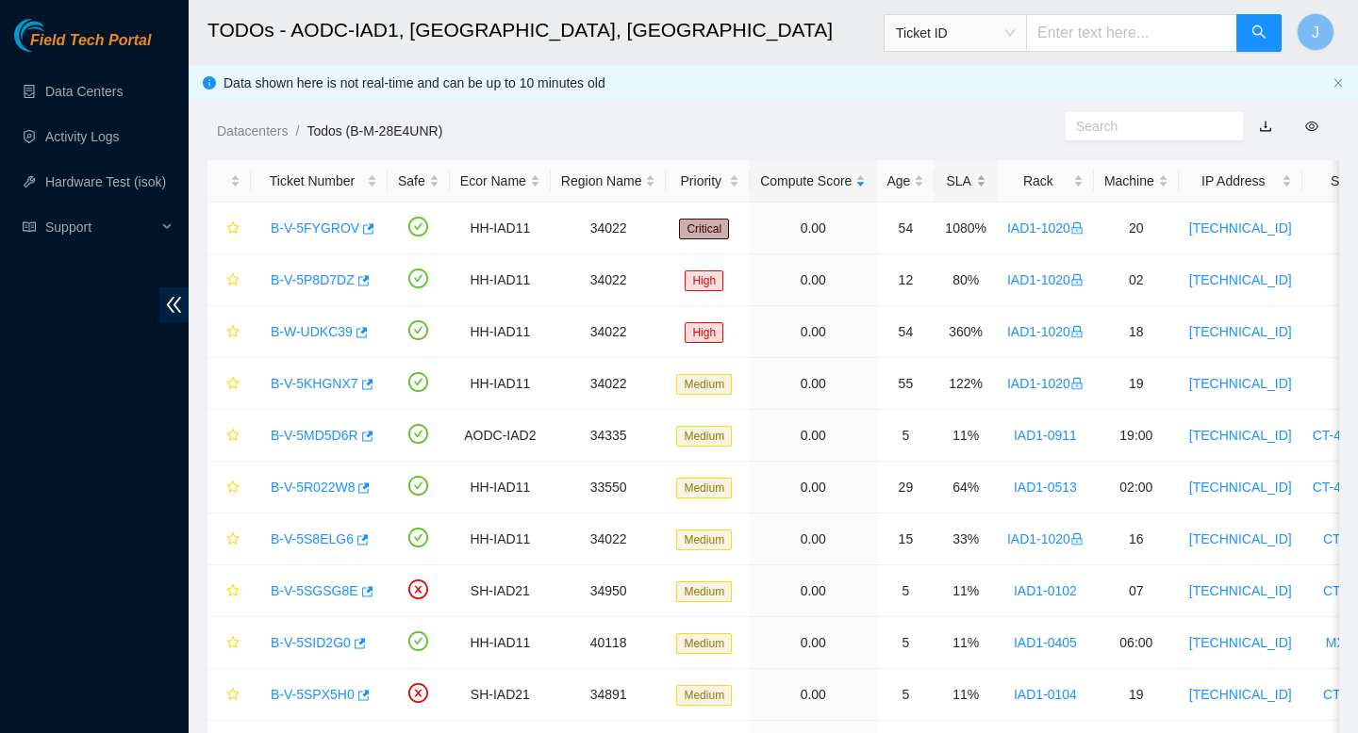
click at [986, 182] on div "SLA" at bounding box center [965, 181] width 41 height 21
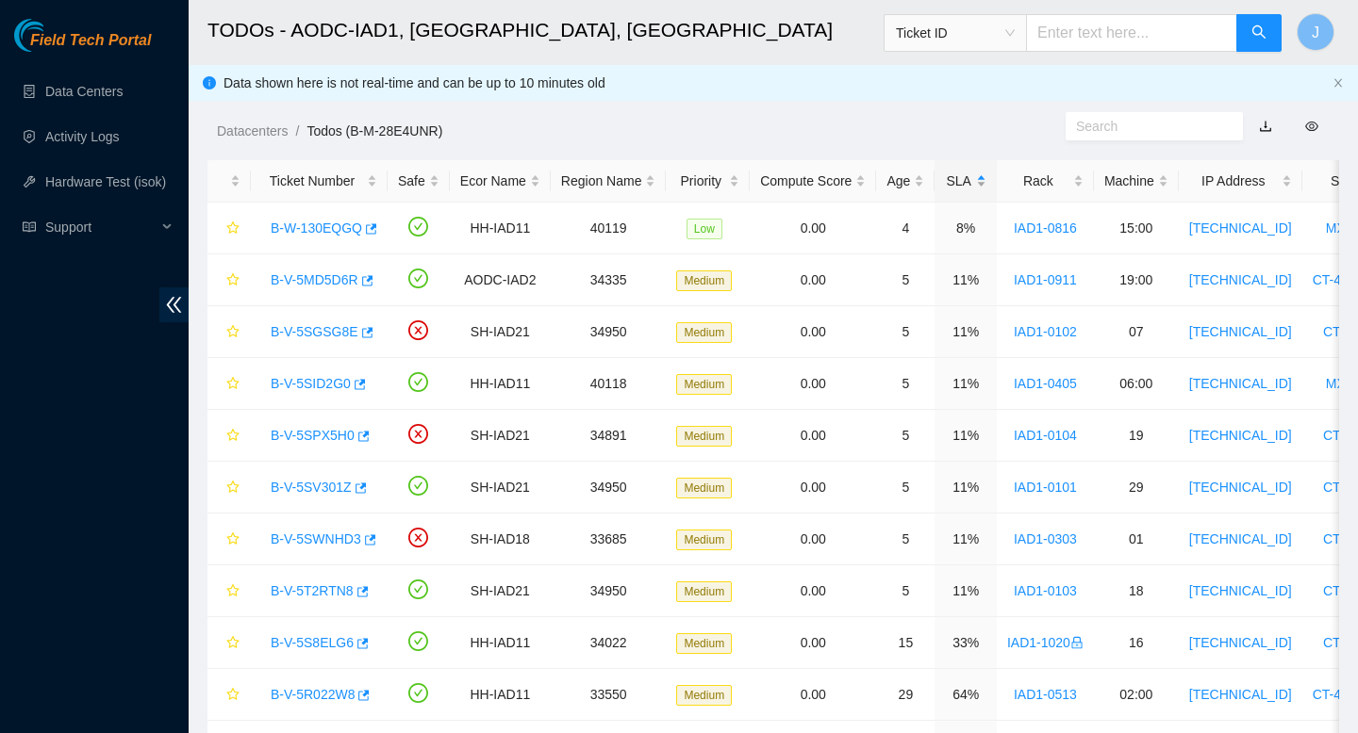
click at [986, 182] on div "SLA" at bounding box center [965, 181] width 41 height 21
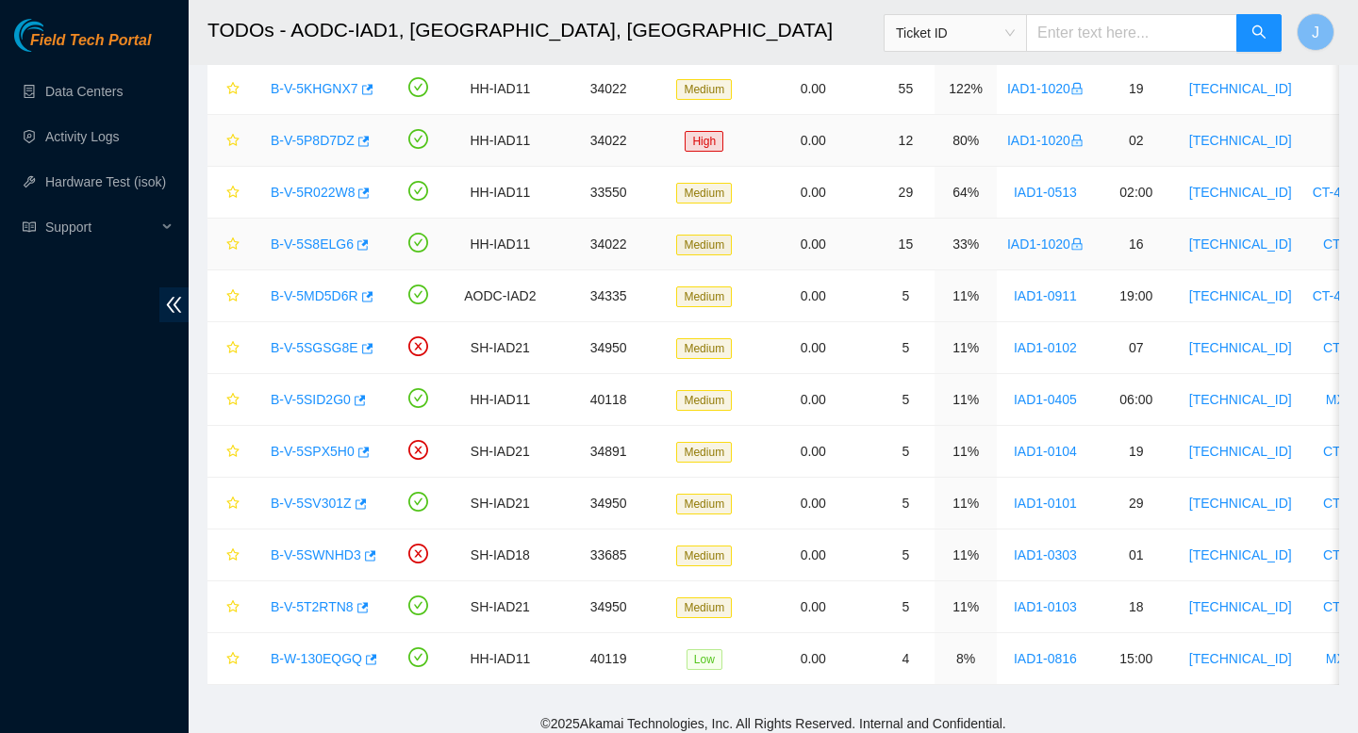
scroll to position [254, 0]
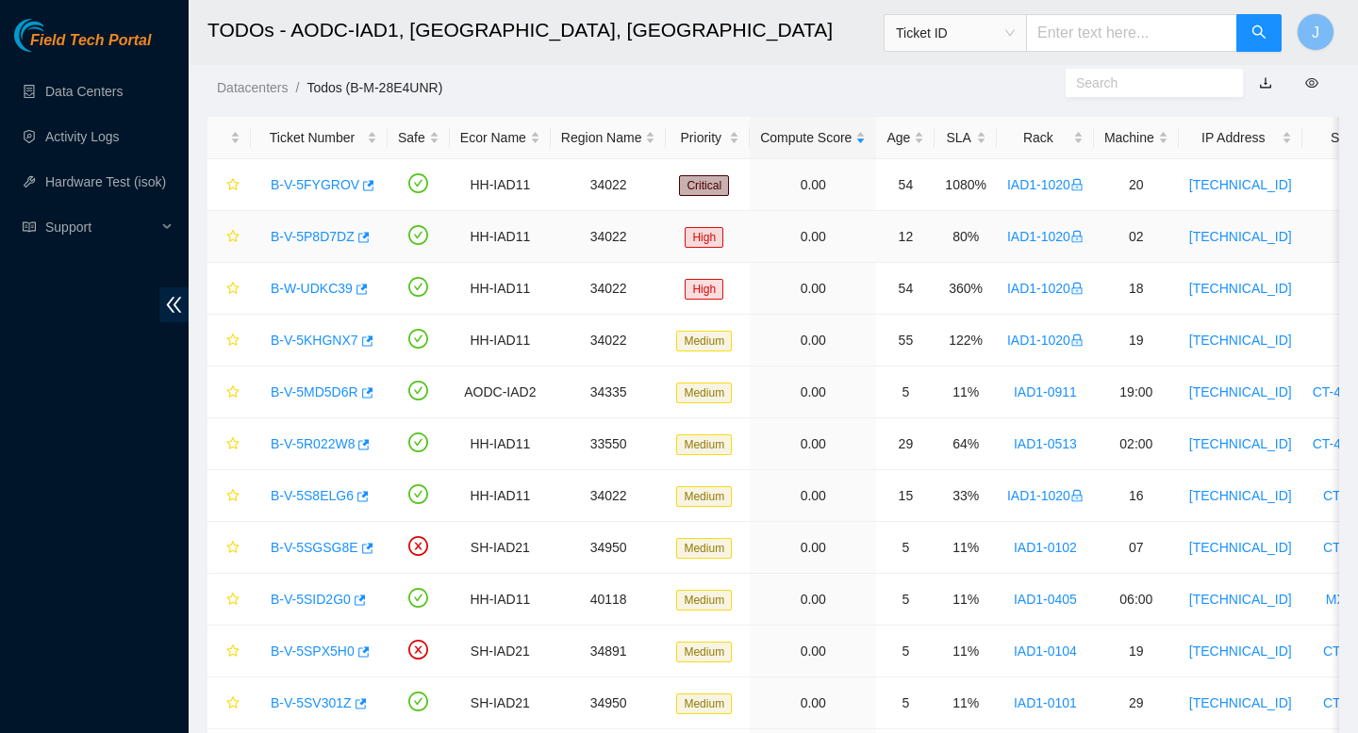
scroll to position [47, 0]
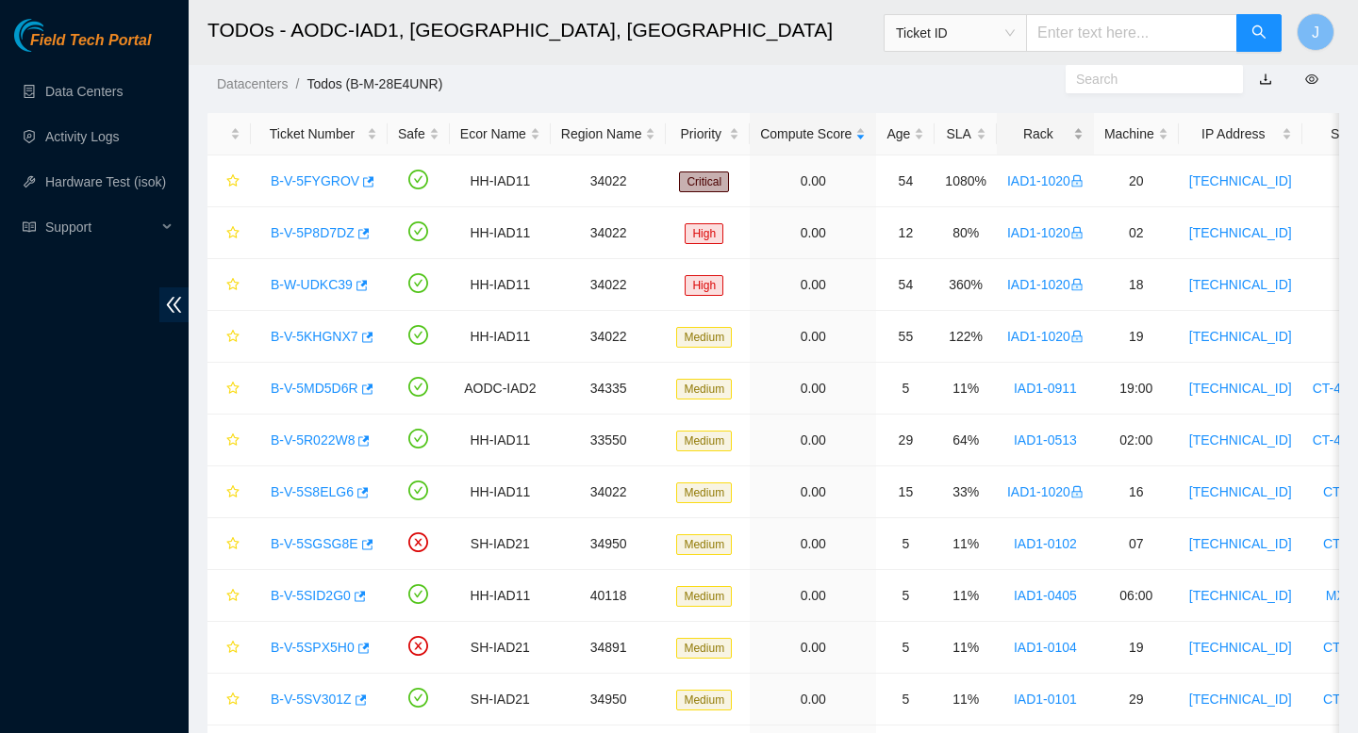
click at [1083, 131] on div "Rack" at bounding box center [1045, 134] width 76 height 21
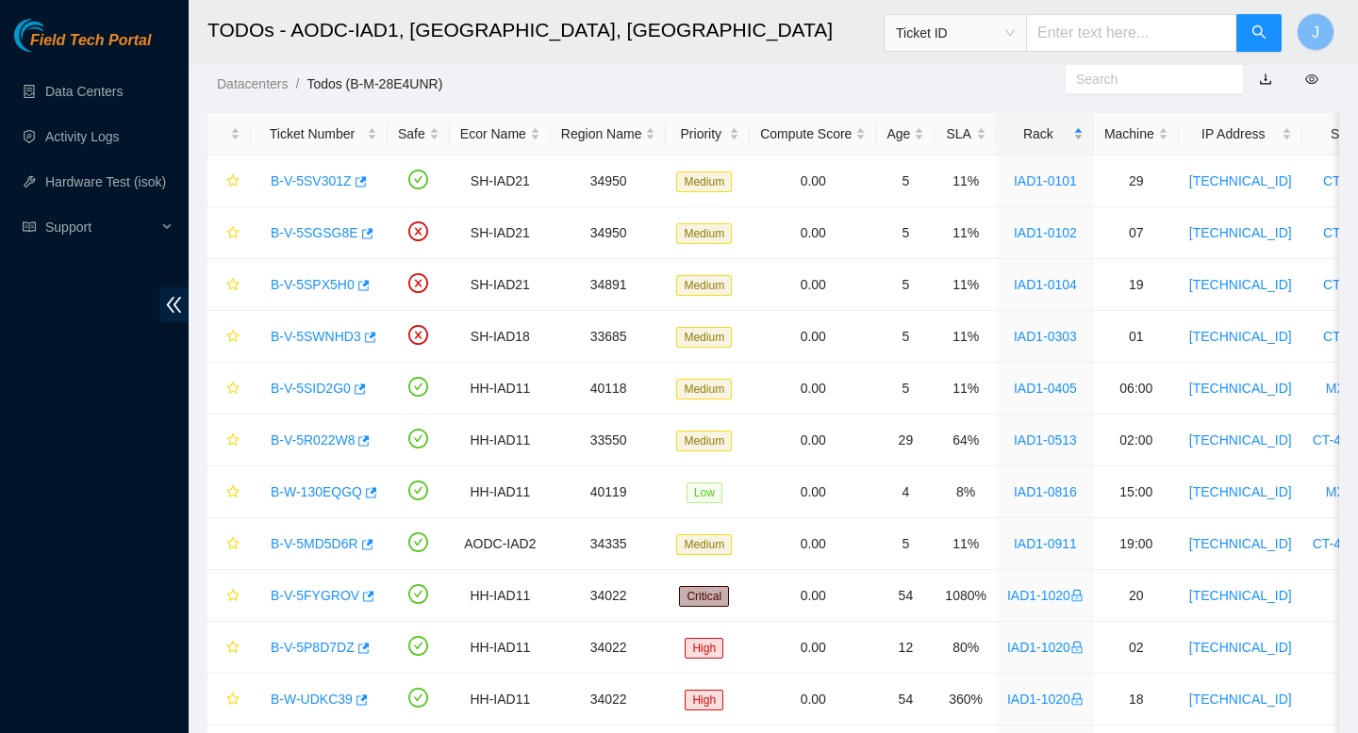
click at [1083, 131] on div "Rack" at bounding box center [1045, 134] width 76 height 21
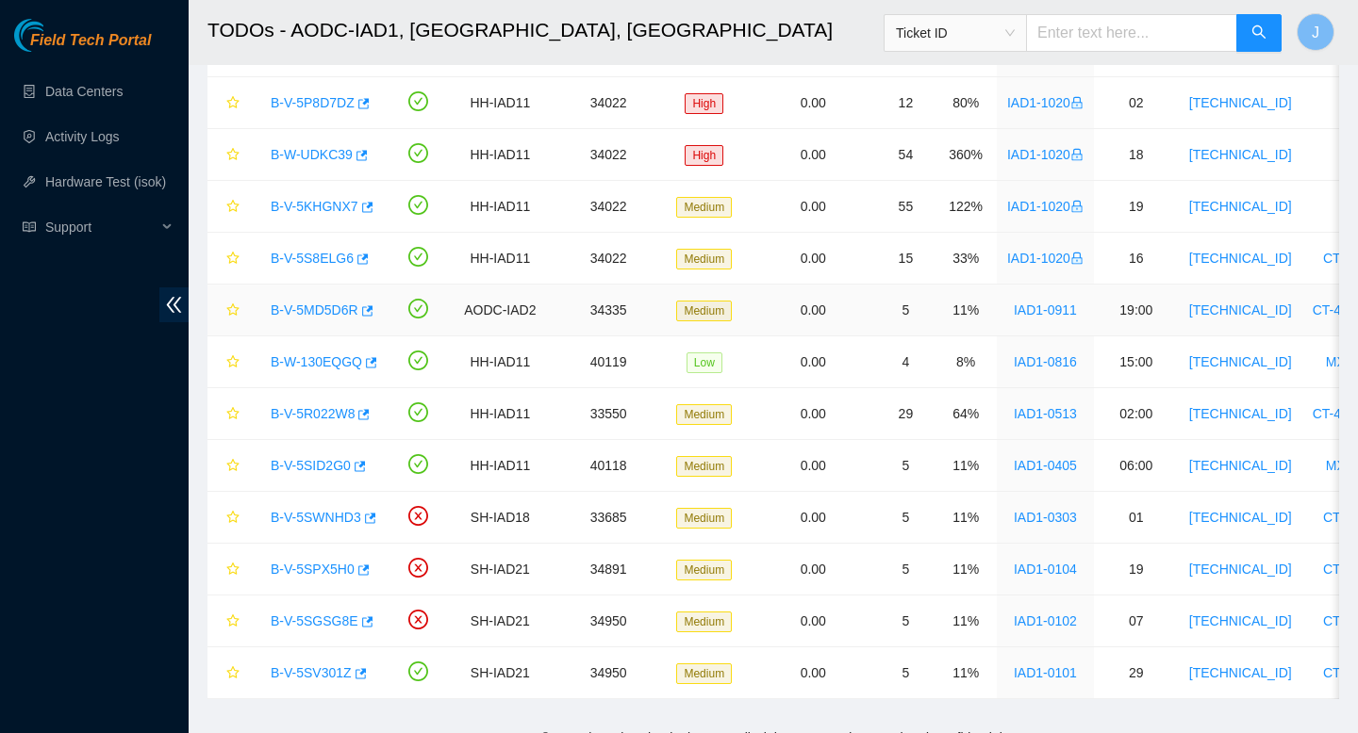
scroll to position [202, 0]
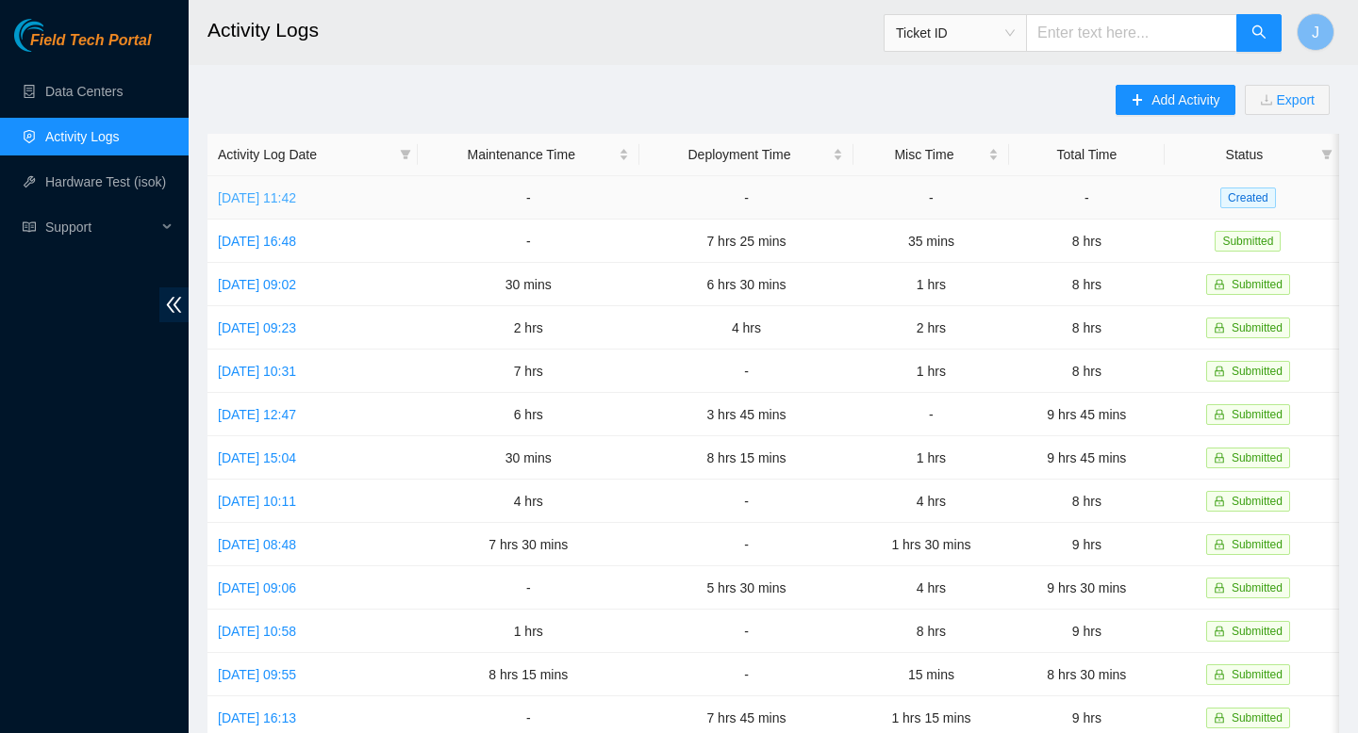
click at [296, 192] on link "[DATE] 11:42" at bounding box center [257, 197] width 78 height 15
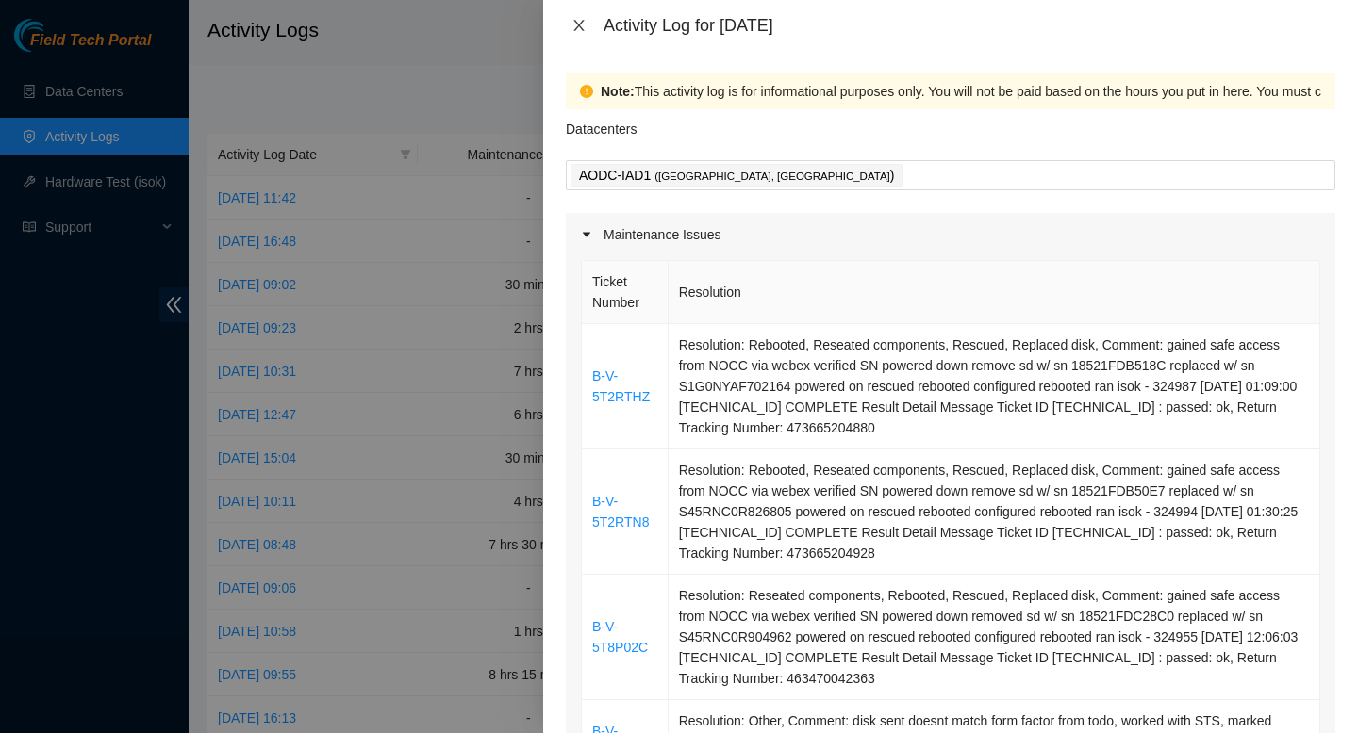
click at [581, 29] on icon "close" at bounding box center [578, 25] width 15 height 15
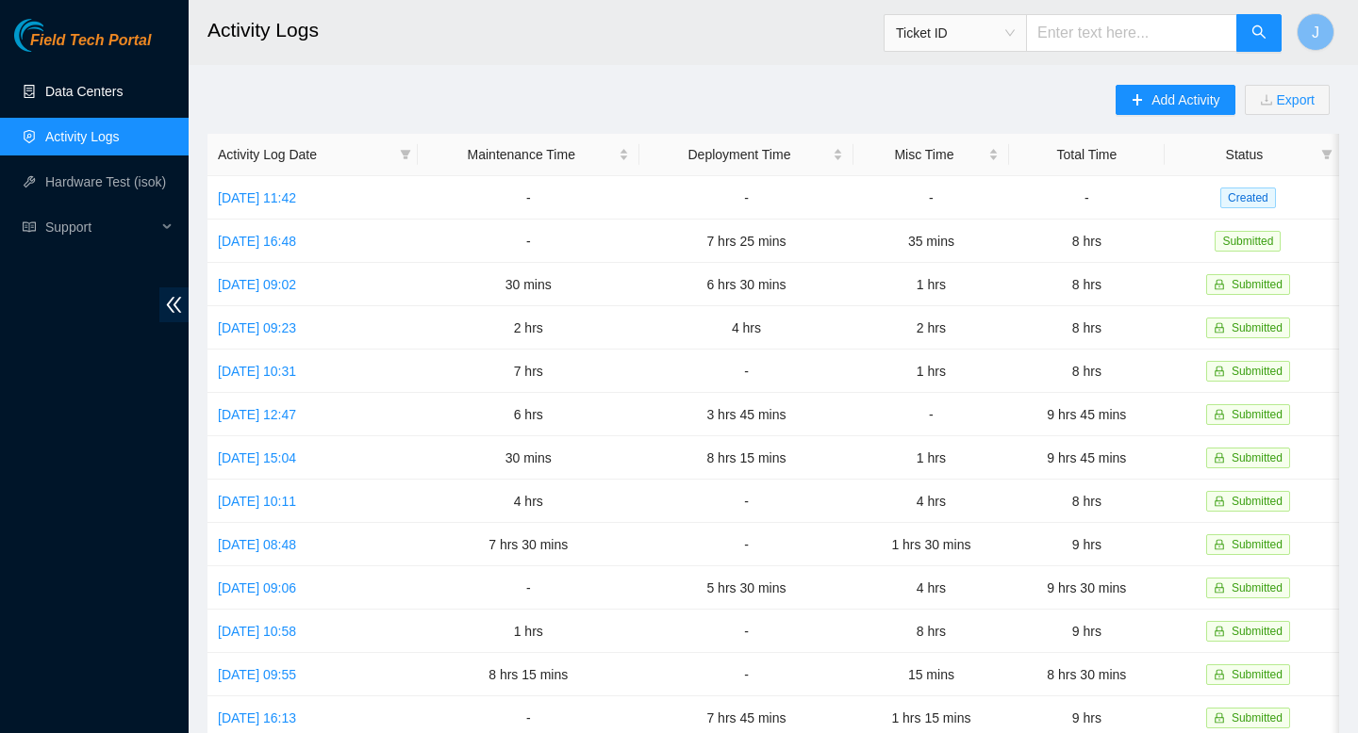
click at [115, 91] on link "Data Centers" at bounding box center [83, 91] width 77 height 15
